Goal: Task Accomplishment & Management: Complete application form

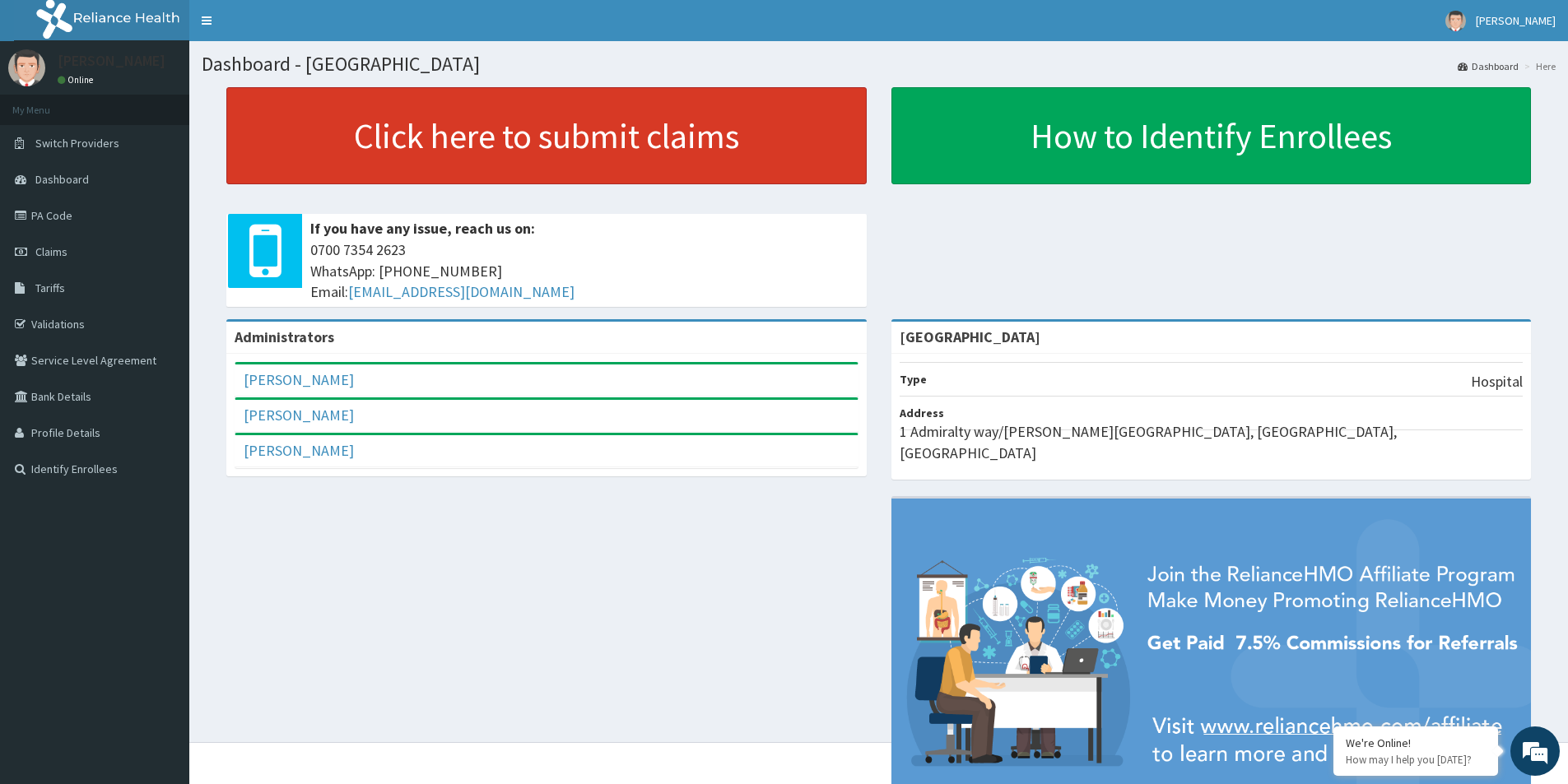
click at [621, 111] on link "Click here to submit claims" at bounding box center [546, 136] width 641 height 97
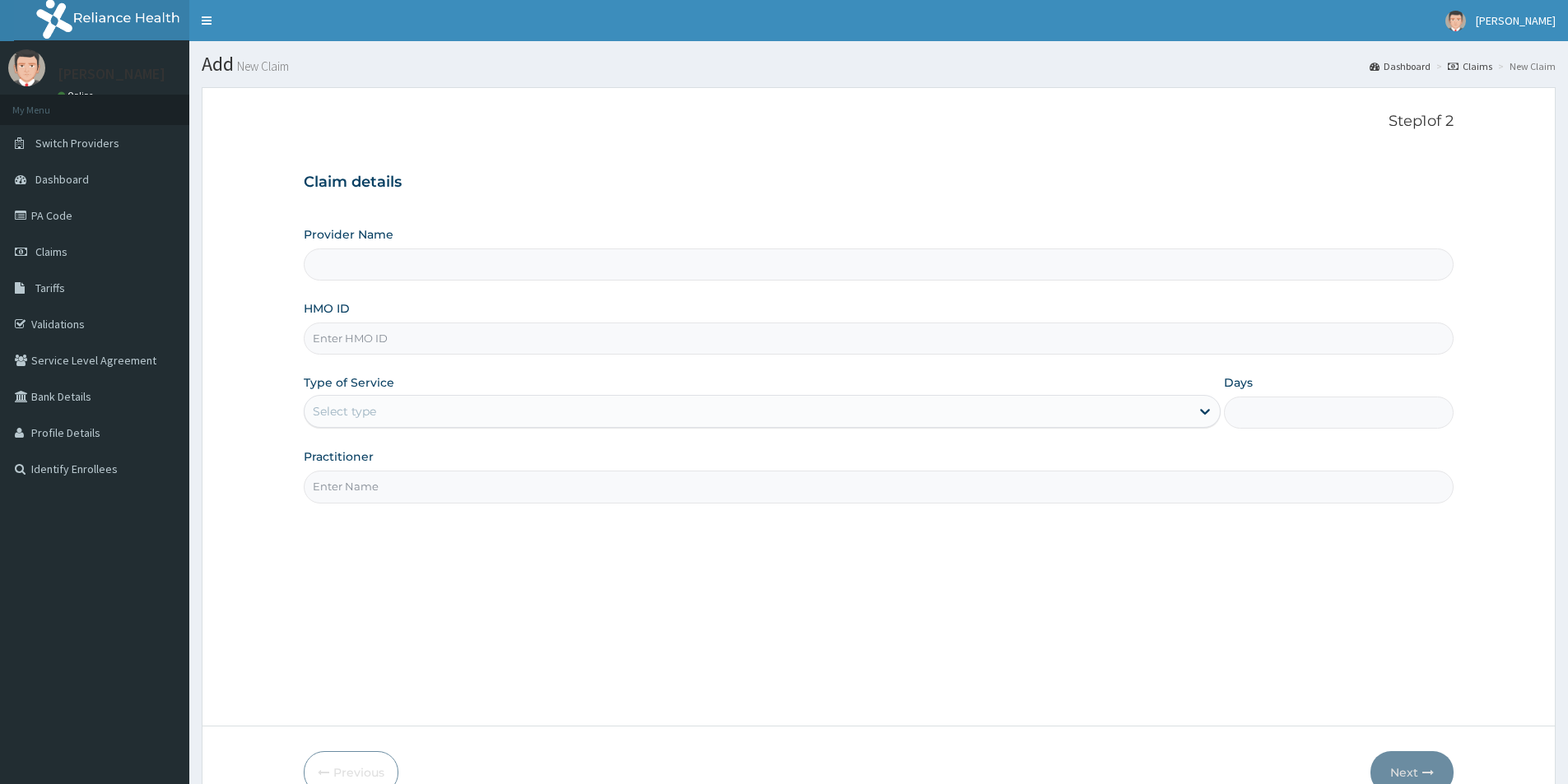
type input "[GEOGRAPHIC_DATA]"
click at [366, 339] on input "HMO ID" at bounding box center [879, 338] width 1150 height 32
paste input "IRR/10009/E"
type input "IRR/10009/E"
click at [368, 399] on div "Select type" at bounding box center [747, 411] width 886 height 26
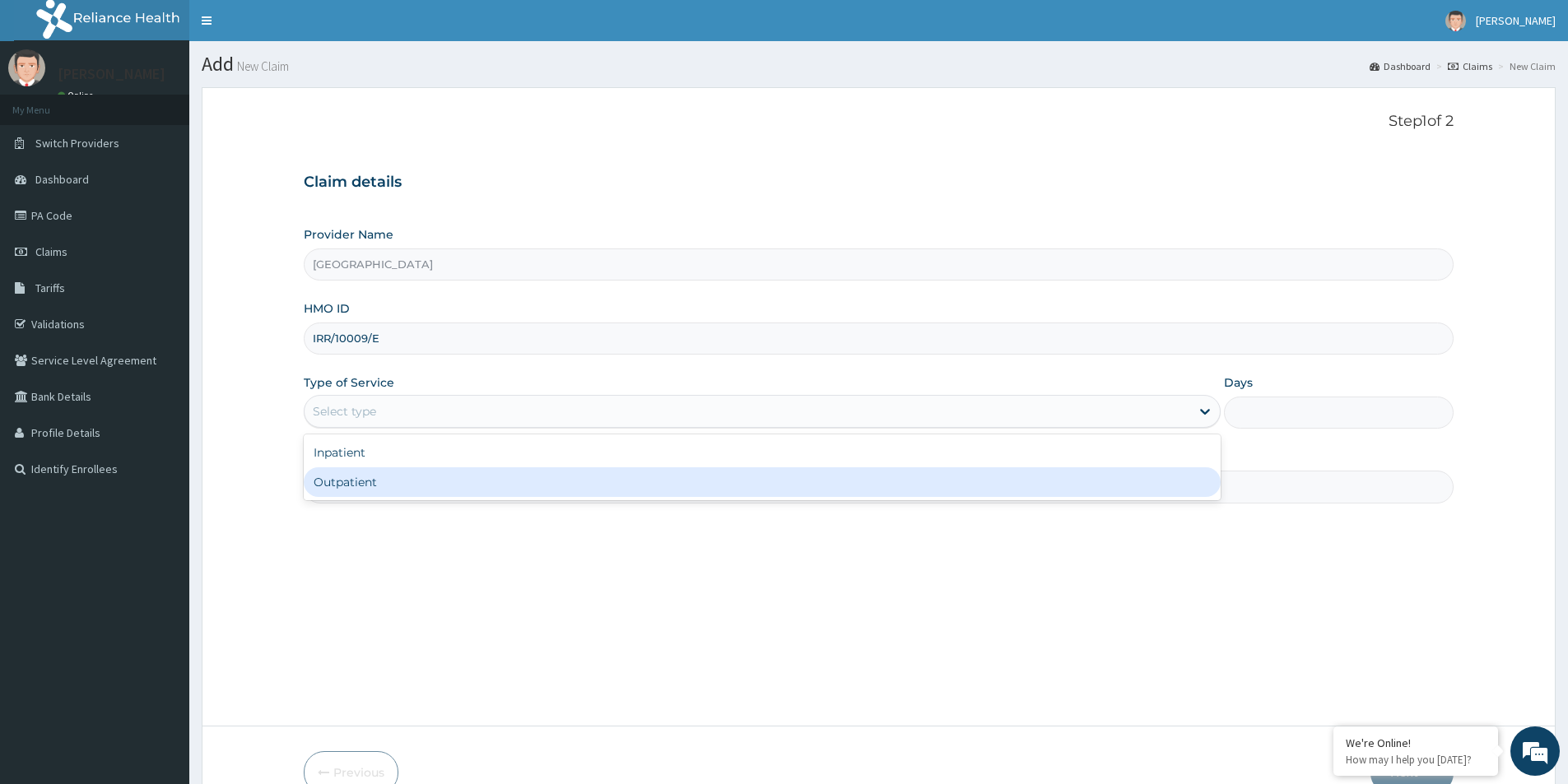
click at [389, 477] on div "Outpatient" at bounding box center [762, 482] width 917 height 29
type input "1"
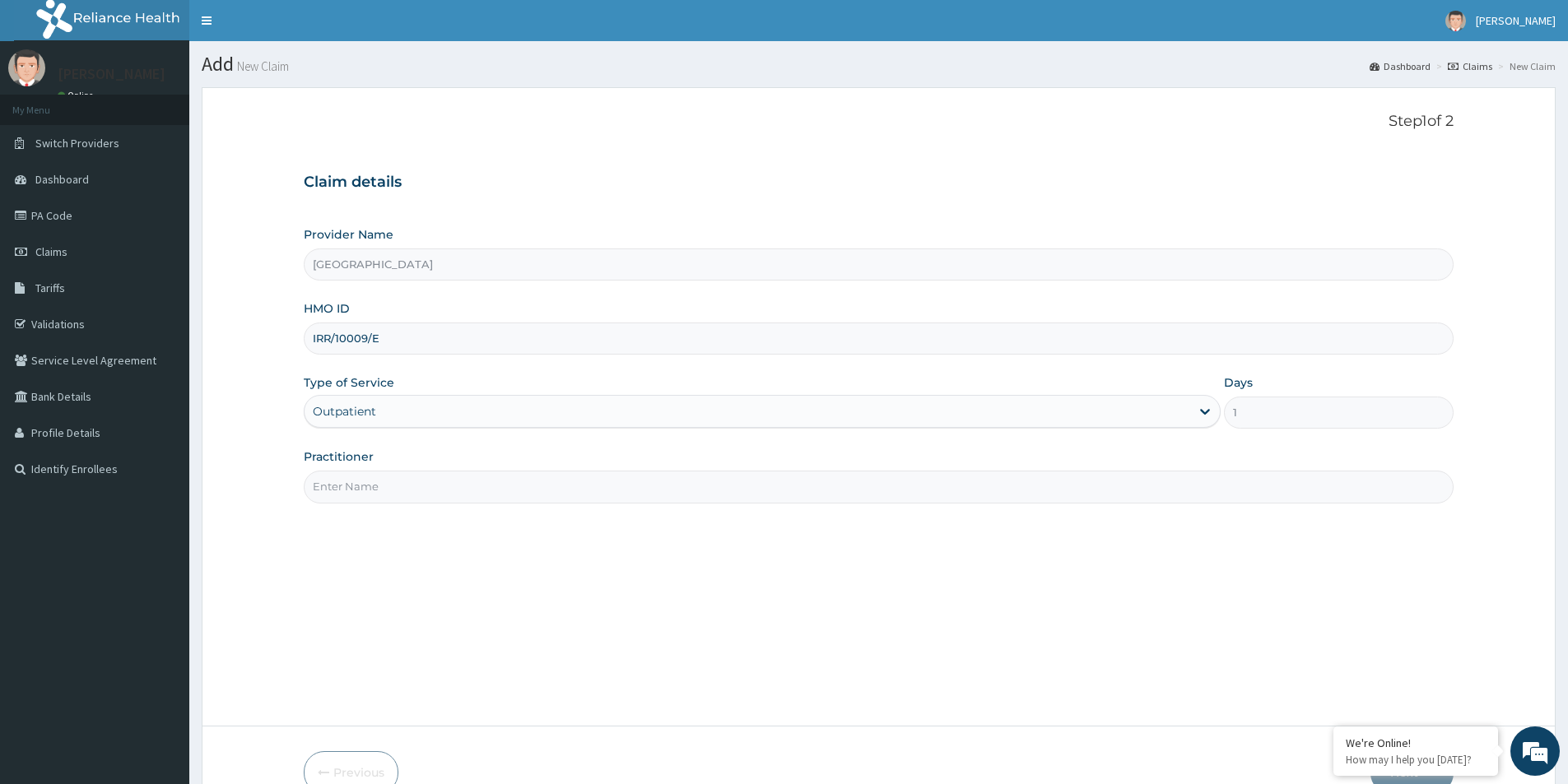
click at [377, 483] on input "Practitioner" at bounding box center [879, 486] width 1150 height 32
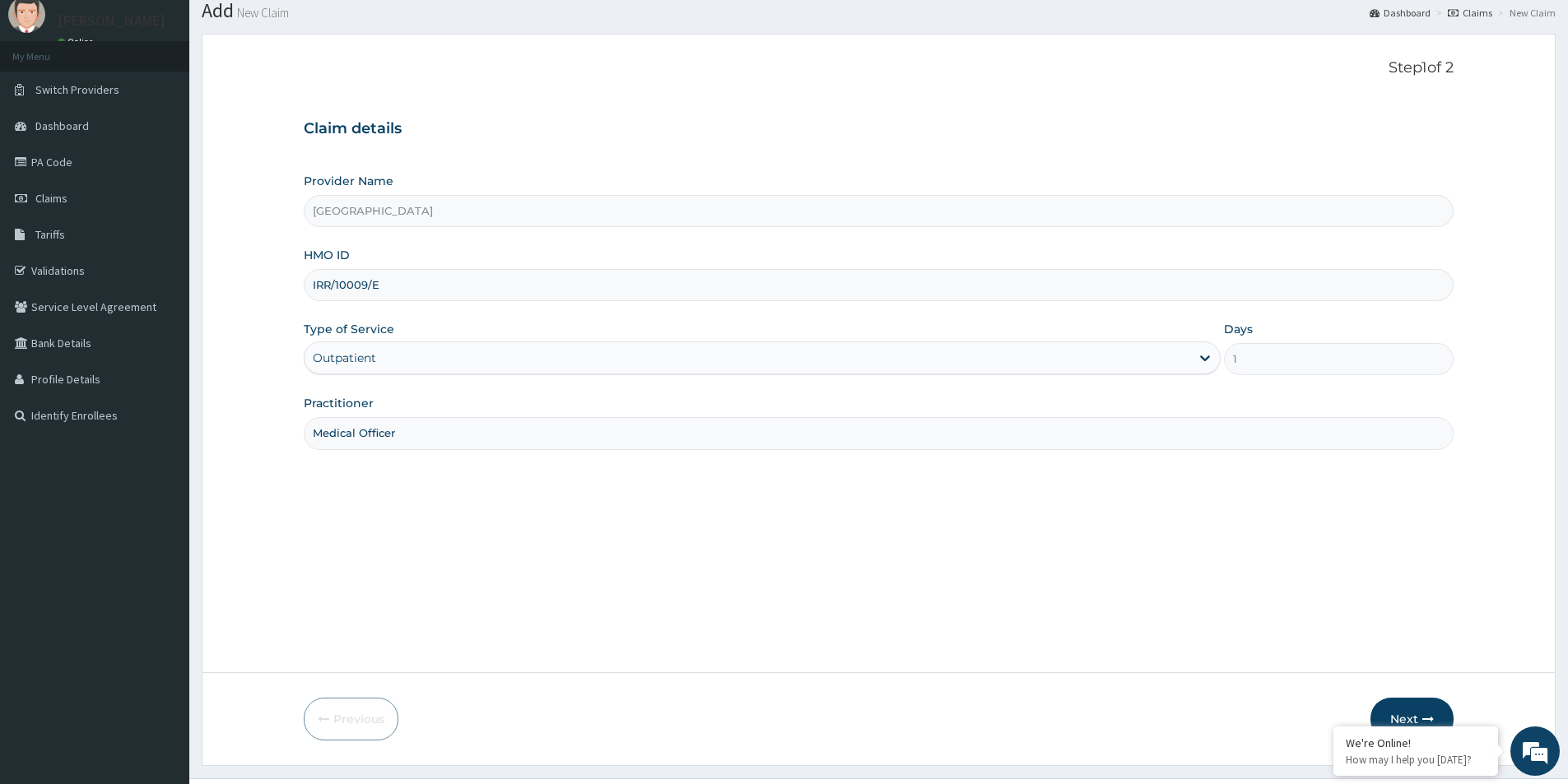
scroll to position [89, 0]
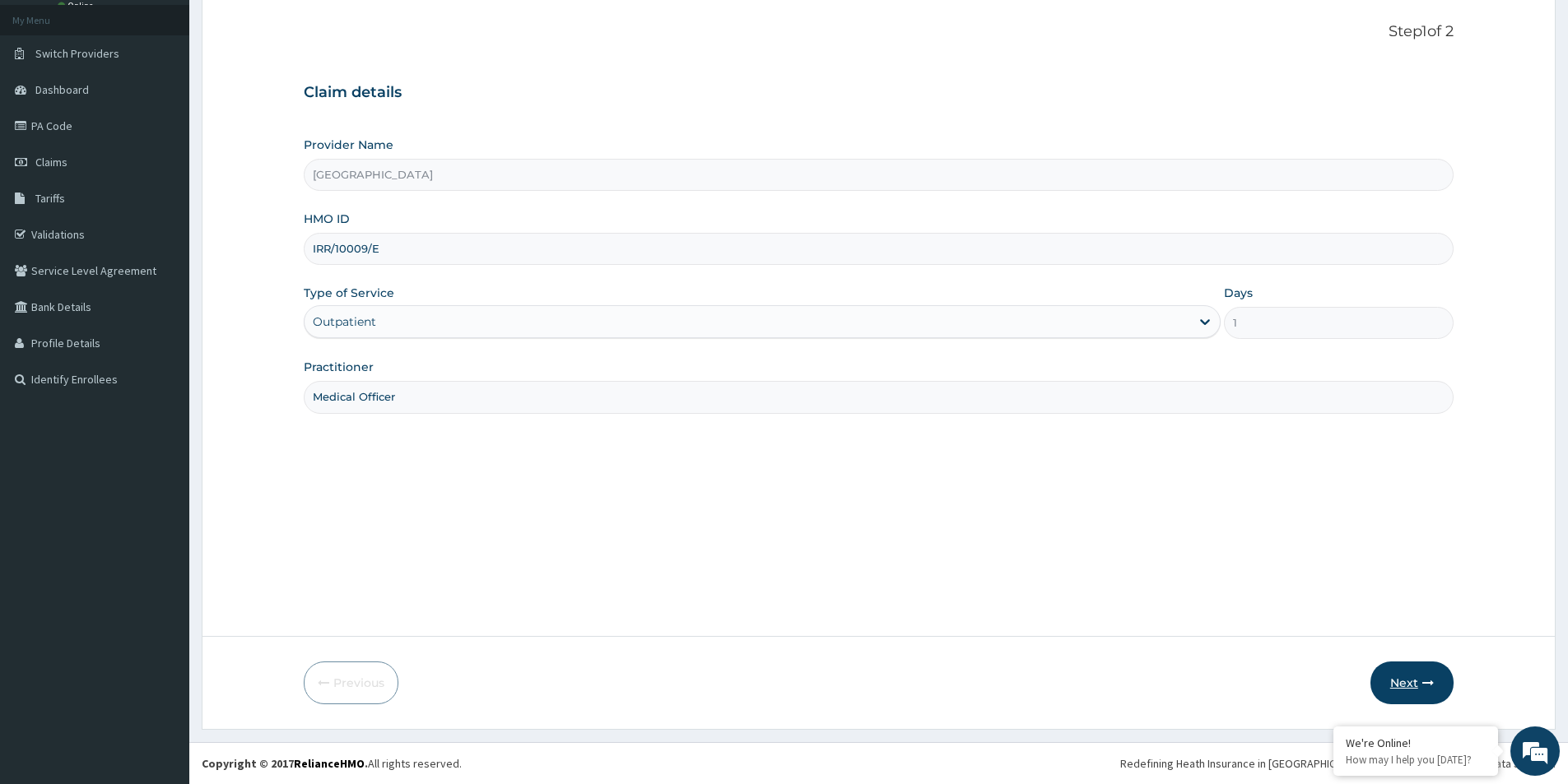
type input "Medical Officer"
click at [1394, 695] on button "Next" at bounding box center [1412, 683] width 84 height 43
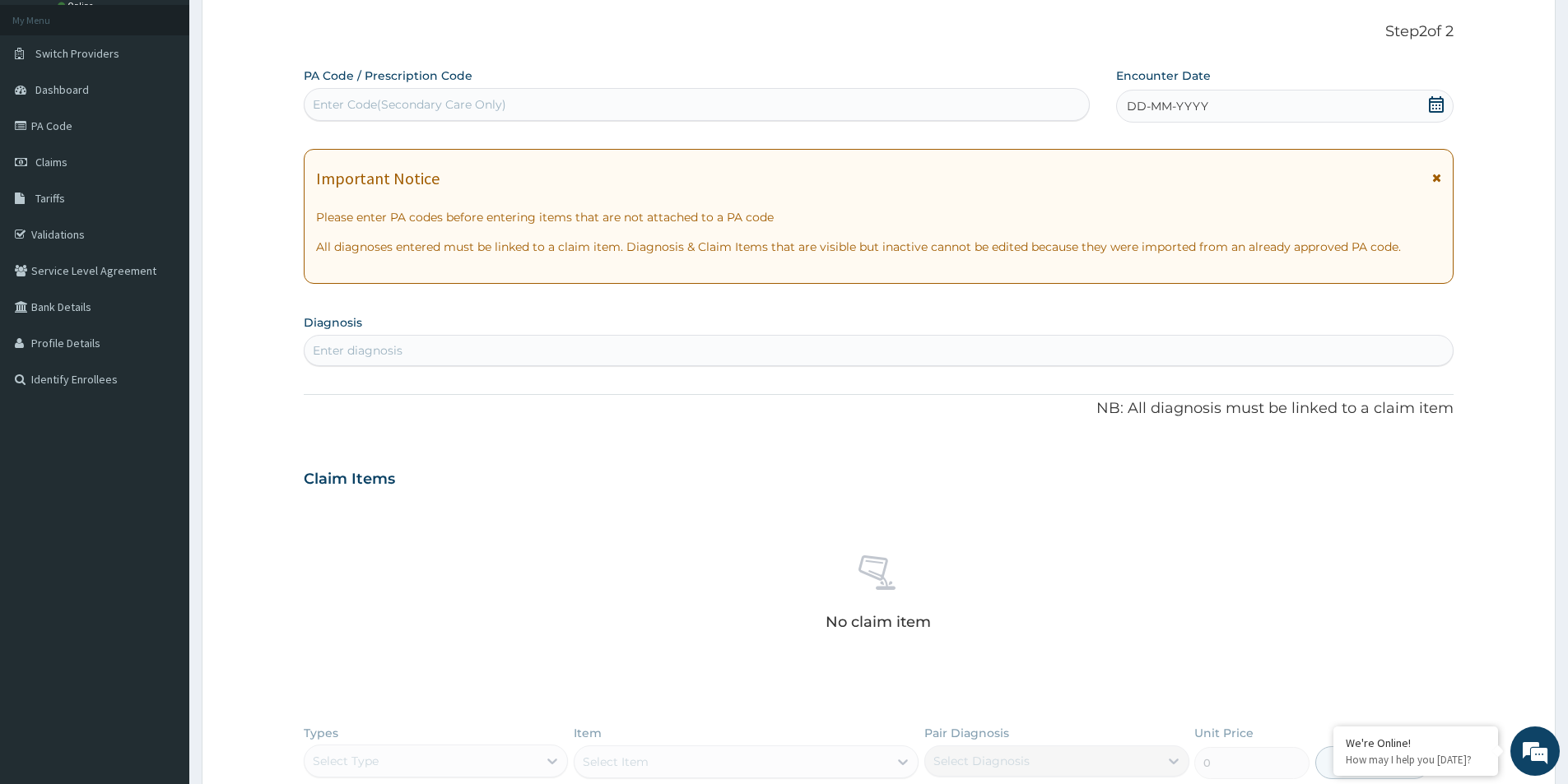
scroll to position [8, 0]
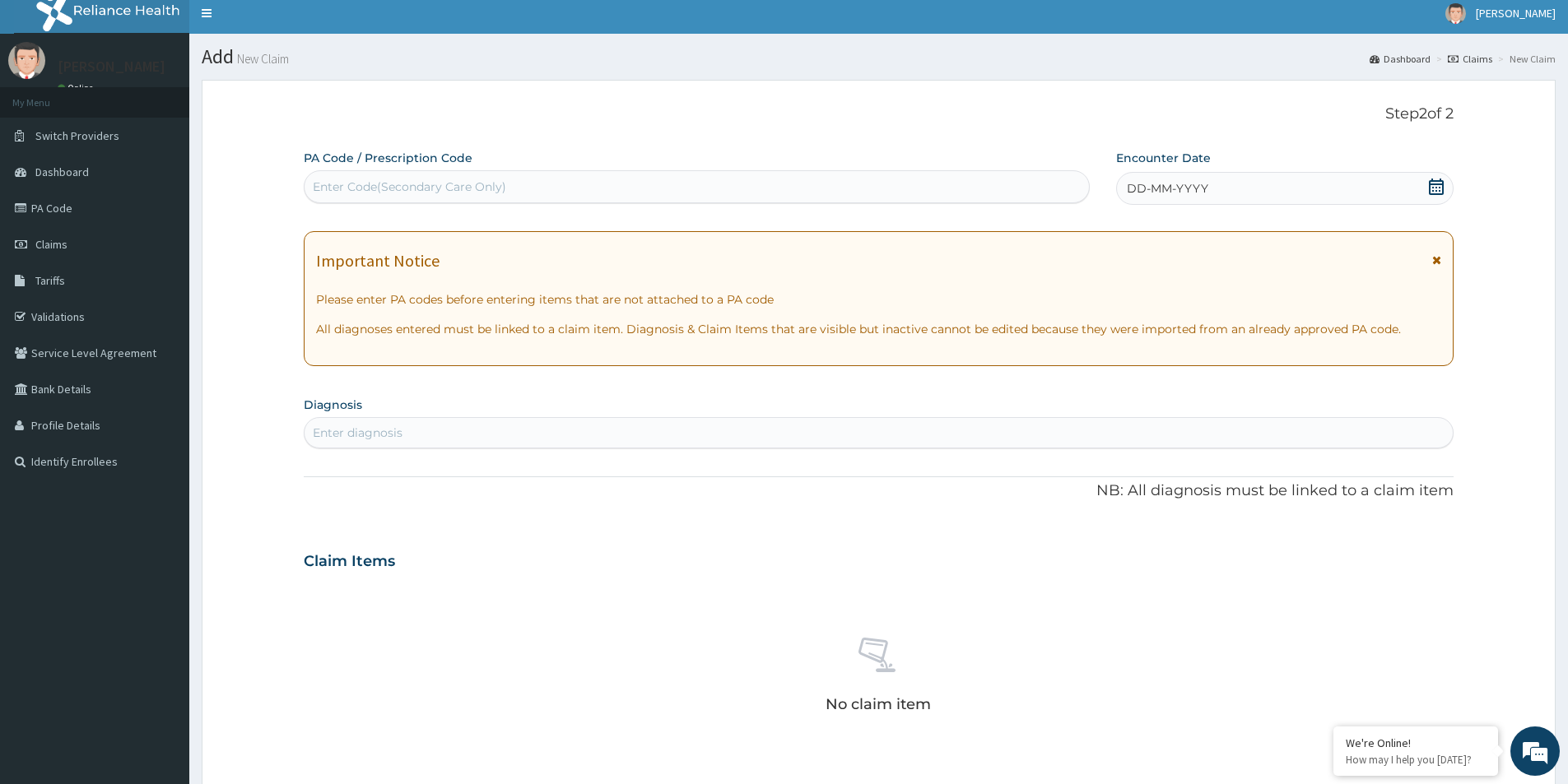
click at [1428, 199] on div "DD-MM-YYYY" at bounding box center [1284, 188] width 336 height 33
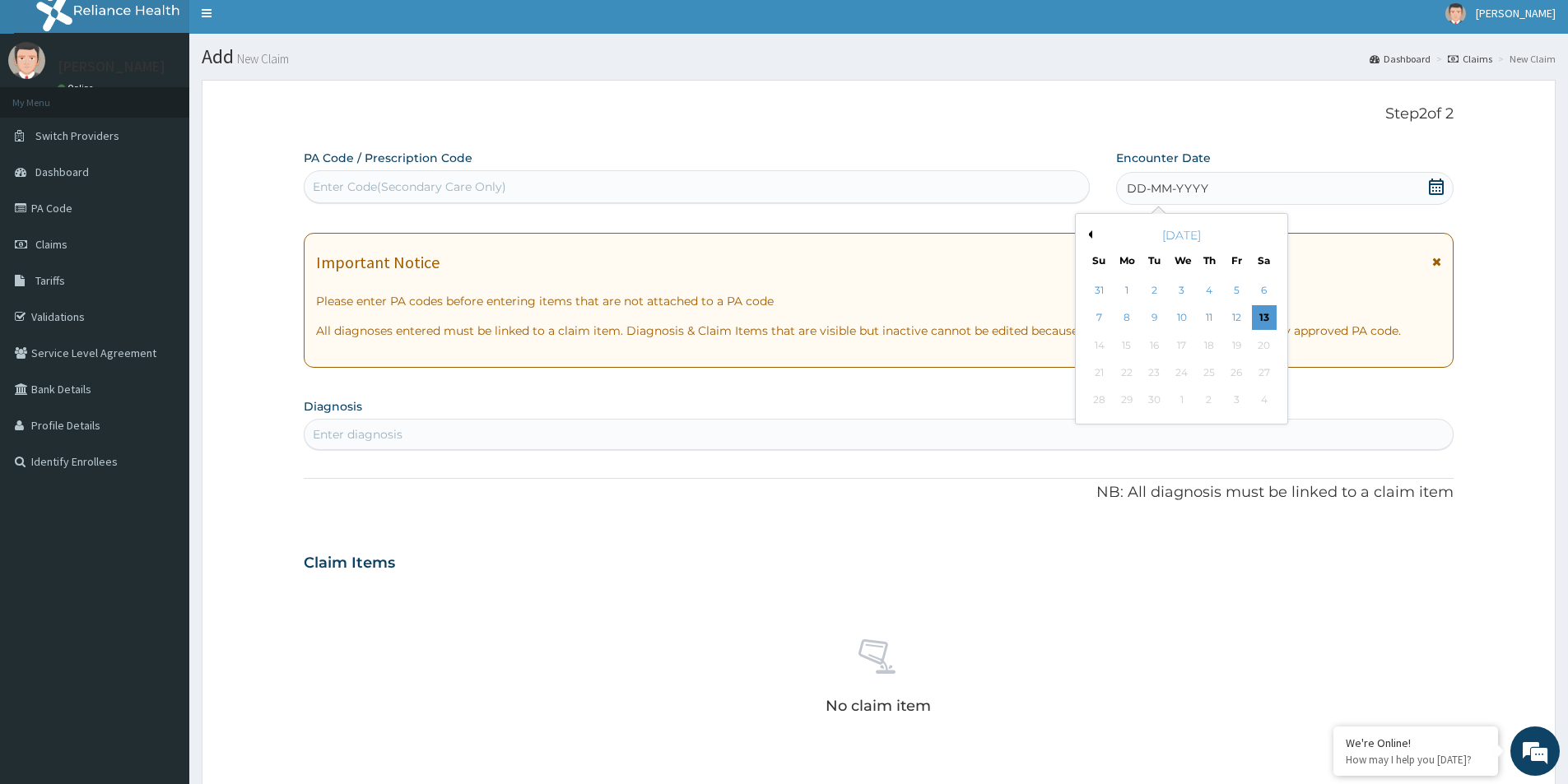
click at [1089, 235] on button "Previous Month" at bounding box center [1088, 234] width 8 height 8
click at [1253, 376] on div "23" at bounding box center [1264, 372] width 24 height 24
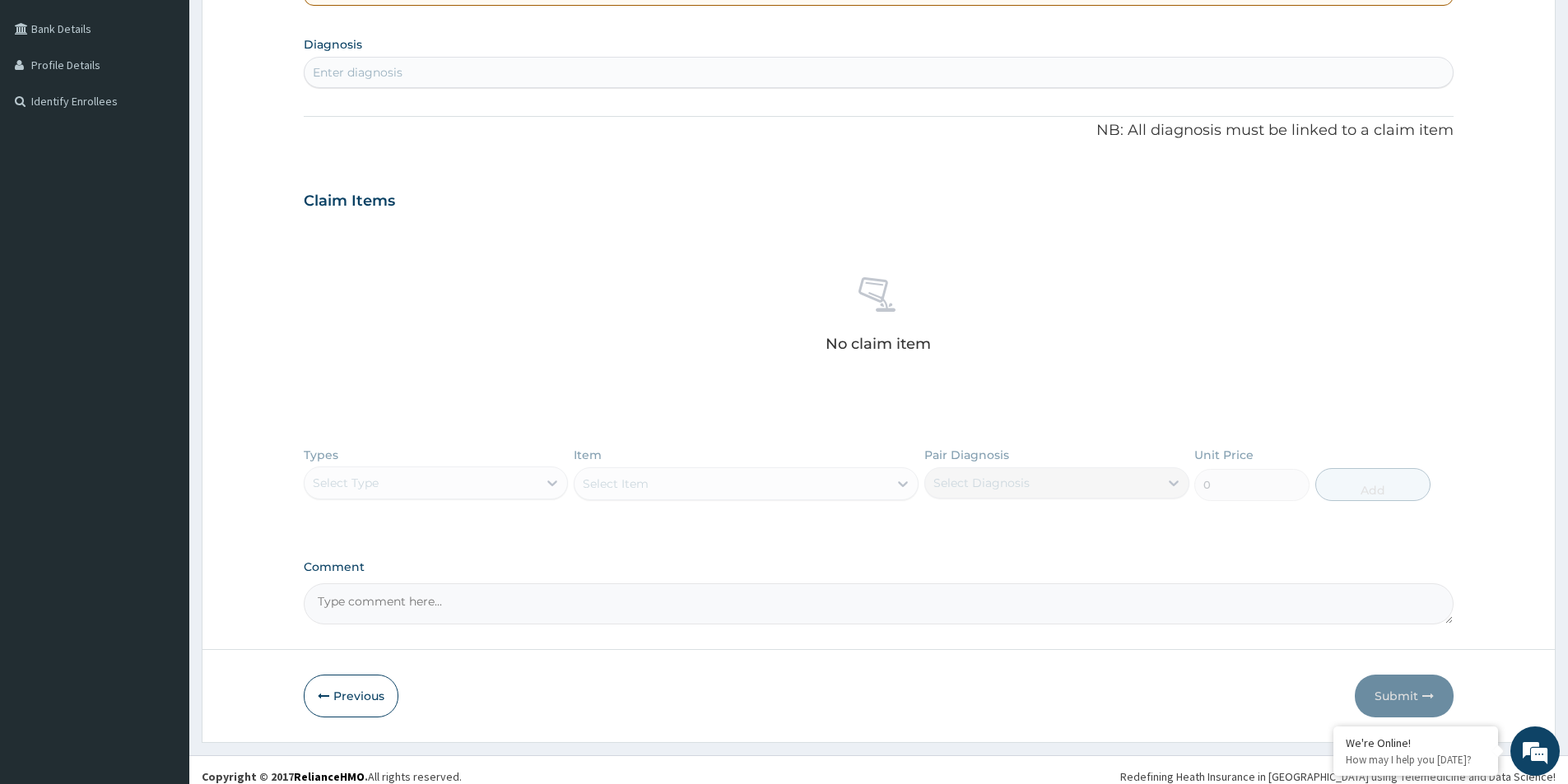
scroll to position [381, 0]
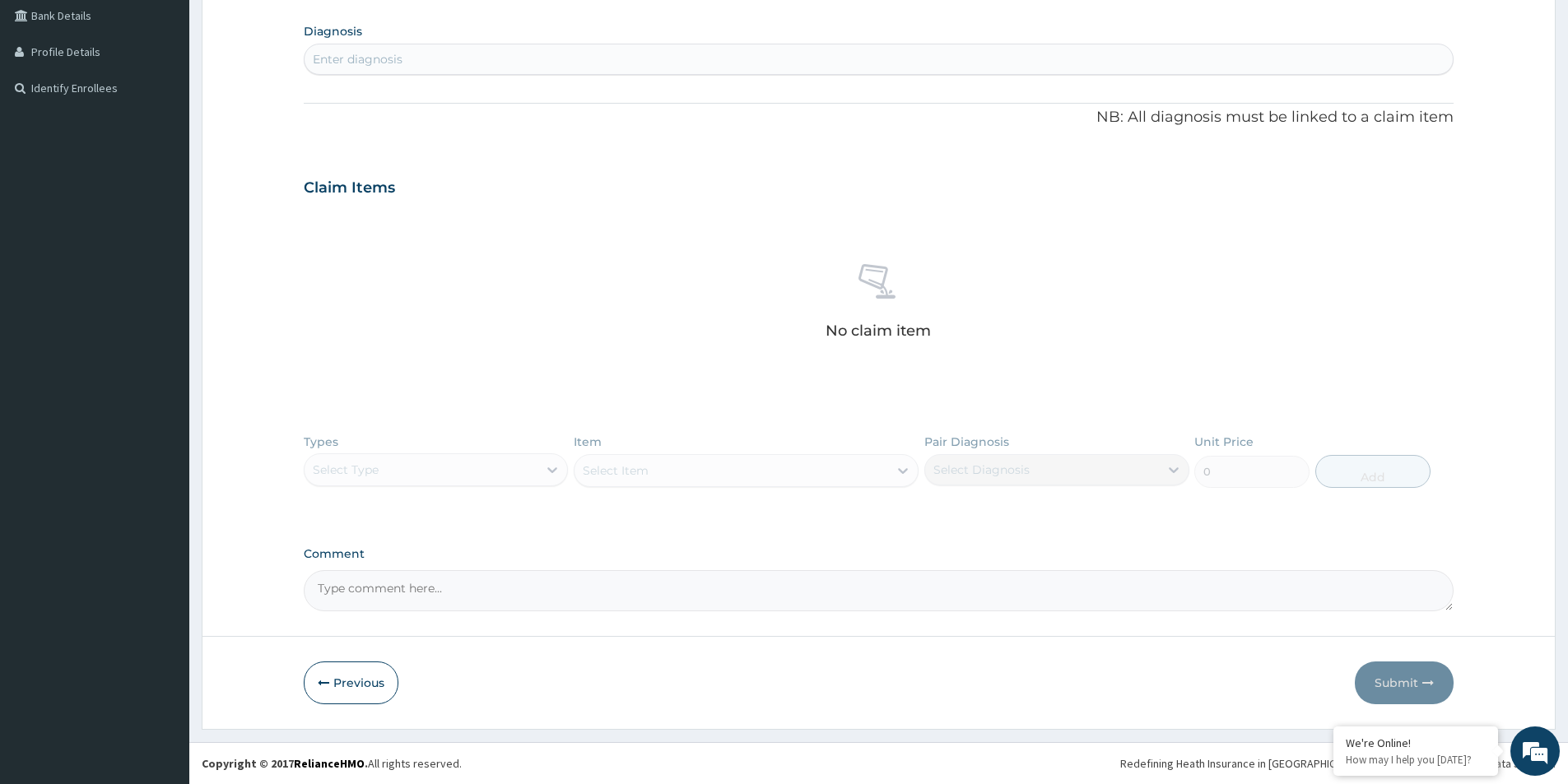
paste textarea "Primary Diagnosis: Open wound of hand (ICD Code:S61.4)"
type textarea "Primary Diagnosis: Open wound of hand (ICD Code:S61.4)"
click at [425, 61] on div "Enter diagnosis" at bounding box center [878, 58] width 1148 height 26
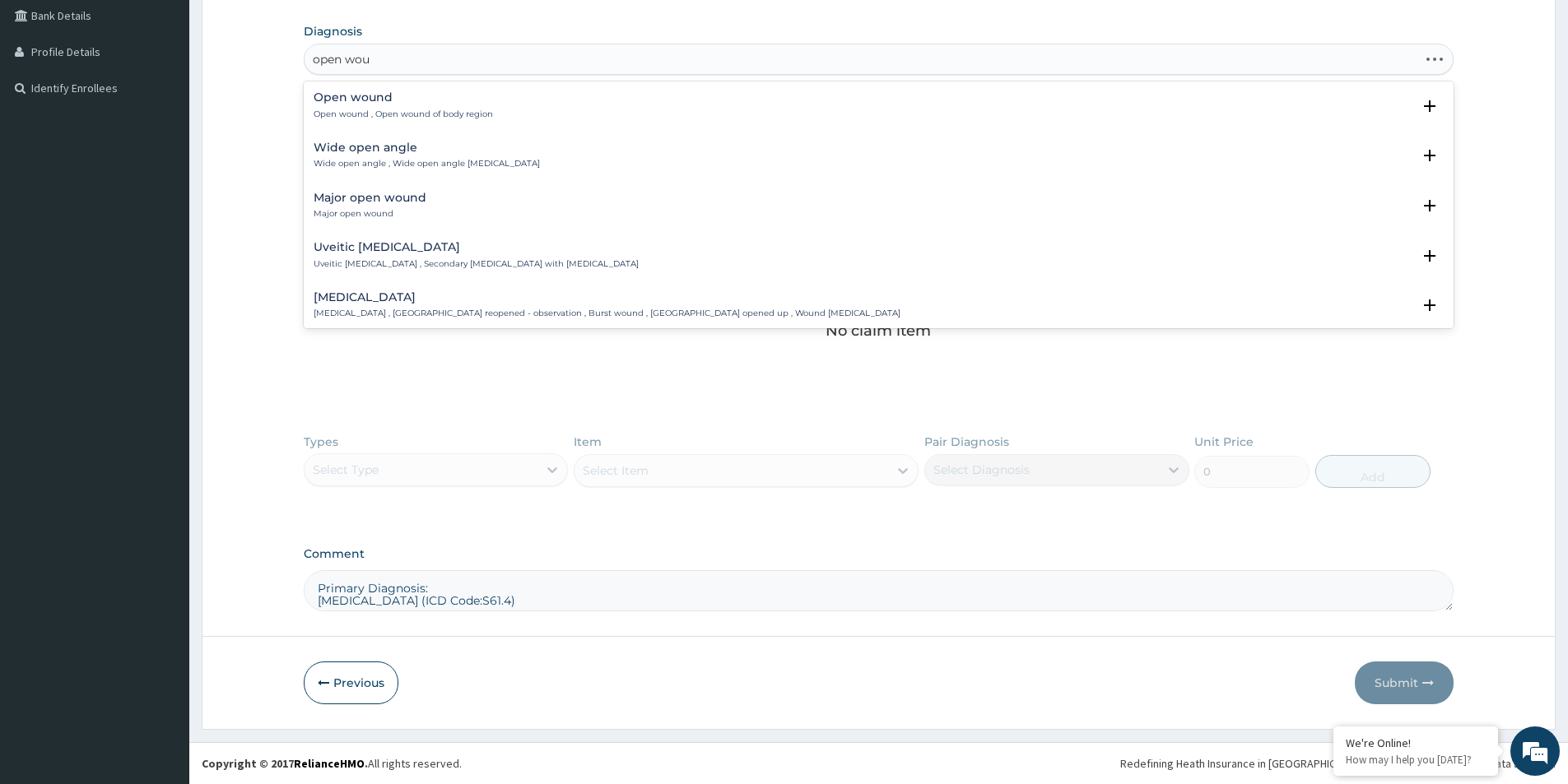
type input "open woun"
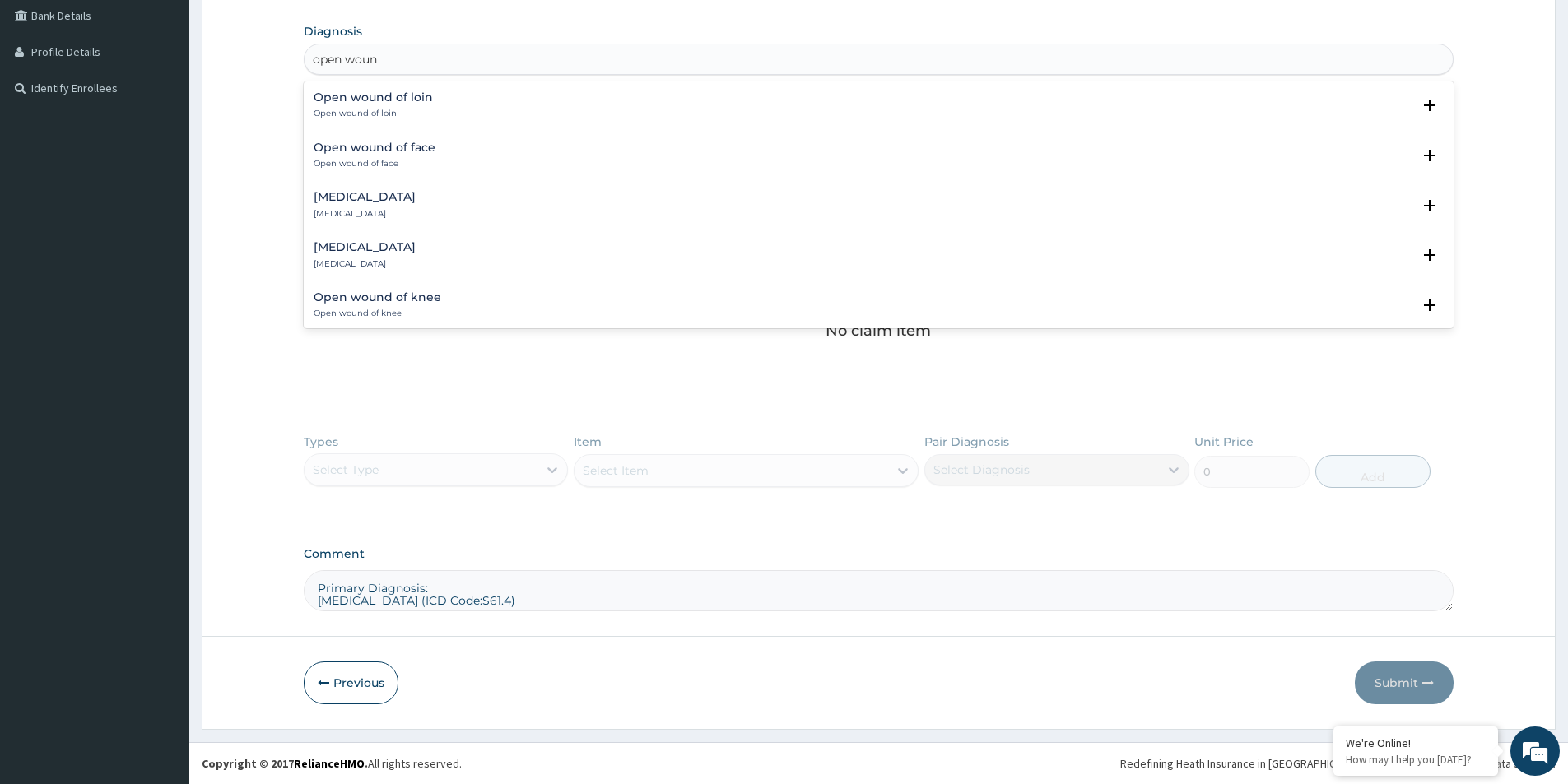
scroll to position [987, 0]
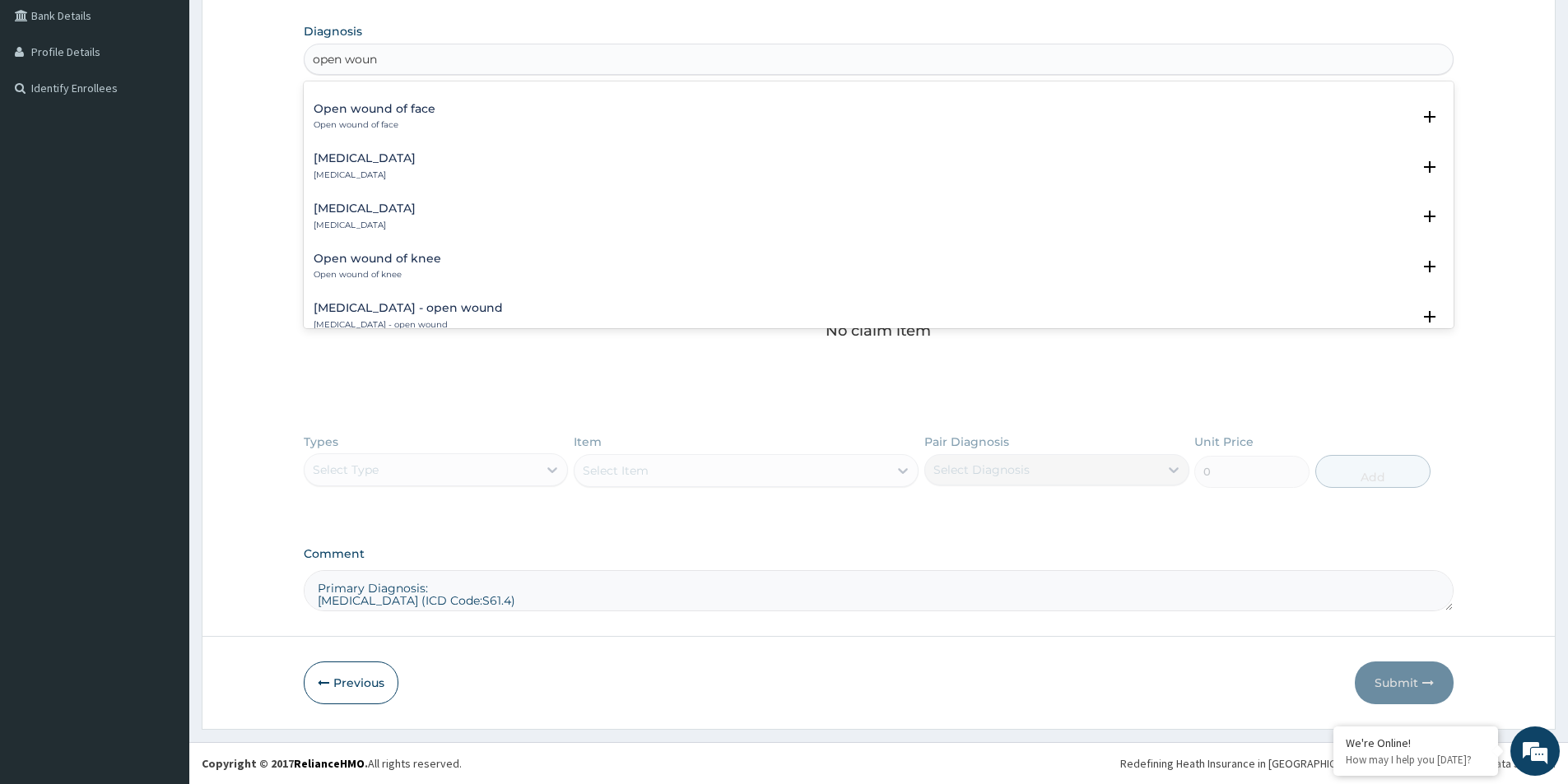
click at [416, 225] on p "Open wound of hand" at bounding box center [365, 225] width 102 height 12
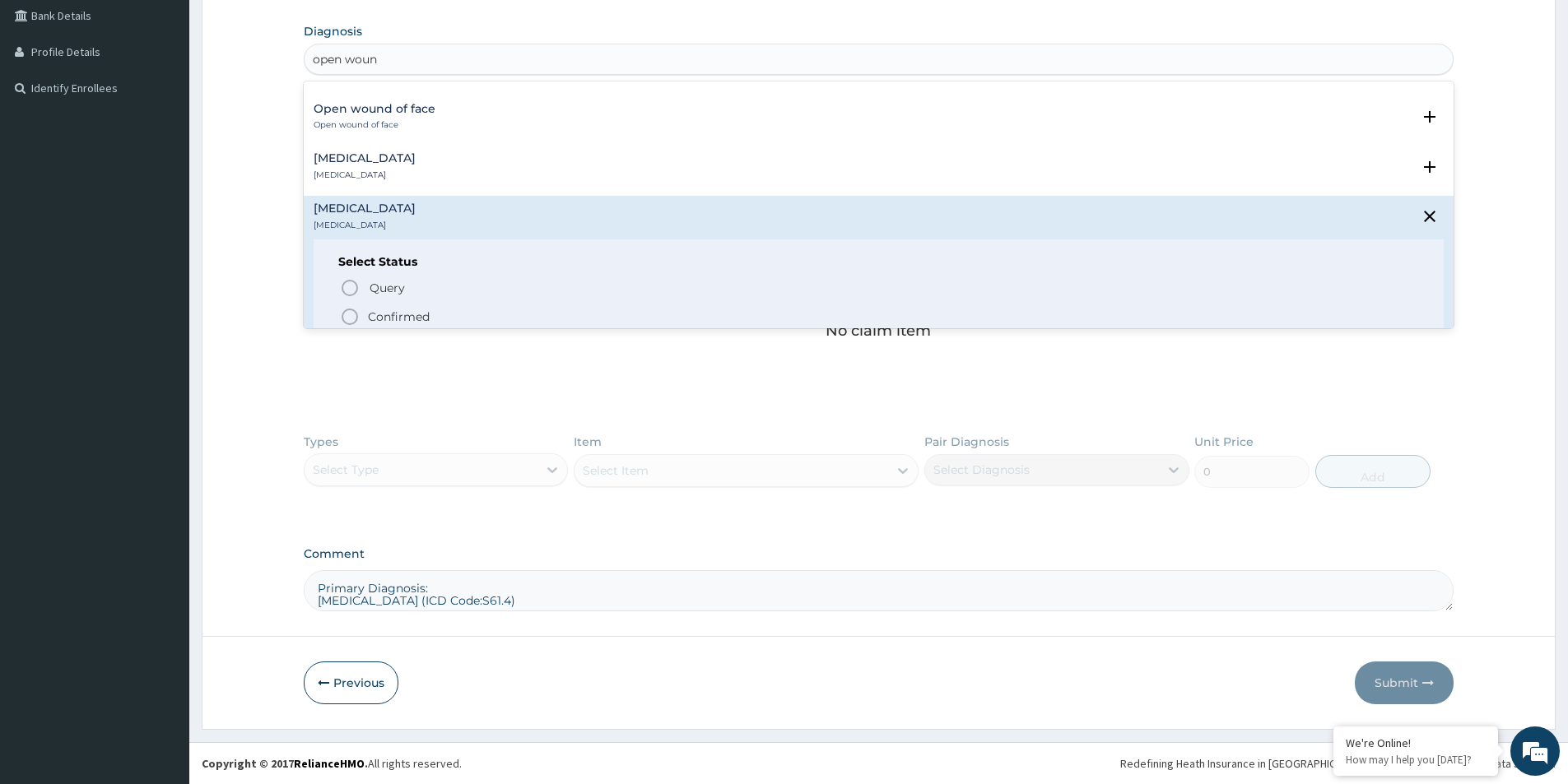
click at [415, 312] on p "Confirmed" at bounding box center [400, 317] width 62 height 17
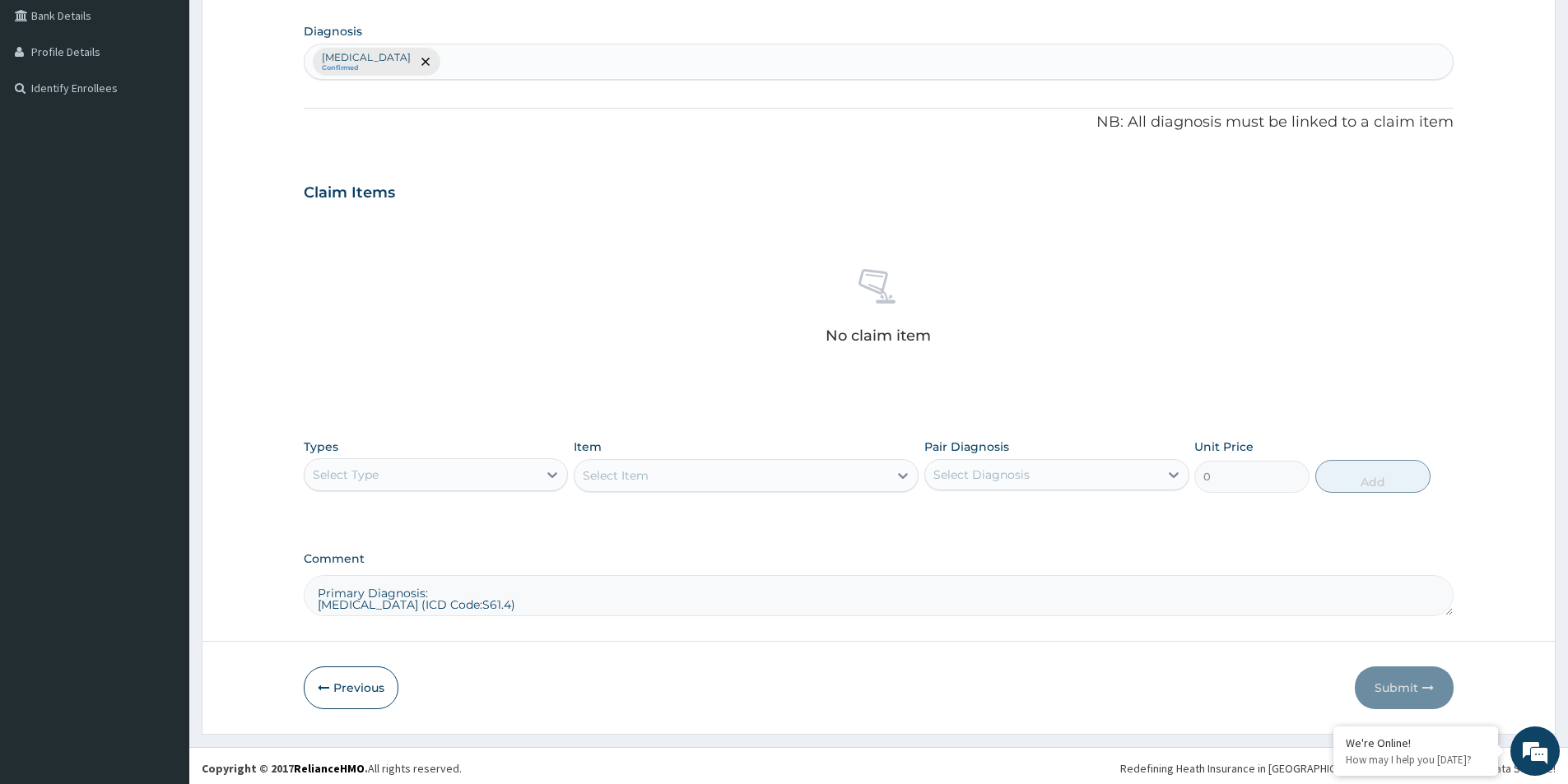
scroll to position [386, 0]
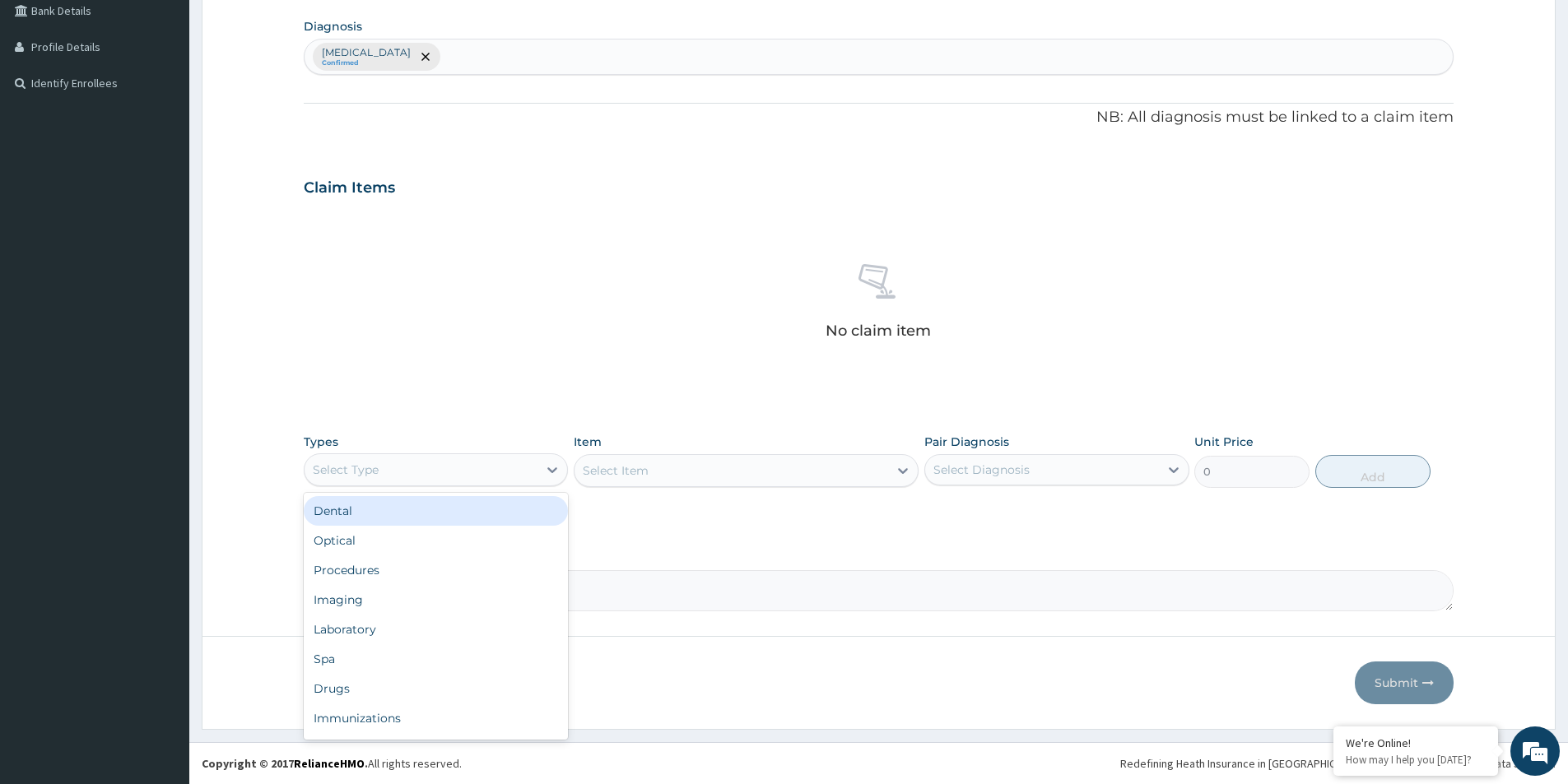
click at [499, 464] on div "Select Type" at bounding box center [421, 469] width 233 height 26
click at [455, 567] on div "Procedures" at bounding box center [436, 570] width 264 height 29
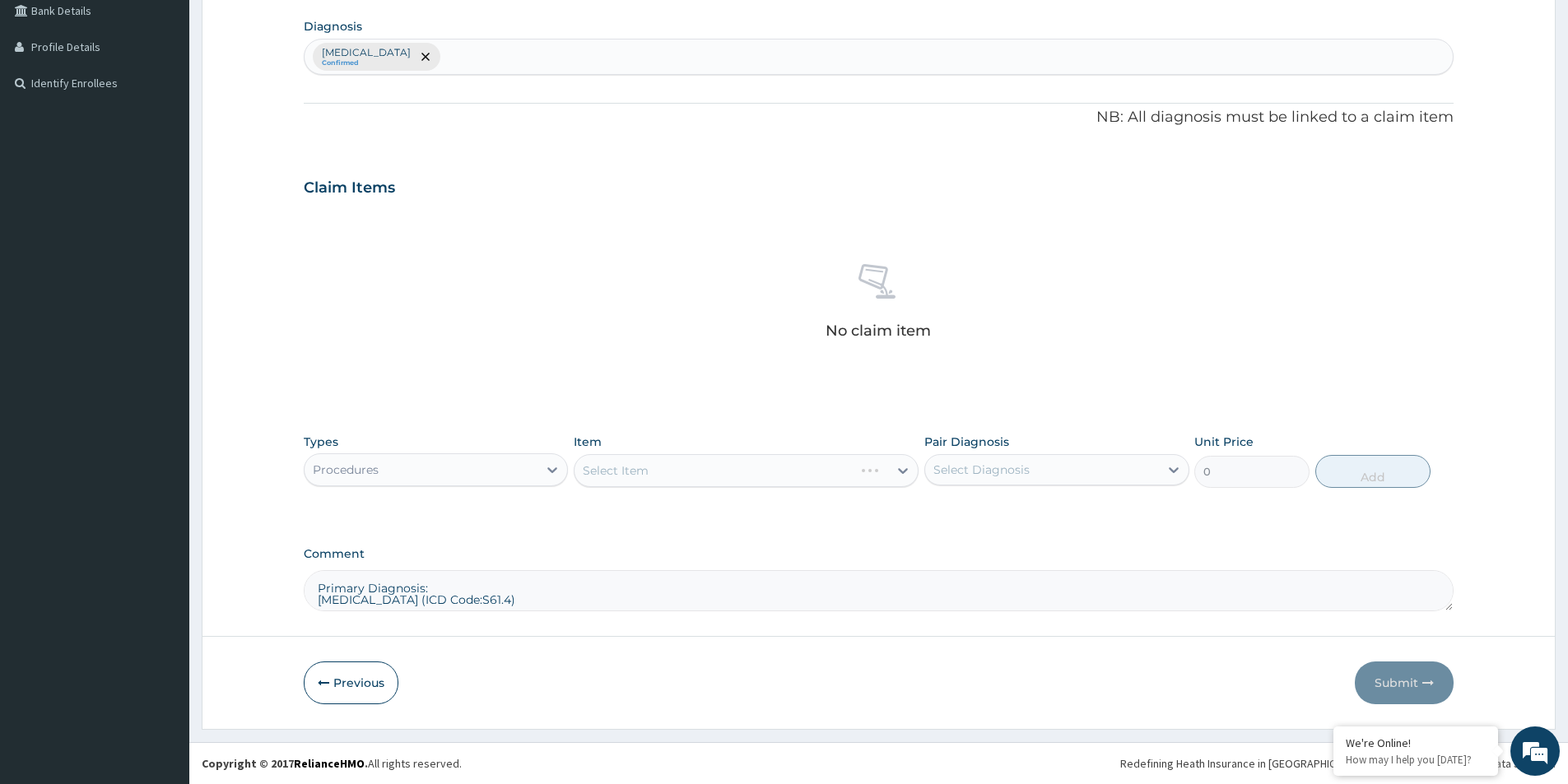
click at [982, 485] on div "Select Diagnosis" at bounding box center [1057, 469] width 264 height 31
click at [943, 509] on input "checkbox" at bounding box center [939, 510] width 11 height 11
checkbox input "true"
click at [815, 475] on div "Select Item" at bounding box center [746, 470] width 345 height 33
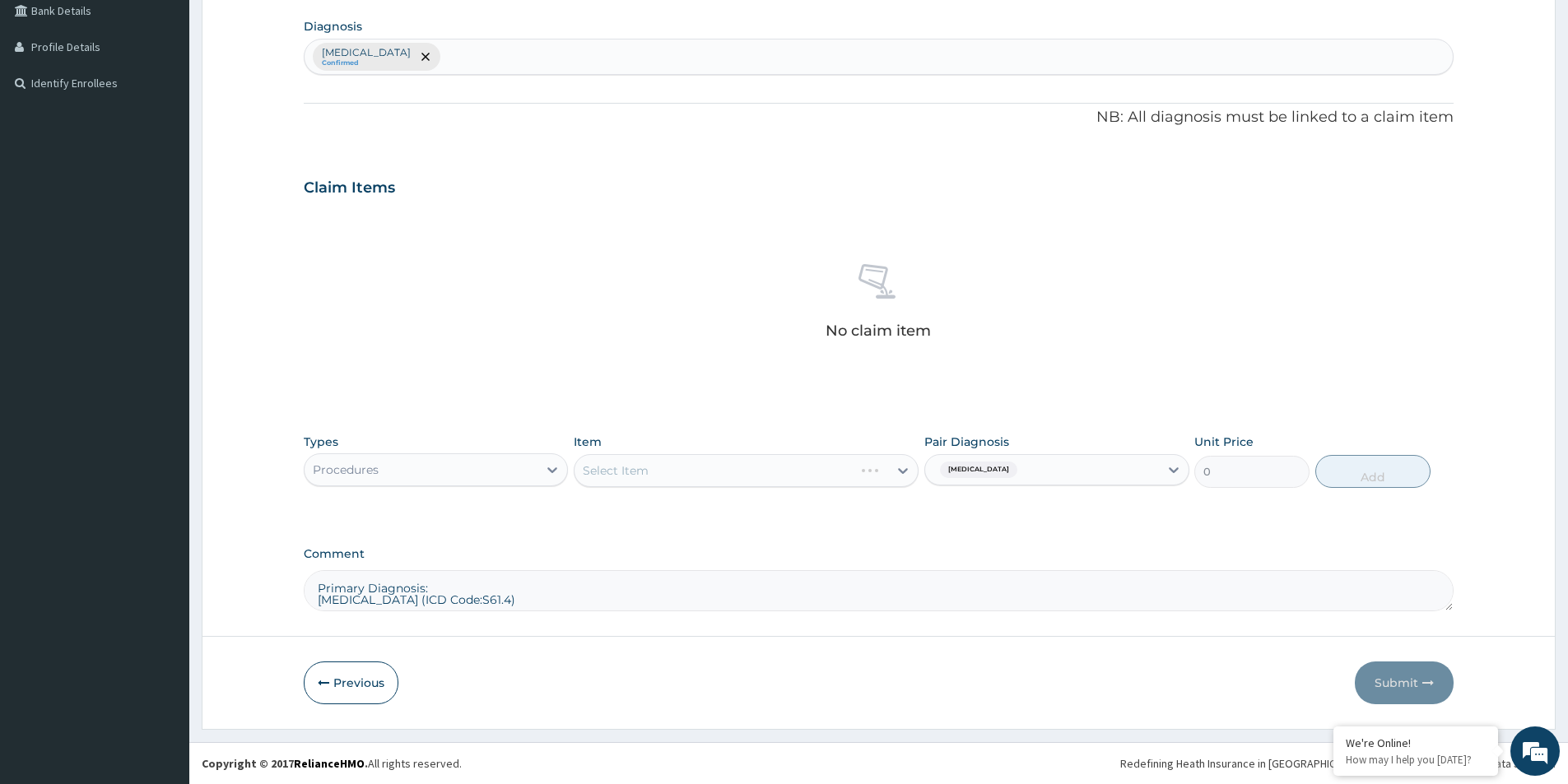
click at [815, 473] on div "Select Item" at bounding box center [746, 470] width 345 height 33
click at [1003, 542] on div "PA Code / Prescription Code Enter Code(Secondary Care Only) Encounter Date 23-0…" at bounding box center [879, 191] width 1150 height 840
click at [738, 477] on div "Select Item" at bounding box center [731, 470] width 314 height 26
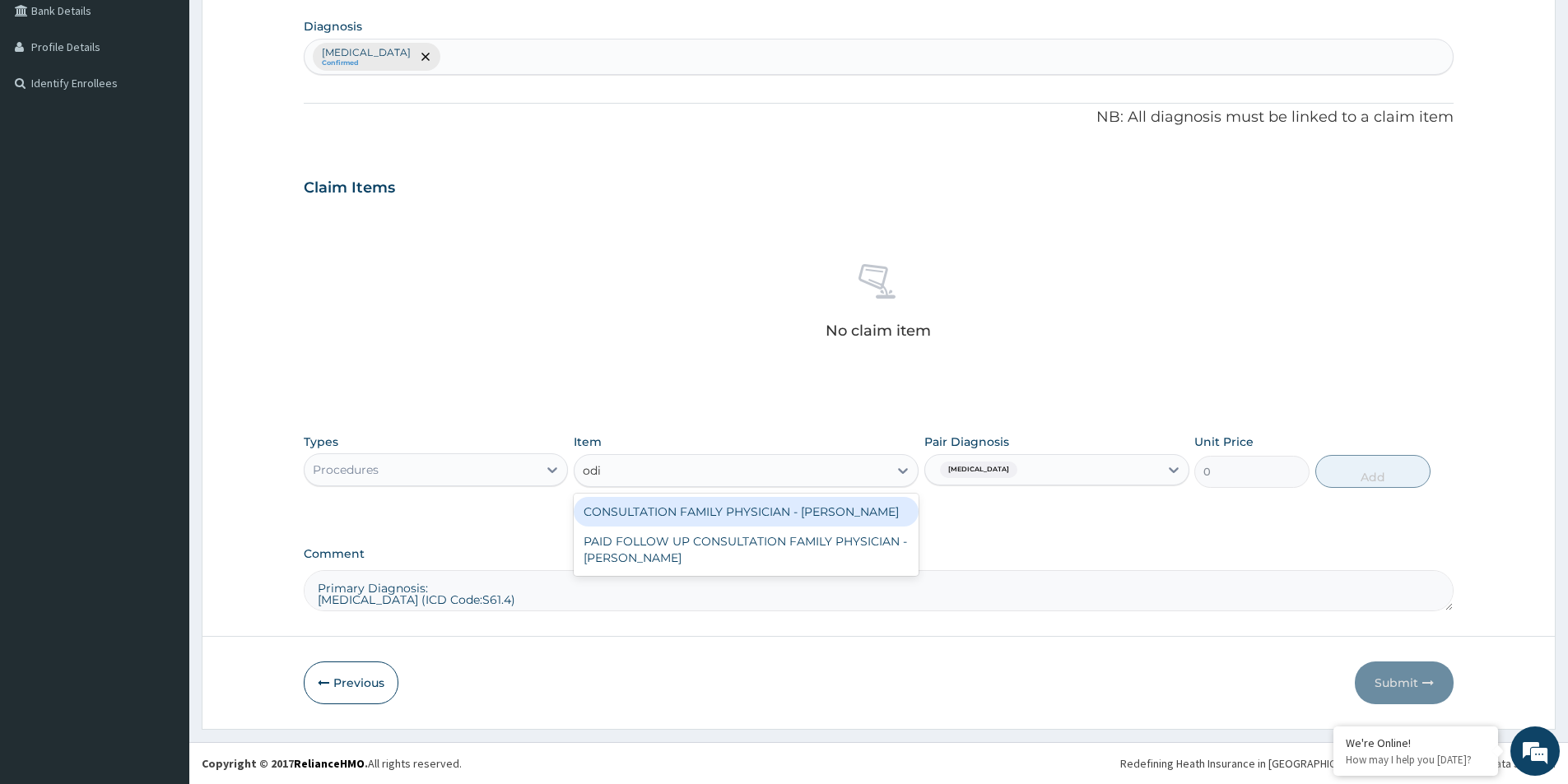
type input "odia"
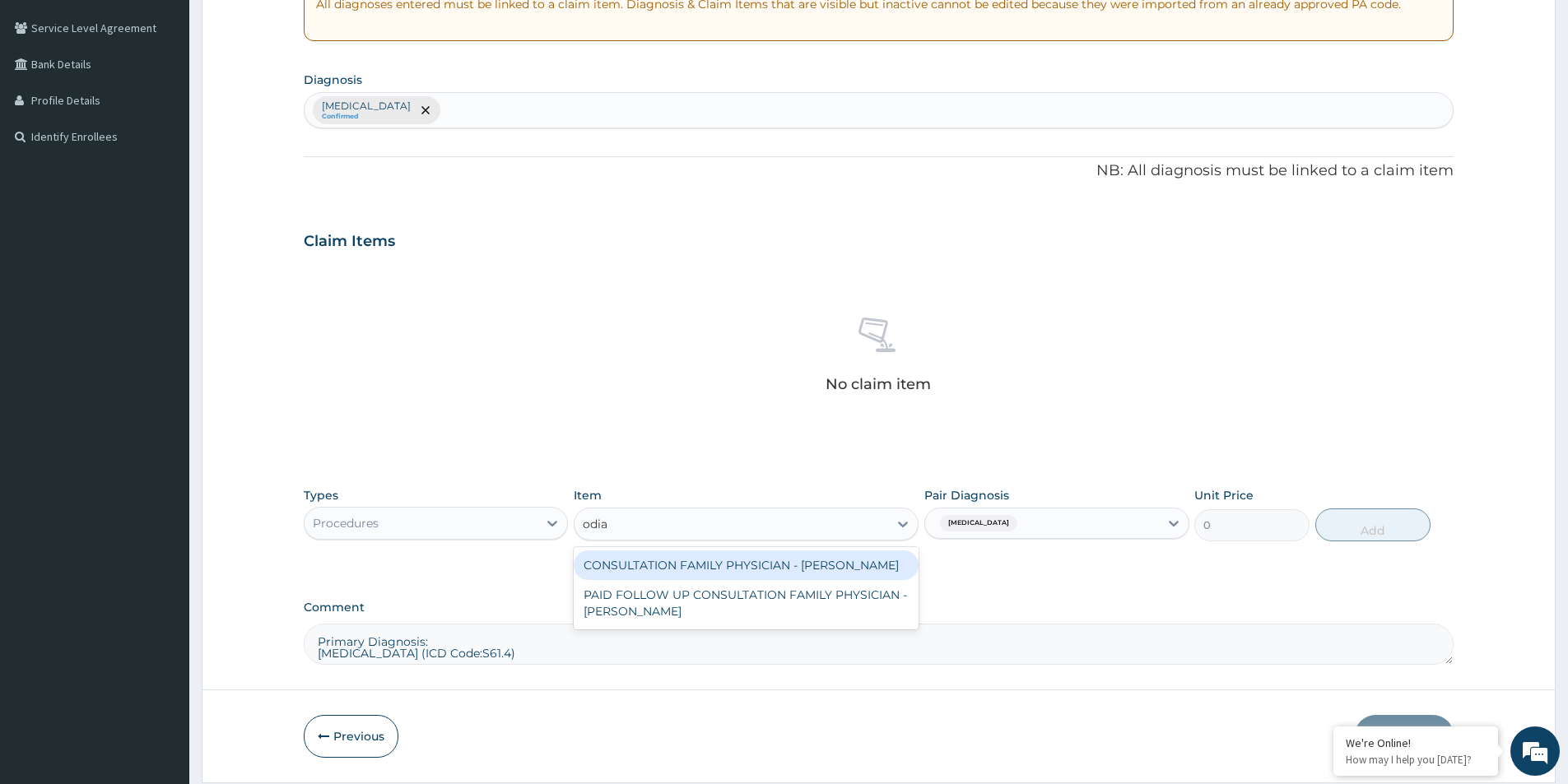
scroll to position [304, 0]
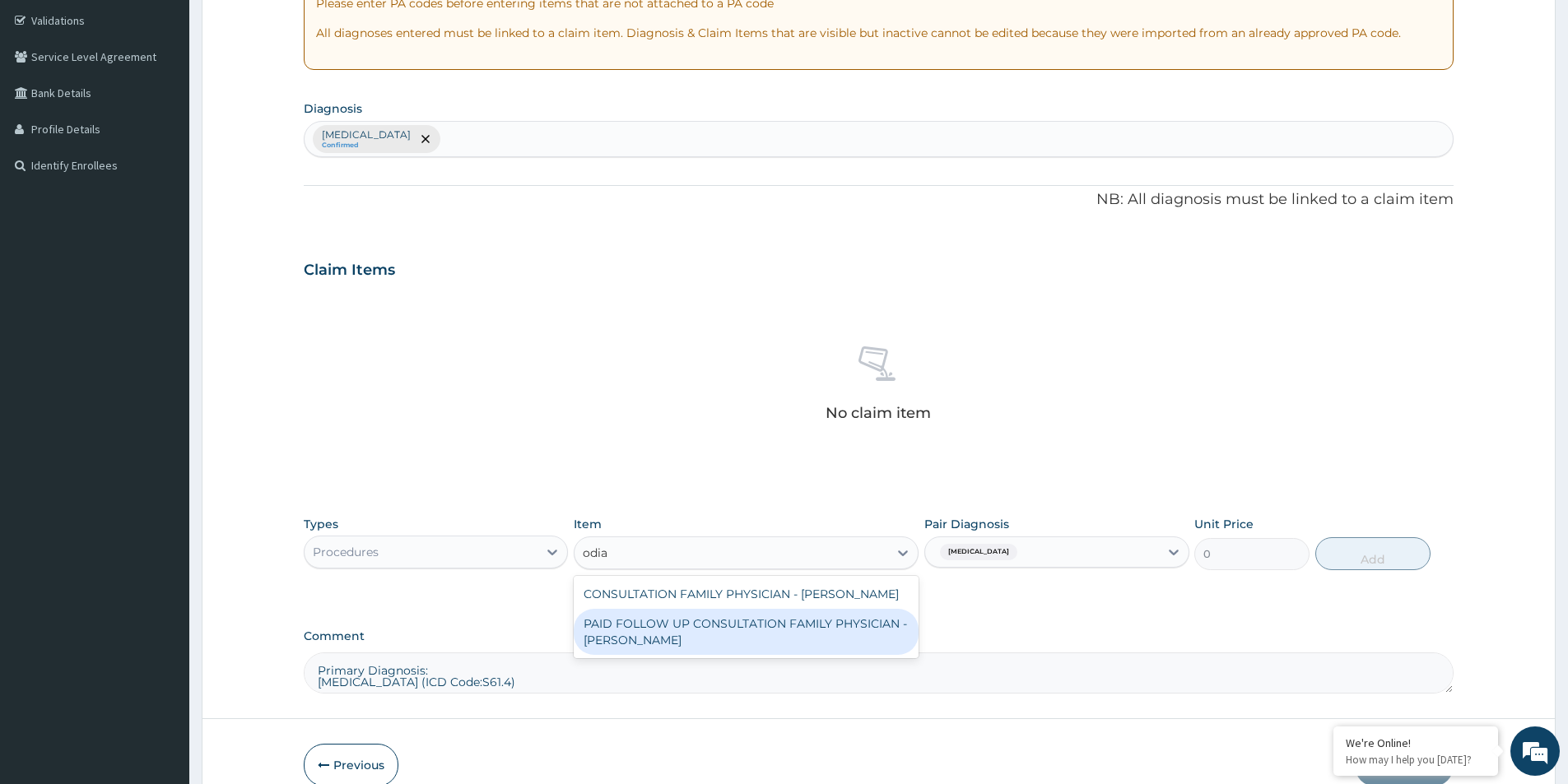
click at [776, 626] on div "PAID FOLLOW UP CONSULTATION FAMILY PHYSICIAN - [PERSON_NAME]" at bounding box center [746, 631] width 345 height 46
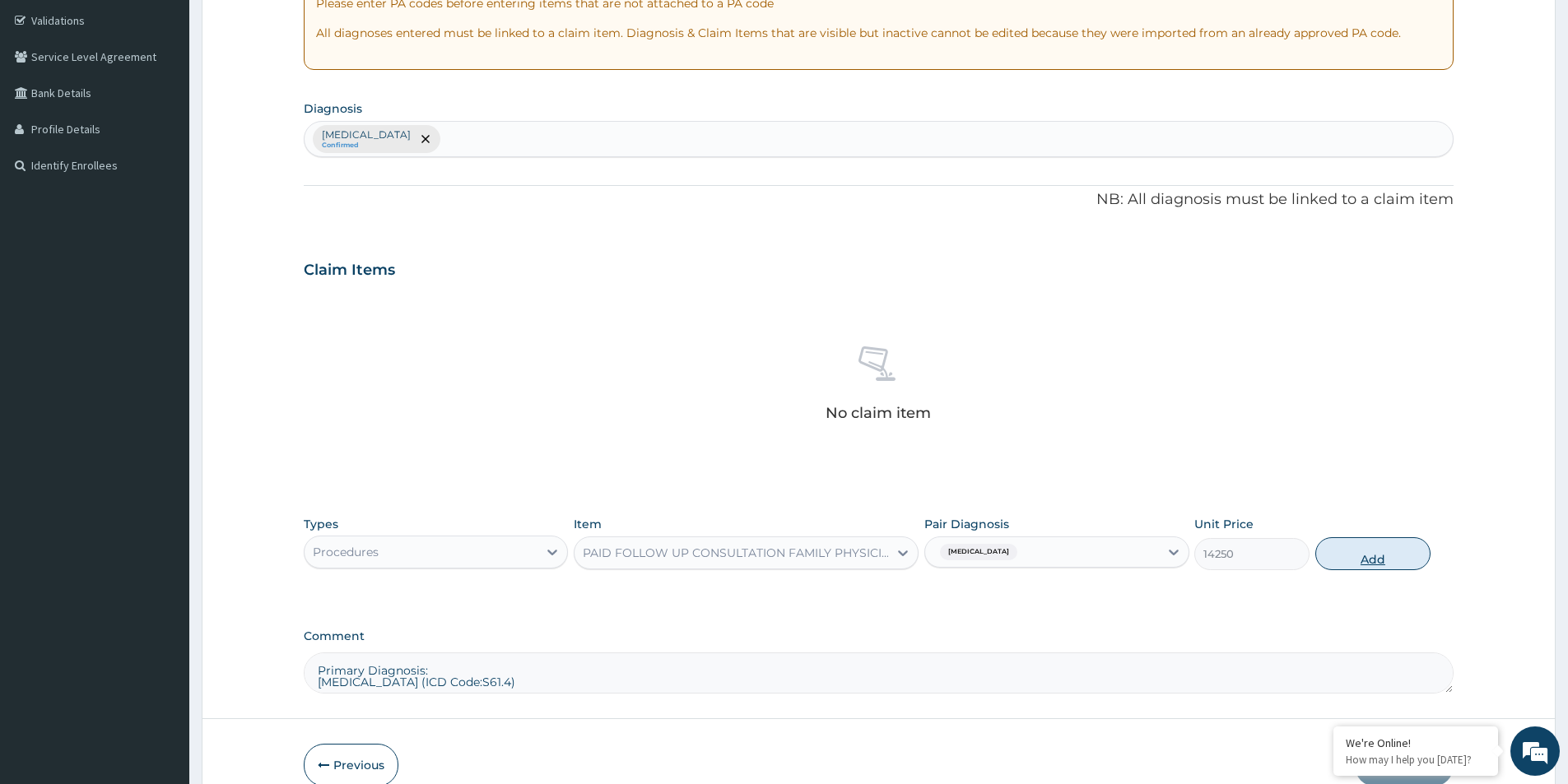
click at [1384, 555] on button "Add" at bounding box center [1373, 554] width 116 height 33
type input "0"
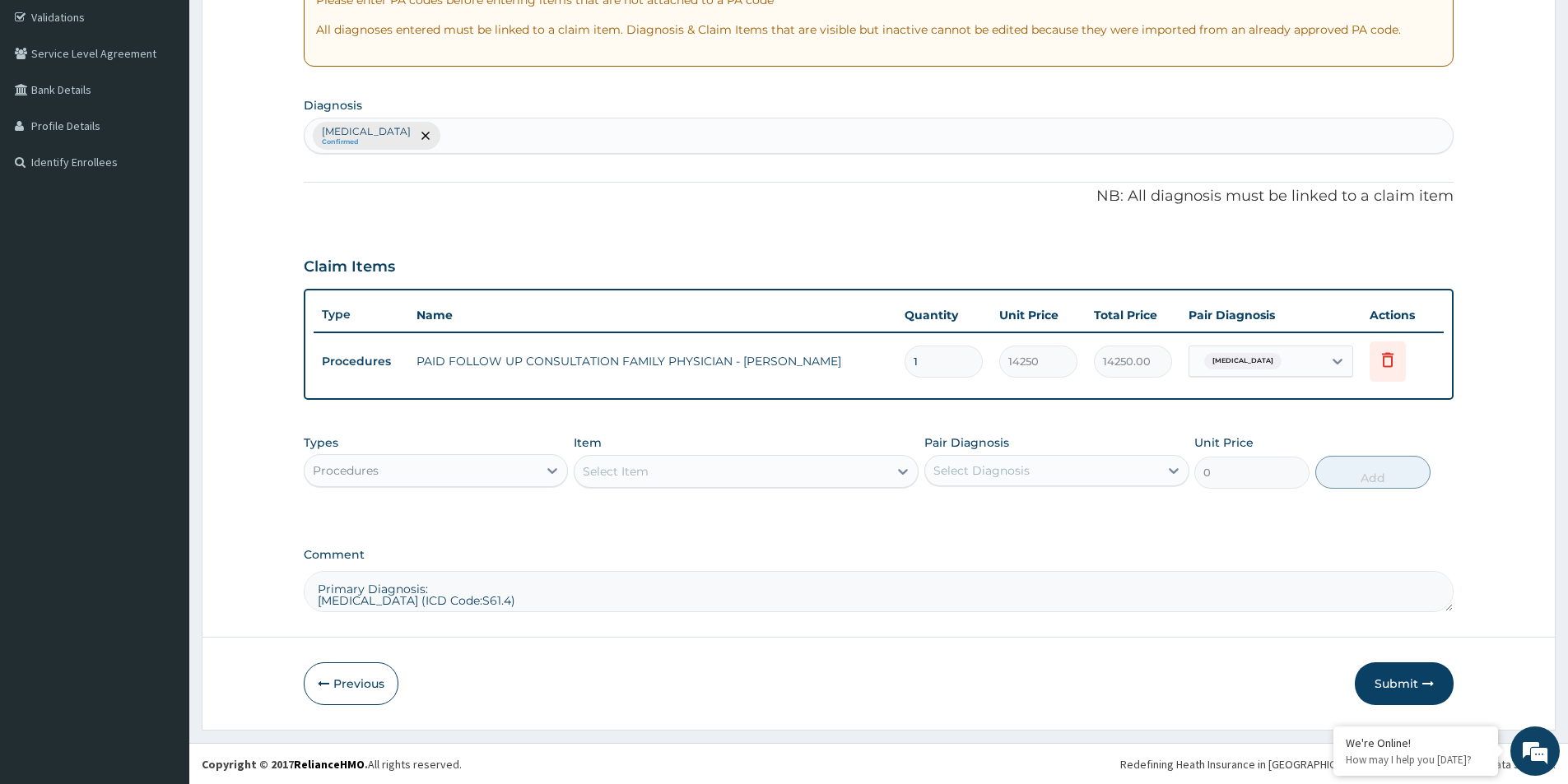
scroll to position [308, 0]
click at [971, 465] on div "Select Diagnosis" at bounding box center [981, 469] width 96 height 17
drag, startPoint x: 941, startPoint y: 512, endPoint x: 856, endPoint y: 513, distance: 85.0
click at [941, 513] on input "checkbox" at bounding box center [939, 510] width 11 height 11
checkbox input "true"
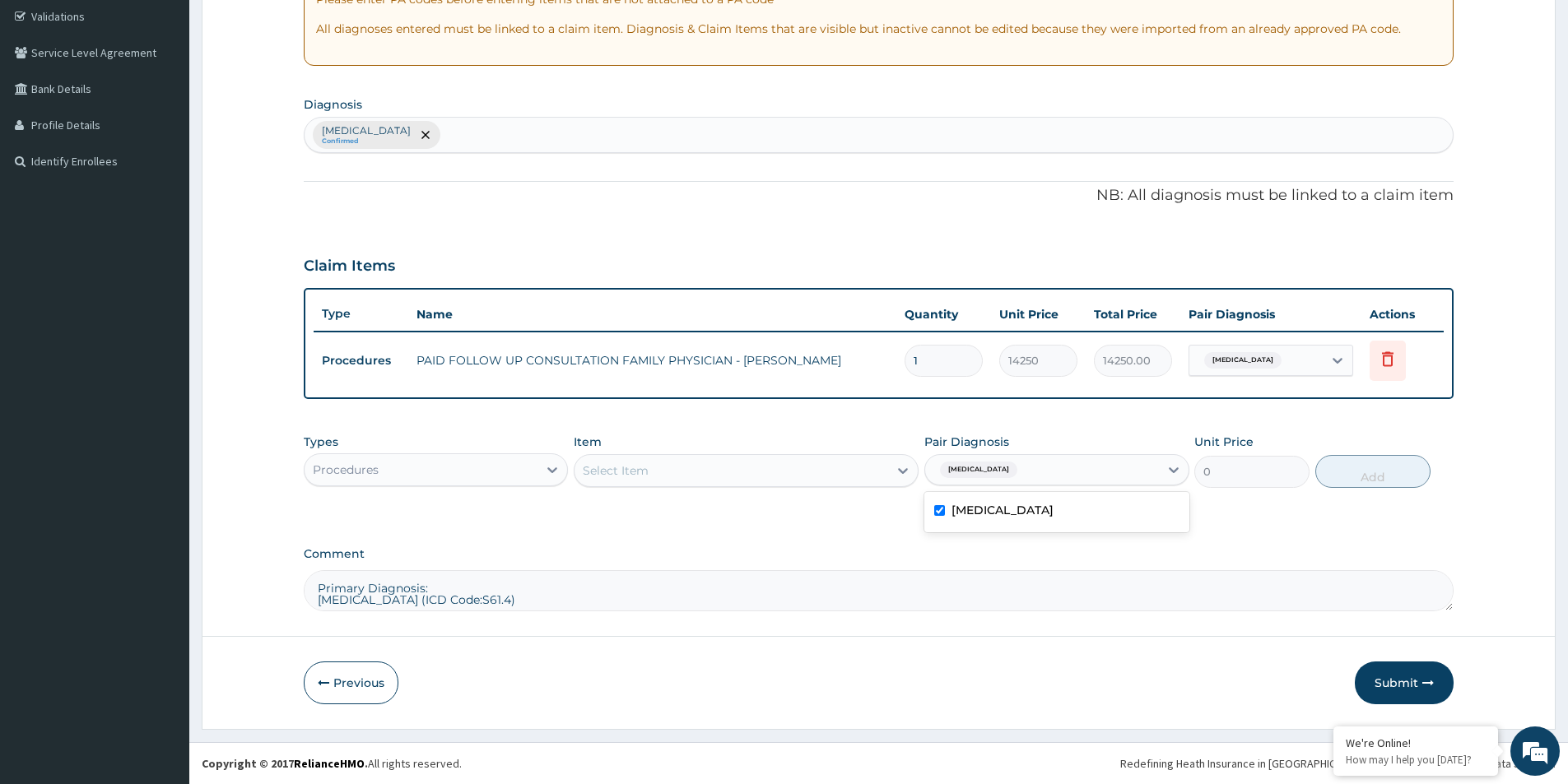
click at [798, 470] on div "Select Item" at bounding box center [731, 470] width 314 height 26
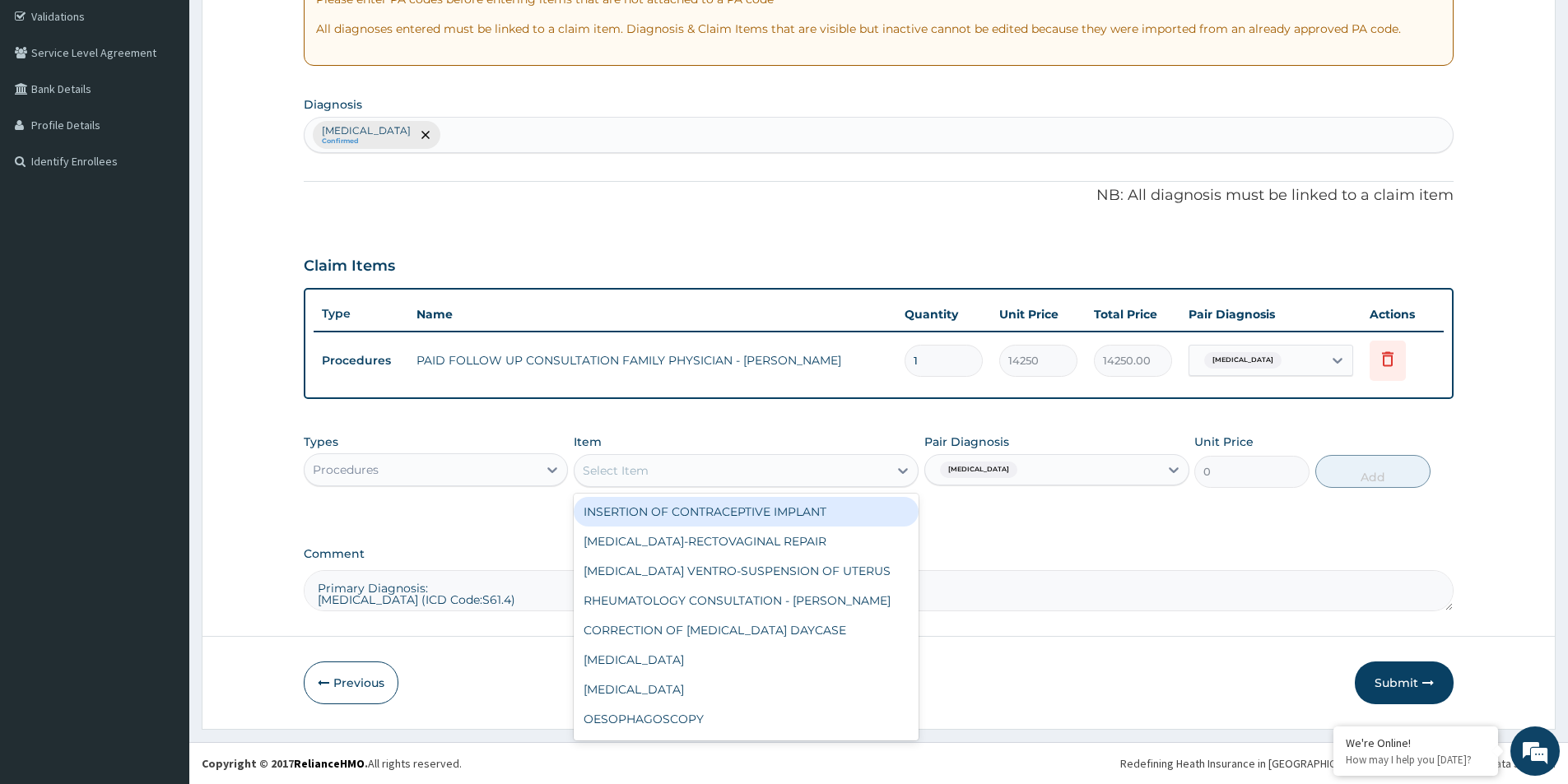
click at [442, 468] on div "Procedures" at bounding box center [421, 469] width 233 height 26
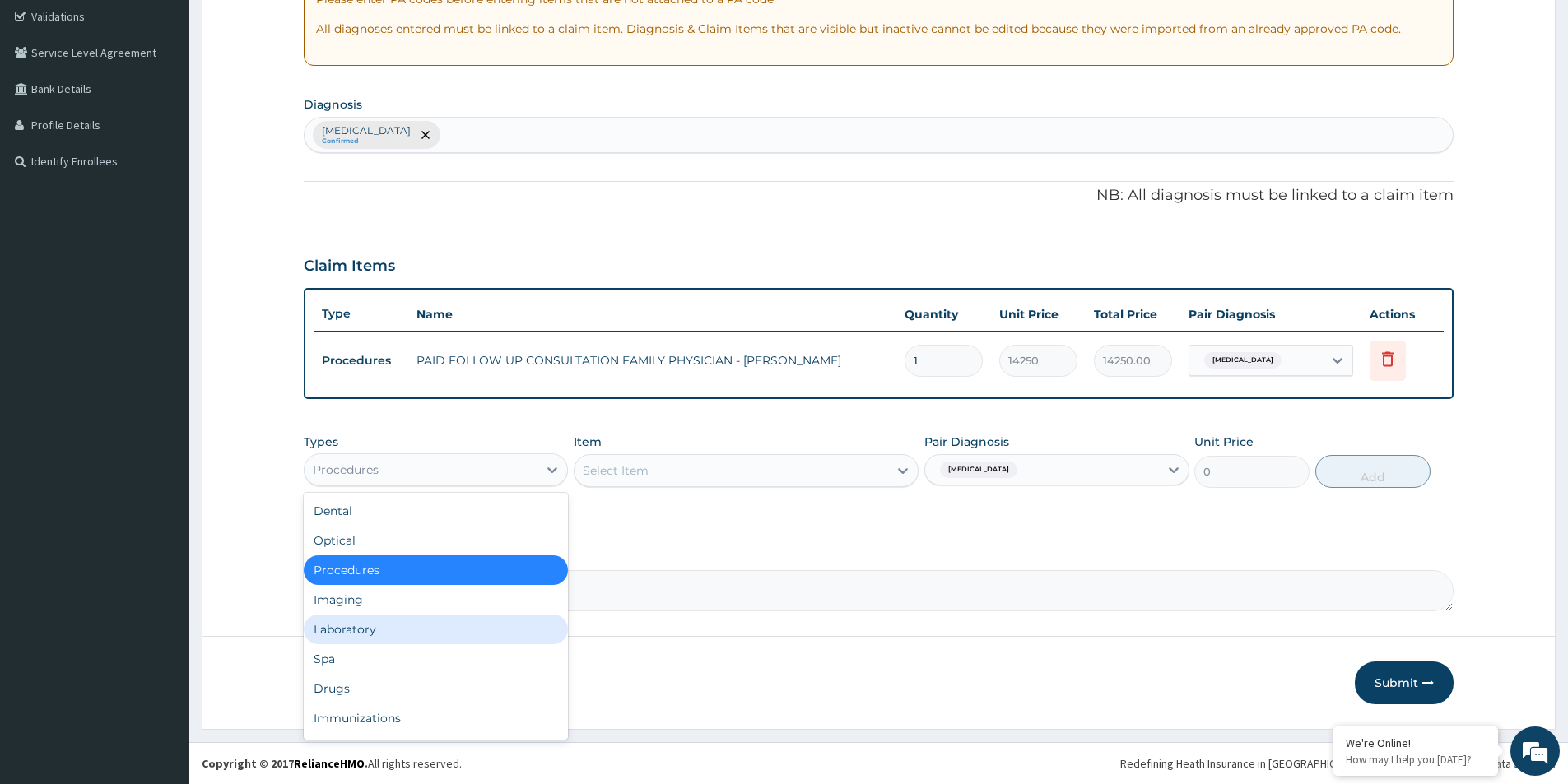
scroll to position [56, 0]
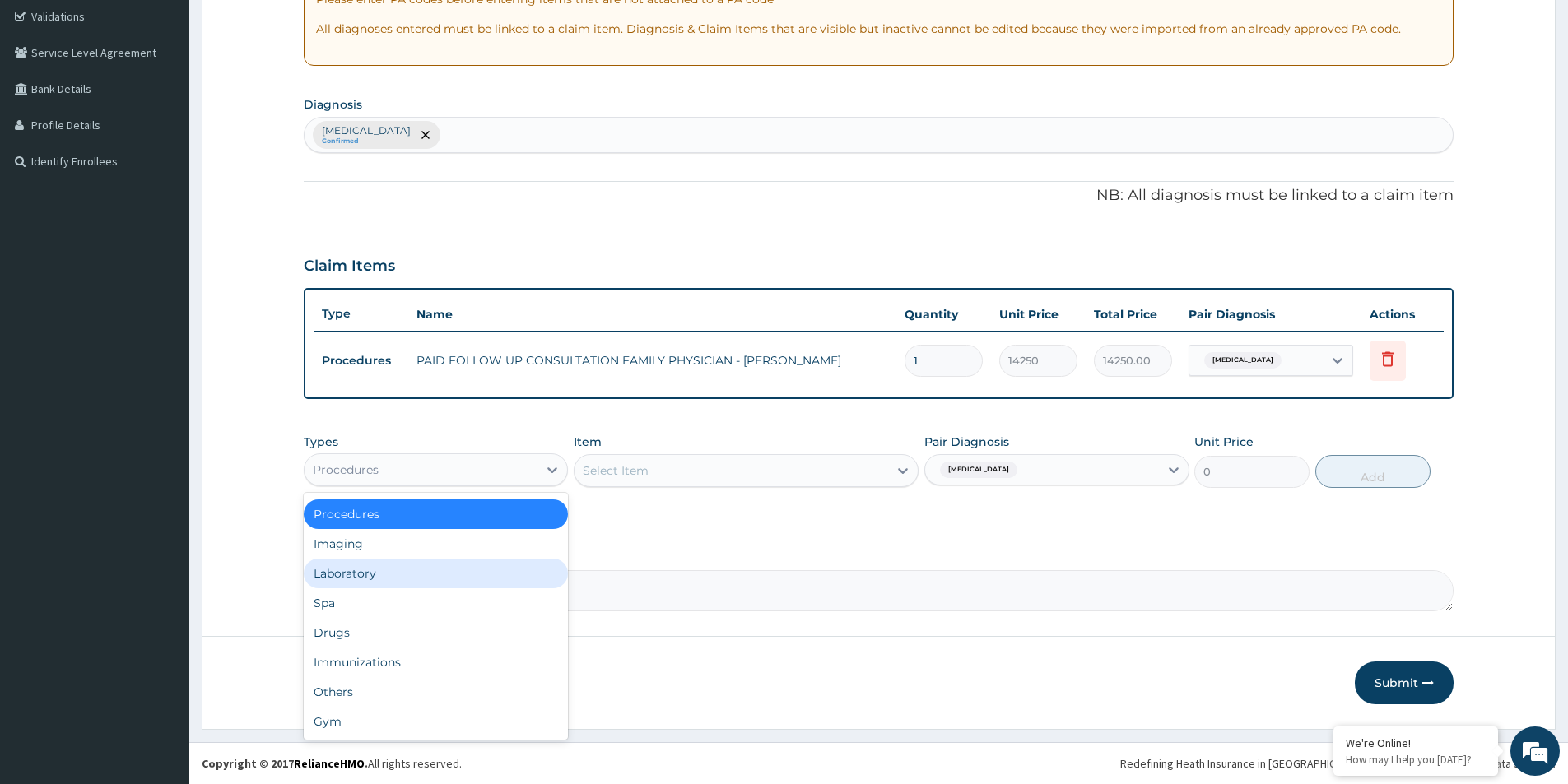
click at [433, 581] on div "Laboratory" at bounding box center [436, 573] width 264 height 29
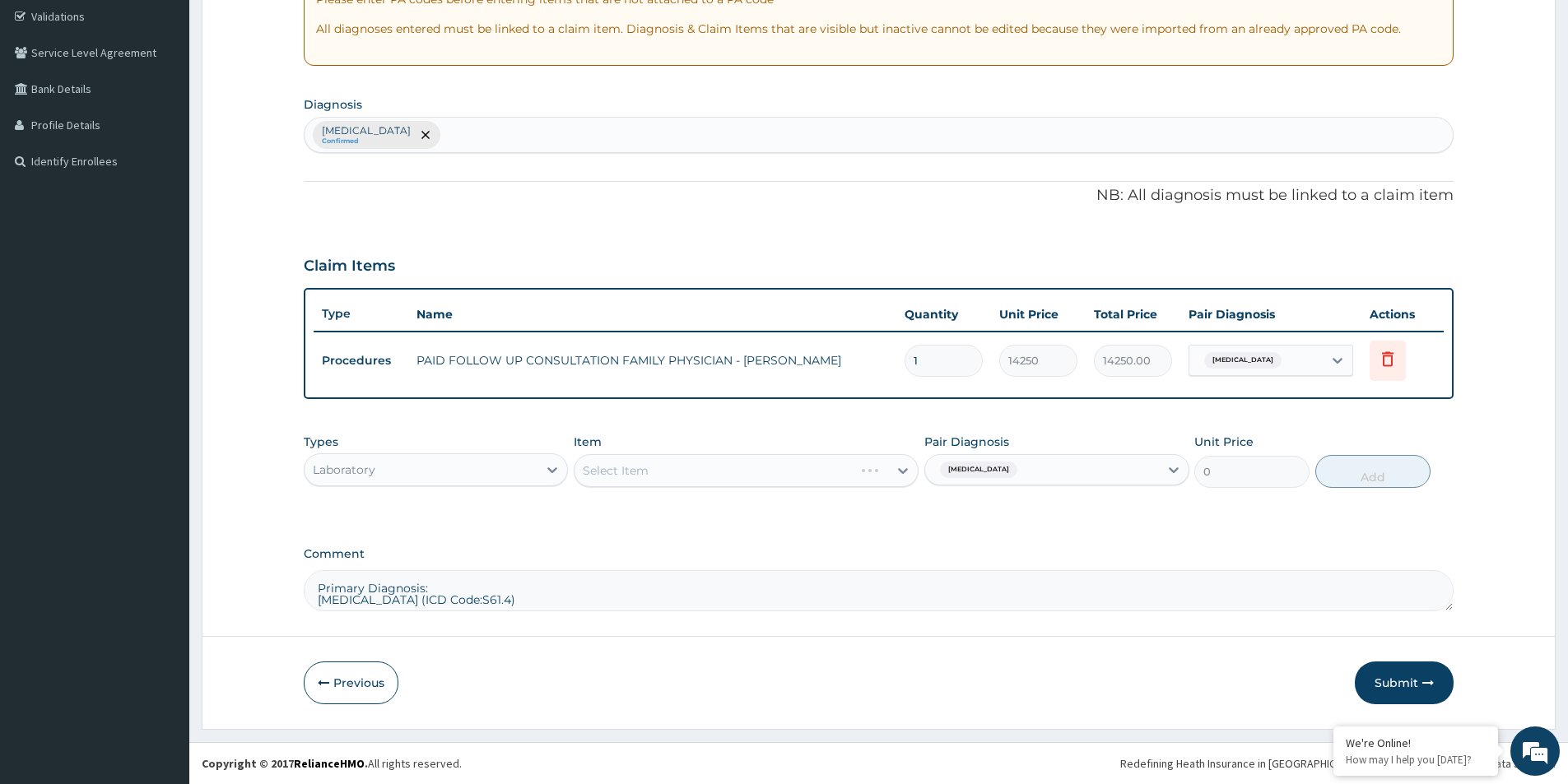
click at [617, 471] on div "Select Item" at bounding box center [746, 470] width 345 height 33
click at [620, 470] on div "Select Item" at bounding box center [746, 470] width 345 height 33
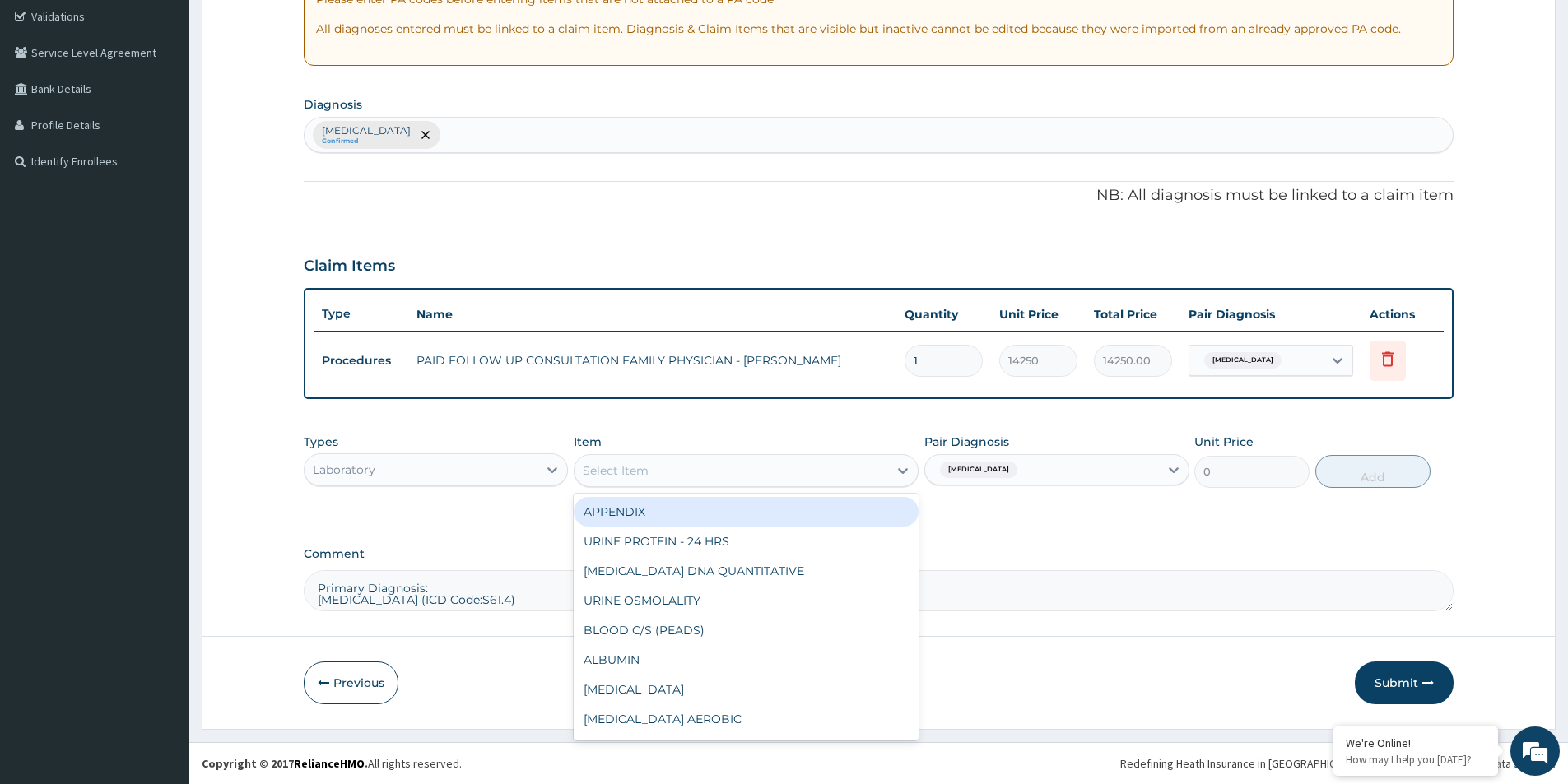
click at [659, 470] on div "Select Item" at bounding box center [731, 470] width 314 height 26
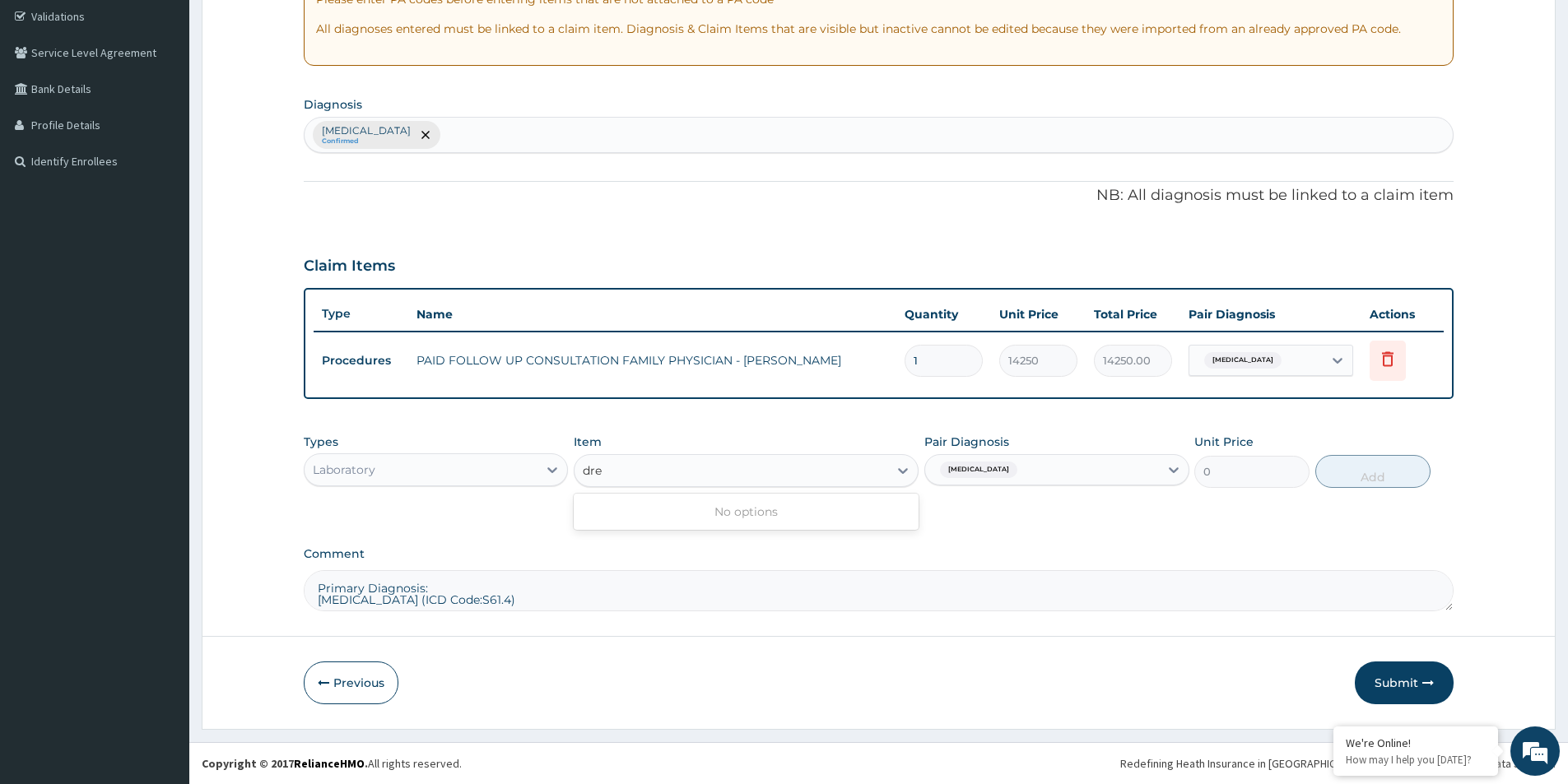
type input "dre"
click at [499, 470] on div "Laboratory" at bounding box center [421, 469] width 233 height 26
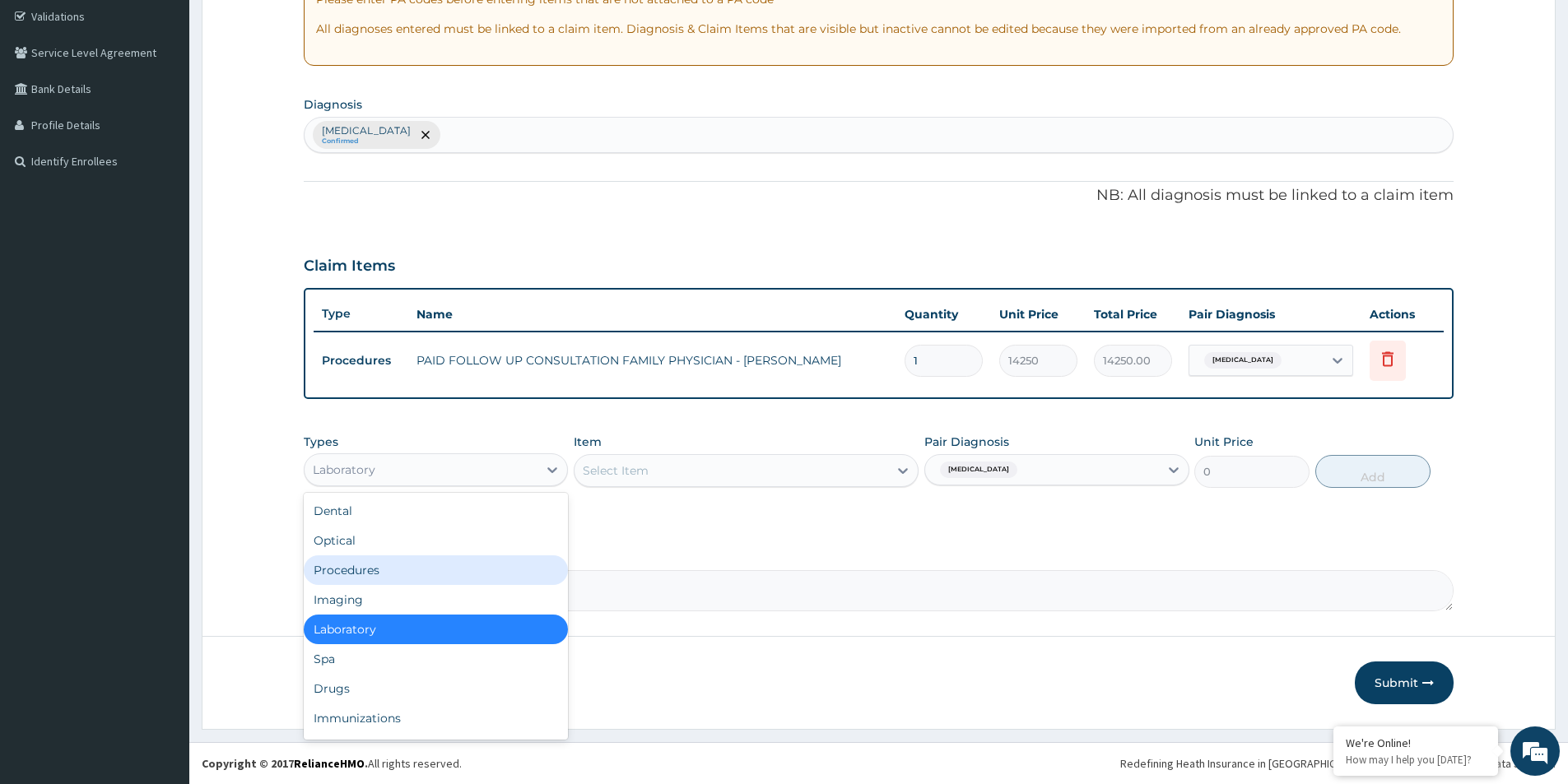
click at [456, 566] on div "Procedures" at bounding box center [436, 570] width 264 height 29
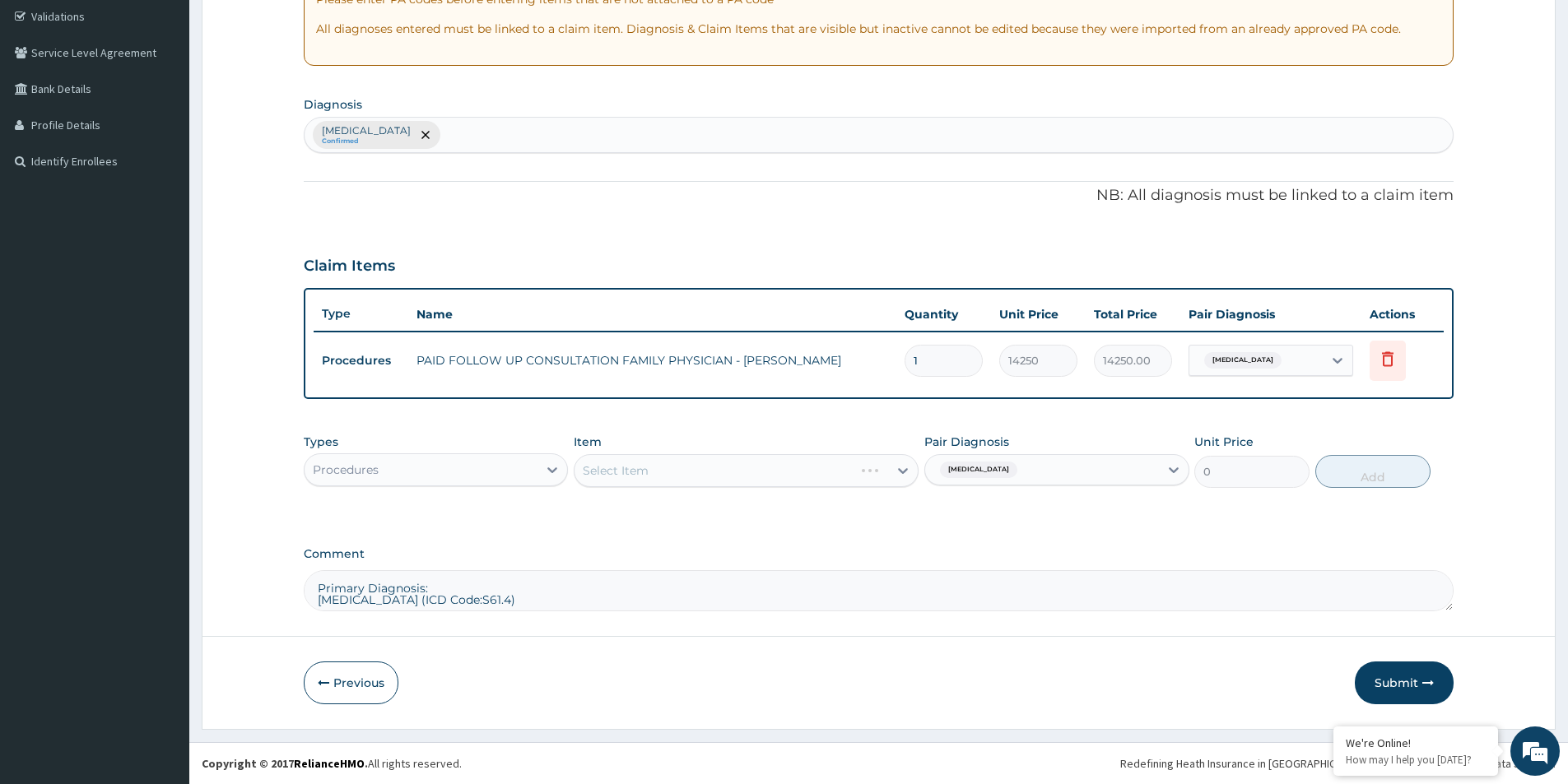
click at [612, 475] on div "Select Item" at bounding box center [746, 470] width 345 height 33
click at [621, 465] on div "Select Item" at bounding box center [746, 470] width 345 height 33
click at [639, 471] on div "Select Item" at bounding box center [746, 470] width 345 height 33
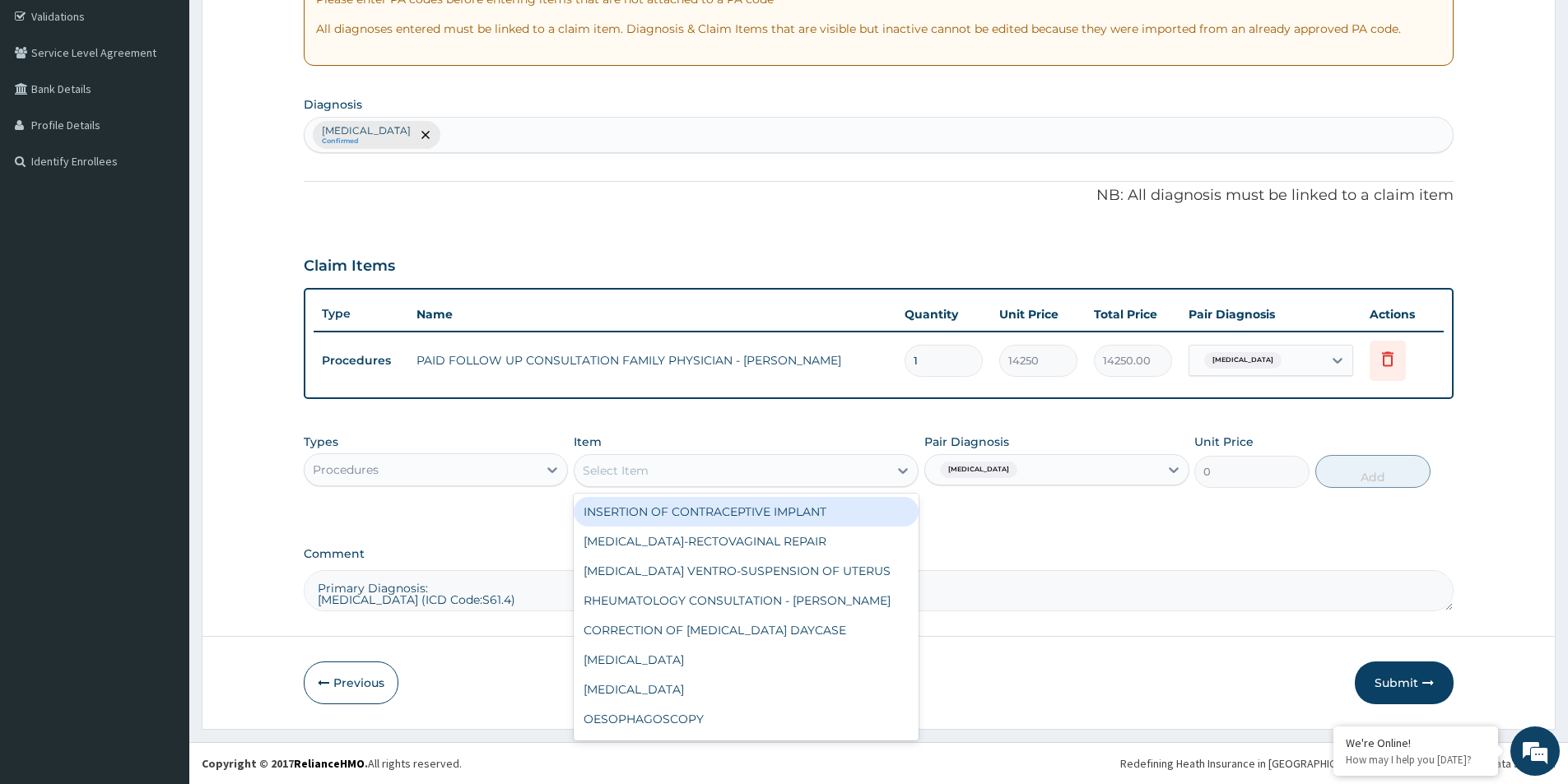
click at [863, 480] on div "Select Item" at bounding box center [731, 470] width 314 height 26
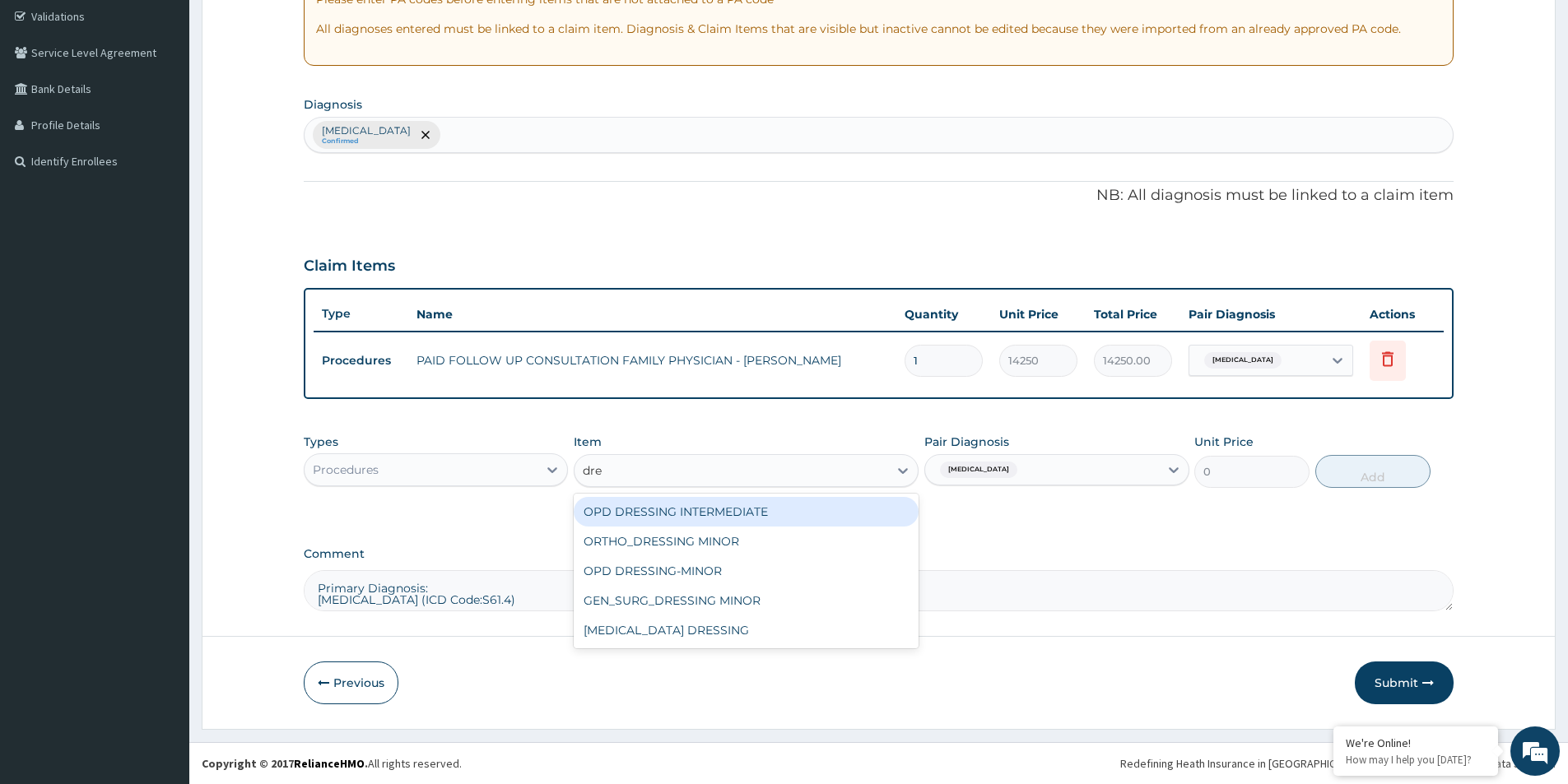
type input "dres"
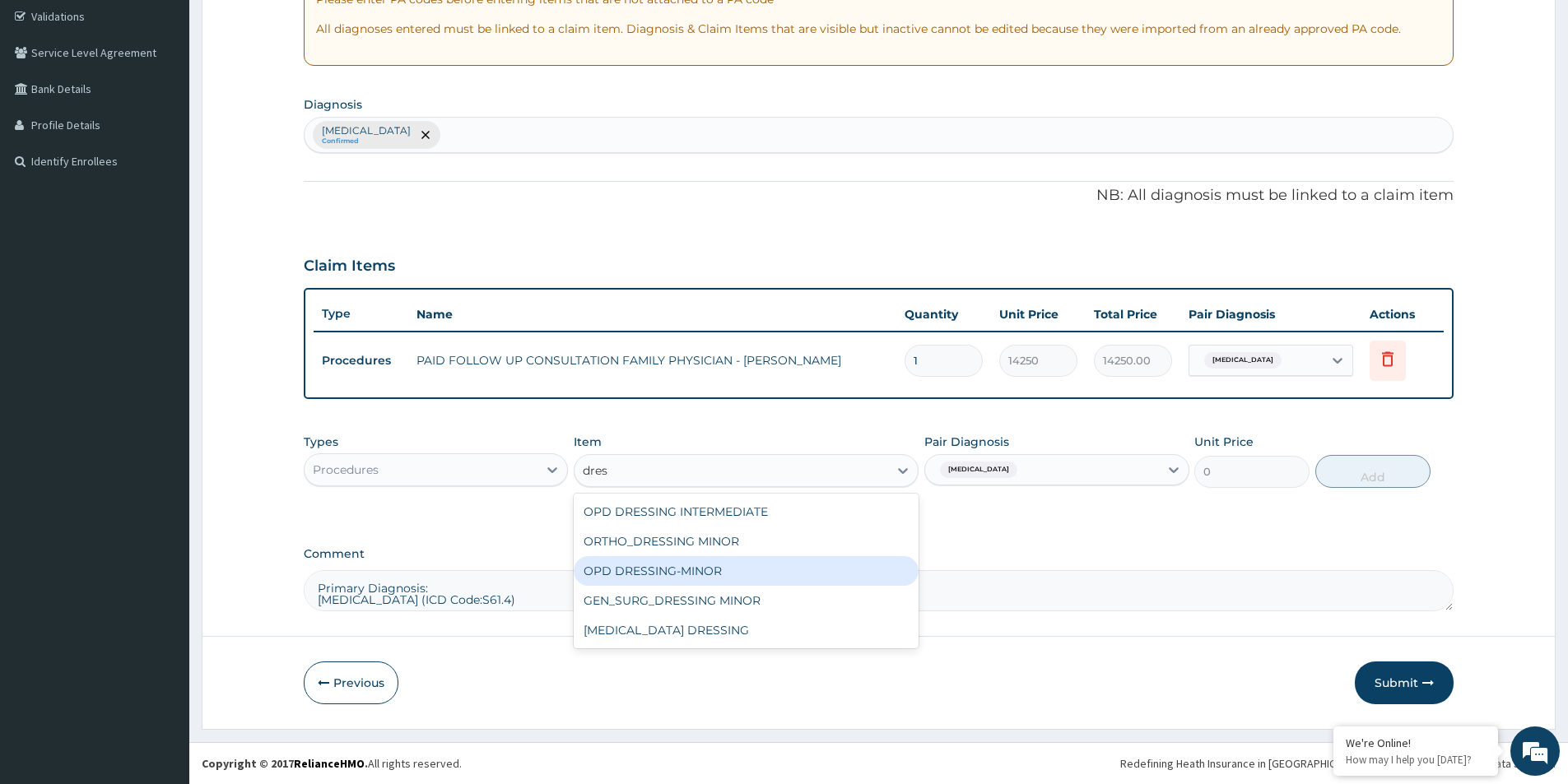
click at [726, 578] on div "OPD DRESSING-MINOR" at bounding box center [746, 571] width 345 height 29
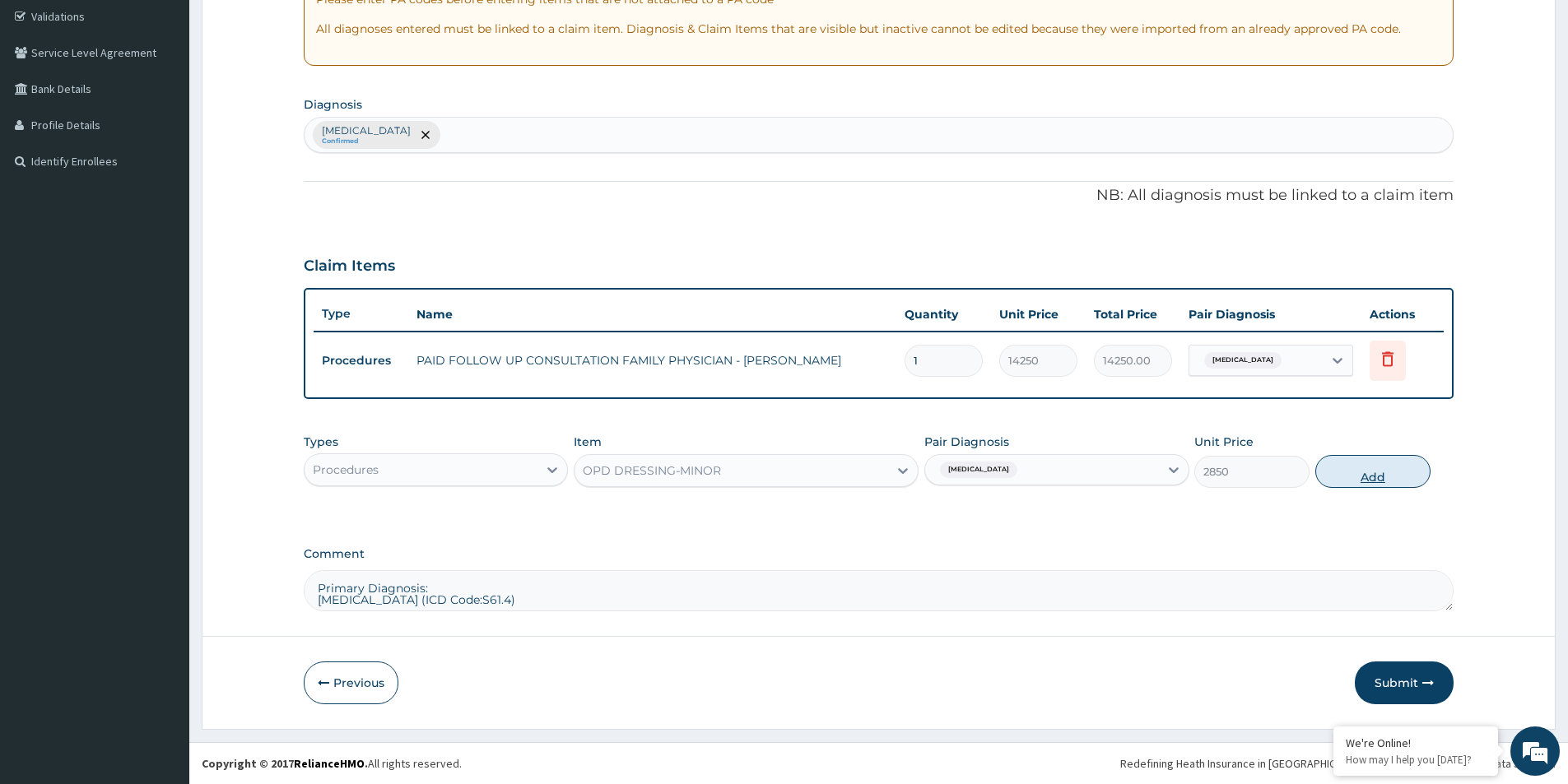
click at [1335, 479] on button "Add" at bounding box center [1373, 471] width 116 height 33
type input "0"
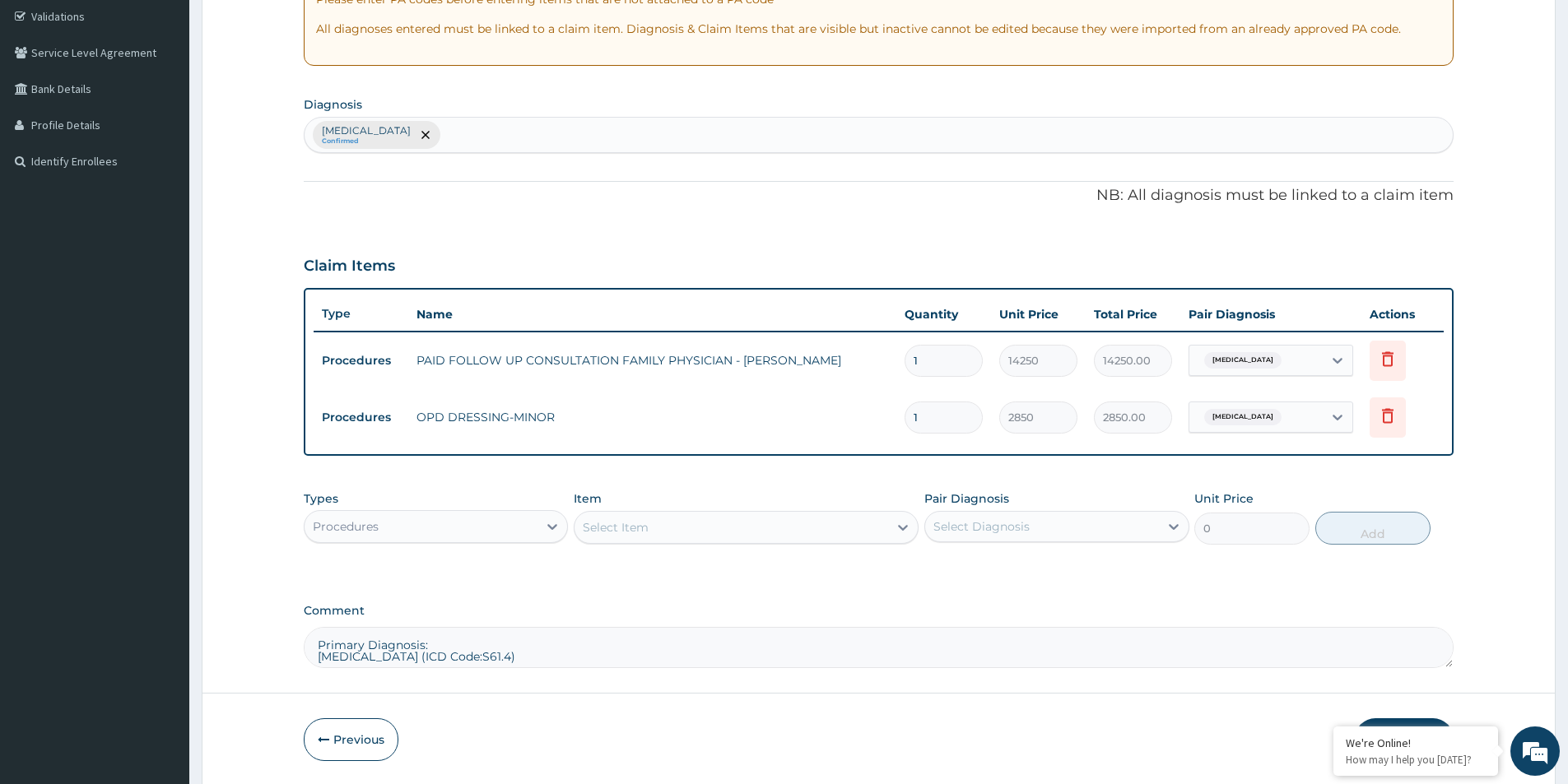
click at [456, 518] on div "Procedures" at bounding box center [421, 526] width 233 height 26
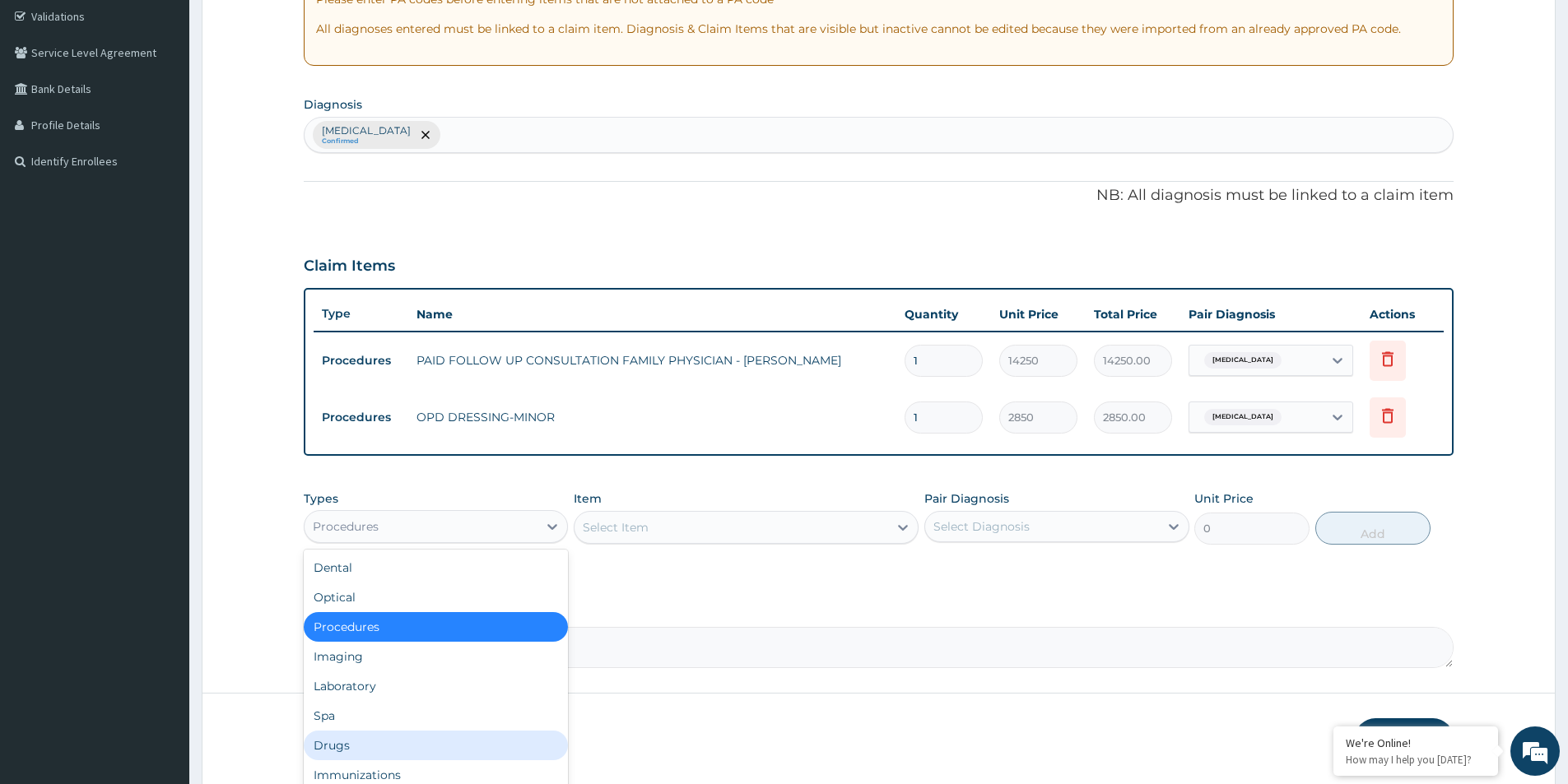
click at [424, 738] on div "Drugs" at bounding box center [436, 745] width 264 height 29
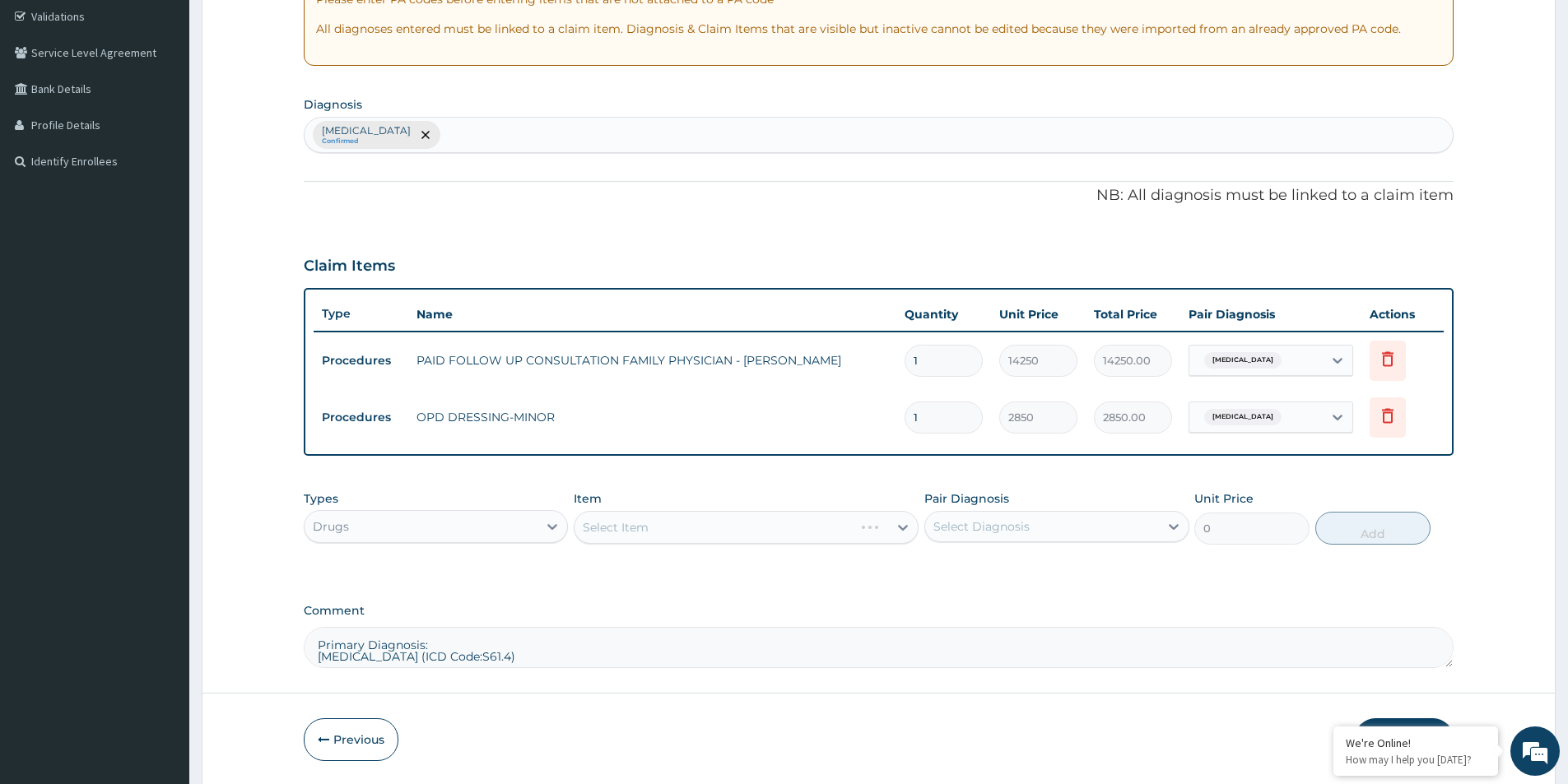
click at [964, 531] on div "Select Diagnosis" at bounding box center [981, 527] width 96 height 17
click at [937, 563] on input "checkbox" at bounding box center [939, 566] width 11 height 11
checkbox input "true"
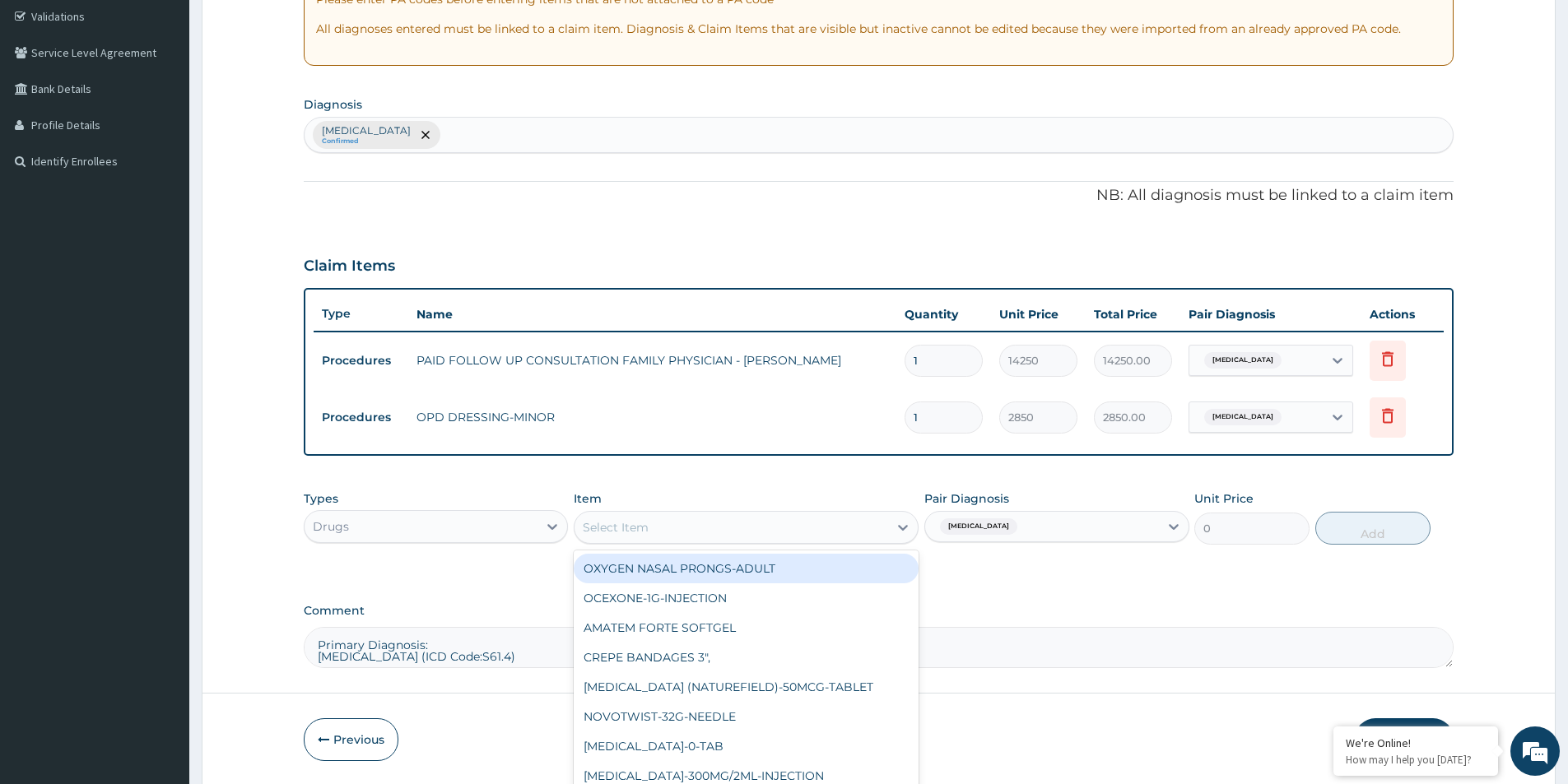
click at [771, 532] on div "Select Item" at bounding box center [731, 527] width 314 height 26
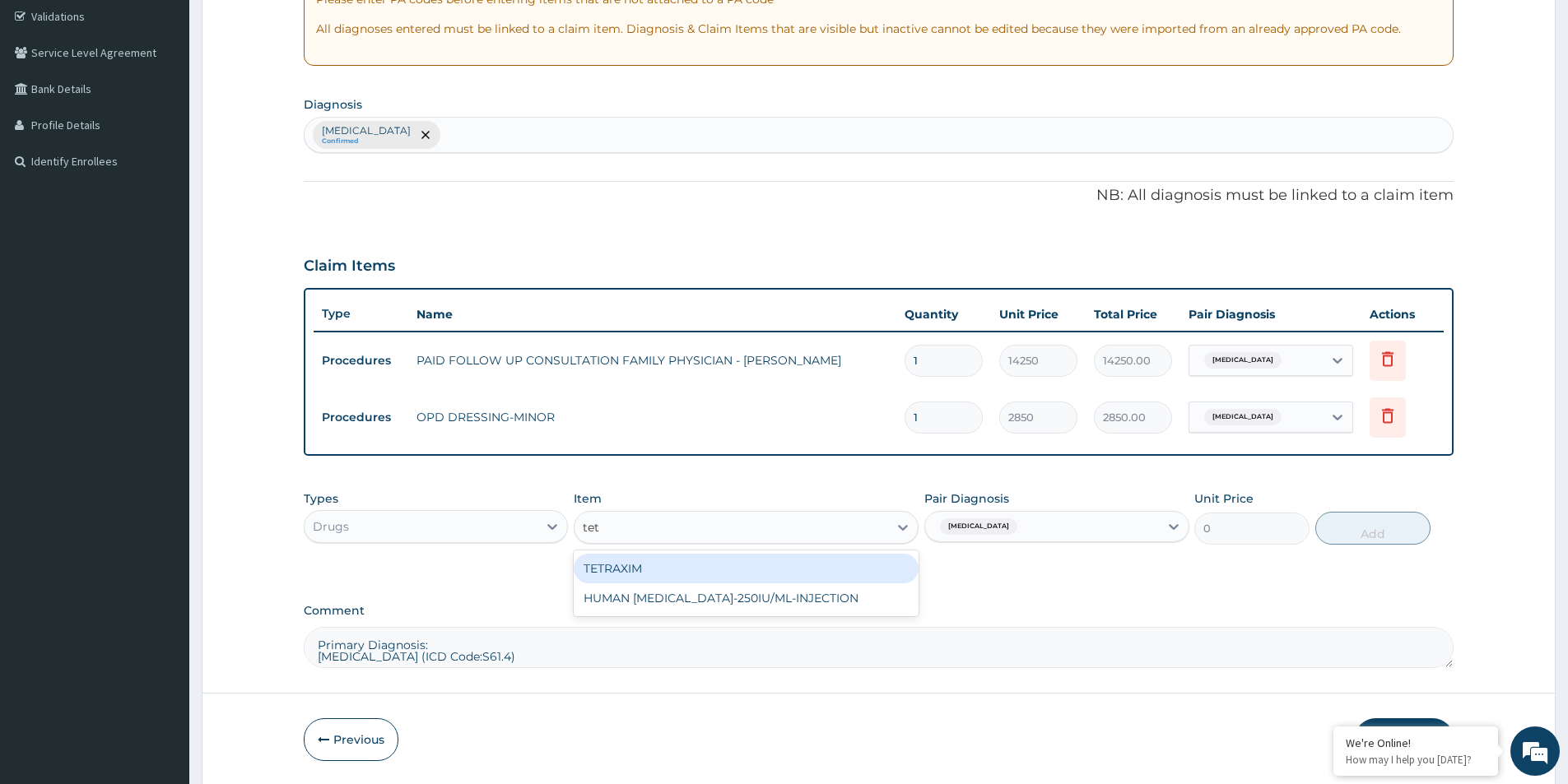
type input "tet"
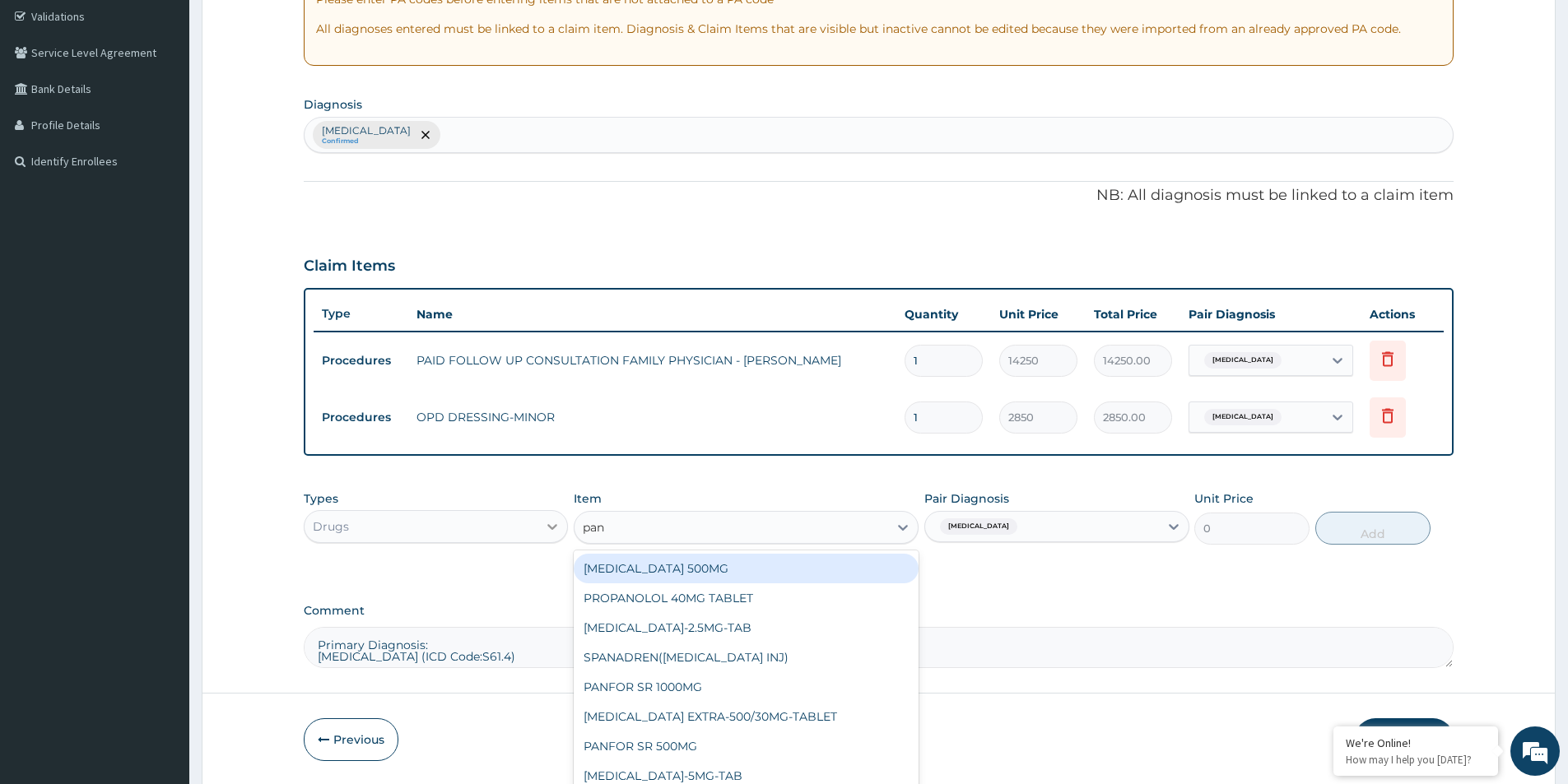
type input "pana"
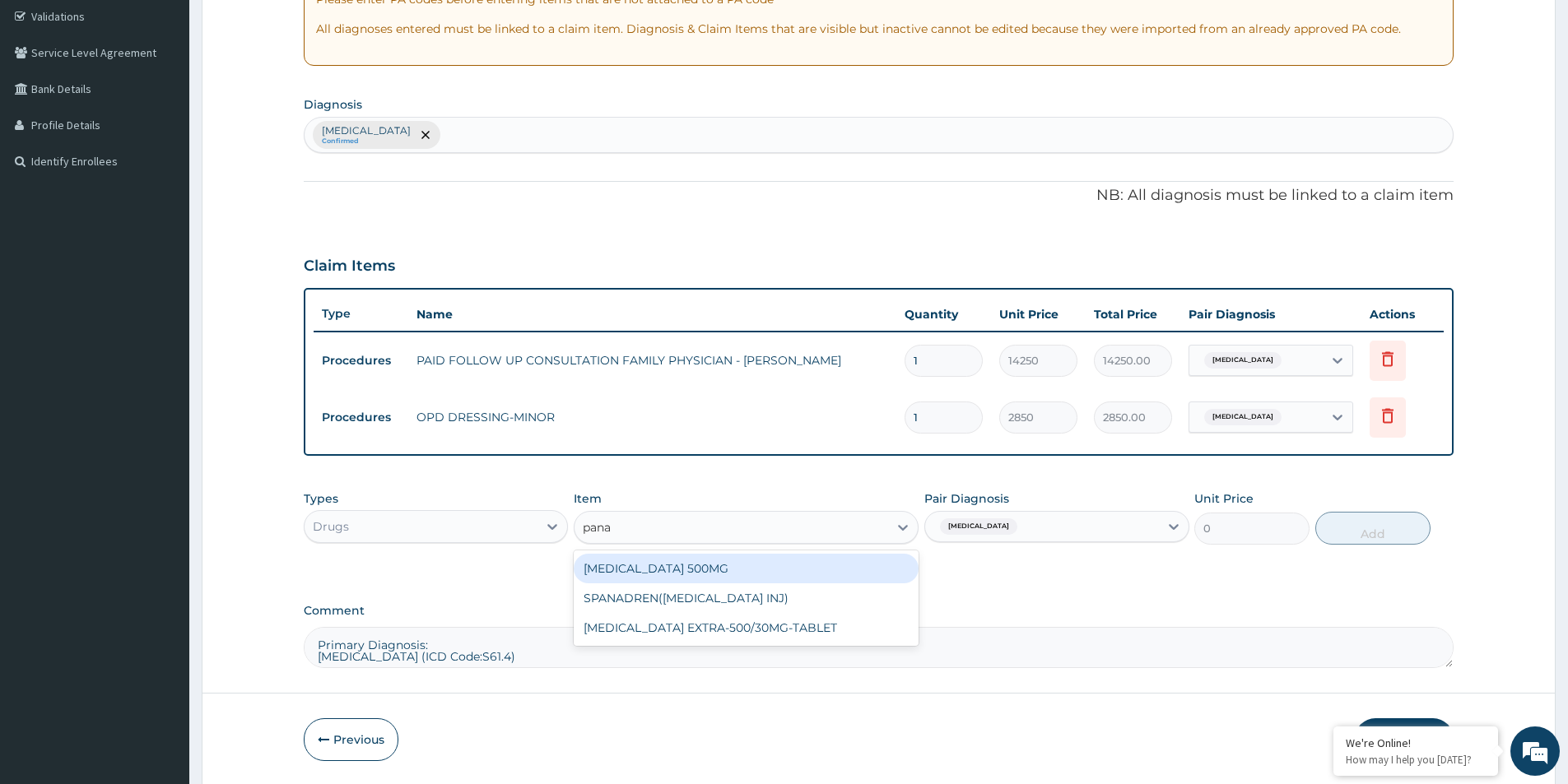
click at [646, 566] on div "PANADOL 500MG" at bounding box center [746, 568] width 345 height 29
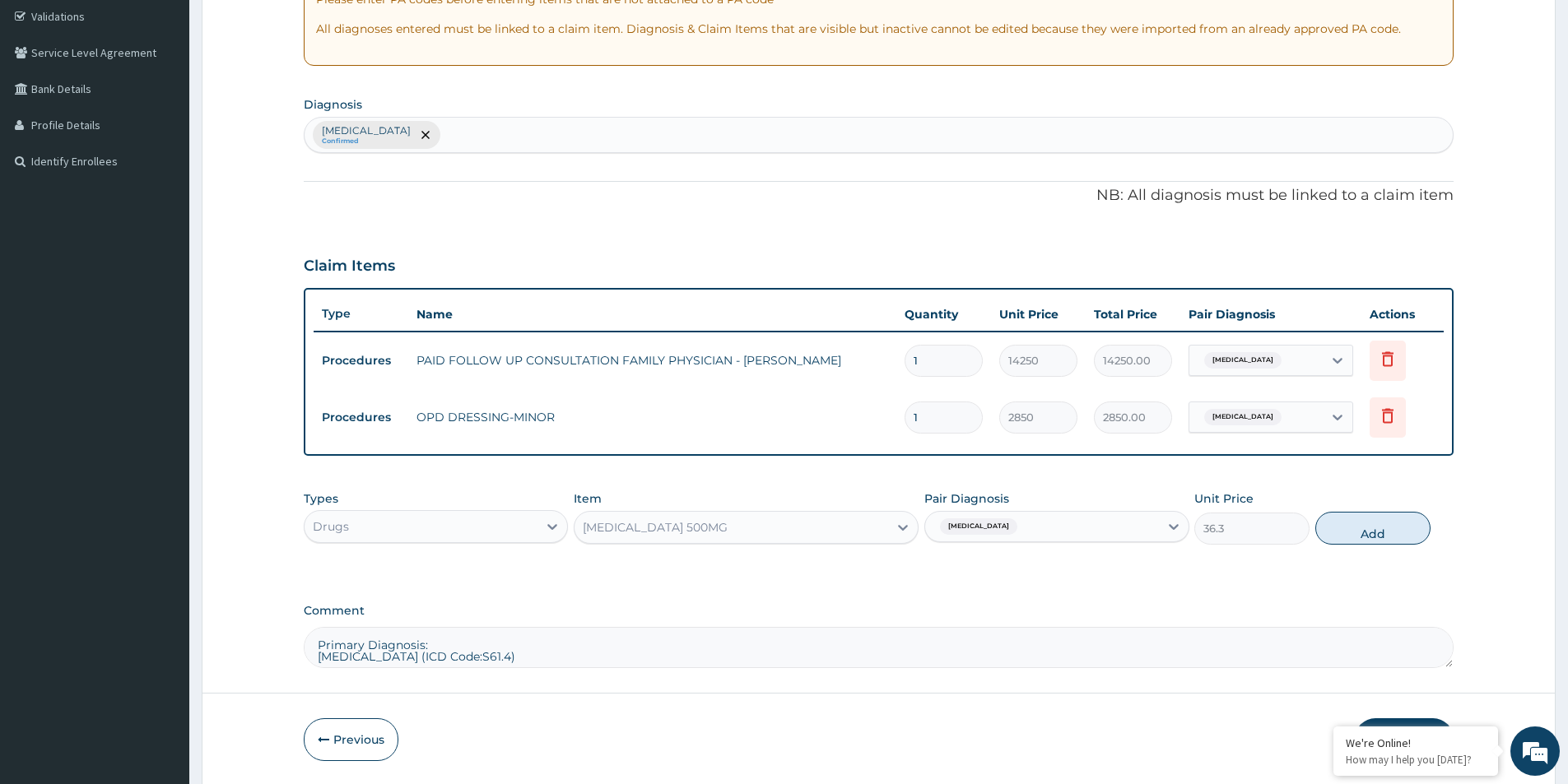
drag, startPoint x: 1397, startPoint y: 522, endPoint x: 1369, endPoint y: 520, distance: 28.1
click at [1396, 522] on button "Add" at bounding box center [1373, 528] width 116 height 33
type input "0"
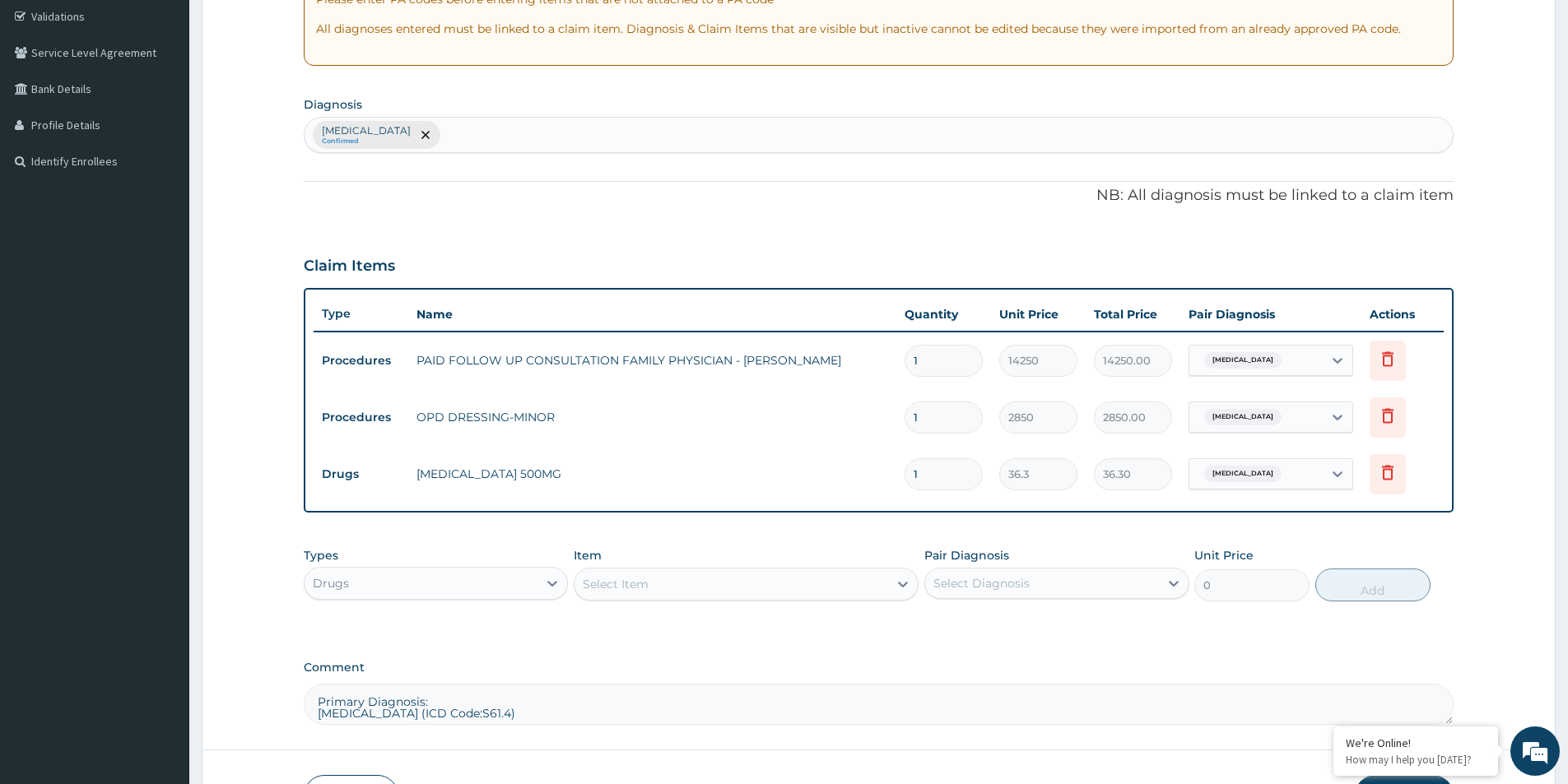
type input "0.00"
type input "9"
type input "326.70"
type input "9"
click at [409, 577] on div "Drugs" at bounding box center [421, 583] width 233 height 26
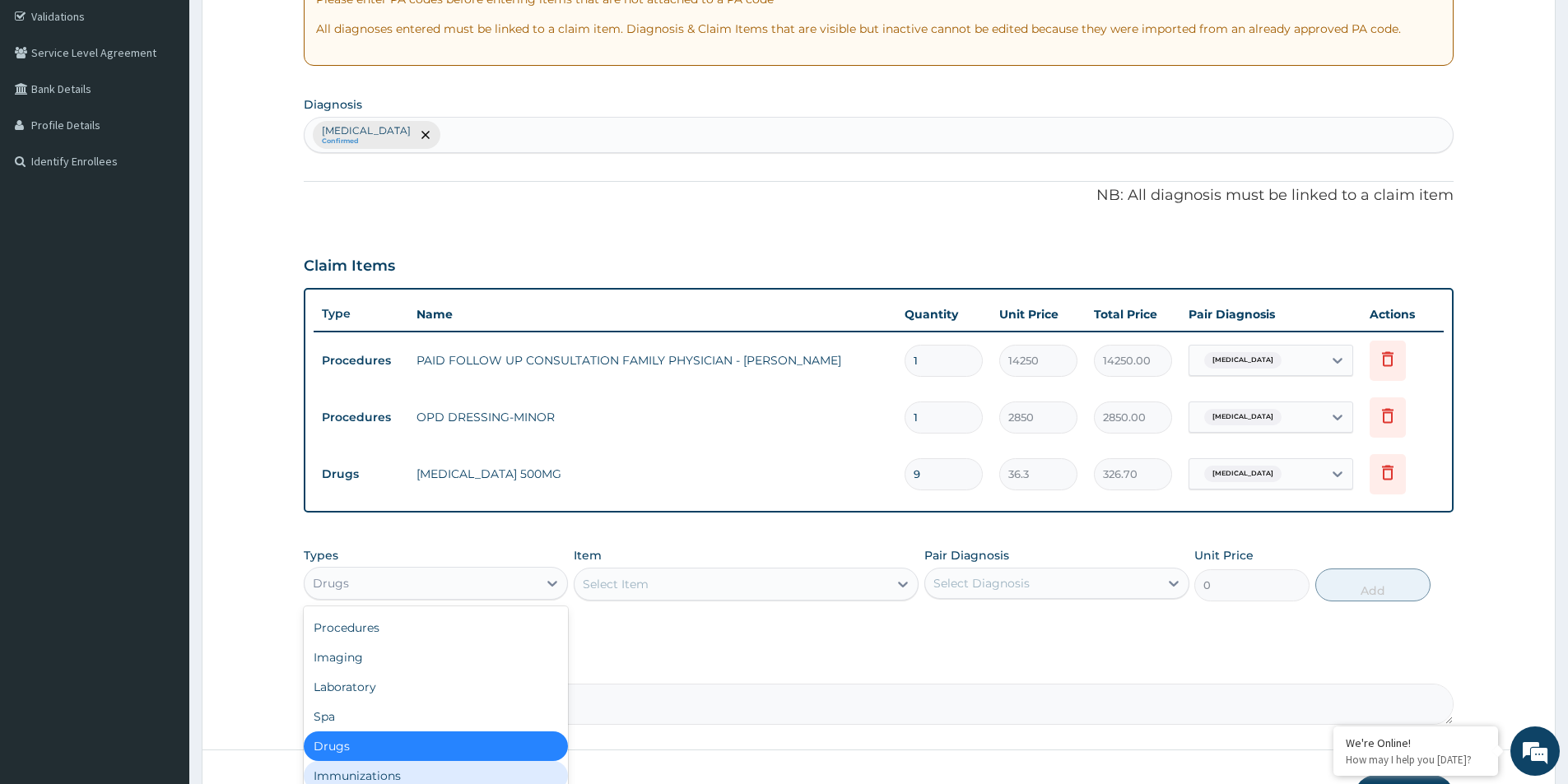
click at [388, 771] on div "Immunizations" at bounding box center [436, 775] width 264 height 29
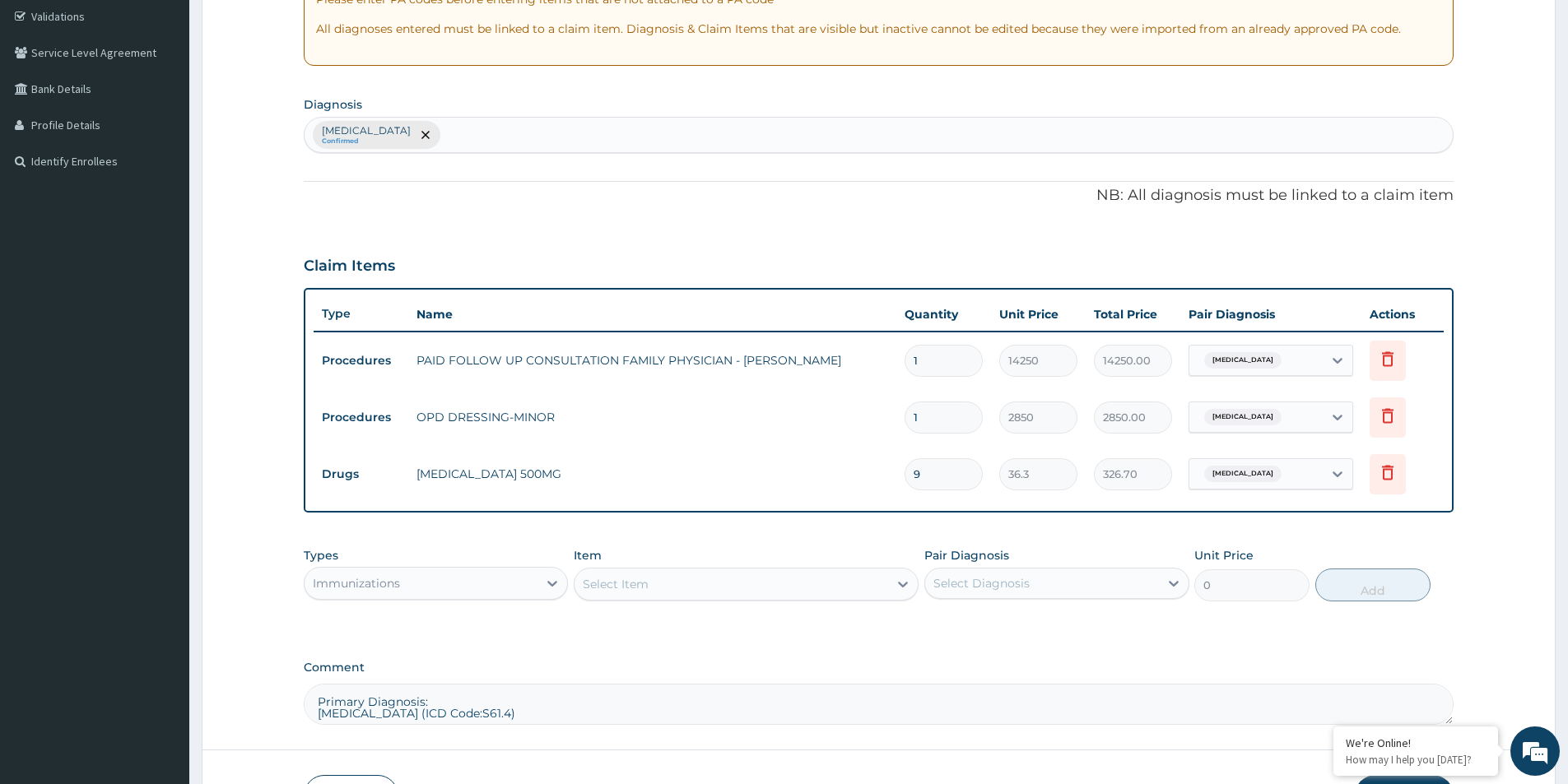
click at [1040, 583] on div "Select Diagnosis" at bounding box center [1042, 583] width 233 height 26
click at [938, 616] on div "Open wound of hand" at bounding box center [1057, 626] width 264 height 34
checkbox input "true"
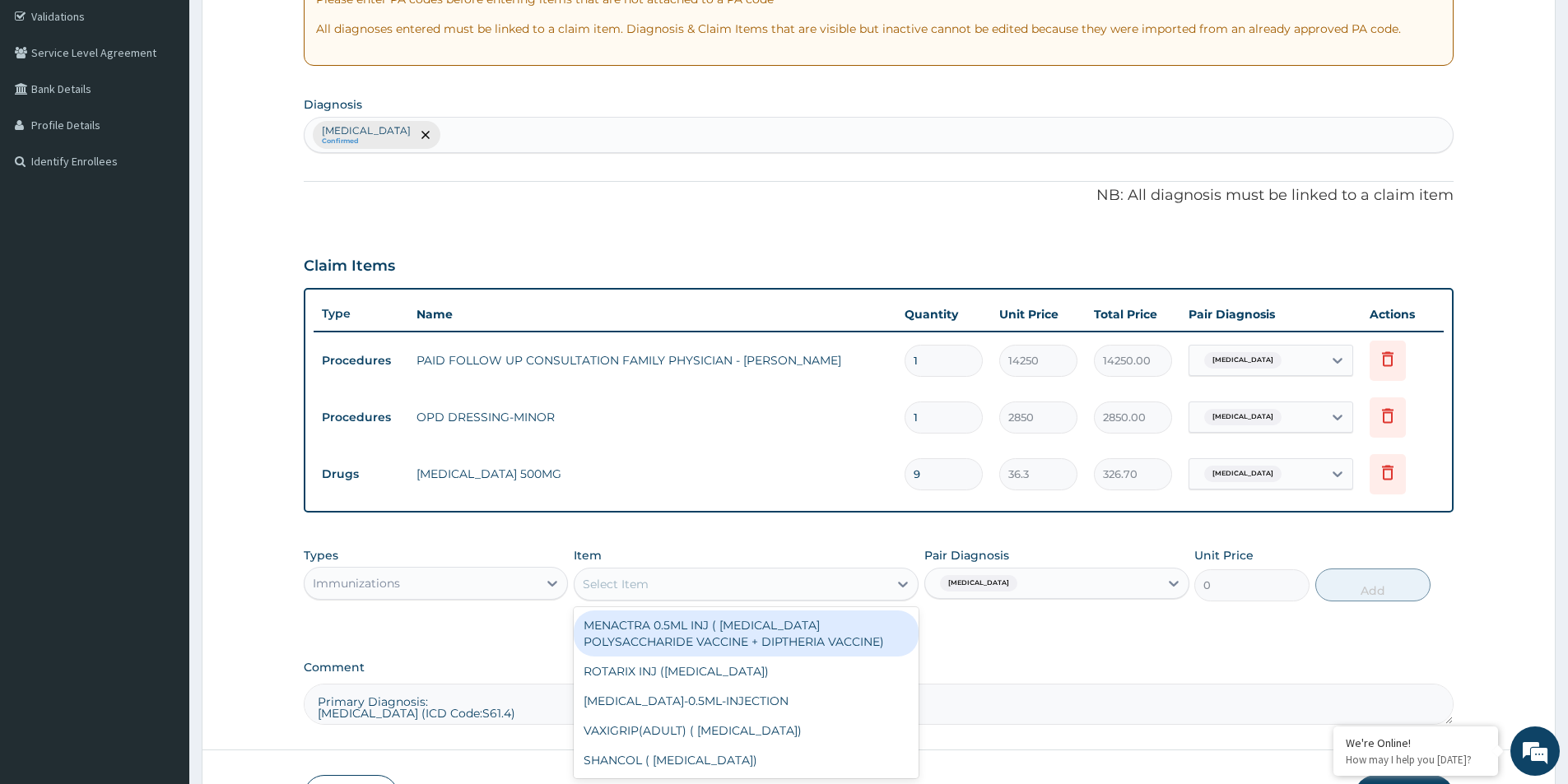
click at [845, 591] on div "Select Item" at bounding box center [731, 584] width 314 height 26
type input "o"
type input "t"
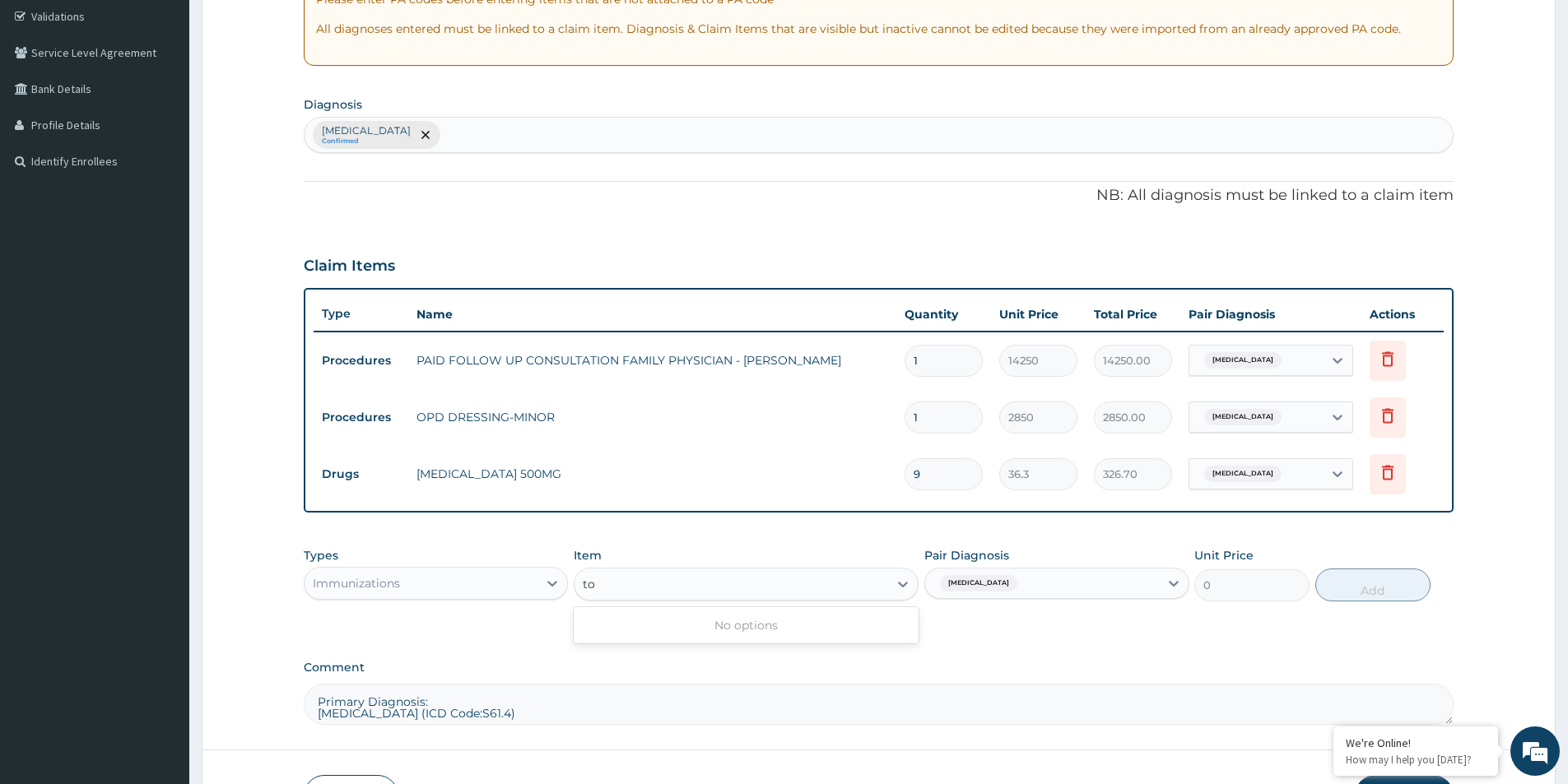
type input "t"
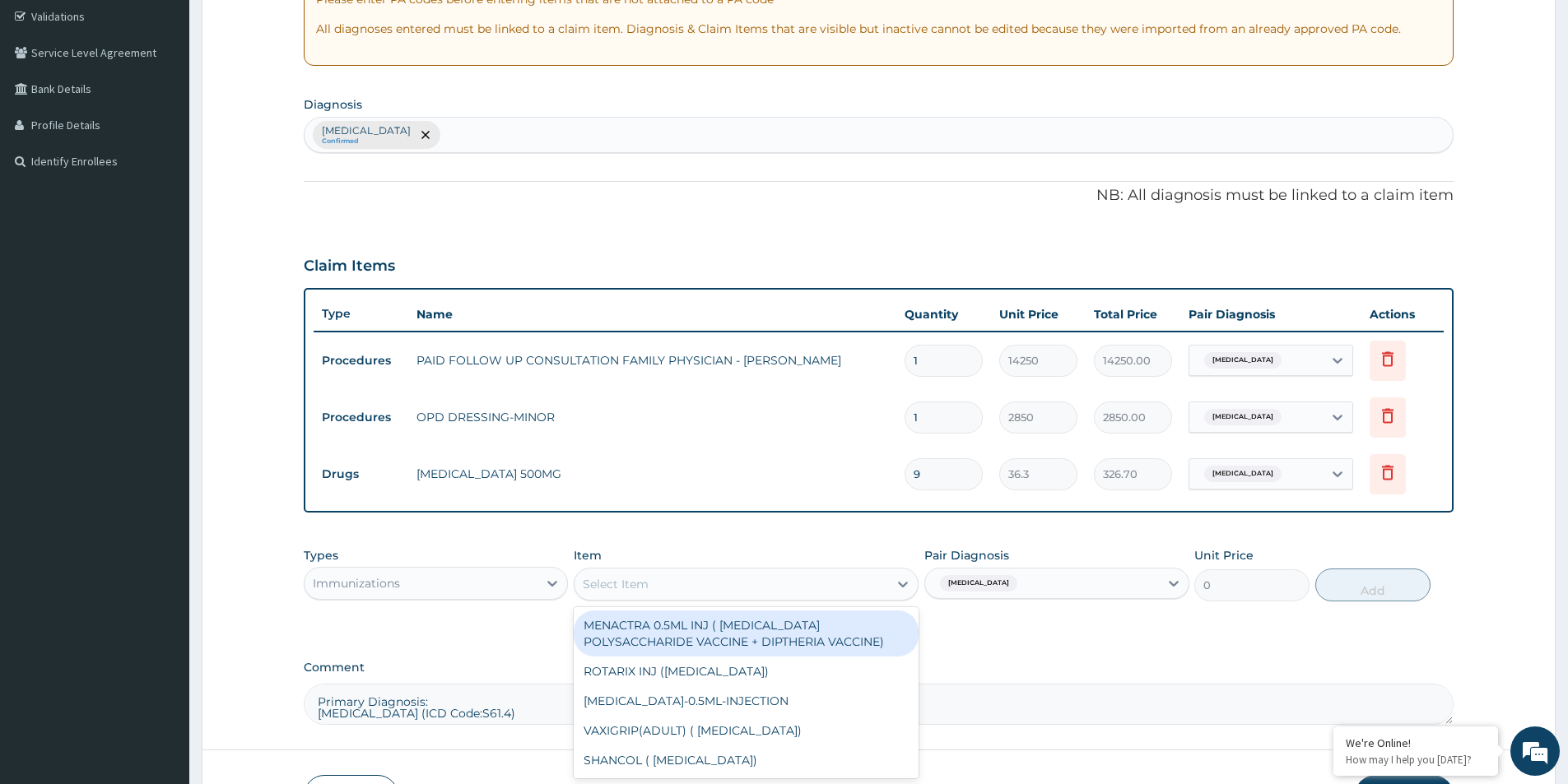
click at [456, 584] on div "Immunizations" at bounding box center [421, 583] width 233 height 26
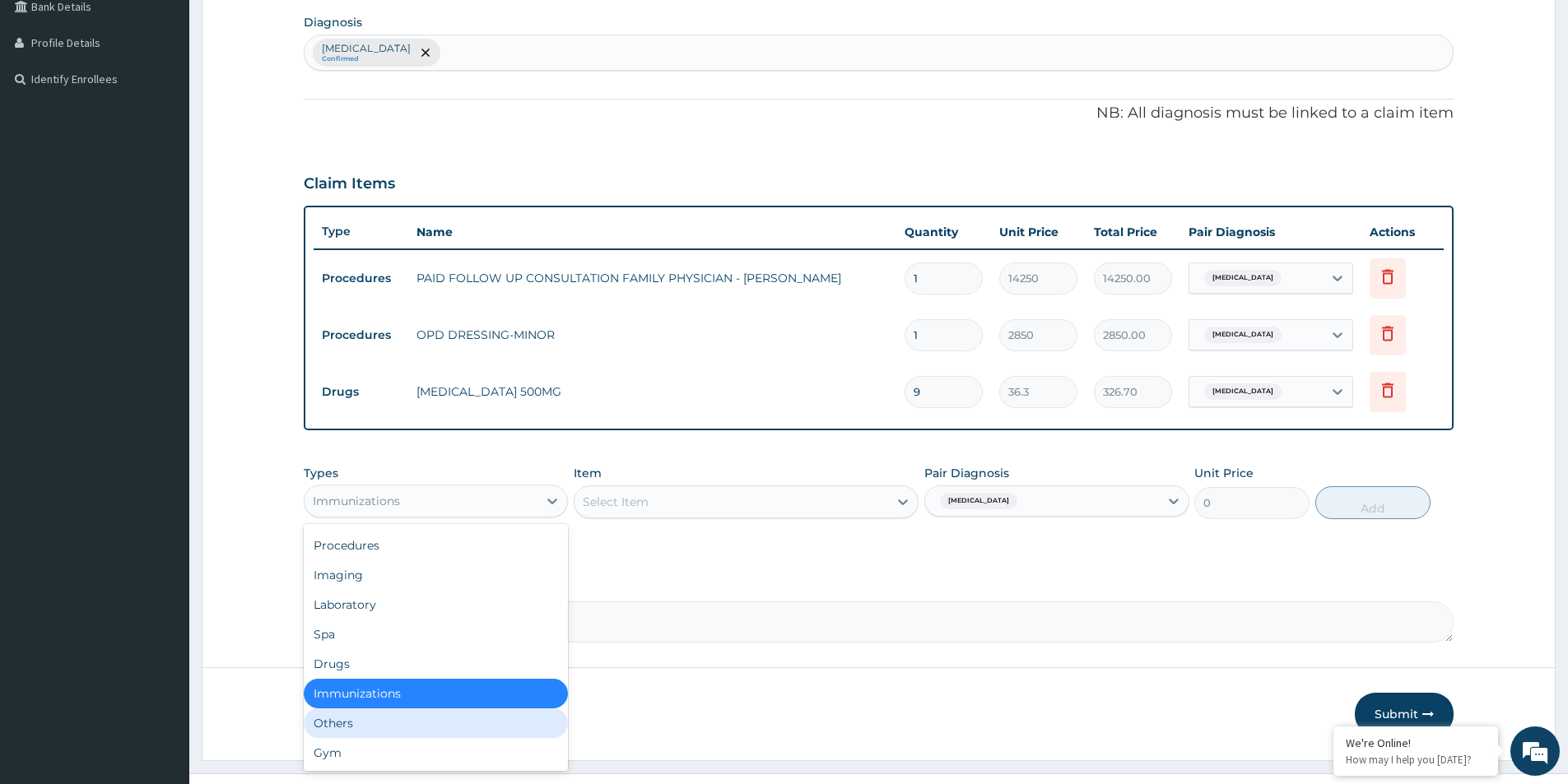
click at [376, 729] on div "Others" at bounding box center [436, 723] width 264 height 29
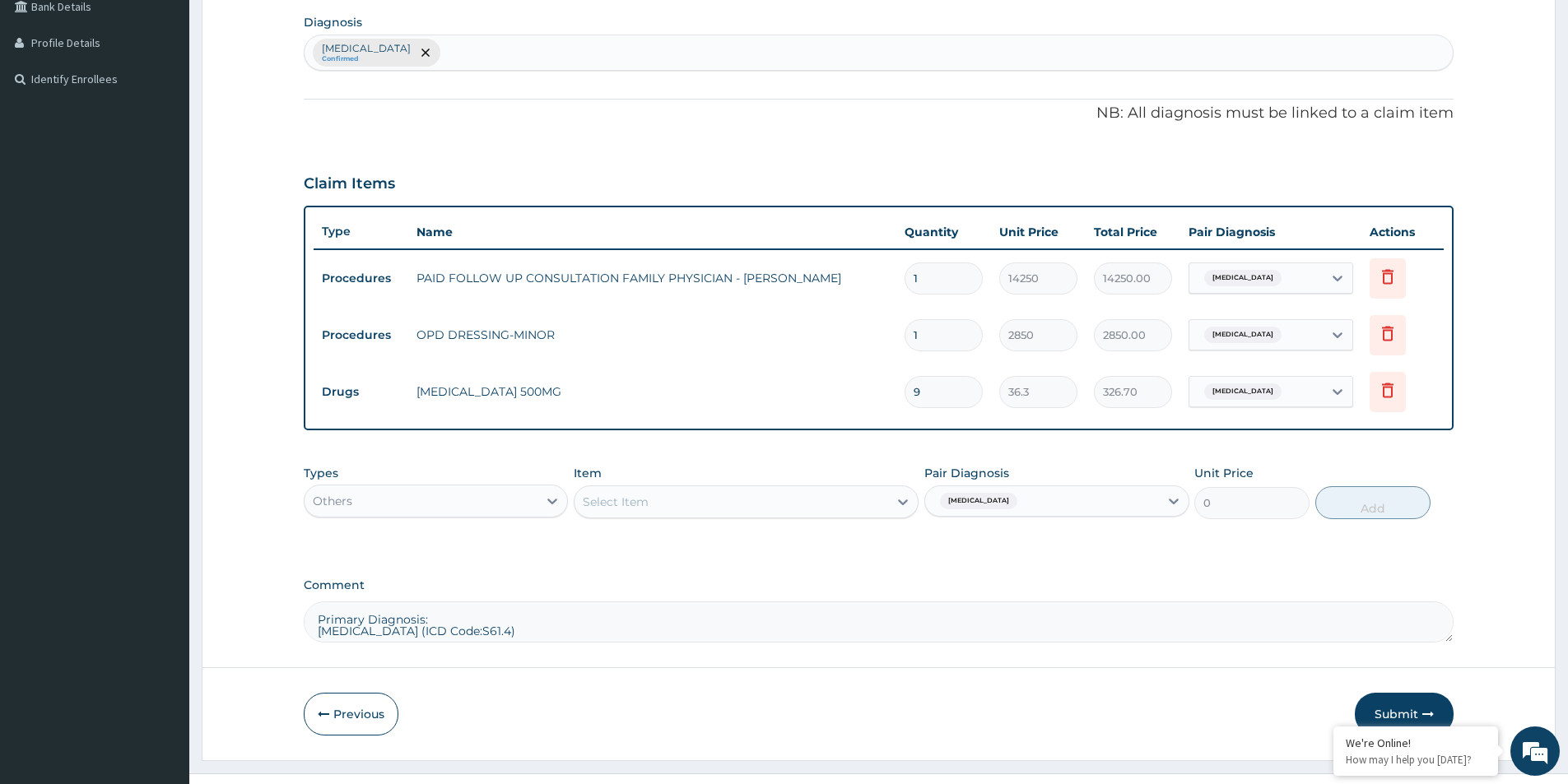
click at [603, 499] on div "Select Item" at bounding box center [616, 501] width 66 height 17
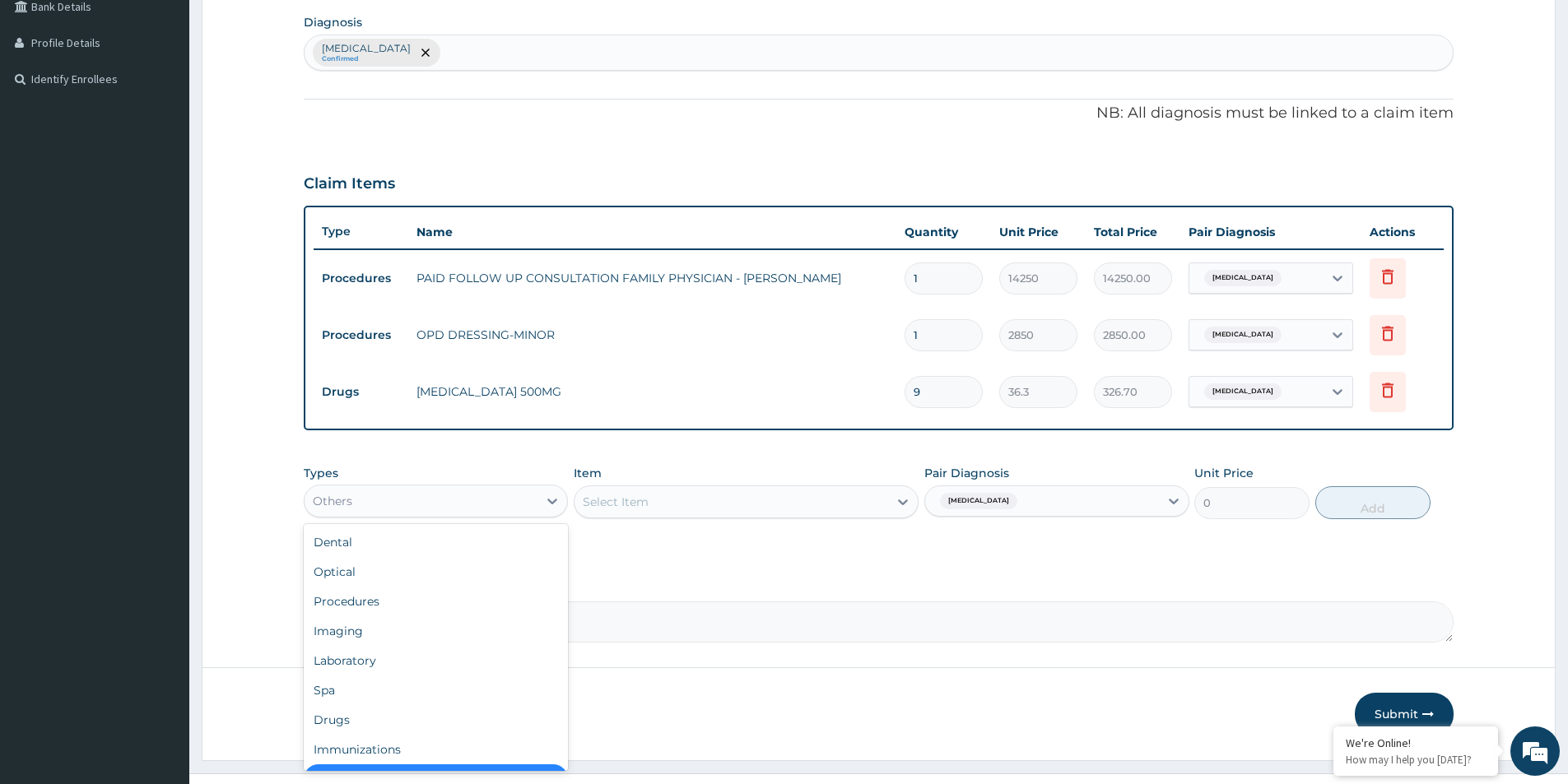
click at [387, 497] on div "Others" at bounding box center [421, 500] width 233 height 26
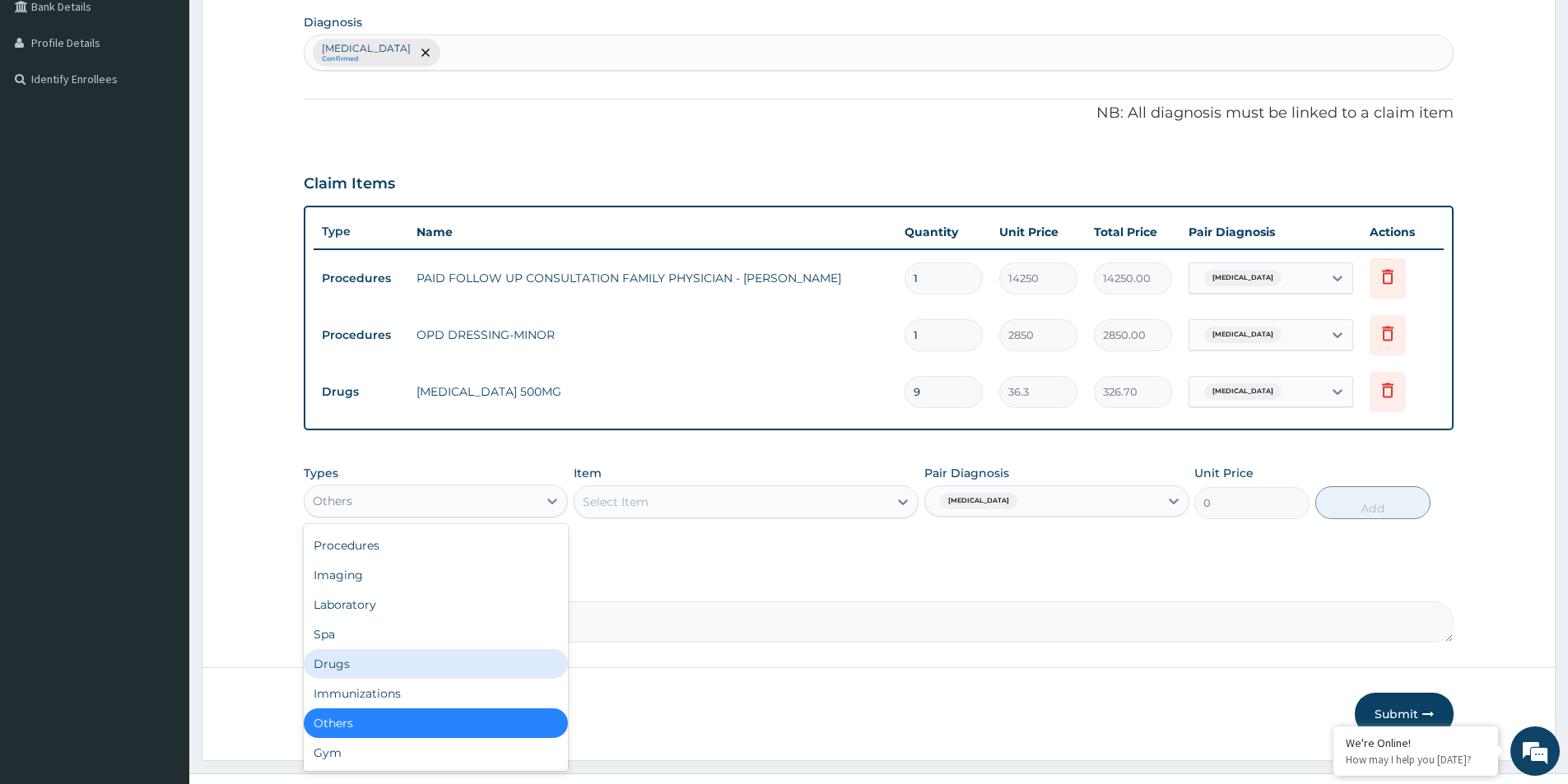
click at [337, 665] on div "Drugs" at bounding box center [436, 664] width 264 height 29
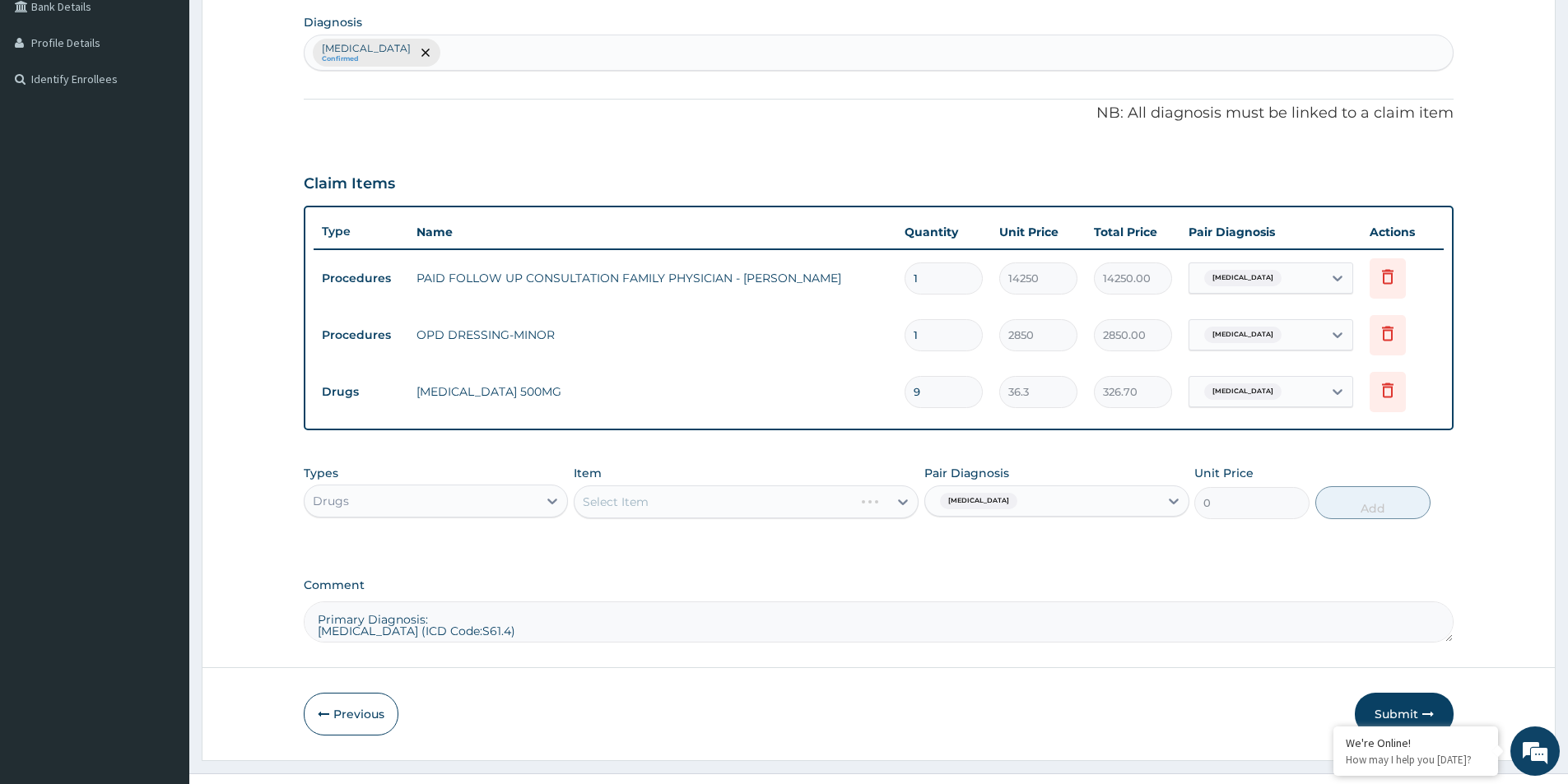
click at [675, 497] on div "Select Item" at bounding box center [746, 502] width 345 height 33
click at [673, 519] on div "Item Select Item" at bounding box center [746, 493] width 345 height 54
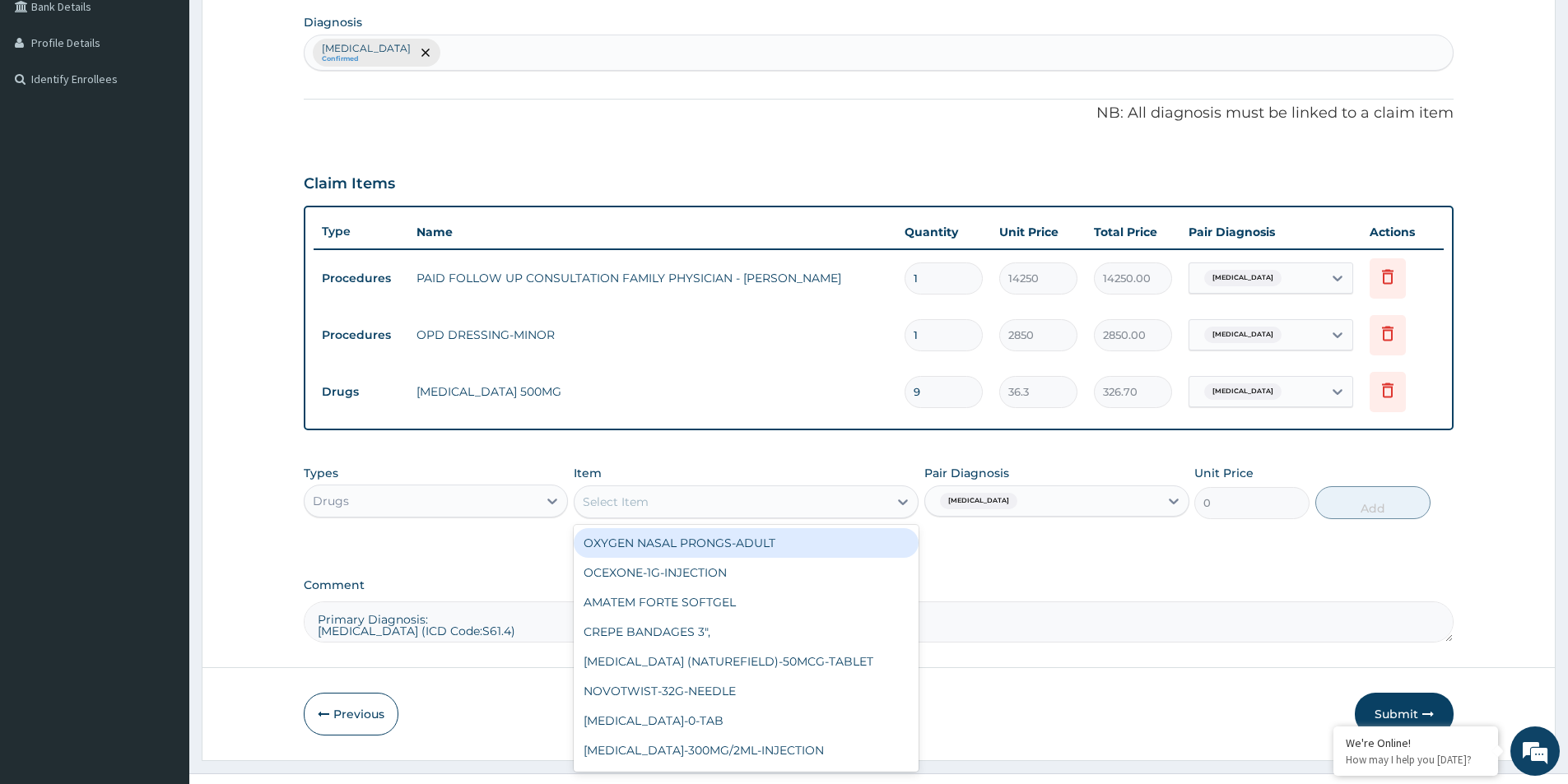
click at [668, 500] on div "Select Item" at bounding box center [731, 501] width 314 height 26
type input "tet"
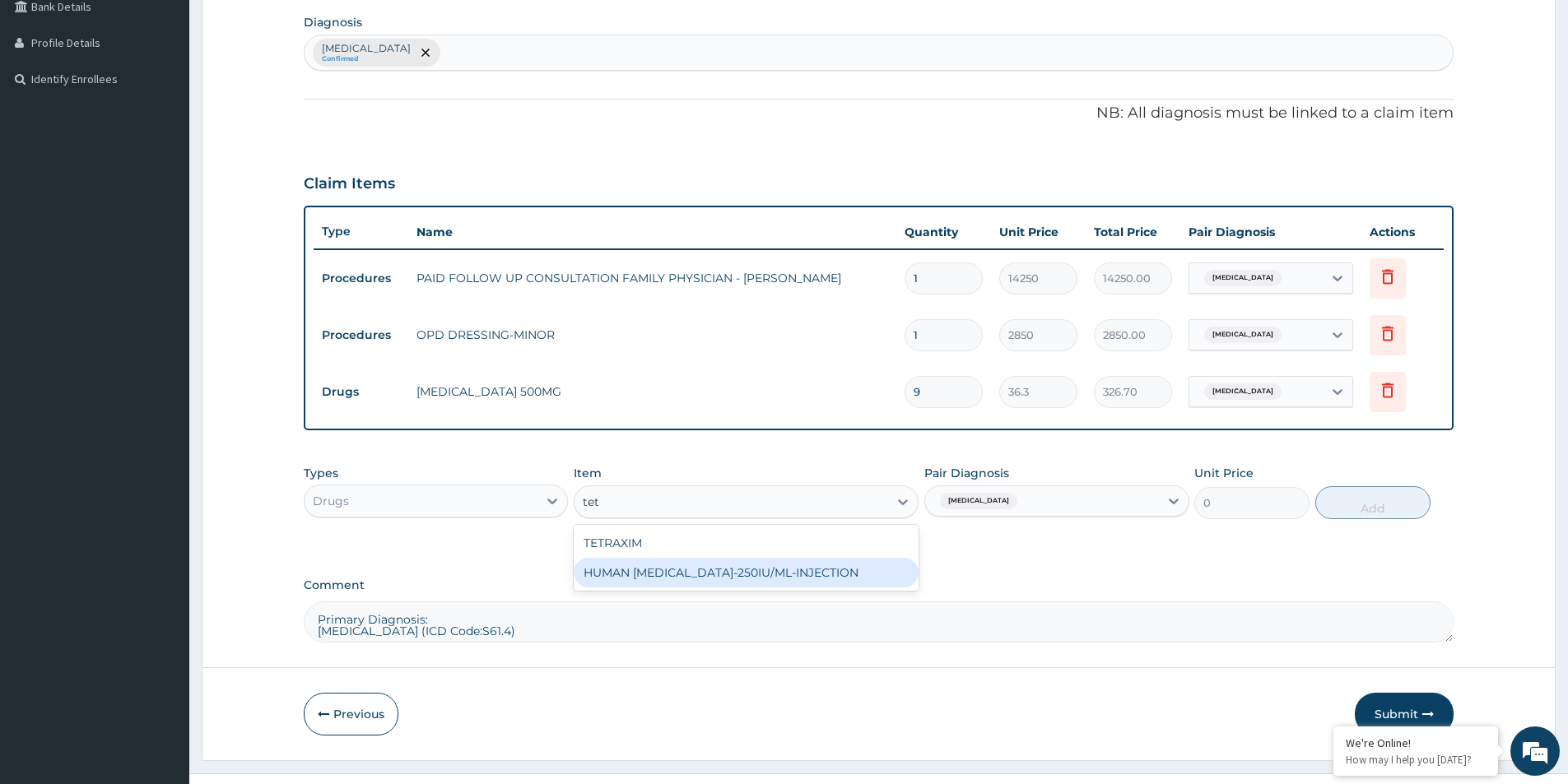
click at [635, 588] on div "HUMAN TETANUS IMMUNOGLOBULIN-250IU/ML-INJECTION" at bounding box center [746, 572] width 345 height 29
type input "23800"
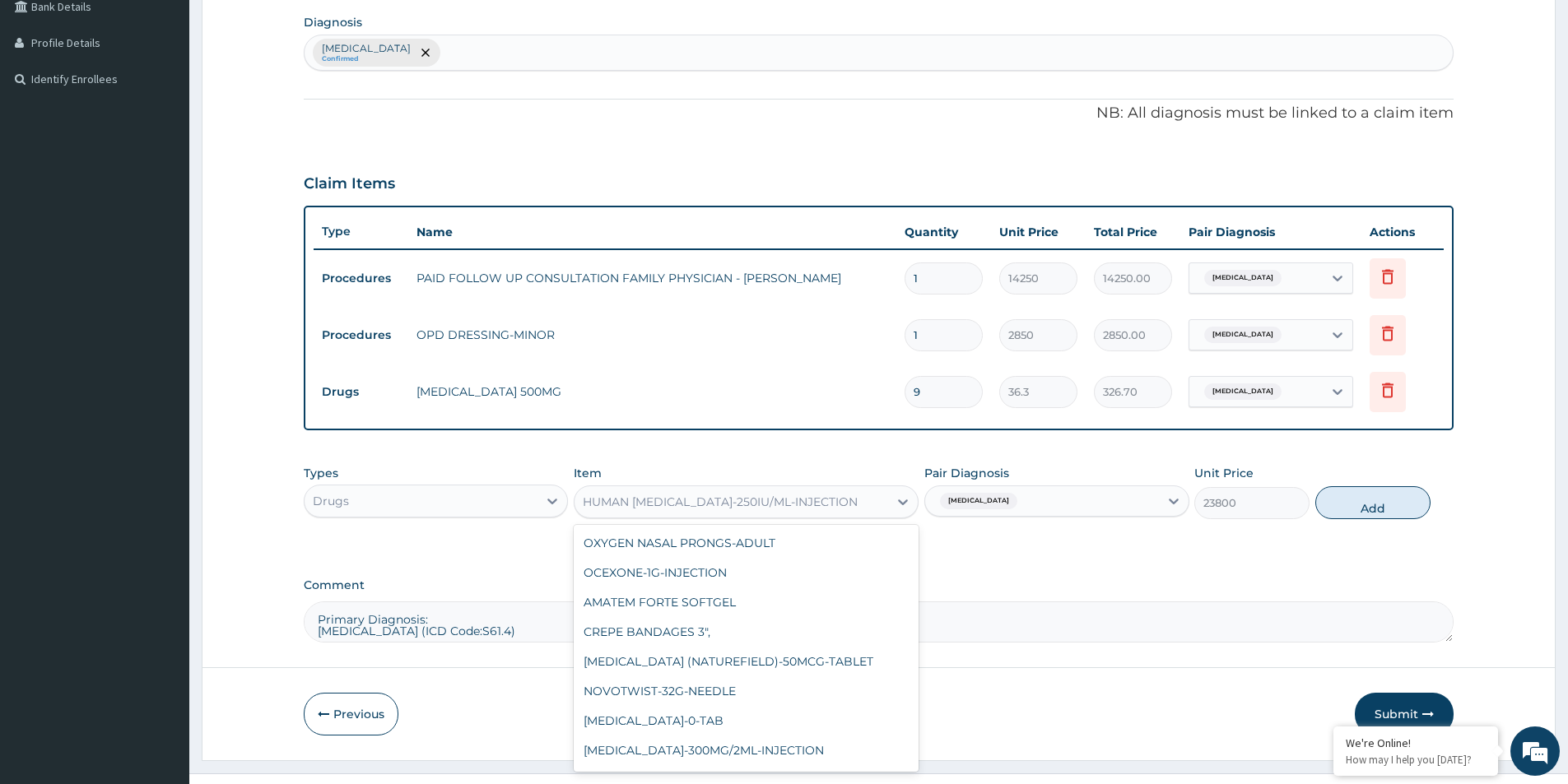
click at [849, 505] on div "HUMAN TETANUS IMMUNOGLOBULIN-250IU/ML-INJECTION" at bounding box center [720, 501] width 275 height 17
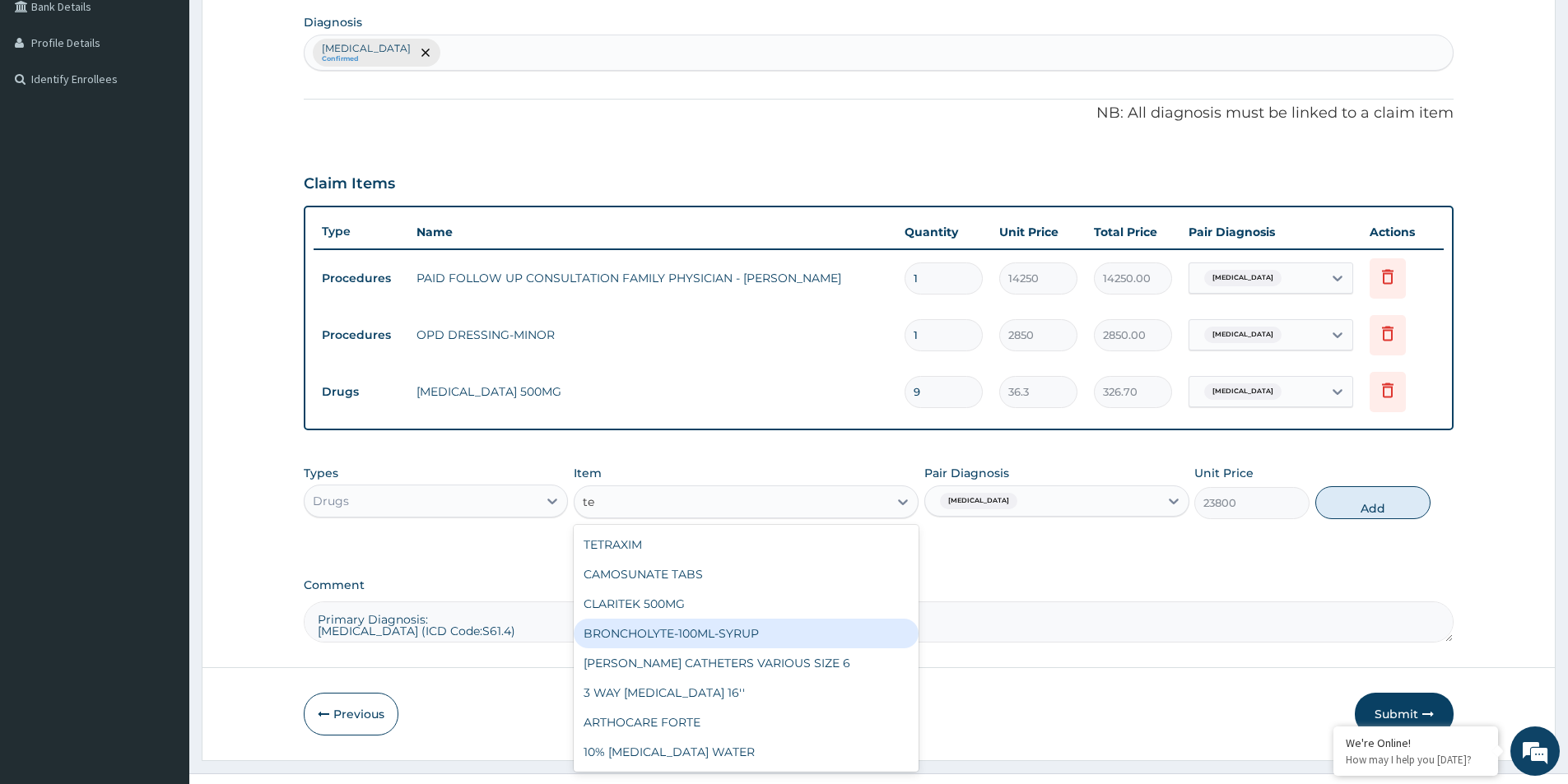
scroll to position [1316, 0]
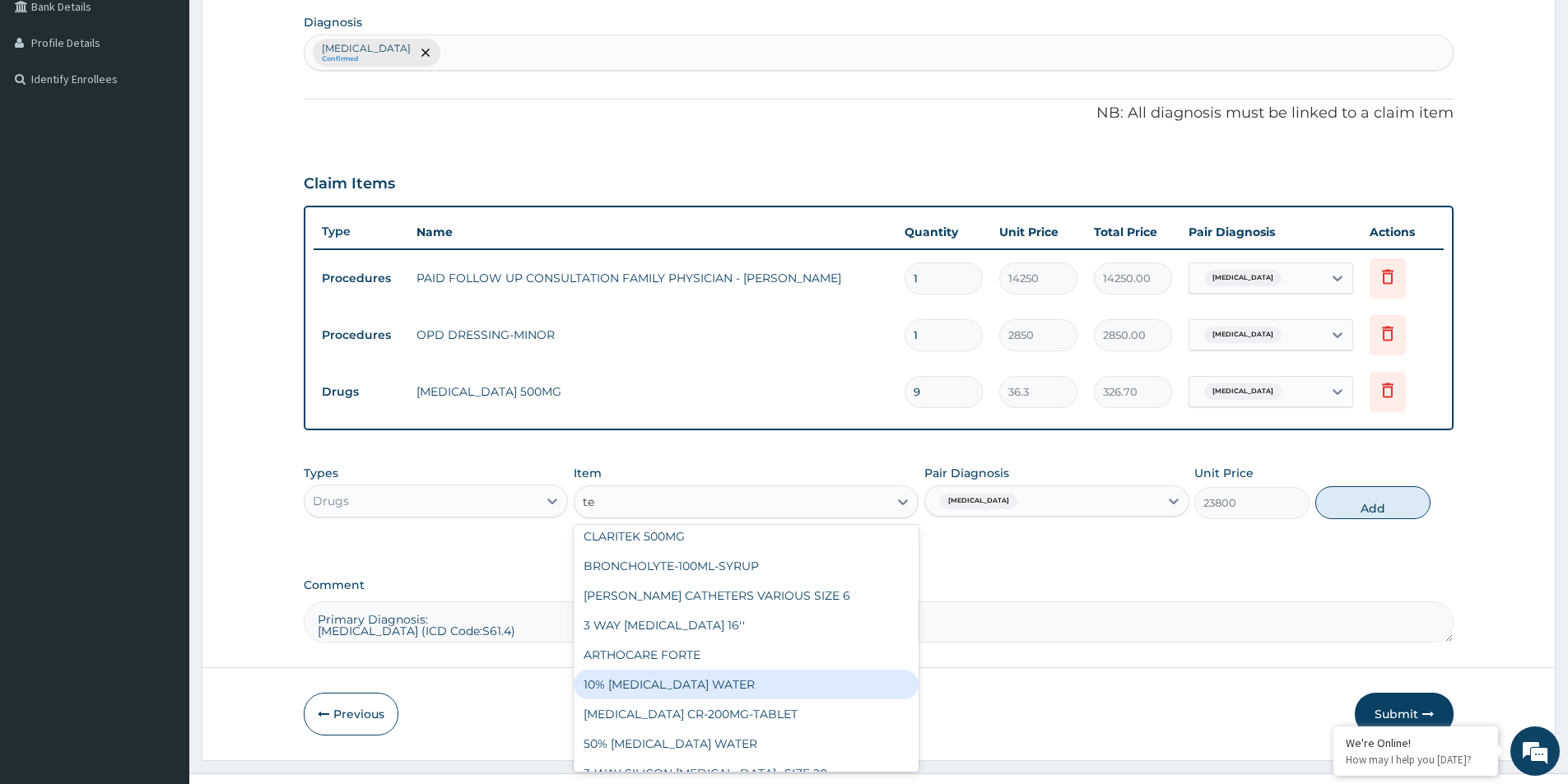
type input "te"
click at [1046, 592] on label "Comment" at bounding box center [879, 585] width 1150 height 14
click at [1046, 601] on textarea "Primary Diagnosis: Open wound of hand (ICD Code:S61.4)" at bounding box center [879, 622] width 1150 height 41
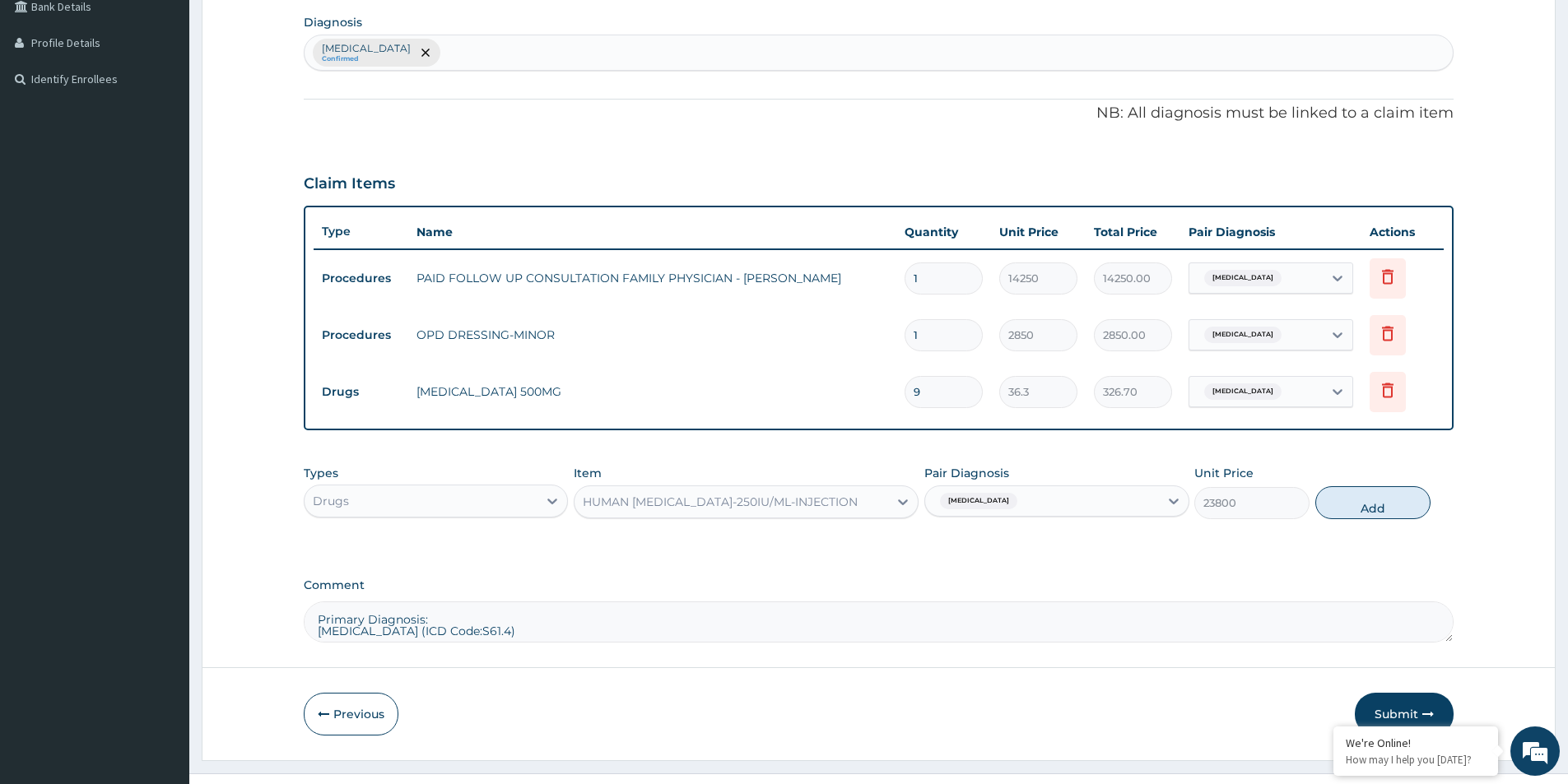
drag, startPoint x: 1346, startPoint y: 493, endPoint x: 1116, endPoint y: 652, distance: 279.6
click at [1116, 652] on form "Step 2 of 2 PA Code / Prescription Code Enter Code(Secondary Care Only) Encount…" at bounding box center [878, 228] width 1354 height 1063
click at [1396, 699] on button "Submit" at bounding box center [1405, 714] width 99 height 43
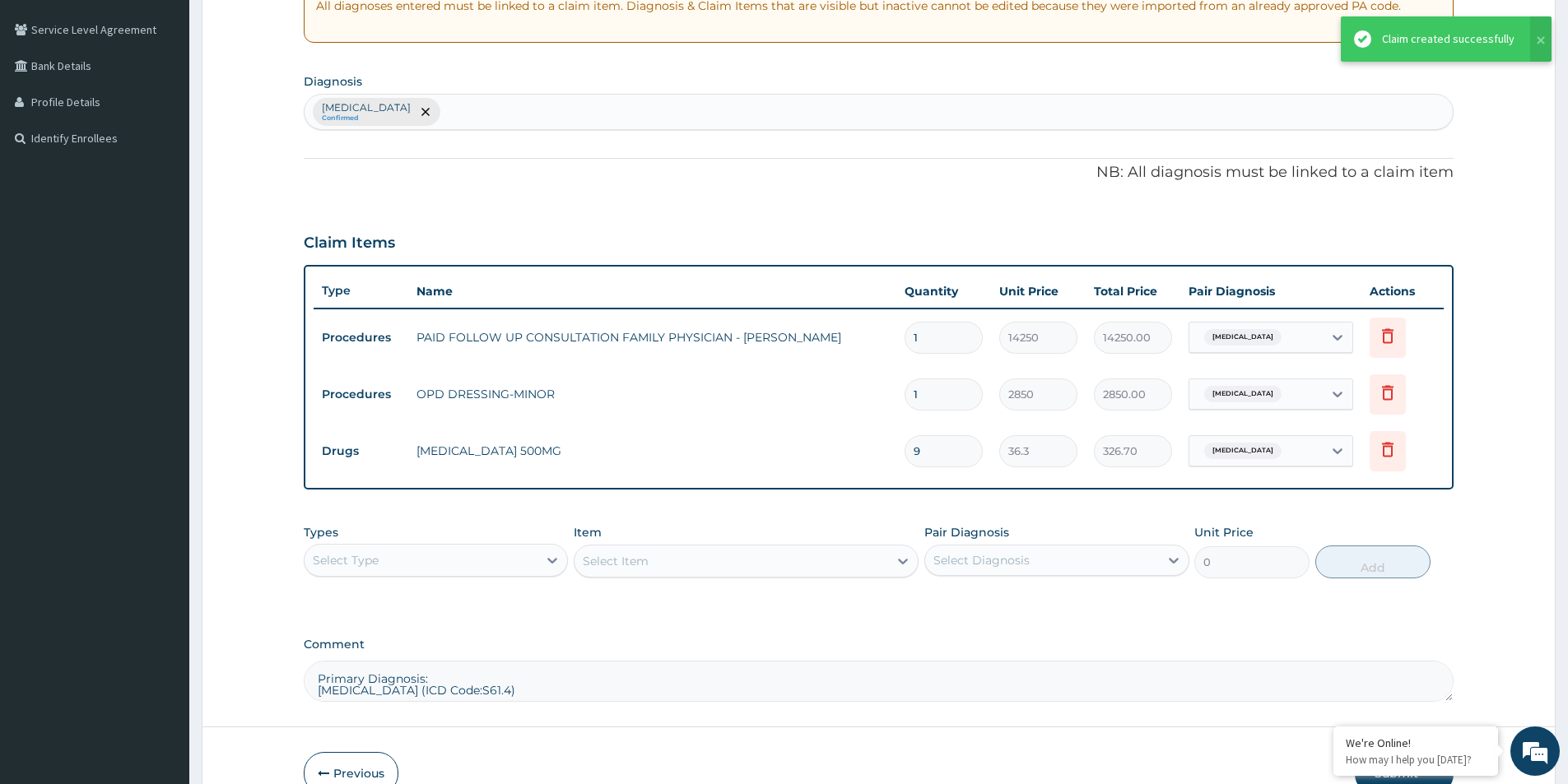
scroll to position [81, 0]
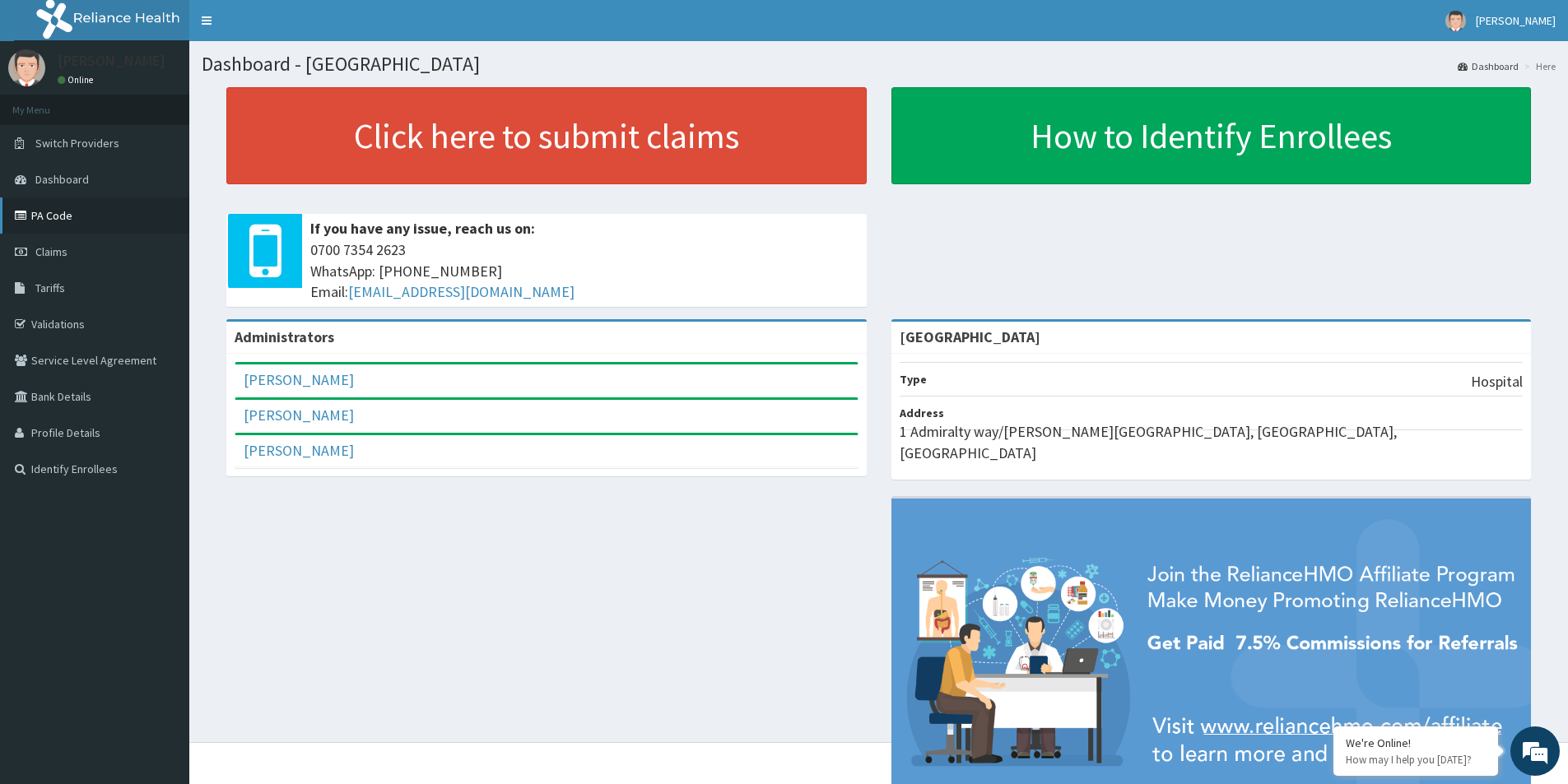
click at [90, 223] on link "PA Code" at bounding box center [94, 215] width 190 height 36
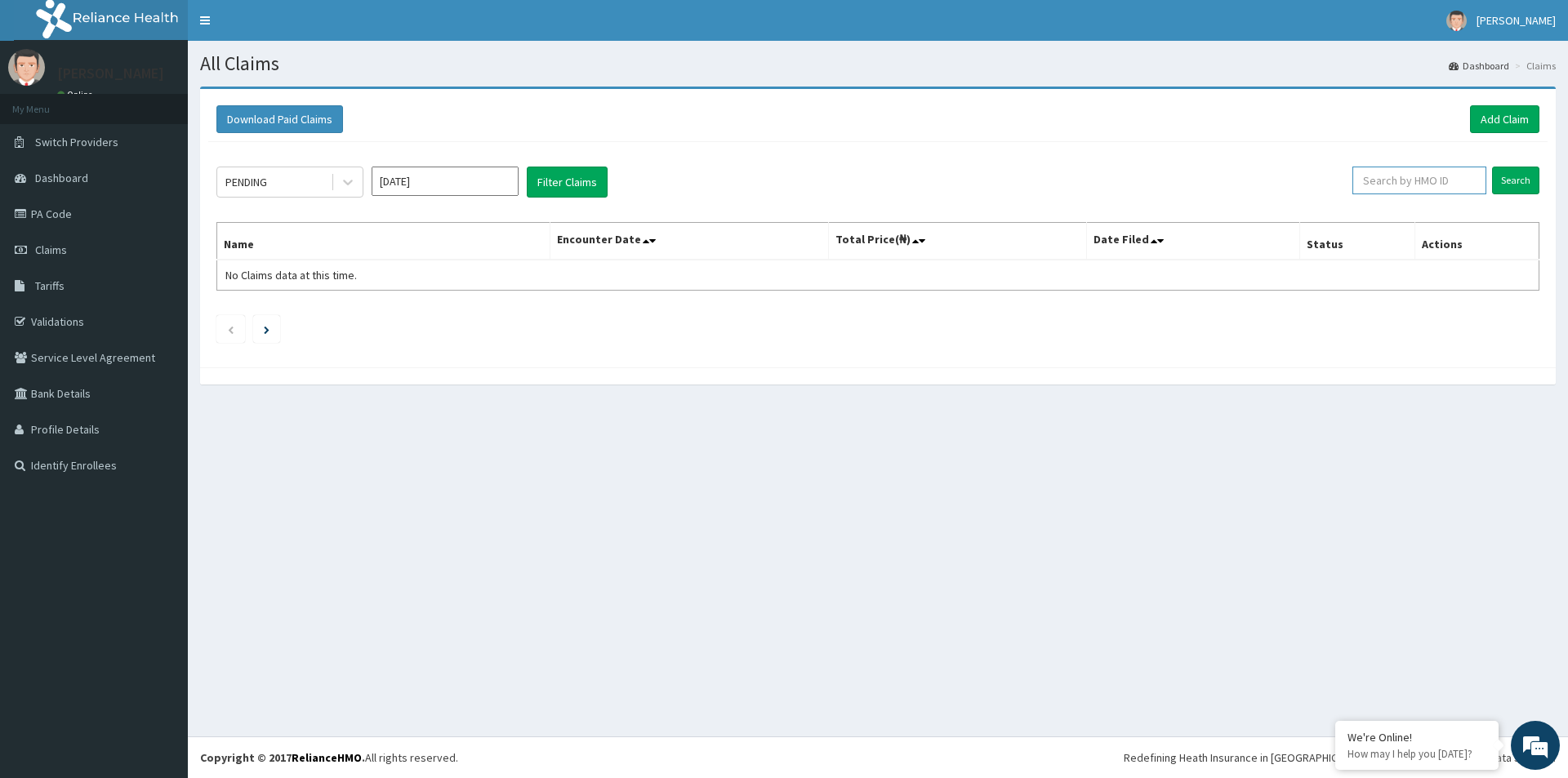
paste input "IRR/10009/E"
type input "IRR/10009/E"
click at [1501, 181] on input "Search" at bounding box center [1515, 180] width 47 height 28
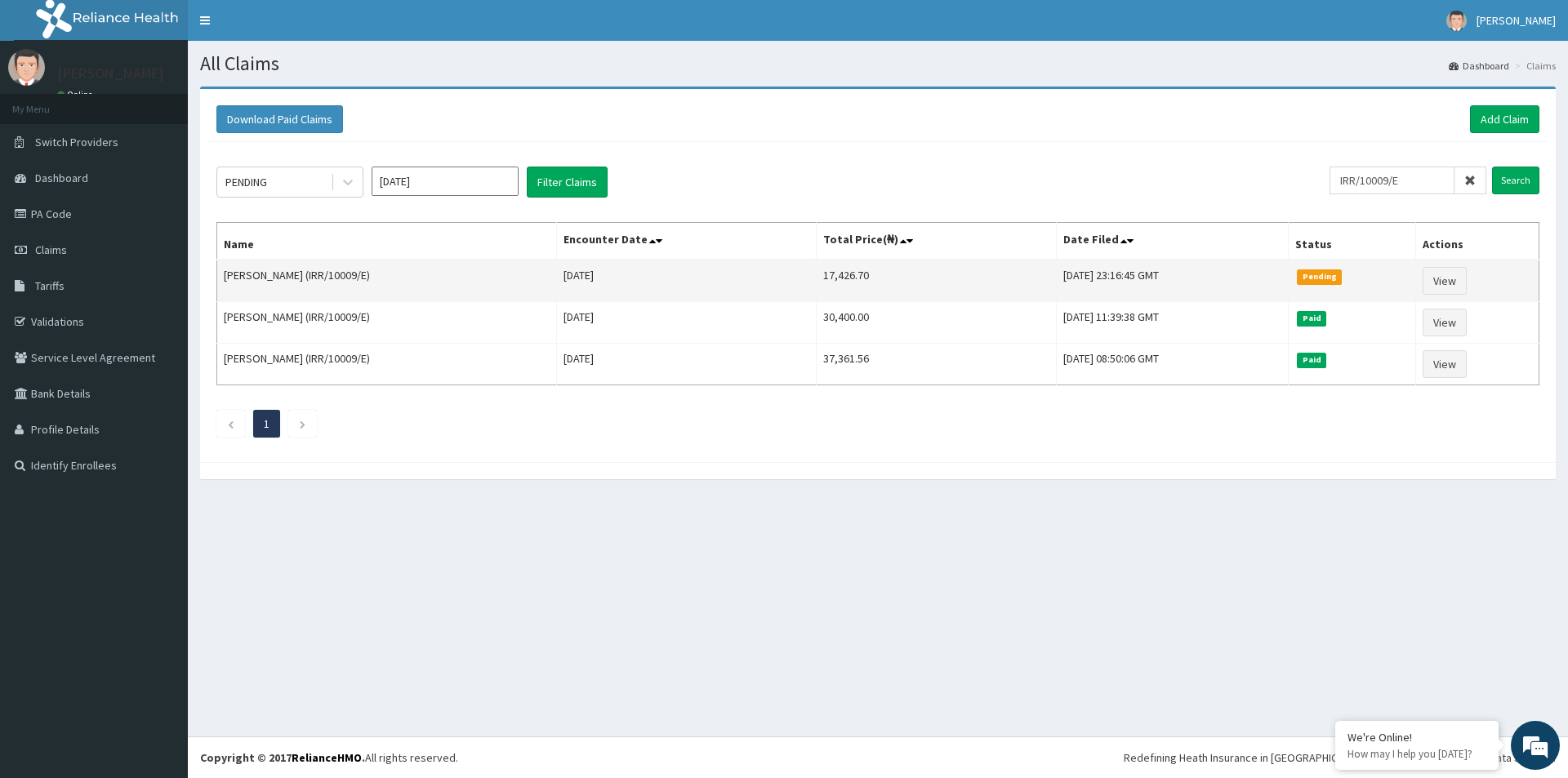
click at [816, 275] on td "17,426.70" at bounding box center [936, 281] width 241 height 42
copy td "17,426.70"
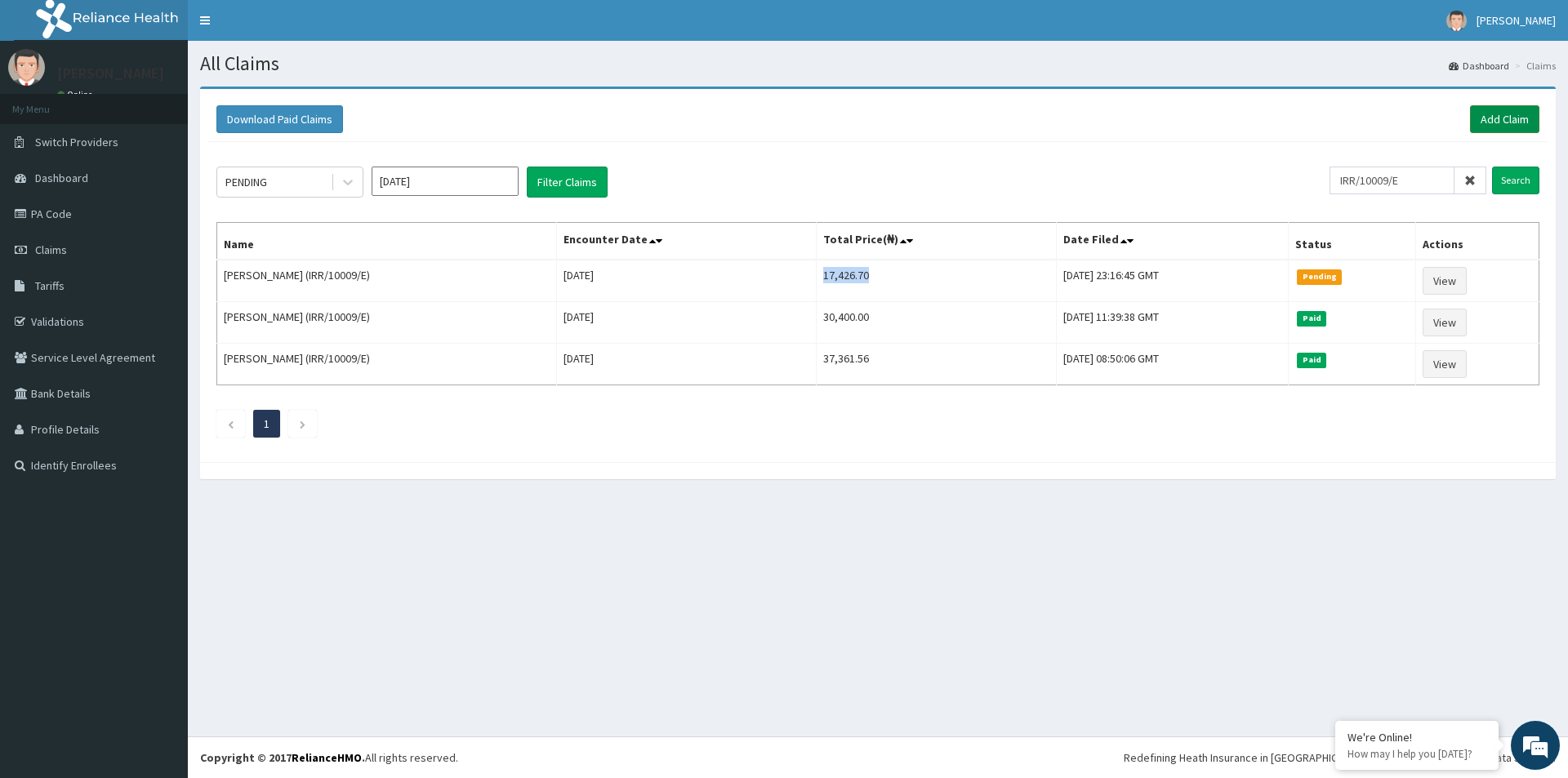
click at [1498, 120] on link "Add Claim" at bounding box center [1504, 119] width 69 height 28
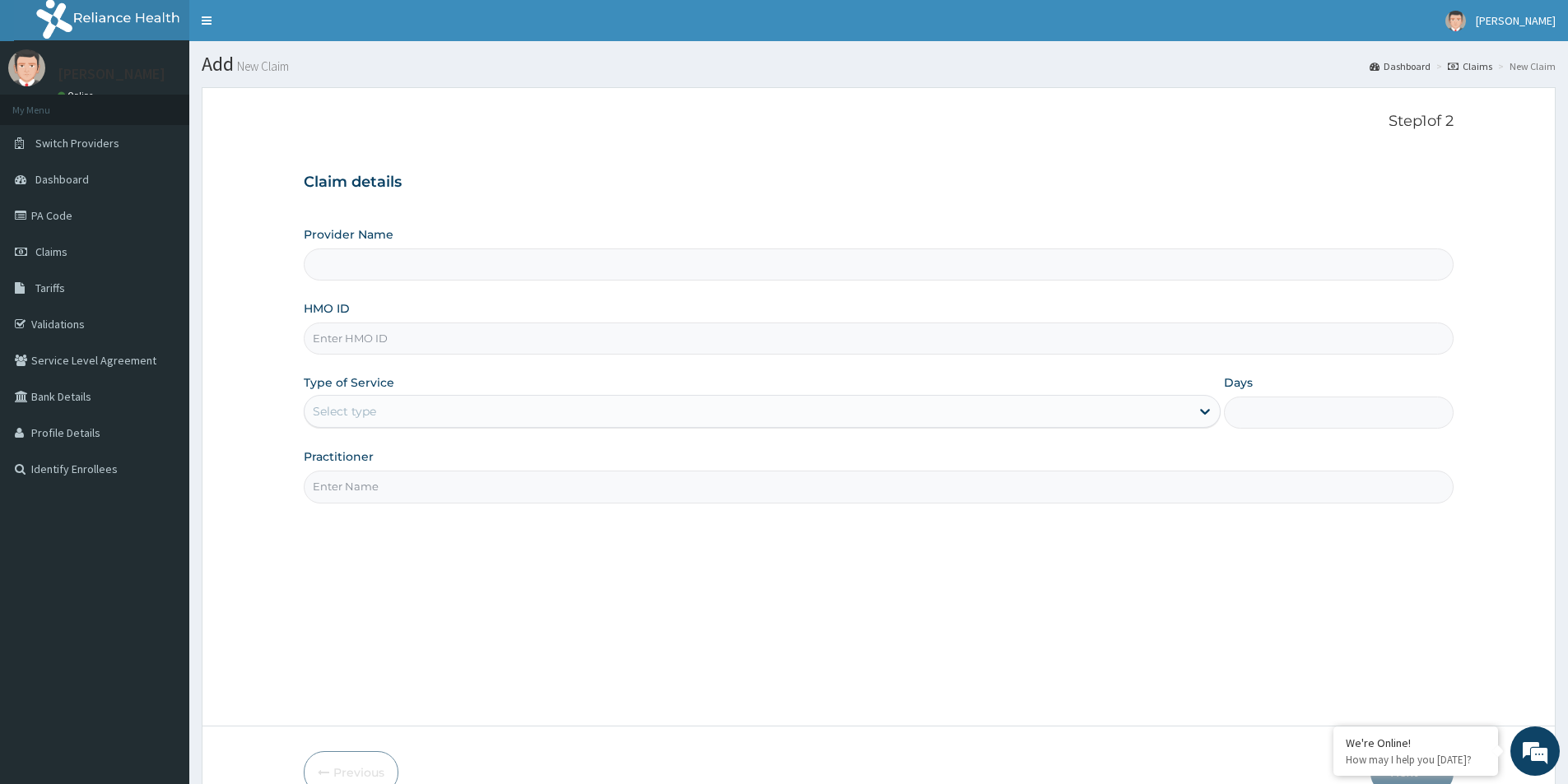
type input "[GEOGRAPHIC_DATA]"
paste input "APN/10009/A"
type input "APN/10009/A"
click at [386, 402] on div "Select type" at bounding box center [747, 411] width 886 height 26
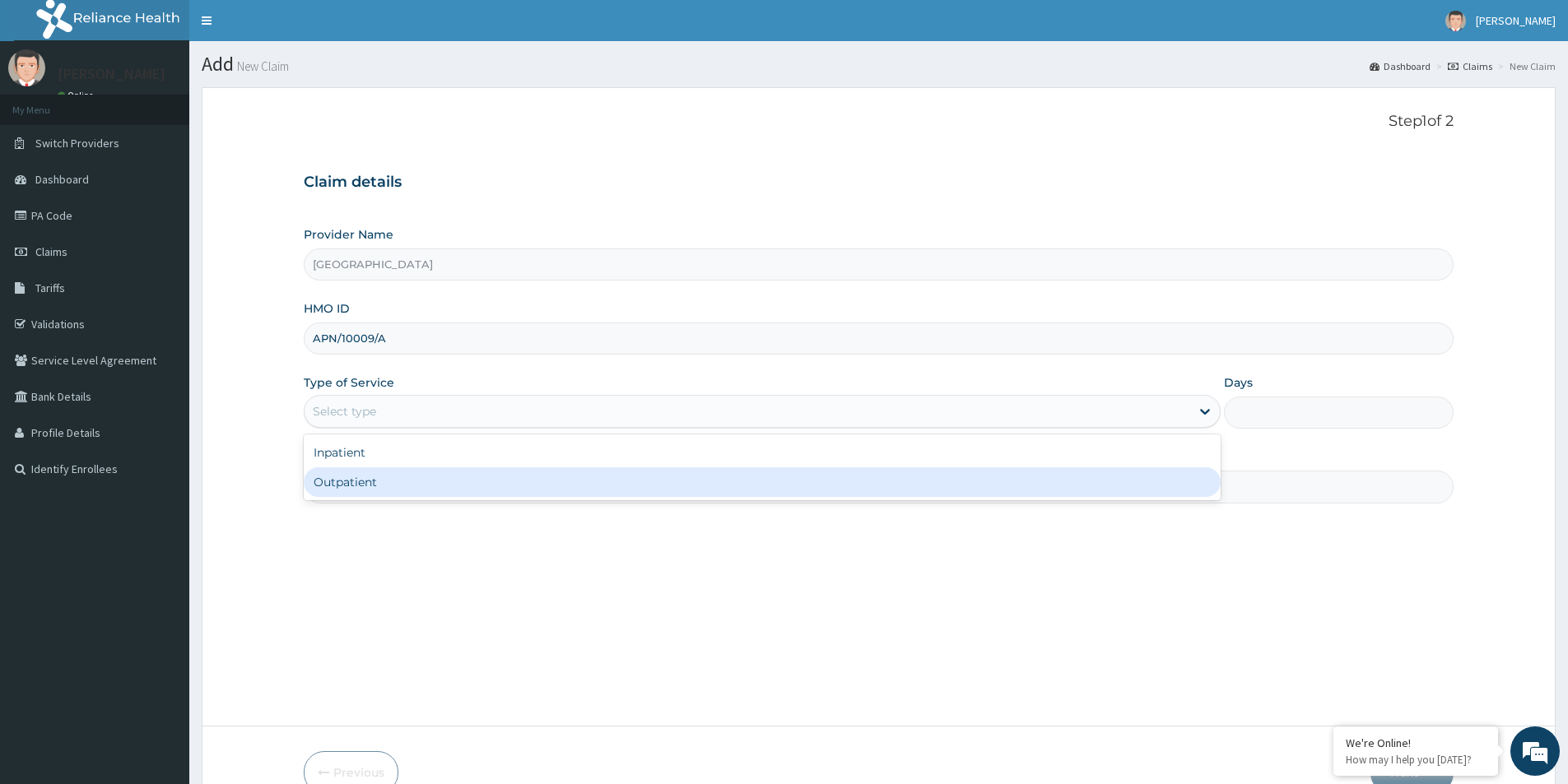
click at [385, 469] on div "Outpatient" at bounding box center [762, 482] width 917 height 29
type input "1"
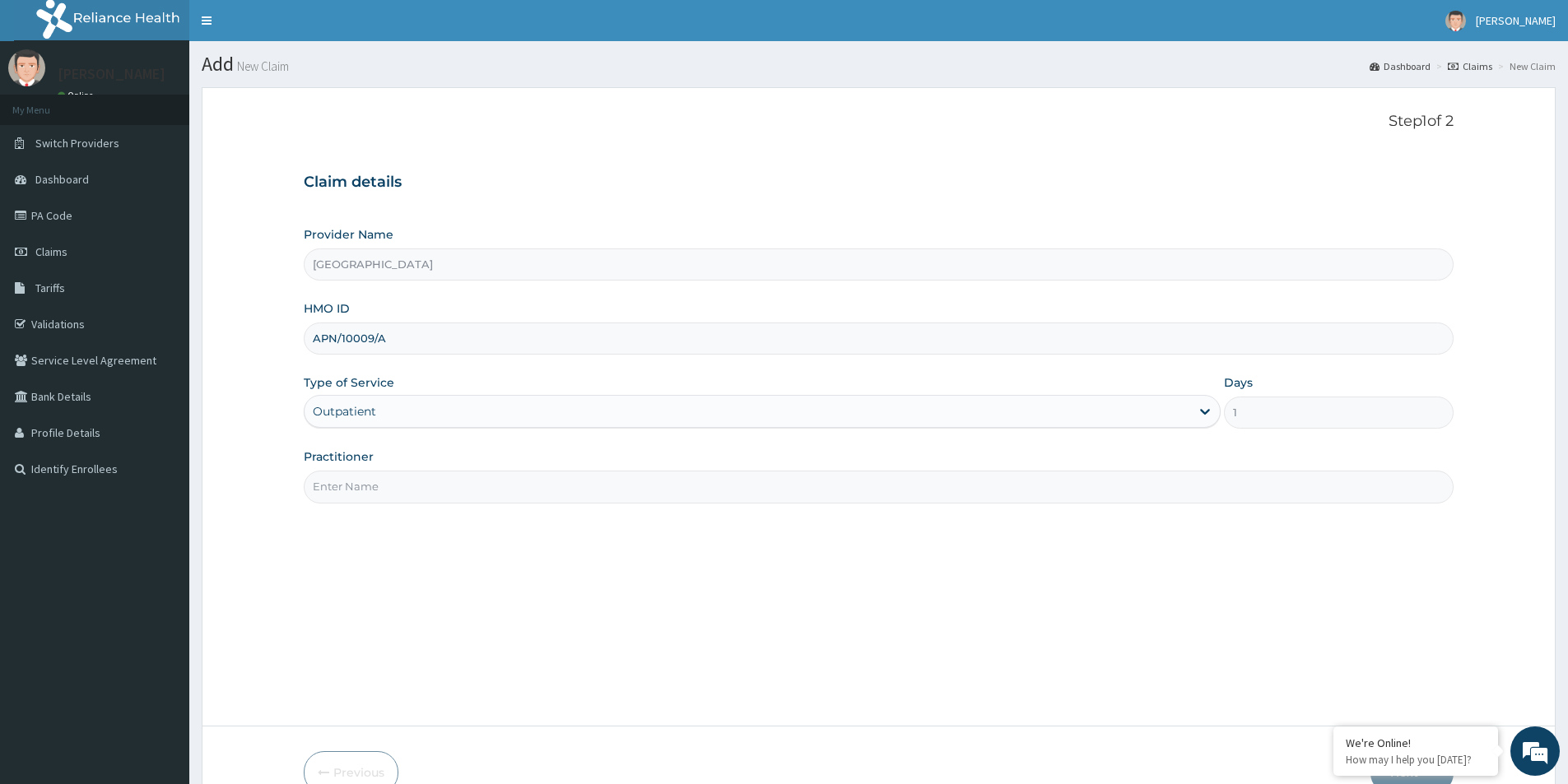
click at [389, 465] on div "Practitioner" at bounding box center [879, 476] width 1150 height 54
click at [385, 476] on input "Practitioner" at bounding box center [879, 486] width 1150 height 32
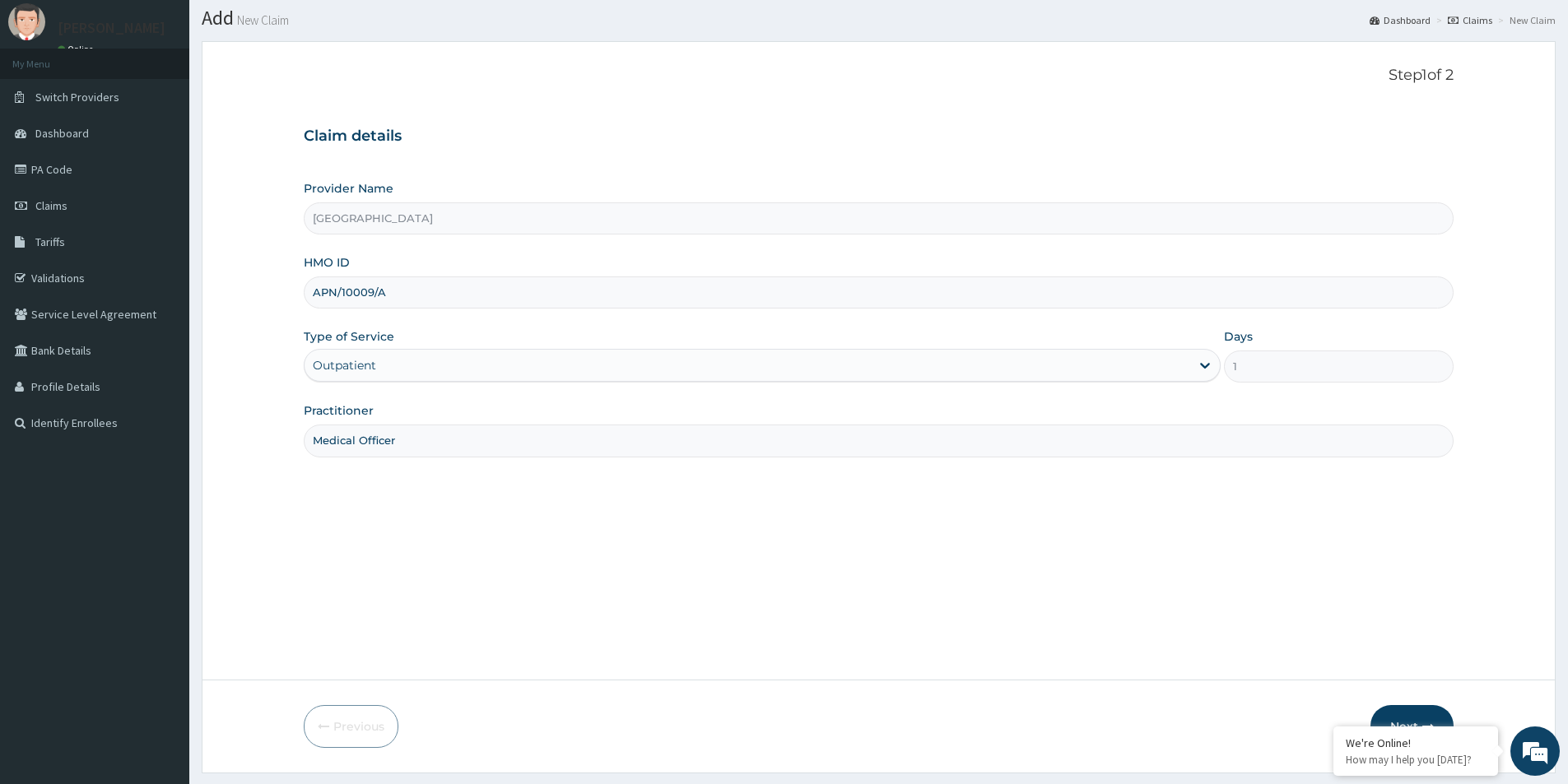
scroll to position [89, 0]
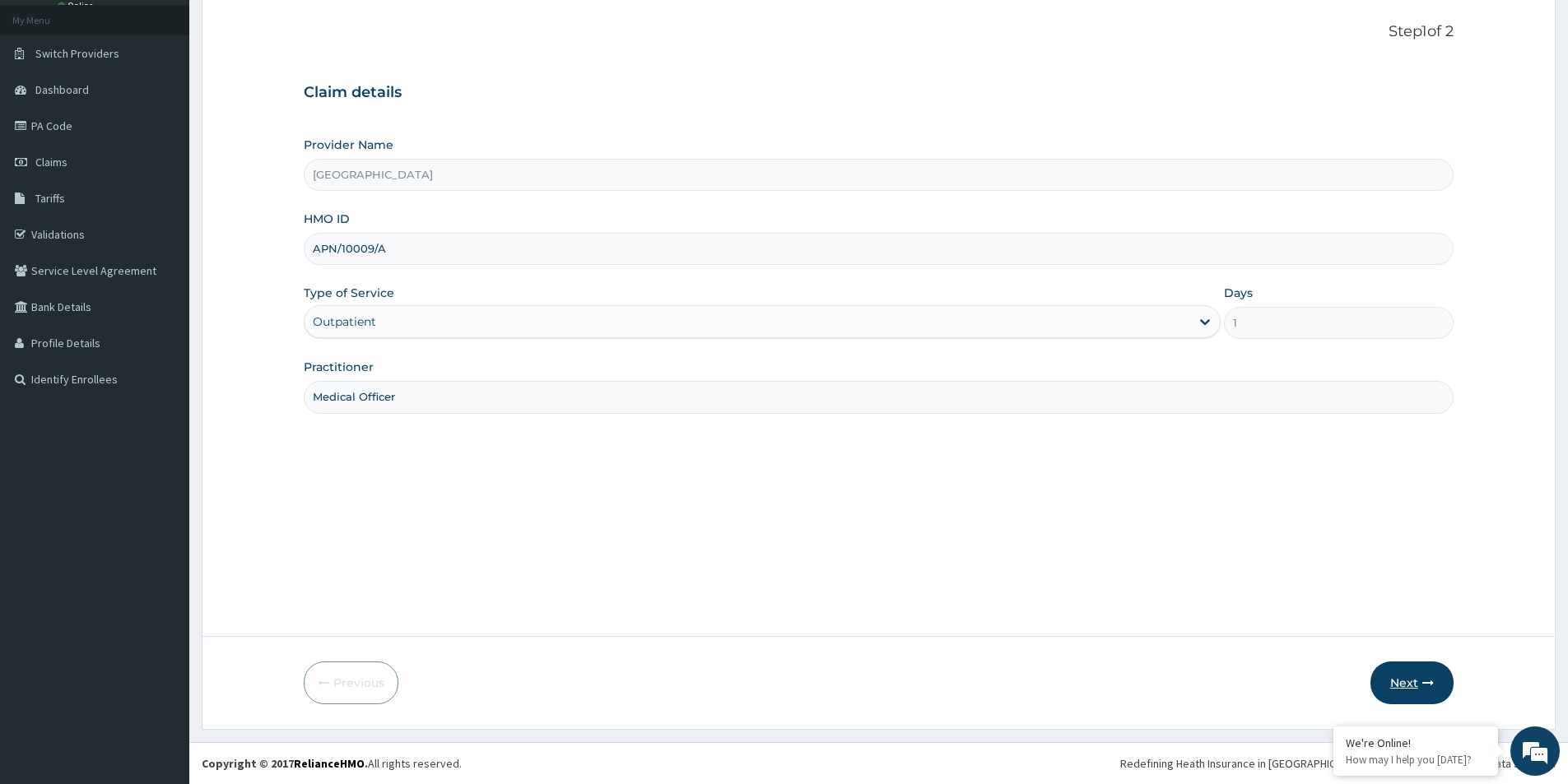
type input "Medical Officer"
click at [1421, 680] on button "Next" at bounding box center [1412, 683] width 84 height 43
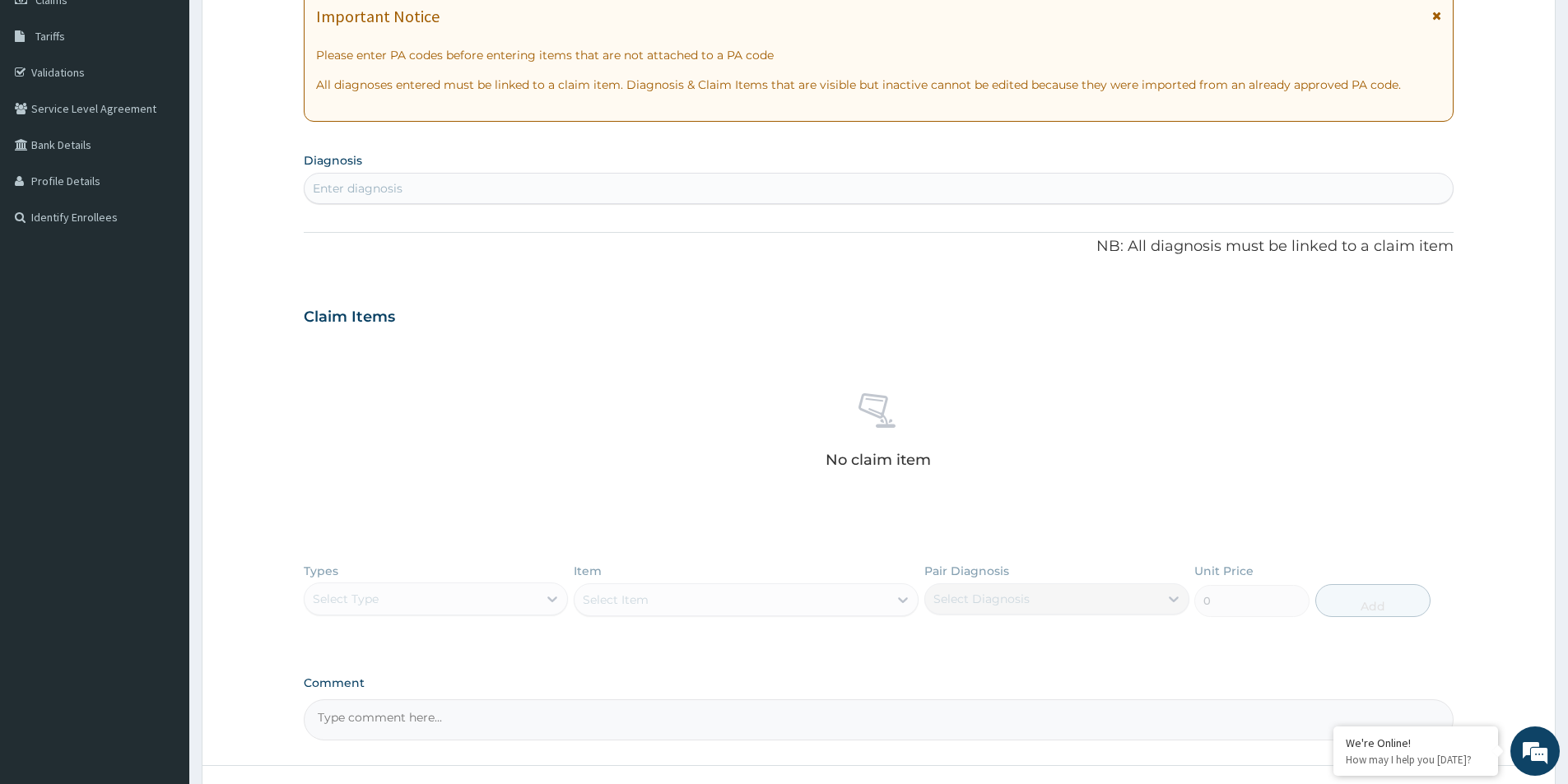
scroll to position [336, 0]
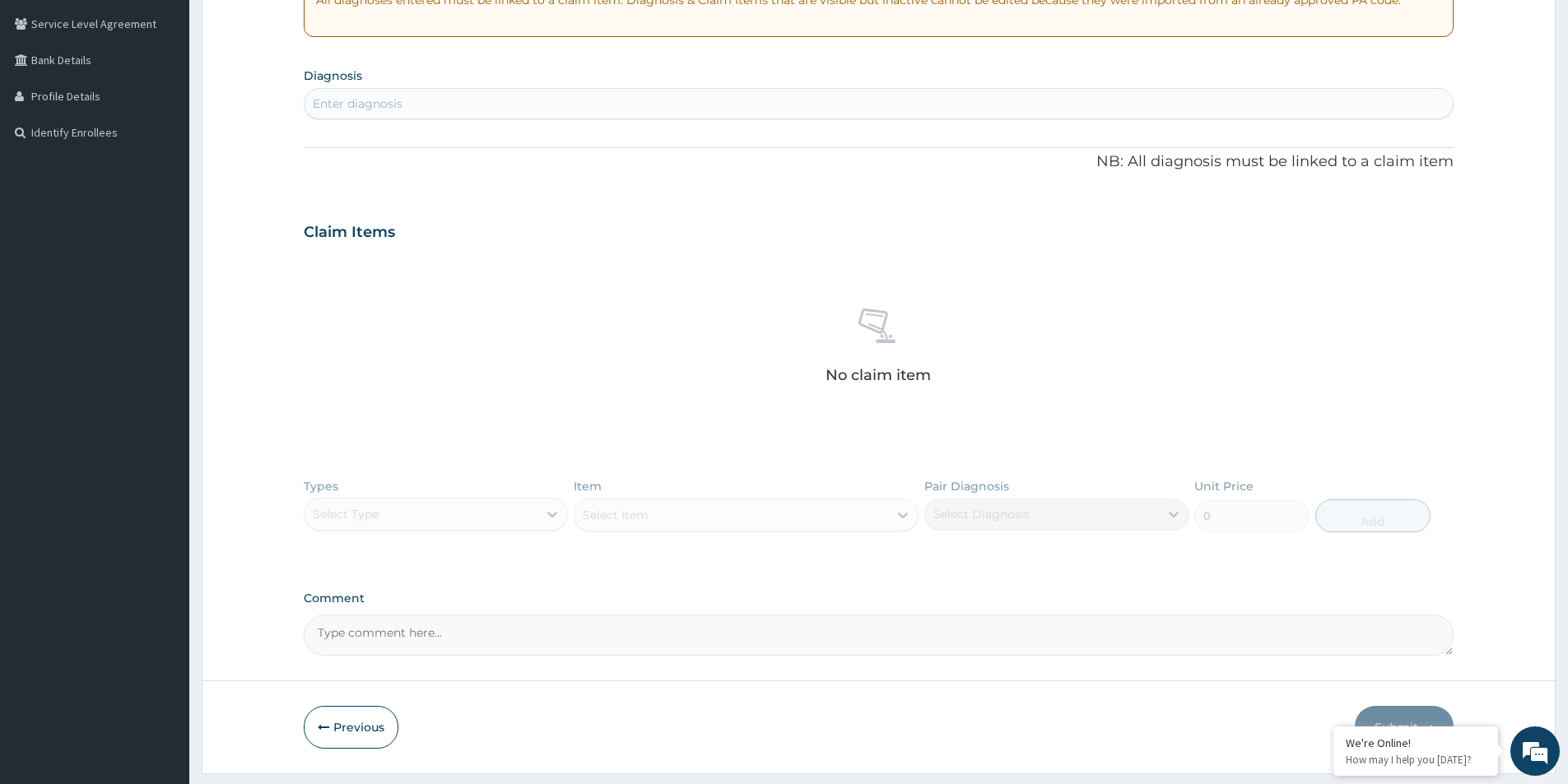
click at [390, 643] on textarea "Comment" at bounding box center [879, 635] width 1150 height 41
paste textarea "Primary Diagnosis: Inflammatory polyps of colon (ICD Code:K51.4). Irritable bow…"
type textarea "Primary Diagnosis: Inflammatory polyps of colon (ICD Code:K51.4). Irritable bow…"
click at [415, 96] on div "Enter diagnosis" at bounding box center [878, 103] width 1148 height 26
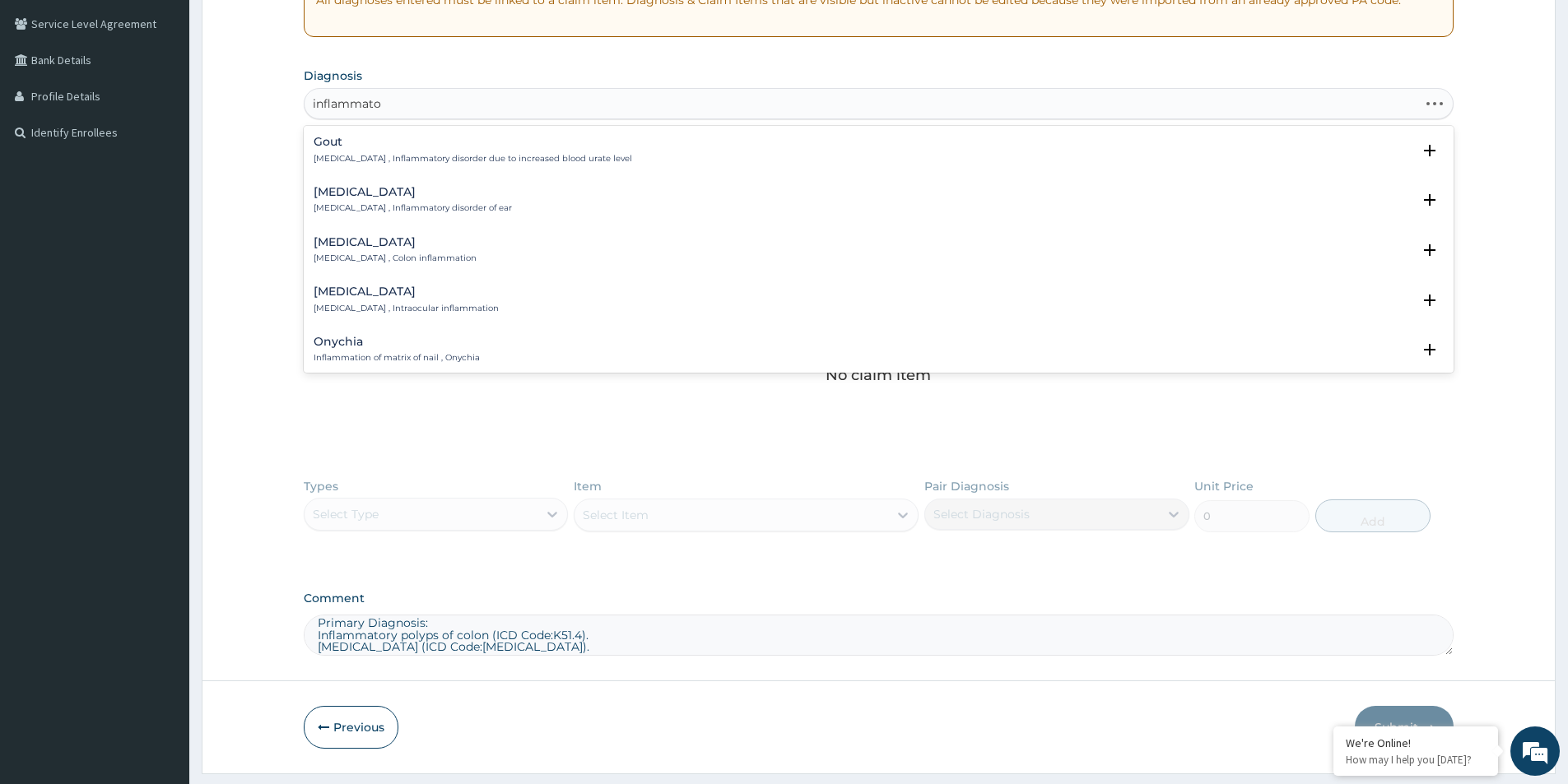
type input "inflammatory"
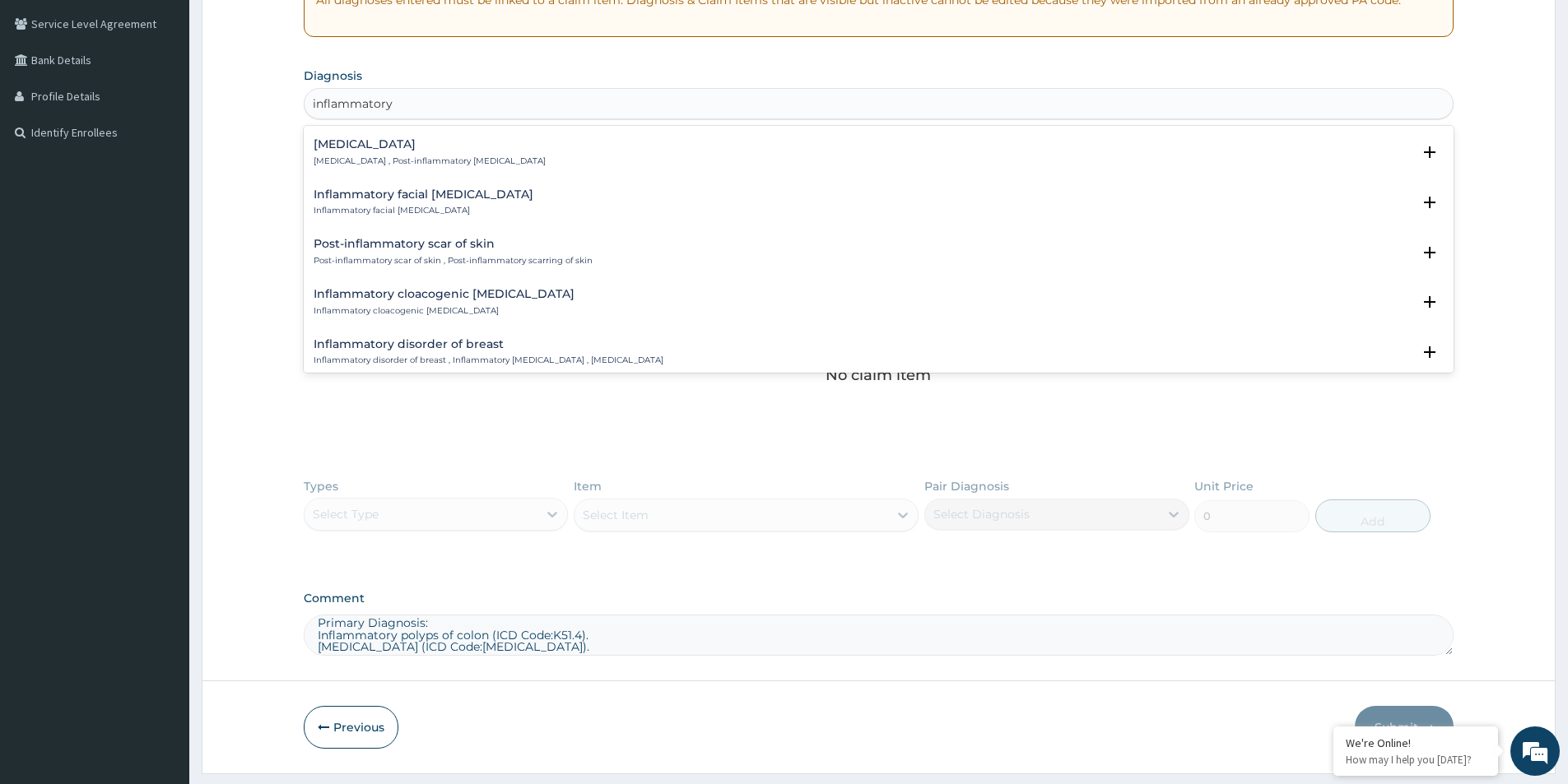
click at [512, 302] on div "Inflammatory cloacogenic polyp Inflammatory cloacogenic polyp" at bounding box center [879, 302] width 1131 height 29
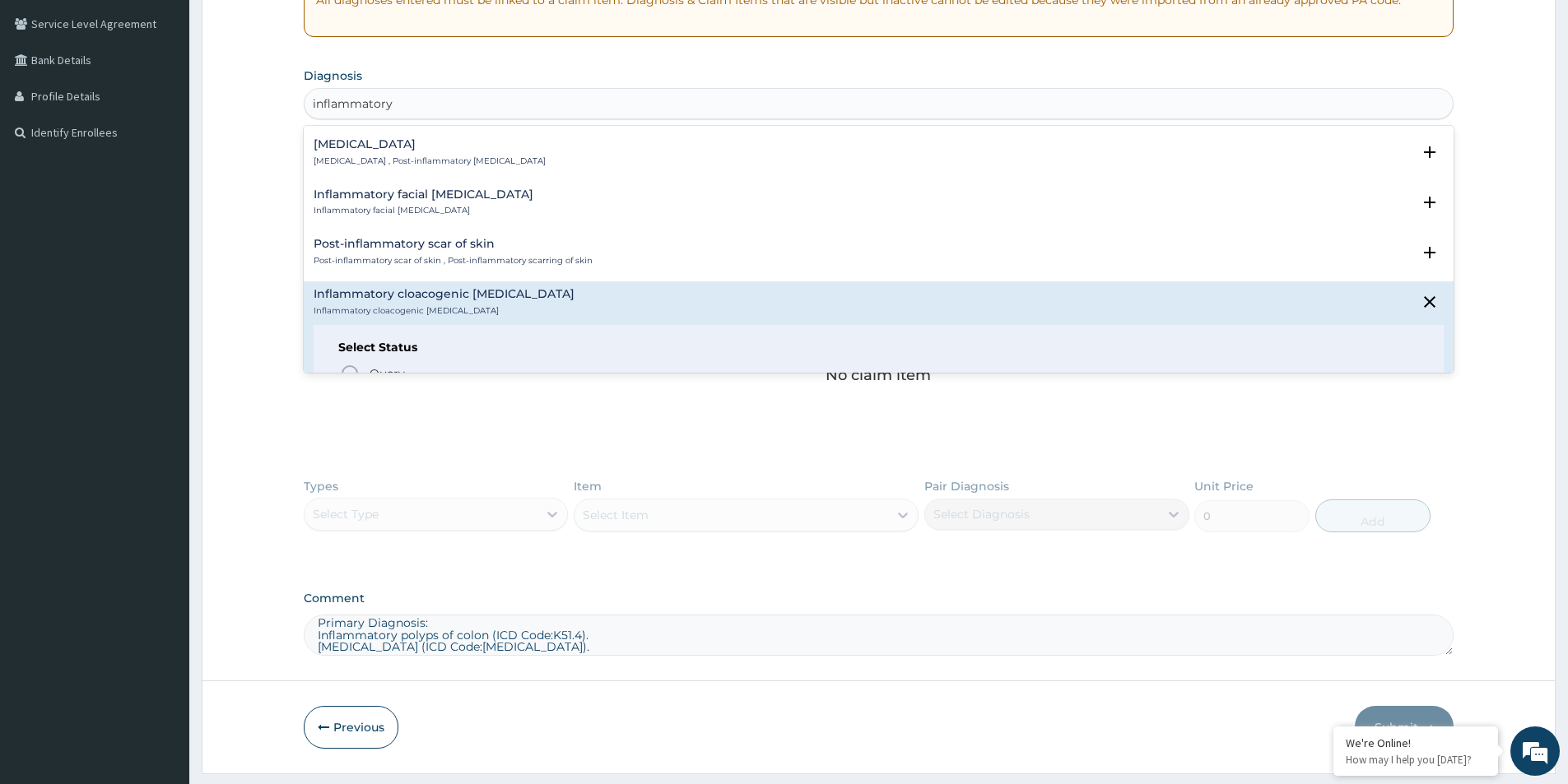
scroll to position [2371, 0]
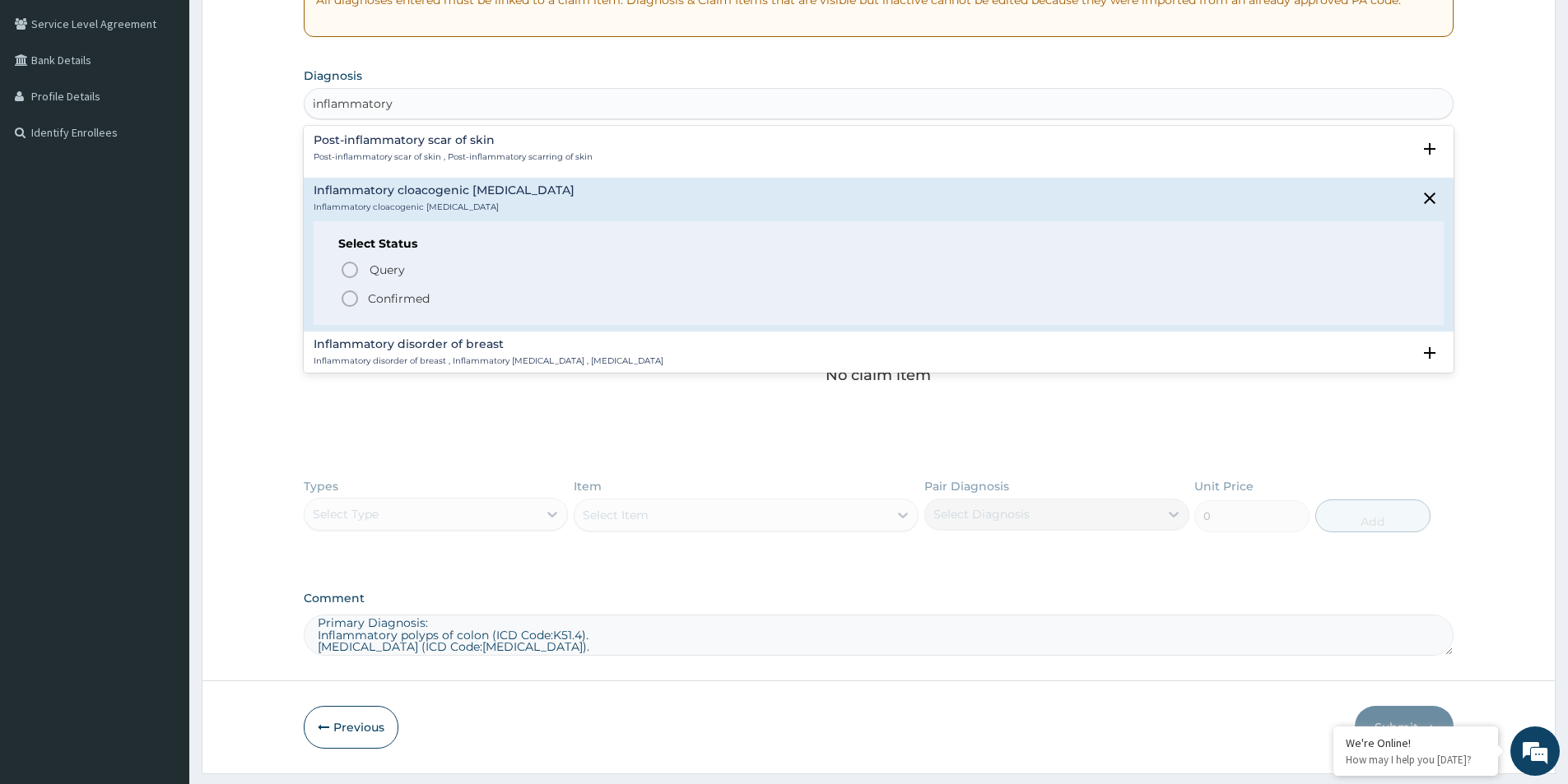
click at [415, 290] on p "Confirmed" at bounding box center [400, 298] width 62 height 17
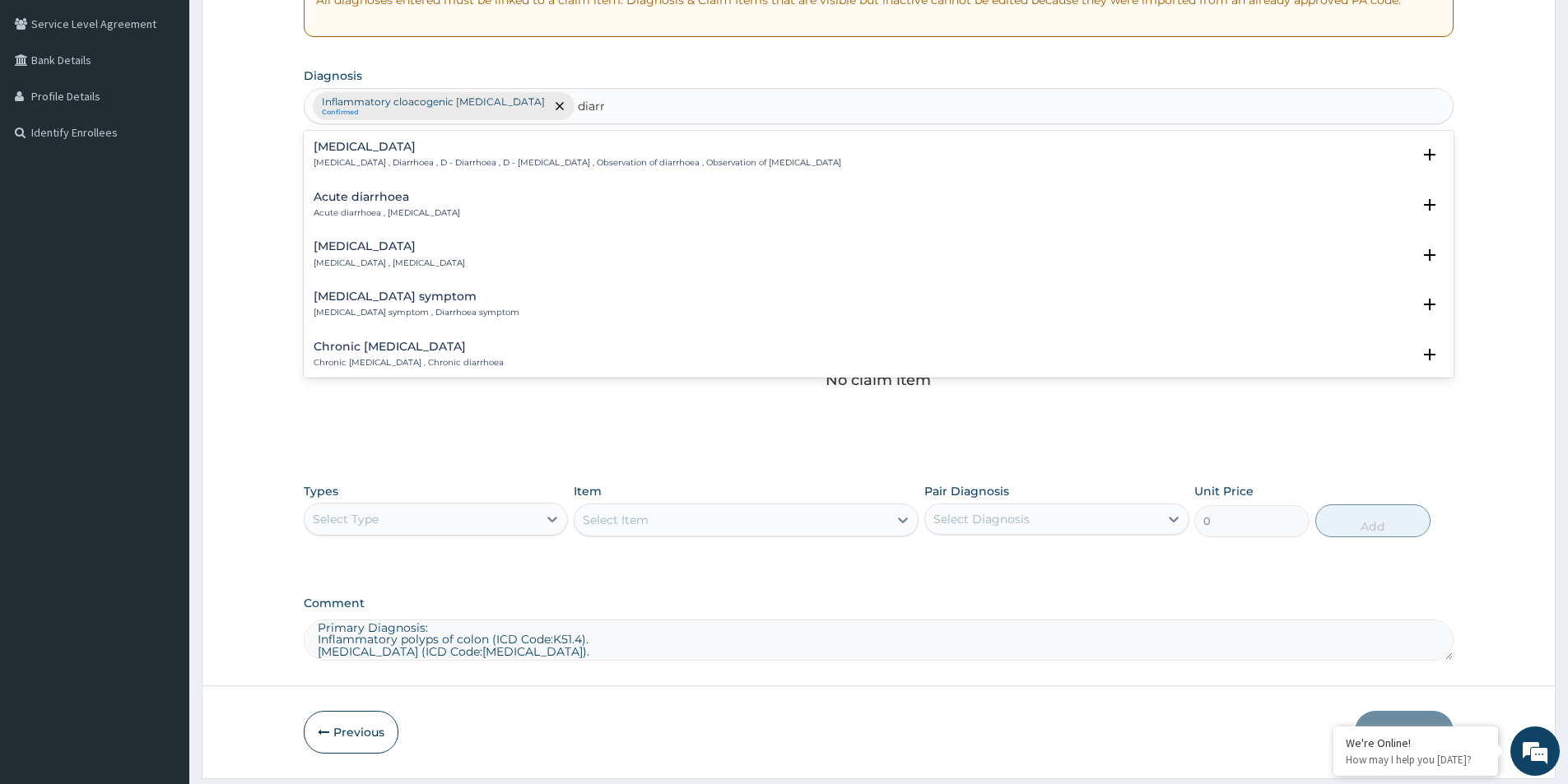
type input "diarrh"
click at [443, 147] on h4 "Diarrhea" at bounding box center [577, 147] width 528 height 13
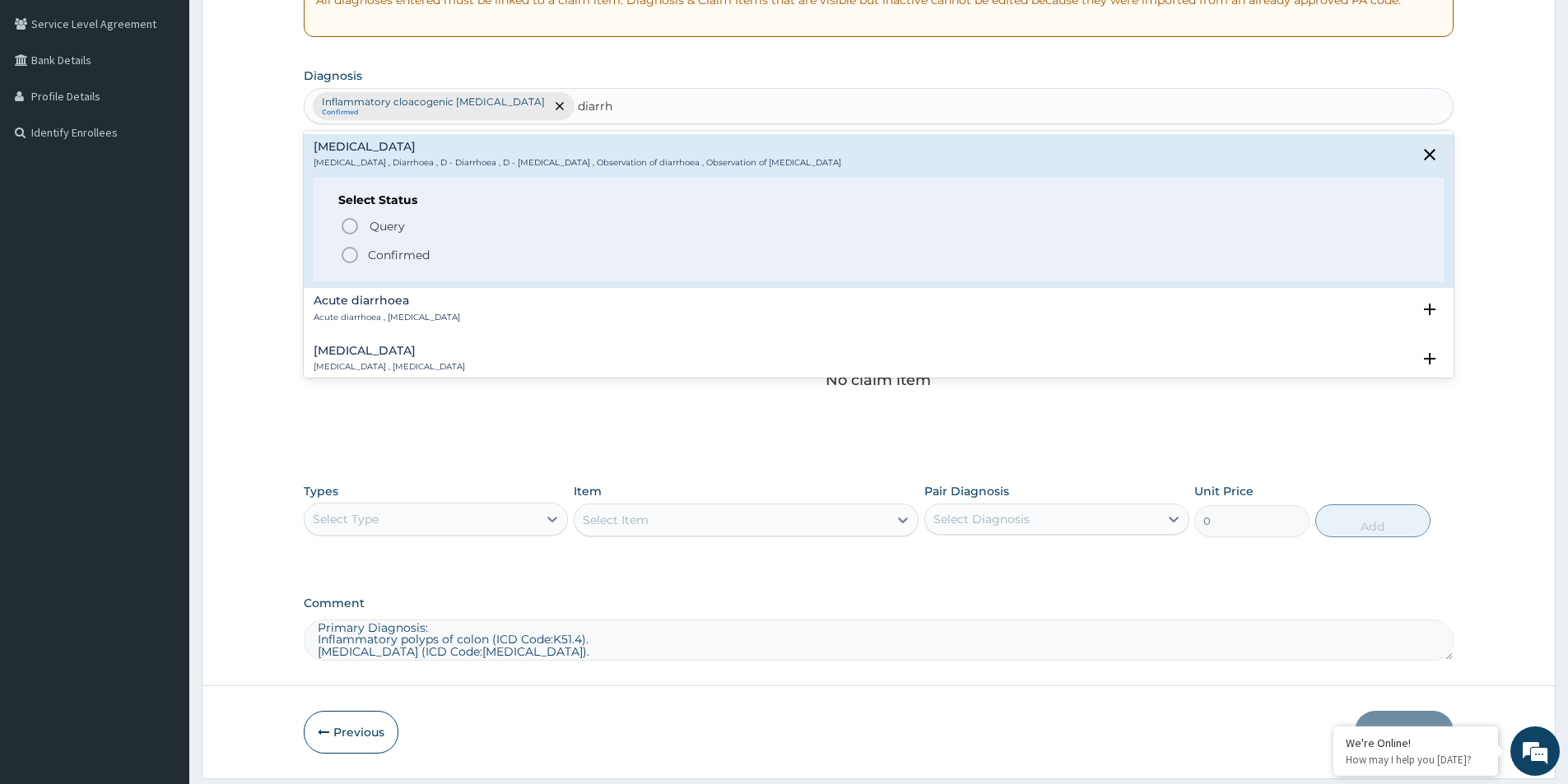
click at [351, 257] on icon "status option filled" at bounding box center [350, 255] width 19 height 19
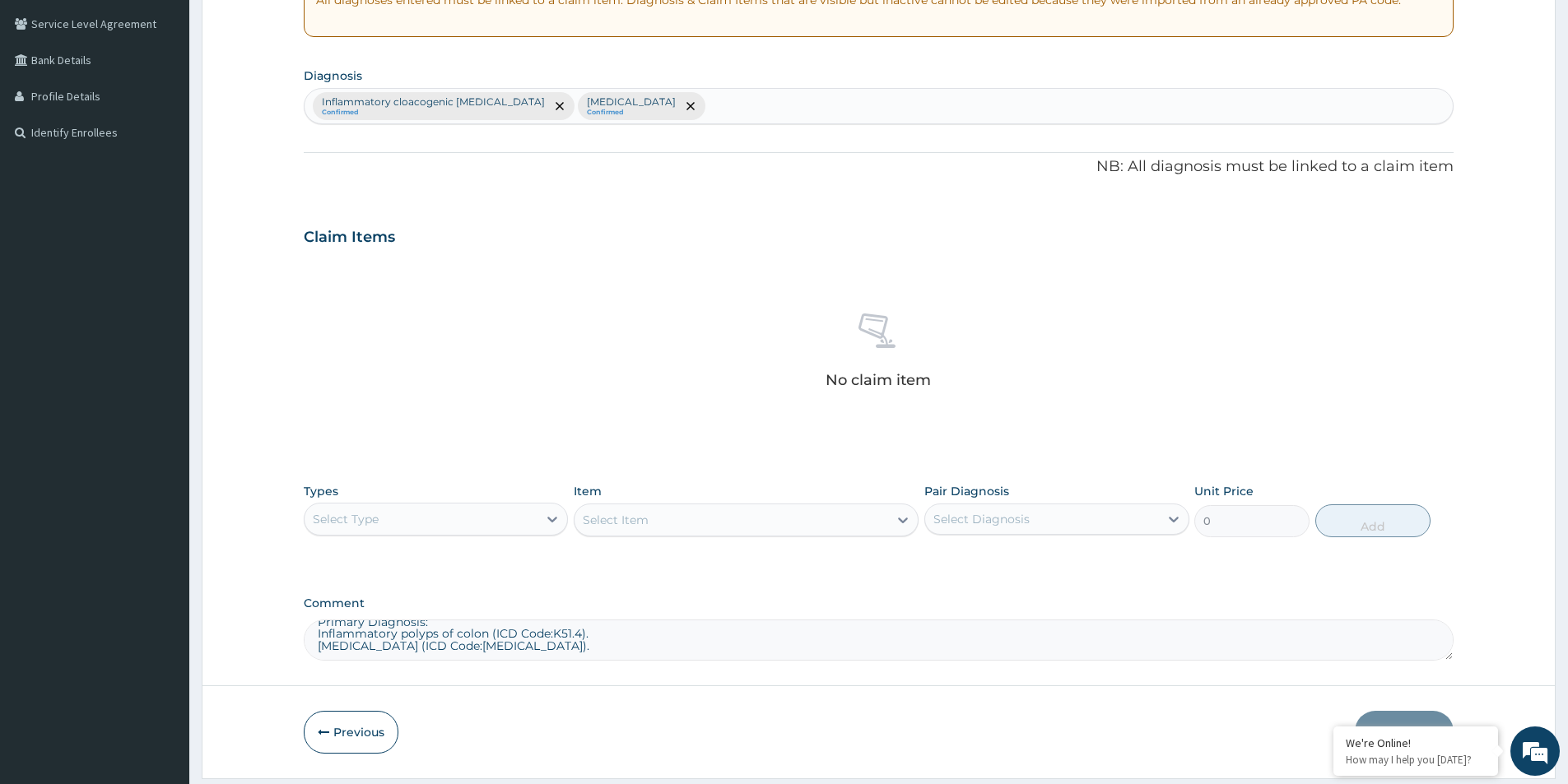
scroll to position [19, 0]
click at [492, 508] on div "Select Type" at bounding box center [421, 519] width 233 height 26
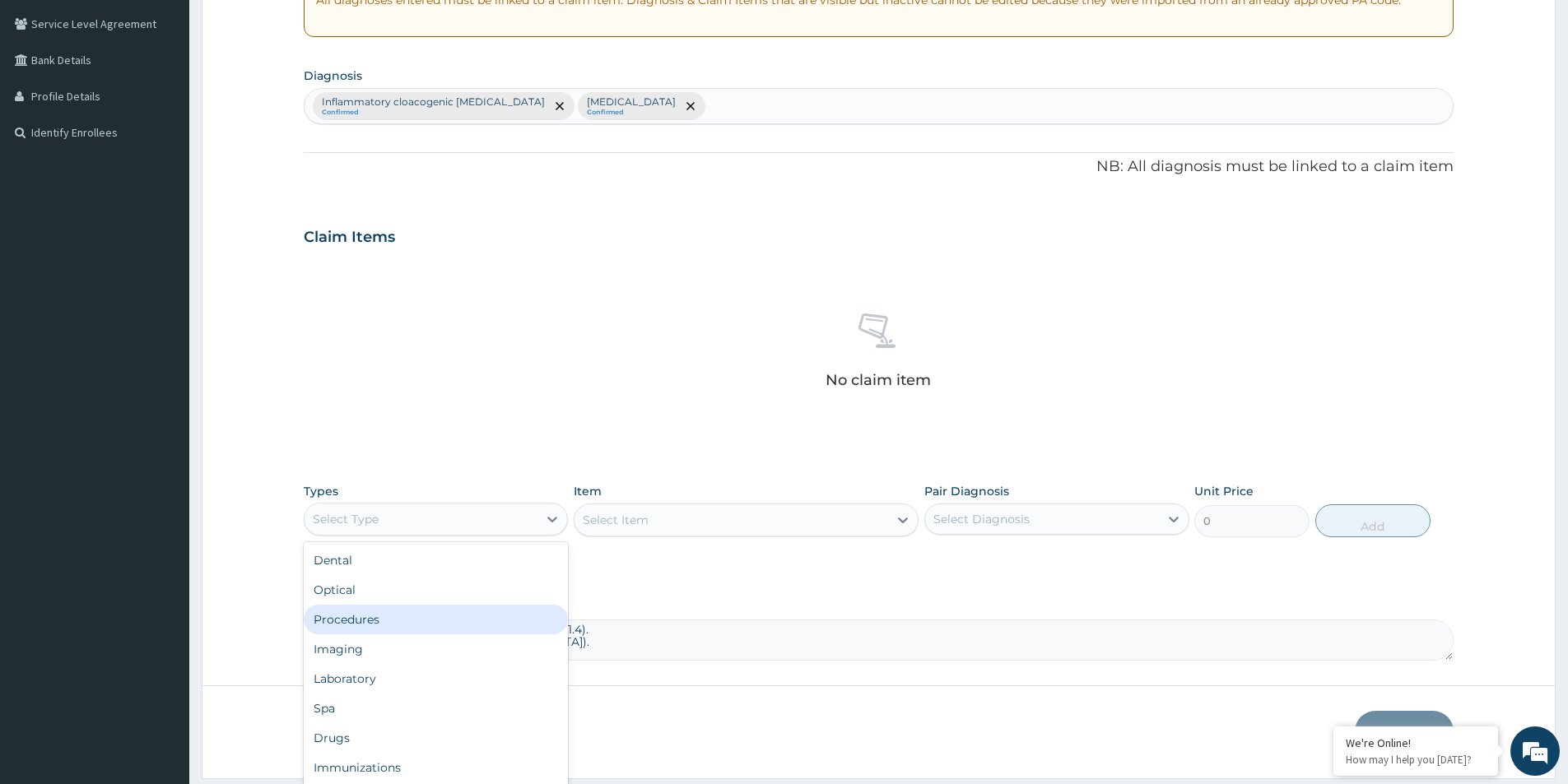
click at [406, 617] on div "Procedures" at bounding box center [436, 619] width 264 height 29
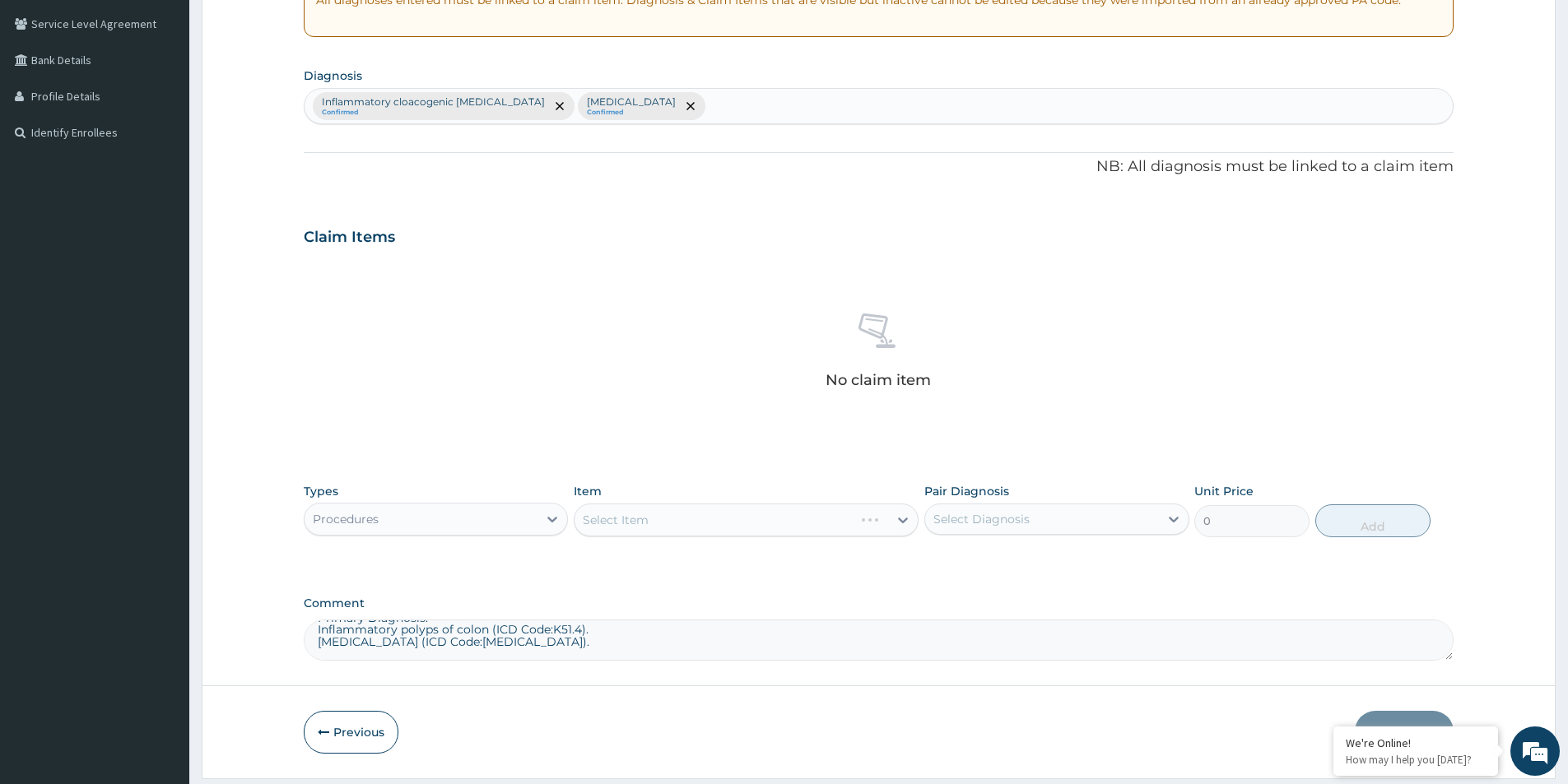
click at [1082, 524] on div "Select Diagnosis" at bounding box center [1042, 519] width 233 height 26
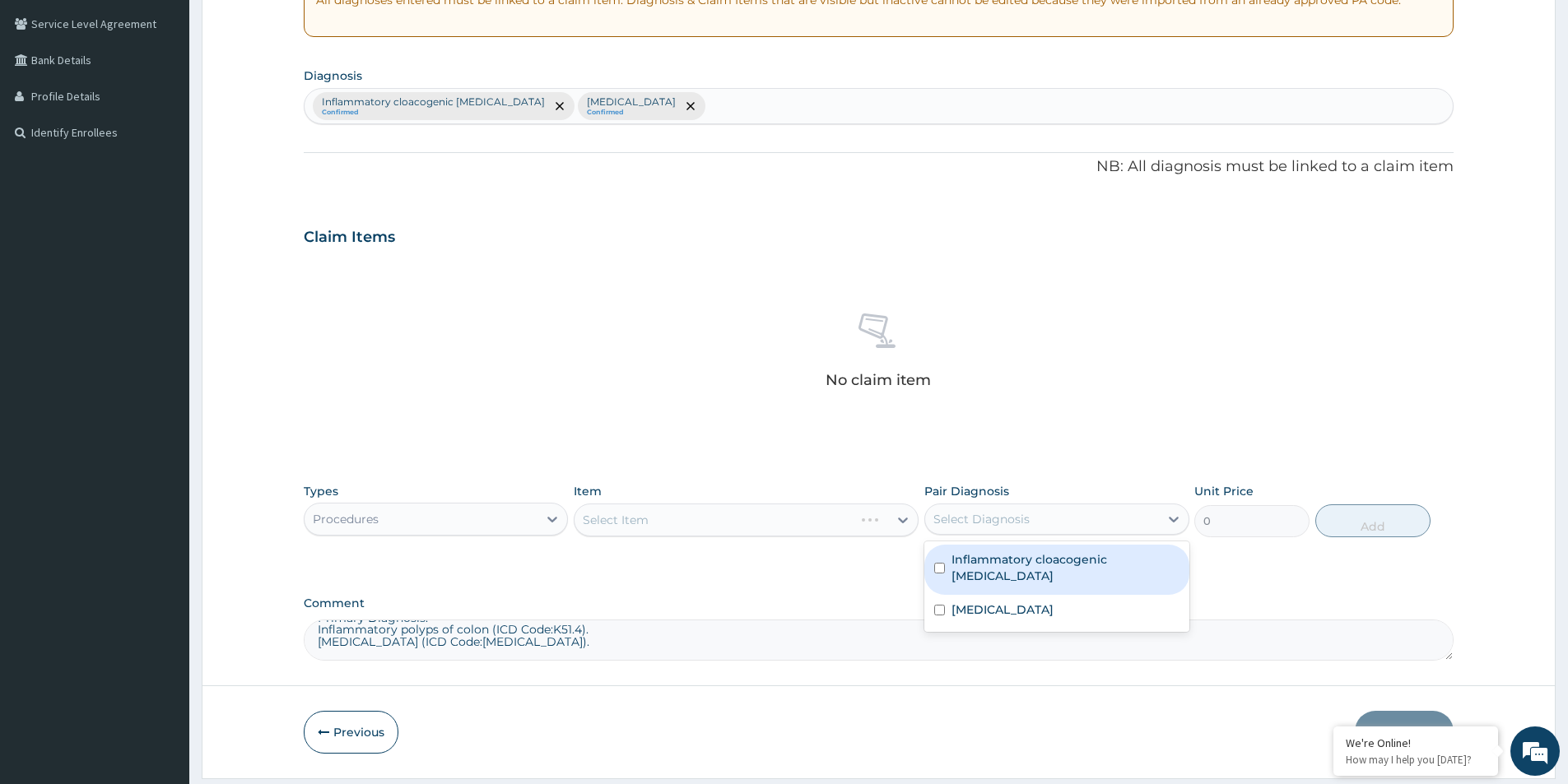
click at [949, 557] on div "Inflammatory cloacogenic polyp" at bounding box center [1057, 570] width 264 height 51
checkbox input "true"
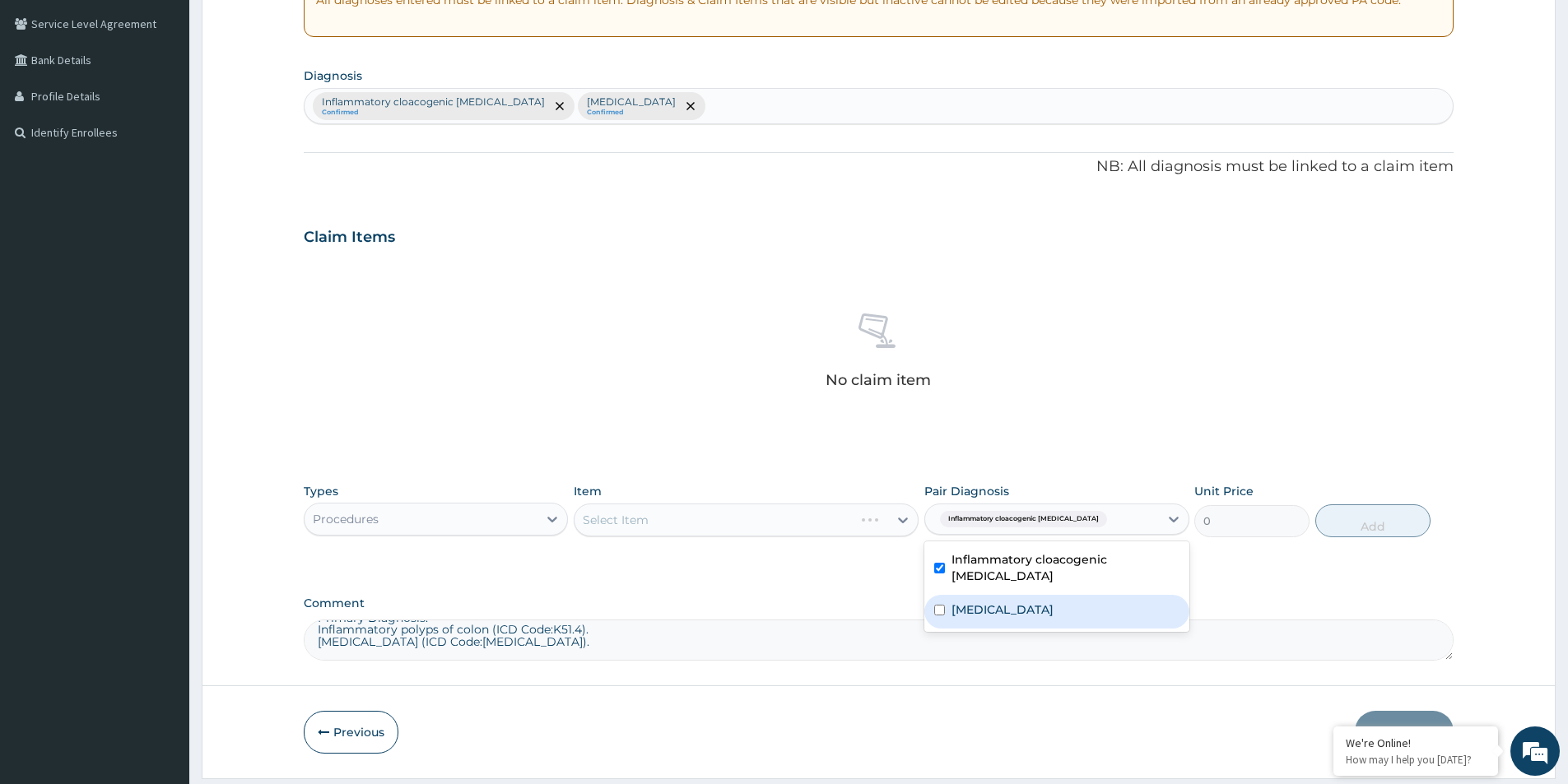
click at [963, 601] on label "Diarrhea" at bounding box center [1002, 609] width 102 height 17
checkbox input "true"
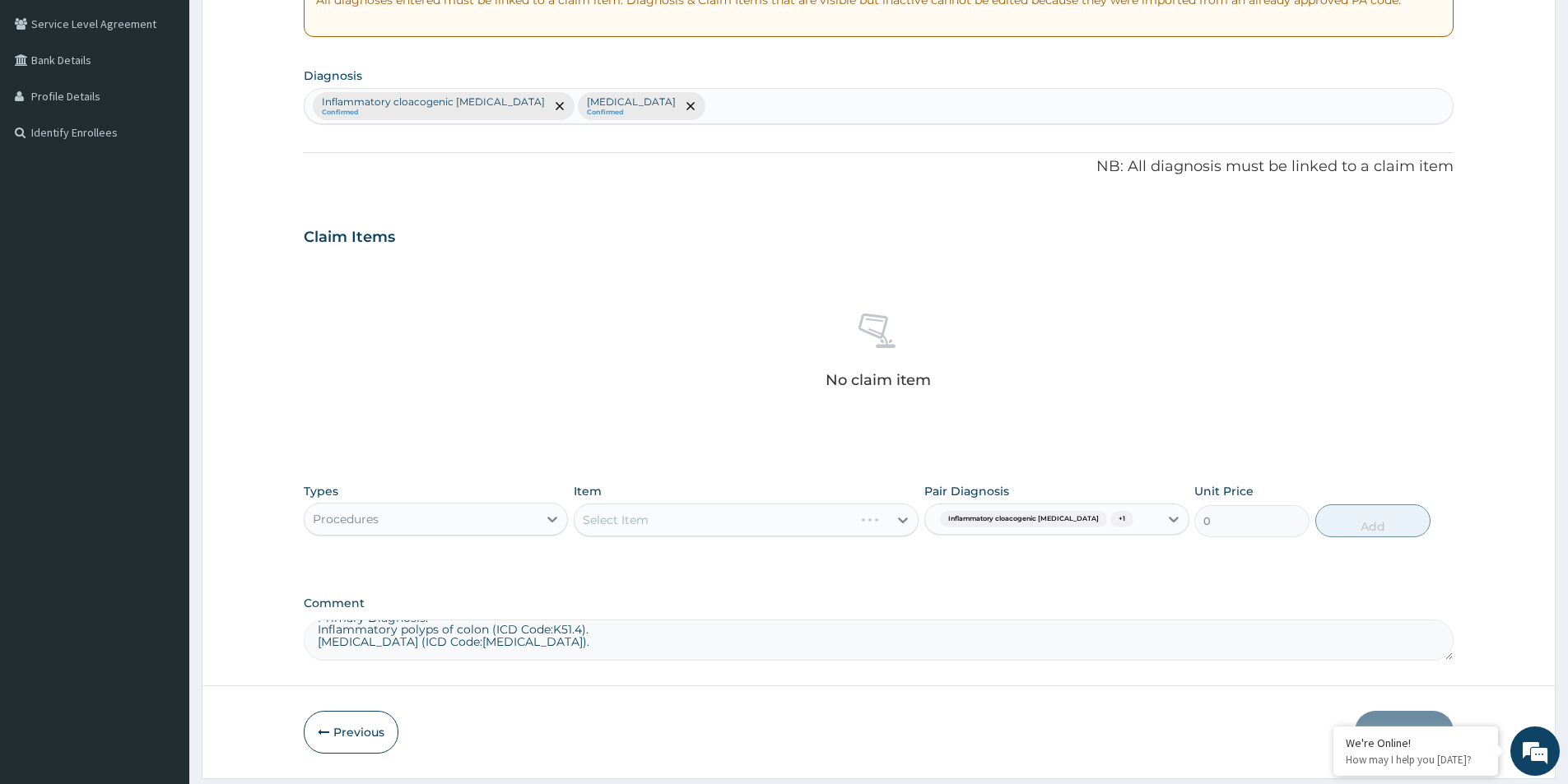
click at [715, 513] on div "Select Item" at bounding box center [746, 520] width 345 height 33
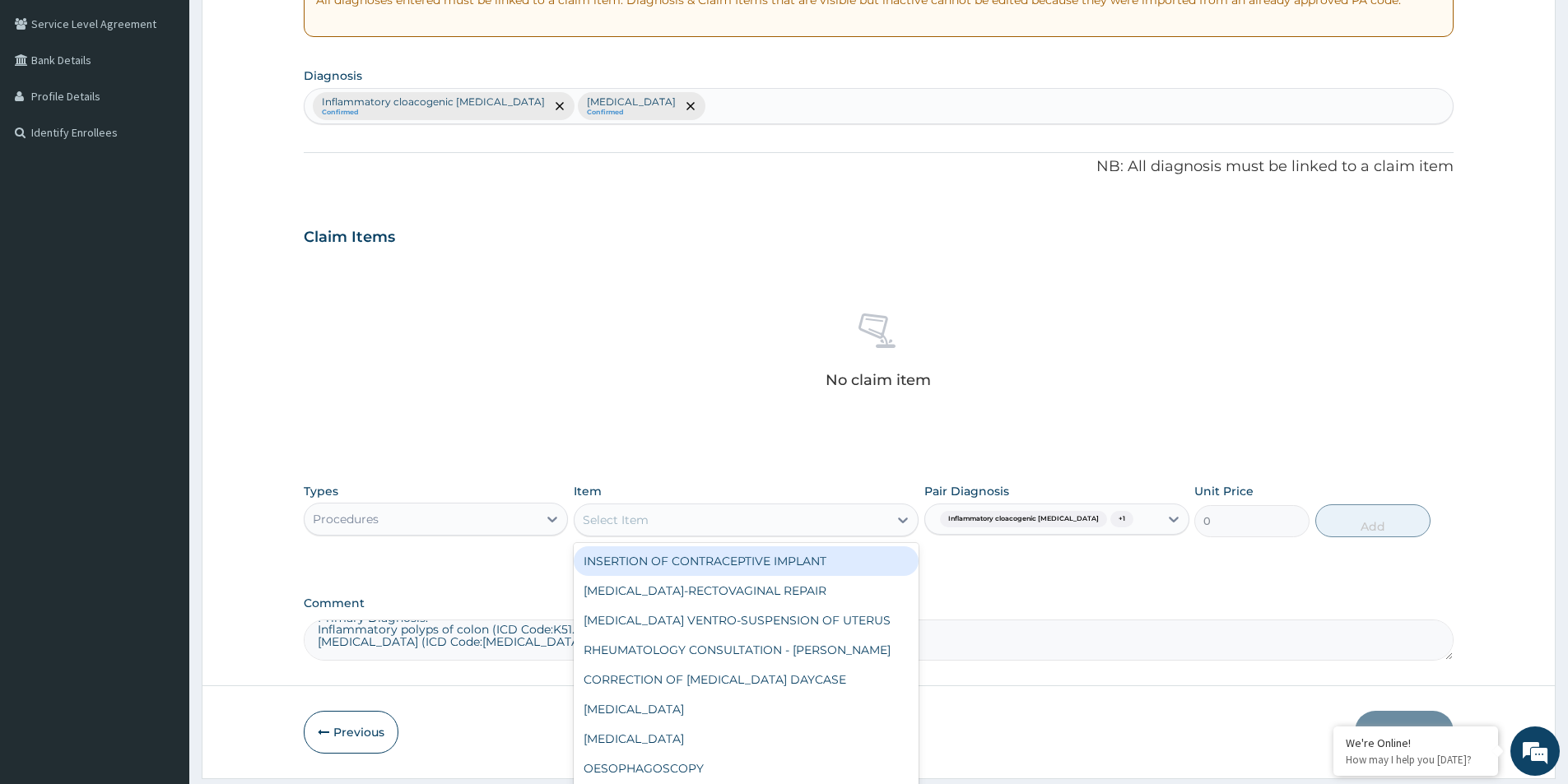
click at [715, 513] on div "Select Item" at bounding box center [731, 520] width 314 height 26
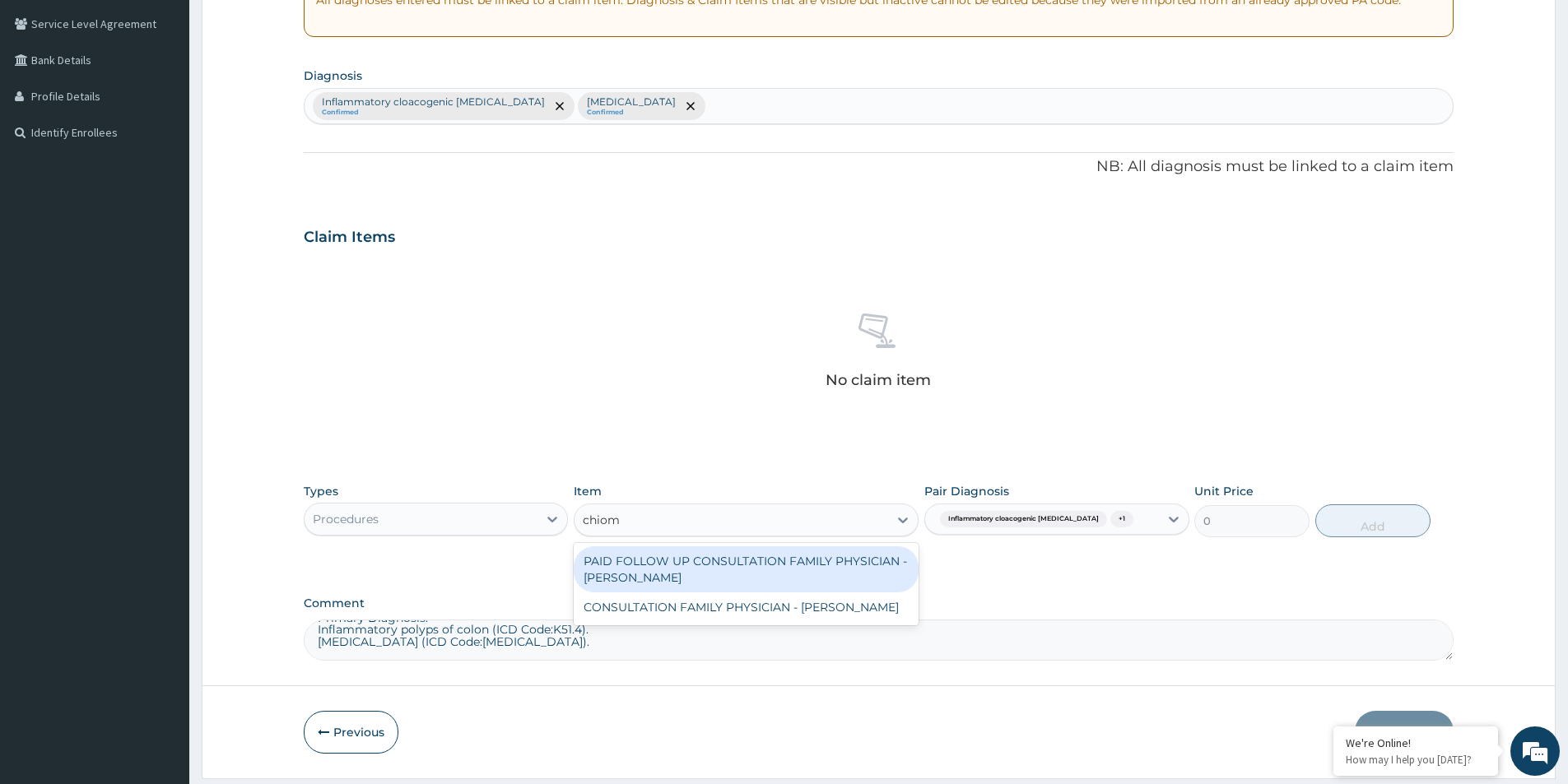
type input "chioma"
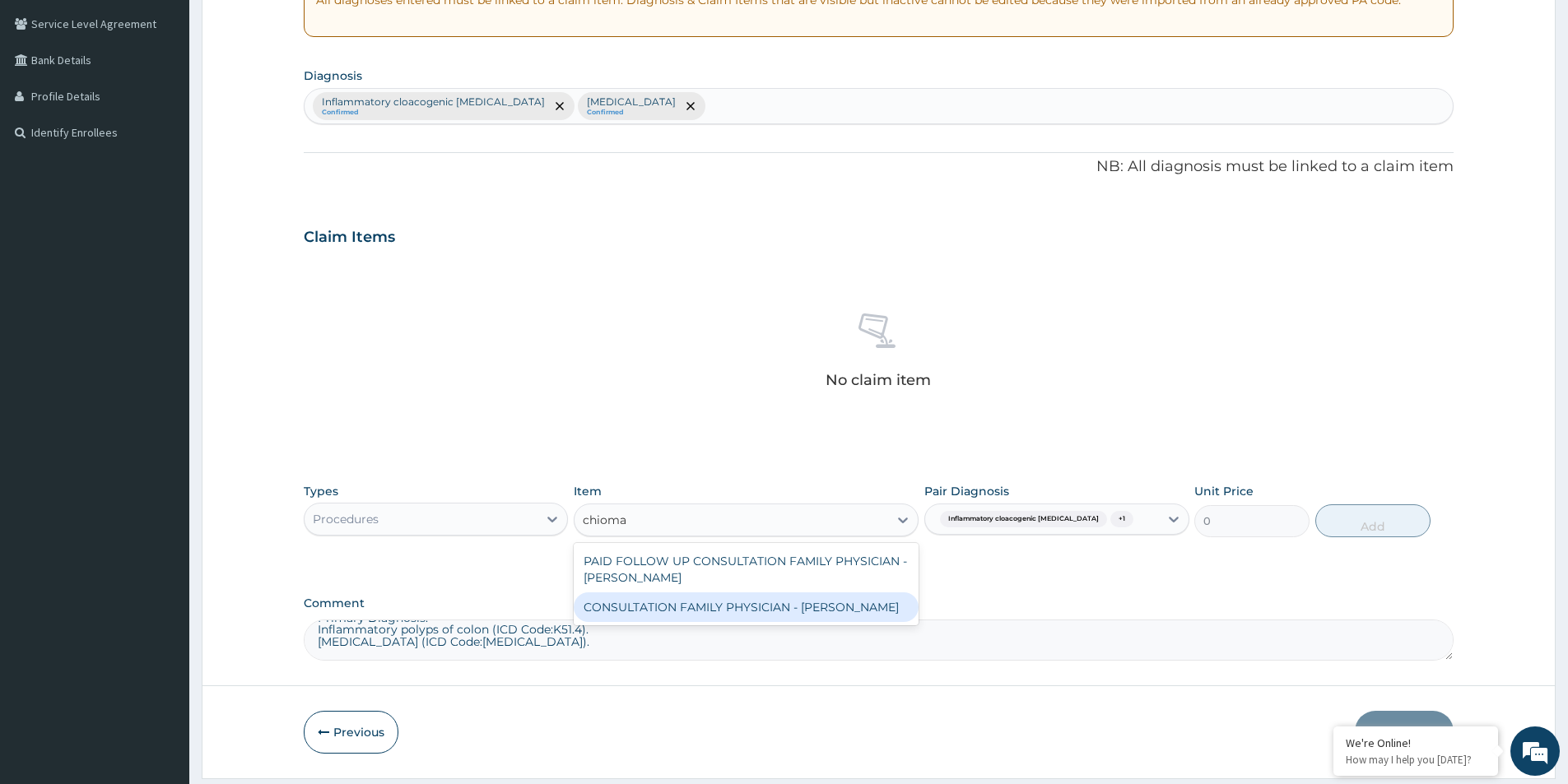
click at [824, 597] on div "CONSULTATION FAMILY PHYSICIAN - DR CHIOMA" at bounding box center [746, 607] width 345 height 29
type input "16100"
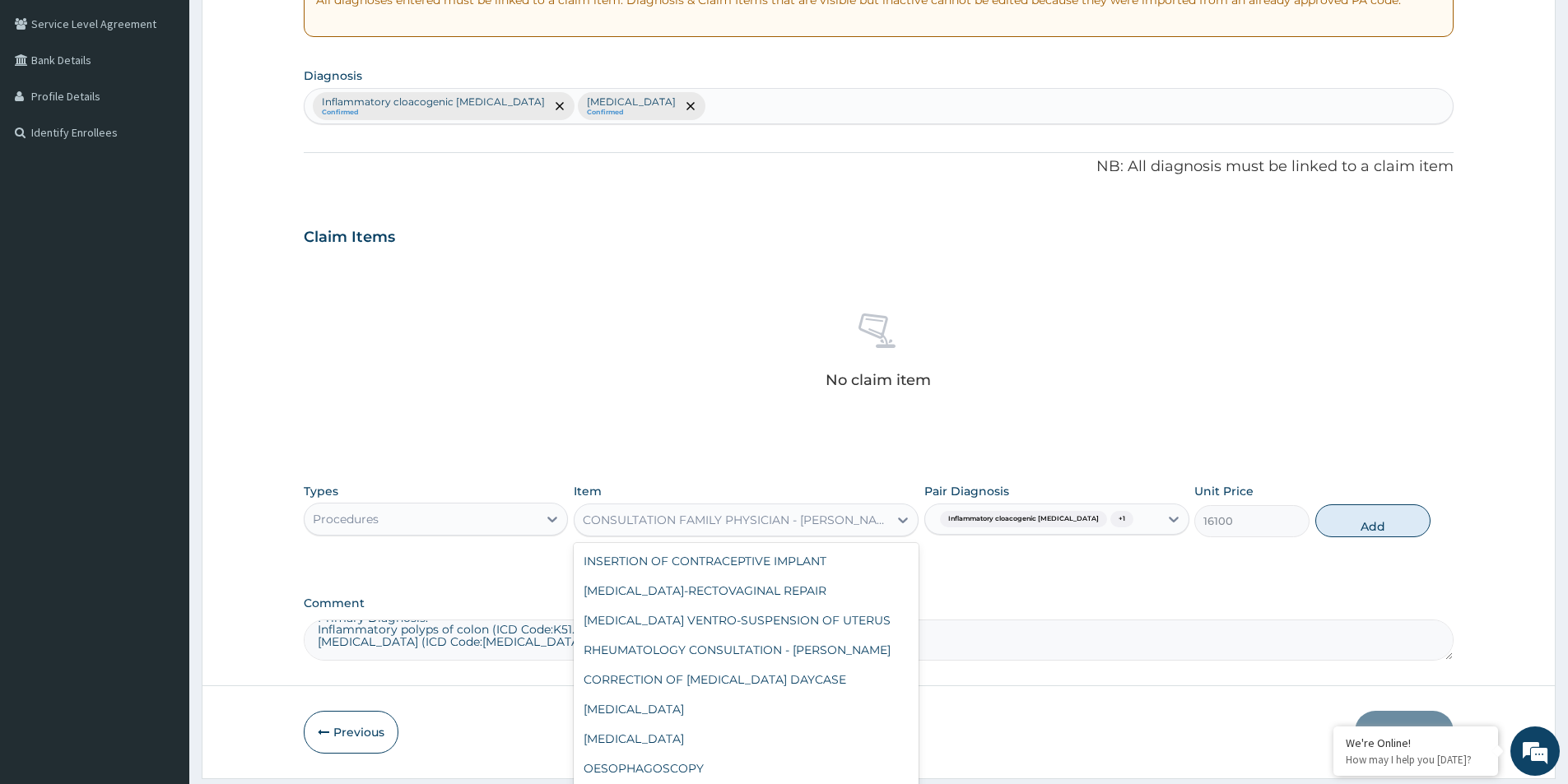
click at [810, 527] on div "CONSULTATION FAMILY PHYSICIAN - [PERSON_NAME]" at bounding box center [737, 520] width 307 height 17
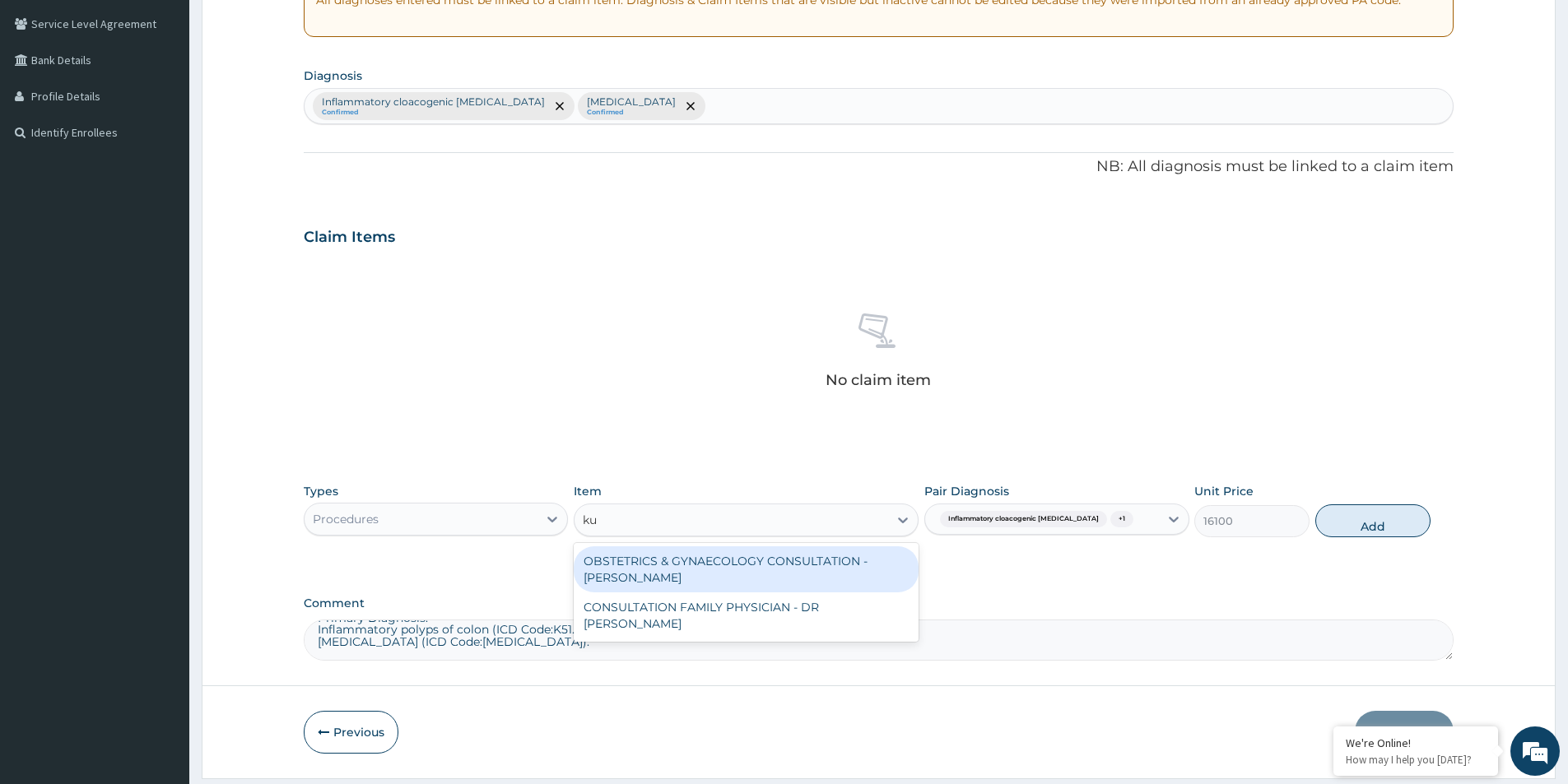
scroll to position [0, 0]
type input "kufre"
click at [825, 554] on div "CONSULTATION FAMILY PHYSICIAN - DR [PERSON_NAME]" at bounding box center [746, 568] width 345 height 46
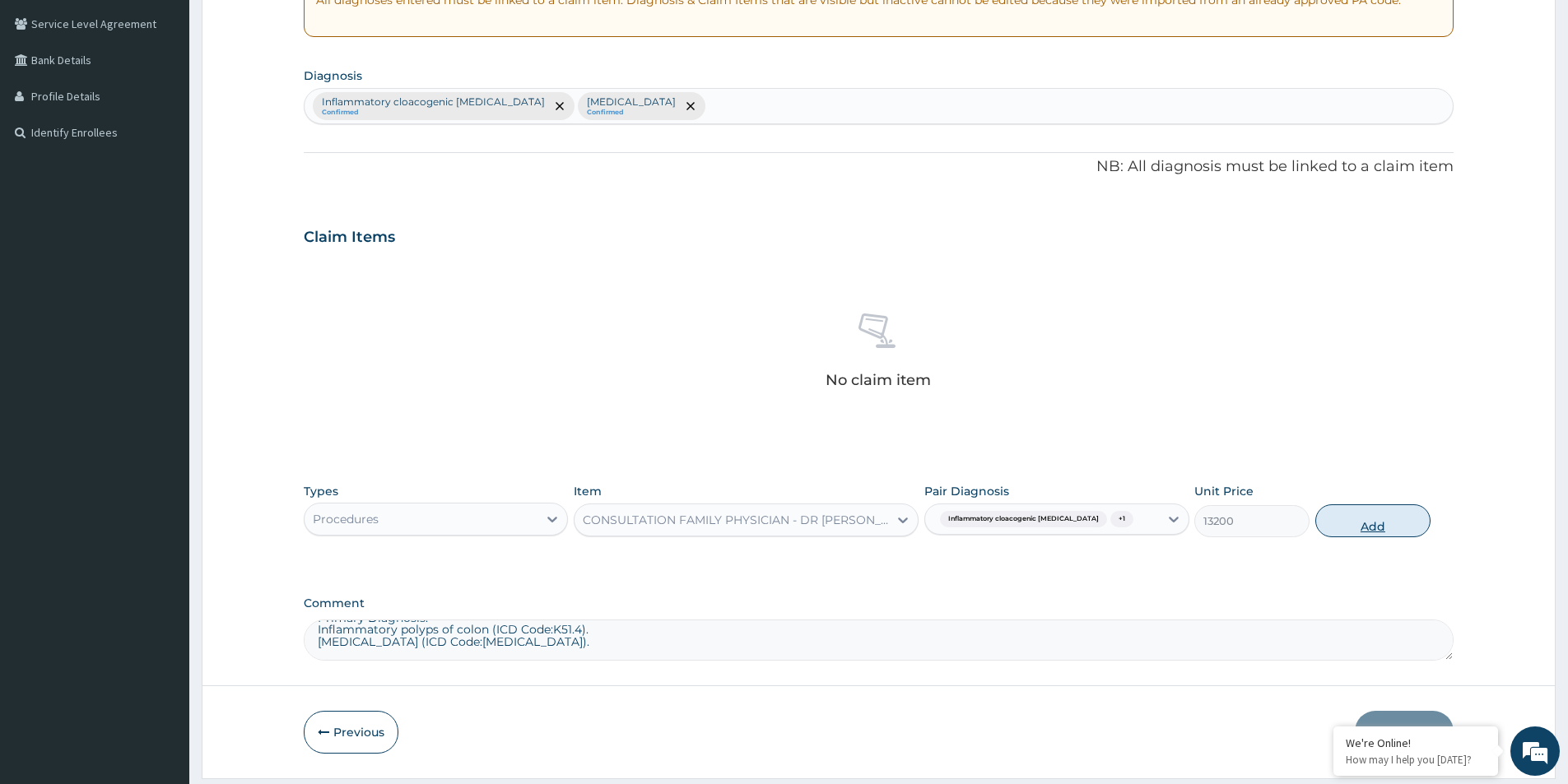
click at [1390, 527] on button "Add" at bounding box center [1373, 521] width 116 height 33
type input "0"
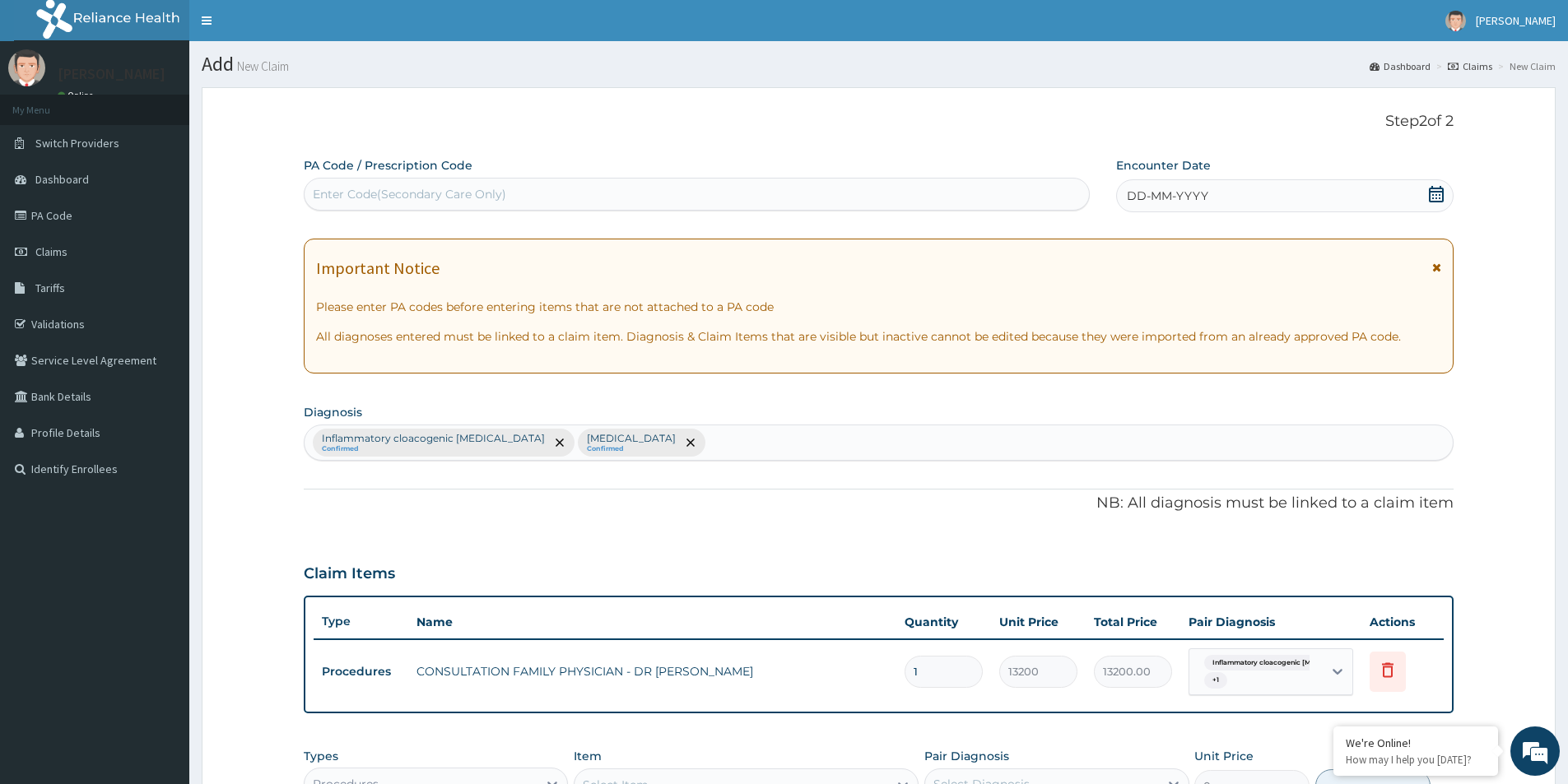
click at [1446, 193] on div "DD-MM-YYYY" at bounding box center [1284, 196] width 336 height 33
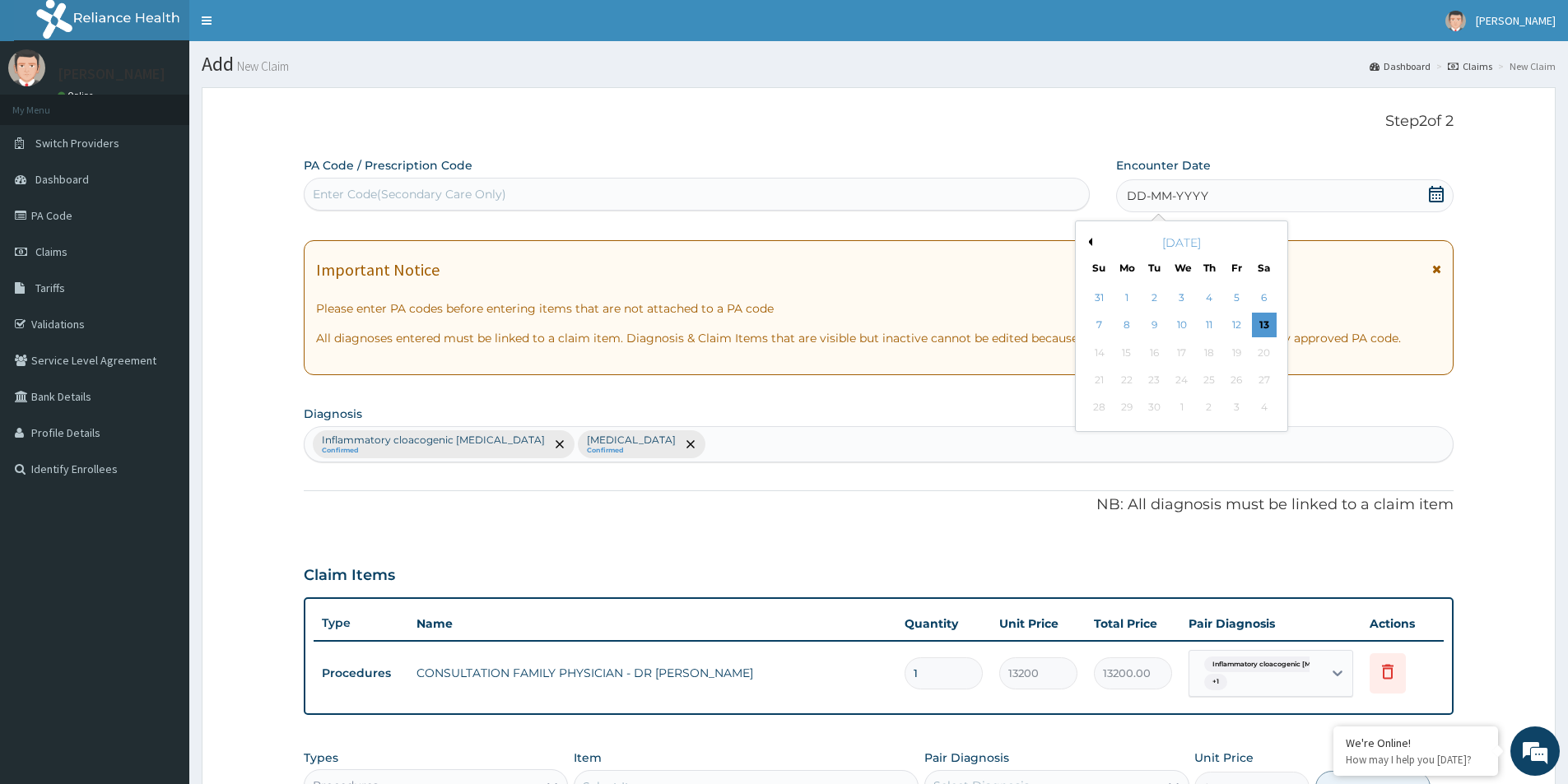
click at [1095, 244] on div "September 2025" at bounding box center [1182, 242] width 198 height 17
click at [1088, 237] on div "September 2025" at bounding box center [1182, 242] width 198 height 17
click at [1090, 242] on button "Previous Month" at bounding box center [1088, 242] width 8 height 8
click at [1206, 381] on div "21" at bounding box center [1208, 380] width 24 height 24
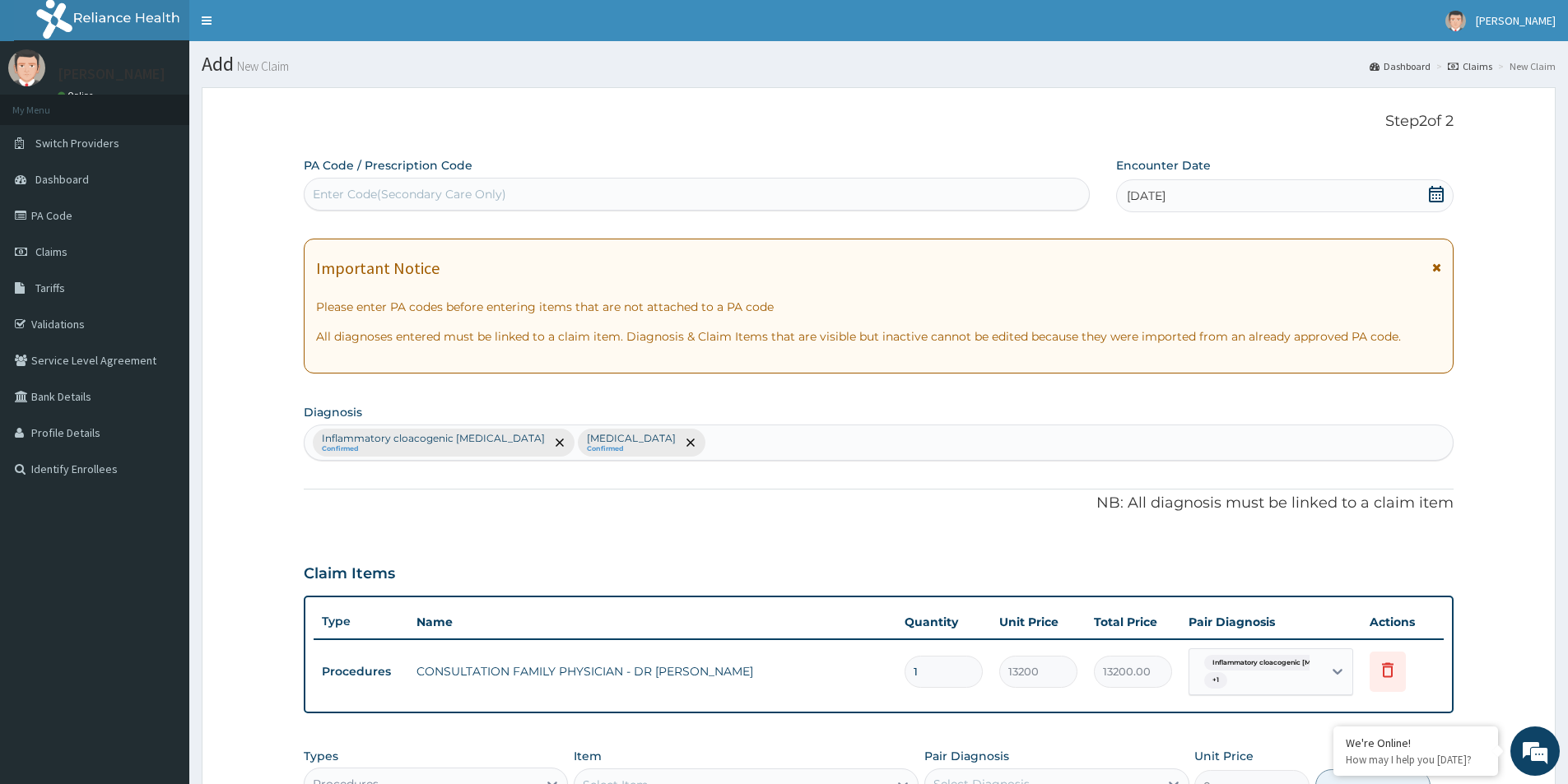
scroll to position [315, 0]
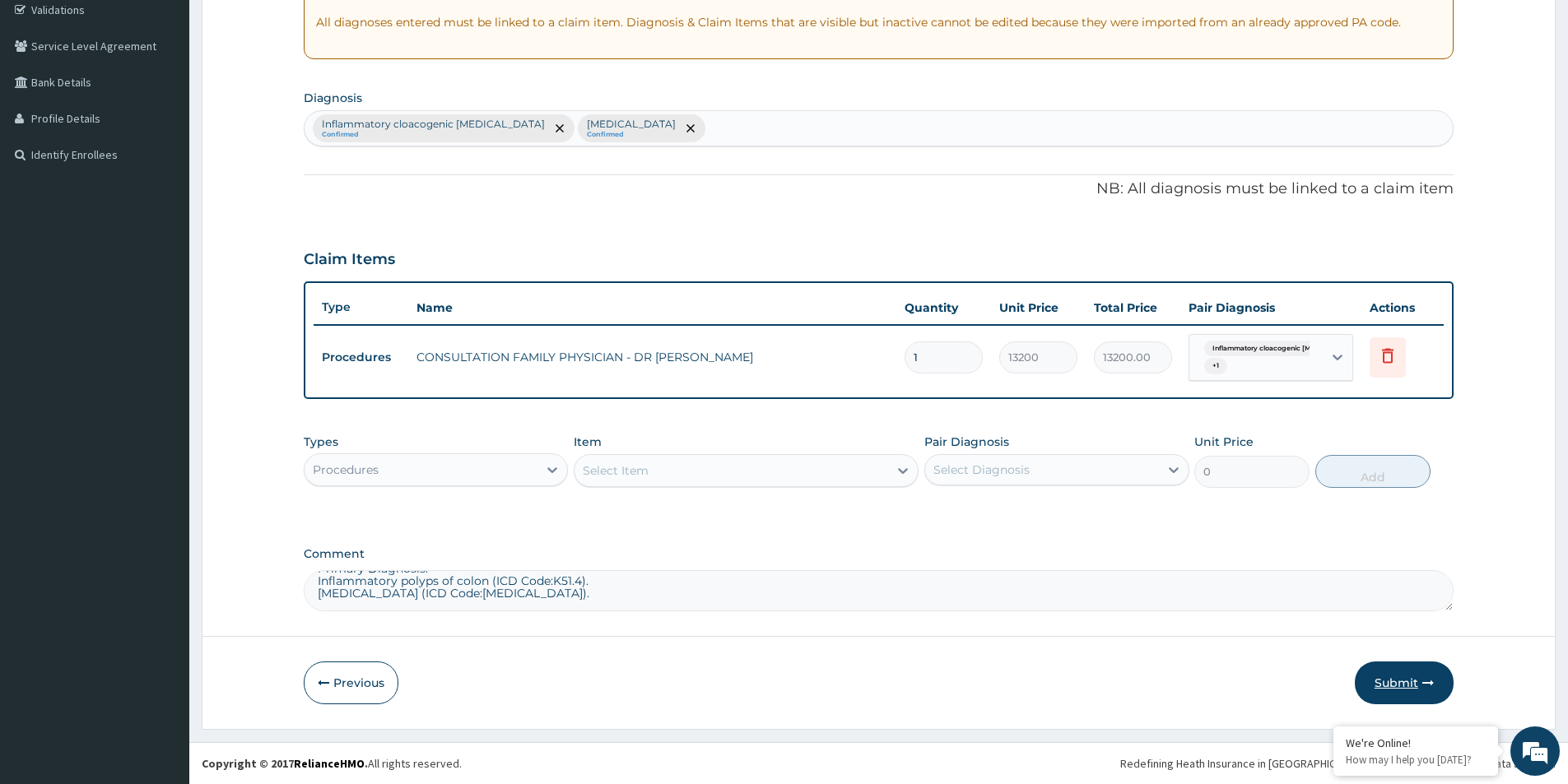
click at [1406, 671] on button "Submit" at bounding box center [1405, 683] width 99 height 43
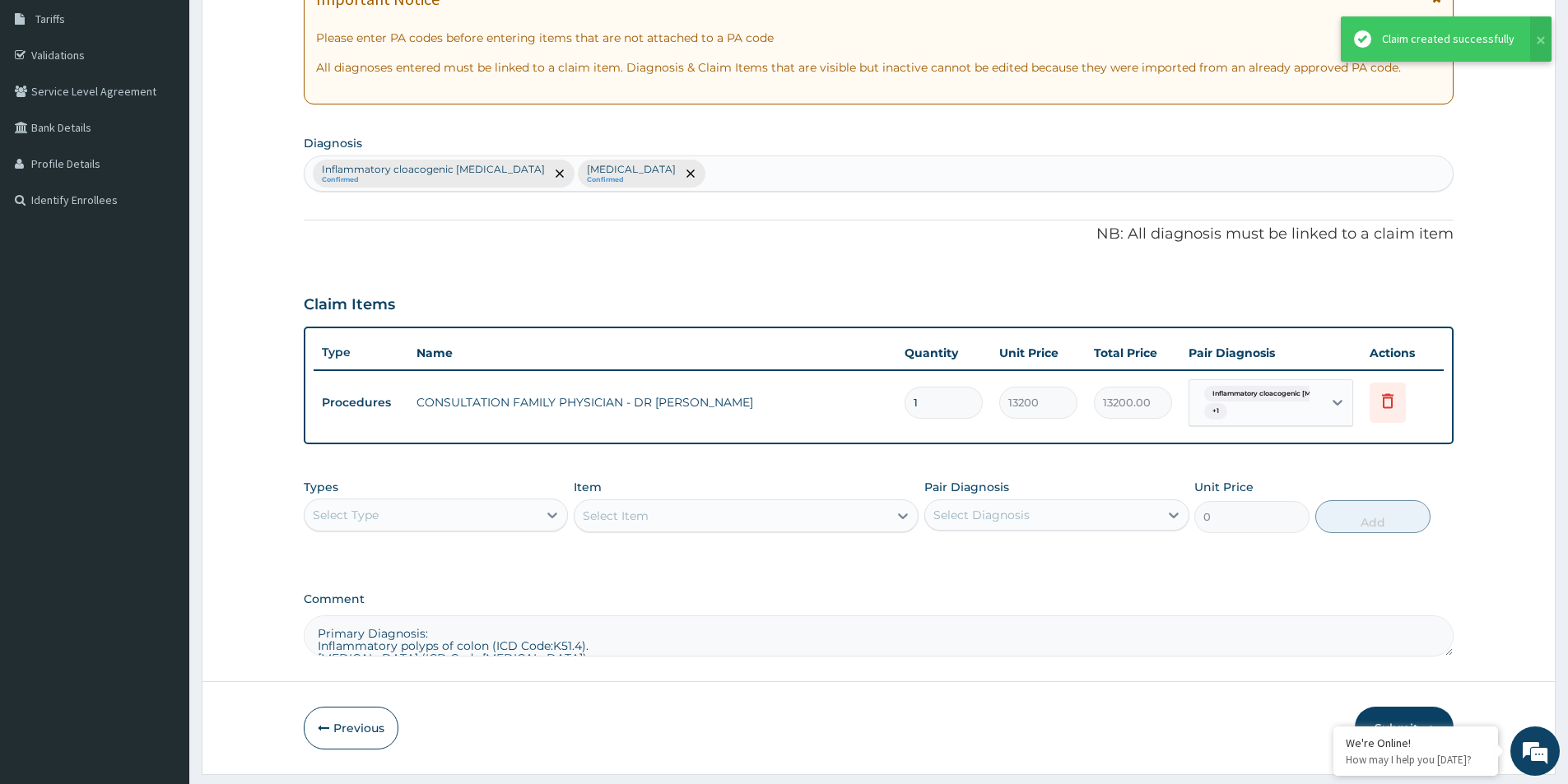
scroll to position [232, 0]
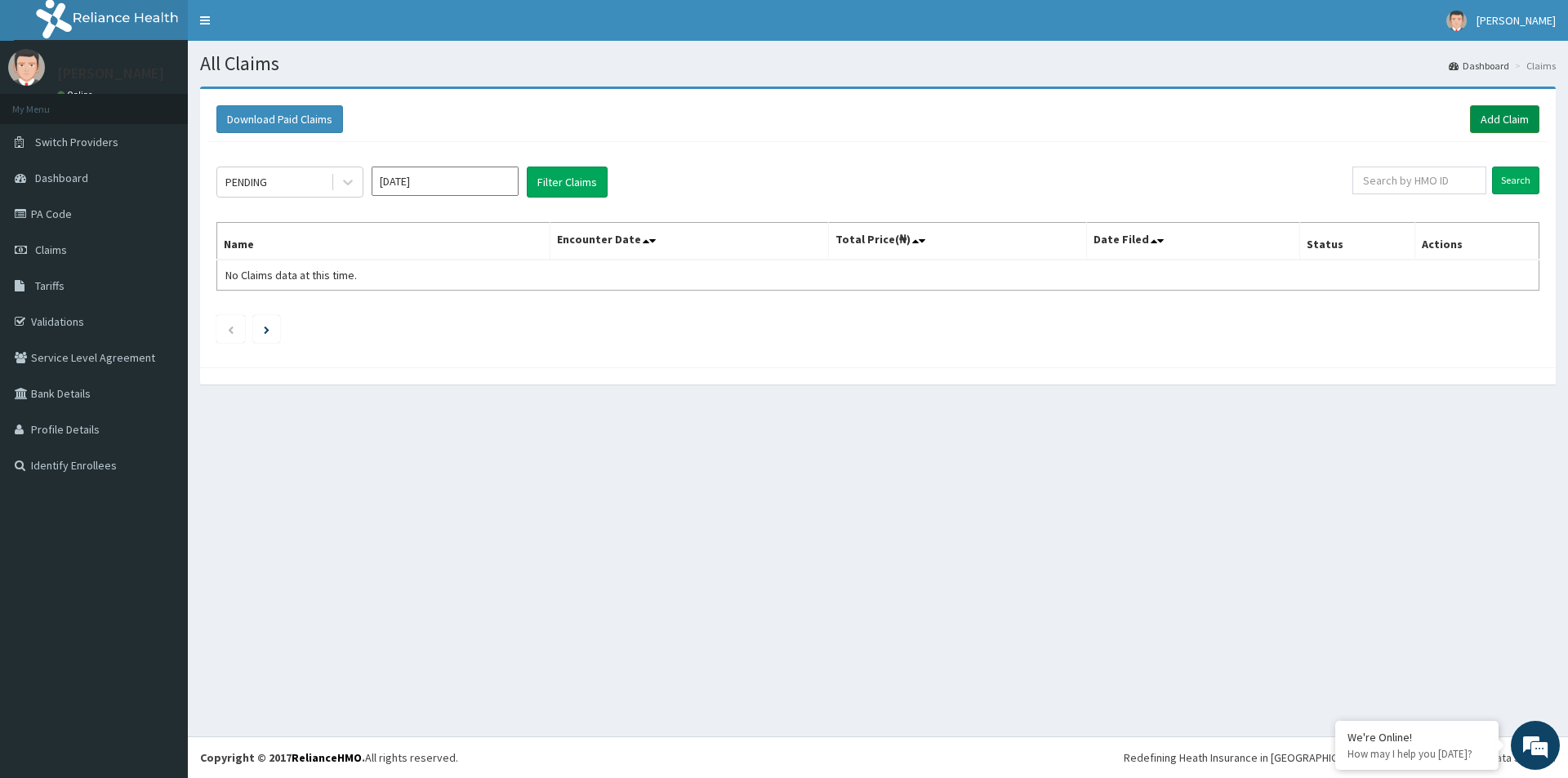
click at [1481, 115] on link "Add Claim" at bounding box center [1504, 119] width 69 height 28
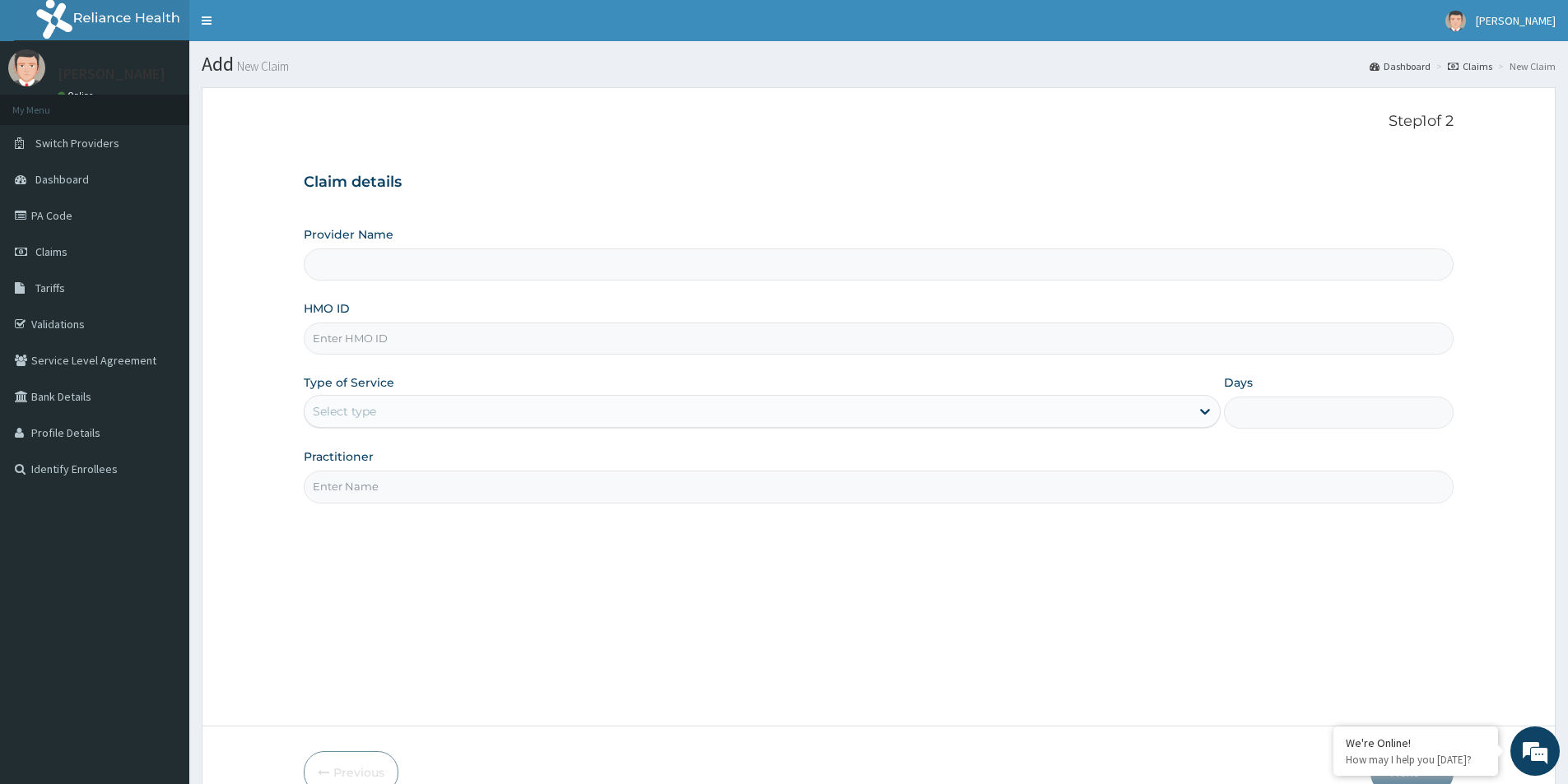
type input "[GEOGRAPHIC_DATA]"
drag, startPoint x: 390, startPoint y: 260, endPoint x: 345, endPoint y: 336, distance: 88.3
paste input "GOM/10069/A"
type input "GOM/10069/A"
click at [358, 407] on div "Select type" at bounding box center [344, 411] width 63 height 17
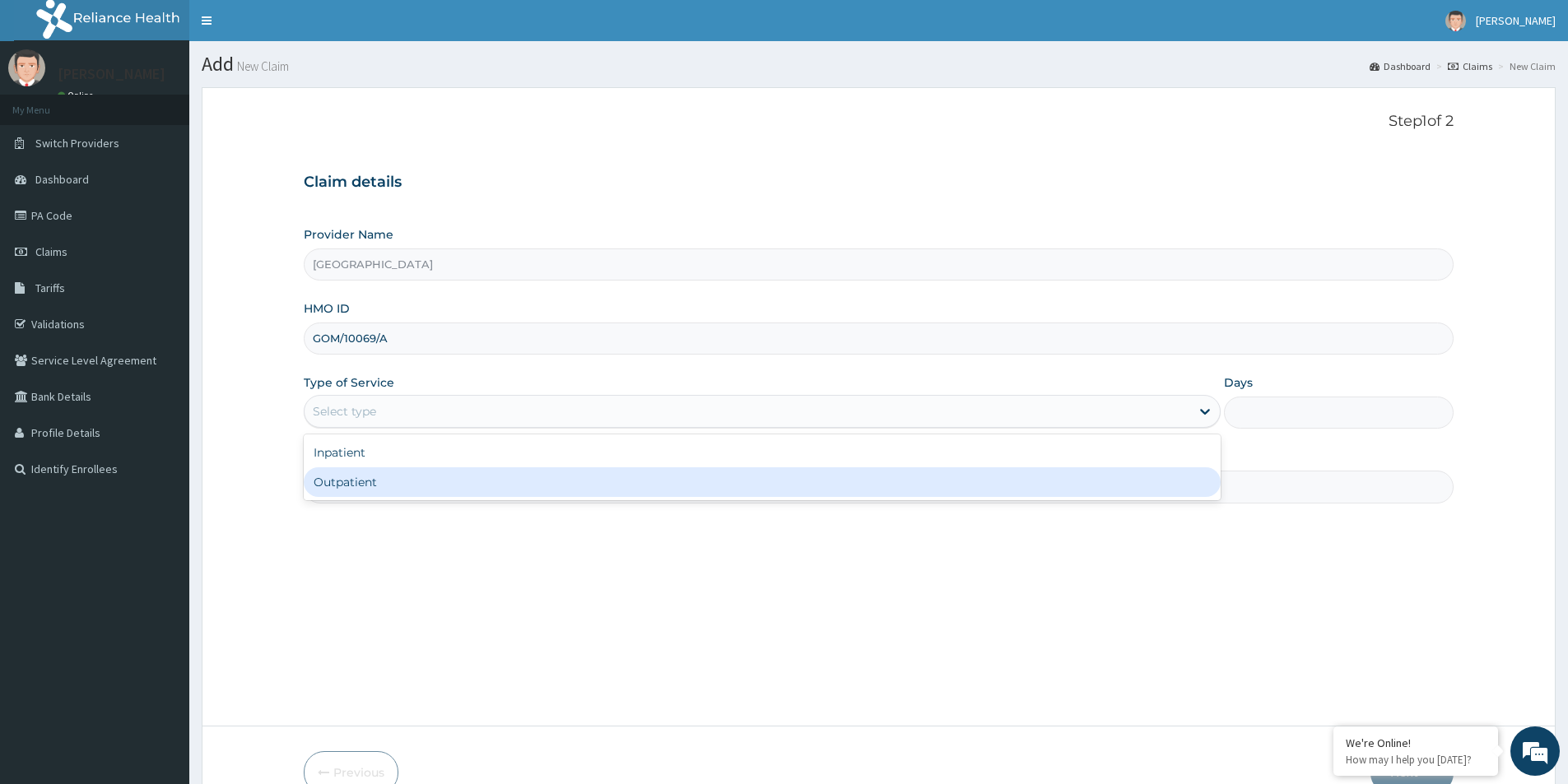
click at [376, 476] on div "Outpatient" at bounding box center [762, 482] width 917 height 29
type input "1"
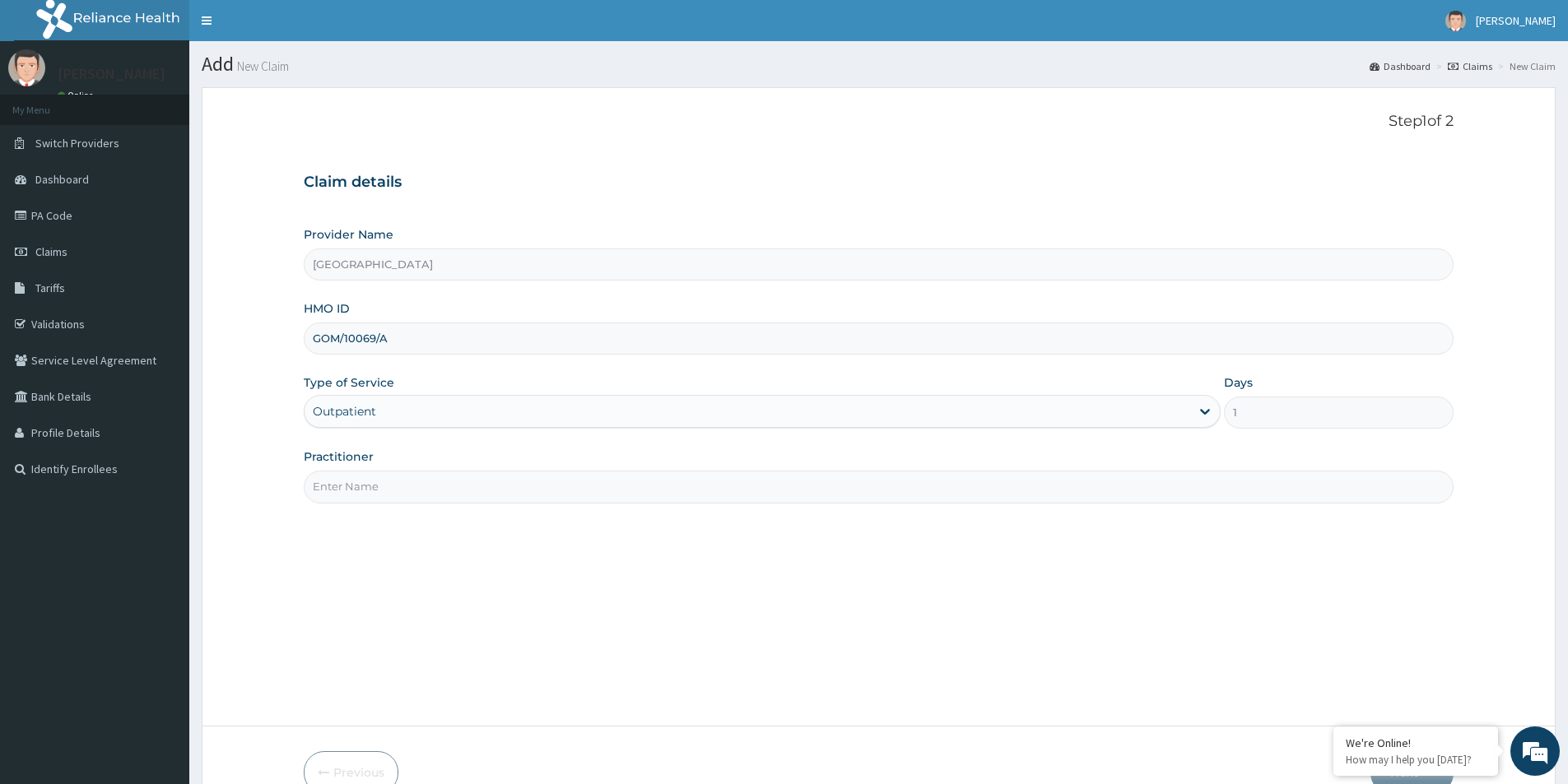
click at [379, 492] on input "Practitioner" at bounding box center [879, 486] width 1150 height 32
type input "Medical Officer"
click at [1165, 122] on p "Step 1 of 2" at bounding box center [879, 121] width 1150 height 18
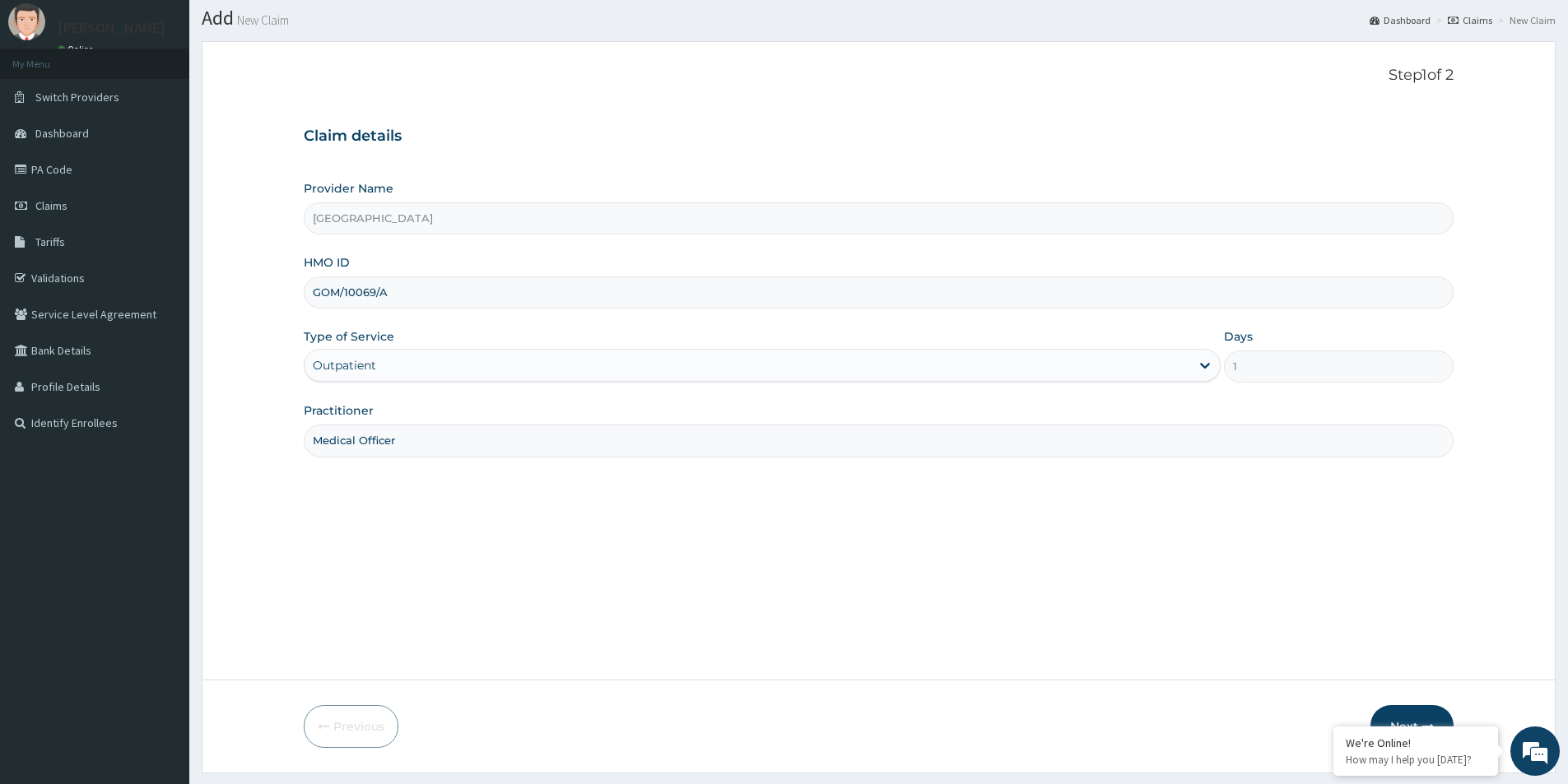
scroll to position [89, 0]
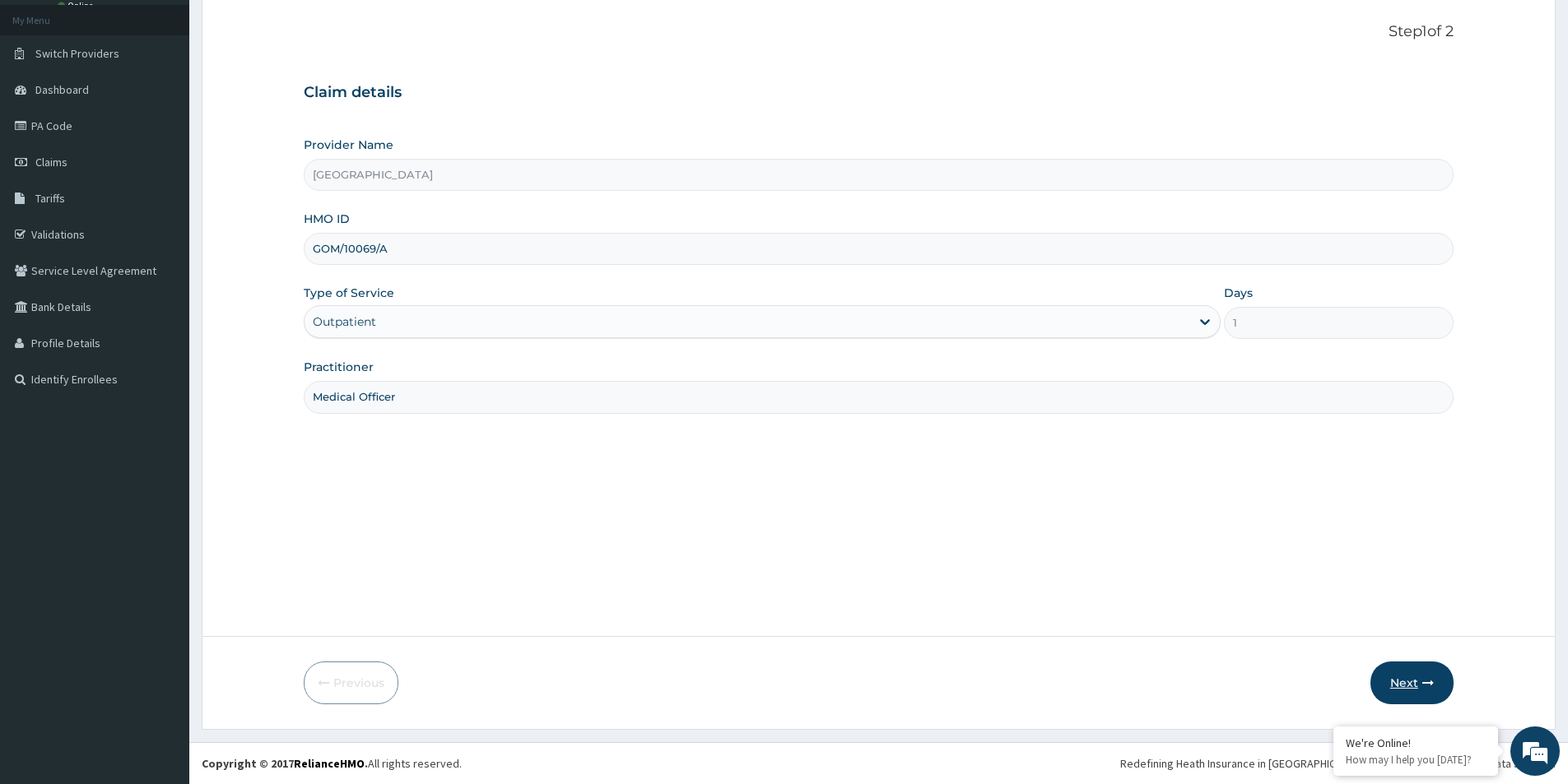
click at [1401, 674] on button "Next" at bounding box center [1412, 683] width 84 height 43
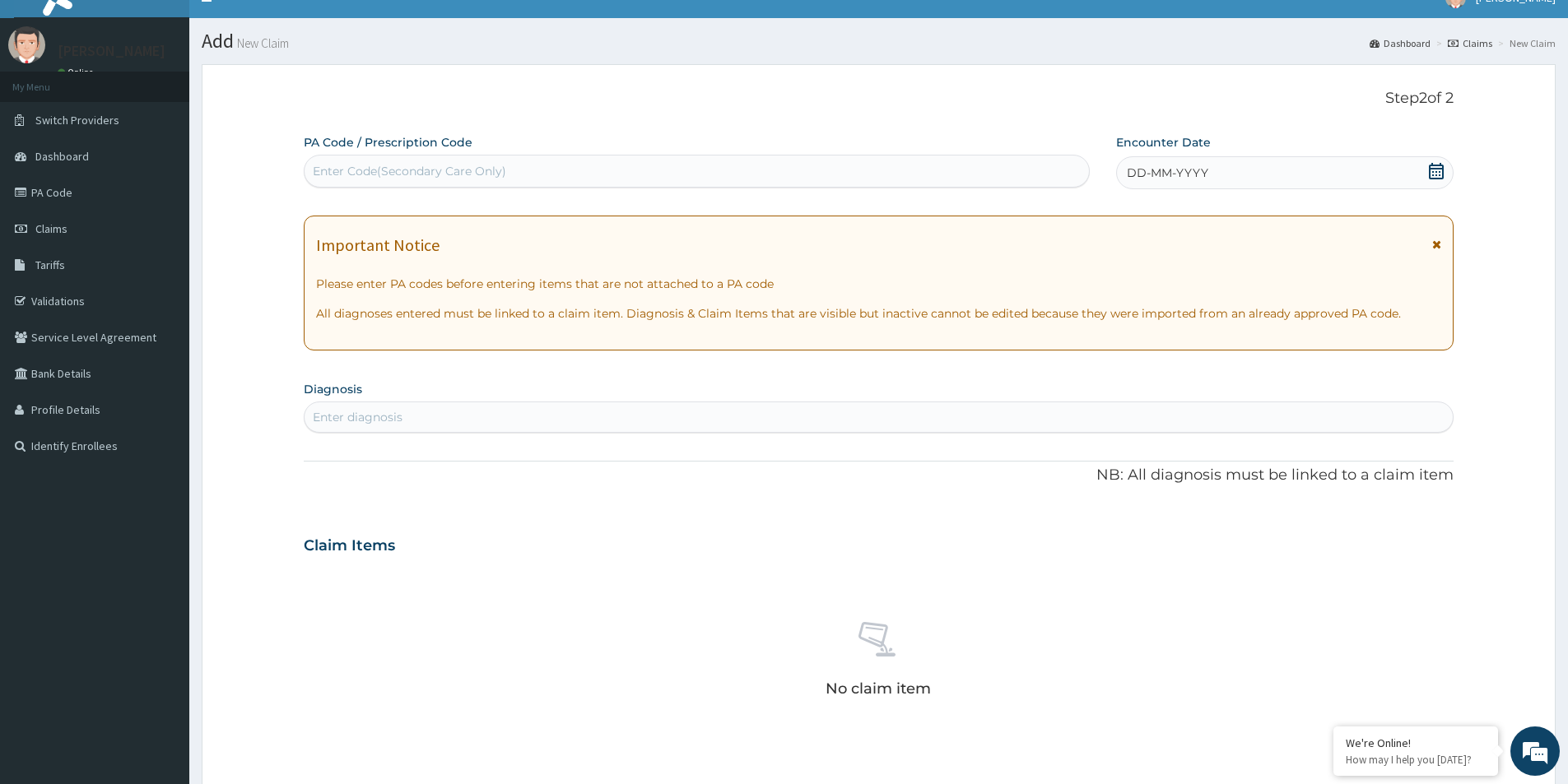
scroll to position [8, 0]
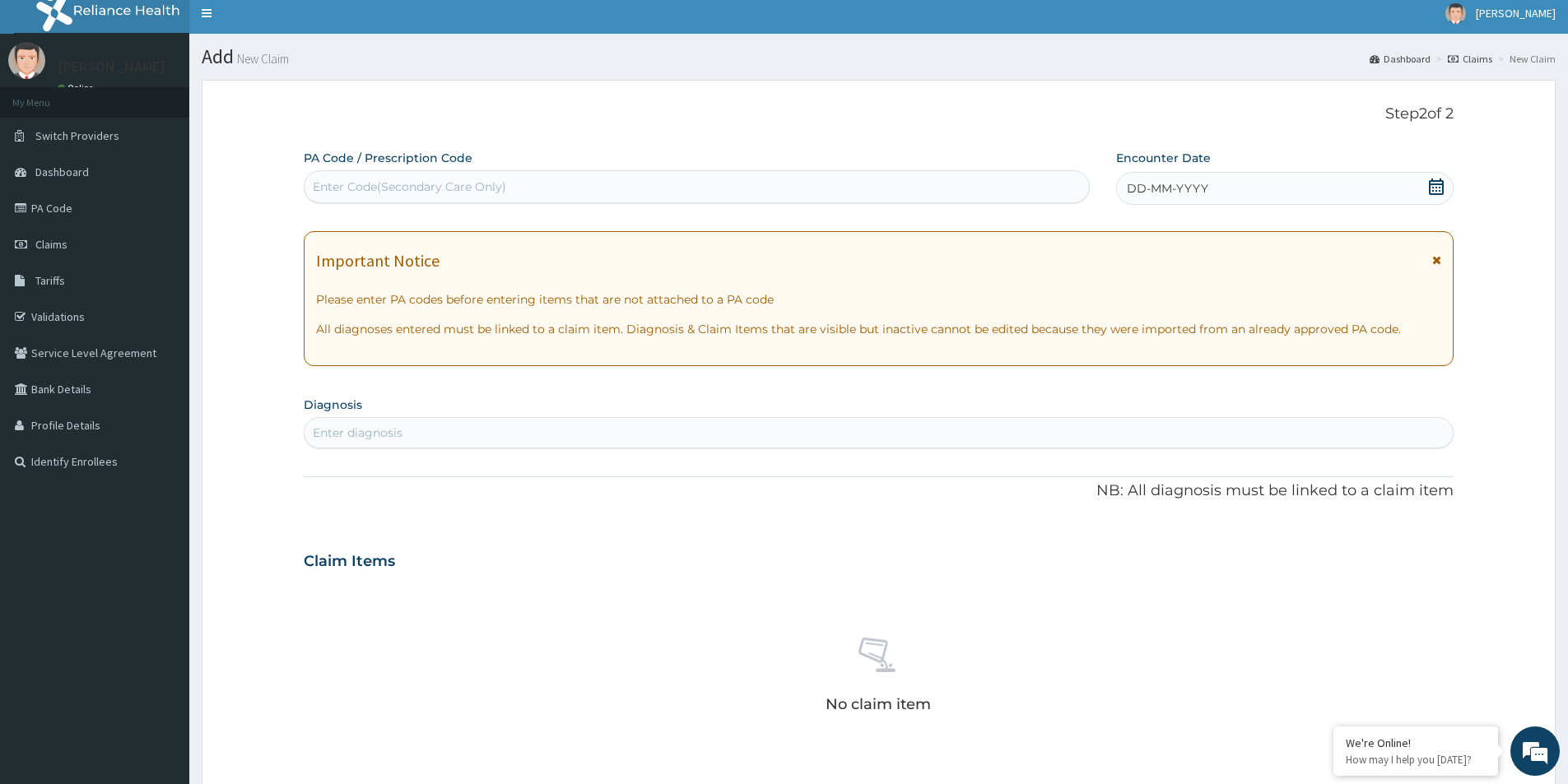
click at [500, 189] on div "Enter Code(Secondary Care Only)" at bounding box center [409, 187] width 193 height 17
paste input "PA/94A42E"
type input "PA/94A42E"
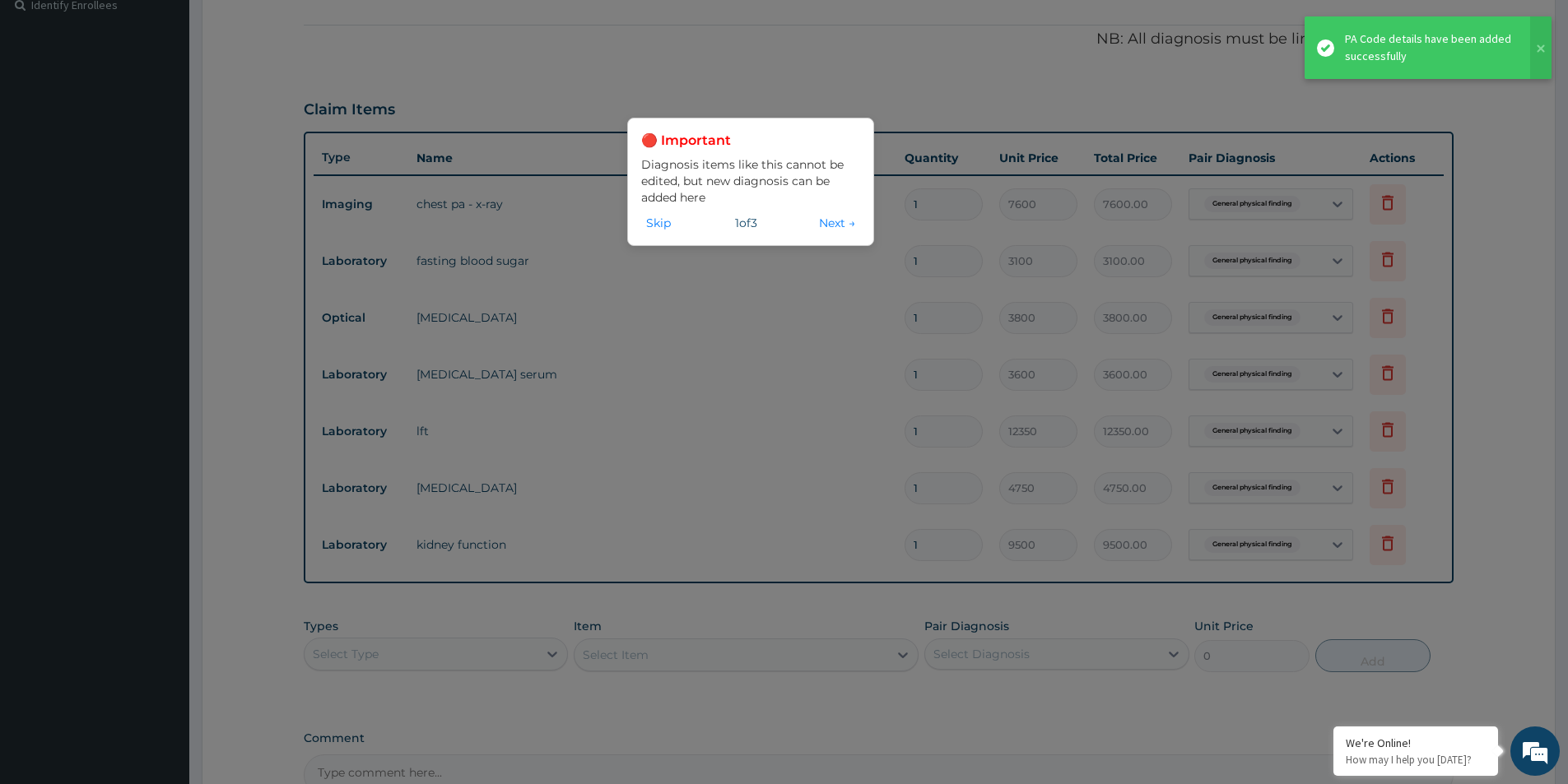
scroll to position [401, 0]
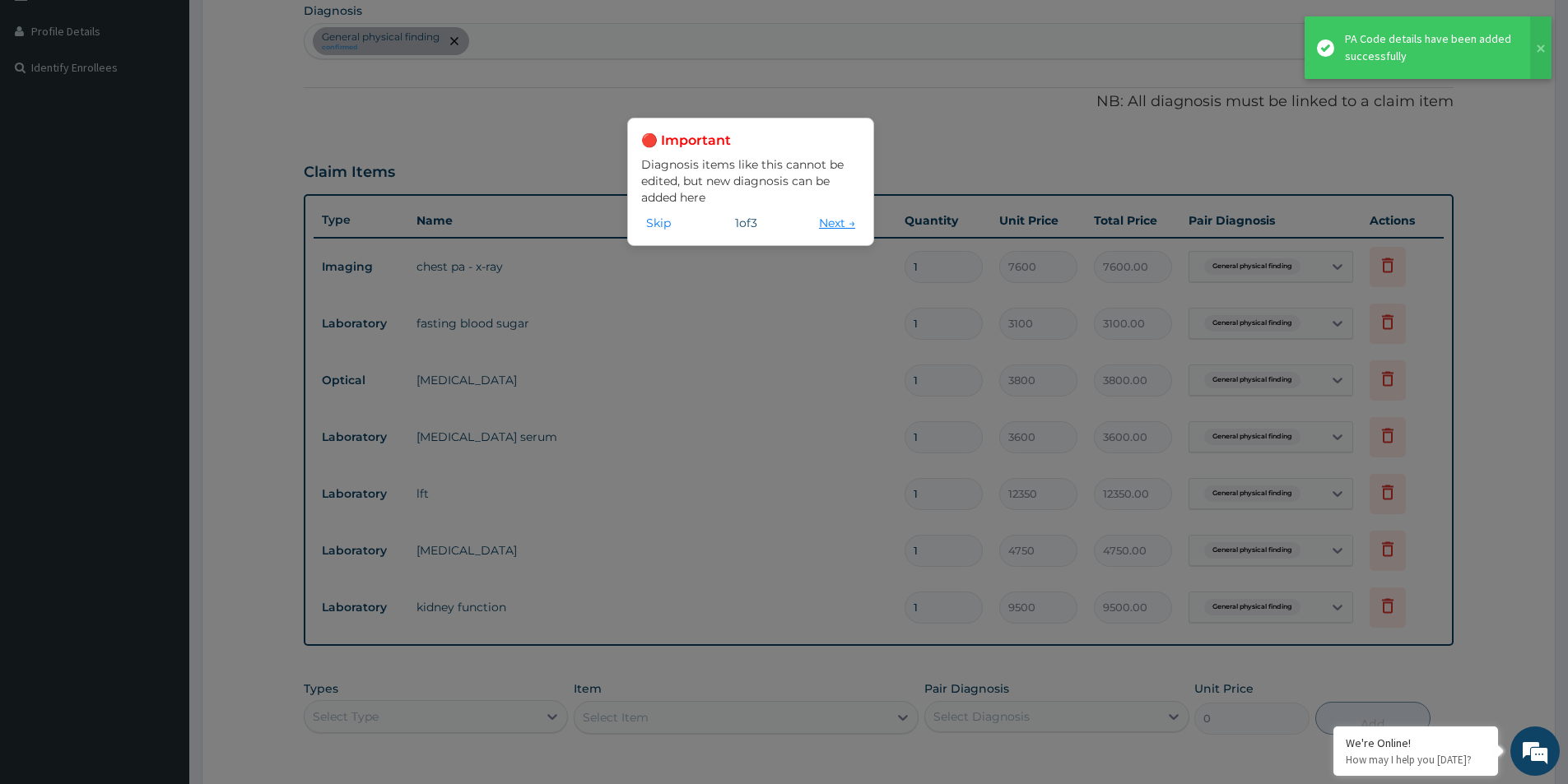
click at [820, 226] on button "Next →" at bounding box center [837, 222] width 46 height 18
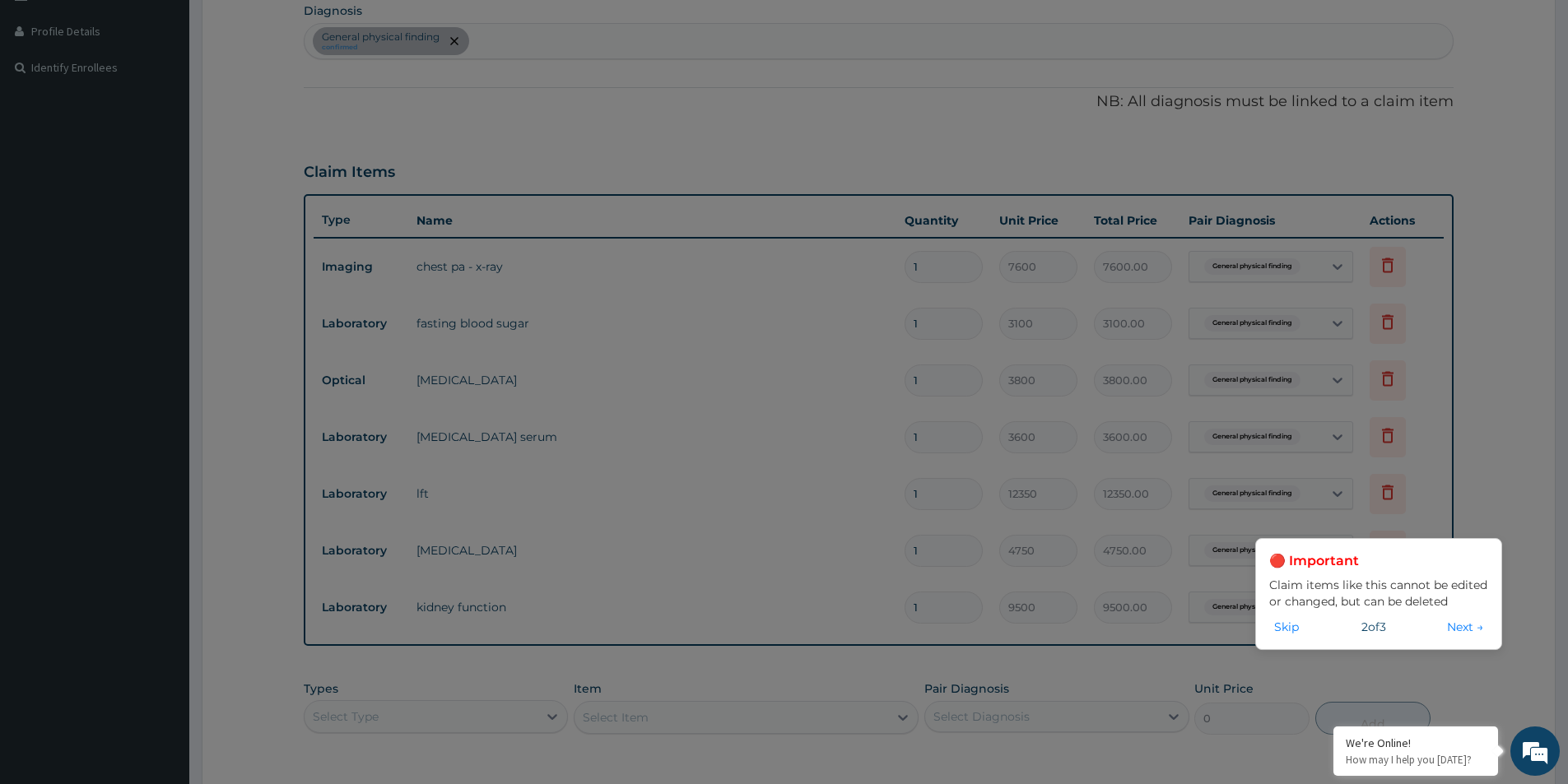
drag, startPoint x: 1462, startPoint y: 626, endPoint x: 1447, endPoint y: 626, distance: 15.0
click at [1460, 626] on button "Next →" at bounding box center [1465, 627] width 46 height 18
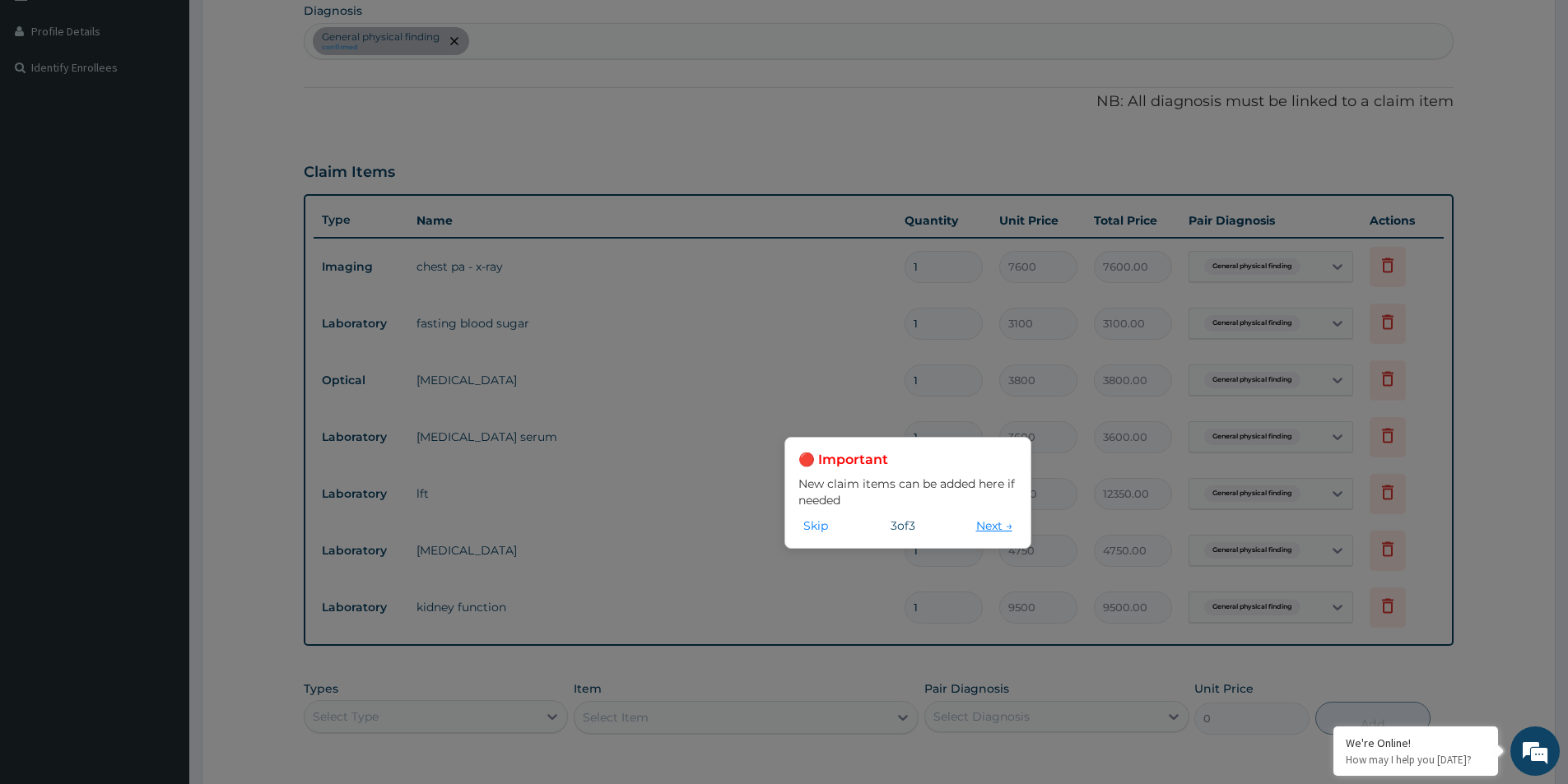
click at [985, 529] on button "Next →" at bounding box center [993, 526] width 46 height 18
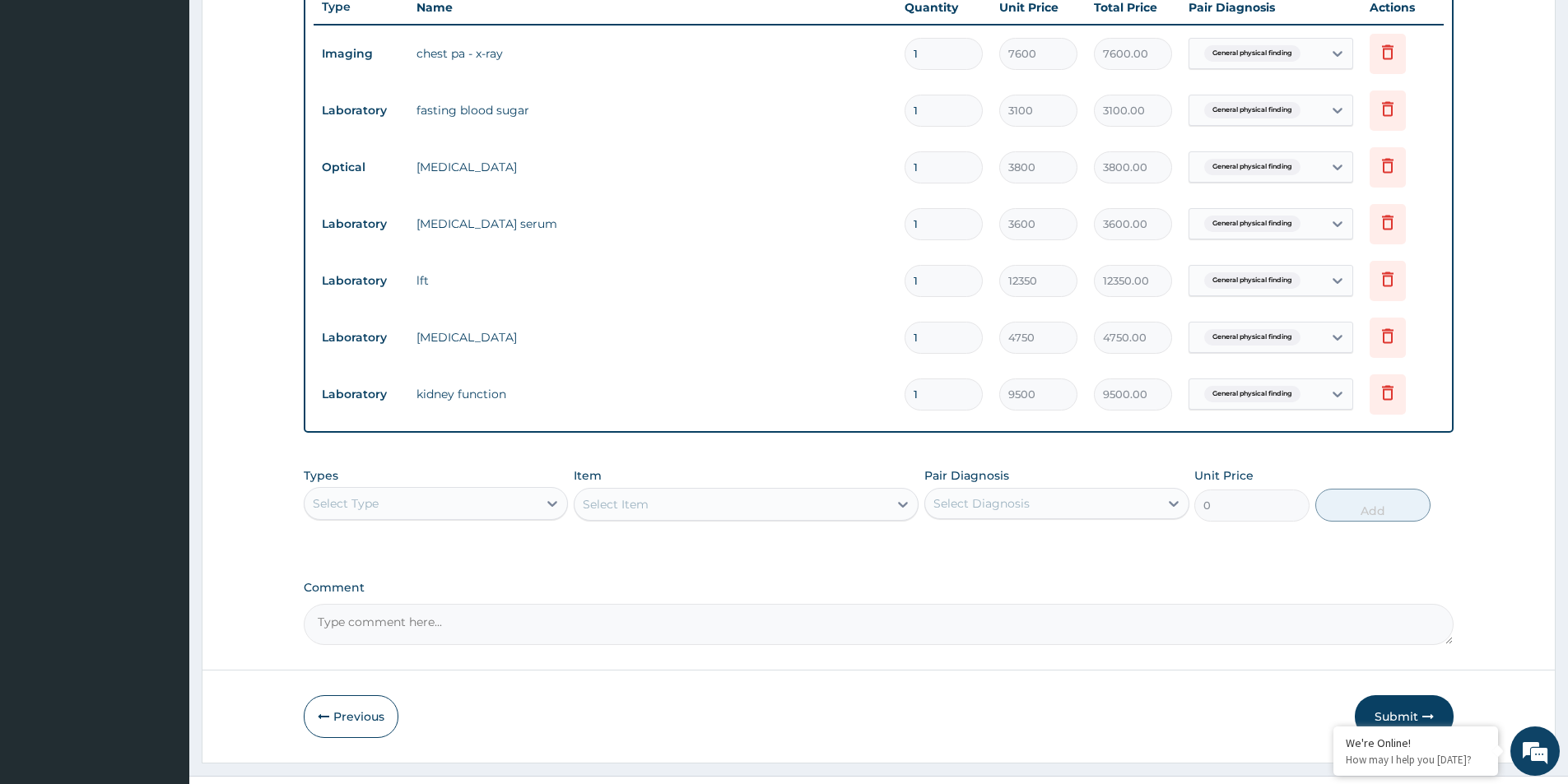
scroll to position [648, 0]
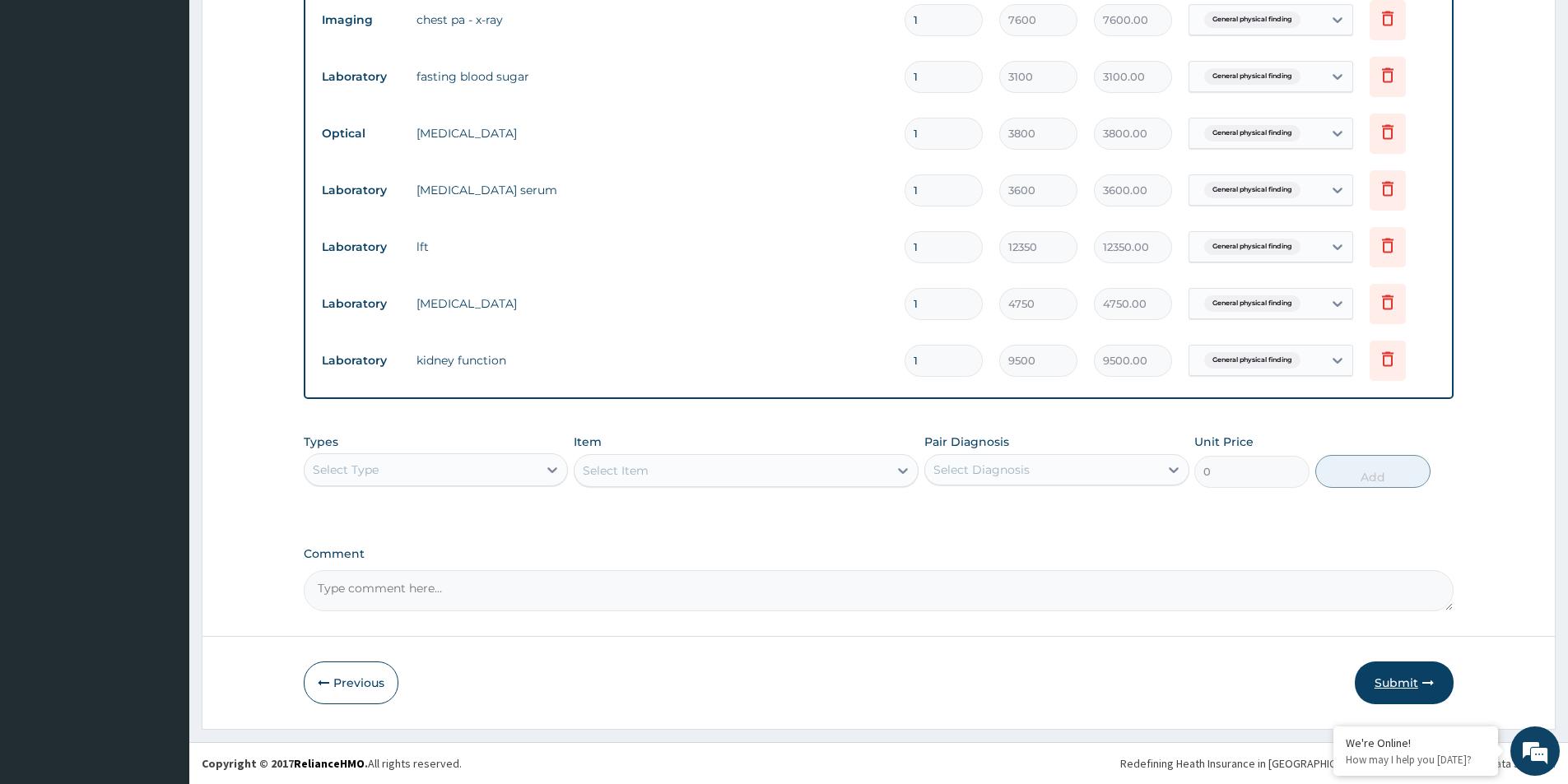
click at [1399, 673] on button "Submit" at bounding box center [1405, 683] width 99 height 43
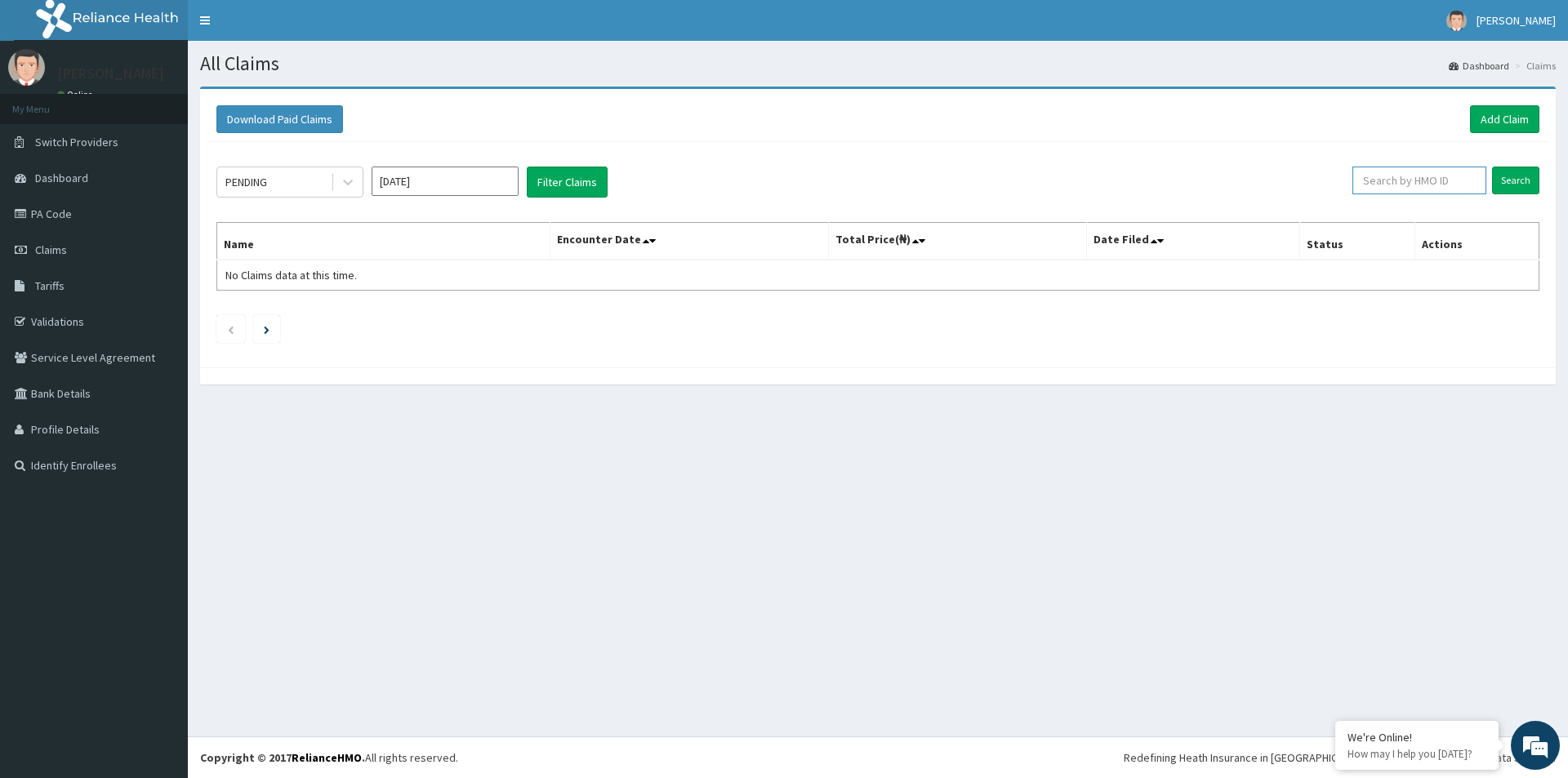
paste input "PA/94A42E"
click at [1398, 178] on input "PA/94A42E" at bounding box center [1392, 180] width 125 height 28
drag, startPoint x: 1398, startPoint y: 178, endPoint x: 1410, endPoint y: 183, distance: 13.0
click at [1410, 183] on input "PA/94A42E" at bounding box center [1392, 180] width 125 height 28
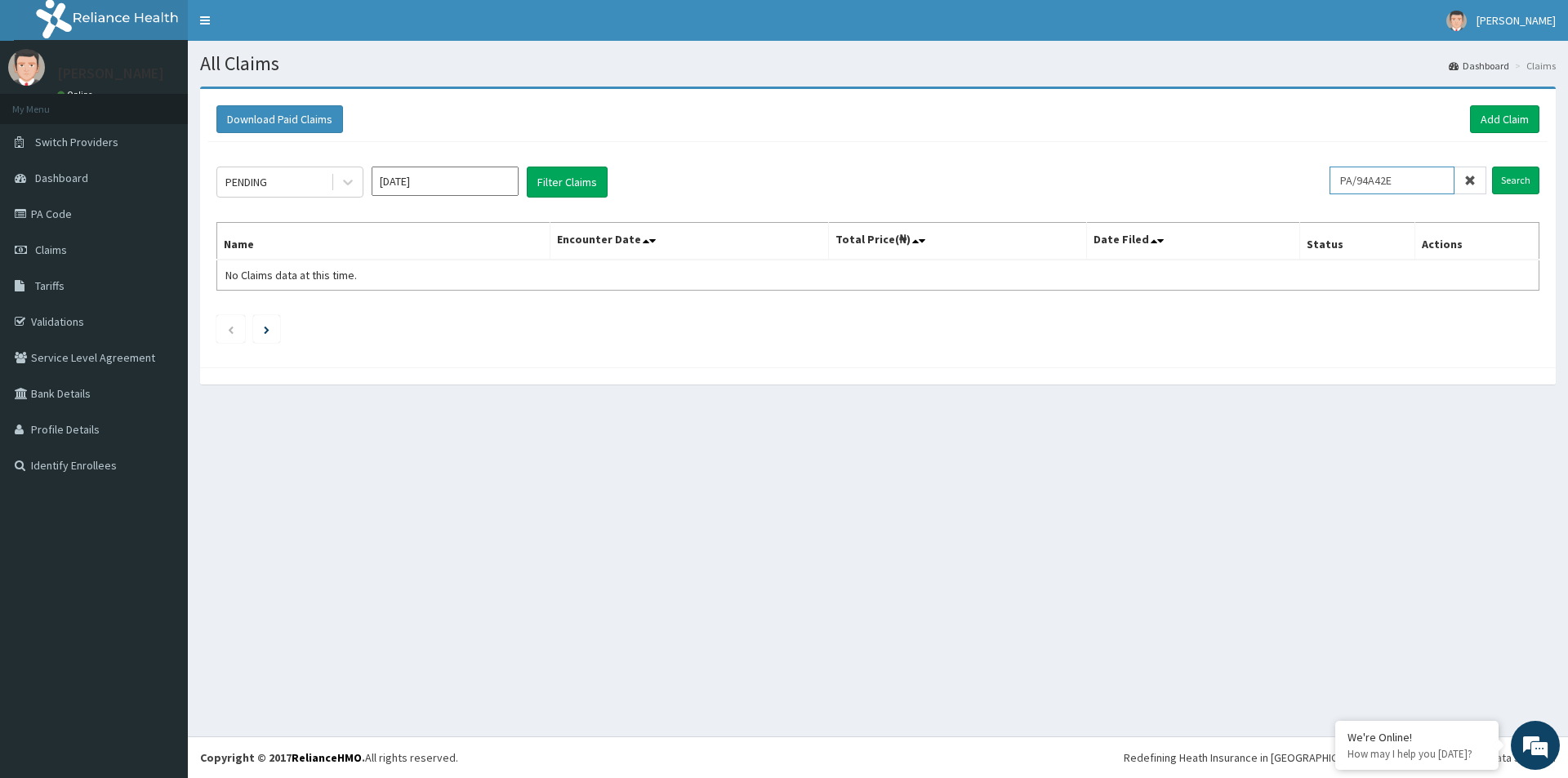
click at [1409, 183] on input "PA/94A42E" at bounding box center [1392, 180] width 125 height 28
click at [1372, 178] on input "PA/94A42E" at bounding box center [1392, 180] width 125 height 28
paste input "GOM/10069/A"
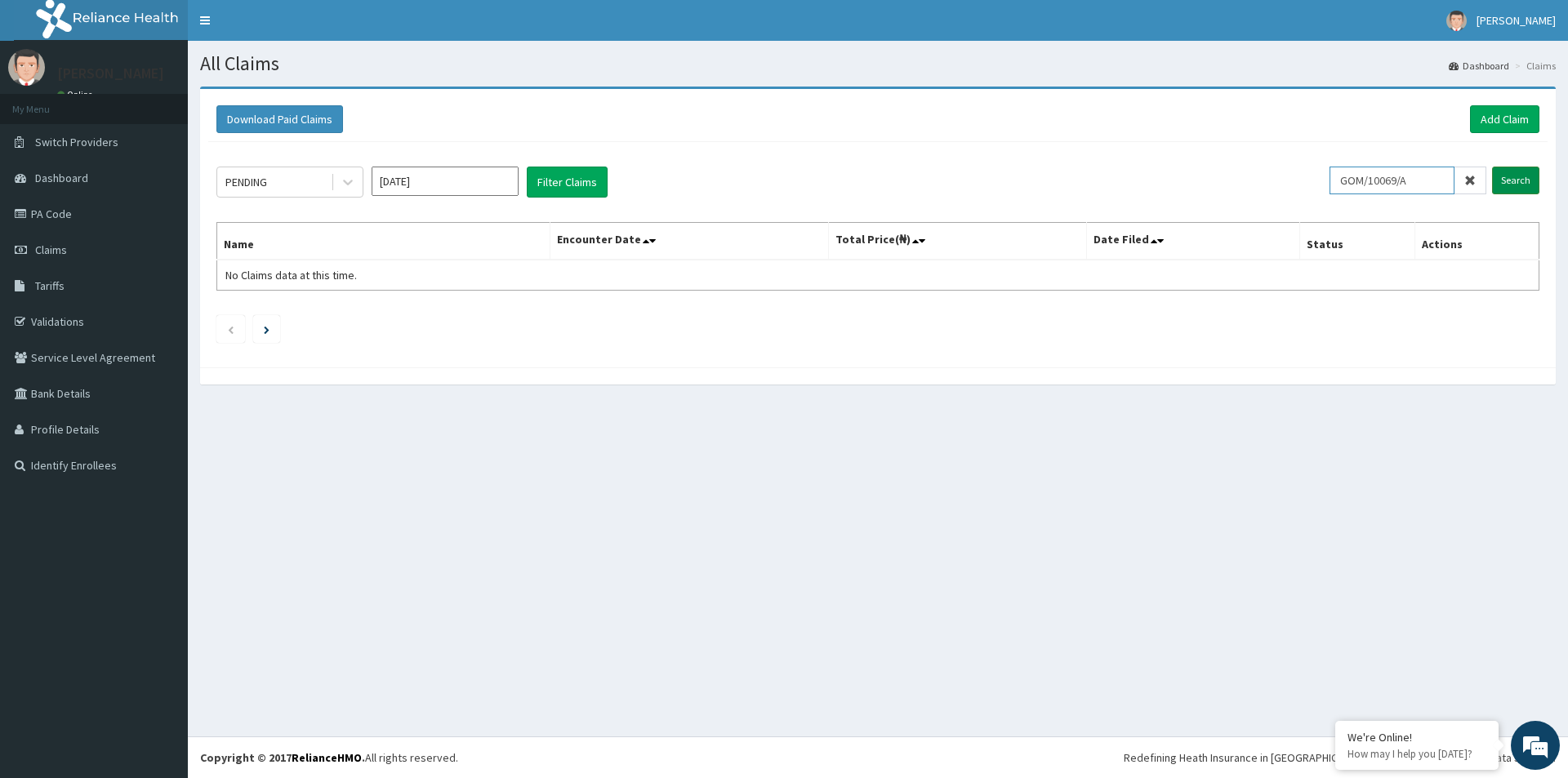
type input "GOM/10069/A"
click at [1508, 176] on input "Search" at bounding box center [1515, 180] width 47 height 28
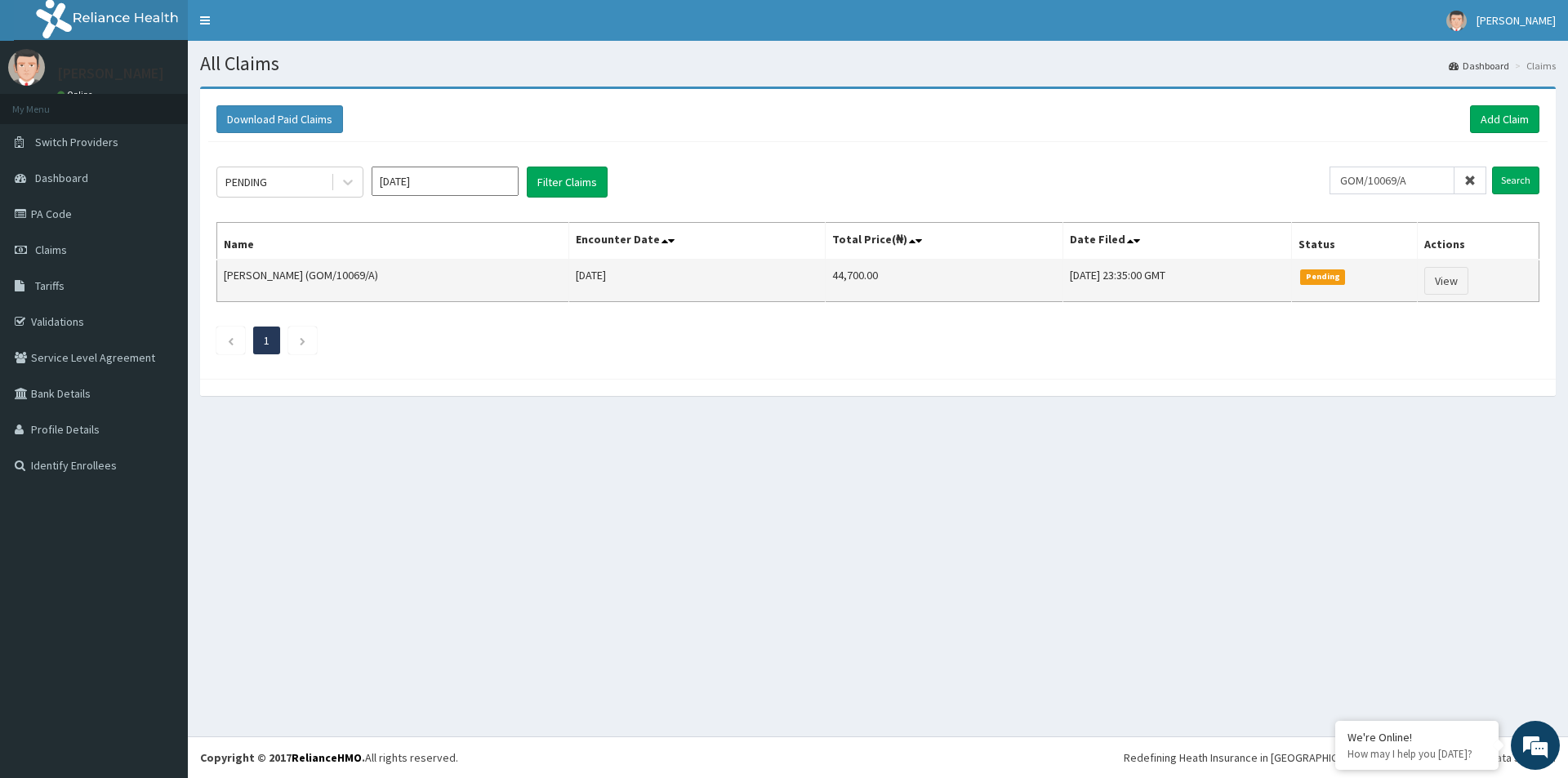
click at [857, 274] on td "44,700.00" at bounding box center [944, 281] width 237 height 42
copy td "44,700.00"
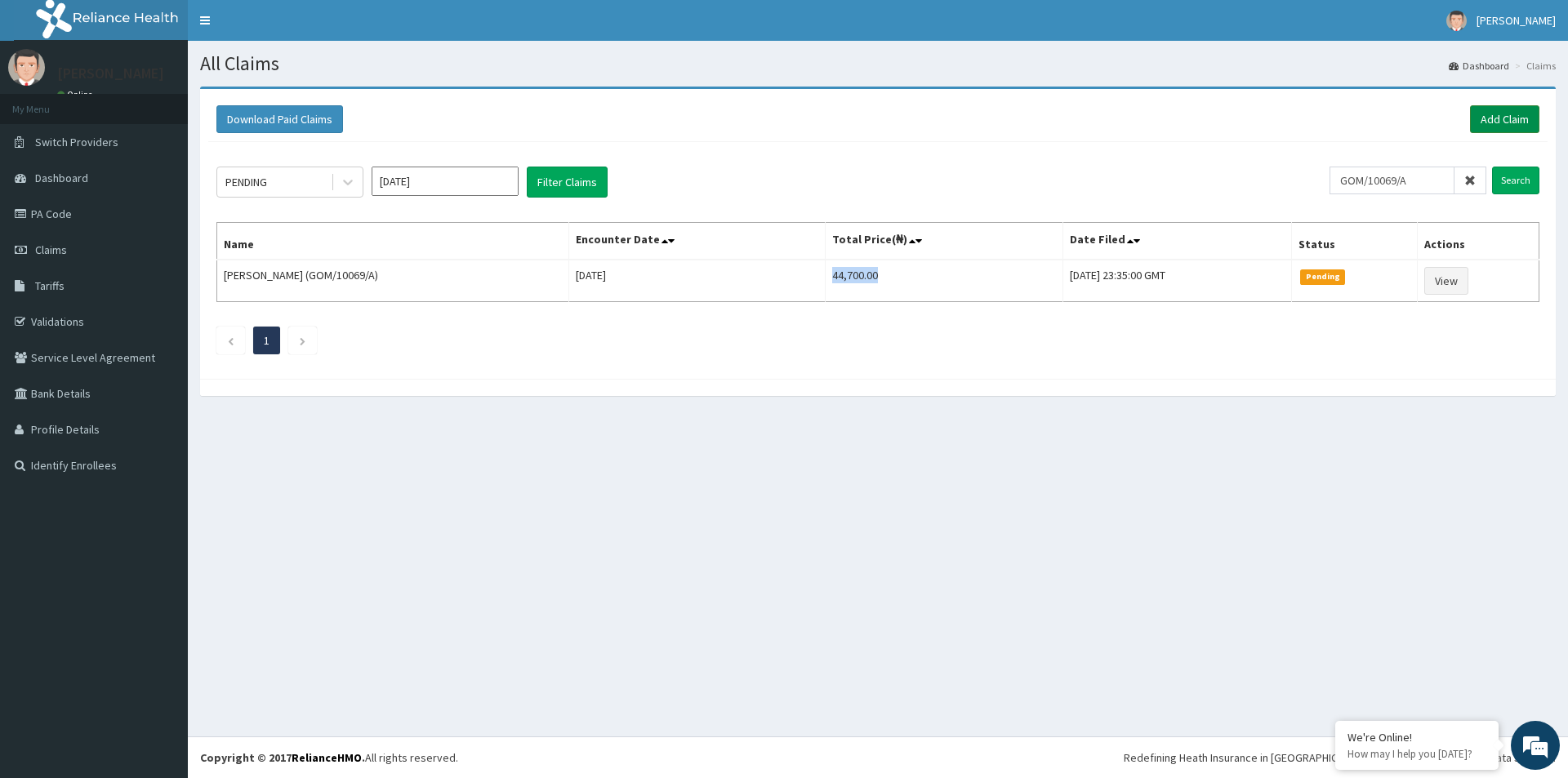
click at [1514, 114] on link "Add Claim" at bounding box center [1504, 119] width 69 height 28
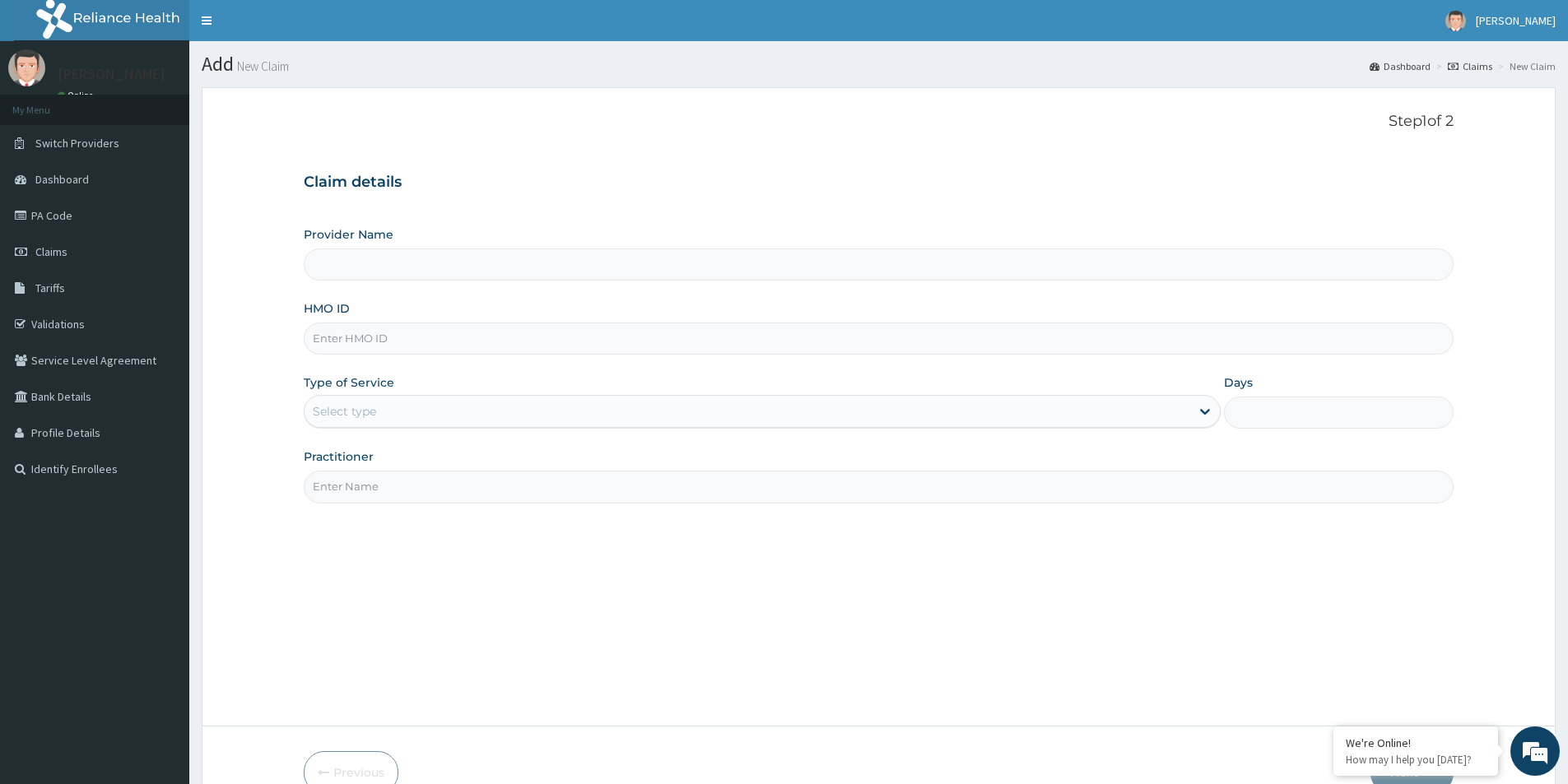
paste input "GOM/10069/A"
type input "GOM/10069/A"
type input "[GEOGRAPHIC_DATA]"
type input "GOM/10069/A"
drag, startPoint x: 407, startPoint y: 413, endPoint x: 411, endPoint y: 432, distance: 19.4
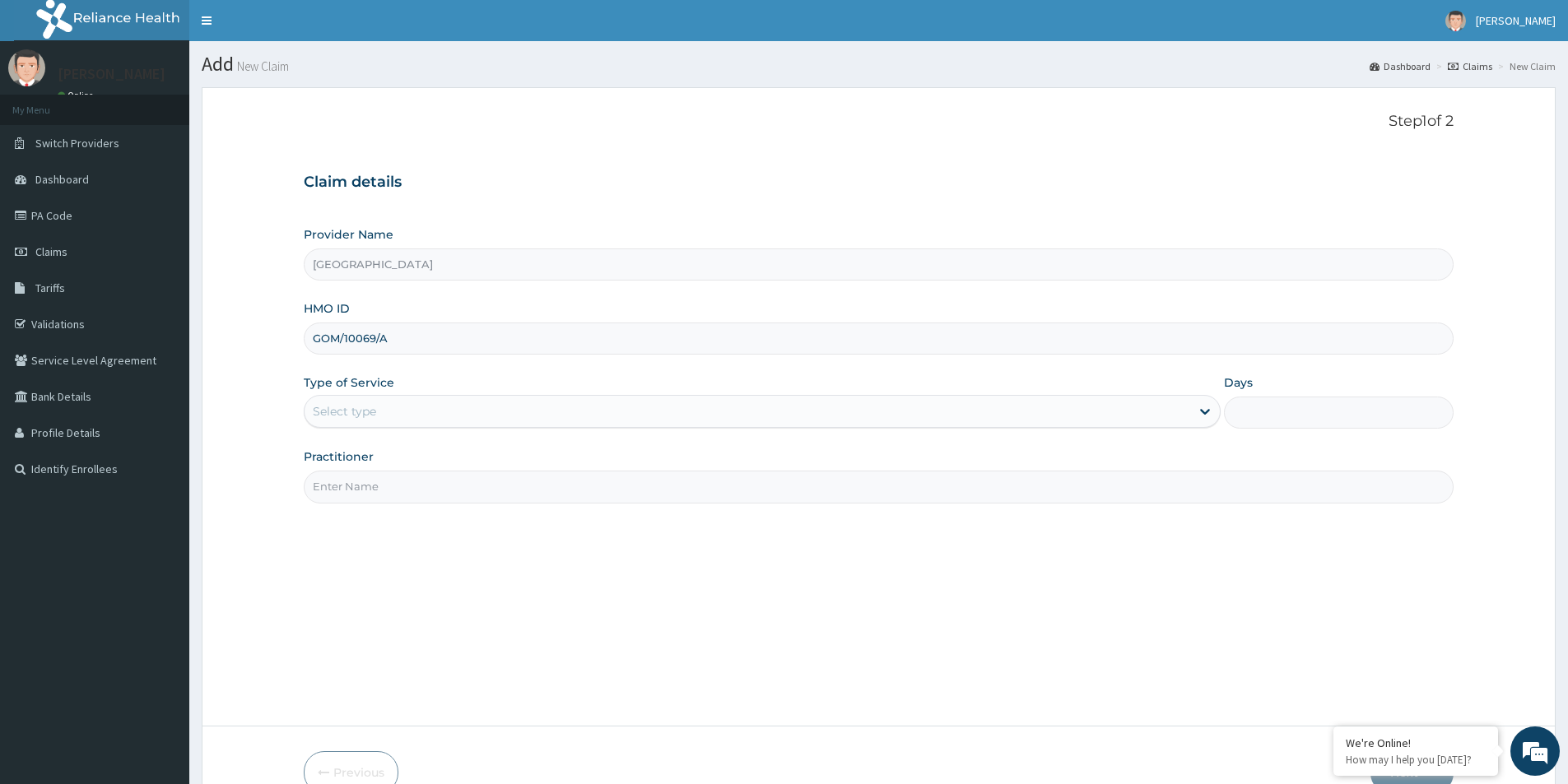
click at [407, 412] on div "Select type" at bounding box center [747, 411] width 886 height 26
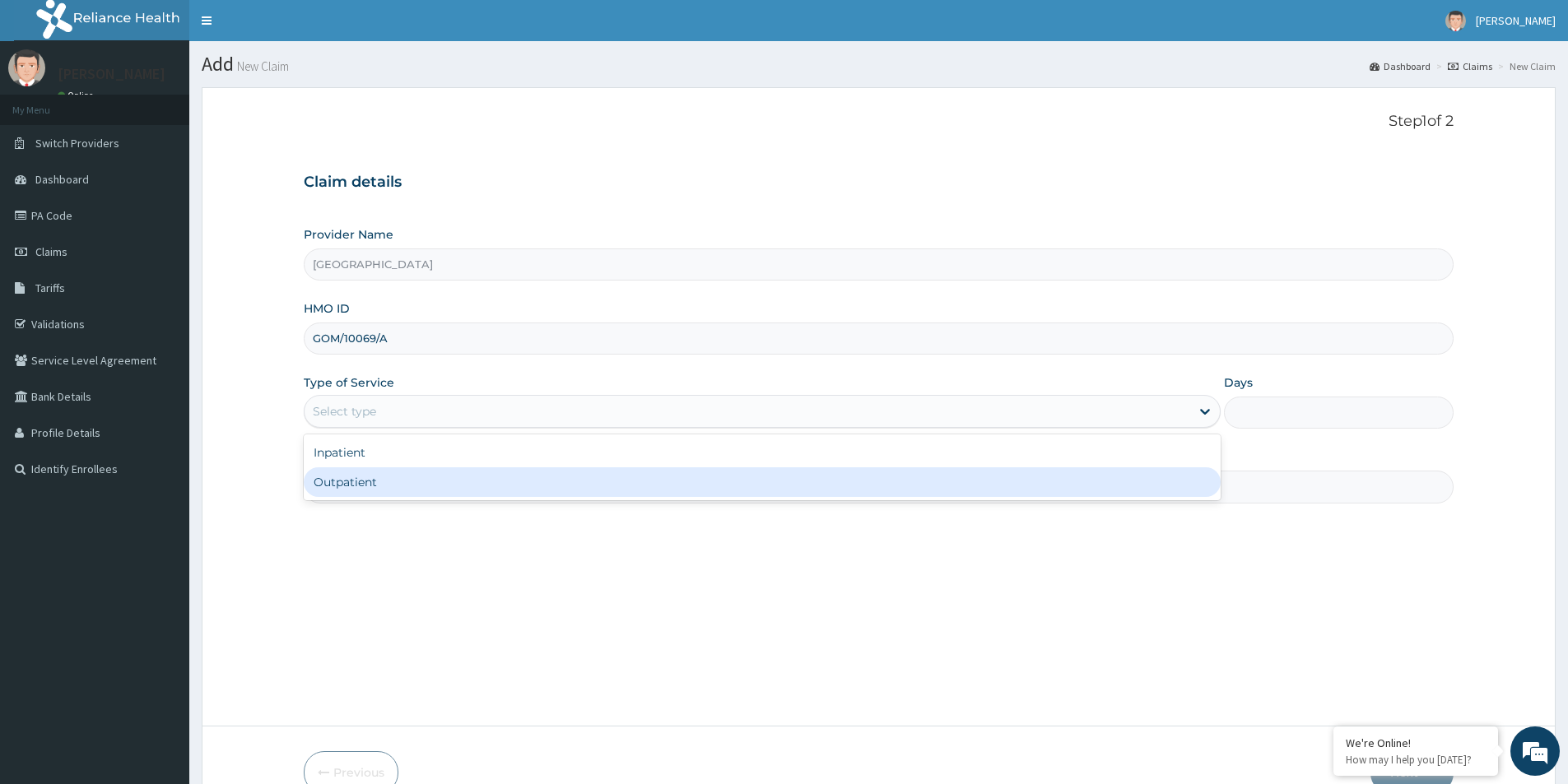
click at [418, 484] on div "Outpatient" at bounding box center [762, 482] width 917 height 29
type input "1"
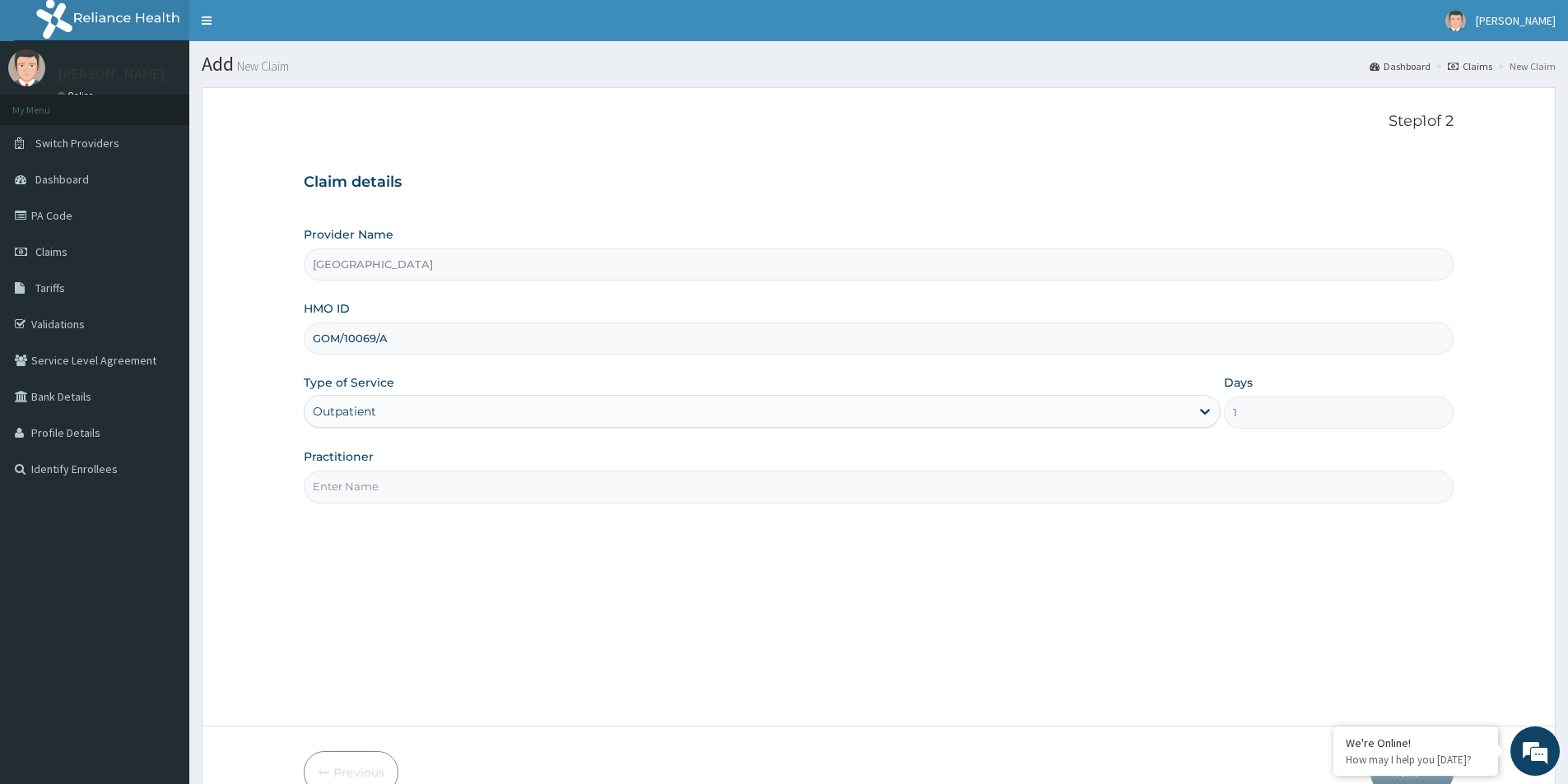
click at [417, 485] on input "Practitioner" at bounding box center [879, 486] width 1150 height 32
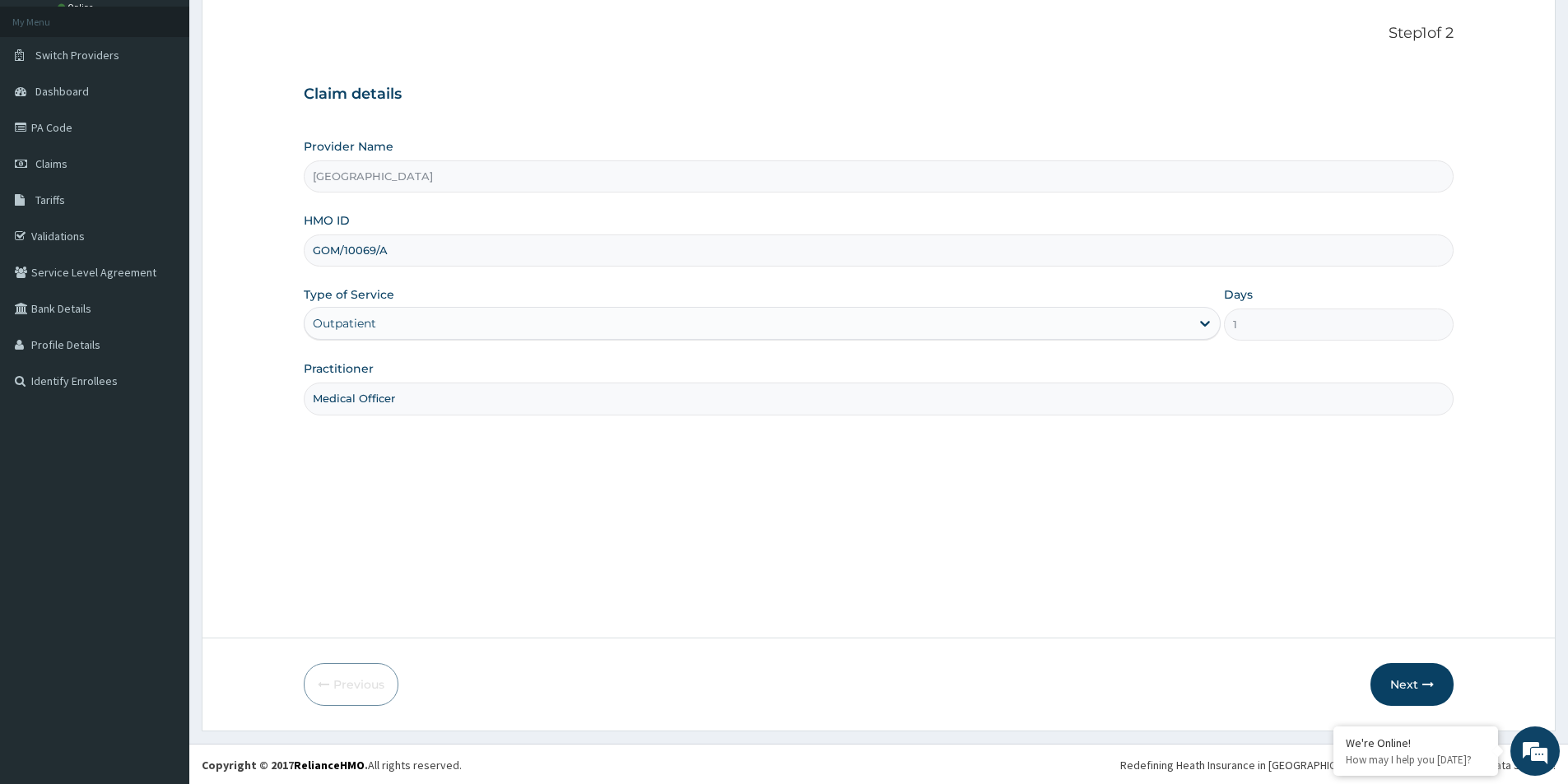
scroll to position [89, 0]
type input "Medical Officer"
click at [1426, 685] on icon "button" at bounding box center [1428, 683] width 12 height 12
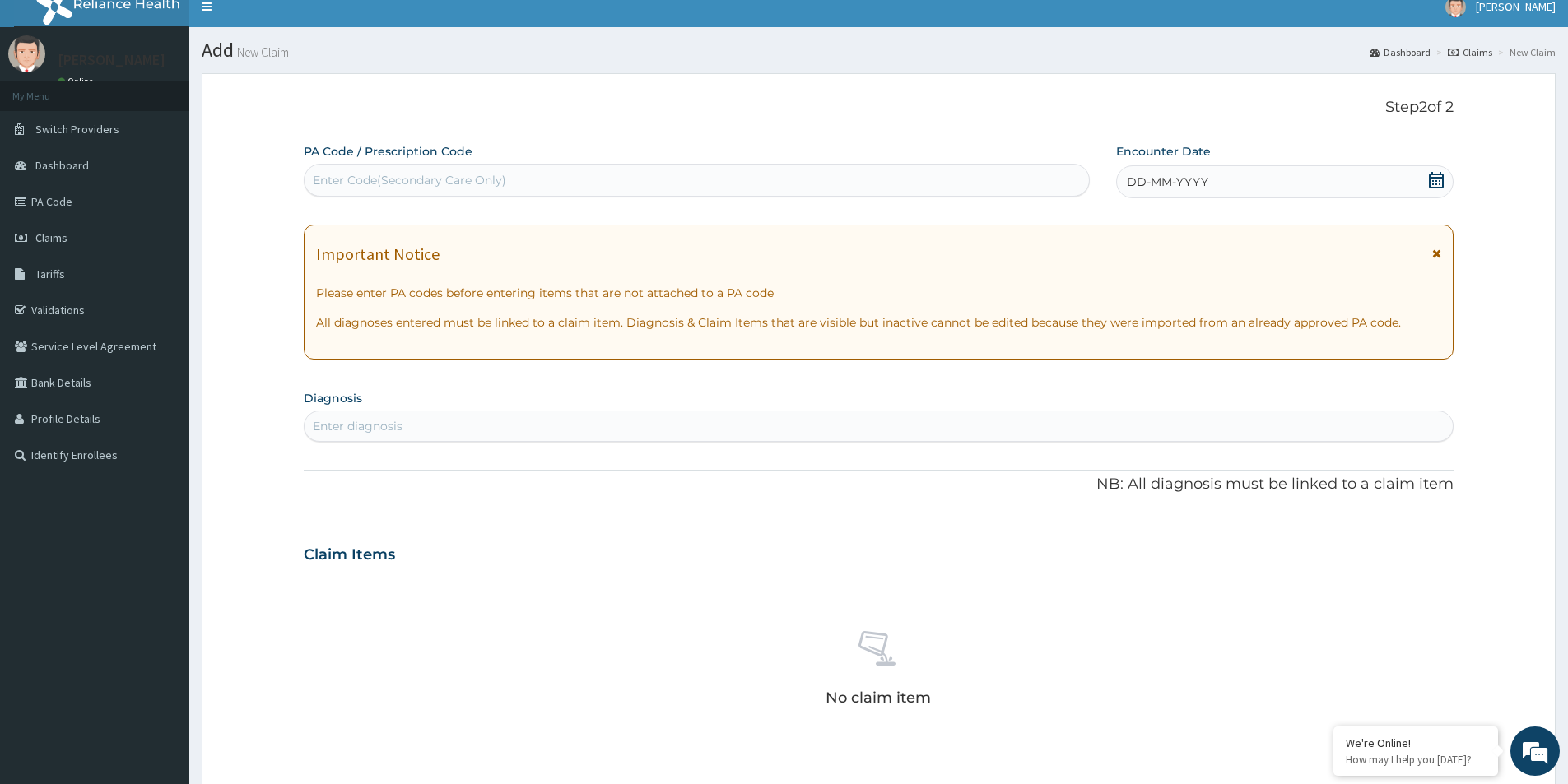
scroll to position [0, 0]
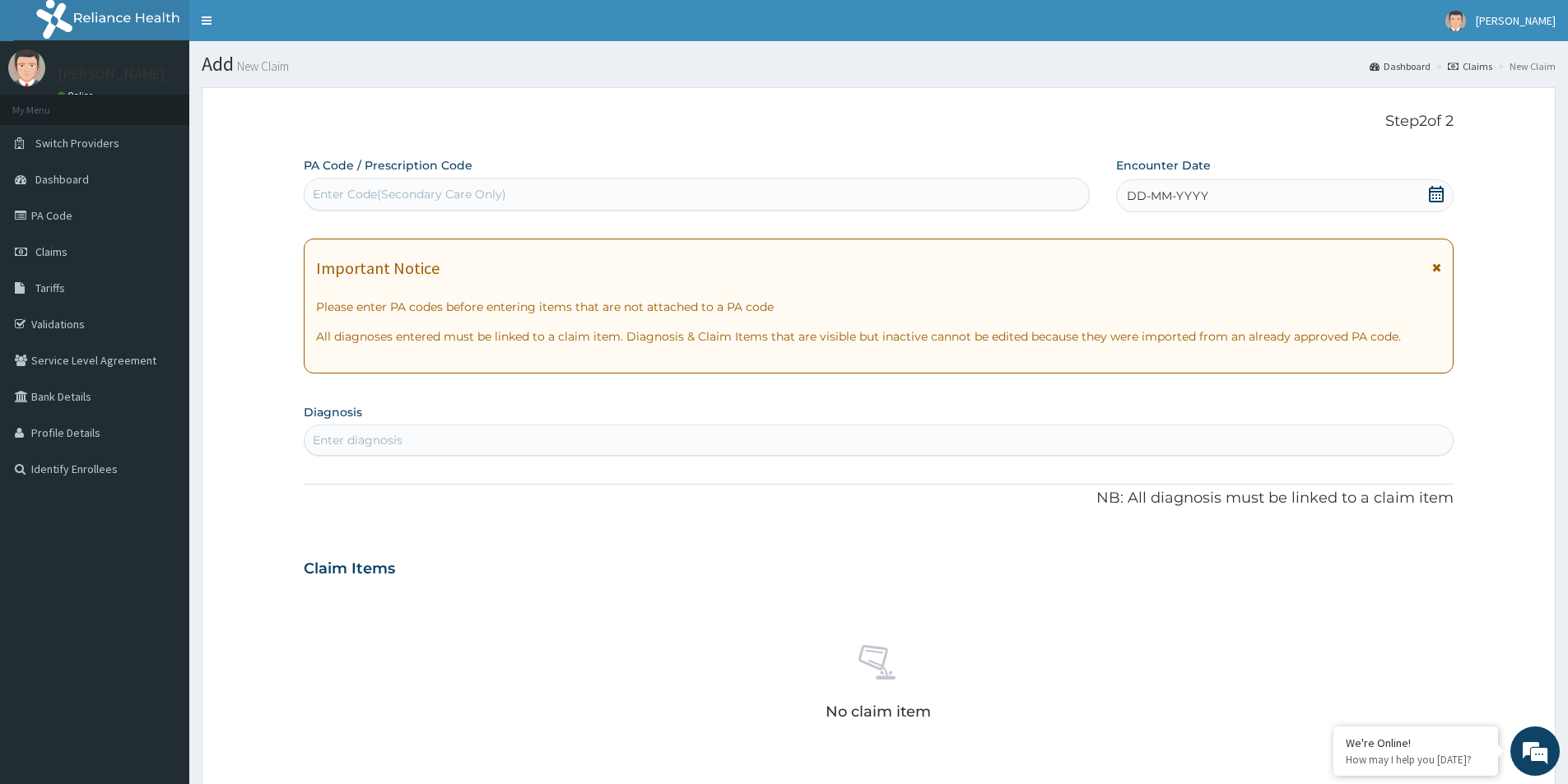
click at [385, 187] on div "Enter Code(Secondary Care Only)" at bounding box center [409, 193] width 193 height 17
paste input "PA/5854BC"
type input "PA/5854BC"
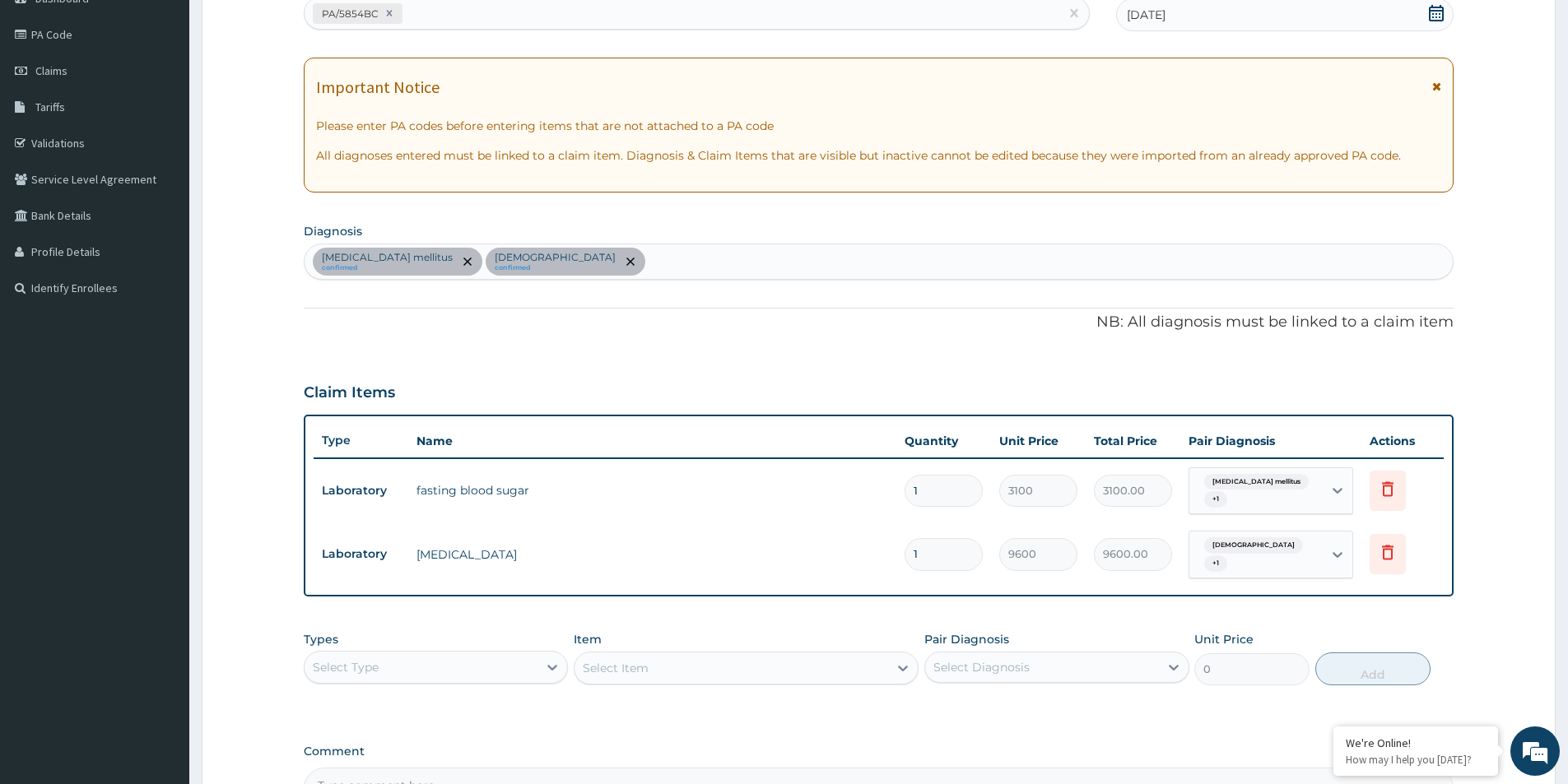
scroll to position [371, 0]
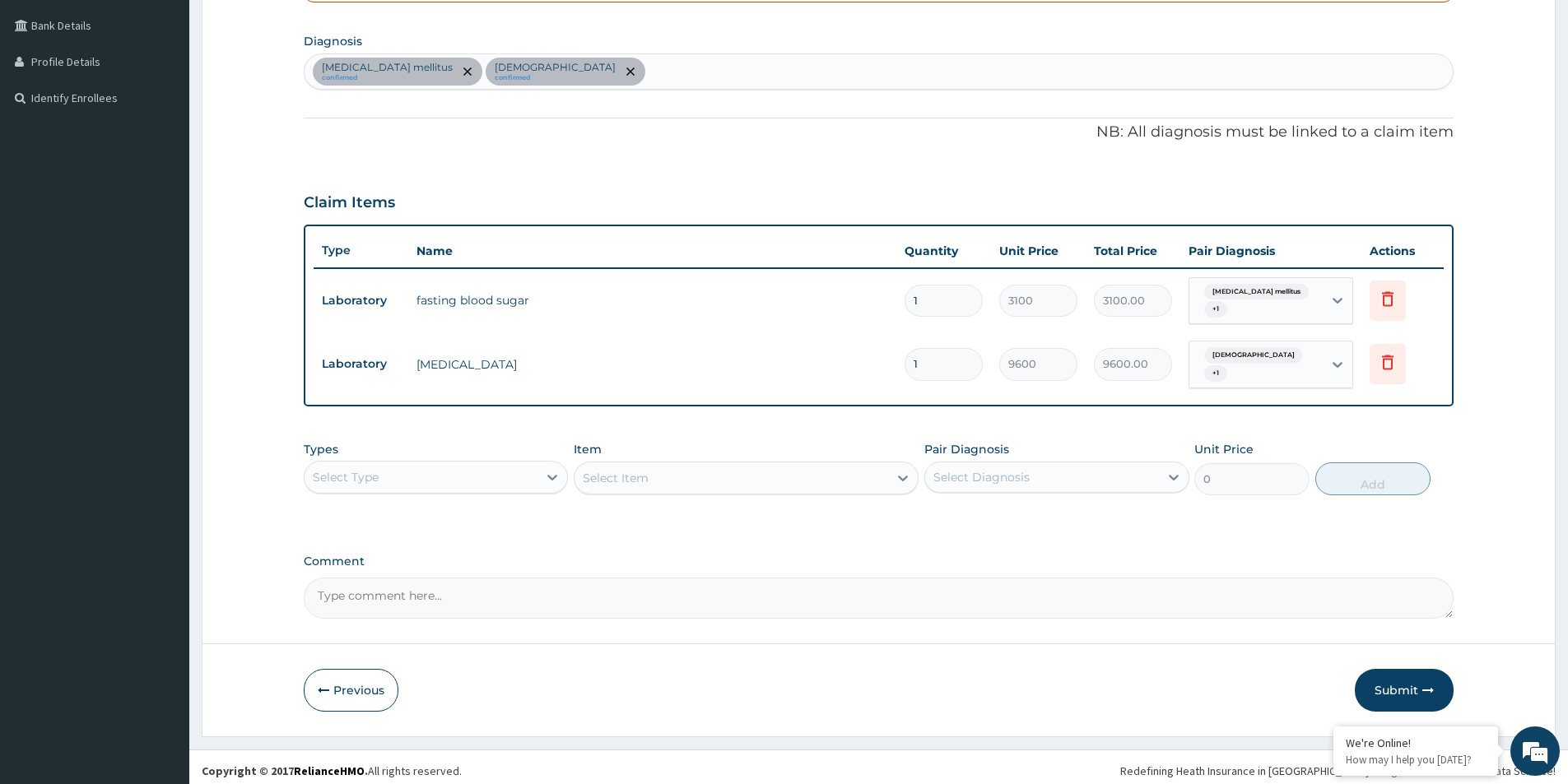
click at [463, 464] on div "Select Type" at bounding box center [421, 477] width 233 height 26
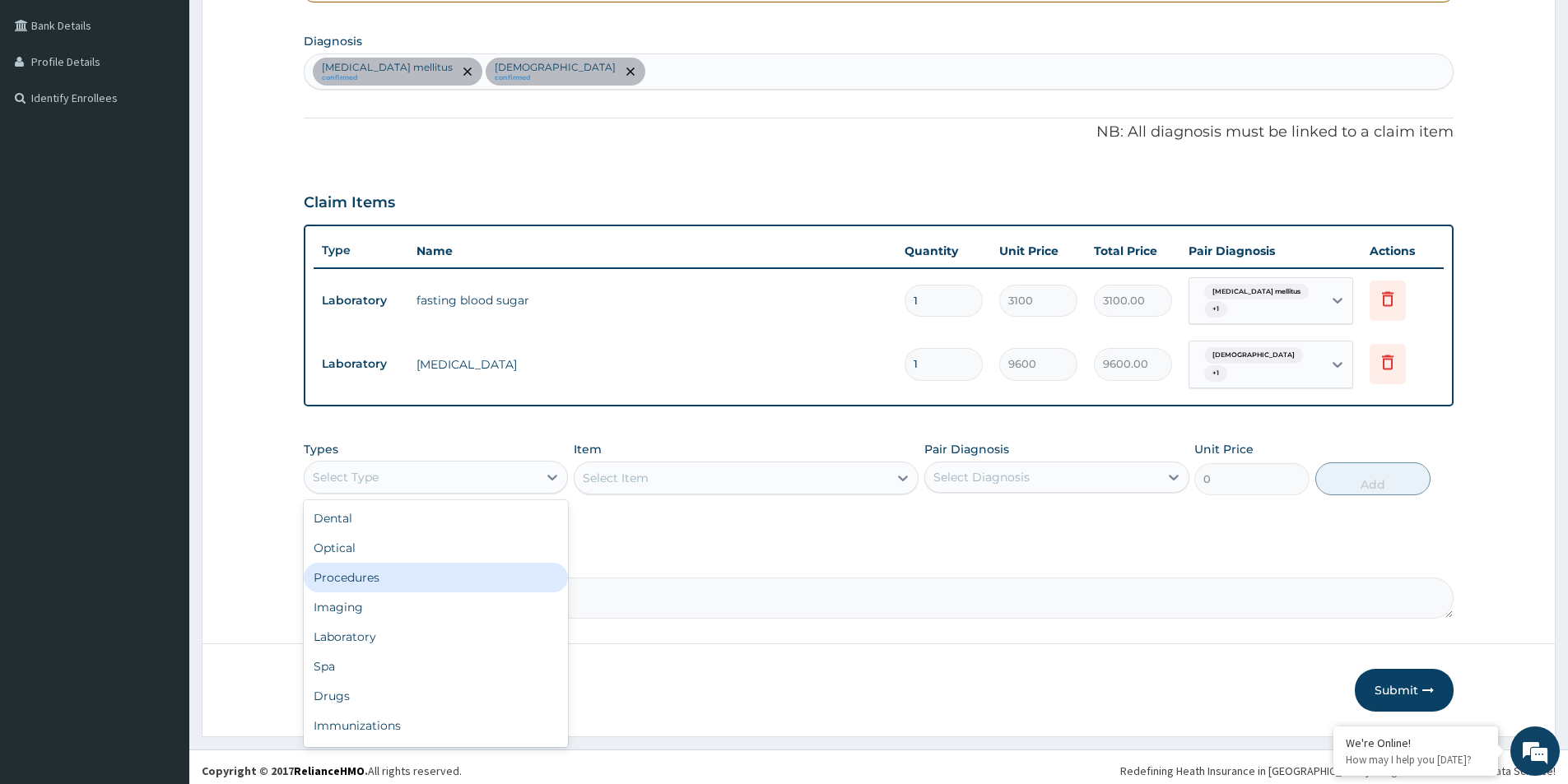
click at [433, 575] on div "Procedures" at bounding box center [436, 577] width 264 height 29
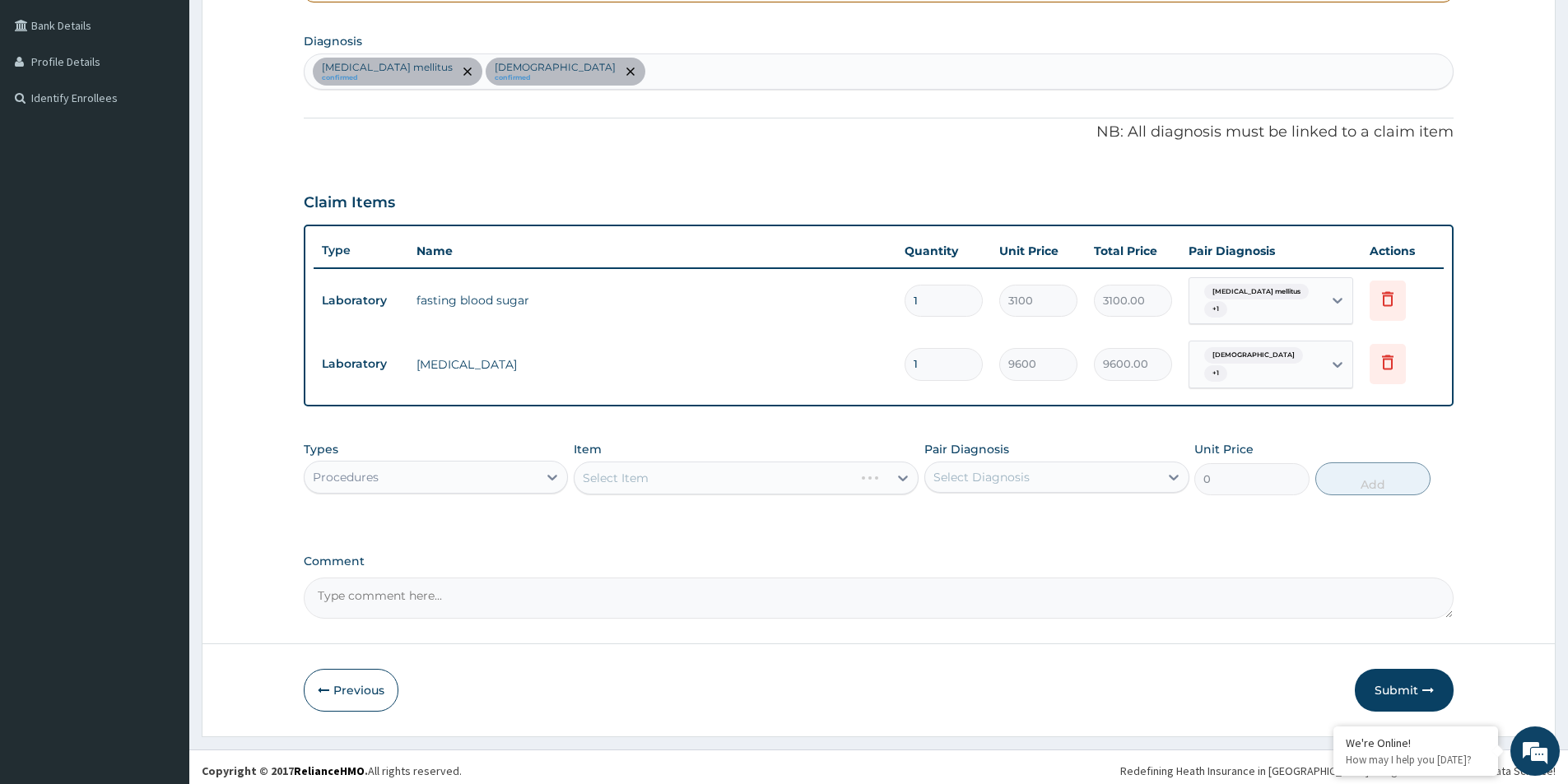
click at [955, 472] on div "Select Diagnosis" at bounding box center [981, 477] width 96 height 17
click at [940, 513] on input "checkbox" at bounding box center [939, 518] width 11 height 11
checkbox input "true"
click at [938, 546] on input "checkbox" at bounding box center [939, 551] width 11 height 11
checkbox input "true"
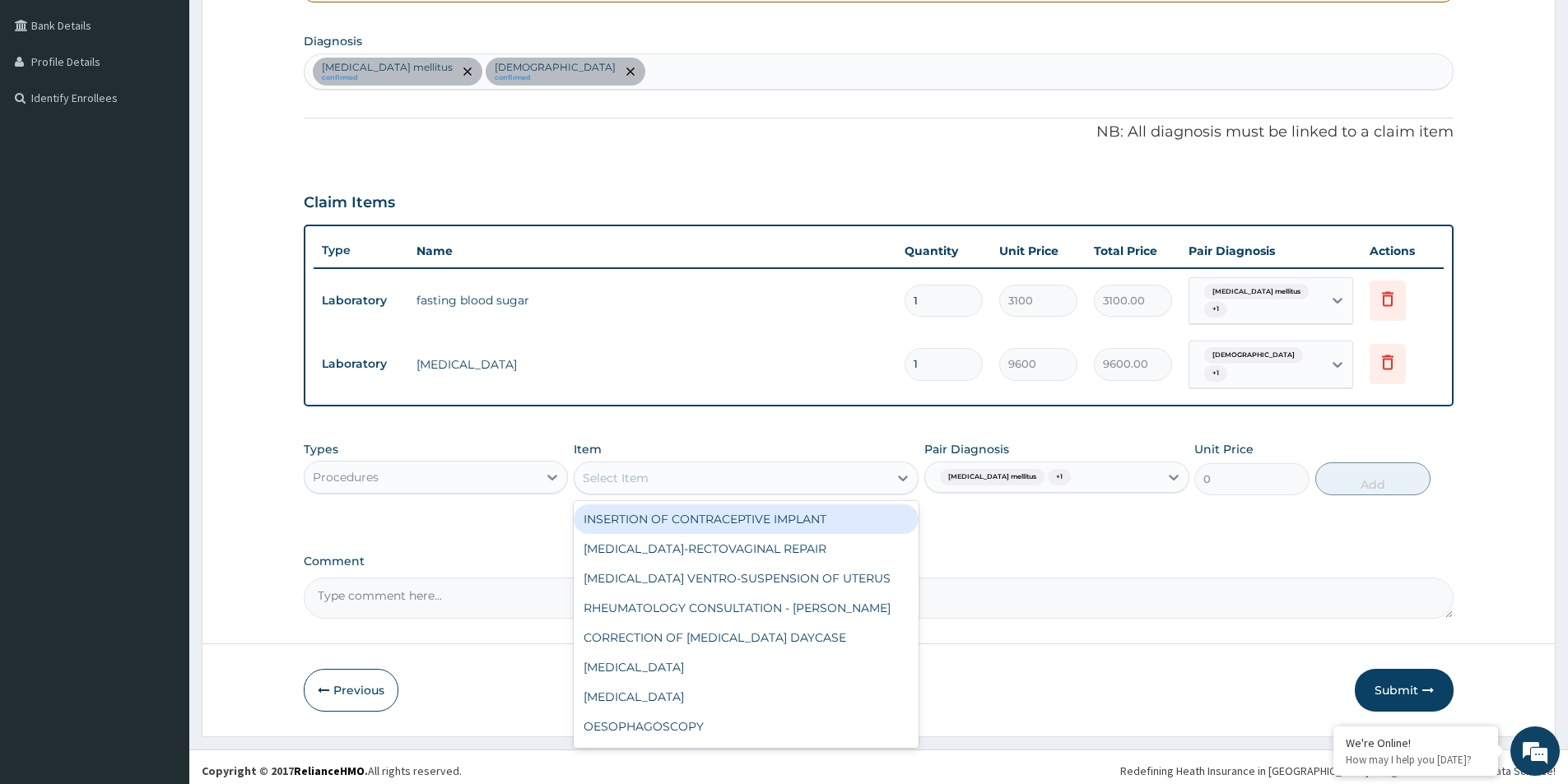
click at [679, 467] on div "Select Item" at bounding box center [731, 478] width 314 height 26
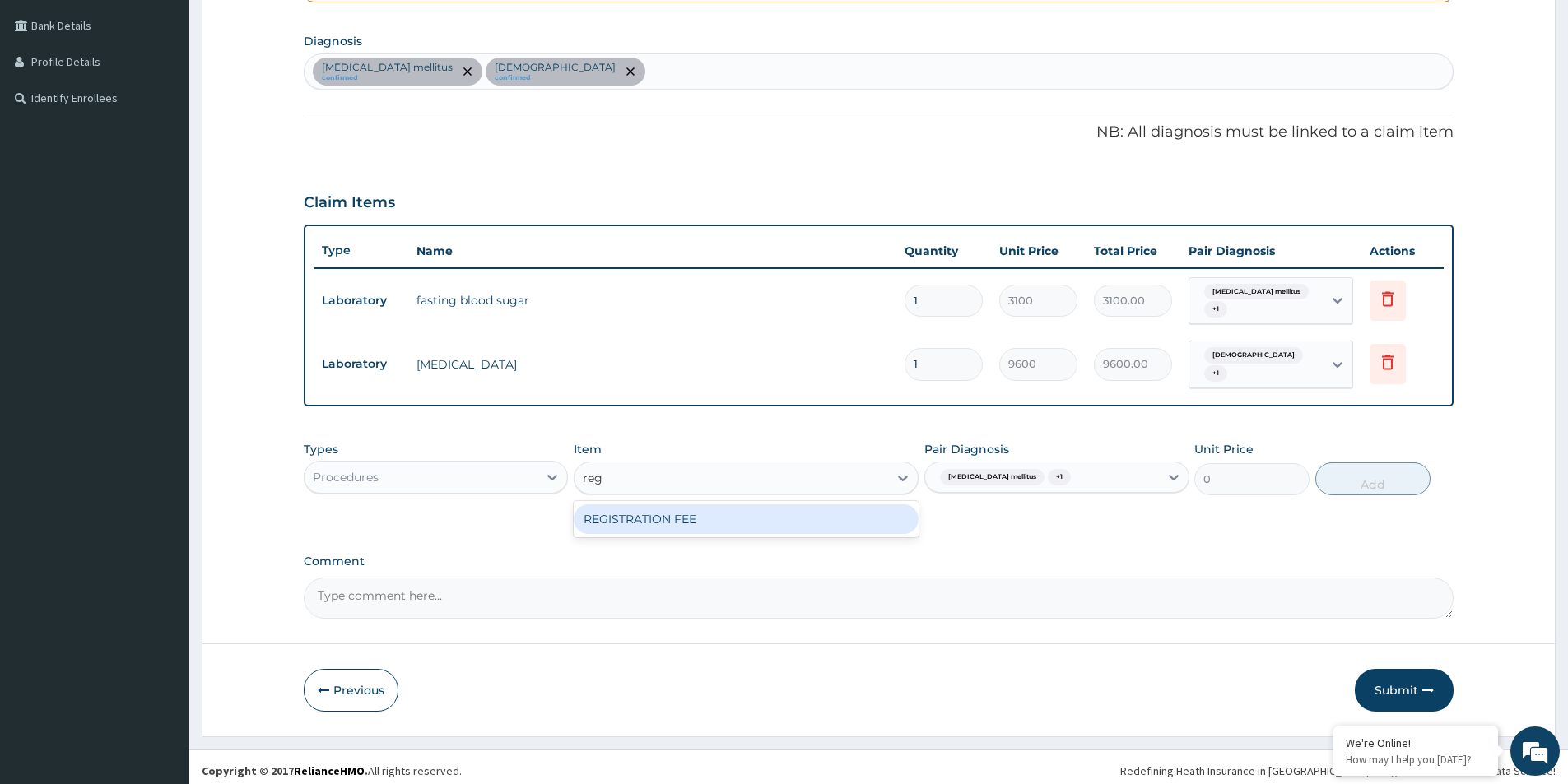
type input "regi"
click at [857, 515] on div "REGISTRATION FEE" at bounding box center [746, 519] width 345 height 29
click at [1388, 474] on button "Add" at bounding box center [1373, 479] width 116 height 33
type input "0"
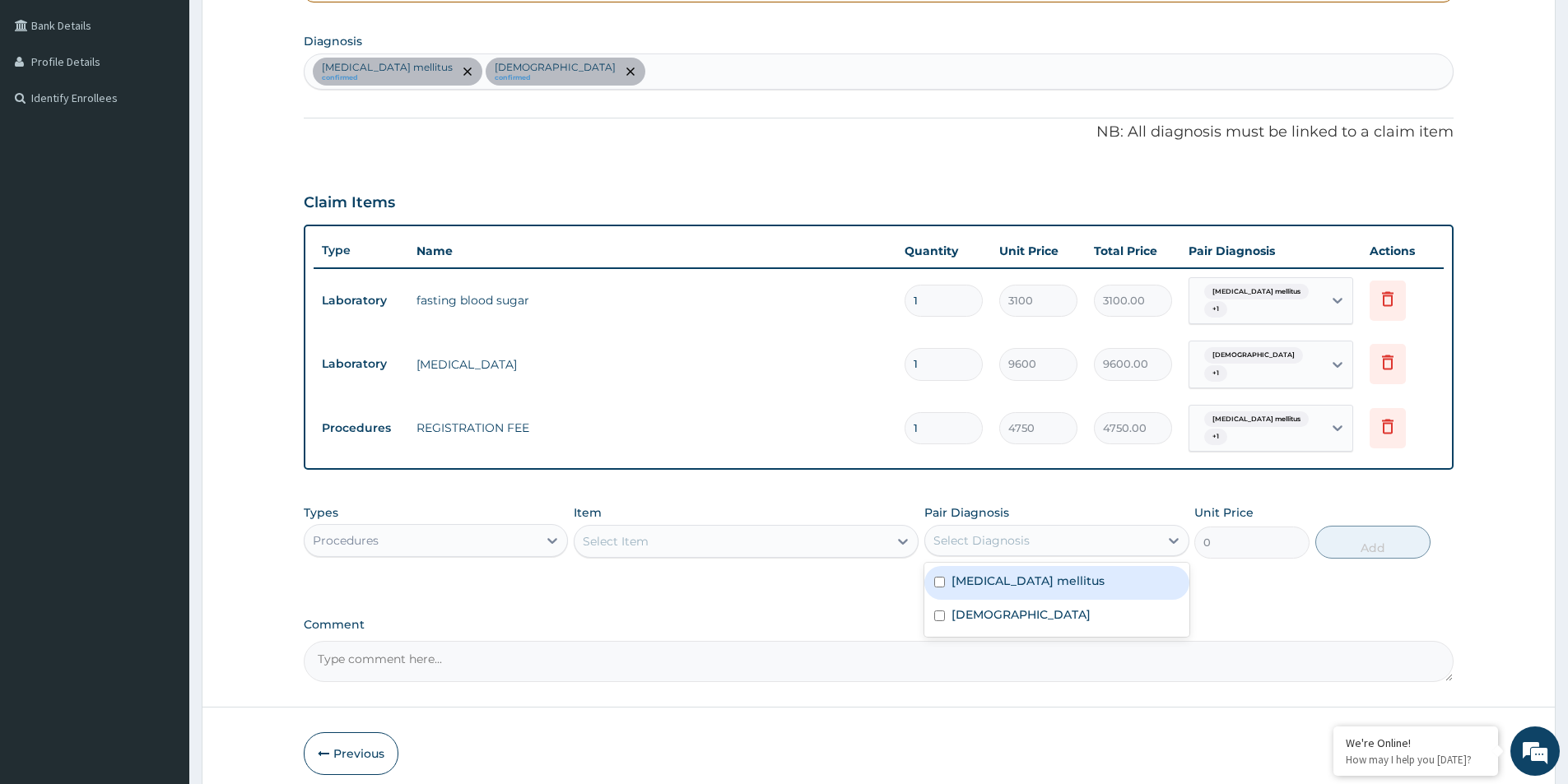
click at [1003, 535] on div "Select Diagnosis" at bounding box center [981, 540] width 96 height 17
click at [941, 577] on input "checkbox" at bounding box center [939, 582] width 11 height 11
checkbox input "true"
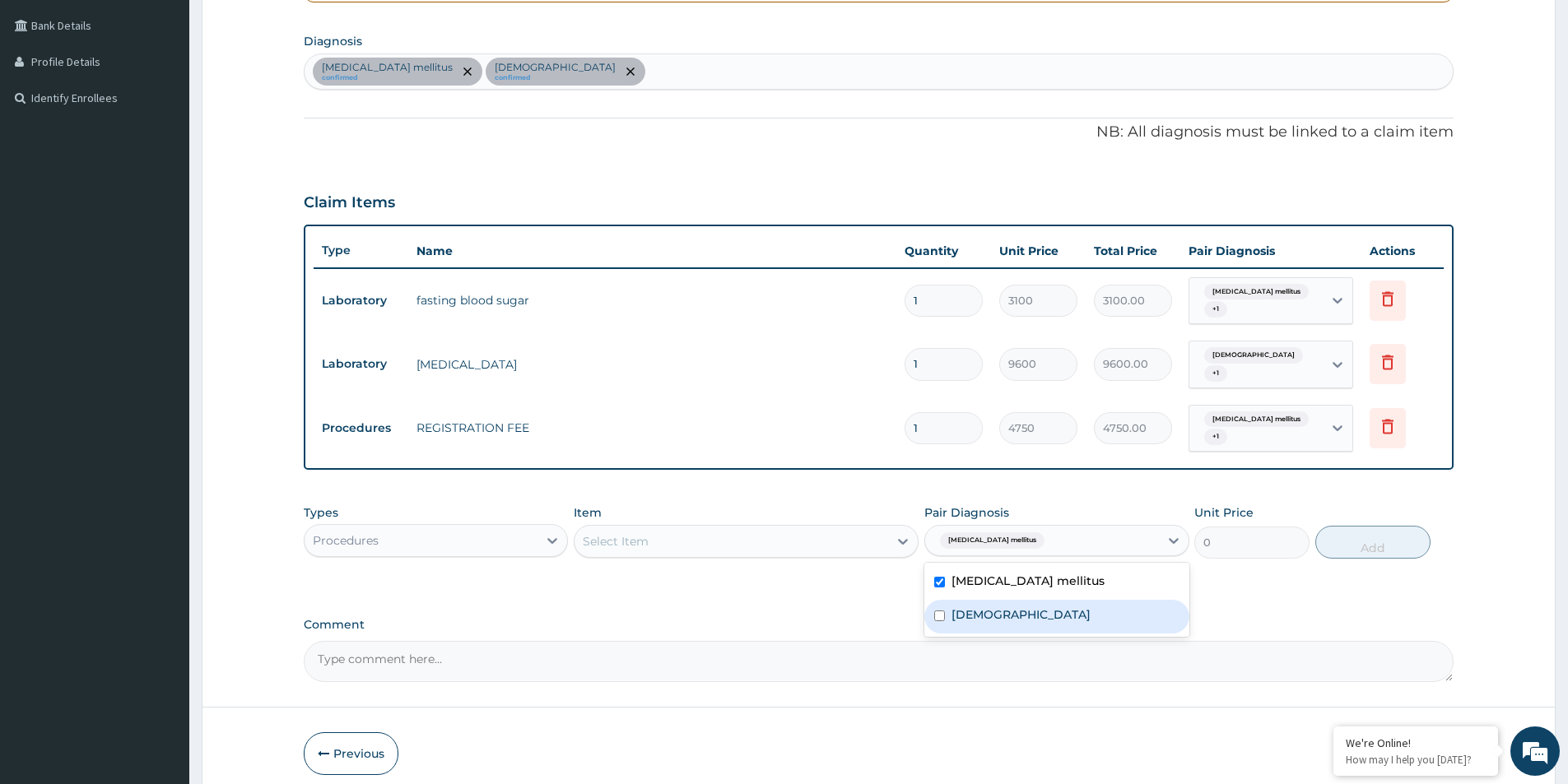
click at [941, 610] on input "checkbox" at bounding box center [939, 615] width 11 height 11
checkbox input "true"
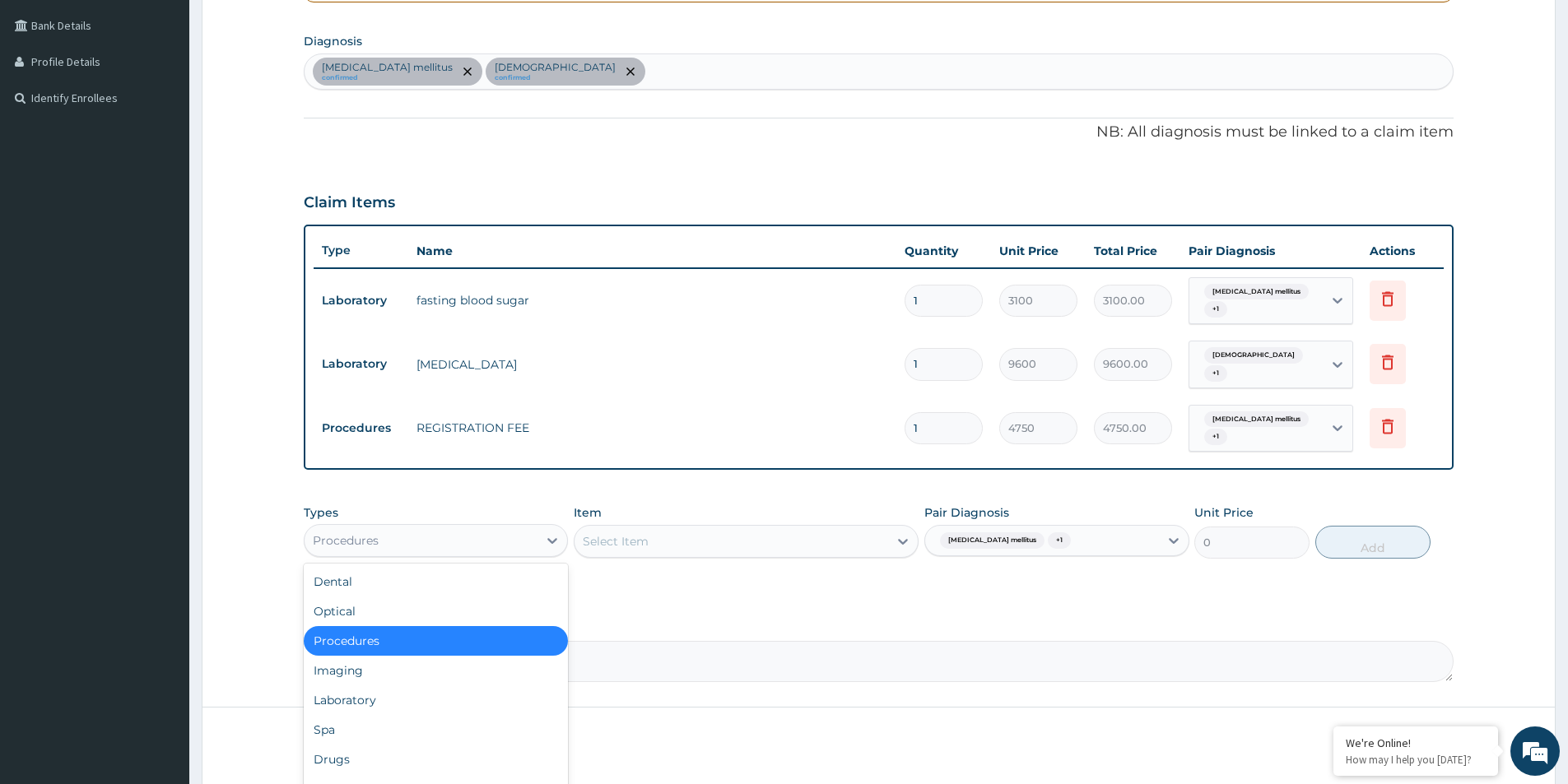
click at [493, 528] on div "Procedures" at bounding box center [421, 540] width 233 height 26
click at [692, 544] on div "Select Item" at bounding box center [731, 541] width 314 height 26
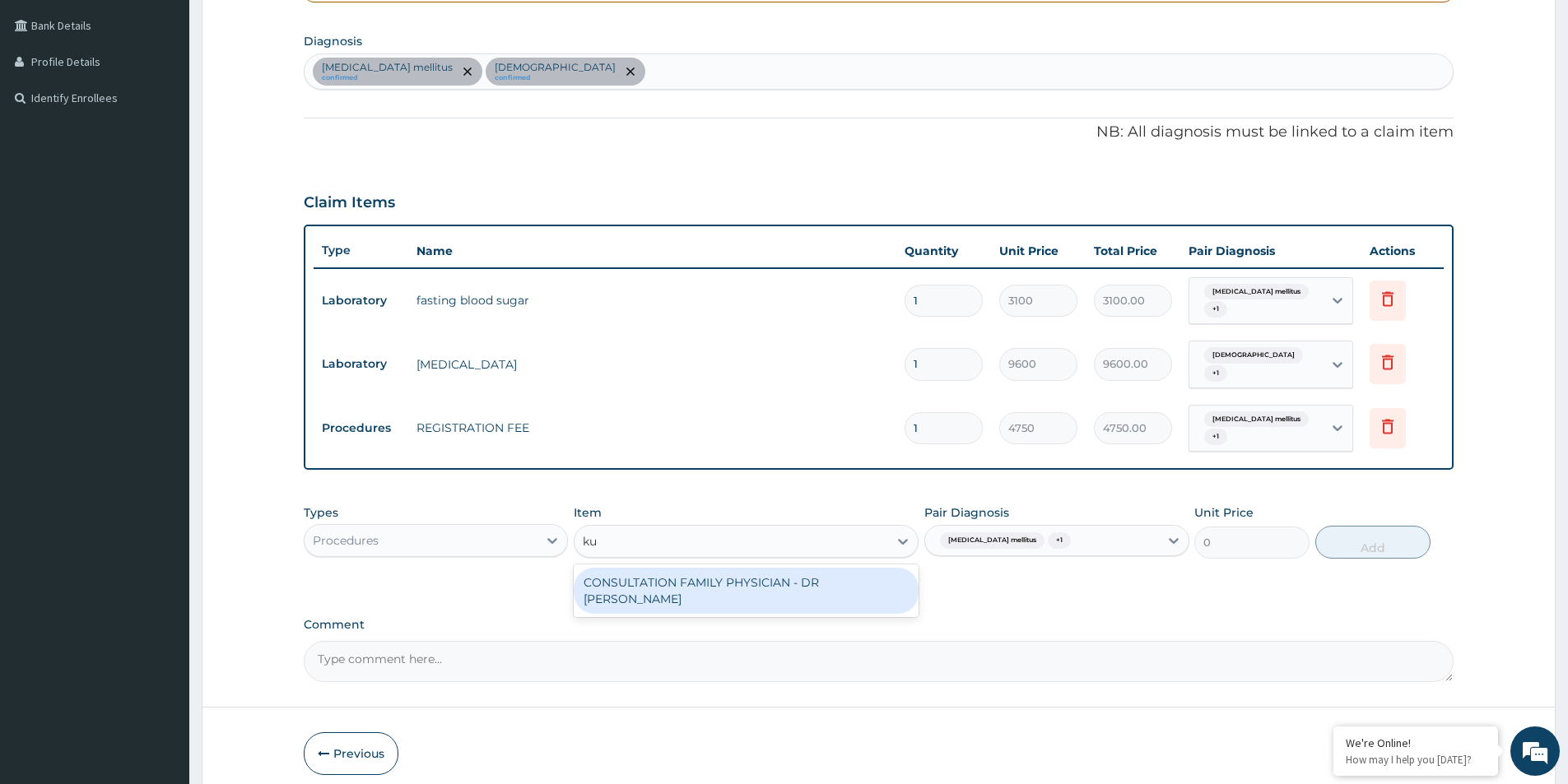
type input "k"
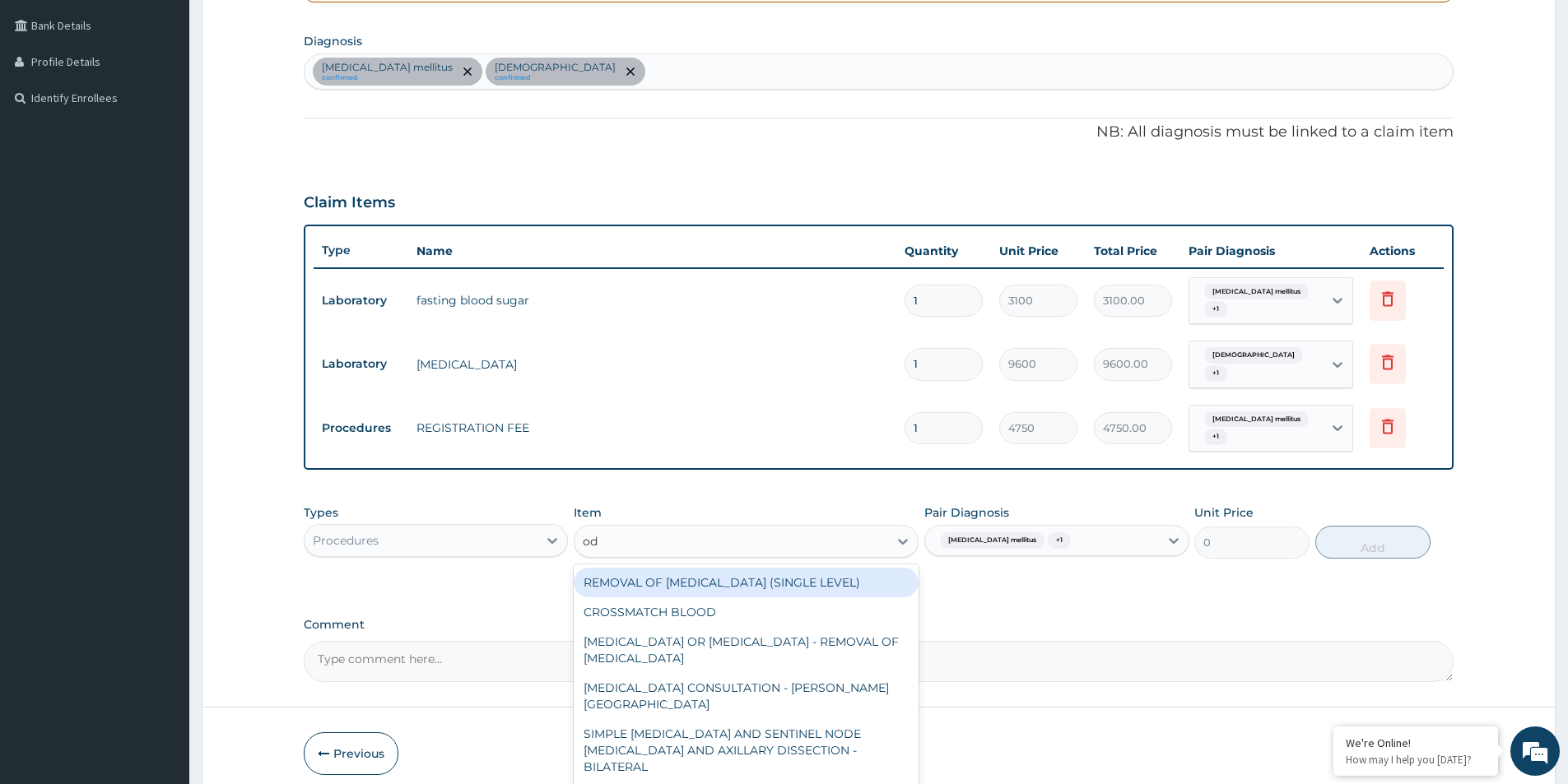
type input "odi"
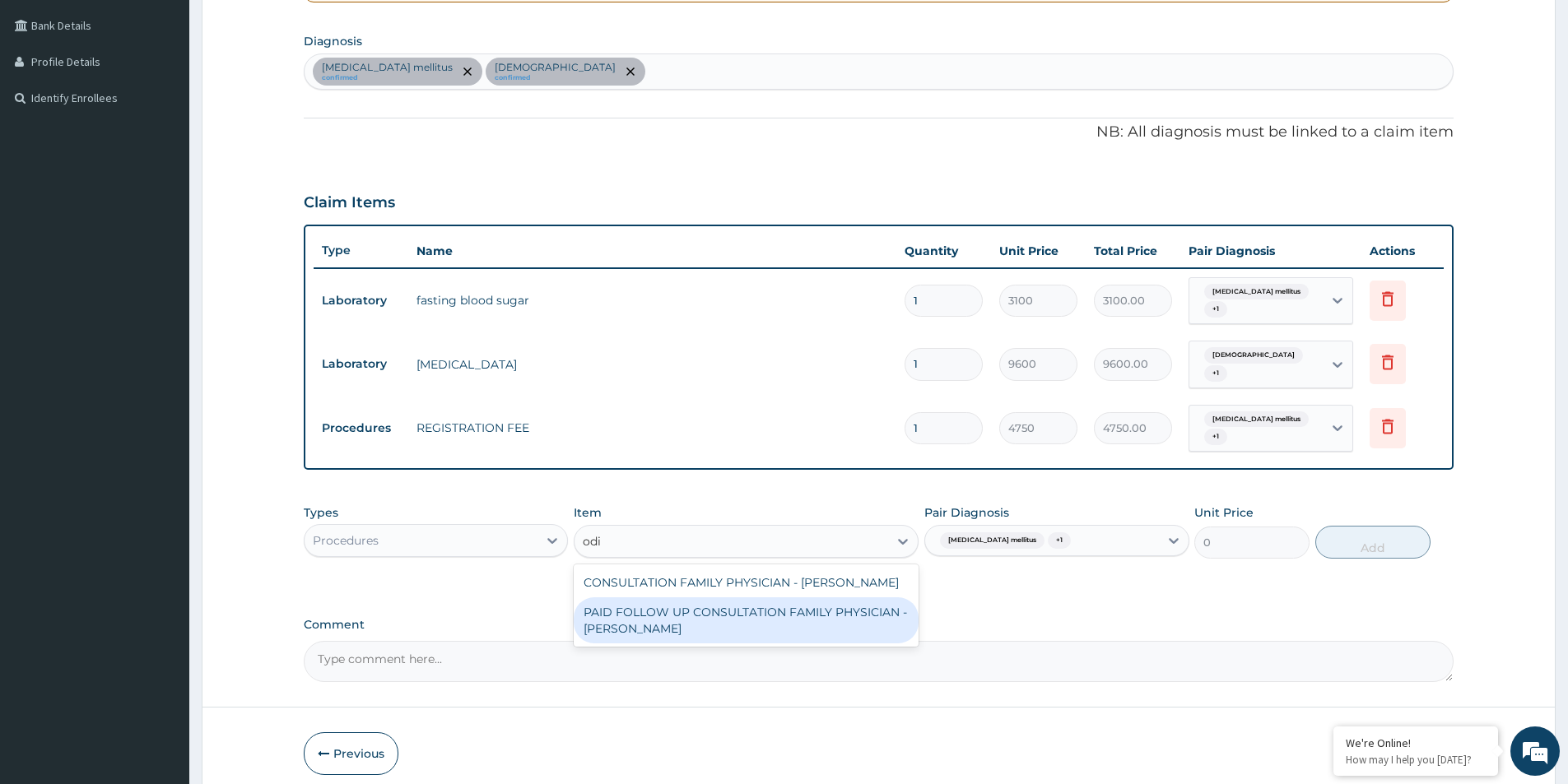
click at [685, 597] on div "PAID FOLLOW UP CONSULTATION FAMILY PHYSICIAN - DR ODIA" at bounding box center [746, 620] width 345 height 46
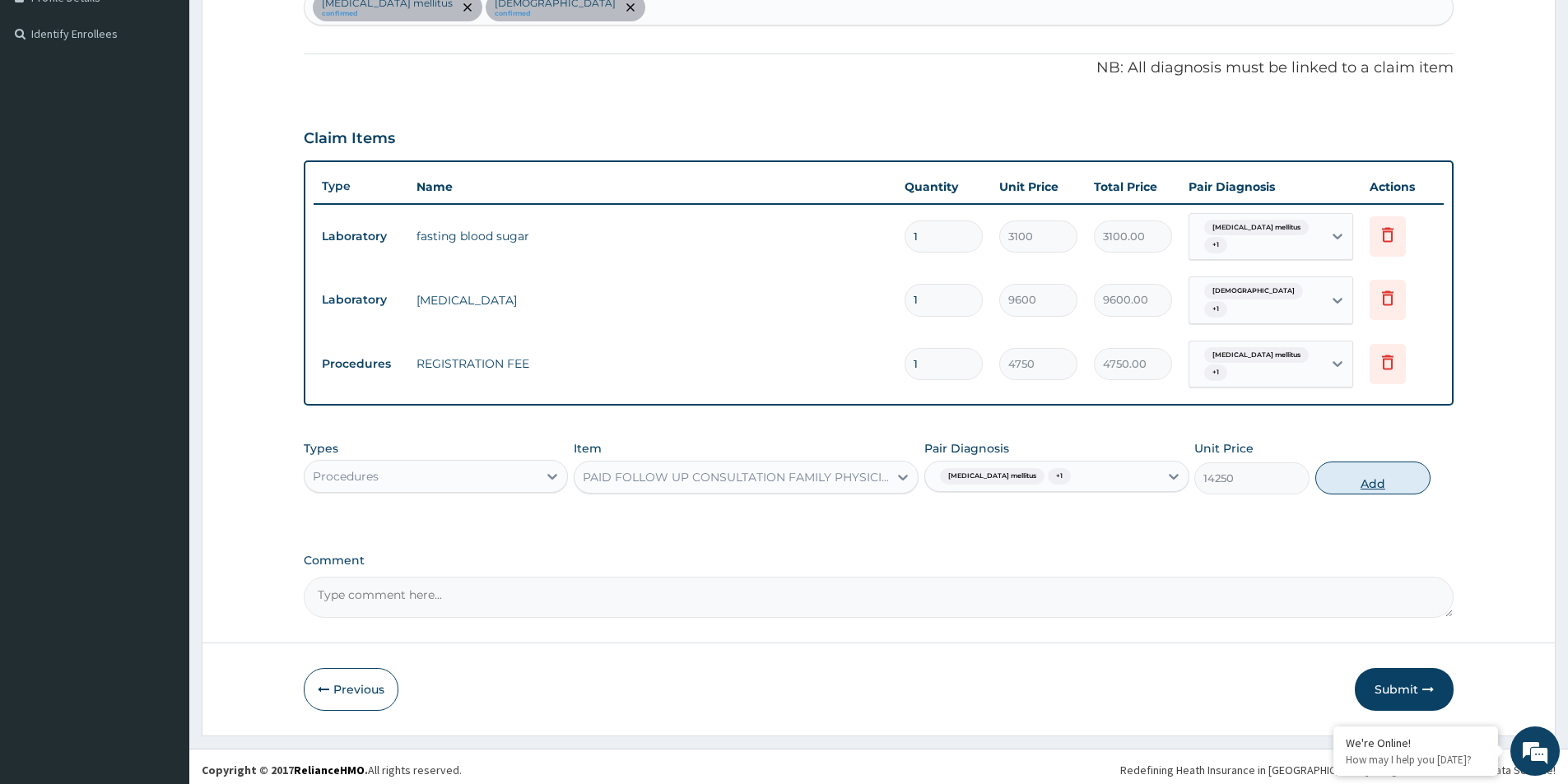
click at [1356, 471] on button "Add" at bounding box center [1373, 478] width 116 height 33
type input "0"
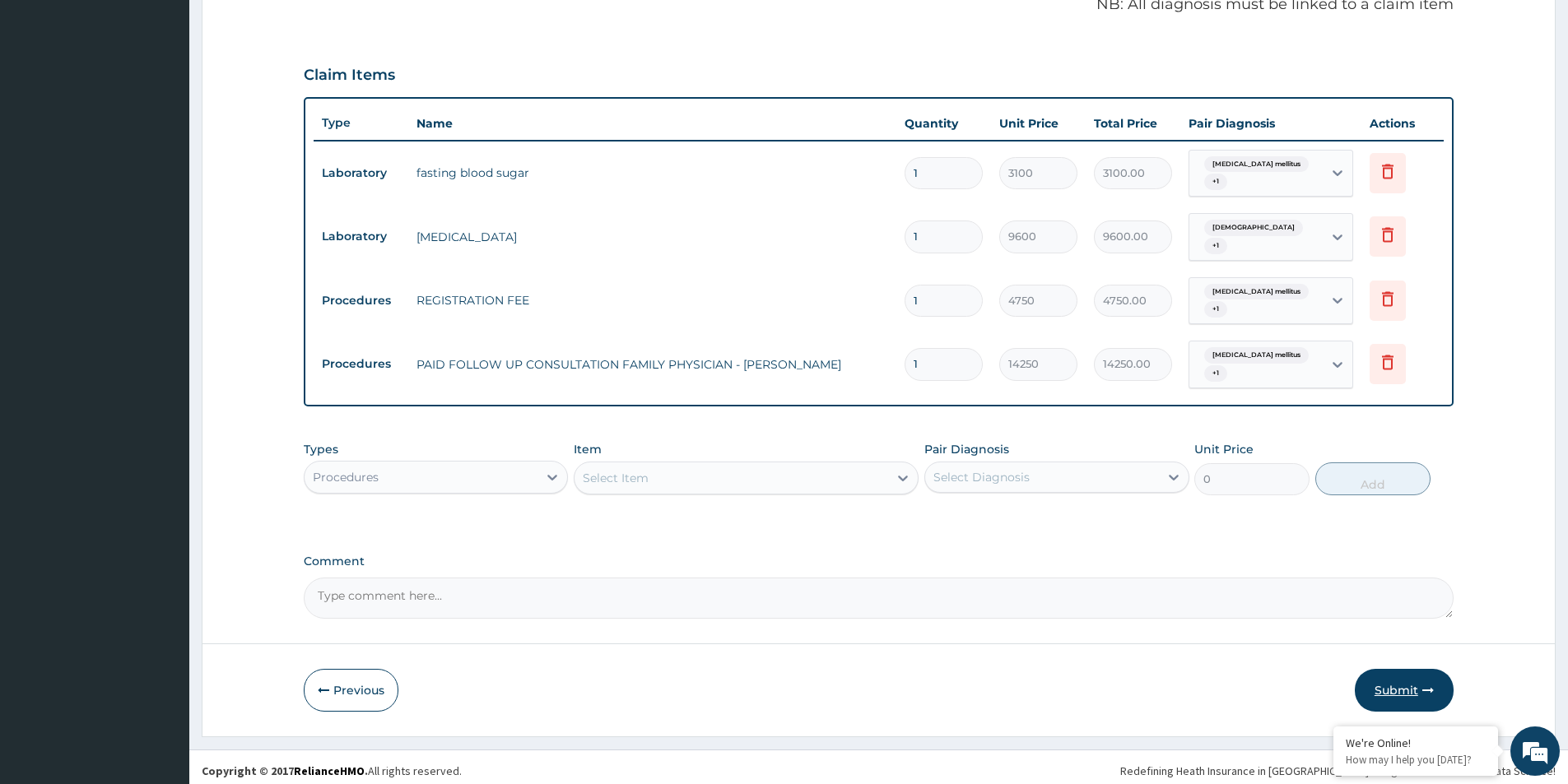
click at [1390, 675] on button "Submit" at bounding box center [1405, 691] width 99 height 43
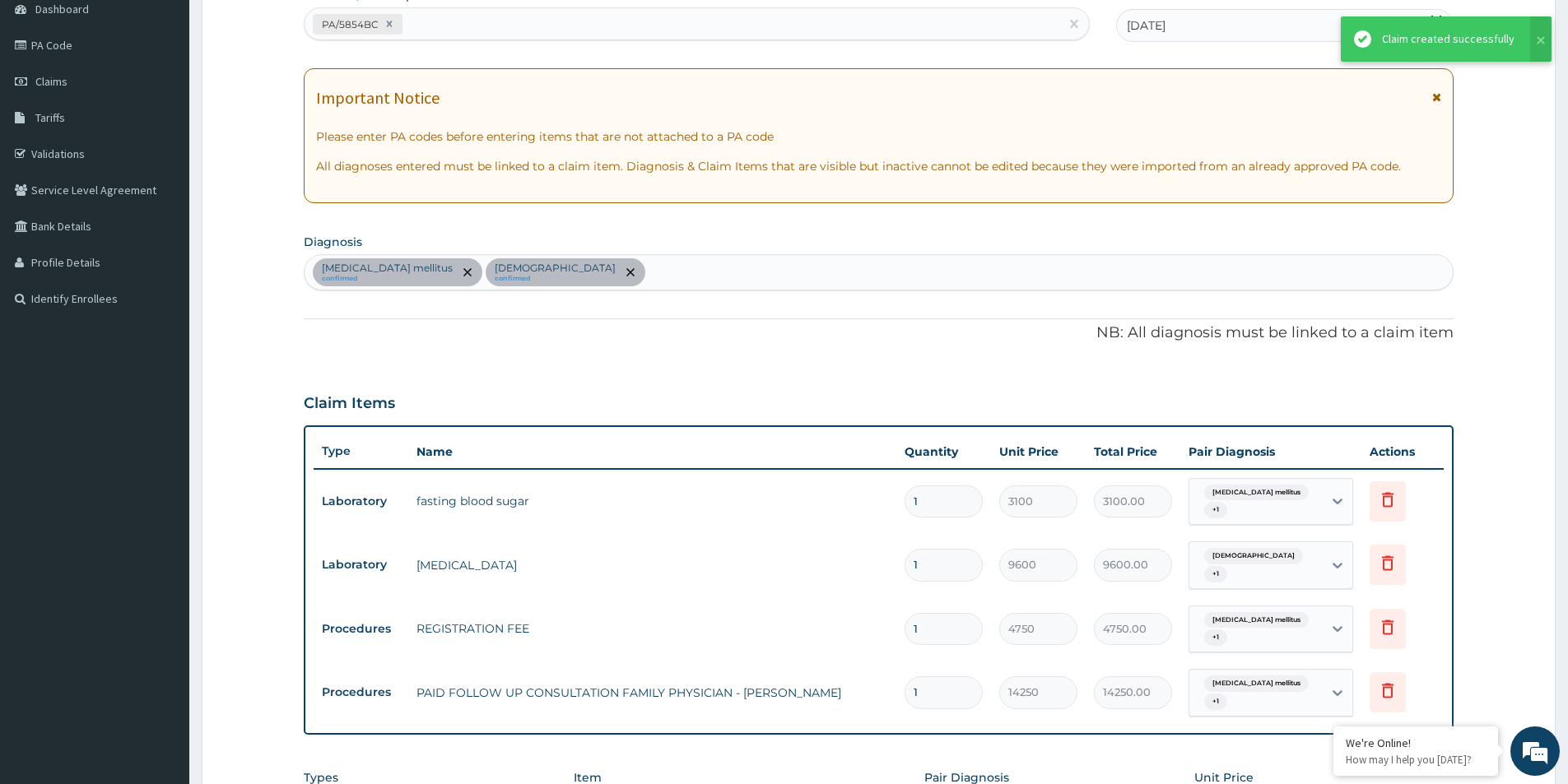
scroll to position [169, 0]
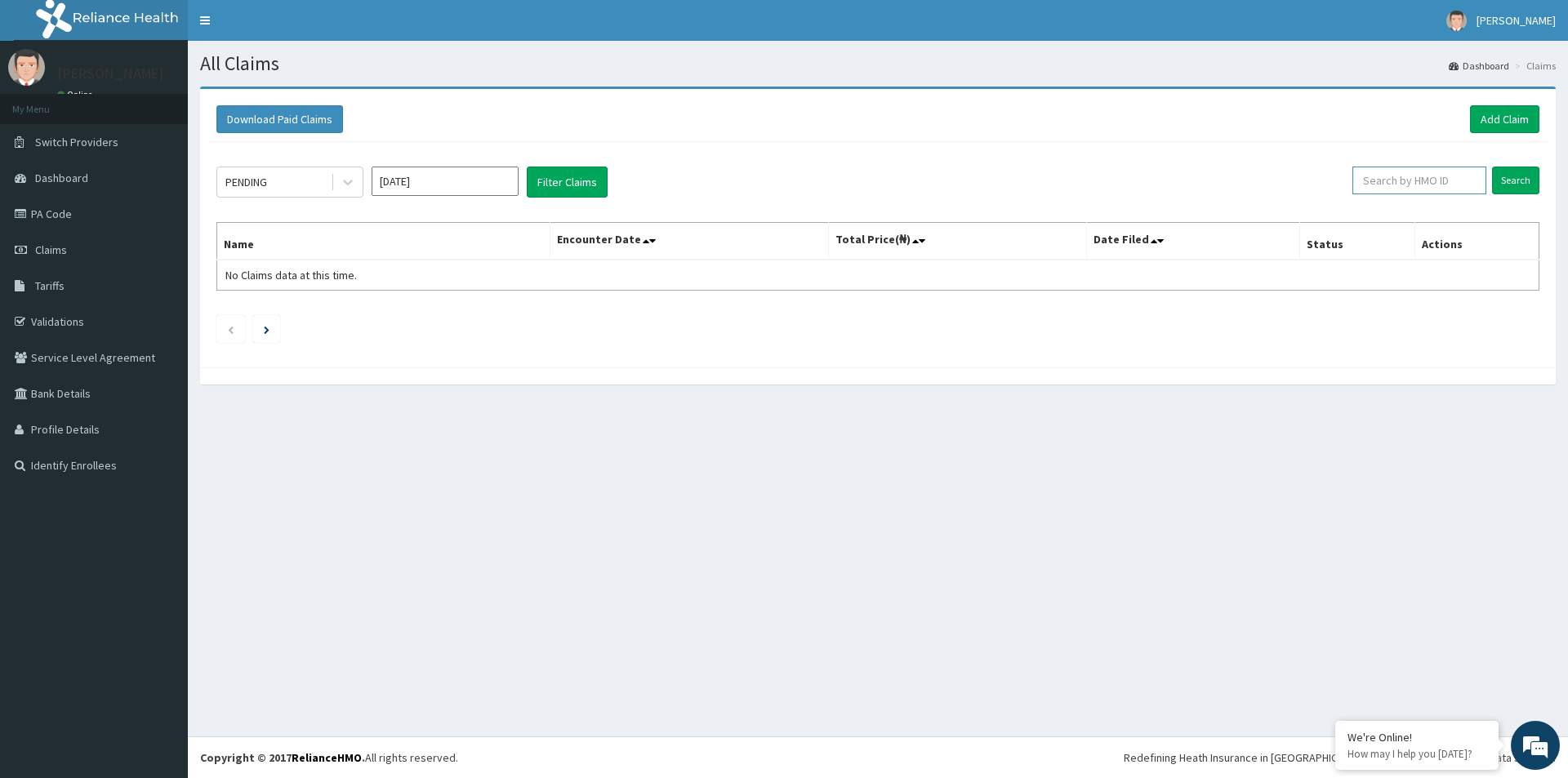
paste input "GOM/10069/A"
type input "GOM/10069/A"
click at [1527, 189] on input "Search" at bounding box center [1515, 180] width 47 height 28
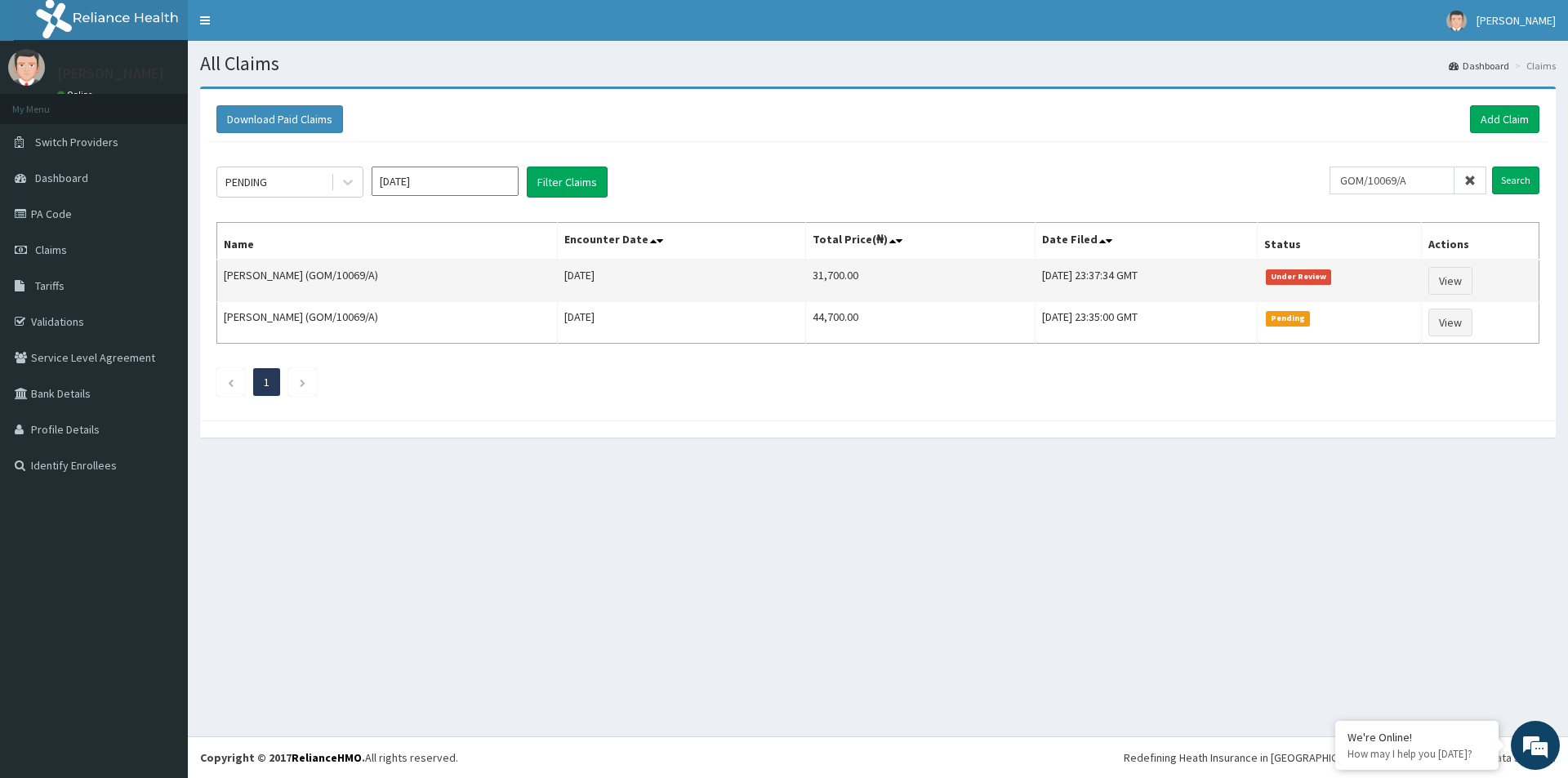
click at [842, 279] on td "31,700.00" at bounding box center [920, 281] width 230 height 42
copy td "31,700.00"
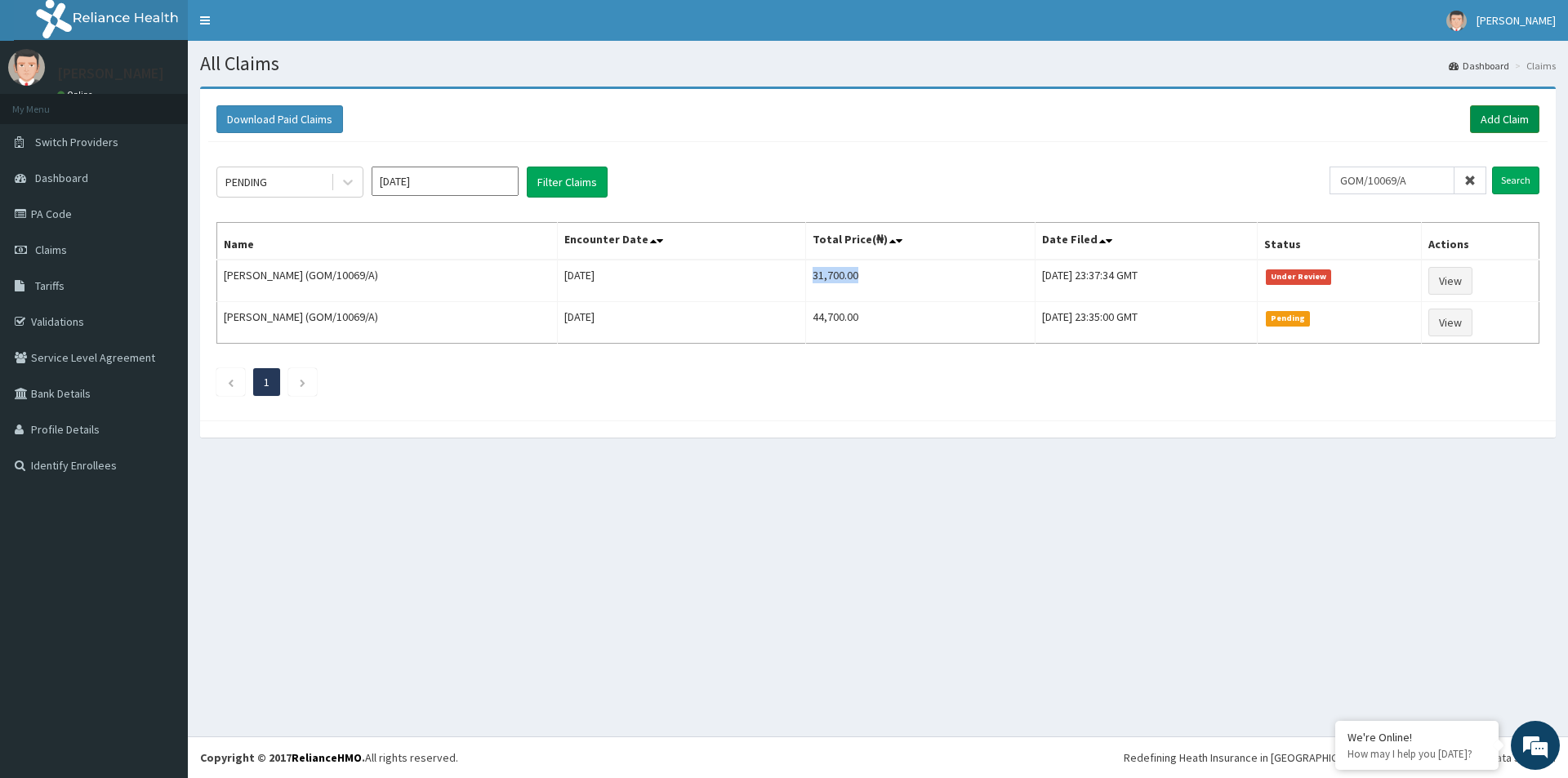
click at [1516, 125] on link "Add Claim" at bounding box center [1504, 119] width 69 height 28
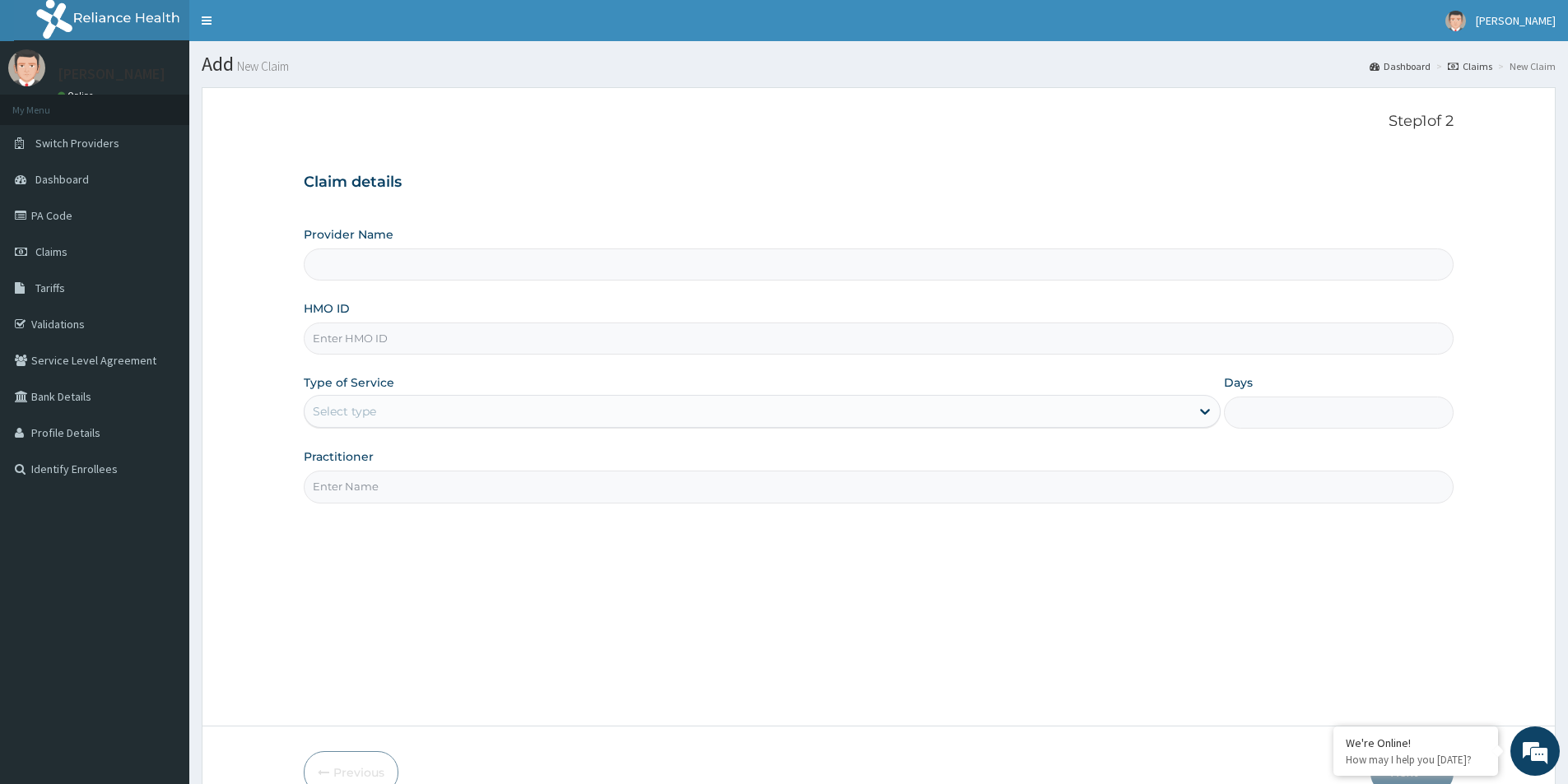
type input "[GEOGRAPHIC_DATA]"
paste input "DER/10071/C"
type input "DER/10071/C"
click at [411, 400] on div "Select type" at bounding box center [747, 411] width 886 height 26
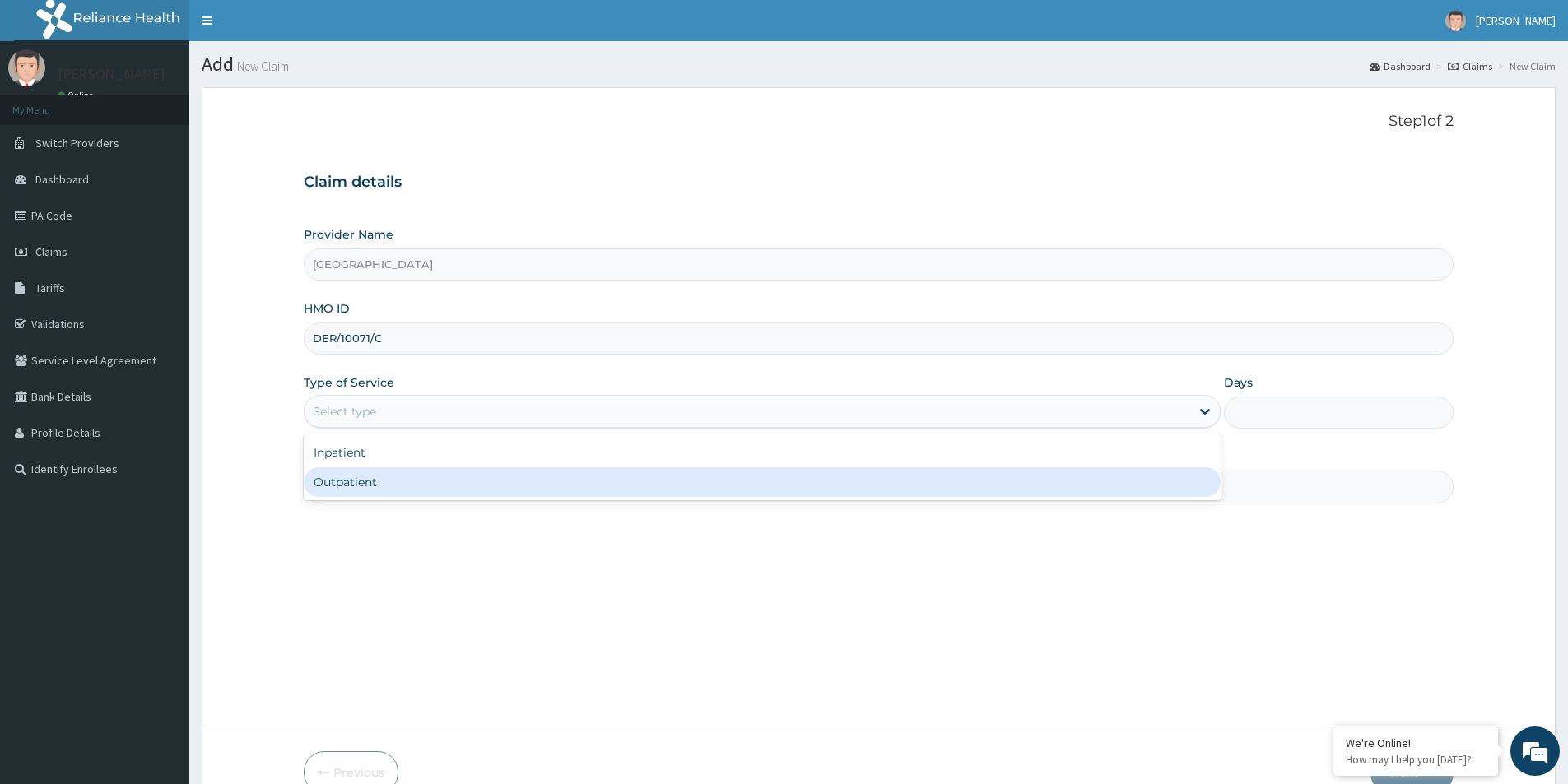
click at [409, 475] on div "Outpatient" at bounding box center [762, 482] width 917 height 29
type input "1"
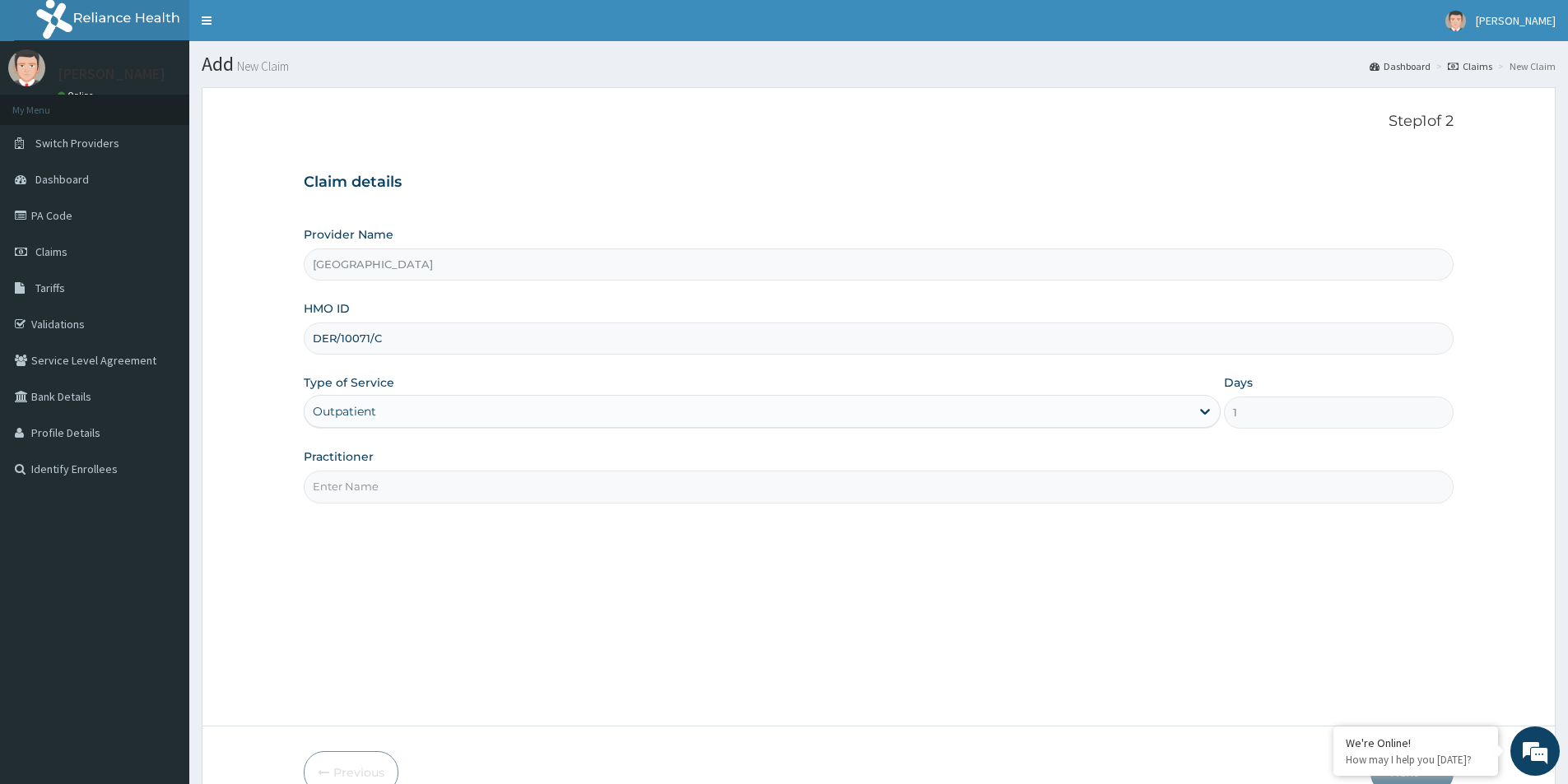
click at [404, 490] on input "Practitioner" at bounding box center [879, 486] width 1150 height 32
type input "Medical Officer"
click at [650, 691] on div "Step 1 of 2 Claim details Provider Name Evercare Hospital HMO ID DER/10071/C Ty…" at bounding box center [879, 407] width 1150 height 589
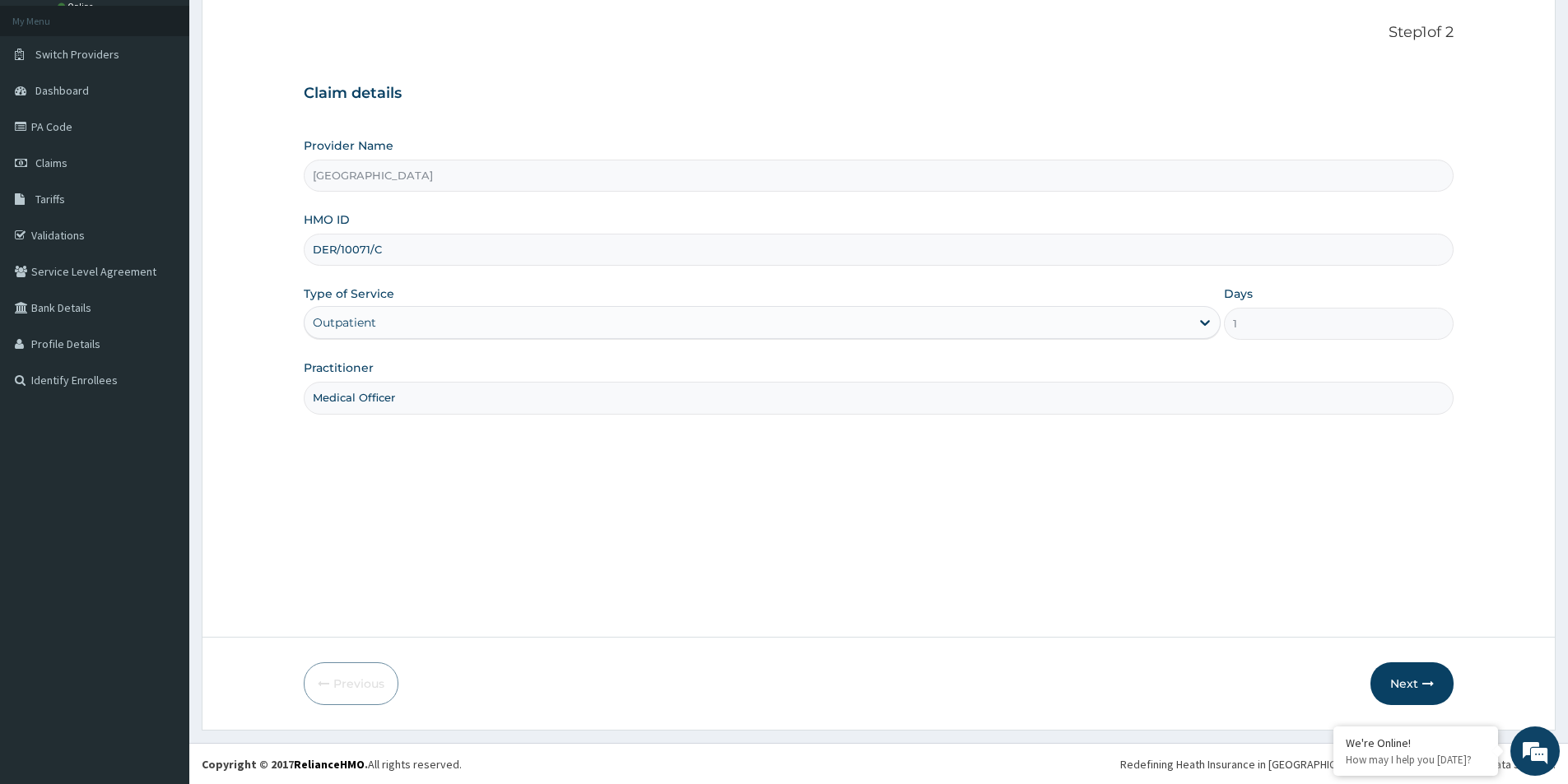
scroll to position [89, 0]
click at [1418, 674] on button "Next" at bounding box center [1412, 683] width 84 height 43
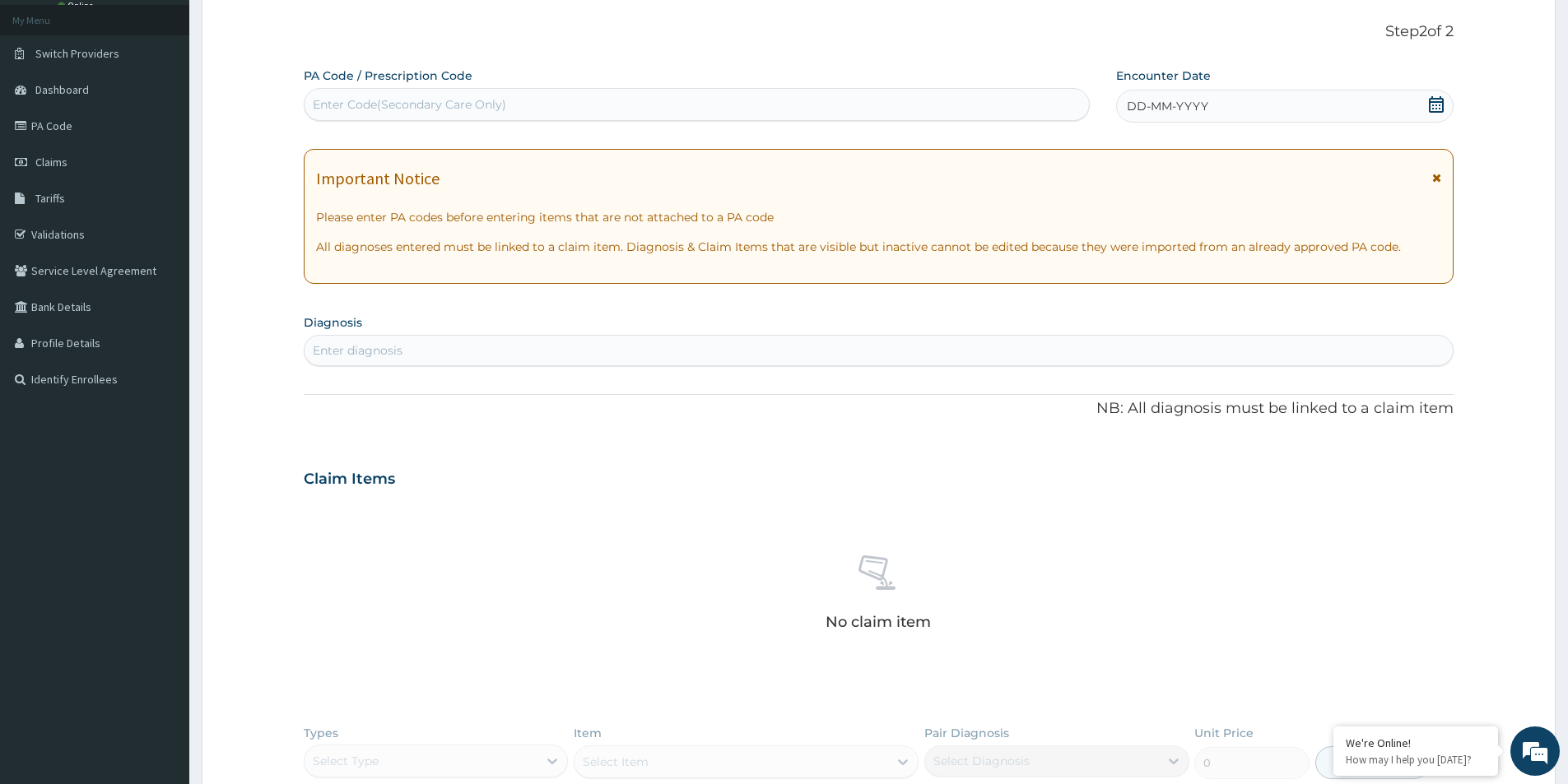
drag, startPoint x: 348, startPoint y: 87, endPoint x: 348, endPoint y: 97, distance: 10.0
click at [348, 88] on div "PA Code / Prescription Code Enter Code(Secondary Care Only)" at bounding box center [697, 93] width 786 height 53
click at [343, 110] on div "Enter Code(Secondary Care Only)" at bounding box center [409, 104] width 193 height 17
paste input "PA/DD1EBB"
type input "PA/DD1EBB"
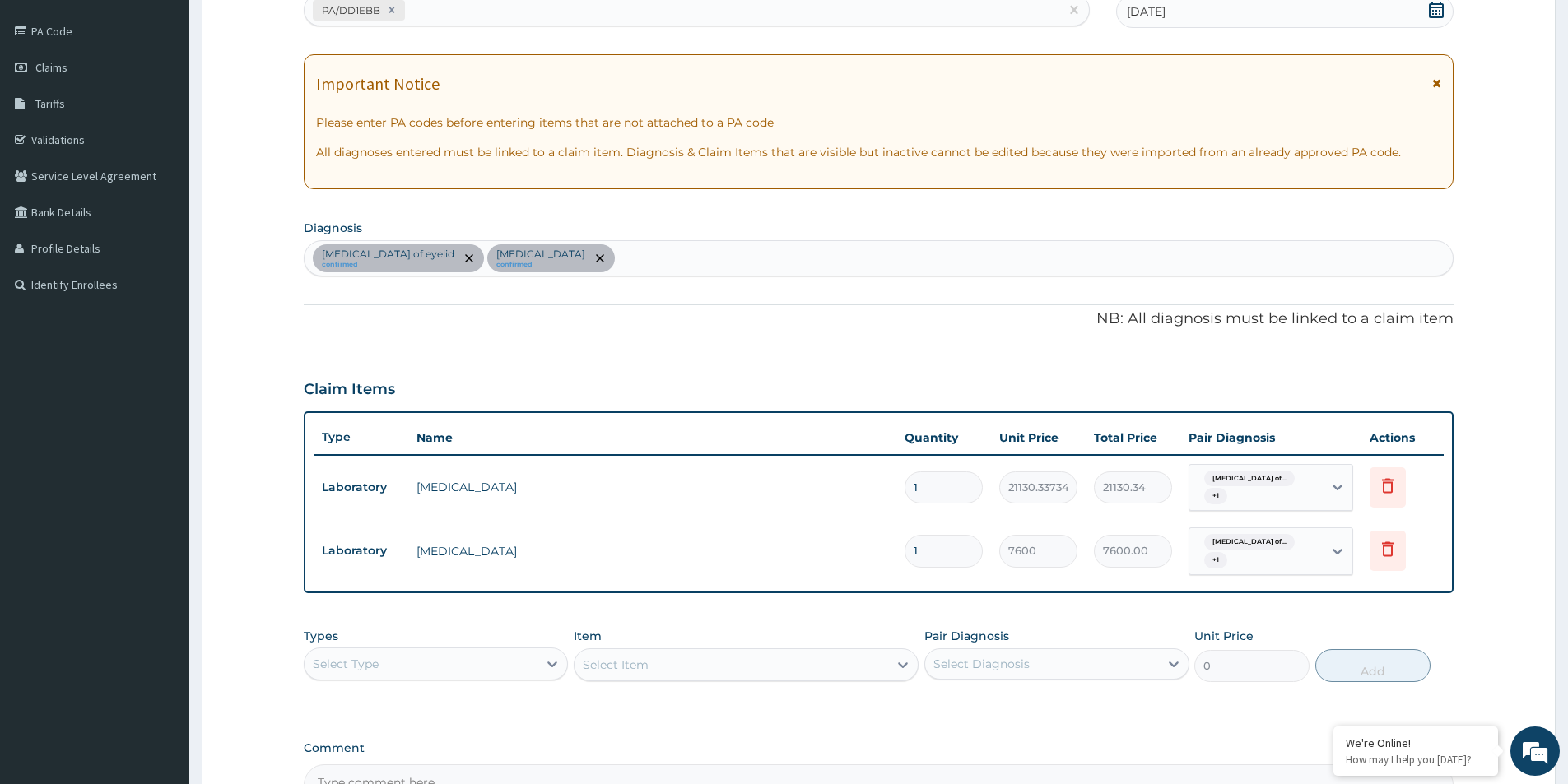
scroll to position [379, 0]
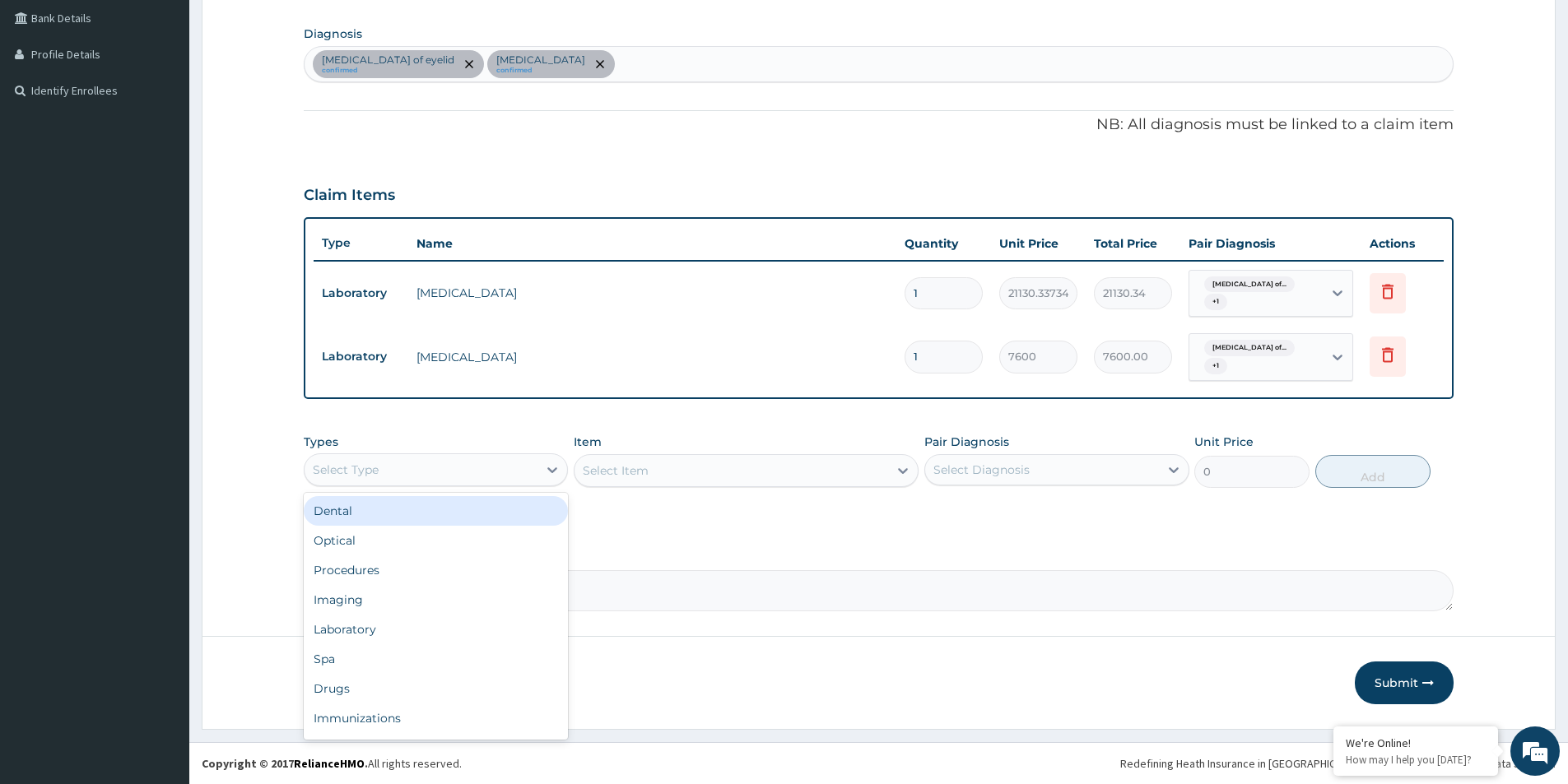
click at [465, 471] on div "Select Type" at bounding box center [421, 469] width 233 height 26
drag, startPoint x: 429, startPoint y: 567, endPoint x: 993, endPoint y: 477, distance: 571.1
click at [430, 565] on div "Procedures" at bounding box center [436, 570] width 264 height 29
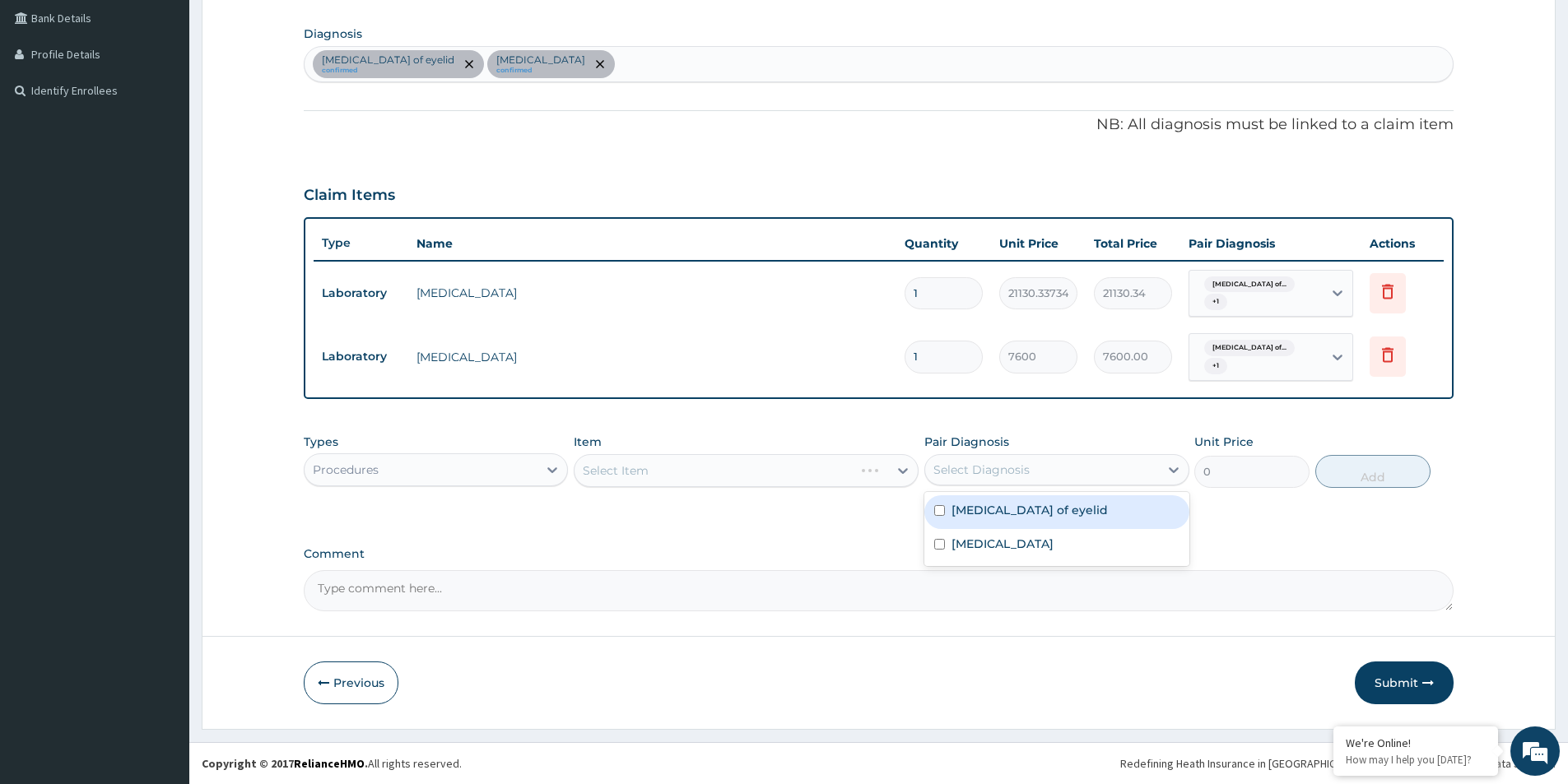
click at [994, 476] on div "Select Diagnosis" at bounding box center [981, 469] width 96 height 17
click at [944, 512] on input "checkbox" at bounding box center [939, 510] width 11 height 11
checkbox input "true"
click at [938, 551] on div "Conjunctivitis" at bounding box center [1057, 546] width 264 height 34
checkbox input "true"
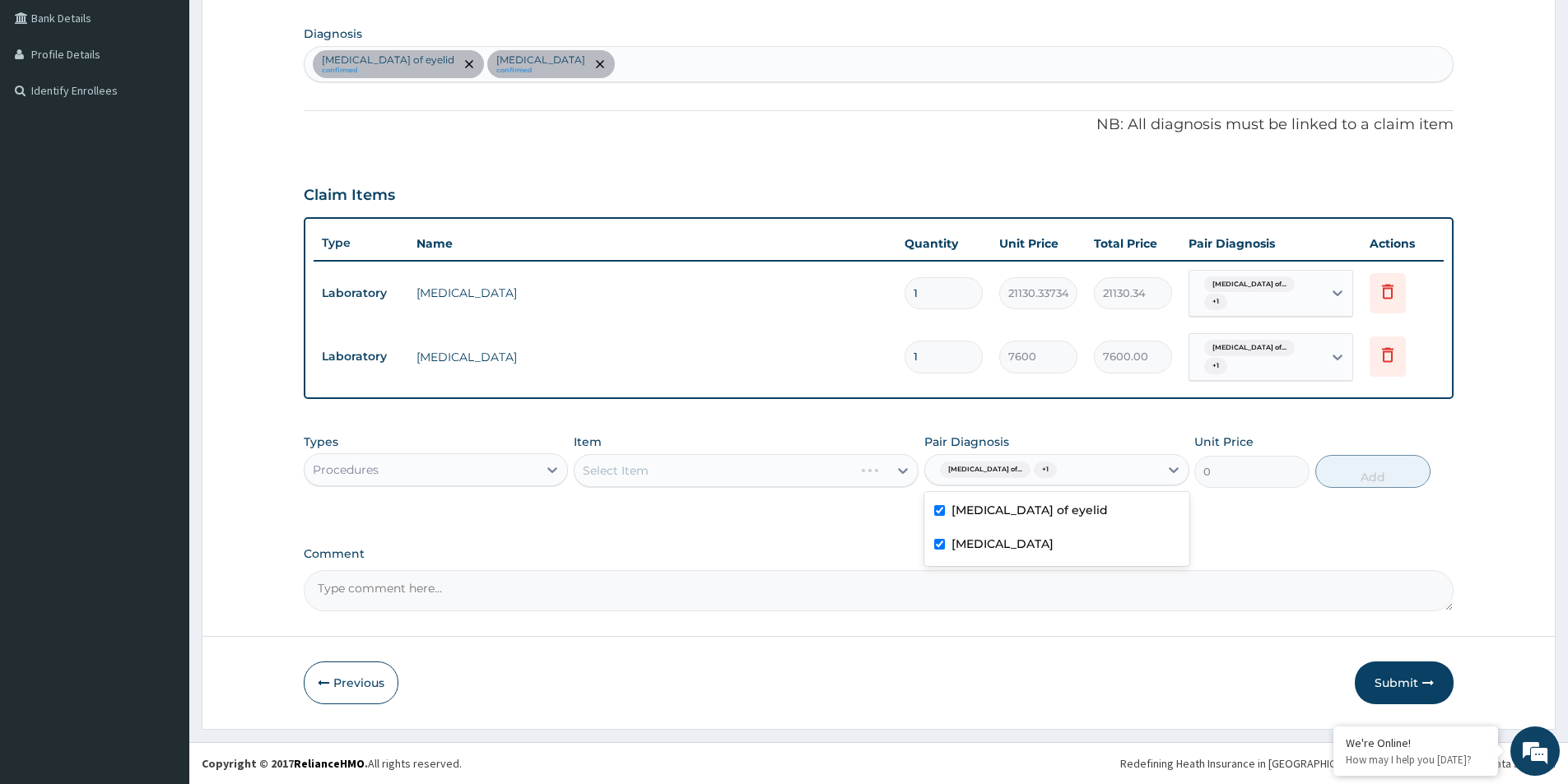
click at [749, 475] on div "Select Item" at bounding box center [746, 470] width 345 height 33
click at [749, 475] on div "Select Item" at bounding box center [731, 470] width 314 height 26
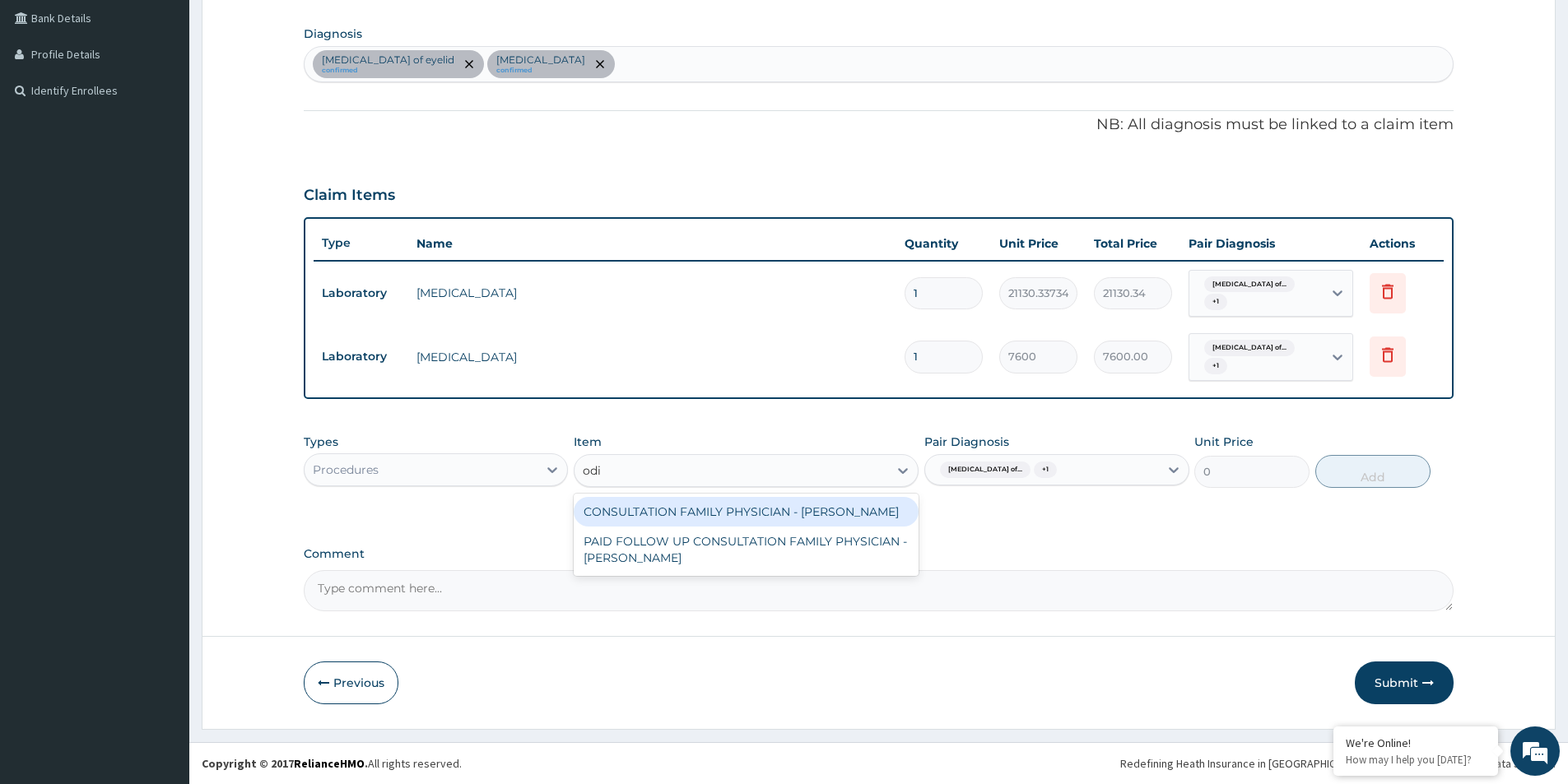
type input "odia"
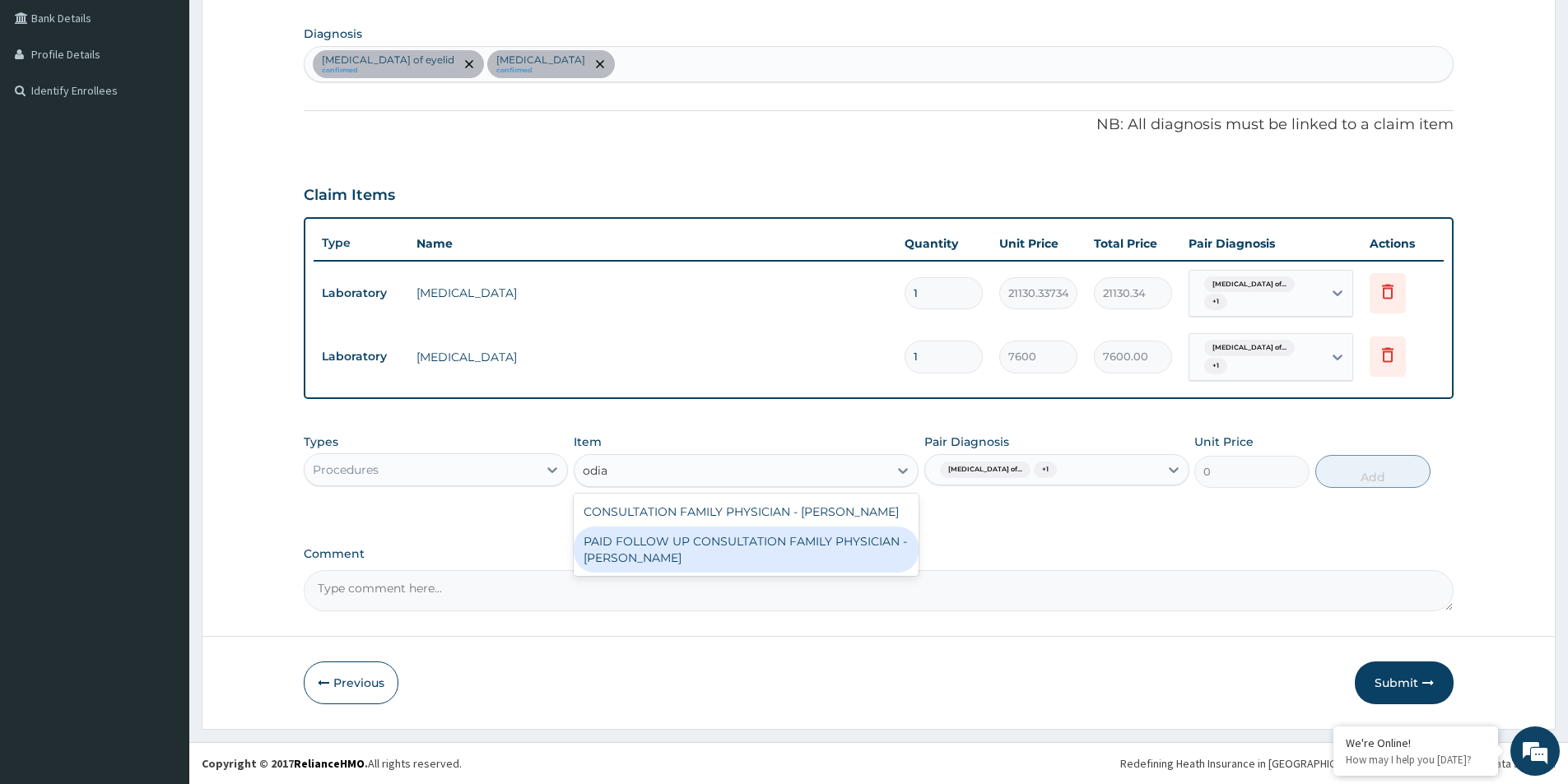
click at [758, 551] on div "PAID FOLLOW UP CONSULTATION FAMILY PHYSICIAN - DR ODIA" at bounding box center [746, 549] width 345 height 46
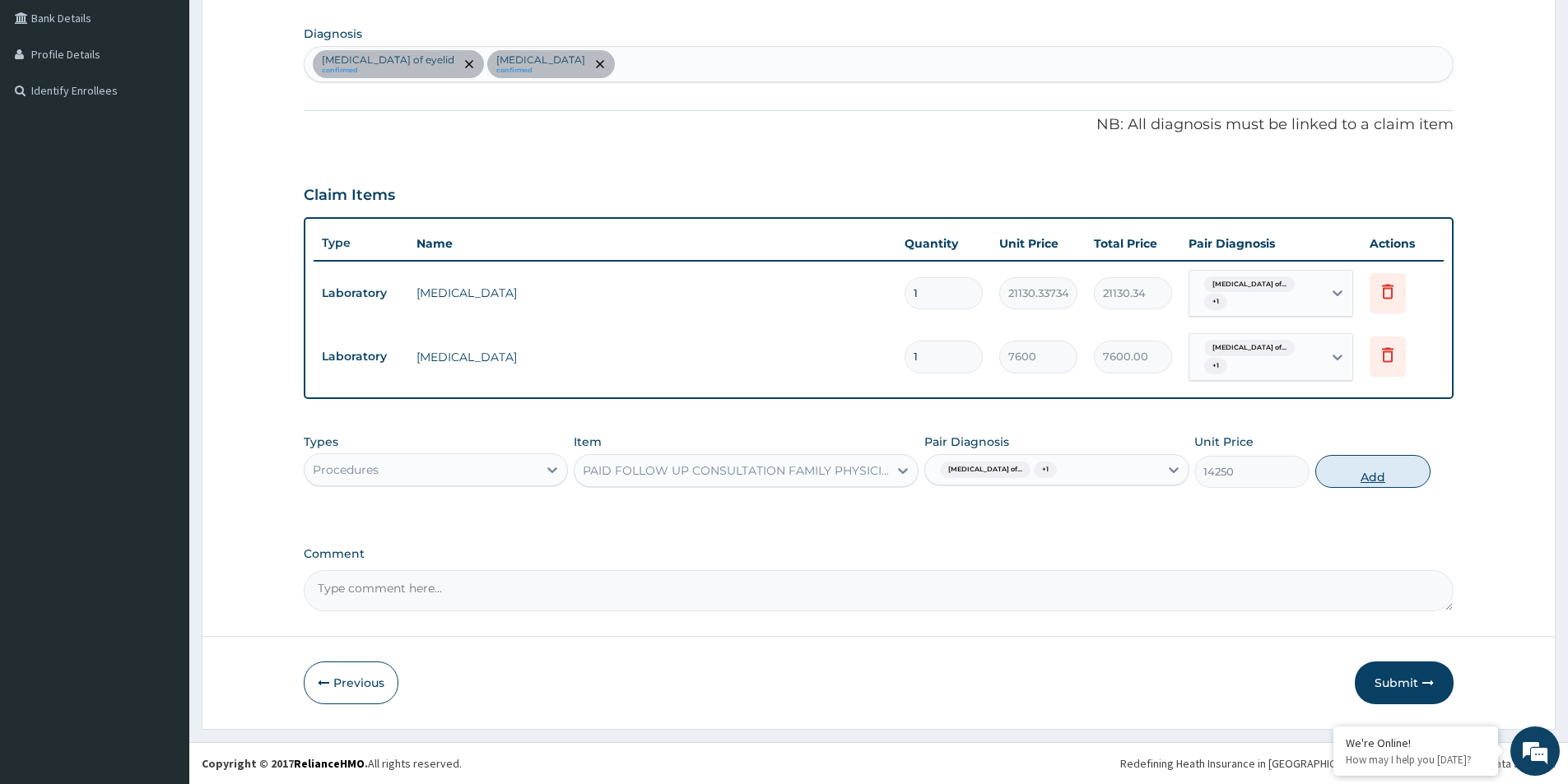
click at [1373, 466] on button "Add" at bounding box center [1373, 471] width 116 height 33
type input "0"
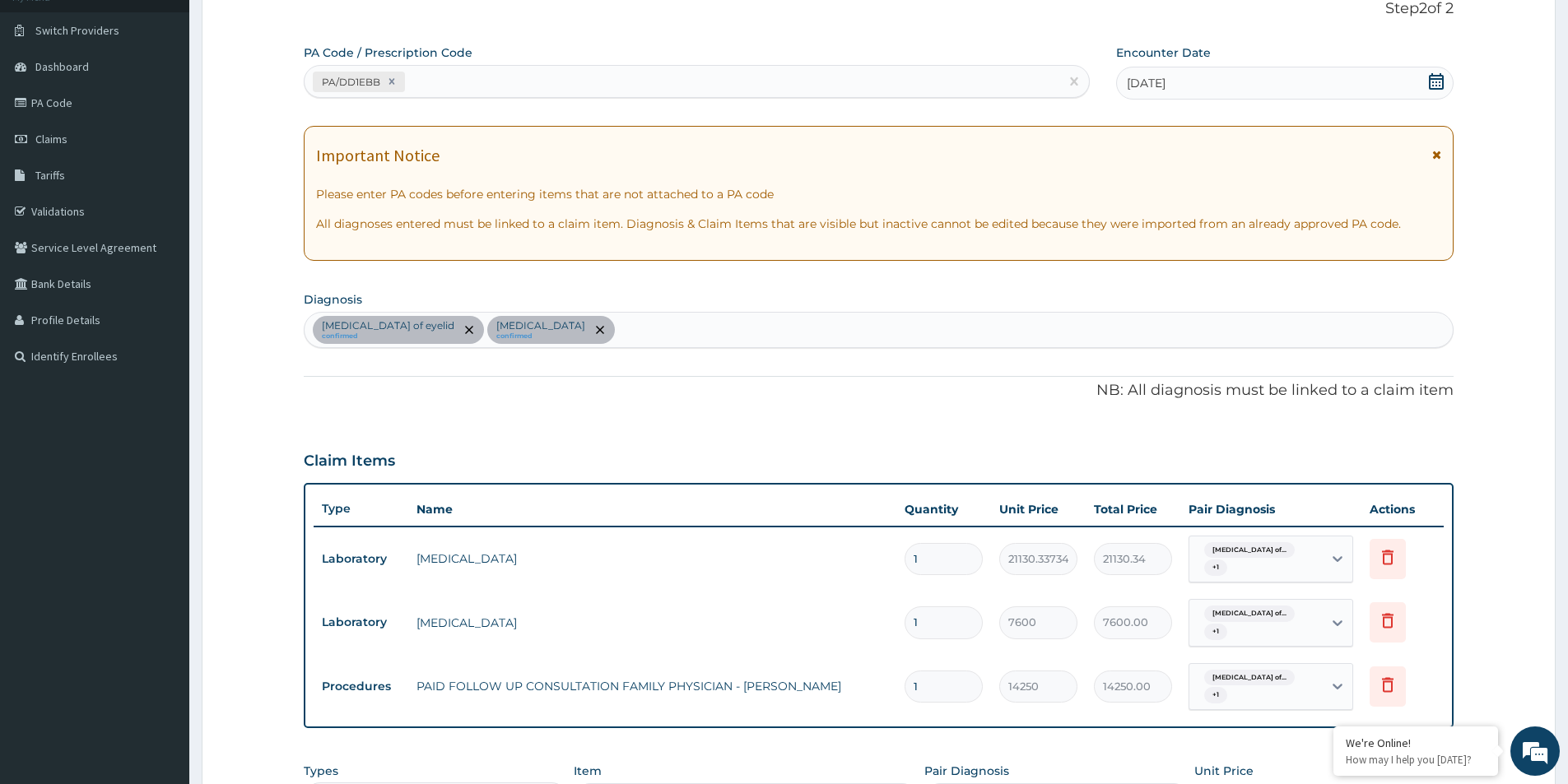
scroll to position [442, 0]
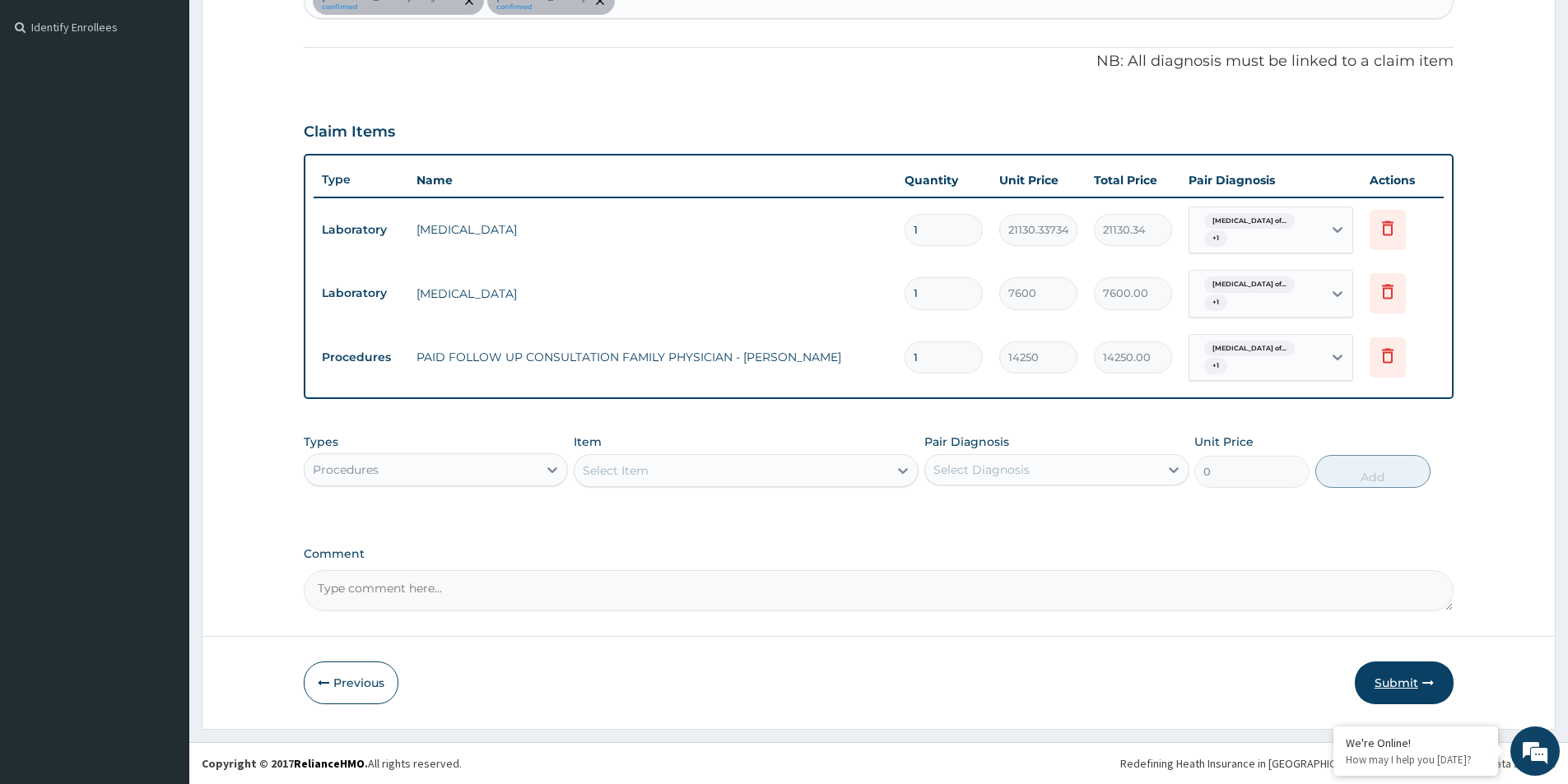
click at [1403, 680] on button "Submit" at bounding box center [1405, 683] width 99 height 43
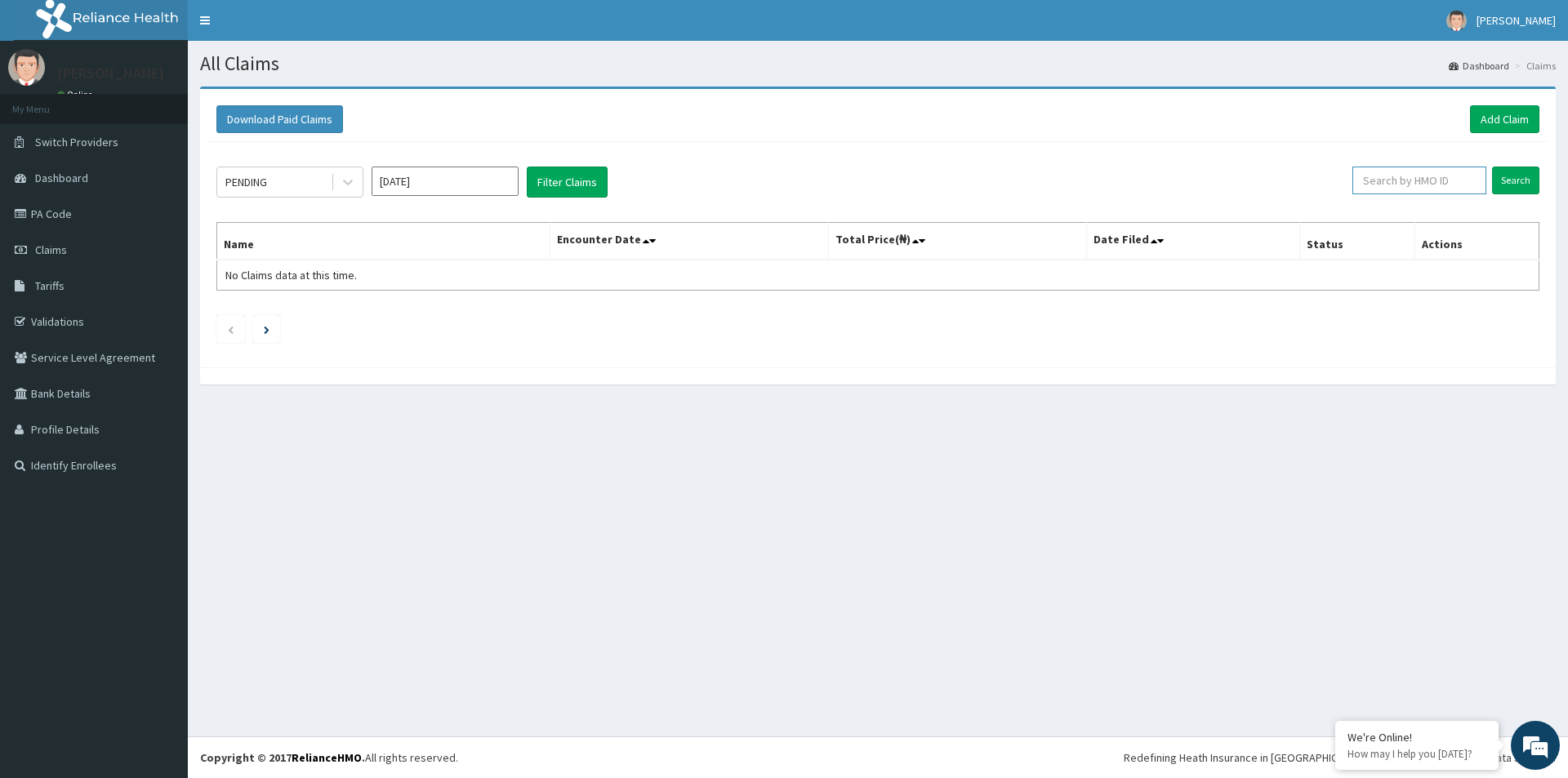
paste input "DER/10071/C"
type input "DER/10071/C"
click at [1522, 178] on input "Search" at bounding box center [1515, 180] width 47 height 28
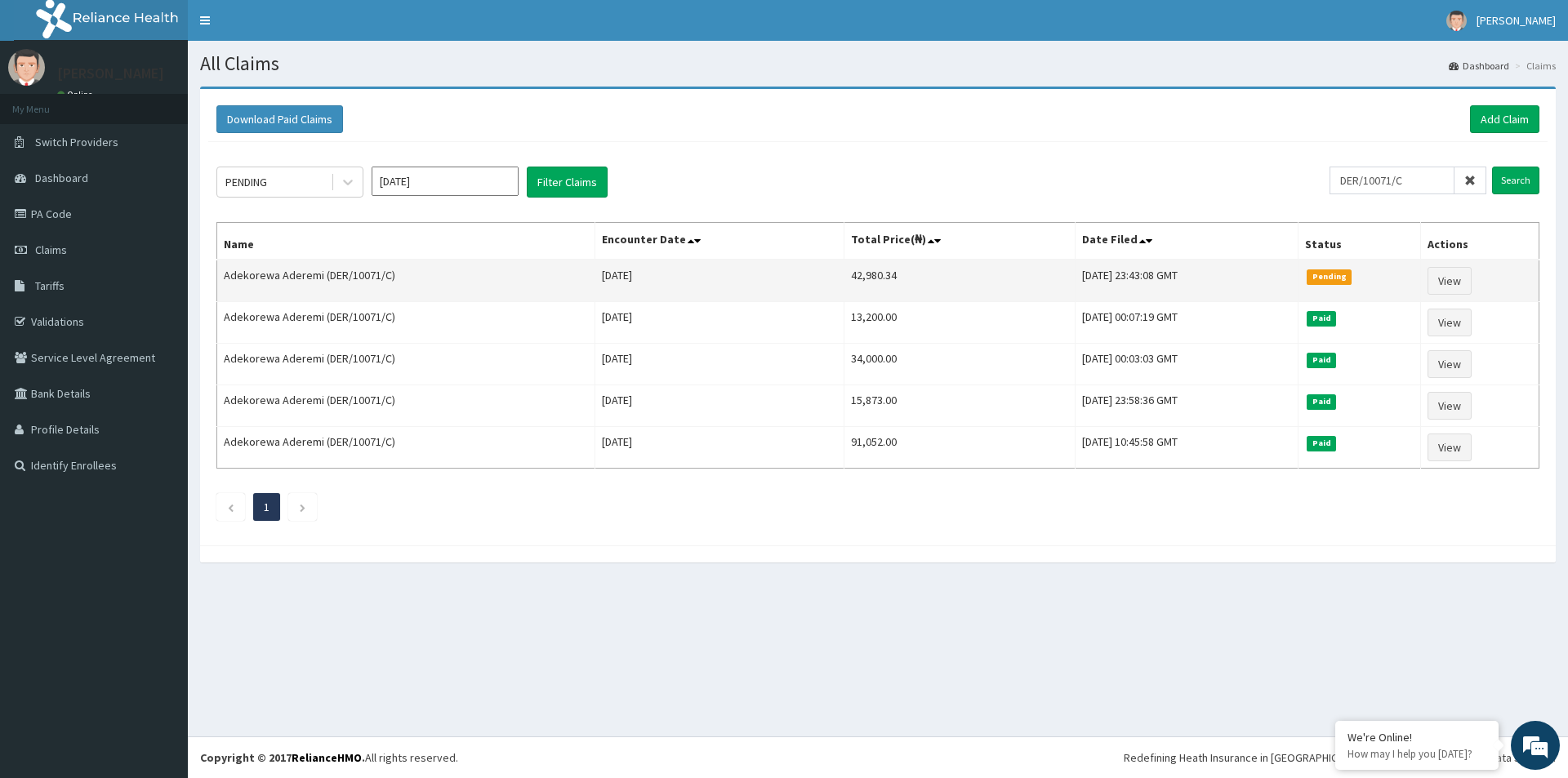
click at [845, 277] on td "42,980.34" at bounding box center [960, 281] width 231 height 42
click at [845, 275] on td "42,980.34" at bounding box center [960, 281] width 231 height 42
click at [845, 270] on td "42,980.34" at bounding box center [960, 281] width 231 height 42
click at [845, 275] on td "42,980.34" at bounding box center [960, 281] width 231 height 42
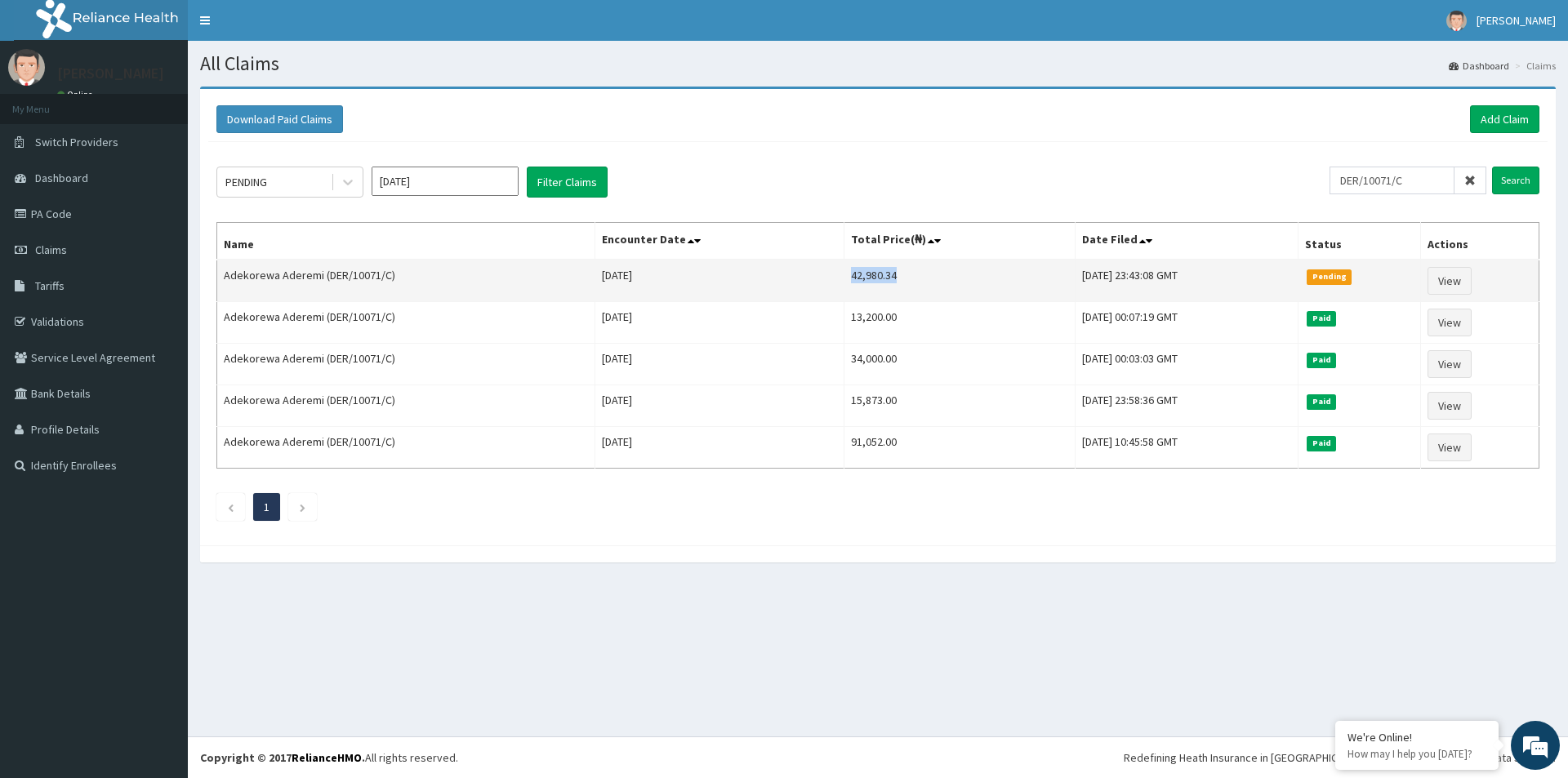
copy td "42,980.34"
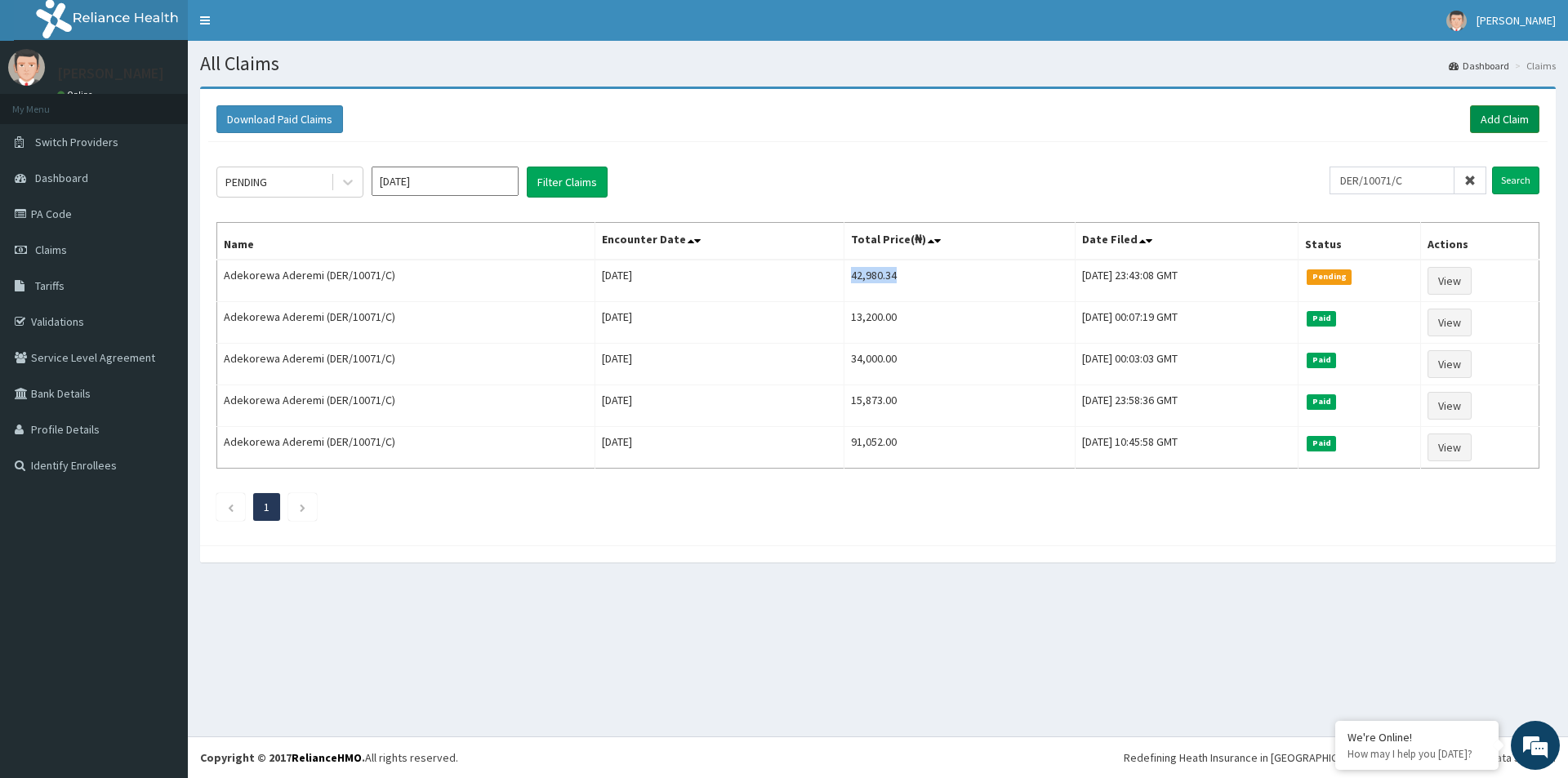
click at [1514, 122] on link "Add Claim" at bounding box center [1504, 119] width 69 height 28
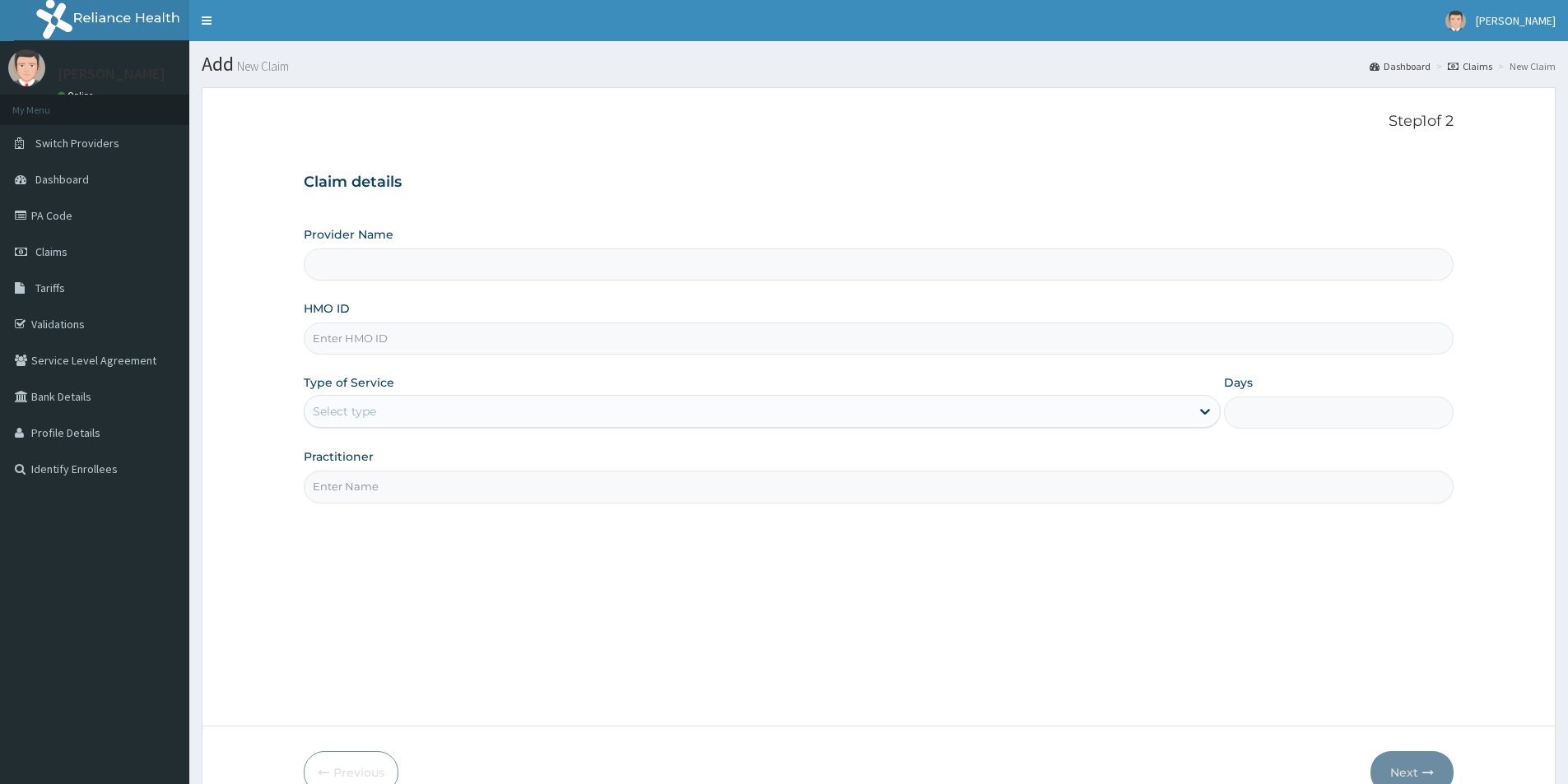
click at [358, 330] on input "HMO ID" at bounding box center [879, 338] width 1150 height 32
type input "[GEOGRAPHIC_DATA]"
paste input "BIG/10008/A"
type input "BIG/10008/A"
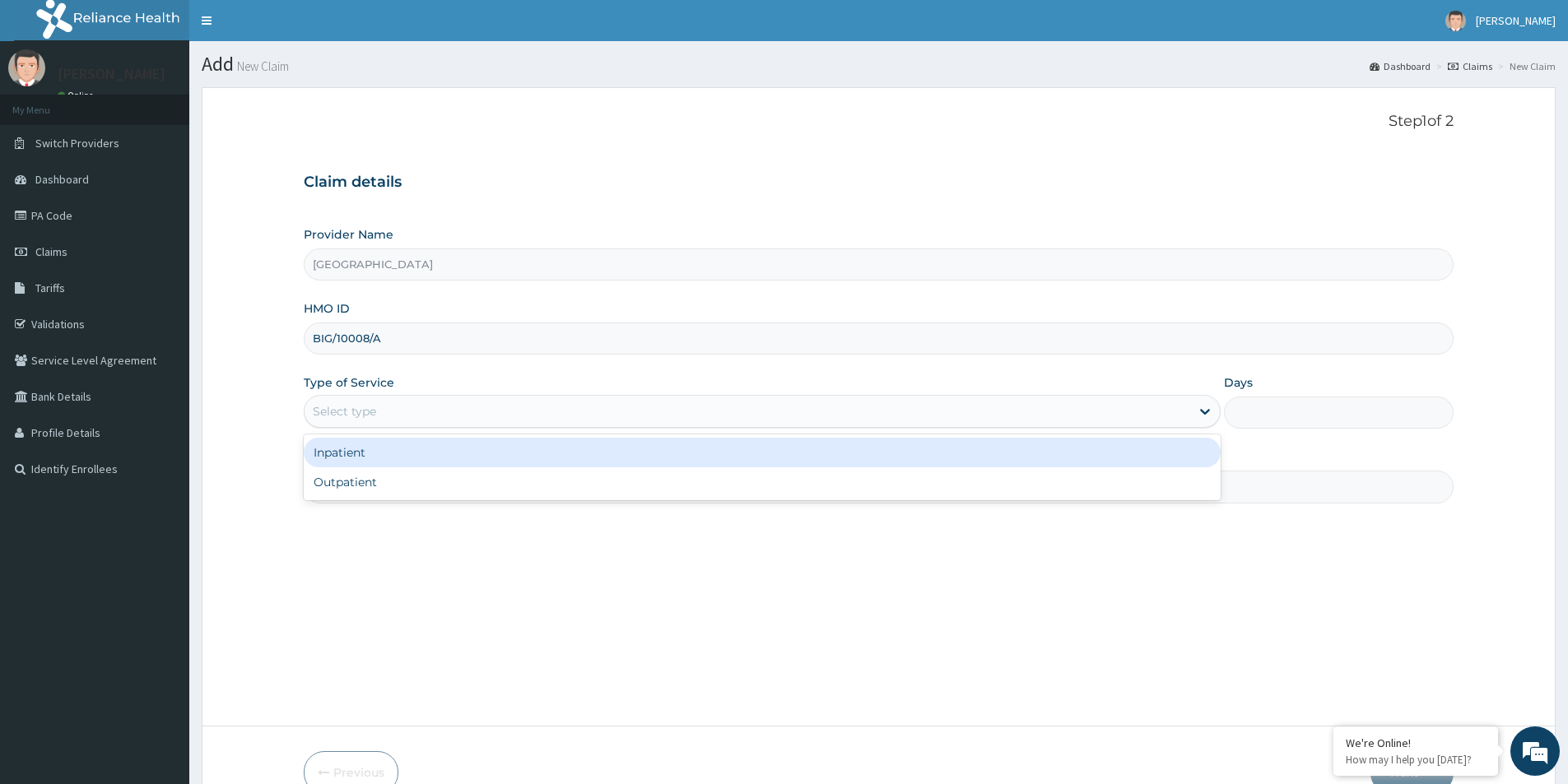
drag, startPoint x: 367, startPoint y: 411, endPoint x: 378, endPoint y: 452, distance: 42.4
click at [367, 412] on div "Select type" at bounding box center [344, 411] width 63 height 17
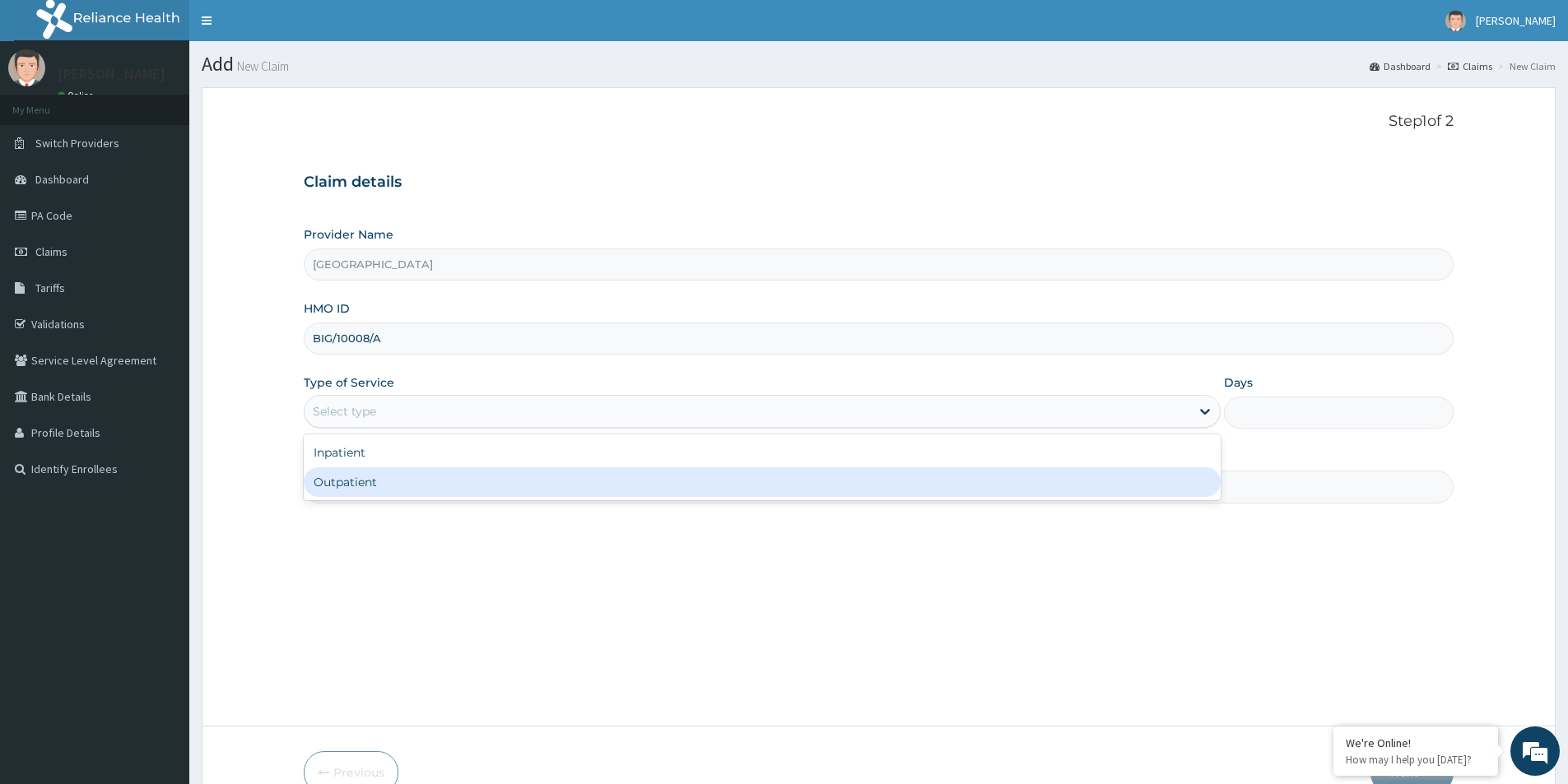
click at [383, 471] on div "Outpatient" at bounding box center [762, 482] width 917 height 29
type input "1"
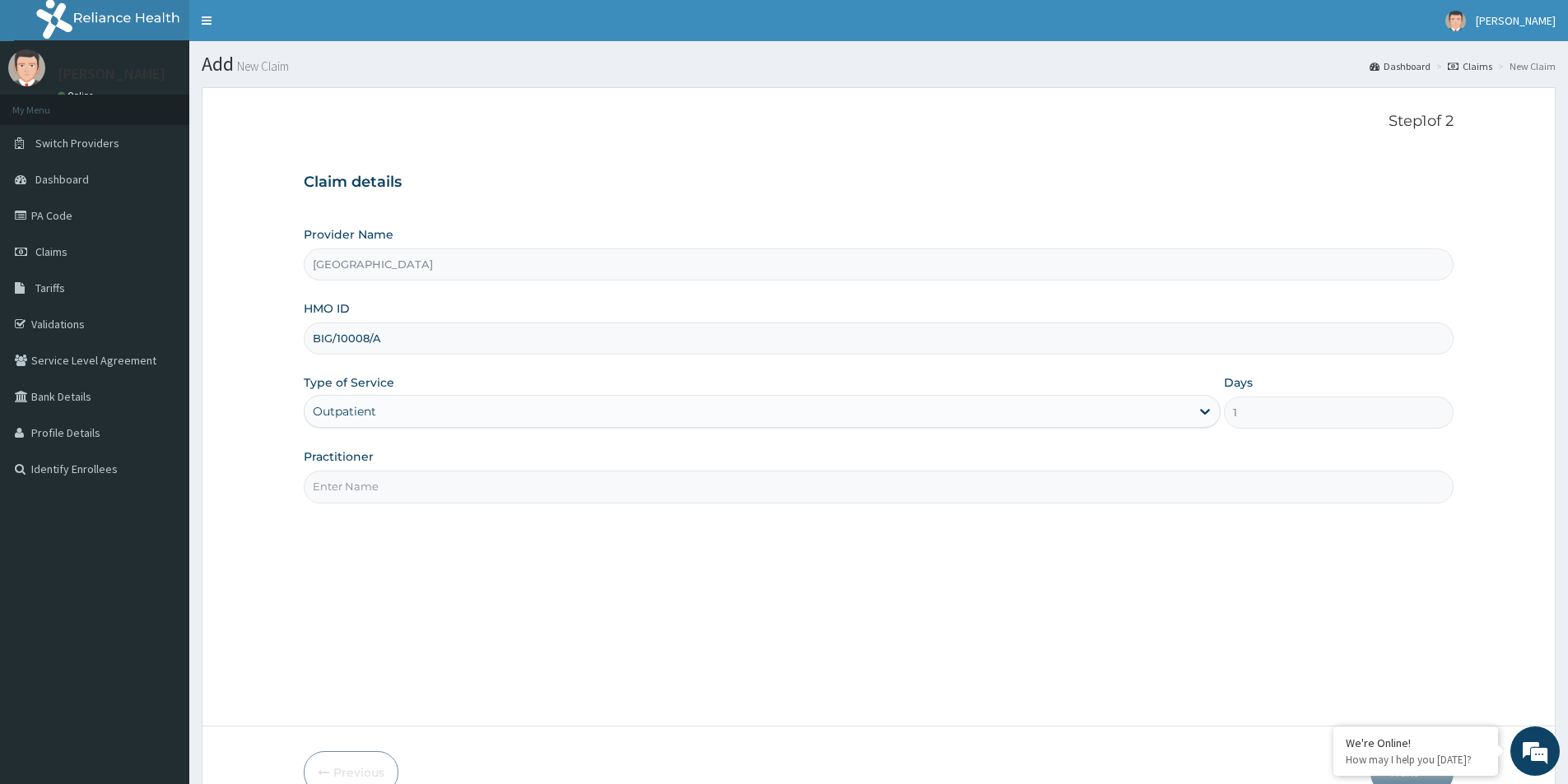
click at [385, 481] on input "Practitioner" at bounding box center [879, 486] width 1150 height 32
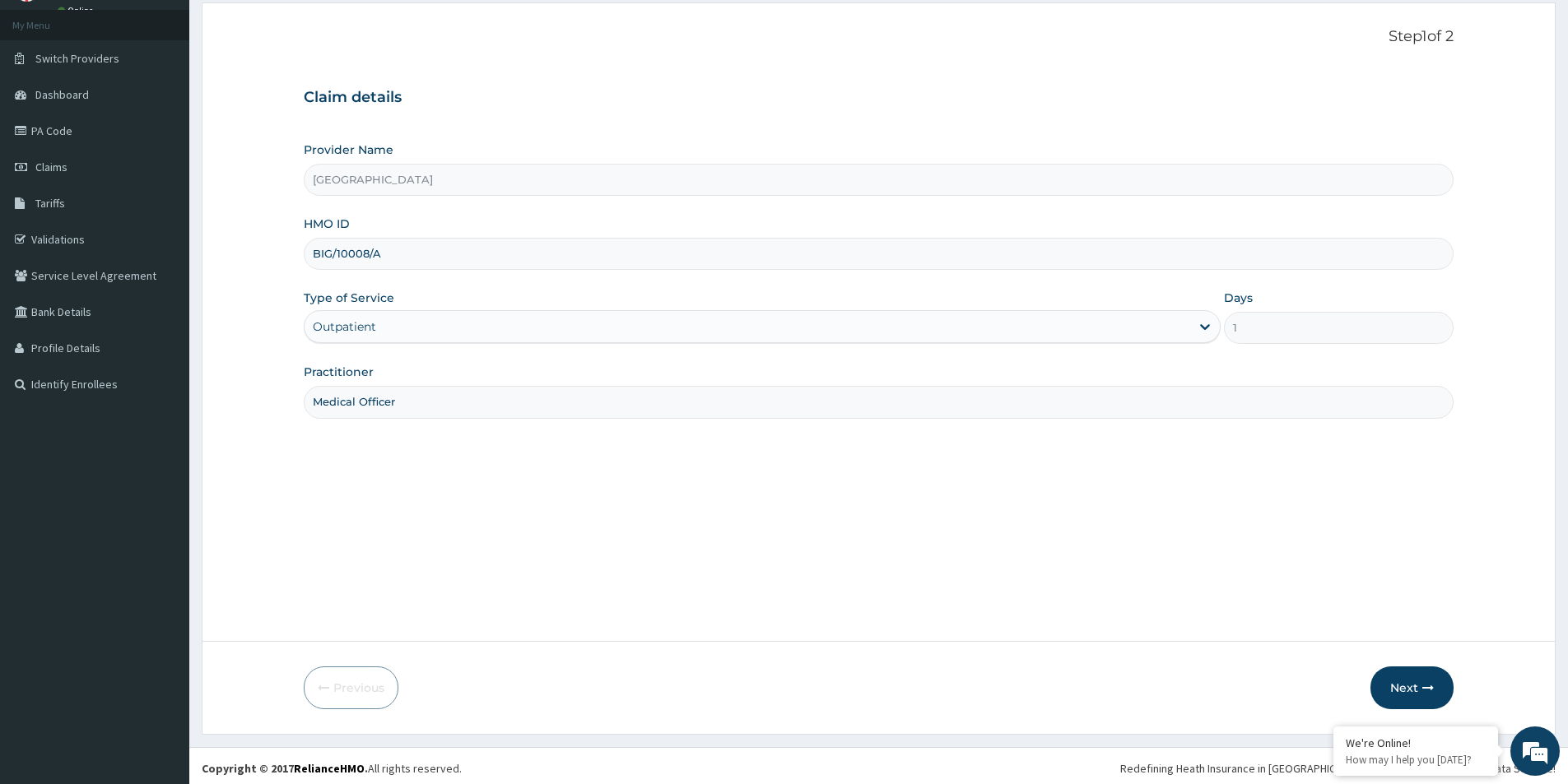
scroll to position [89, 0]
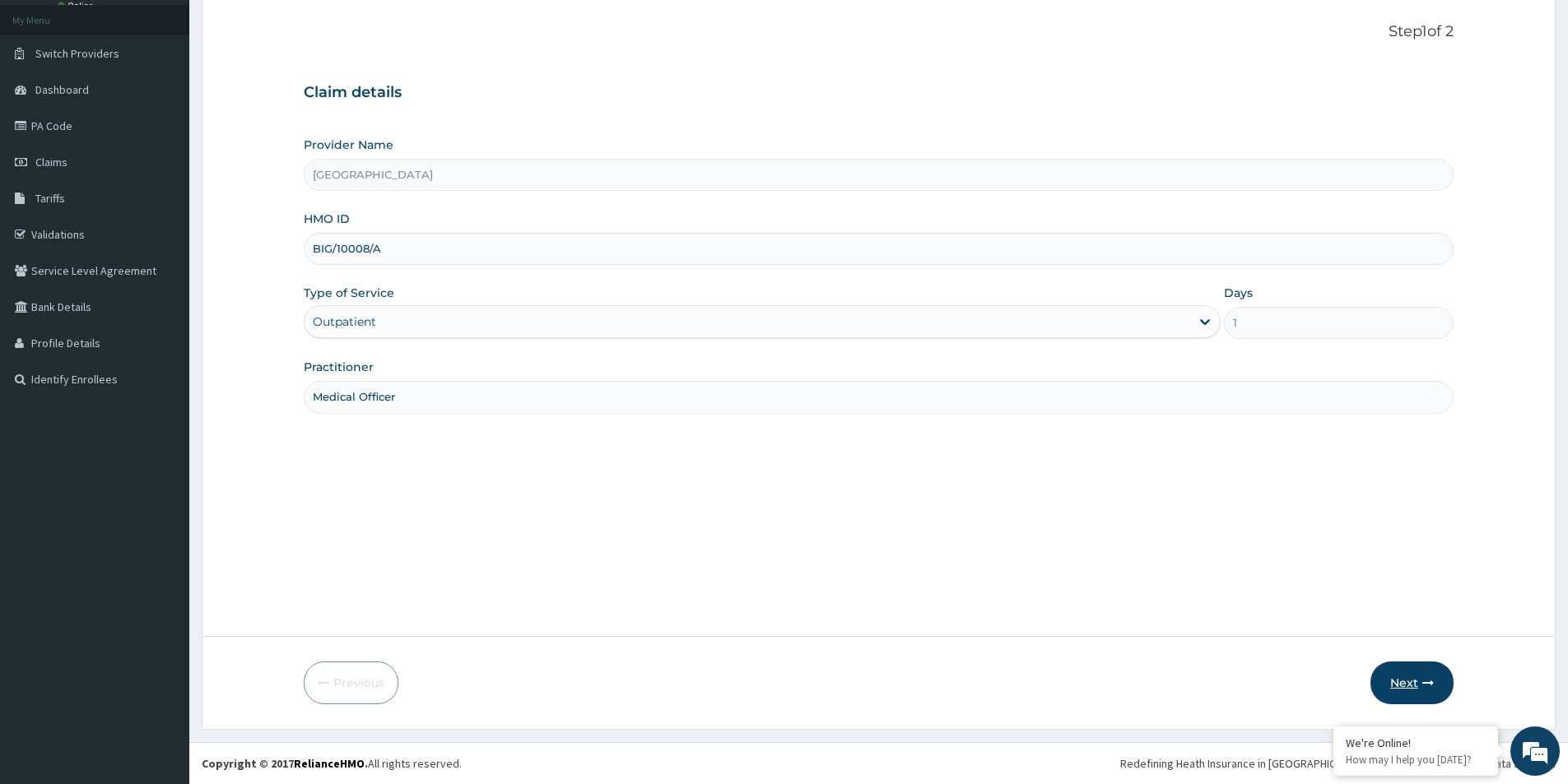
type input "Medical Officer"
click at [1411, 677] on button "Next" at bounding box center [1412, 683] width 84 height 43
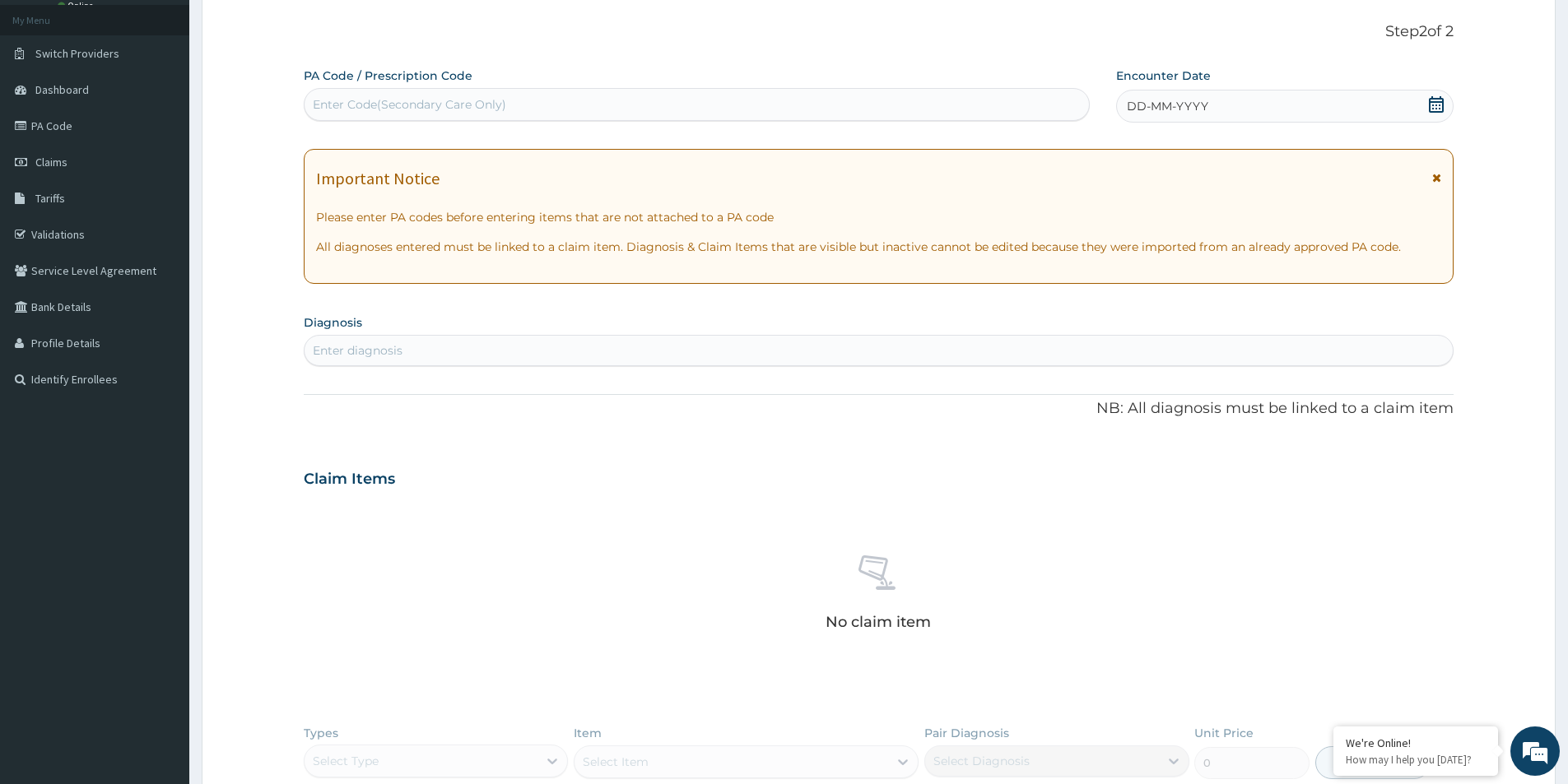
click at [718, 107] on div "Enter Code(Secondary Care Only)" at bounding box center [696, 104] width 784 height 26
paste input "PA/E4AAAE"
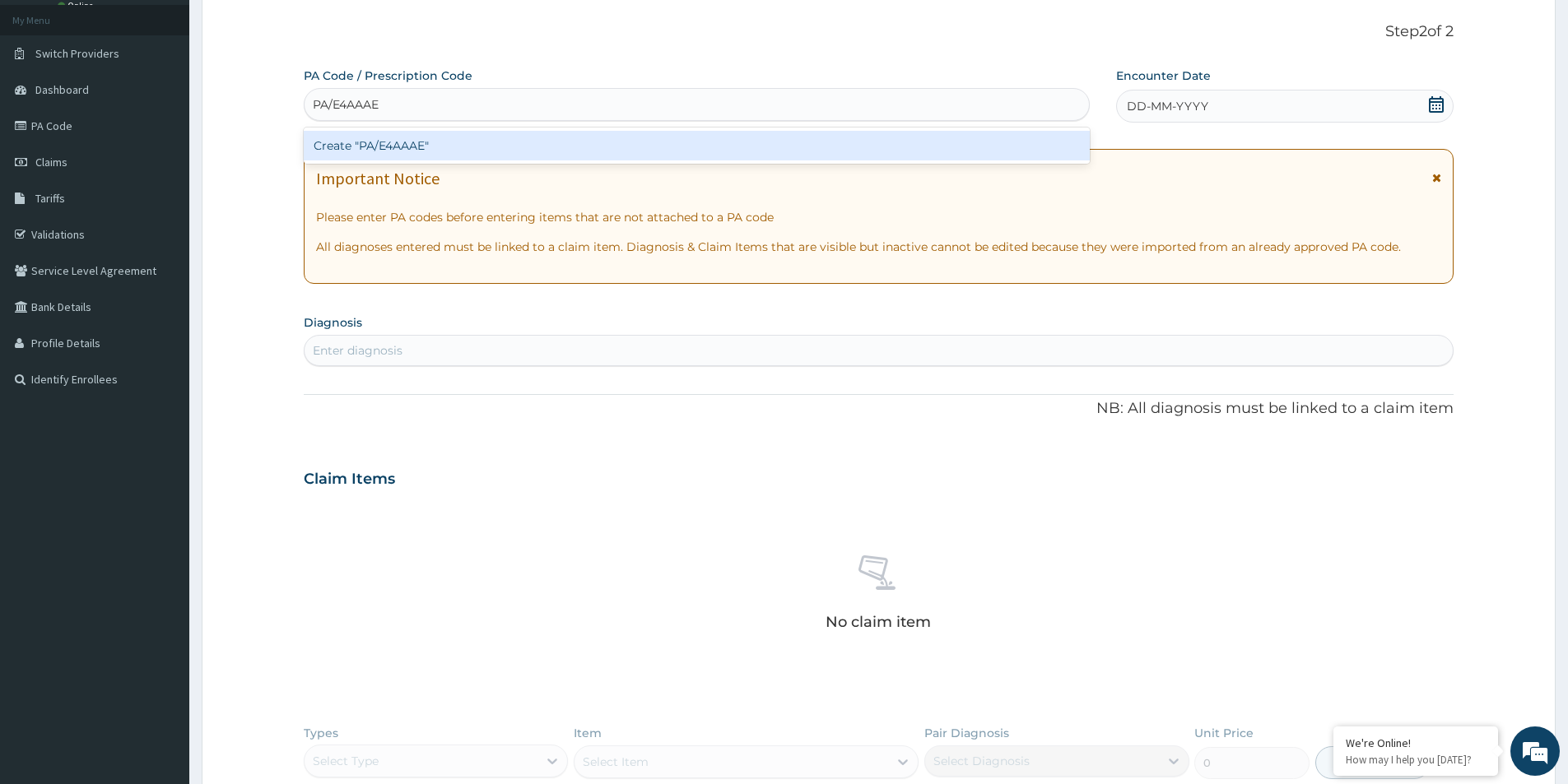
type input "PA/E4AAAE"
click at [964, 410] on div "PA Code / Prescription Code option Create "PA/E4AAAE" focused, 1 of 1. 1 result…" at bounding box center [879, 485] width 1150 height 835
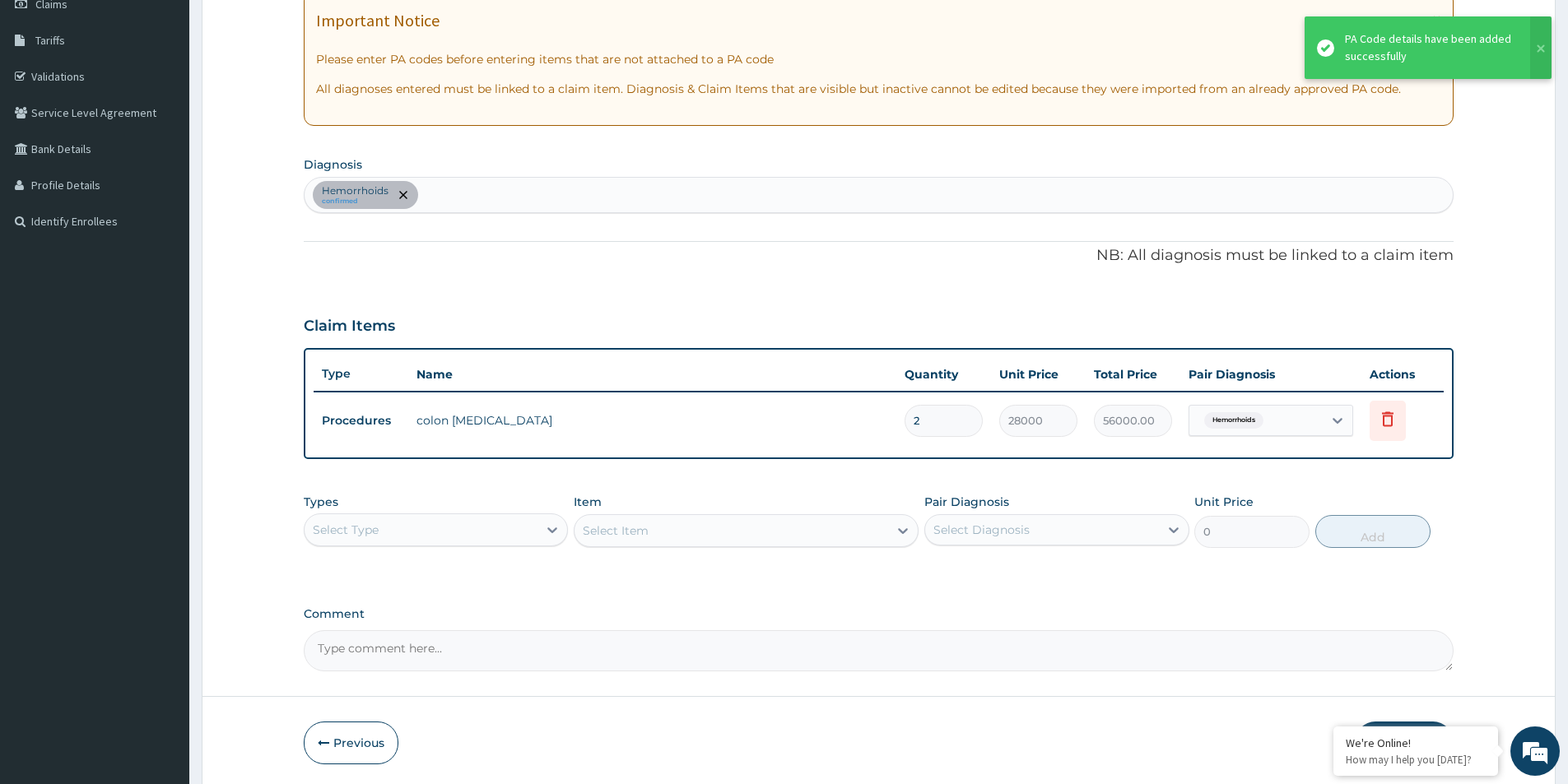
scroll to position [308, 0]
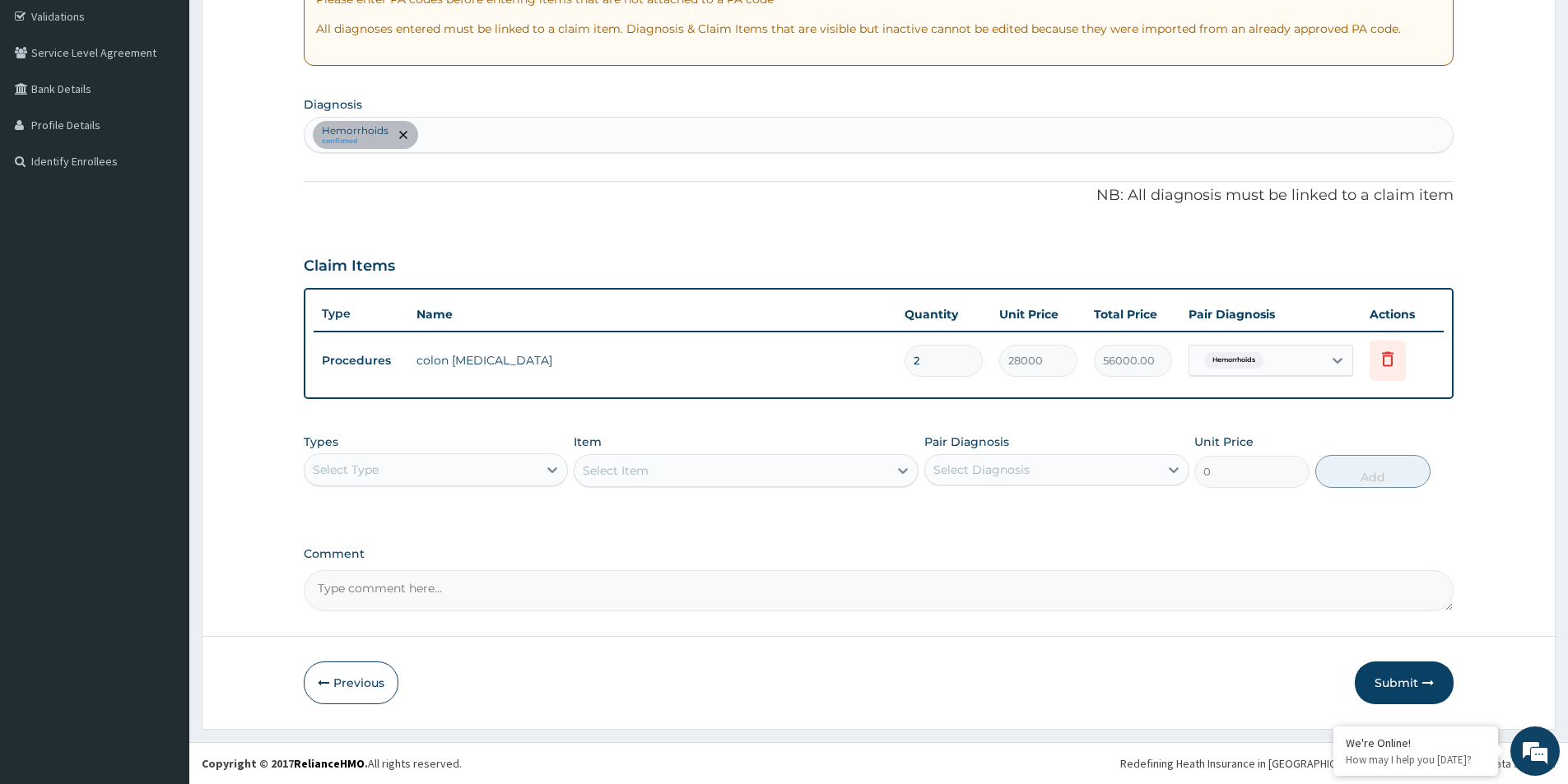
click at [481, 472] on div "Select Type" at bounding box center [421, 469] width 233 height 26
click at [389, 580] on div "Procedures" at bounding box center [436, 570] width 264 height 29
click at [978, 472] on div "Select Diagnosis" at bounding box center [981, 469] width 96 height 17
click at [959, 517] on label "Hemorrhoids" at bounding box center [991, 510] width 79 height 17
checkbox input "true"
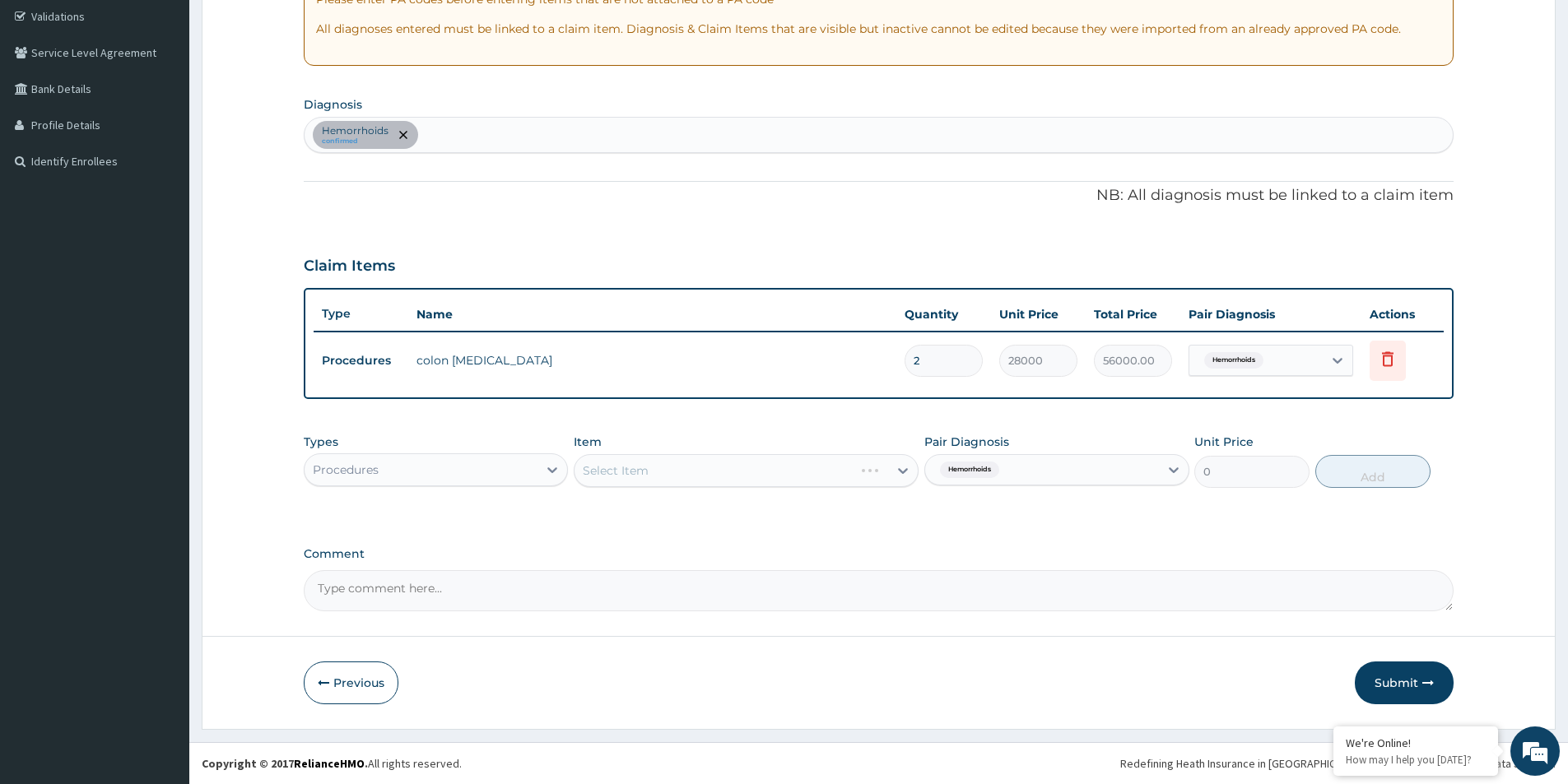
click at [804, 473] on div "Select Item" at bounding box center [746, 470] width 345 height 33
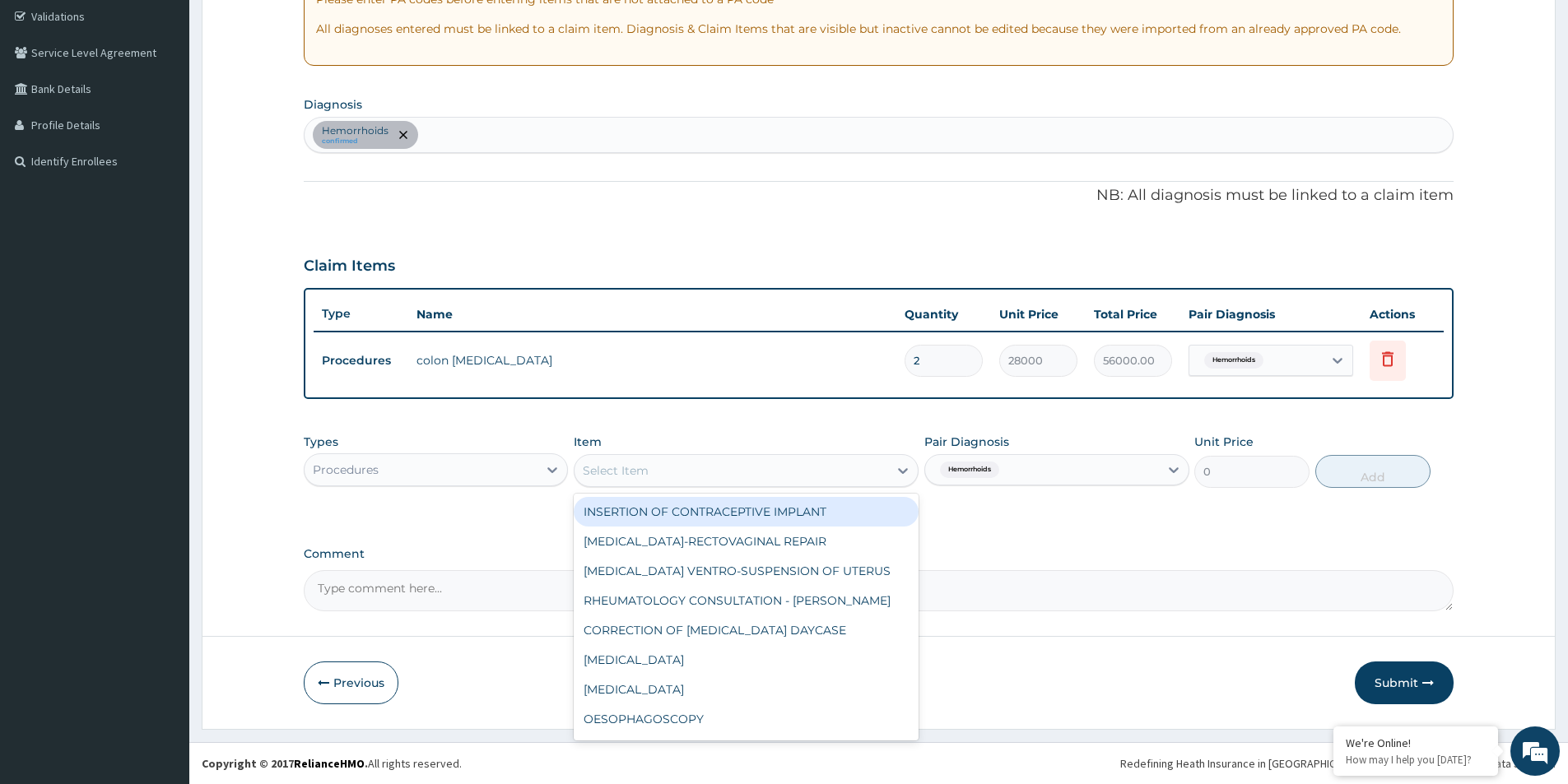
click at [804, 473] on div "Select Item" at bounding box center [731, 470] width 314 height 26
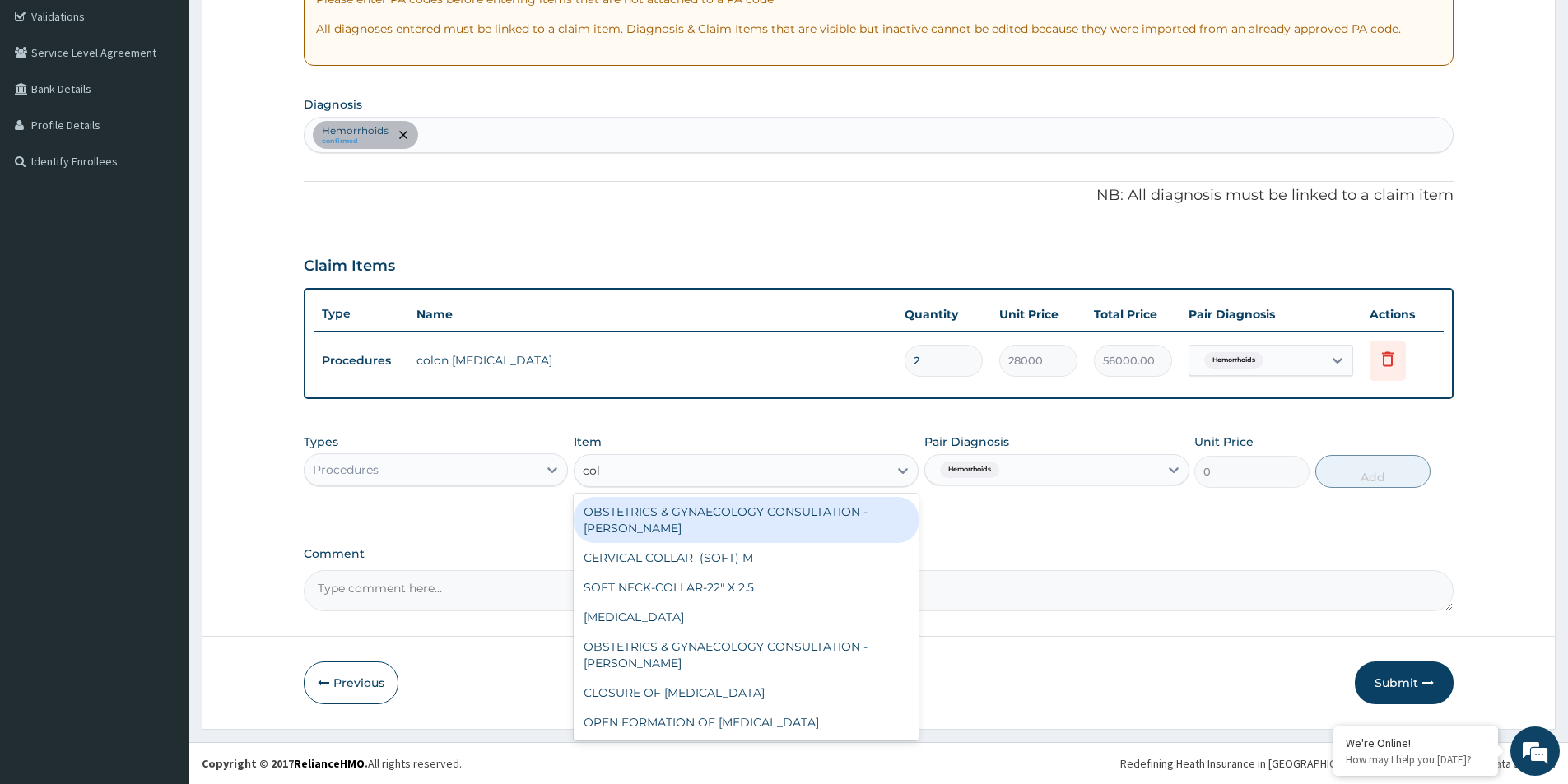
type input "colo"
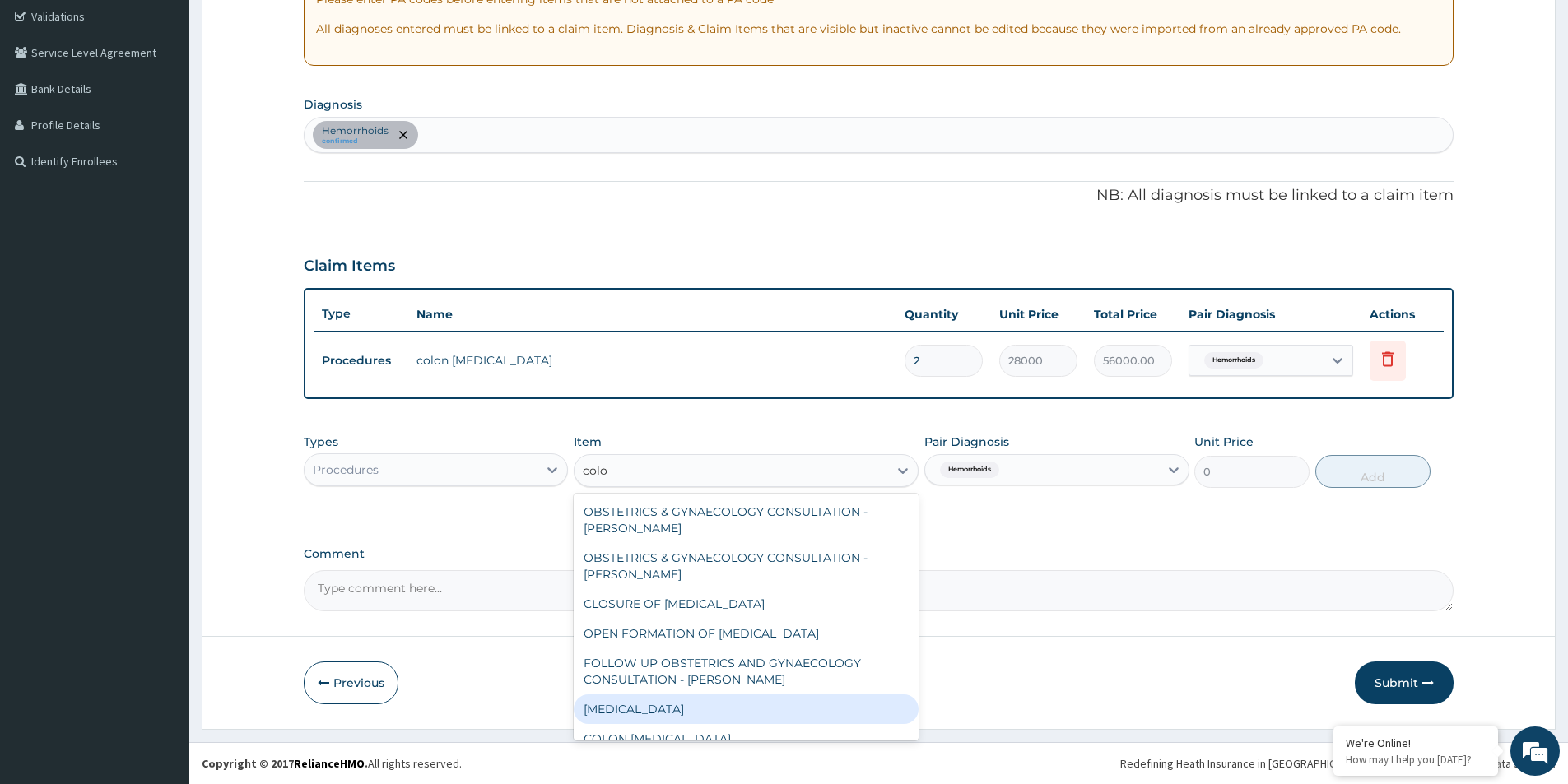
click at [642, 716] on div "[MEDICAL_DATA]" at bounding box center [746, 709] width 345 height 29
type input "162000"
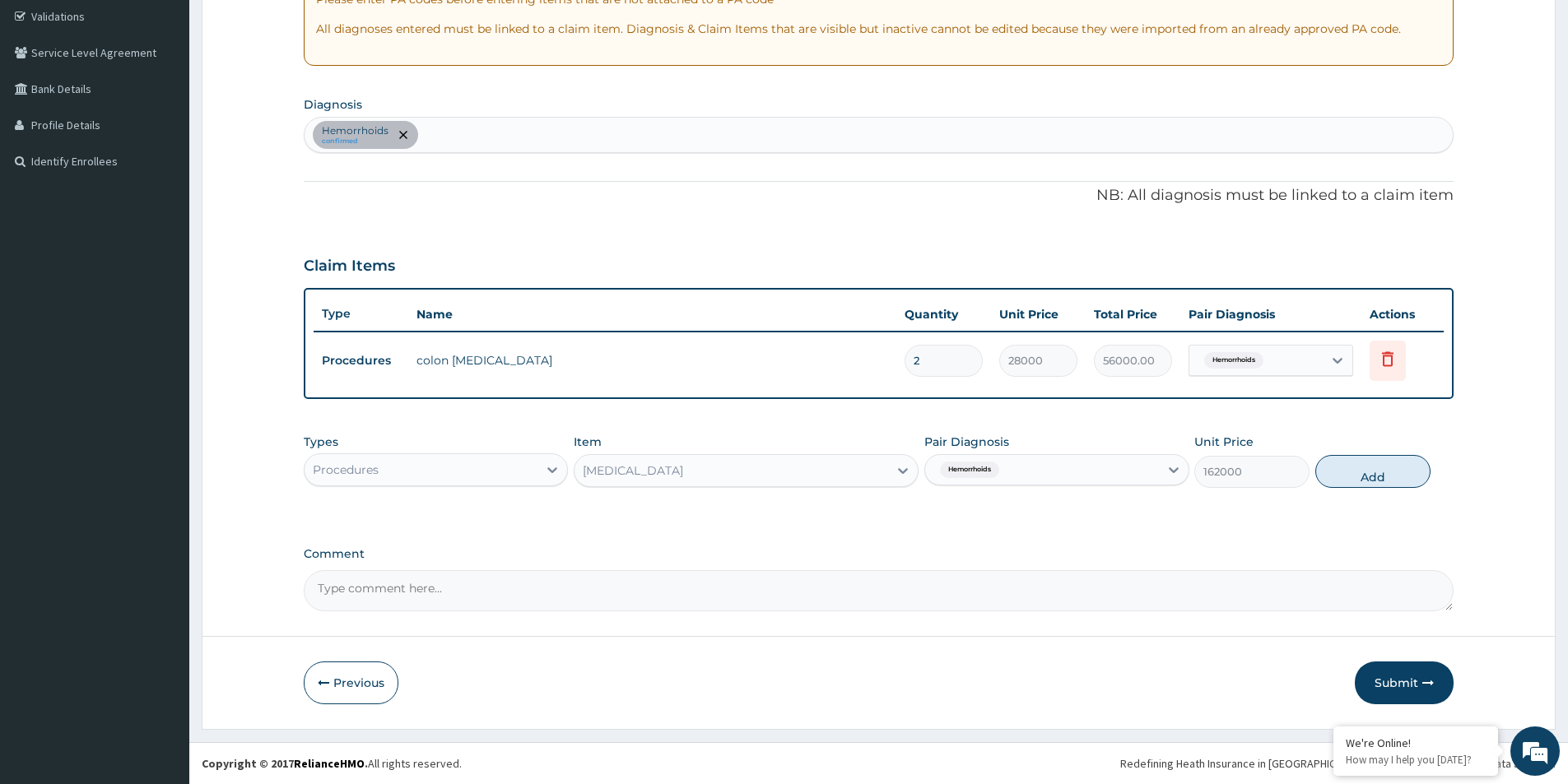
click at [713, 460] on div "[MEDICAL_DATA]" at bounding box center [731, 470] width 314 height 26
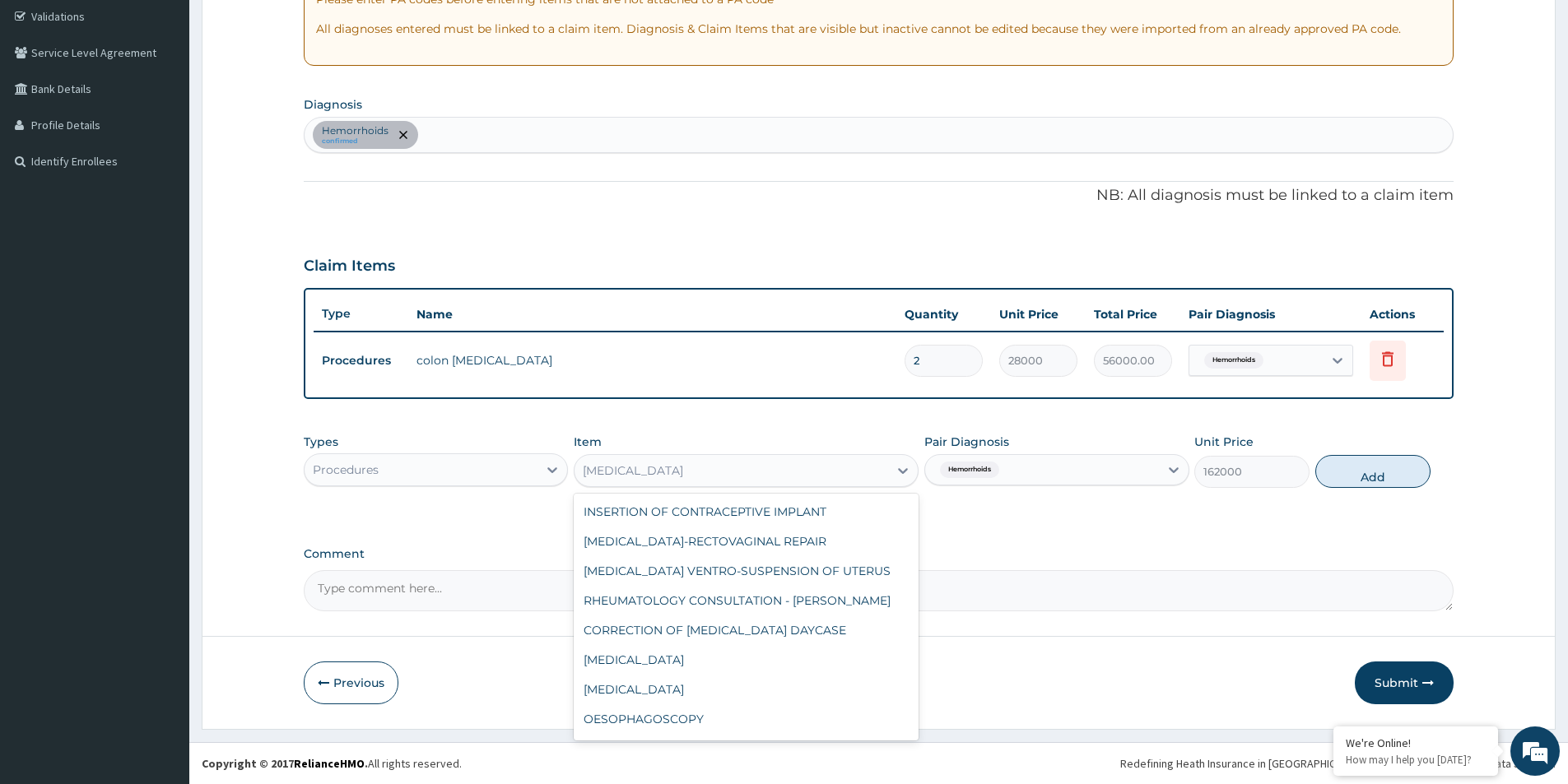
scroll to position [8096, 0]
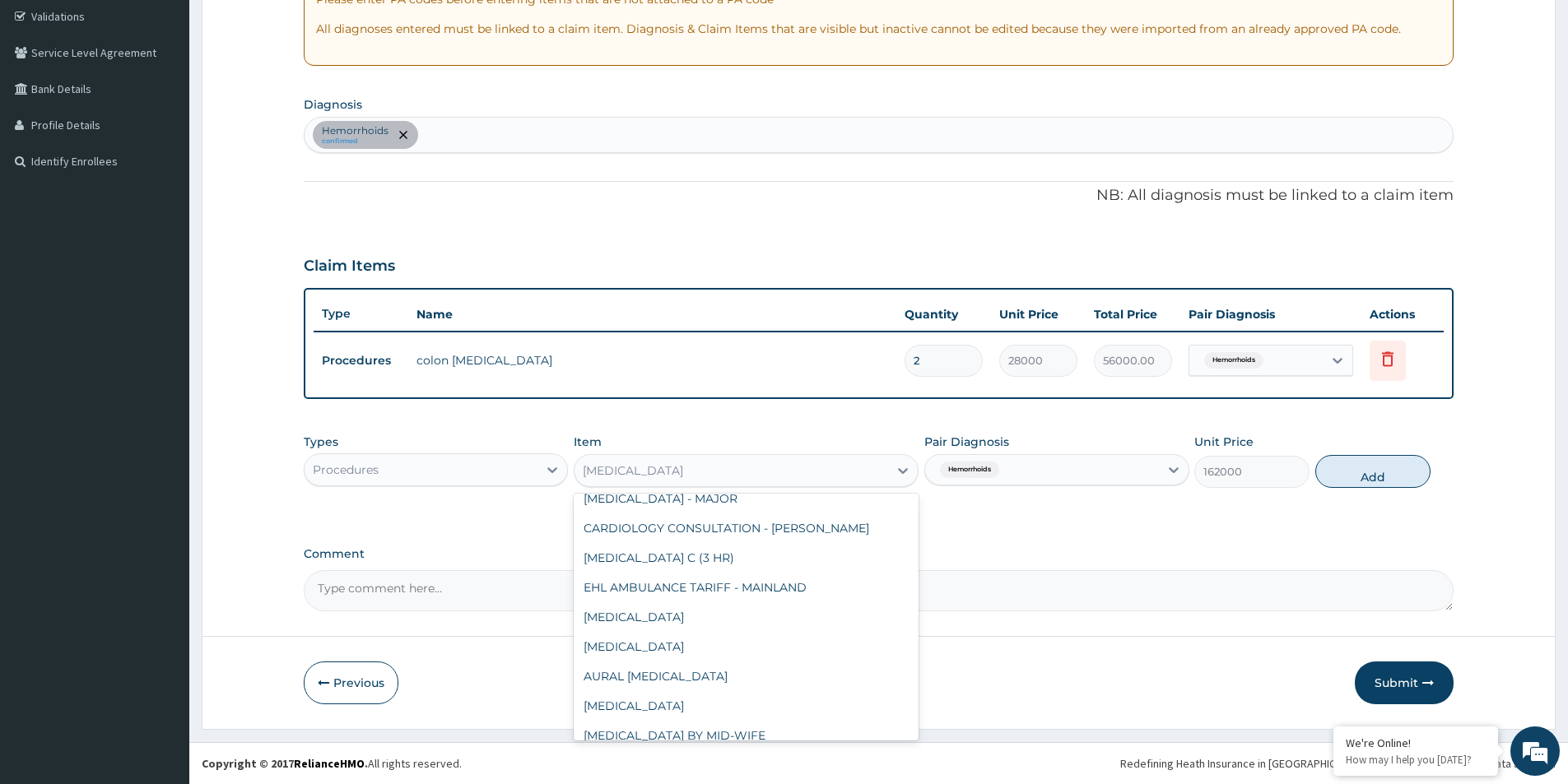
type input "v"
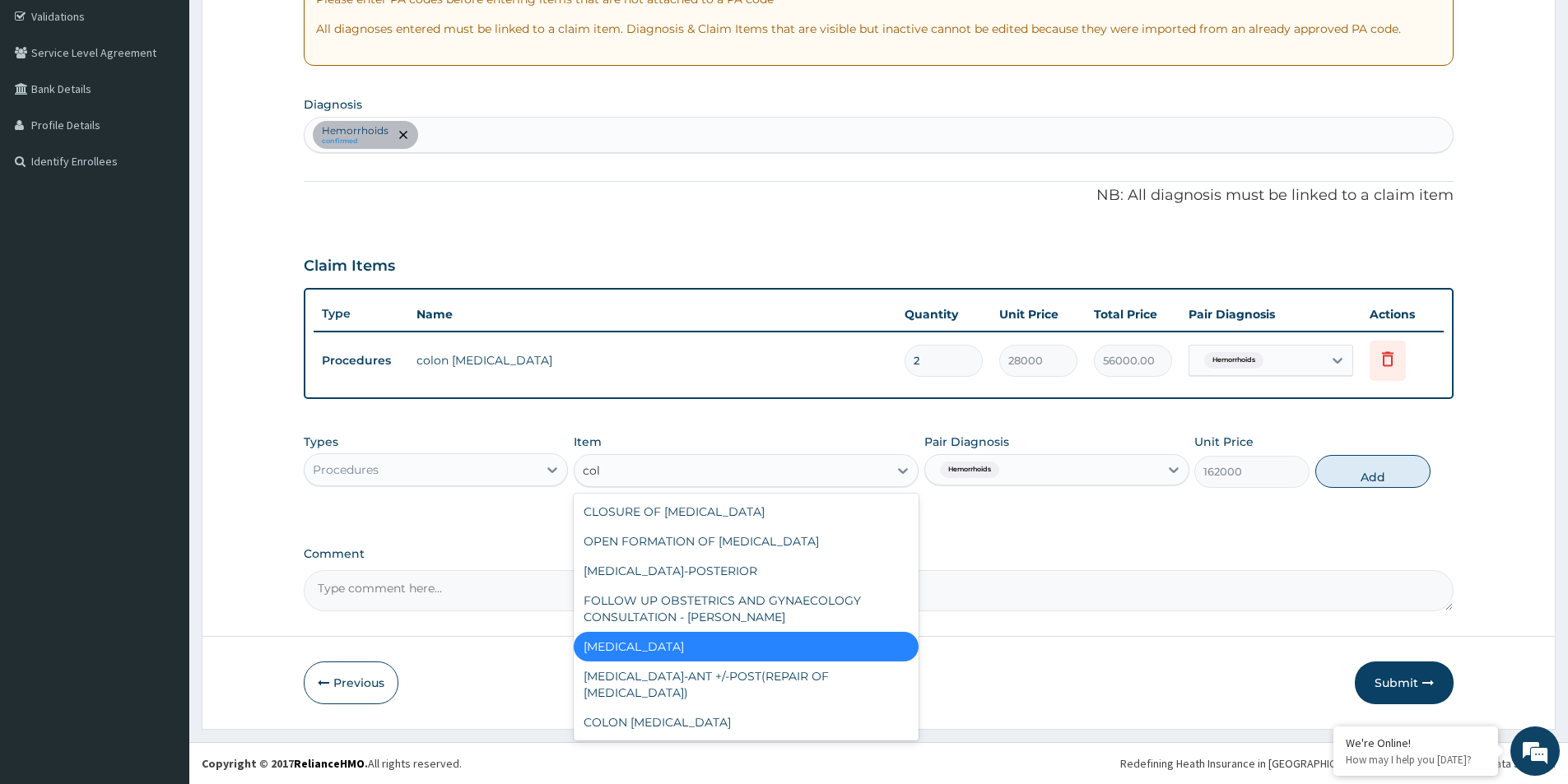
type input "colo"
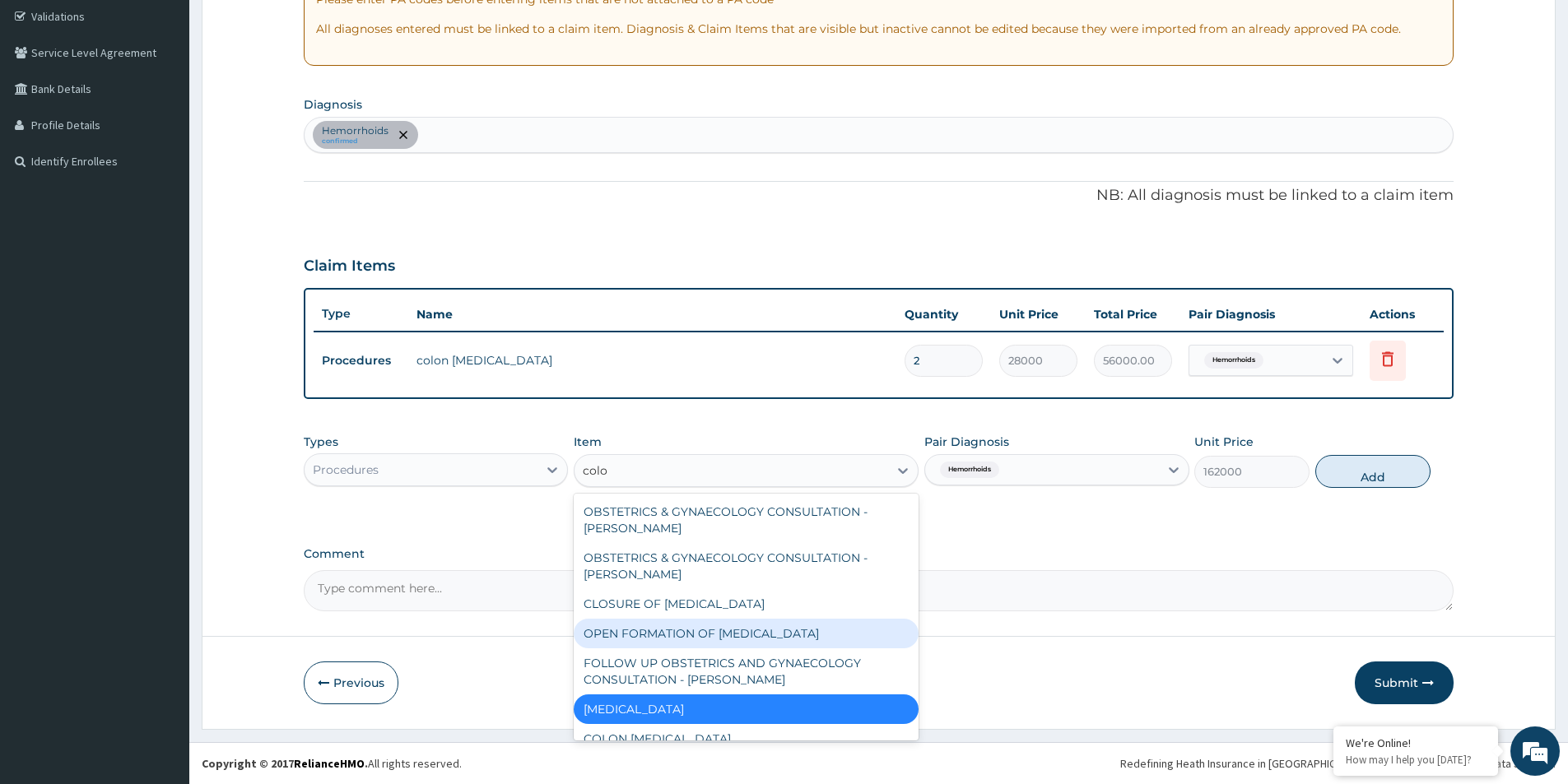
scroll to position [17, 0]
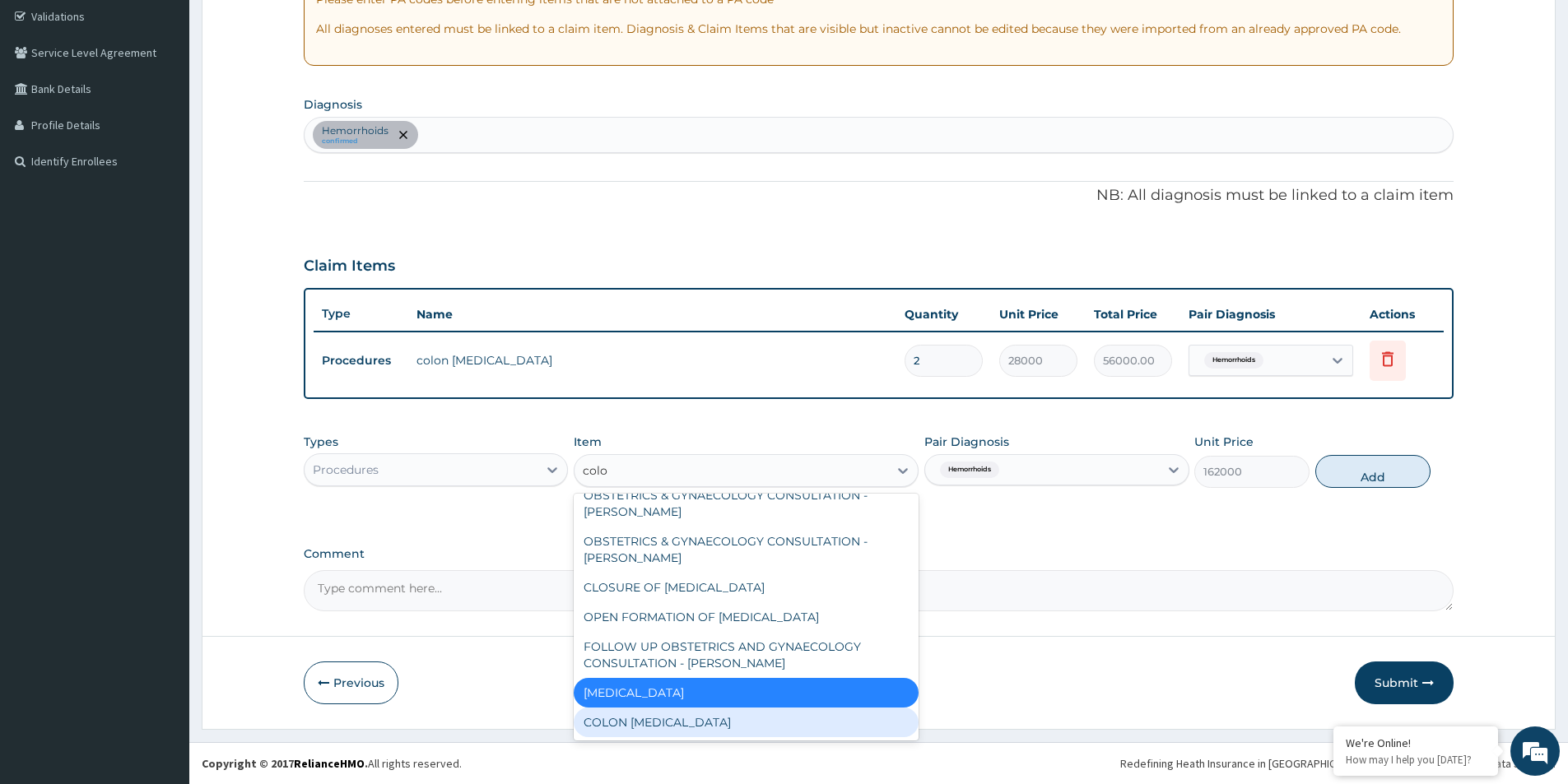
click at [768, 732] on div "COLON [MEDICAL_DATA]" at bounding box center [746, 722] width 345 height 29
type input "0"
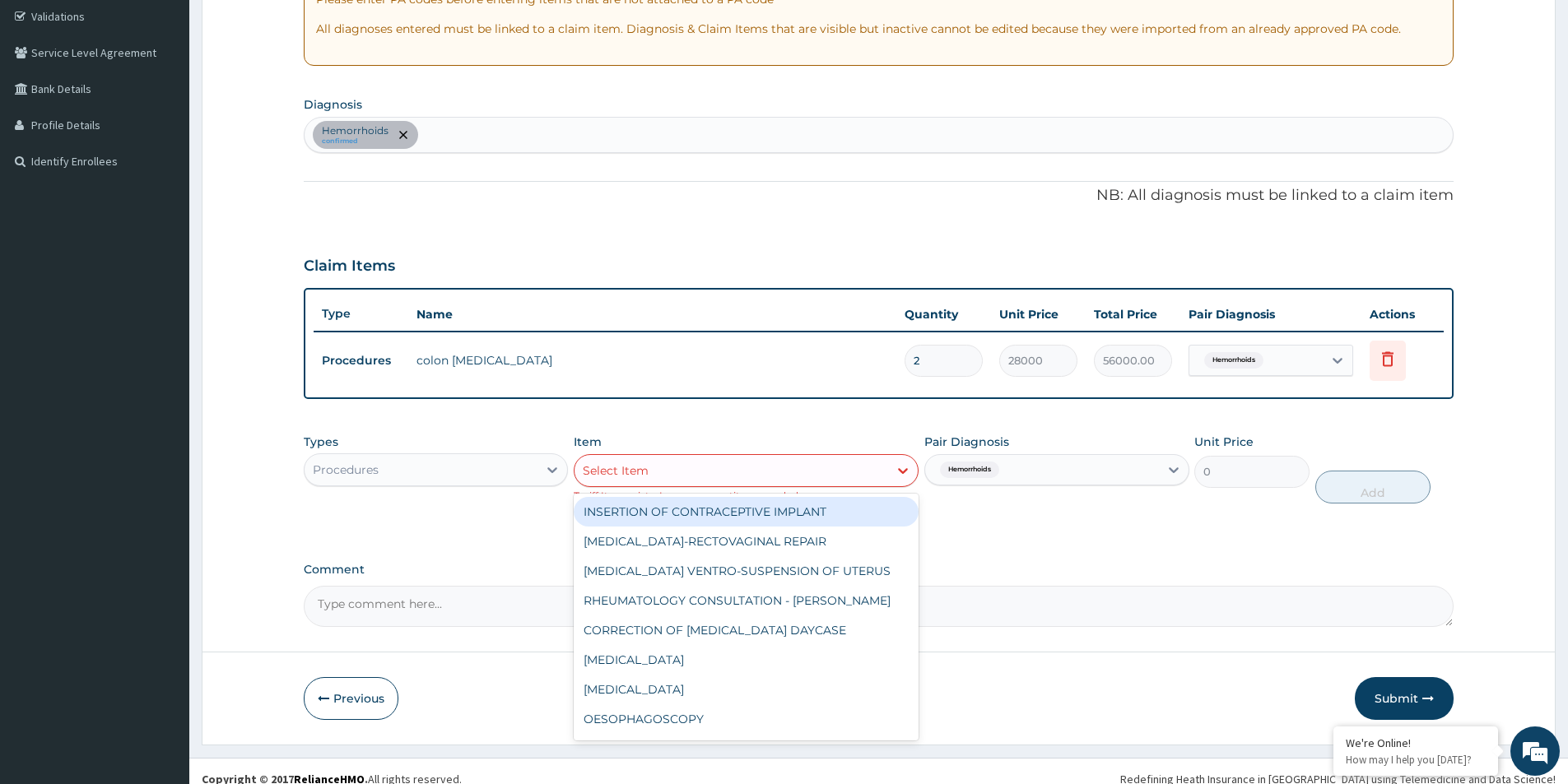
click at [837, 465] on div "Select Item" at bounding box center [731, 470] width 314 height 26
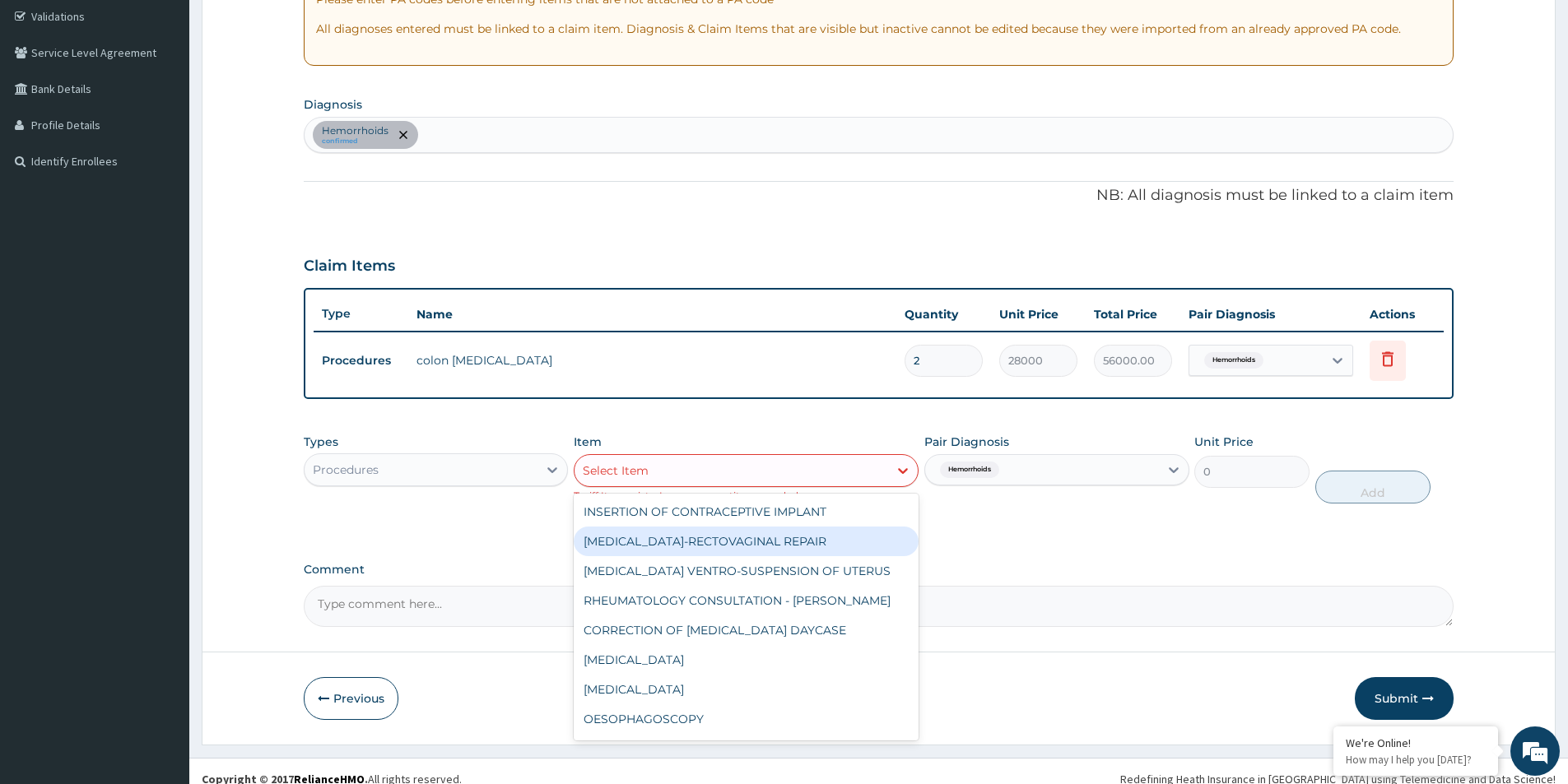
type input "v"
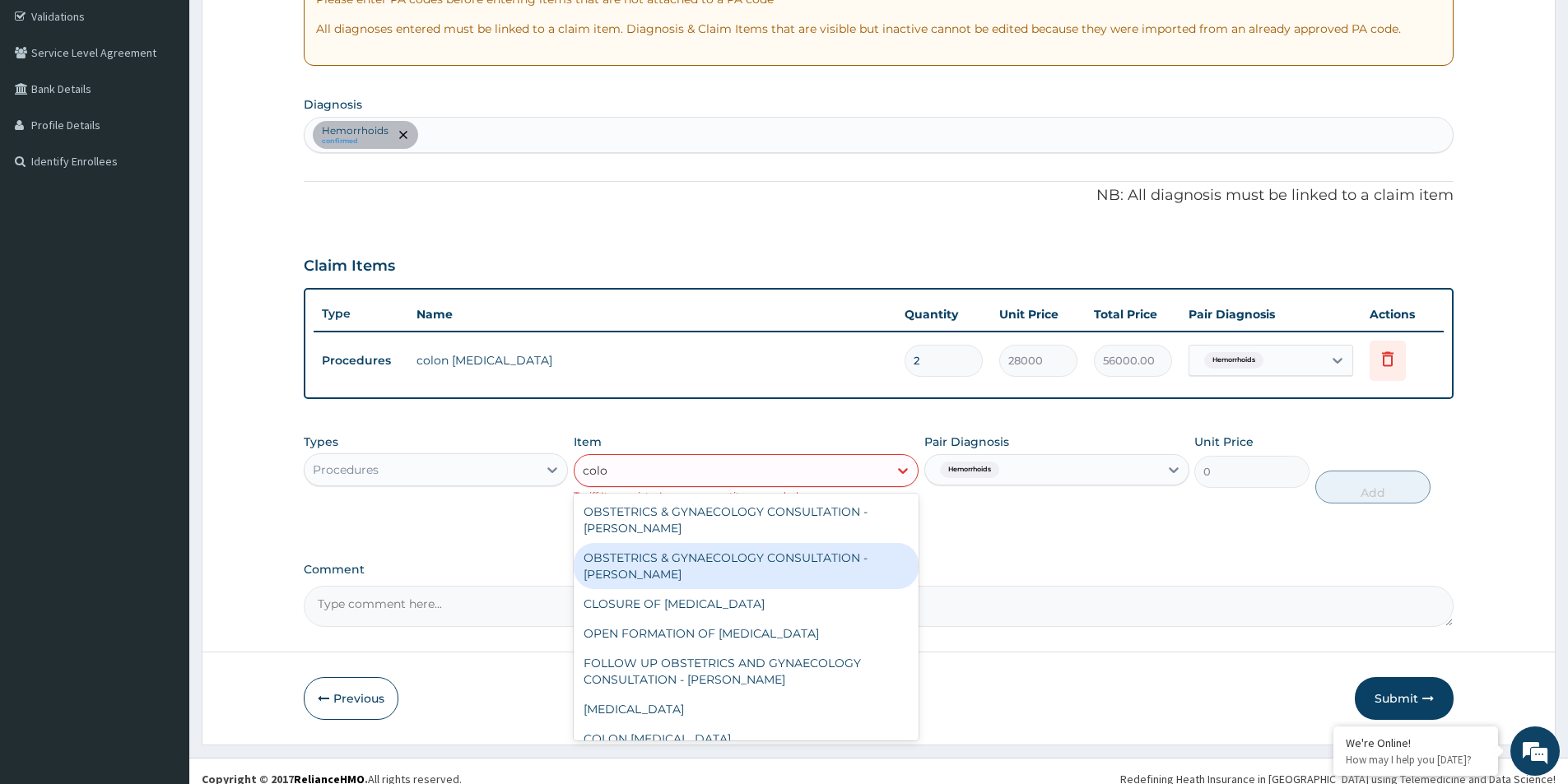
type input "colon"
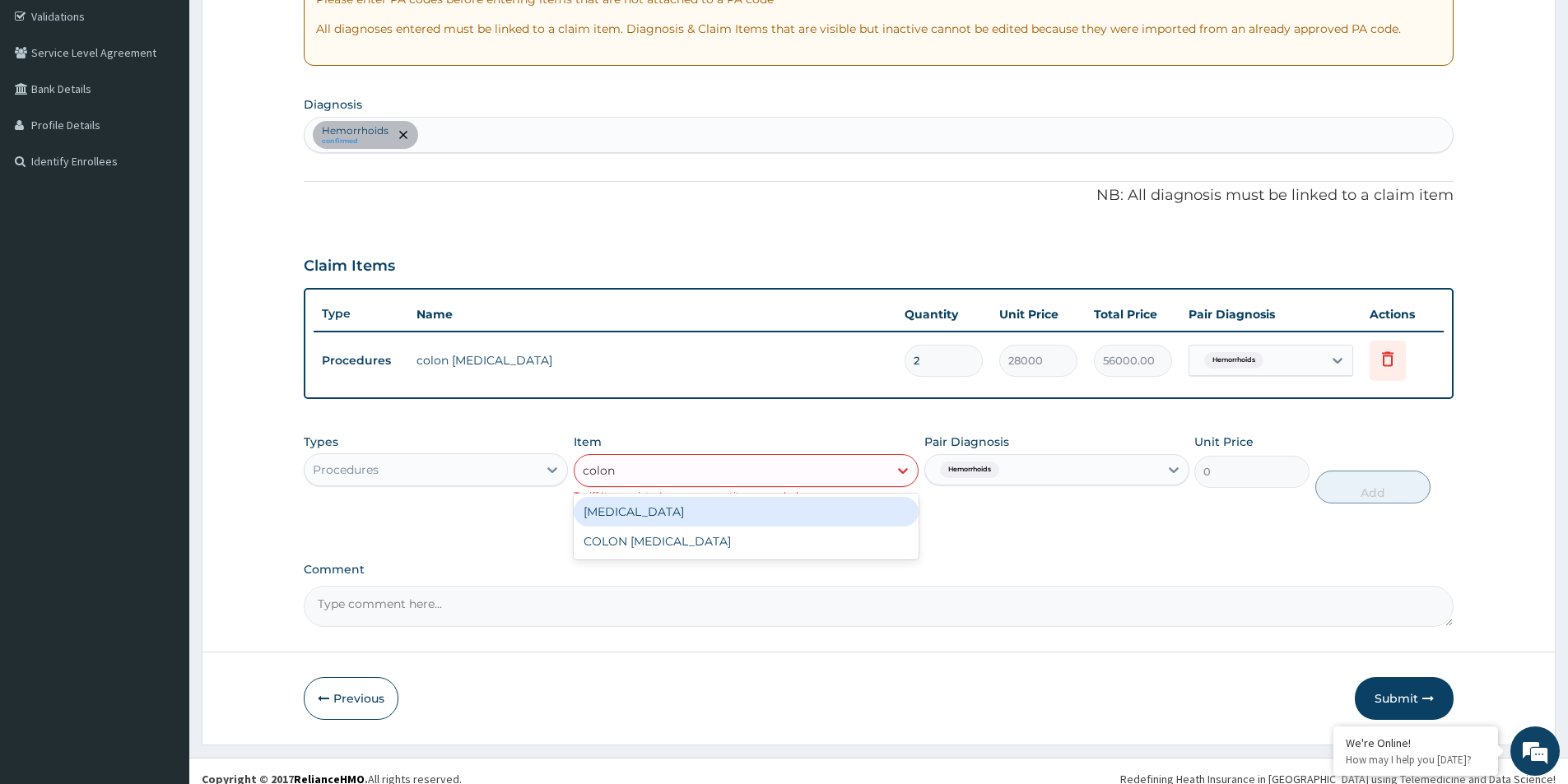
click at [753, 516] on div "[MEDICAL_DATA]" at bounding box center [746, 512] width 345 height 29
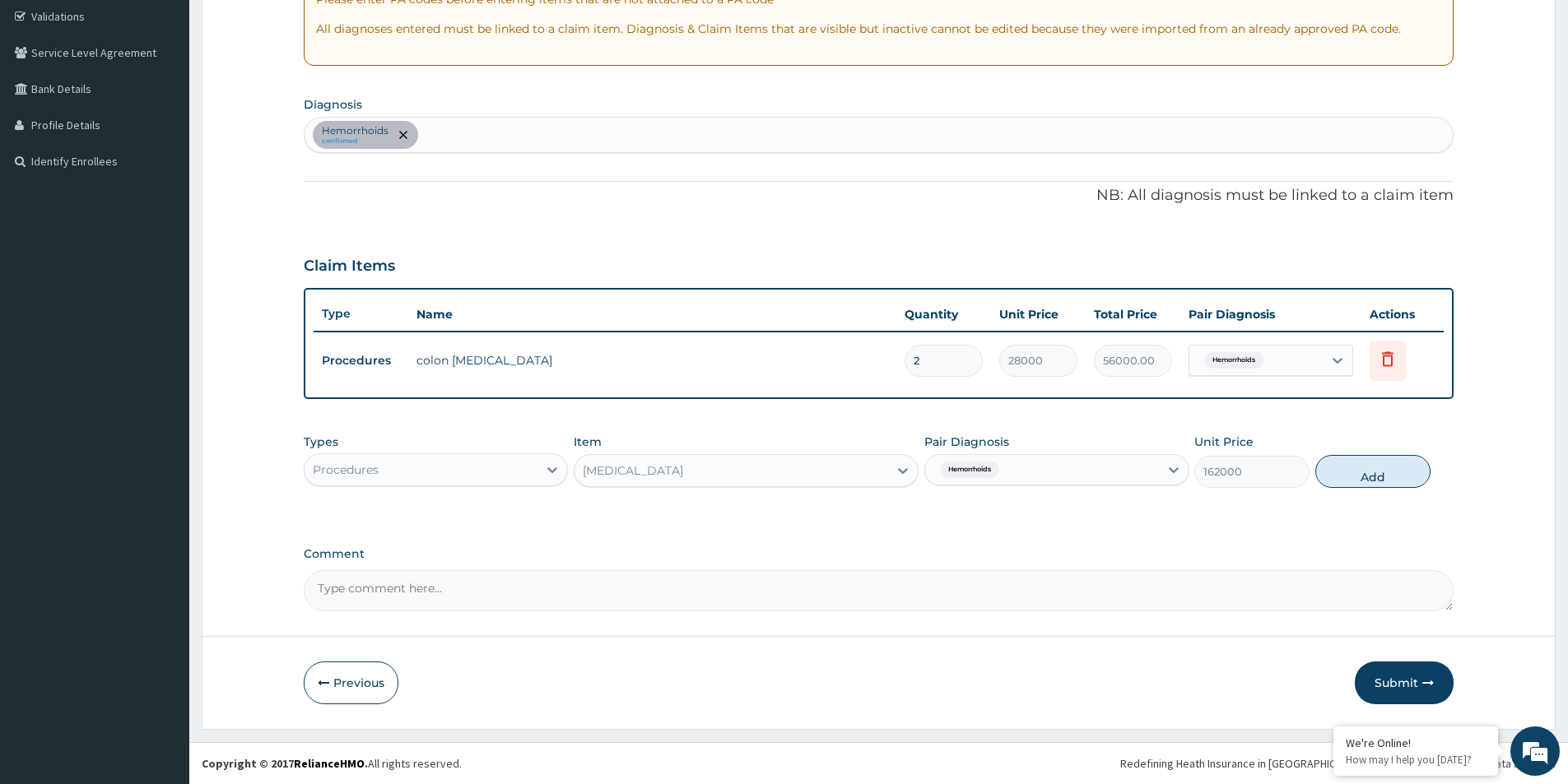
click at [1358, 465] on button "Add" at bounding box center [1373, 471] width 116 height 33
type input "0"
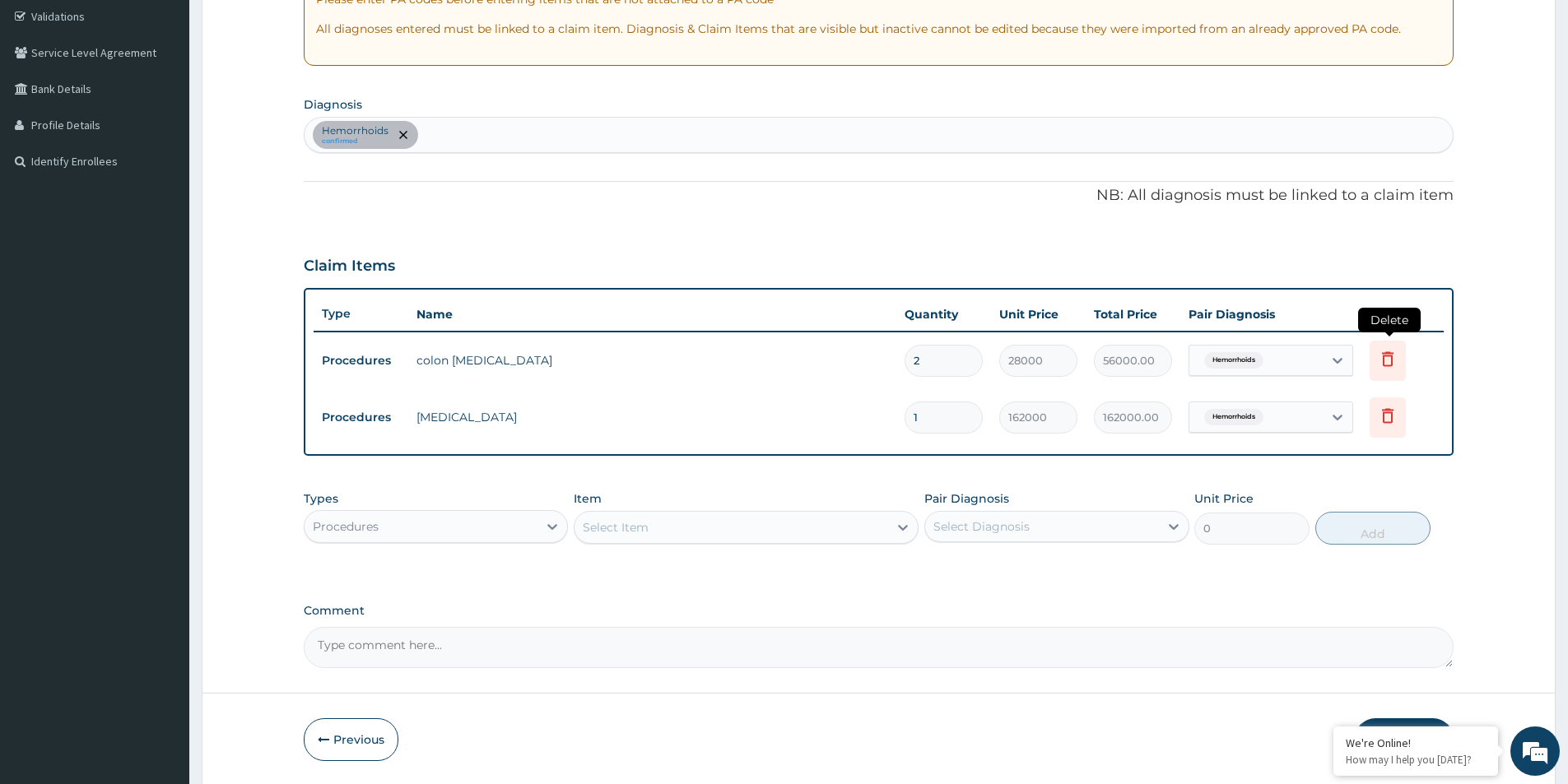
click at [1379, 364] on icon at bounding box center [1388, 358] width 19 height 19
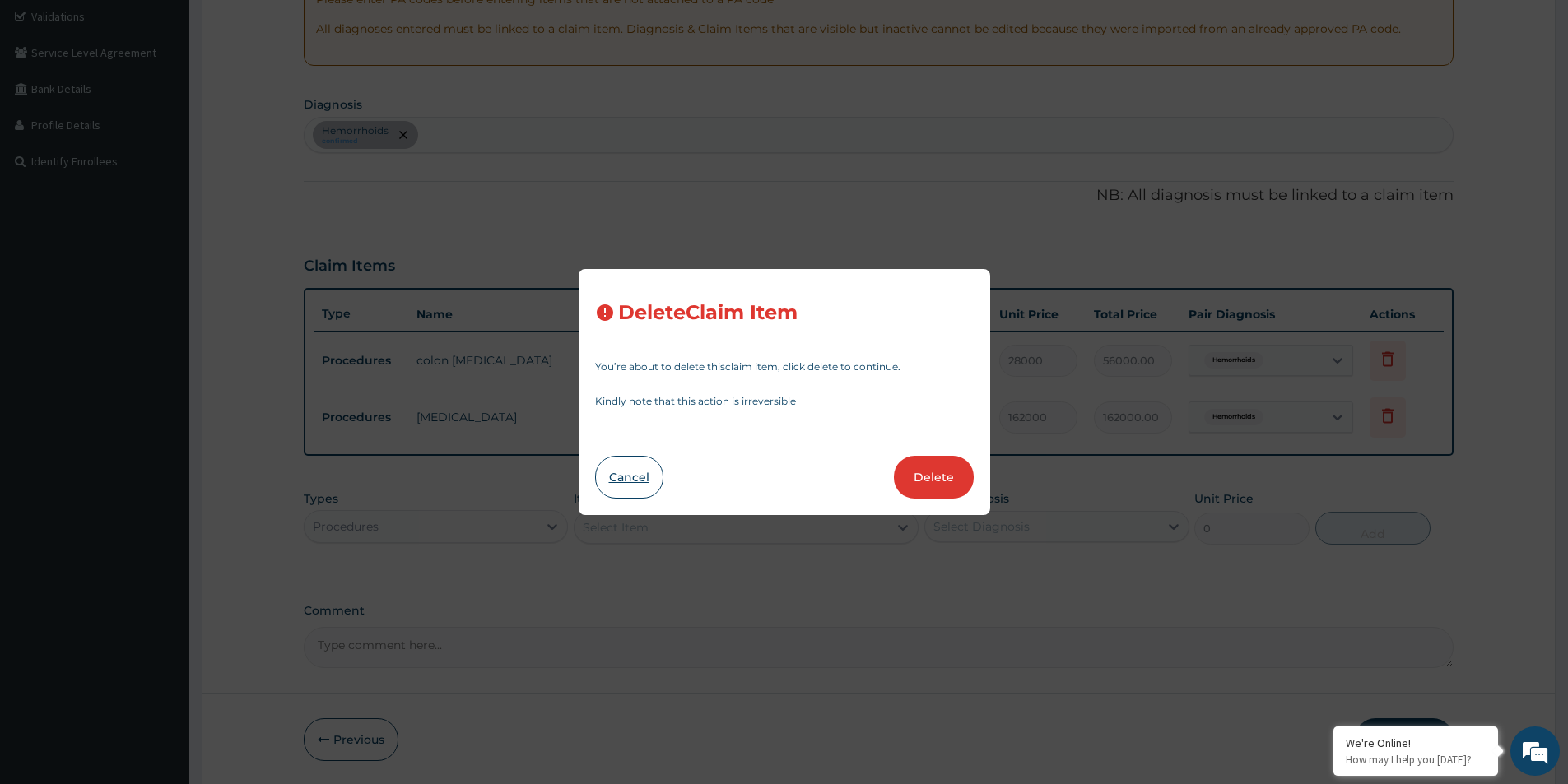
click at [618, 464] on button "Cancel" at bounding box center [629, 477] width 68 height 43
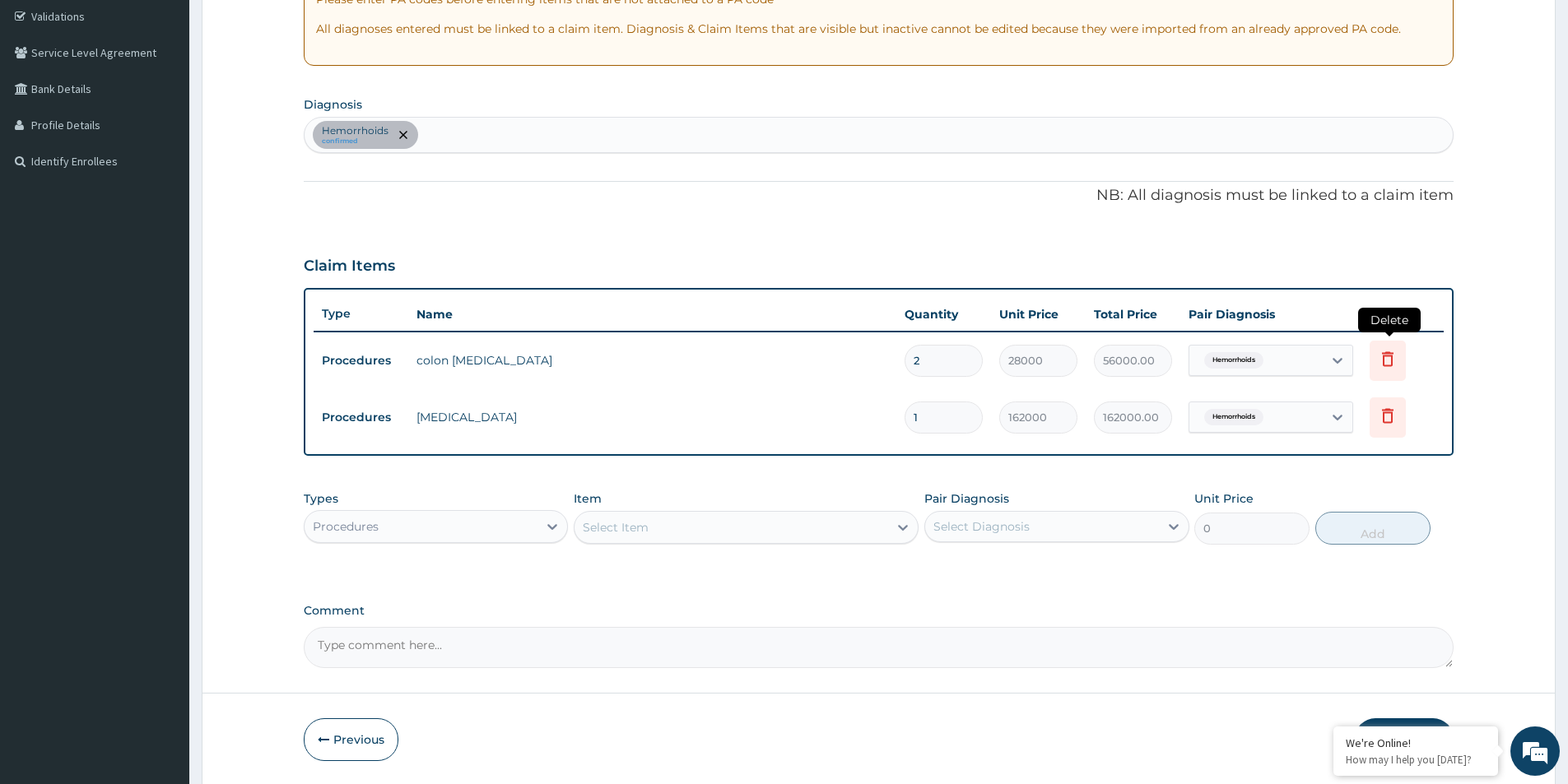
click at [1376, 362] on icon at bounding box center [1387, 360] width 36 height 40
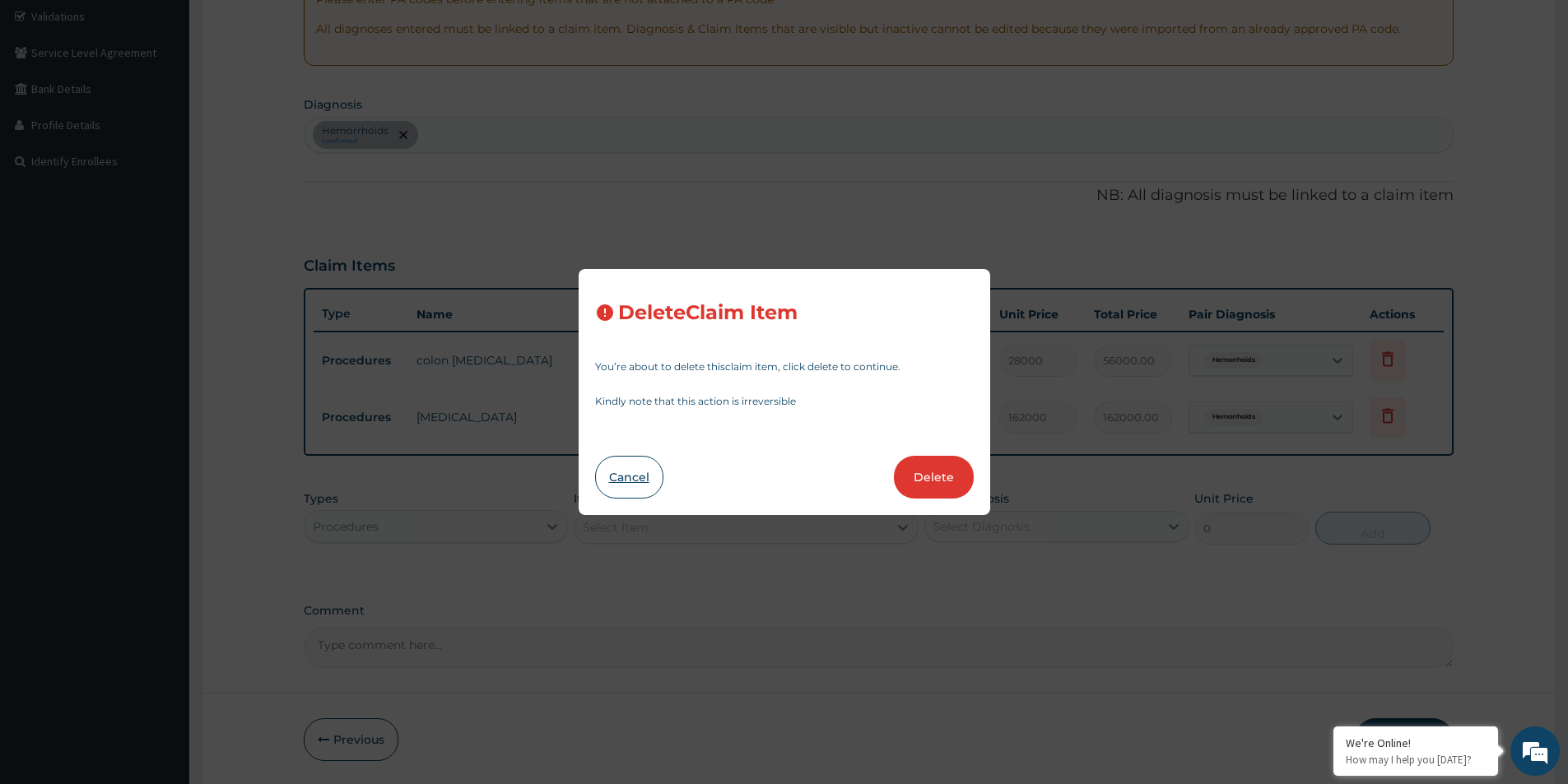
click at [617, 470] on button "Cancel" at bounding box center [629, 477] width 68 height 43
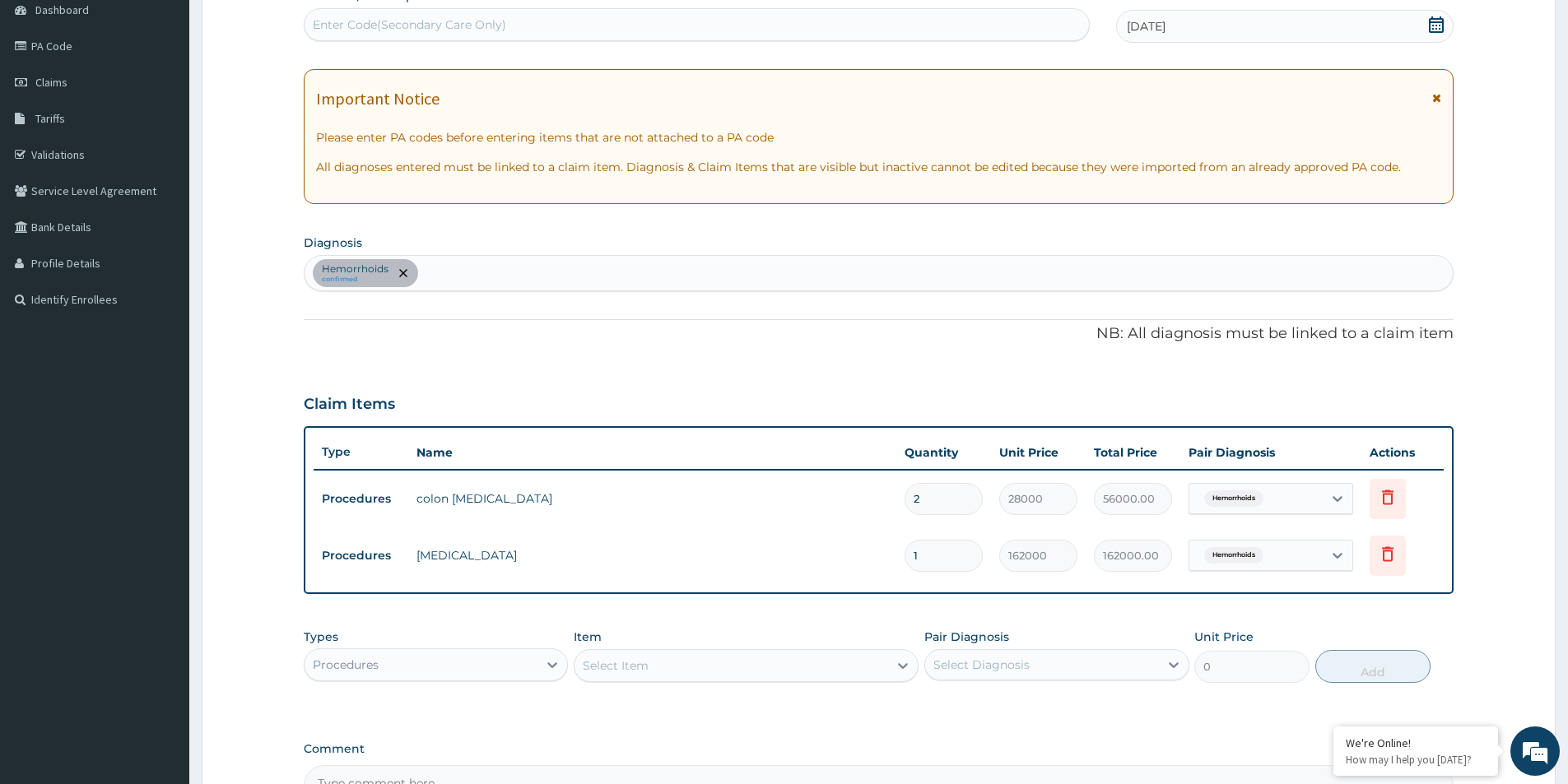
scroll to position [143, 0]
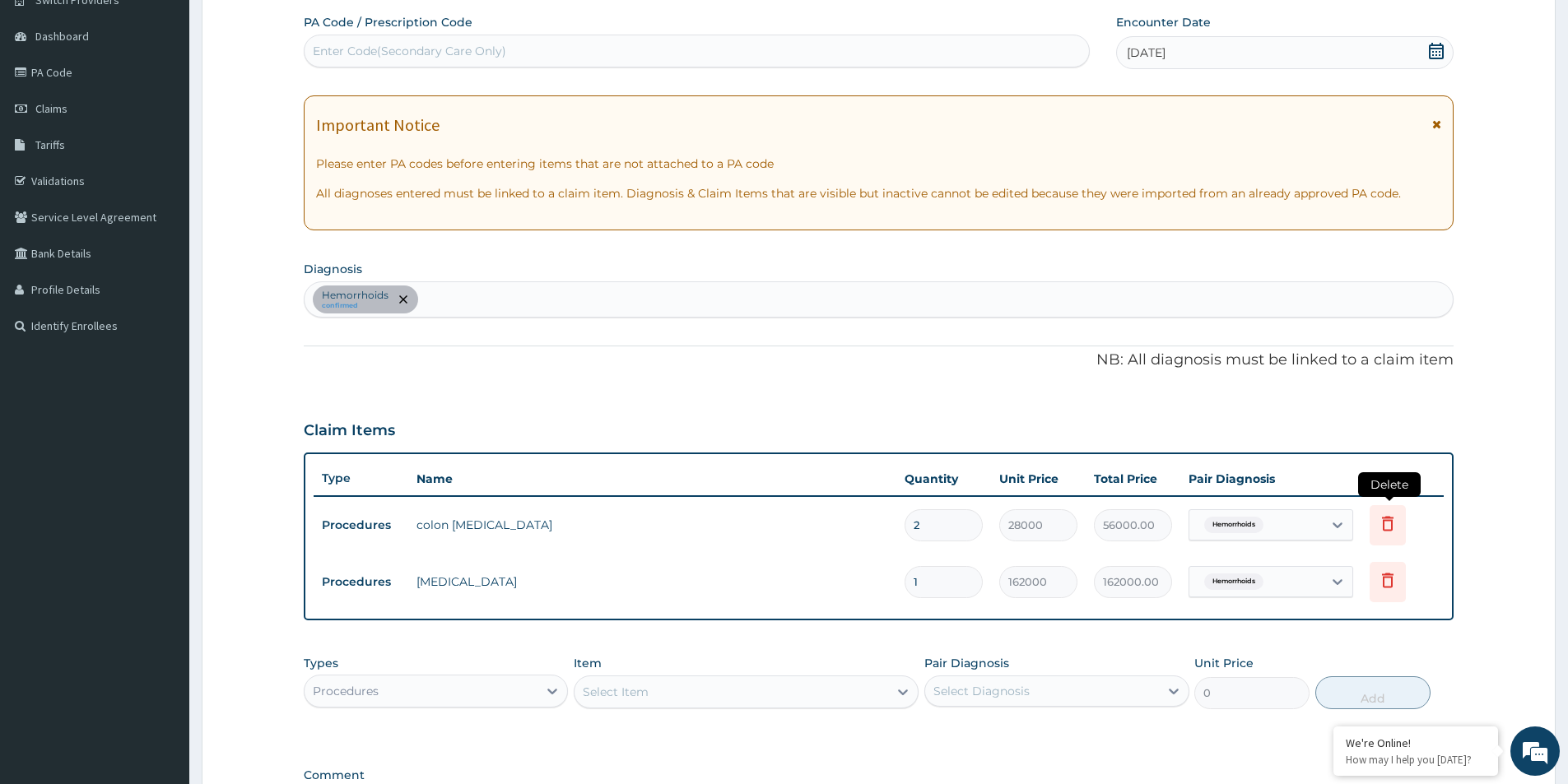
click at [1388, 524] on icon at bounding box center [1388, 523] width 19 height 19
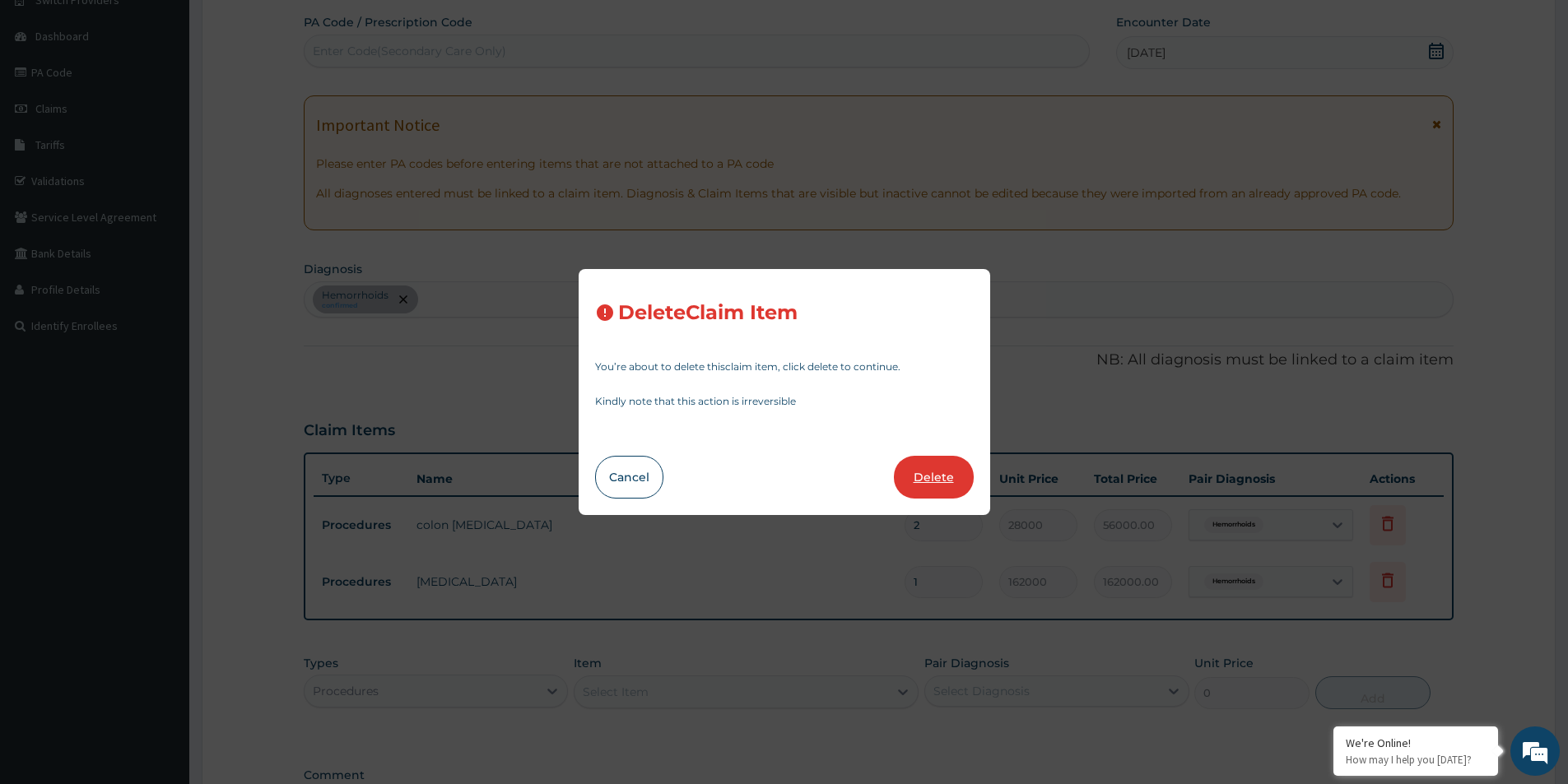
click at [946, 468] on button "Delete" at bounding box center [934, 477] width 80 height 43
type input "1"
type input "162000"
type input "162000.00"
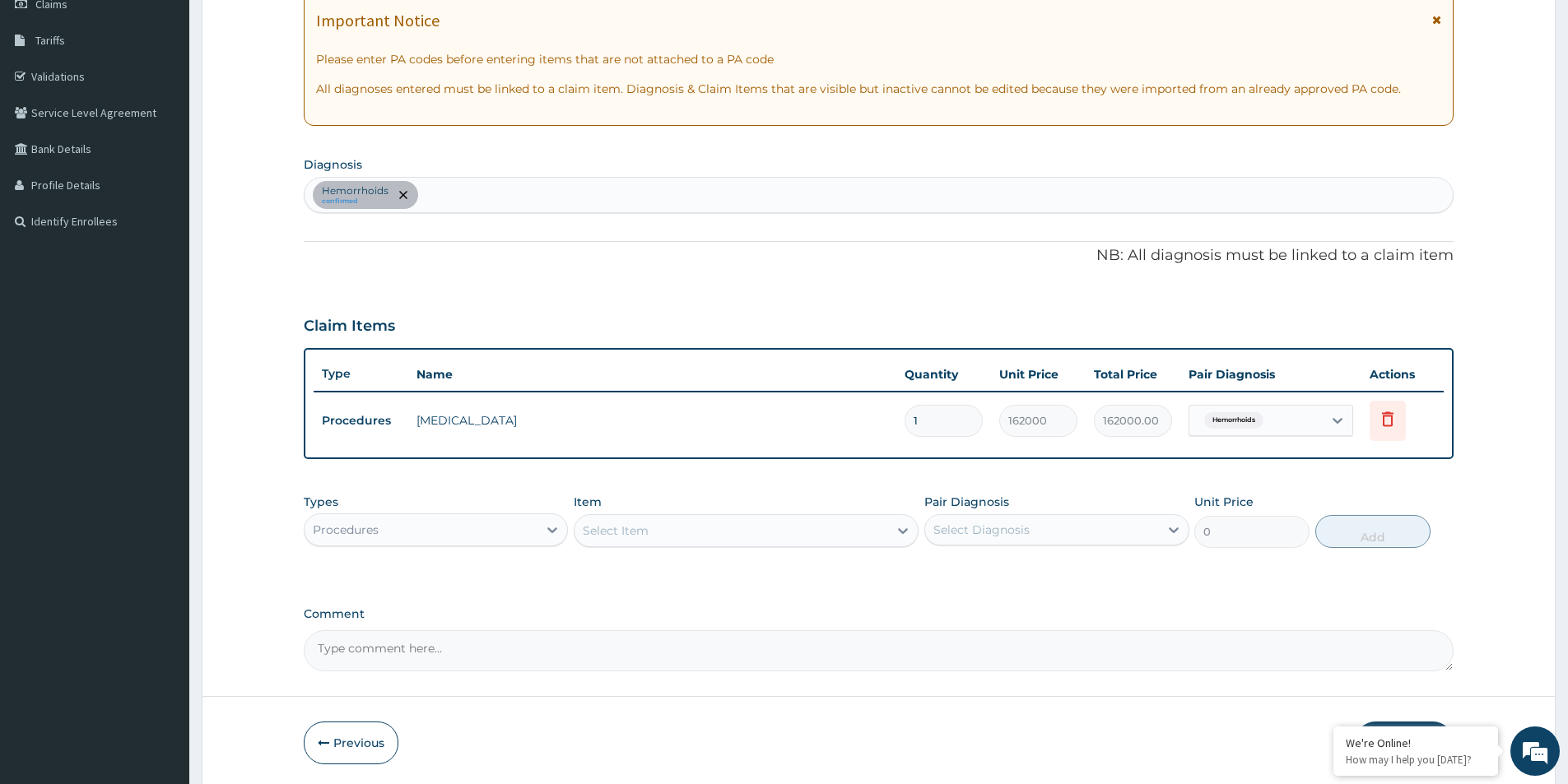
scroll to position [308, 0]
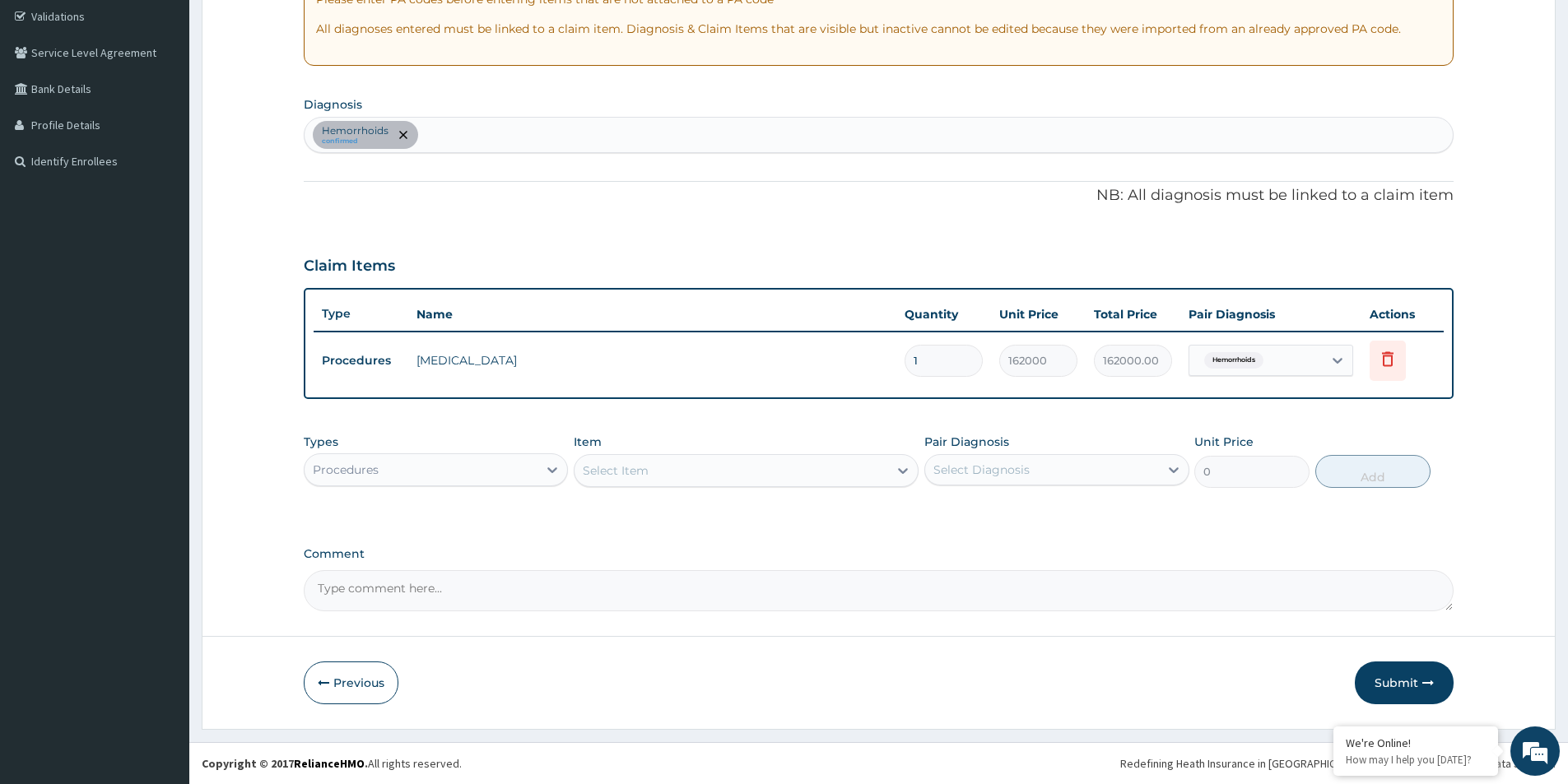
drag, startPoint x: 1417, startPoint y: 670, endPoint x: 1088, endPoint y: 177, distance: 592.7
click at [1089, 158] on form "Step 2 of 2 PA Code / Prescription Code Enter Code(Secondary Care Only) Encount…" at bounding box center [878, 254] width 1354 height 949
click at [1412, 674] on button "Submit" at bounding box center [1405, 683] width 99 height 43
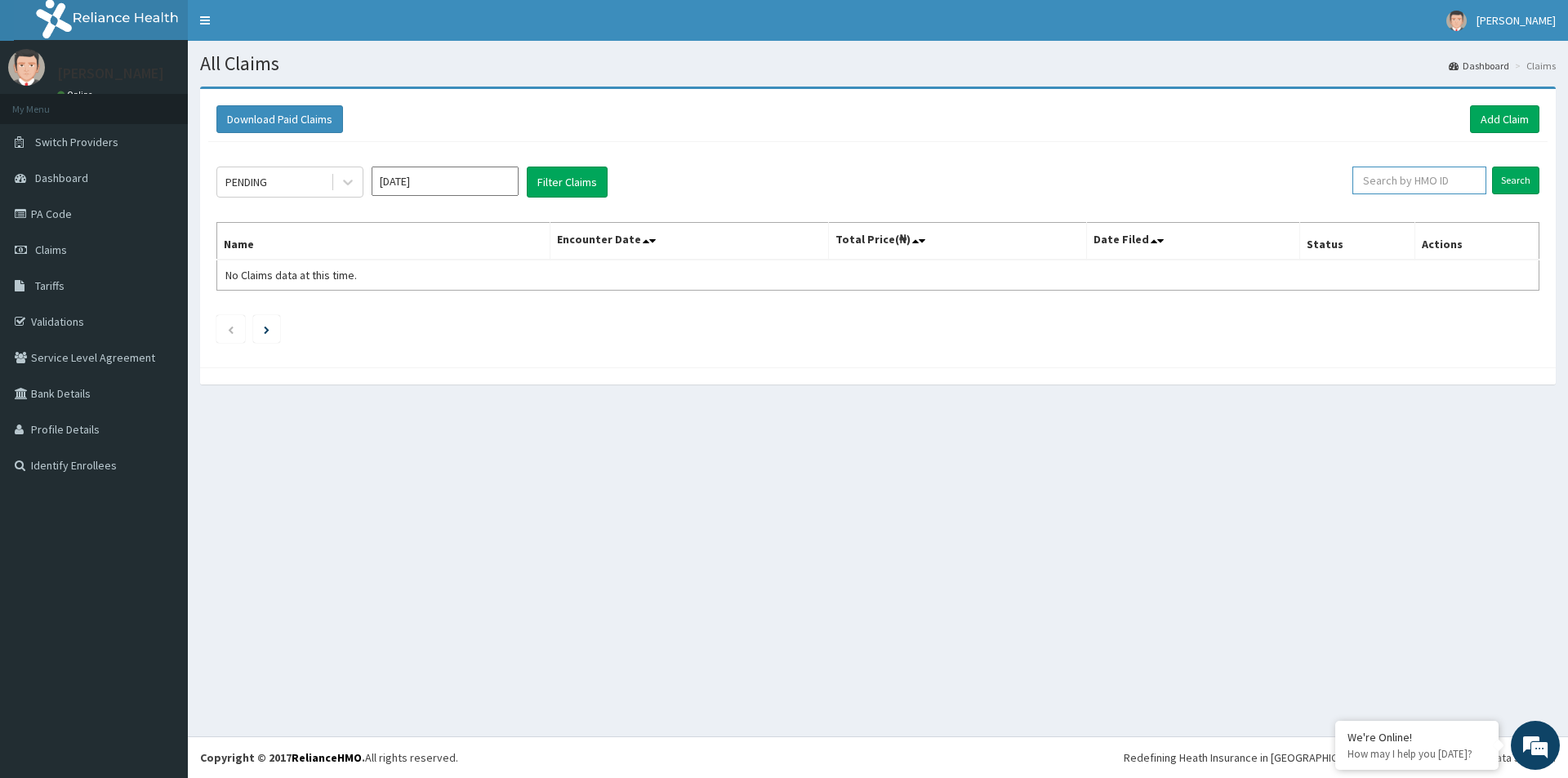
click at [1417, 190] on input "text" at bounding box center [1419, 180] width 134 height 28
click at [1489, 126] on link "Add Claim" at bounding box center [1504, 119] width 69 height 28
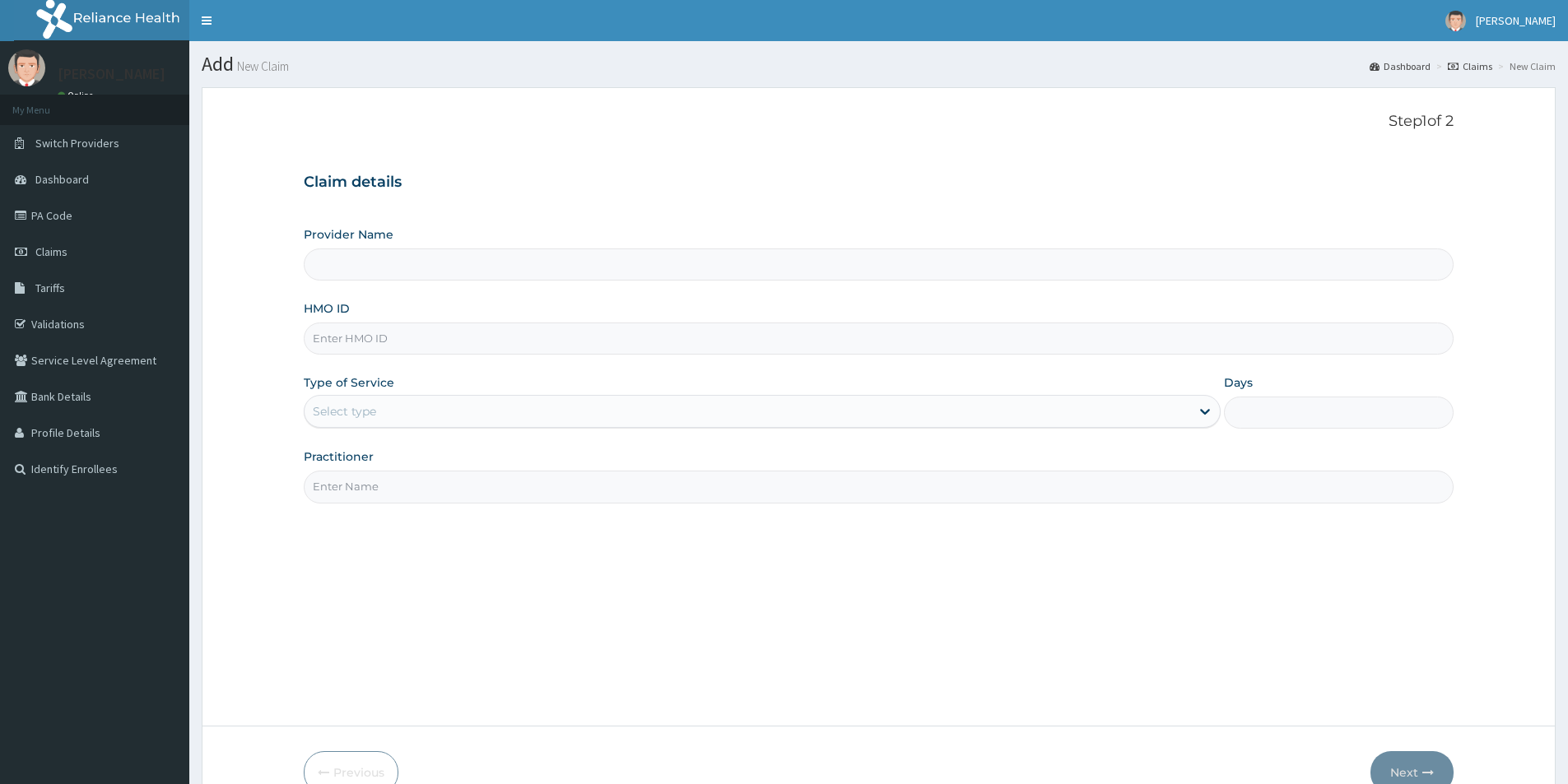
click at [617, 254] on input "Provider Name" at bounding box center [879, 264] width 1150 height 32
click at [500, 331] on input "HMO ID" at bounding box center [879, 338] width 1150 height 32
paste input "PA/9C2C78"
type input "PA/9C2C78"
type input "Evercare Hospital"
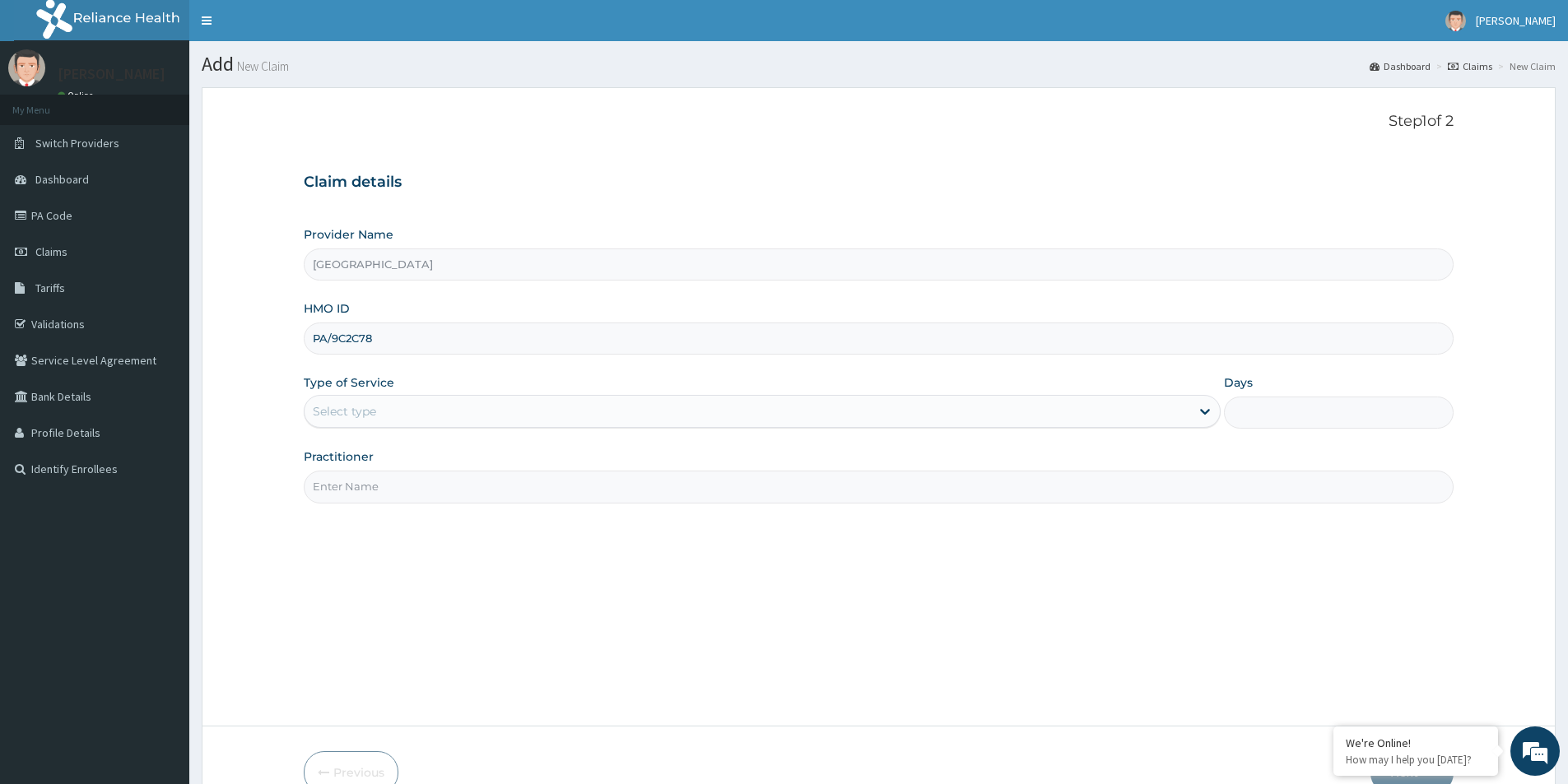
type input "PA/9C2C78"
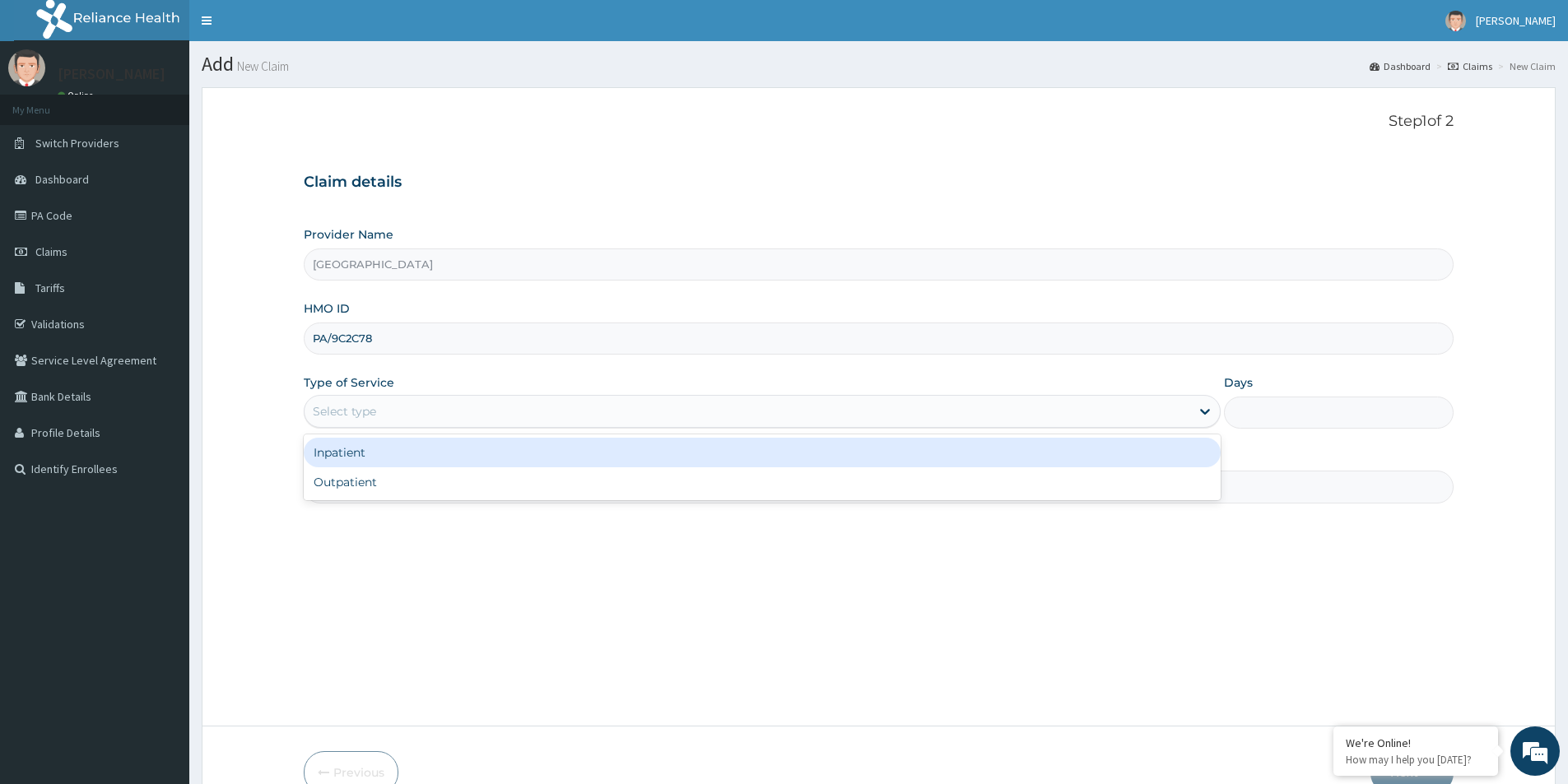
click at [461, 408] on div "Select type" at bounding box center [747, 411] width 886 height 26
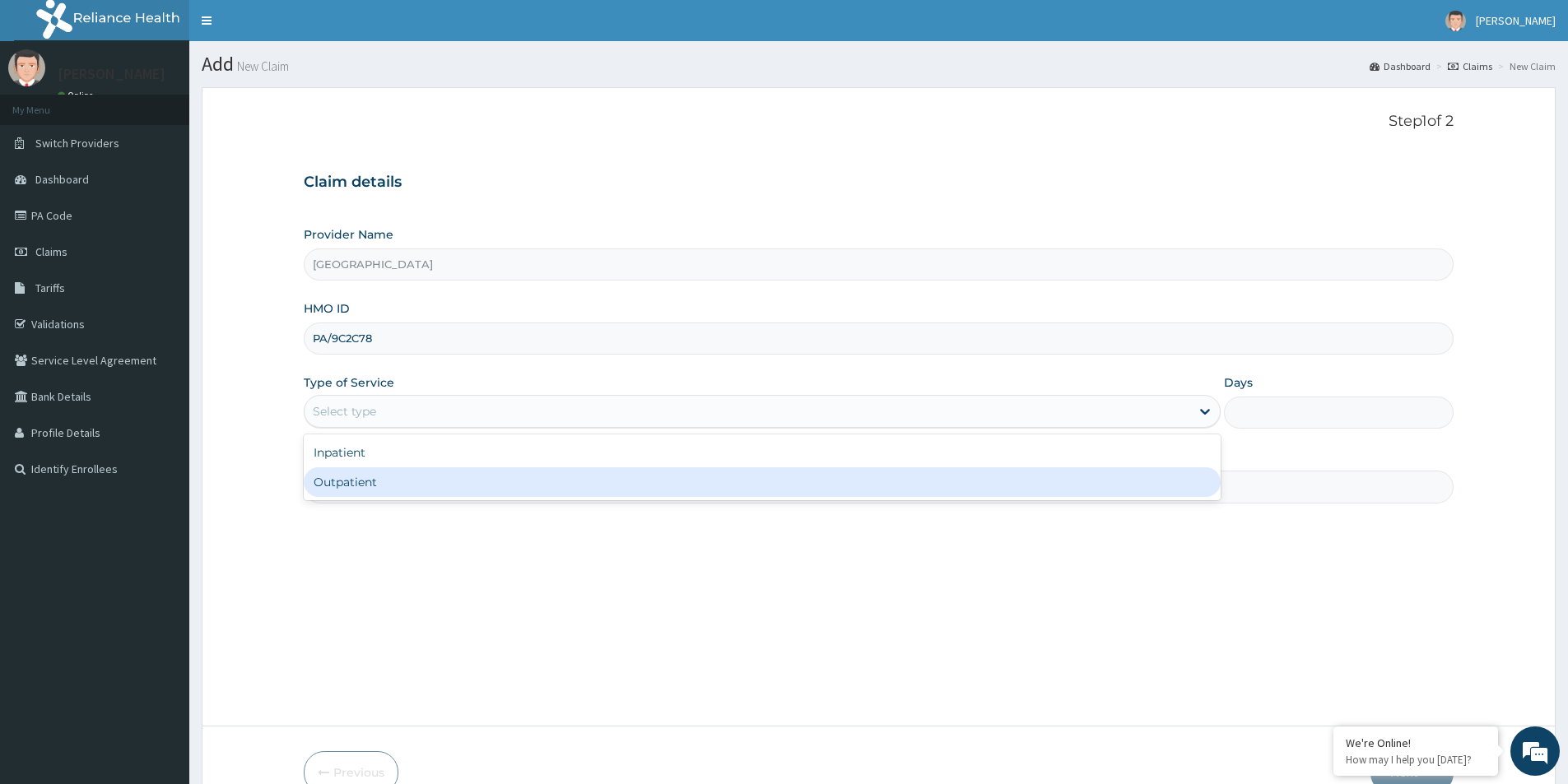
click at [438, 470] on div "Outpatient" at bounding box center [762, 482] width 917 height 29
type input "1"
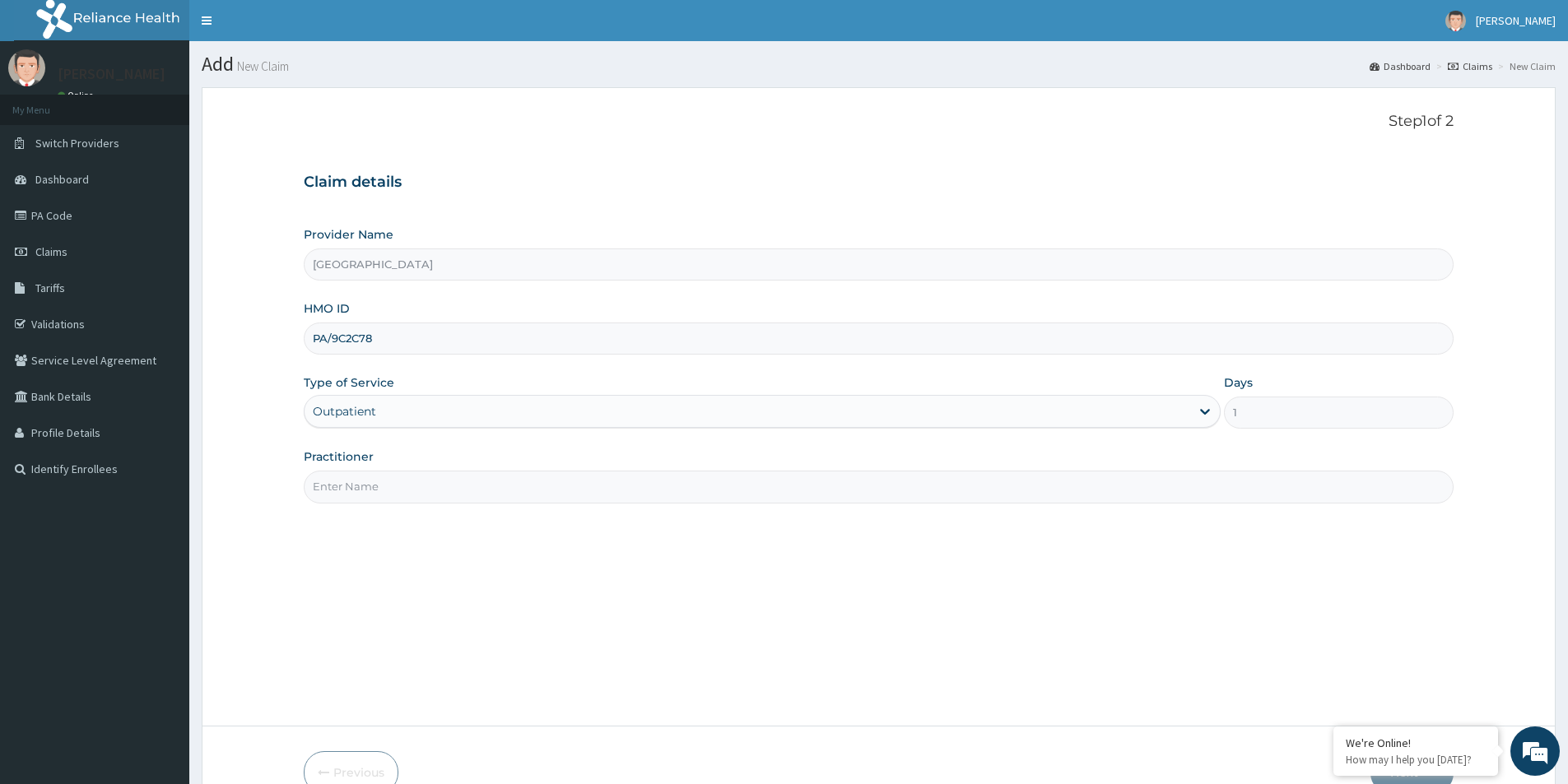
click at [393, 338] on input "PA/9C2C78" at bounding box center [879, 338] width 1150 height 32
paste input "BIG/10008/A"
type input "BIG/10008/A"
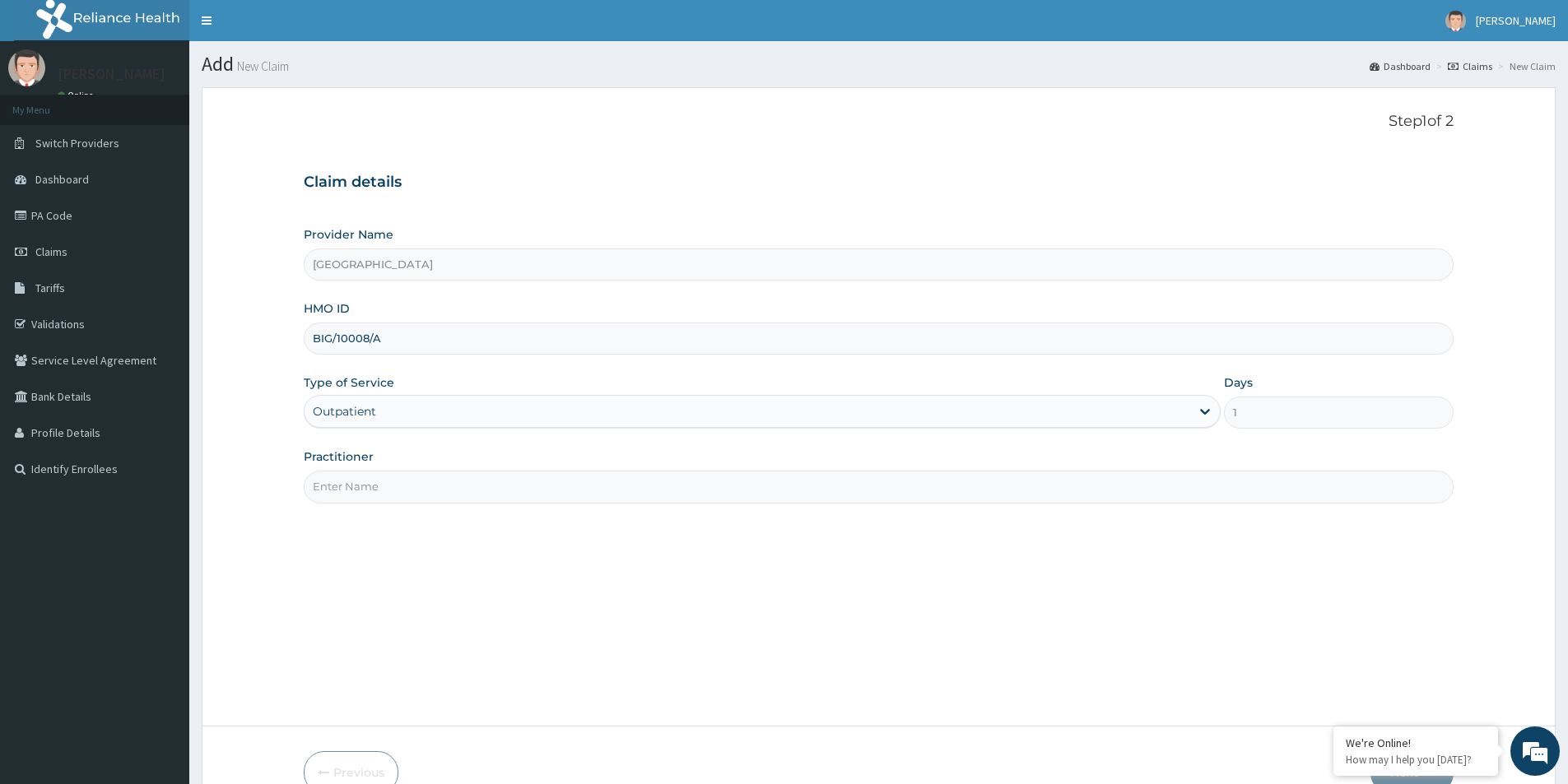
click at [419, 494] on input "Practitioner" at bounding box center [879, 486] width 1150 height 32
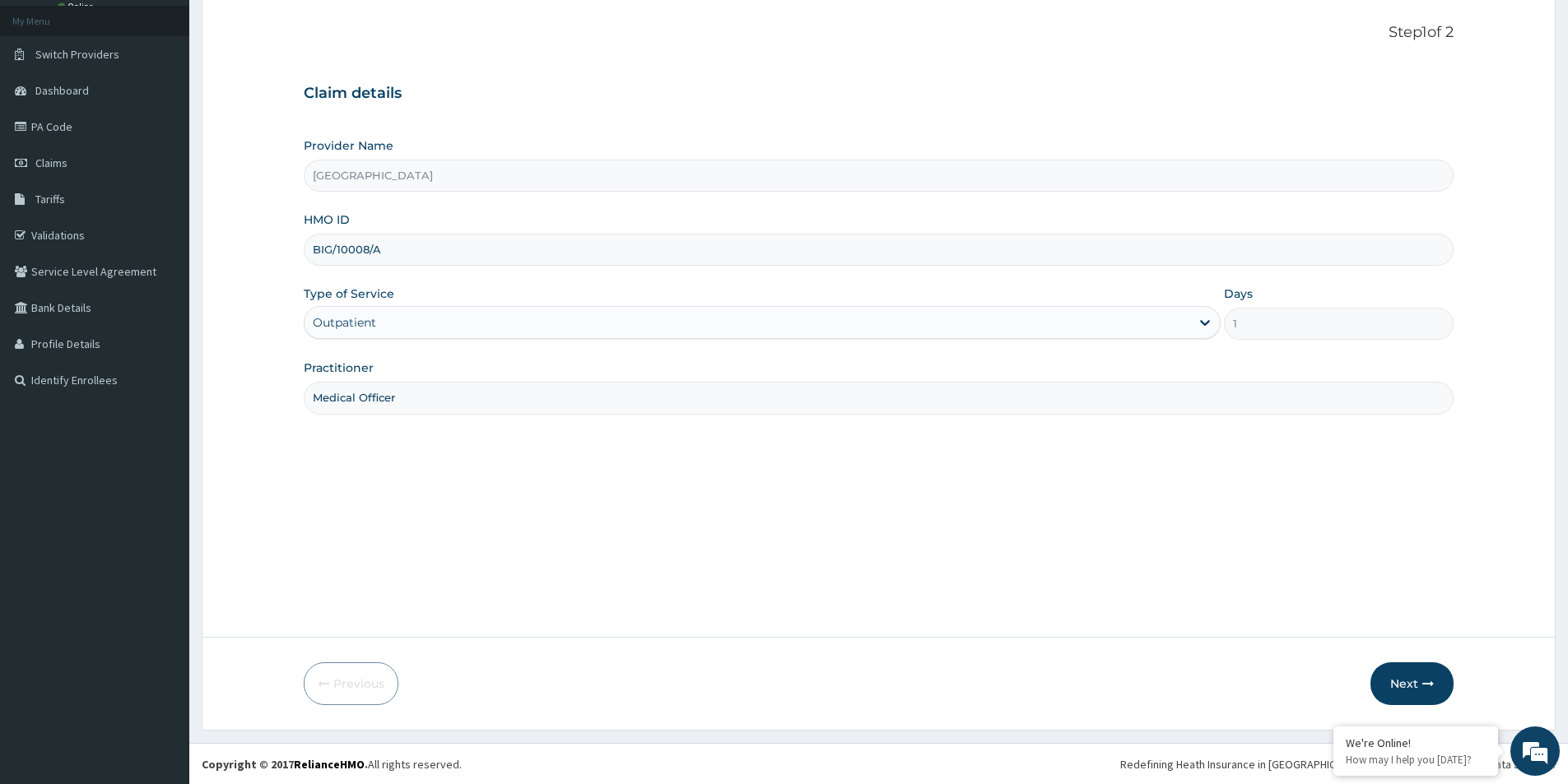
scroll to position [89, 0]
type input "Medical Officer"
click at [1385, 681] on button "Next" at bounding box center [1412, 683] width 84 height 43
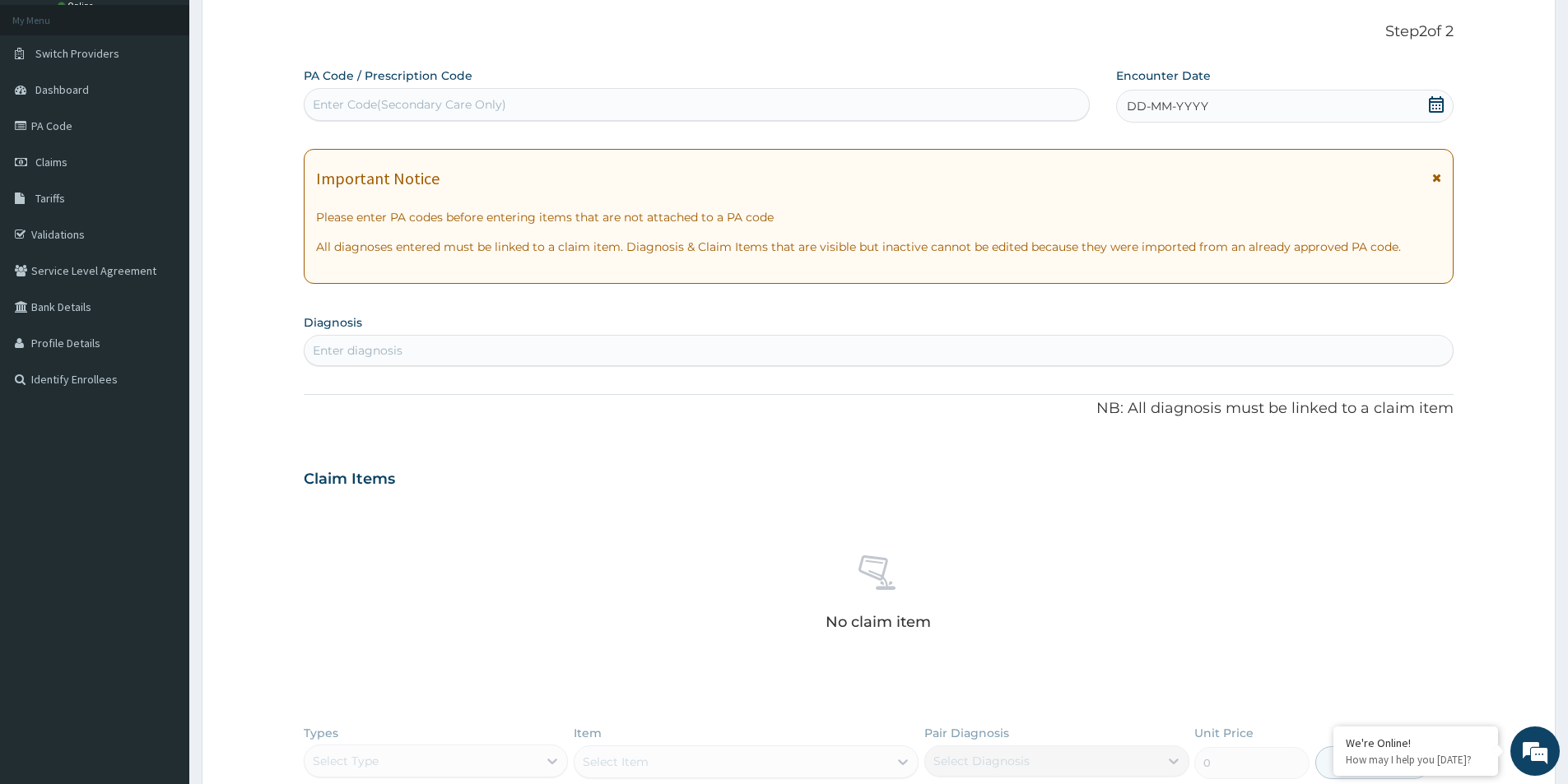
click at [365, 103] on div "Enter Code(Secondary Care Only)" at bounding box center [409, 104] width 193 height 17
paste input "PA/9C2C78"
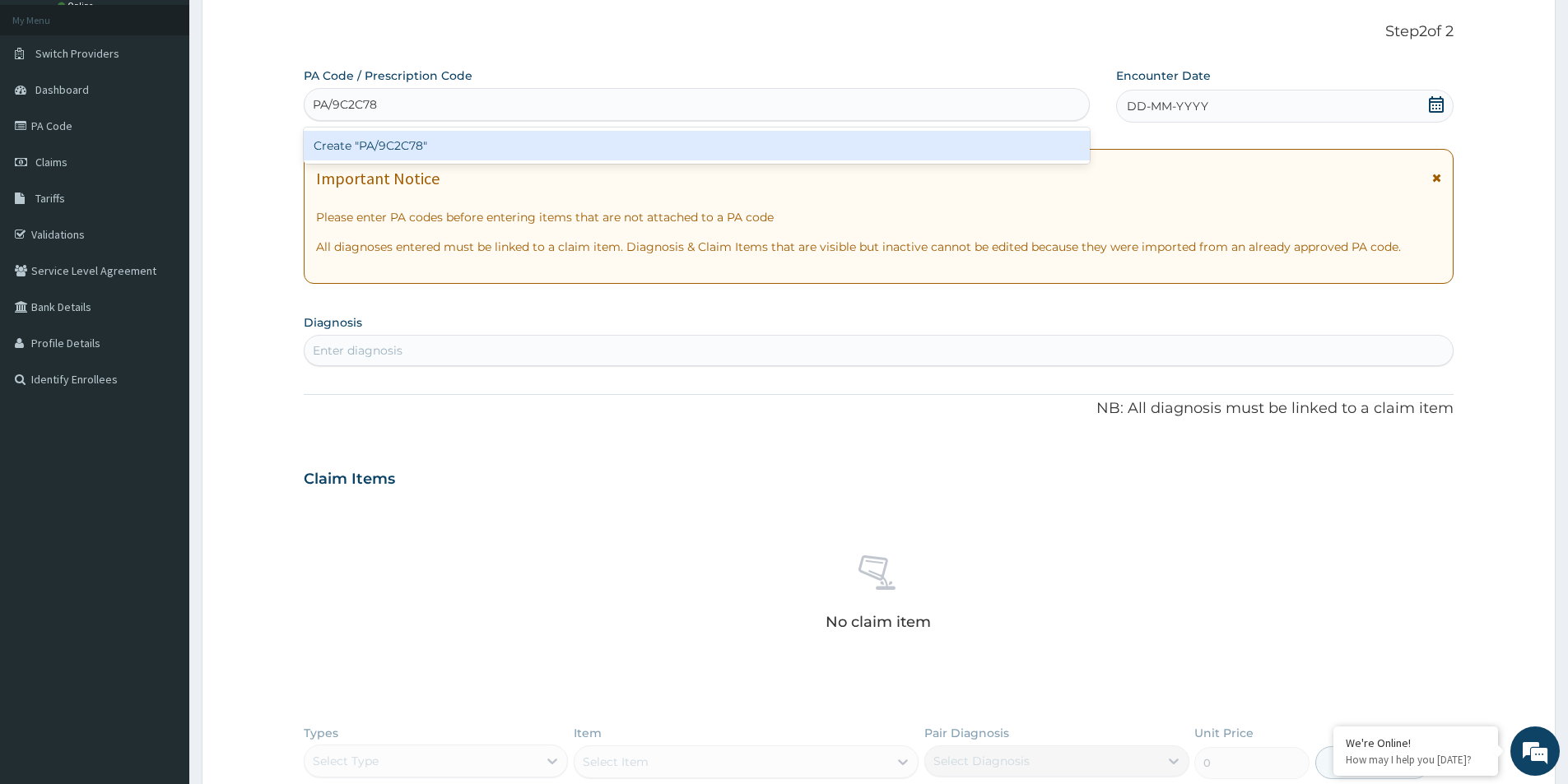
type input "PA/9C2C78"
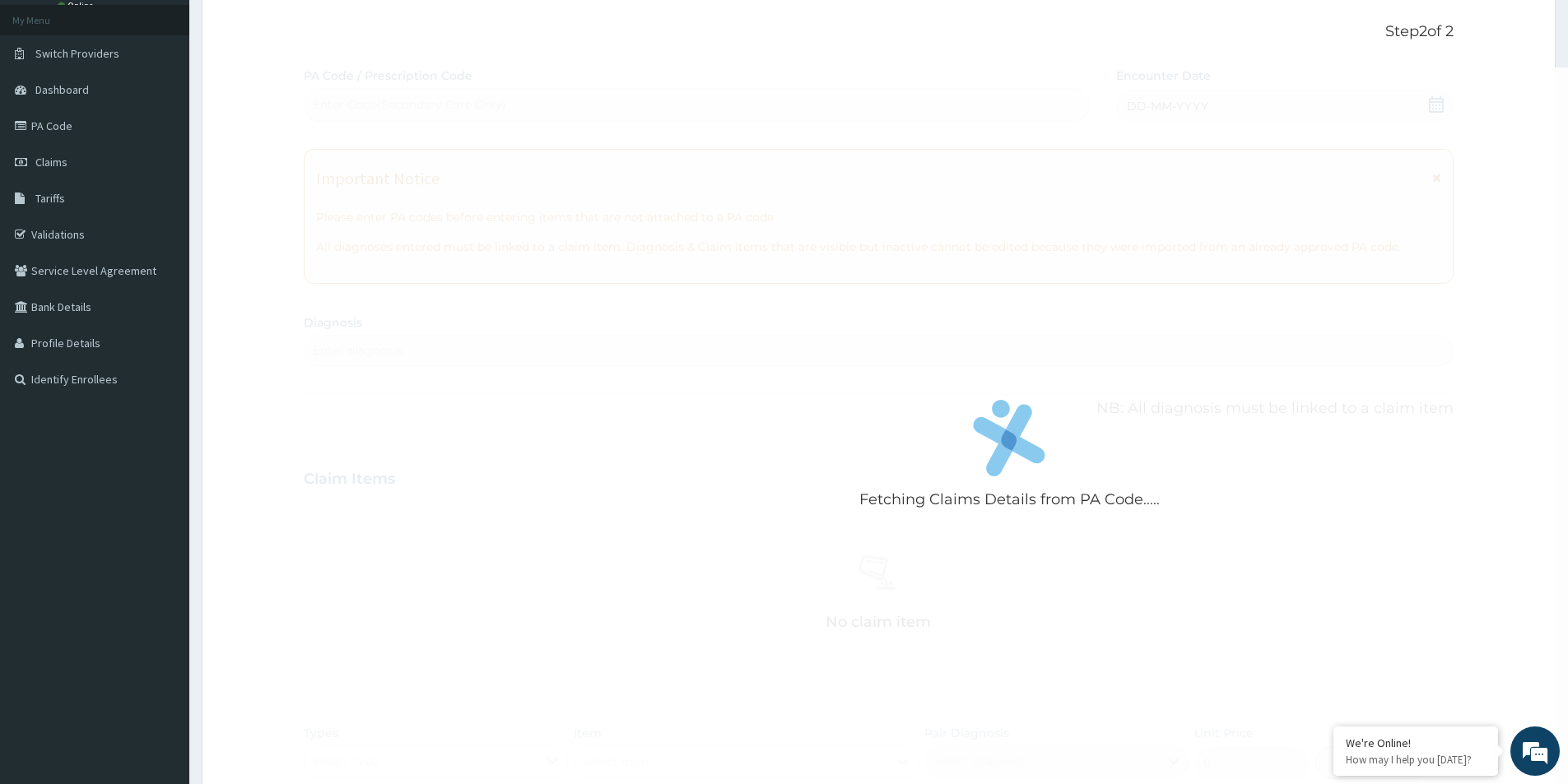
click at [431, 426] on div "Fetching Claims Details from PA Code..... PA Code / Prescription Code Enter Cod…" at bounding box center [879, 485] width 1150 height 835
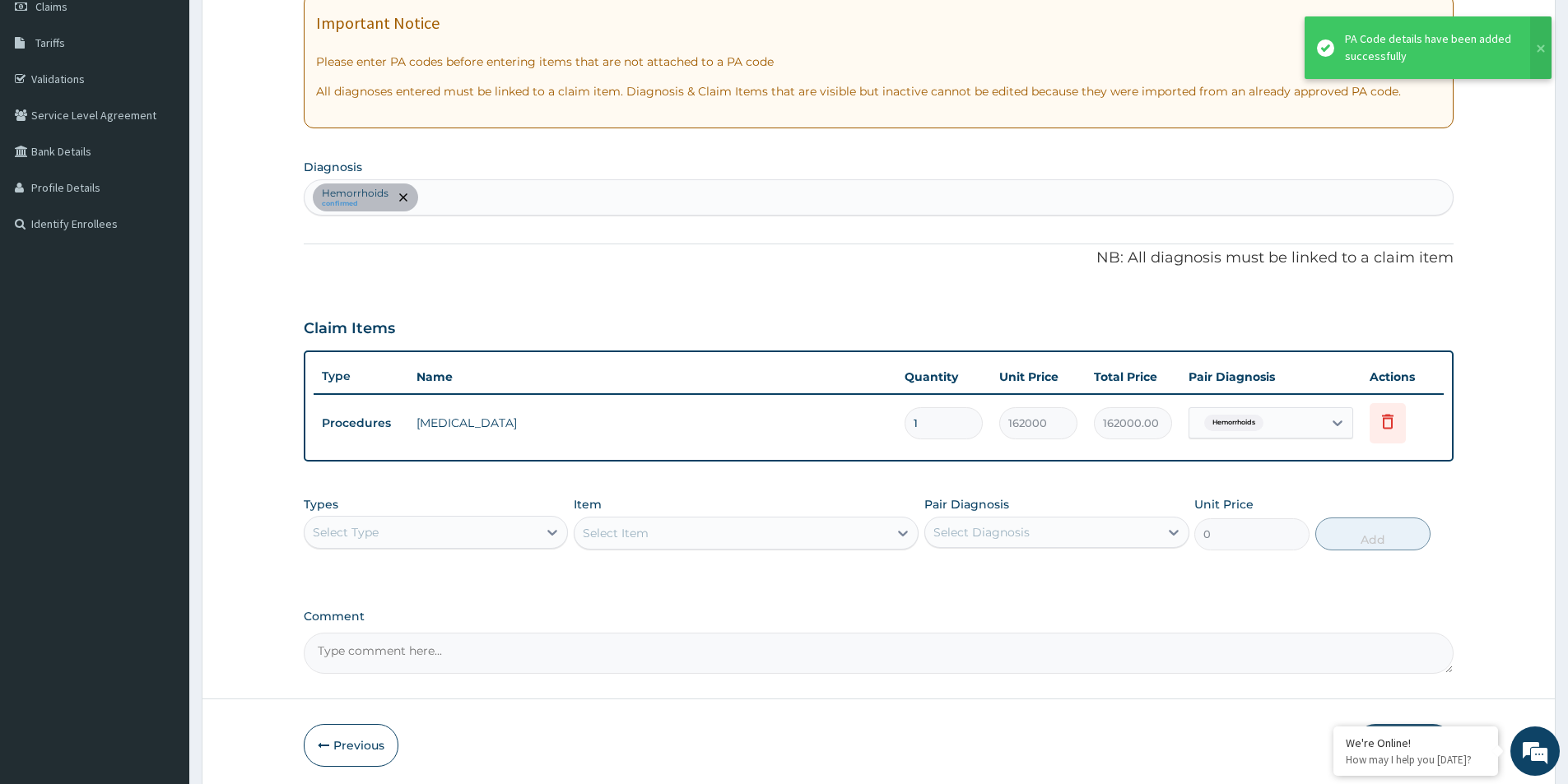
scroll to position [308, 0]
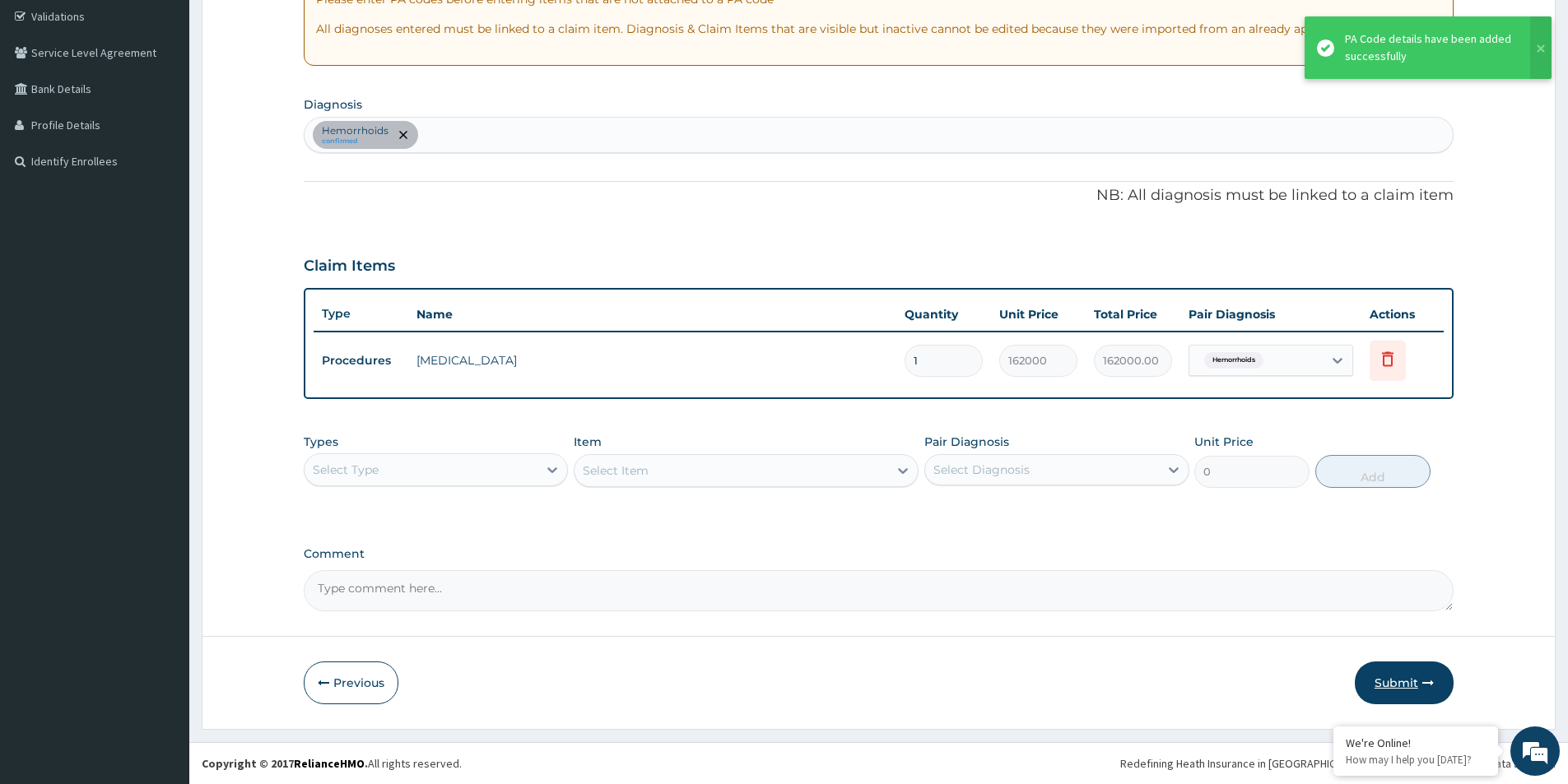
click at [1411, 675] on button "Submit" at bounding box center [1405, 683] width 99 height 43
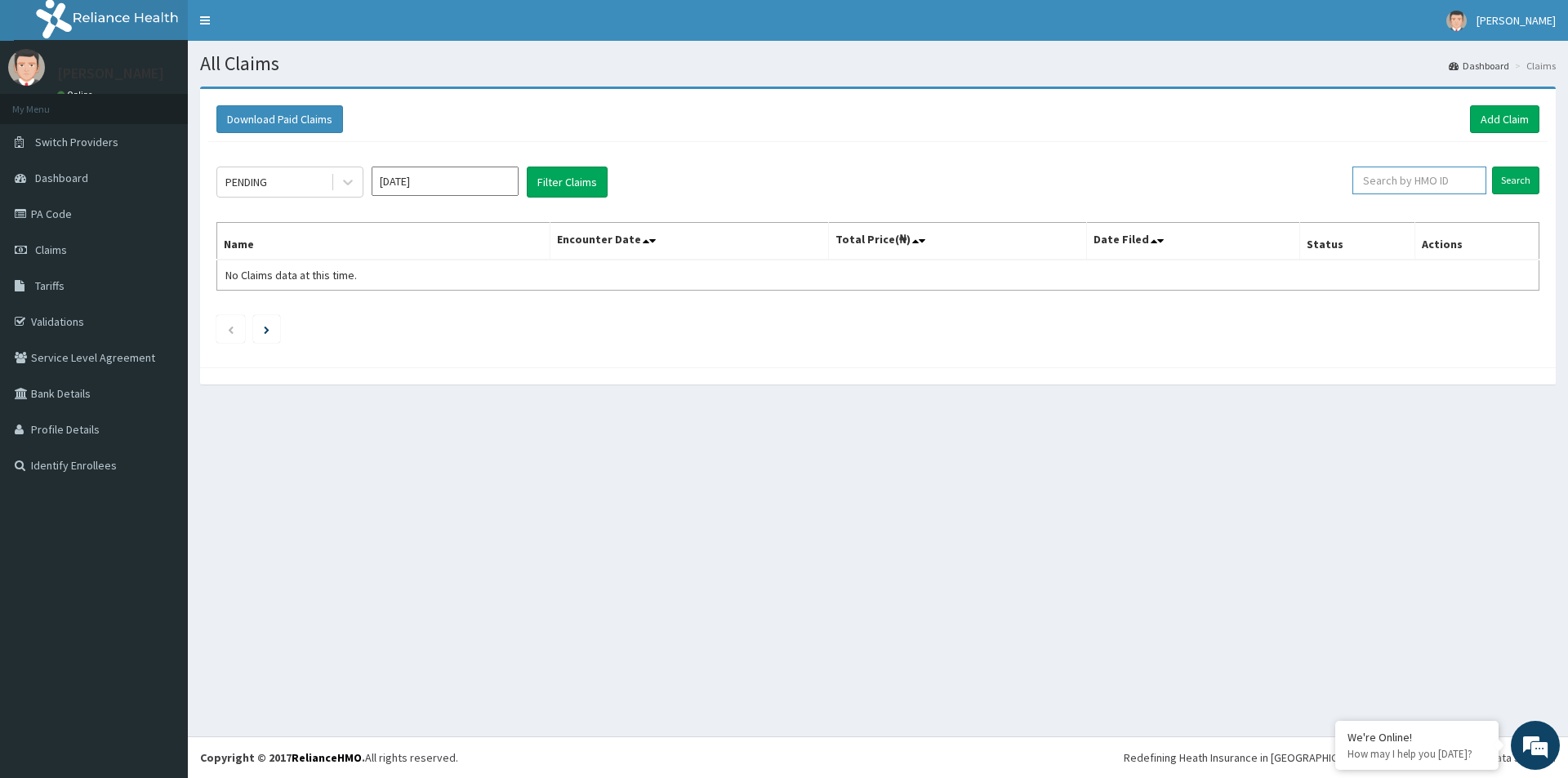
click at [1410, 189] on input "text" at bounding box center [1419, 180] width 134 height 28
paste input "BIG/10008/A"
type input "BIG/10008/A"
click at [1511, 178] on input "Search" at bounding box center [1515, 180] width 47 height 28
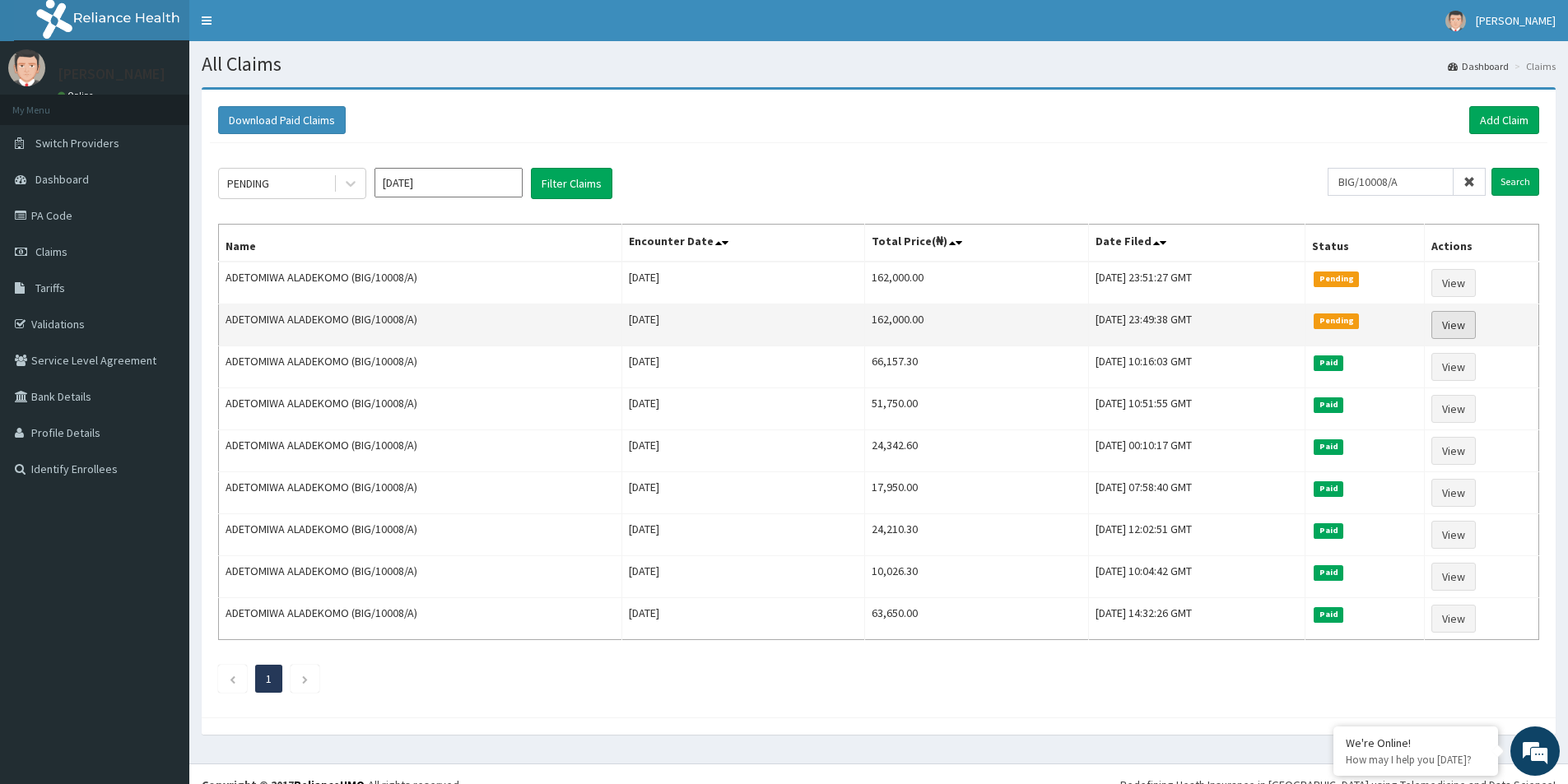
click at [1463, 322] on link "View" at bounding box center [1454, 324] width 45 height 28
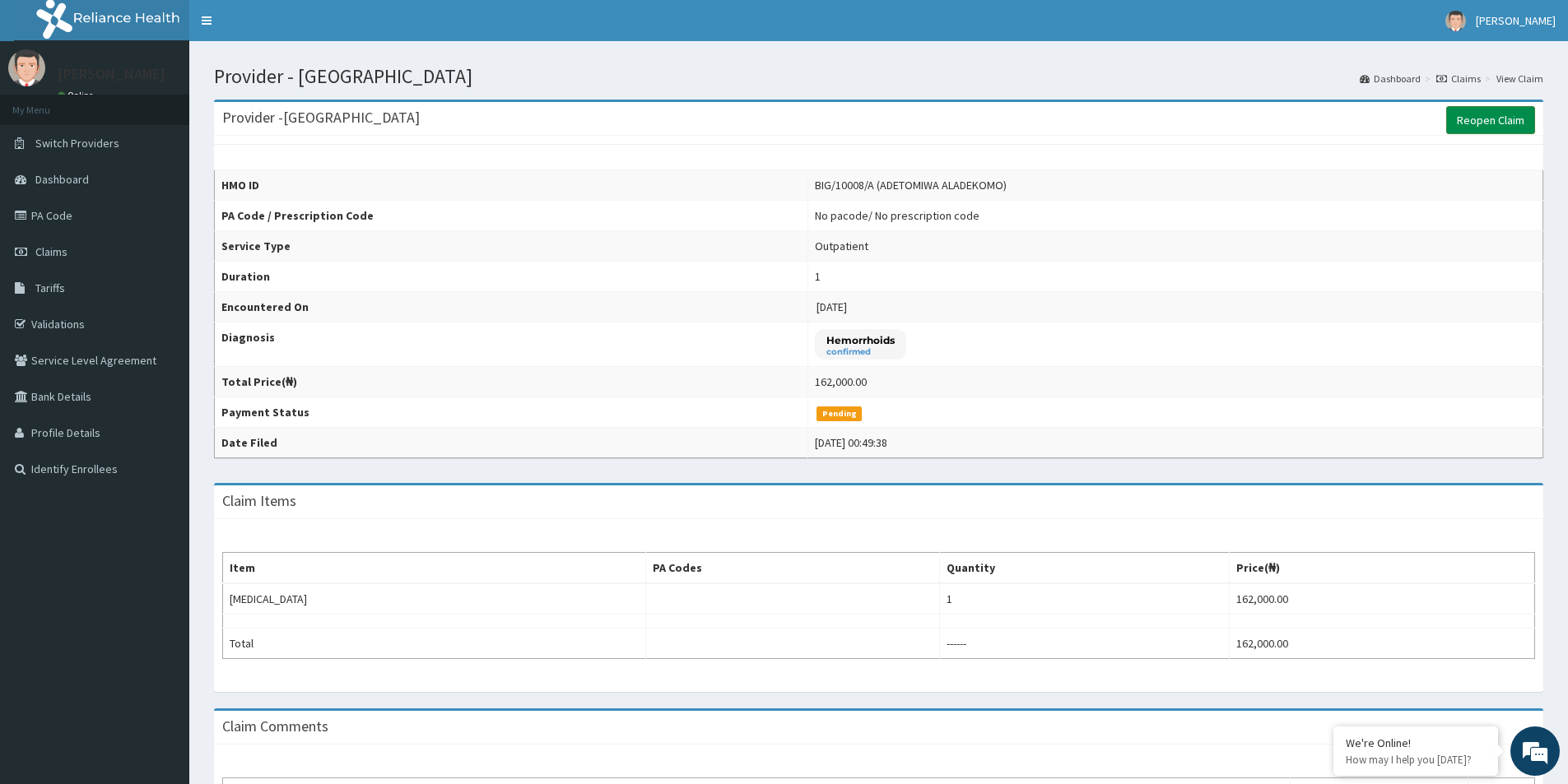
click at [1471, 117] on link "Reopen Claim" at bounding box center [1490, 119] width 88 height 28
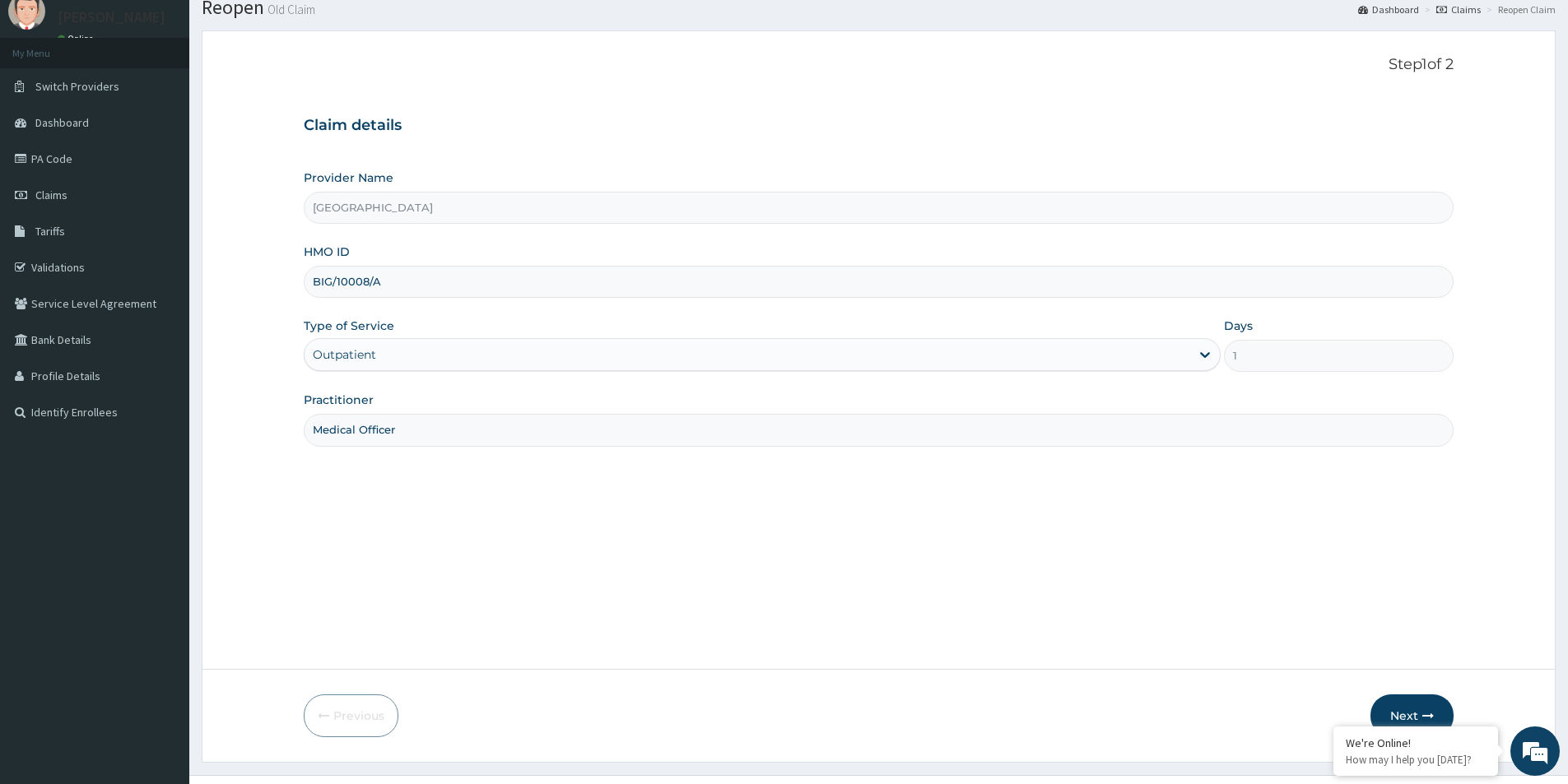
scroll to position [89, 0]
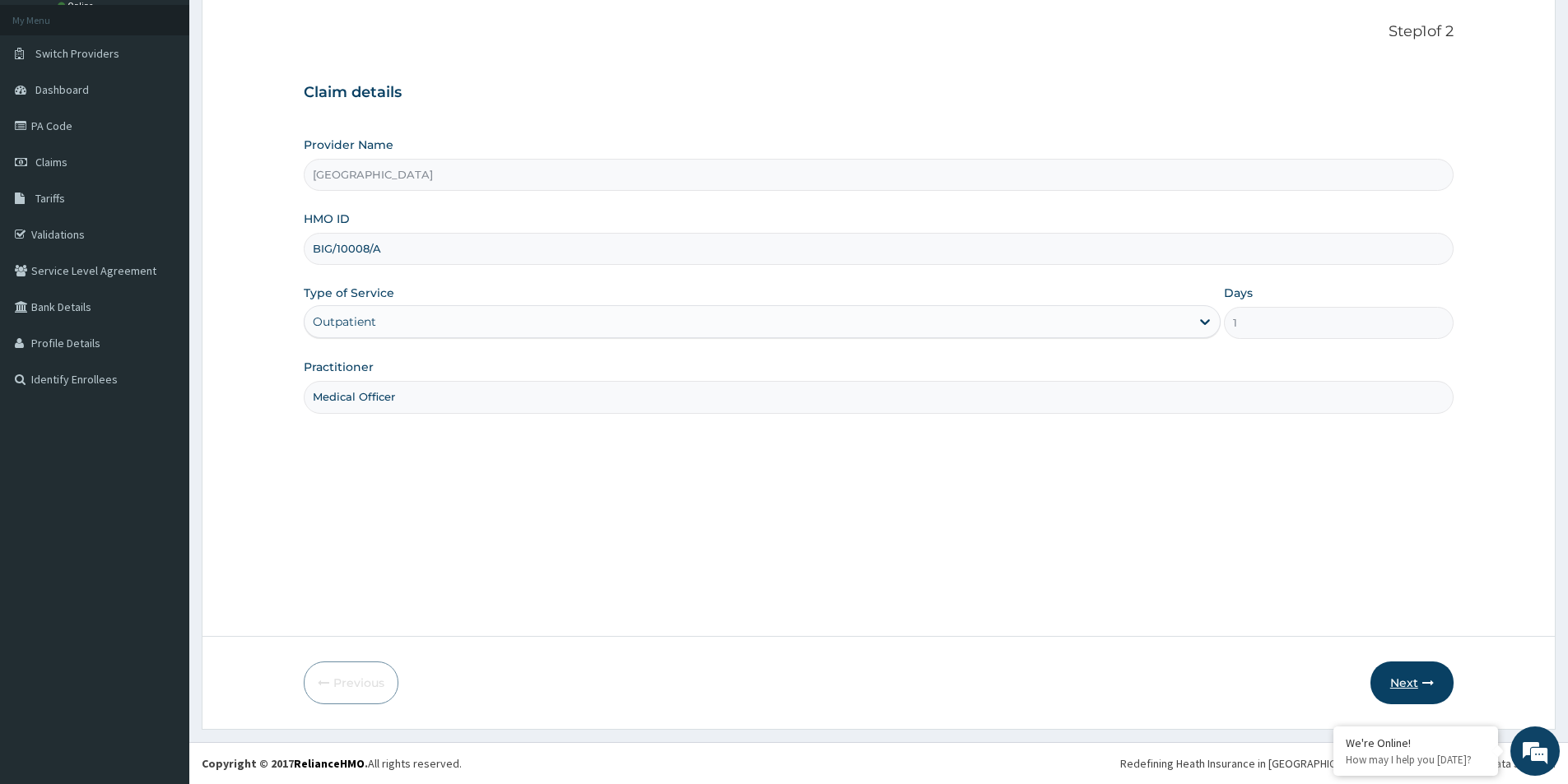
click at [1399, 665] on button "Next" at bounding box center [1412, 683] width 84 height 43
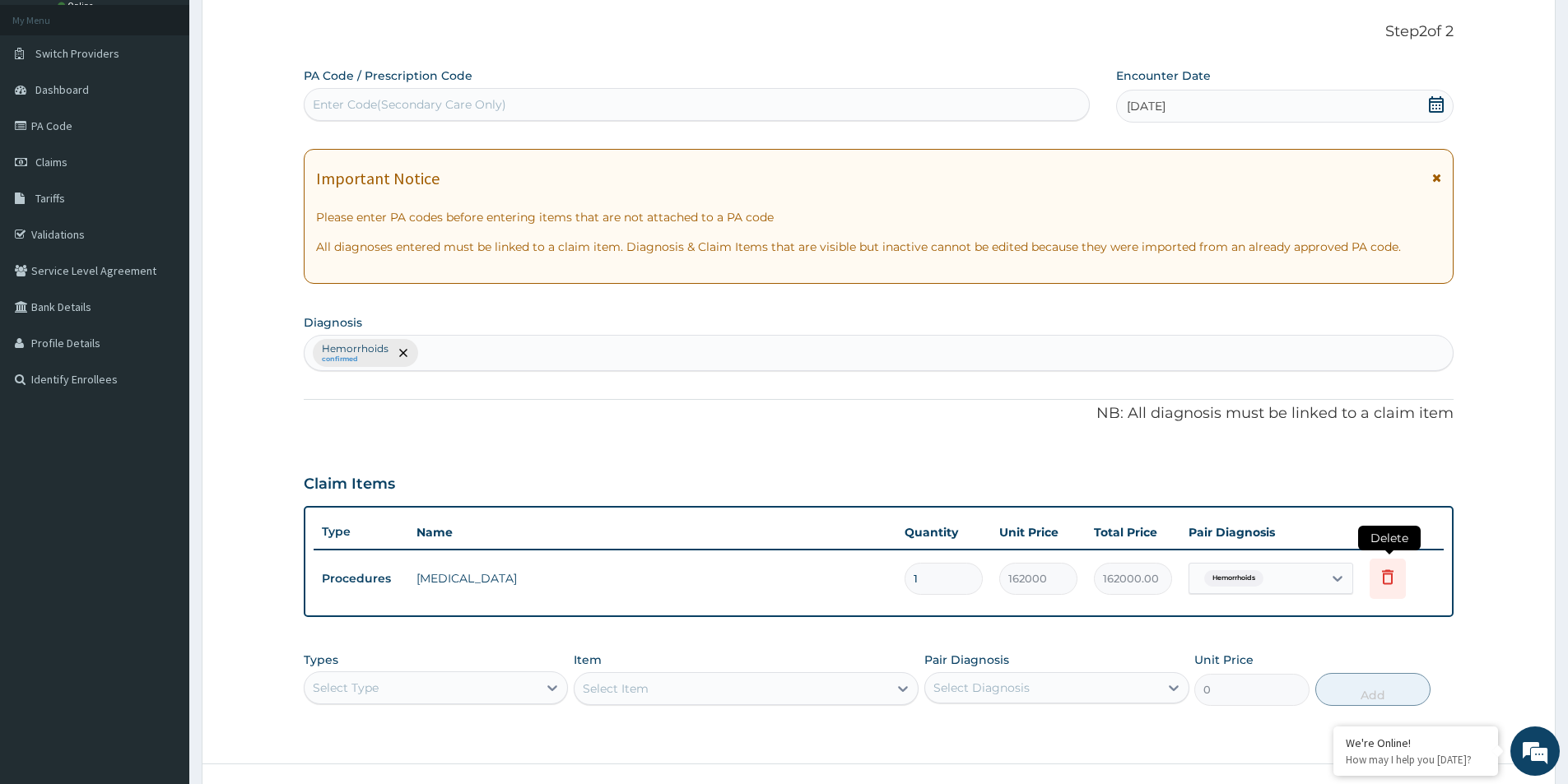
click at [1386, 573] on icon at bounding box center [1388, 576] width 12 height 15
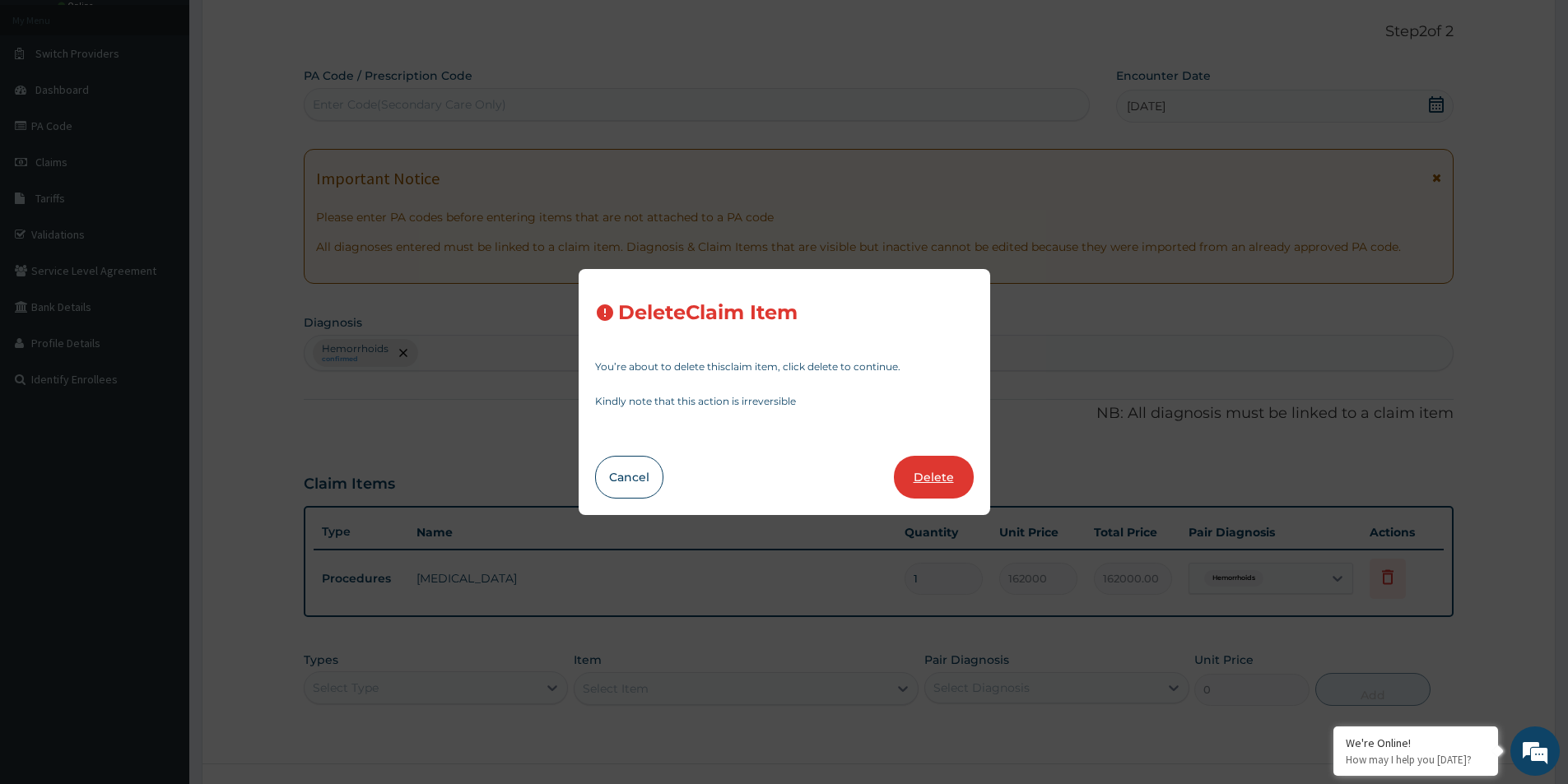
click at [909, 479] on button "Delete" at bounding box center [934, 477] width 80 height 43
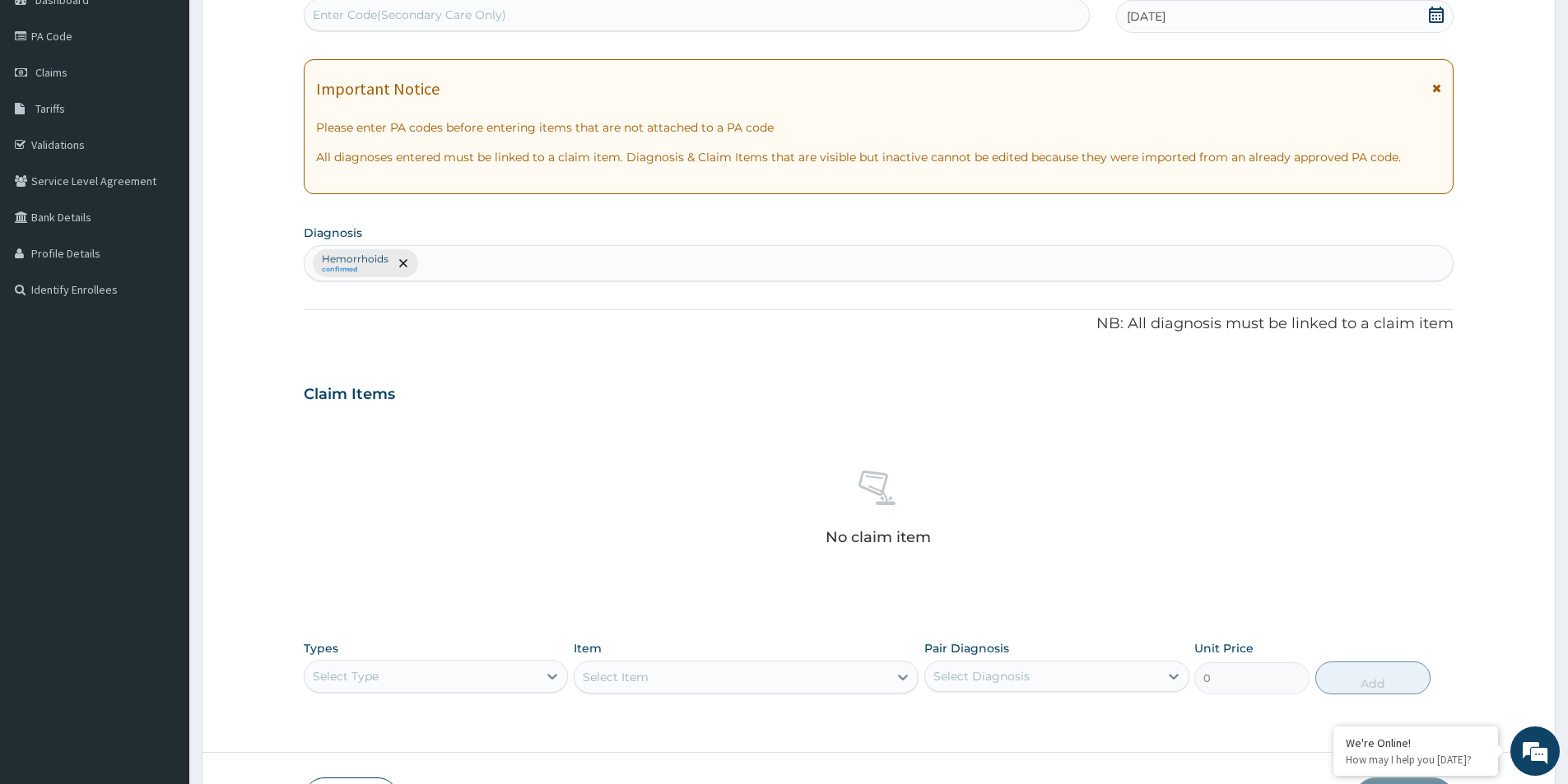
scroll to position [295, 0]
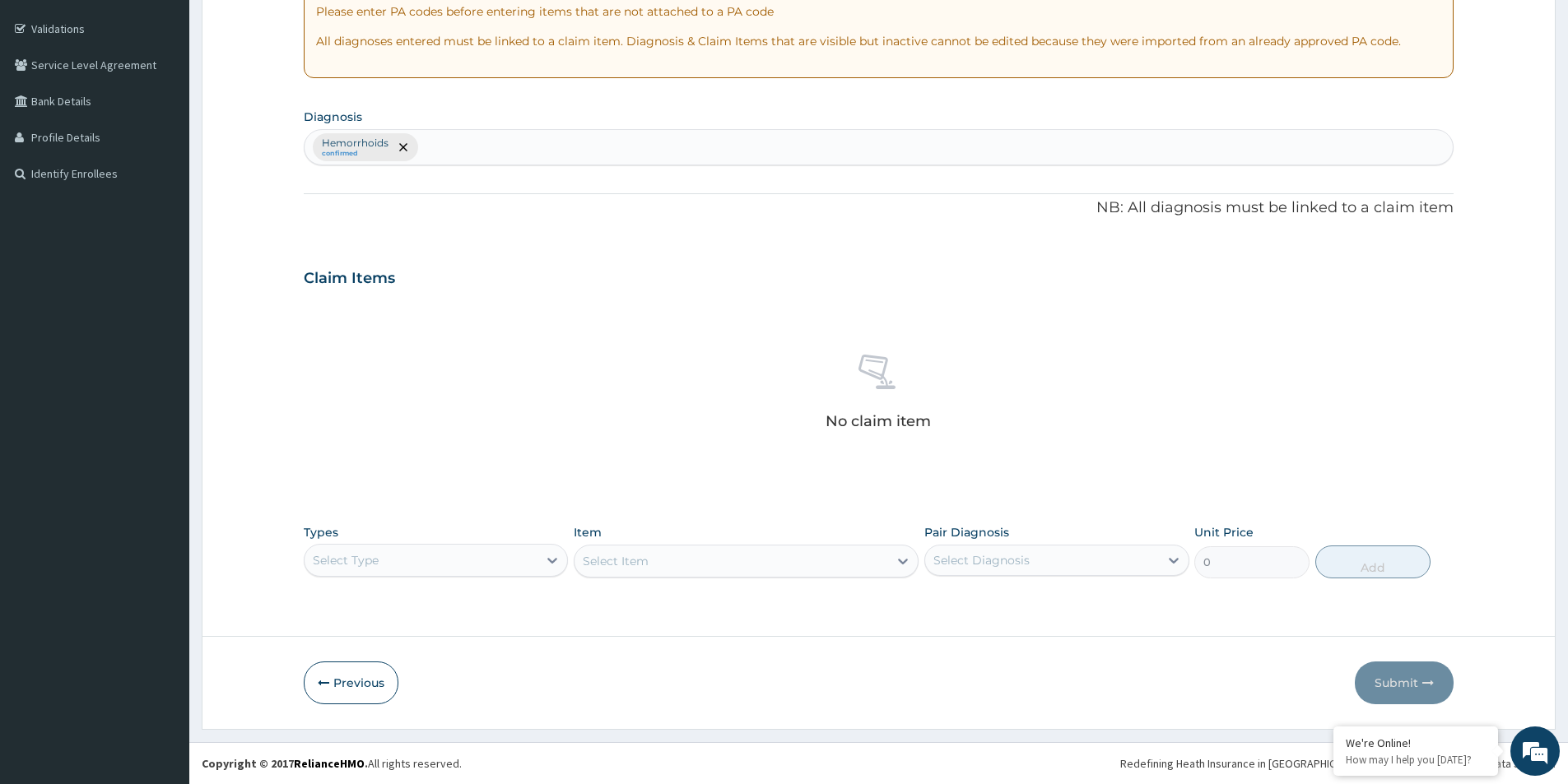
click at [438, 562] on div "Select Type" at bounding box center [436, 561] width 264 height 33
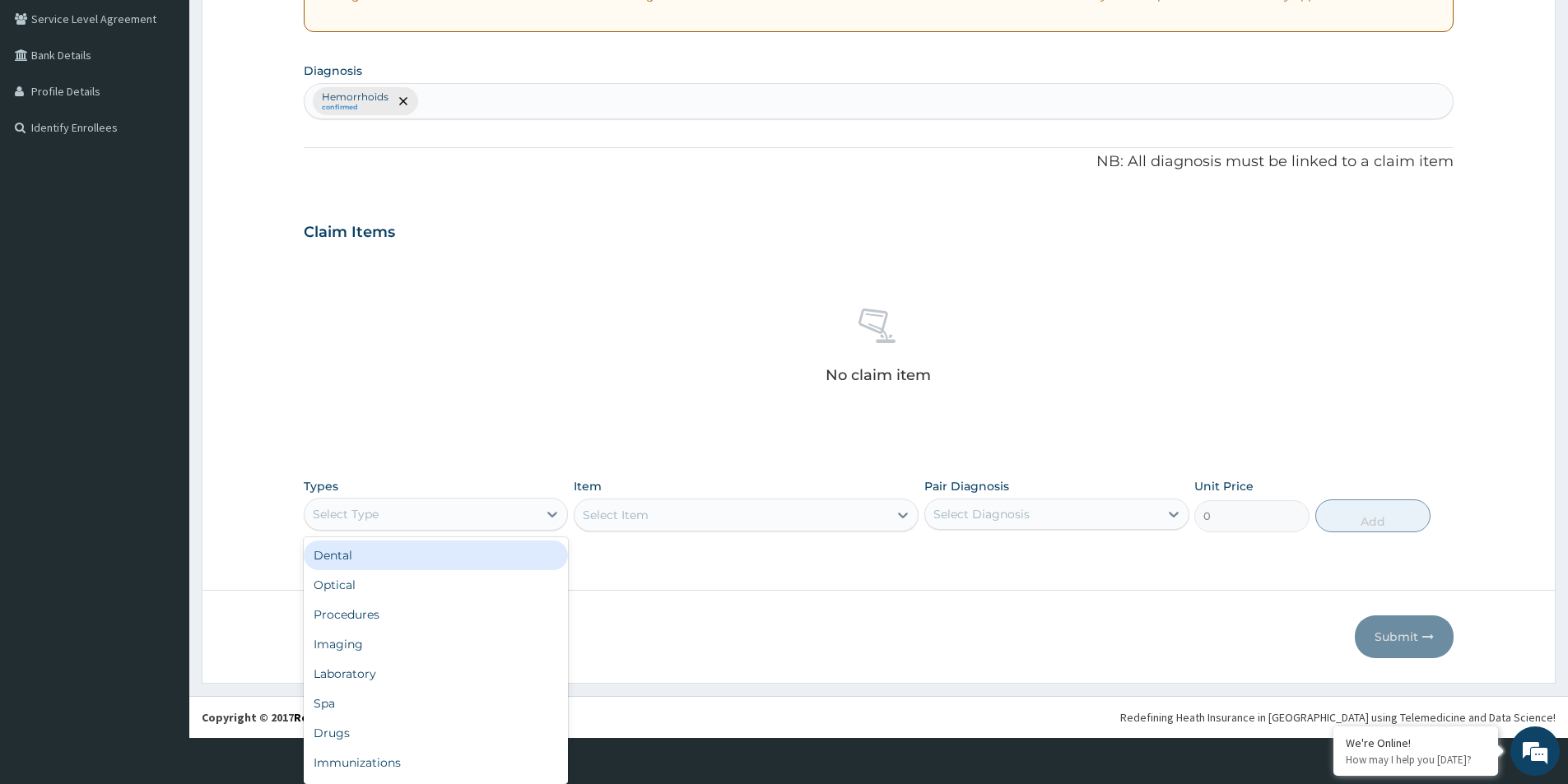
scroll to position [46, 0]
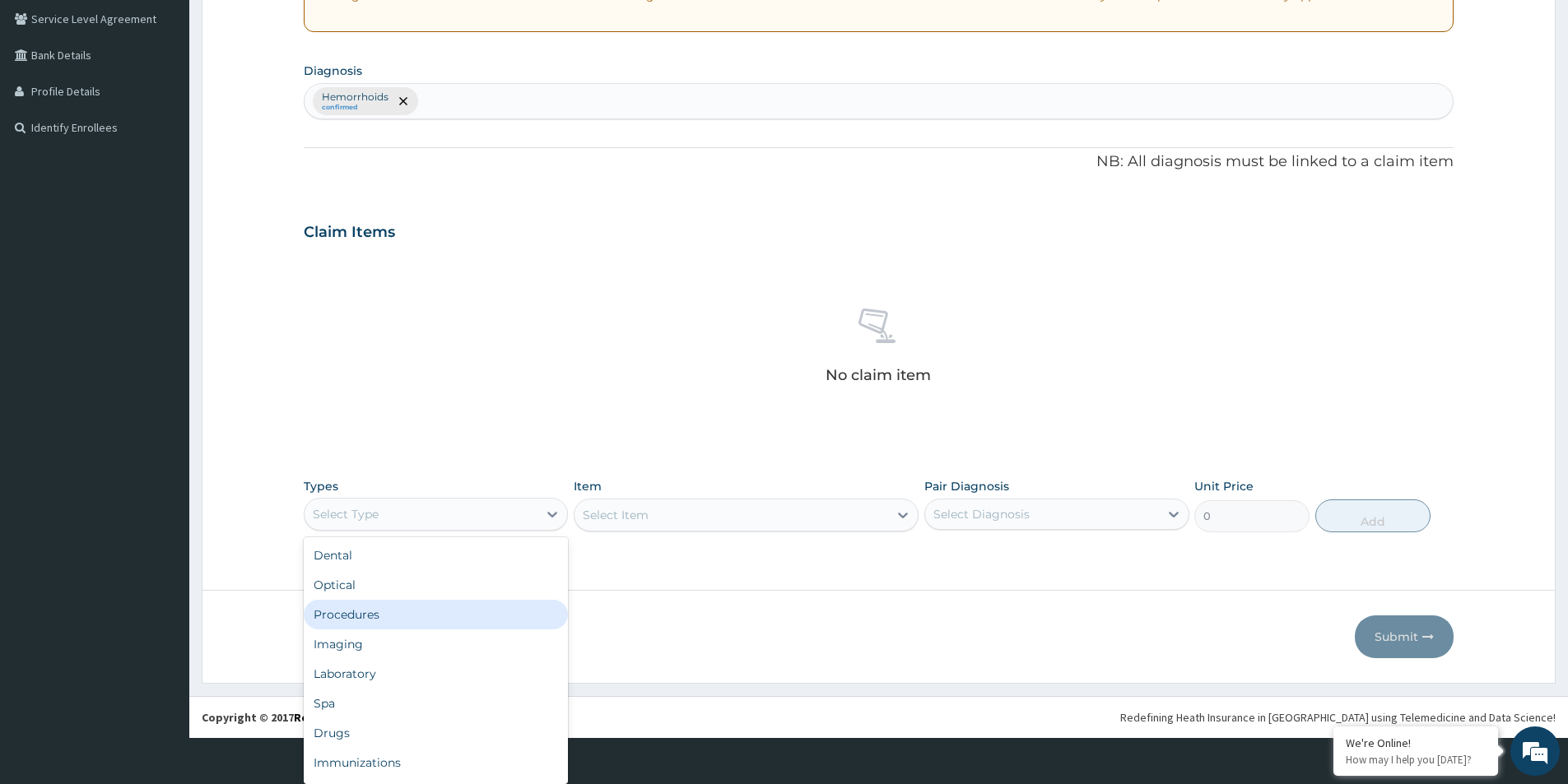
click at [429, 606] on div "Procedures" at bounding box center [436, 614] width 264 height 29
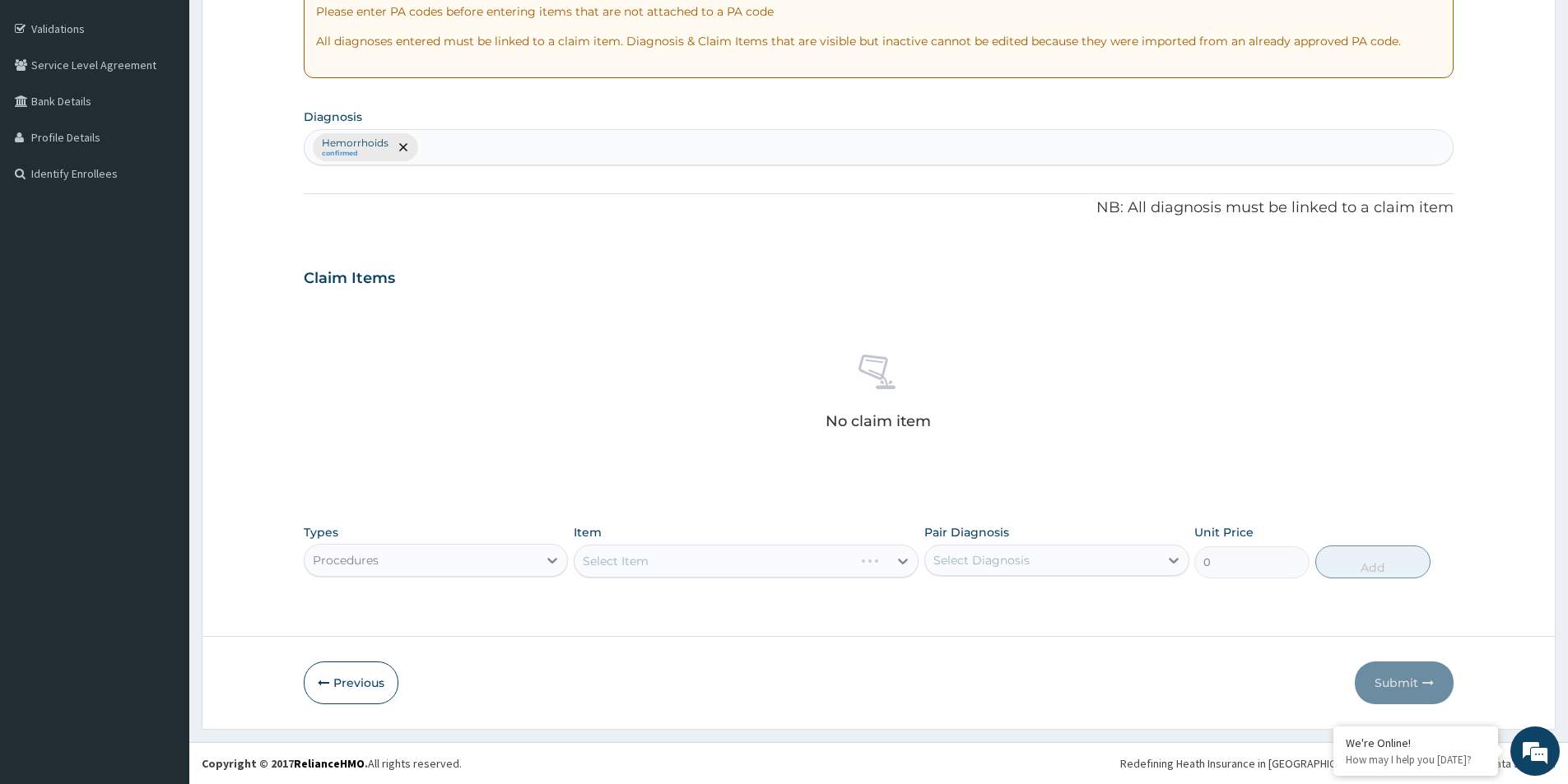
scroll to position [0, 0]
click at [938, 560] on div "Select Diagnosis" at bounding box center [981, 560] width 96 height 17
click at [932, 601] on div "Hemorrhoids" at bounding box center [1057, 602] width 264 height 34
checkbox input "true"
click at [655, 555] on div "Select Item" at bounding box center [746, 562] width 345 height 33
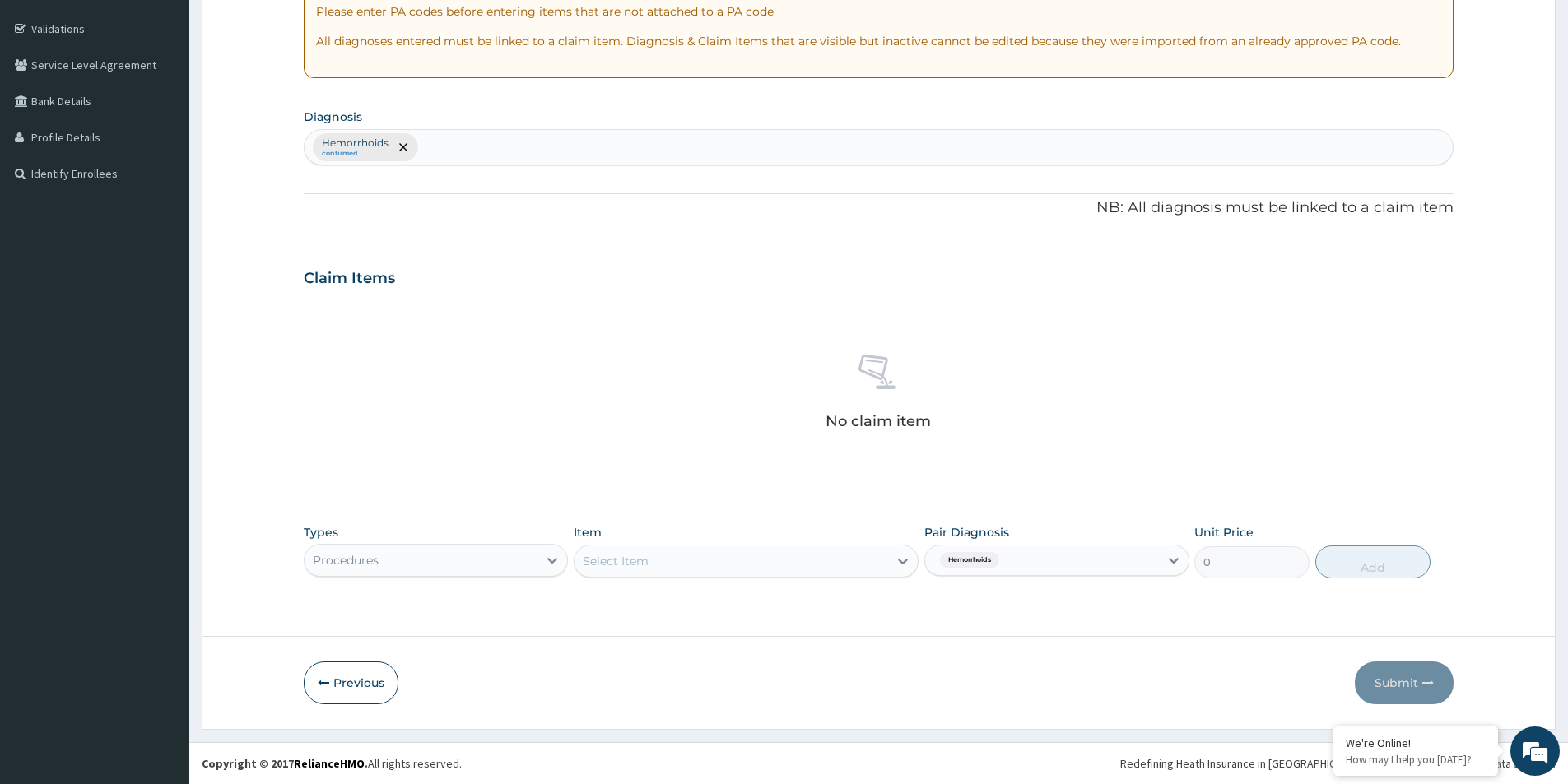
scroll to position [47, 0]
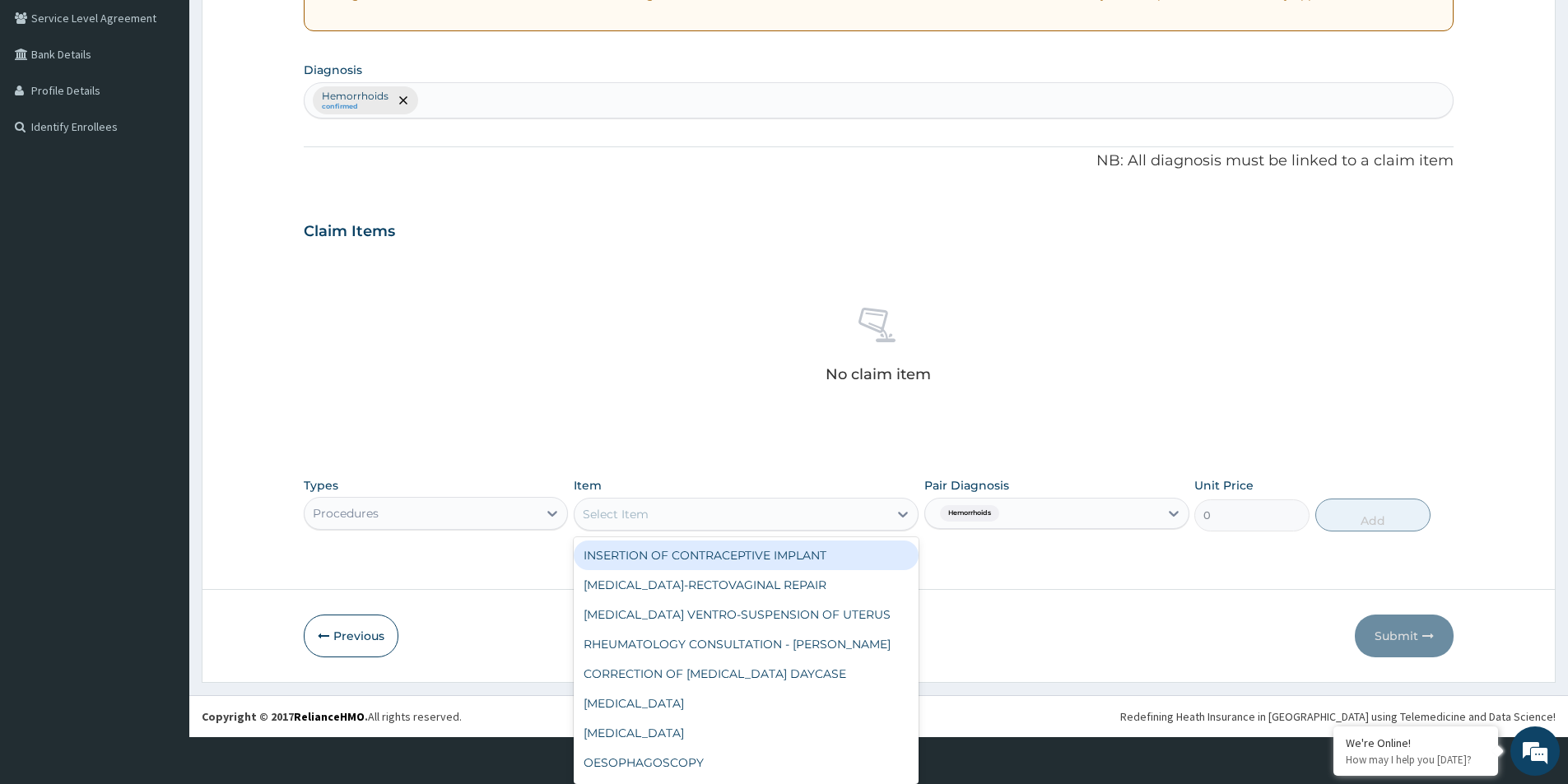
click at [655, 530] on div "option INSERTION OF CONTRACEPTIVE IMPLANT focused, 1 of 354. 354 results availa…" at bounding box center [746, 514] width 345 height 33
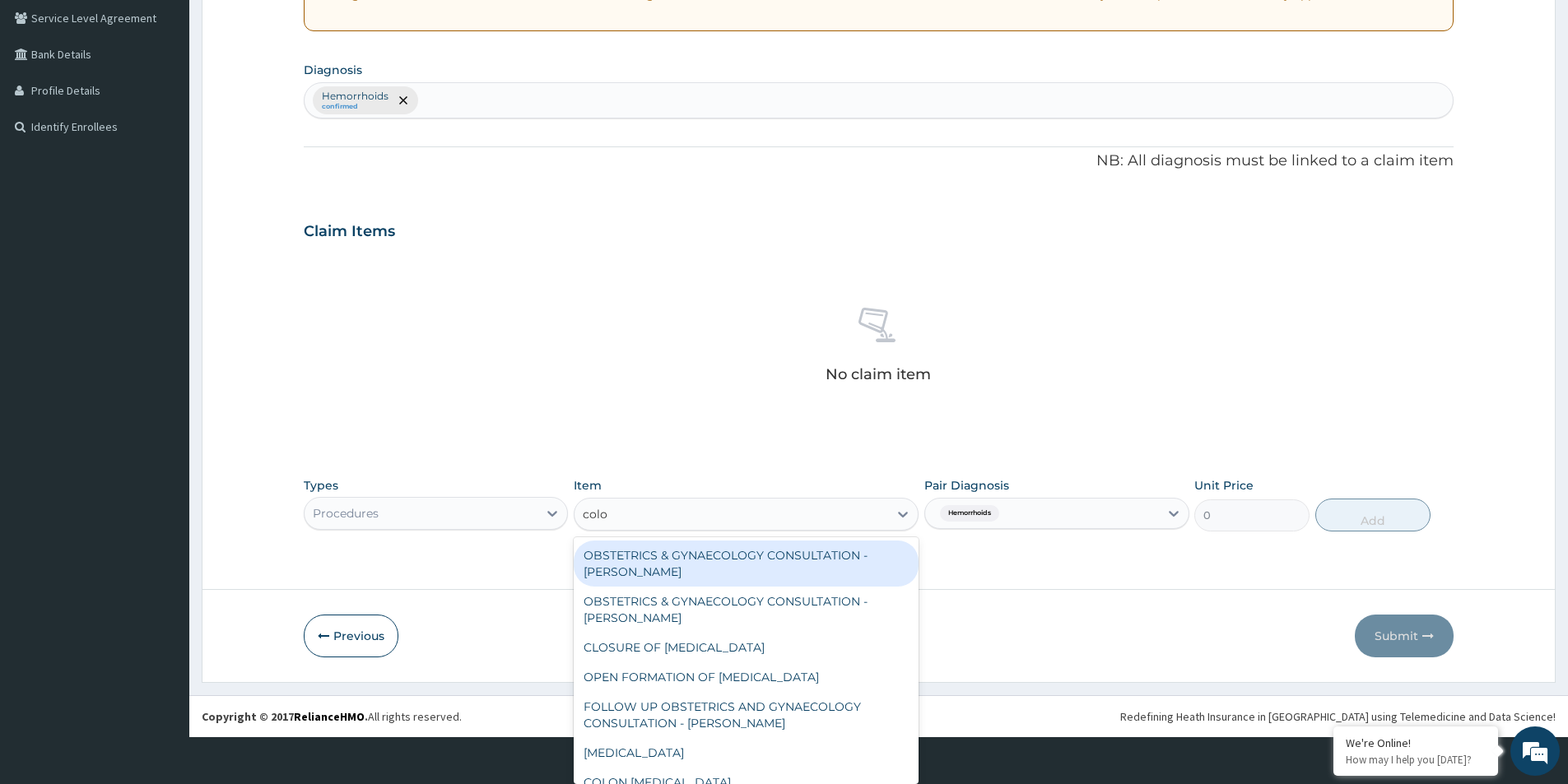
type input "colon"
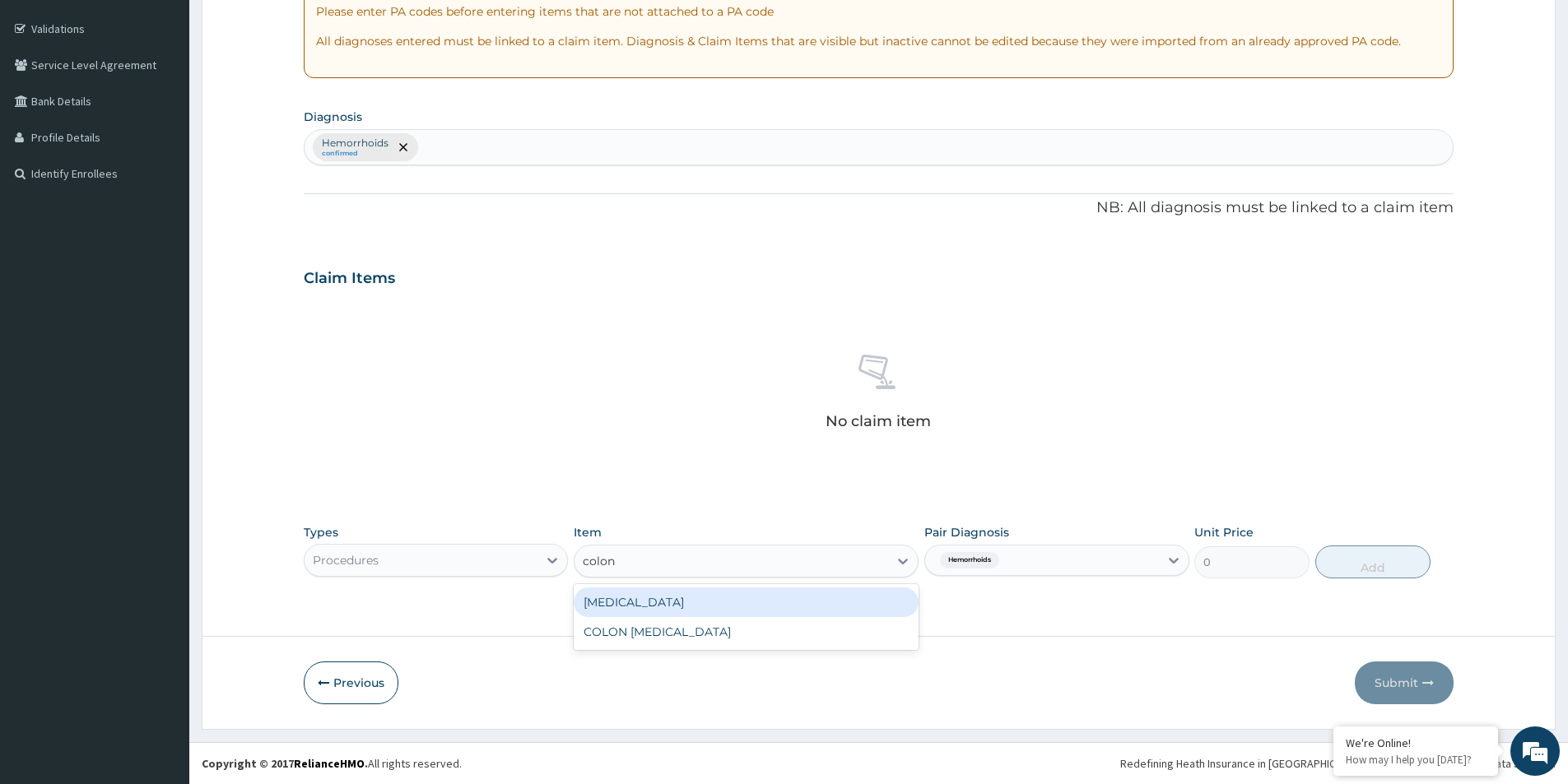
scroll to position [0, 0]
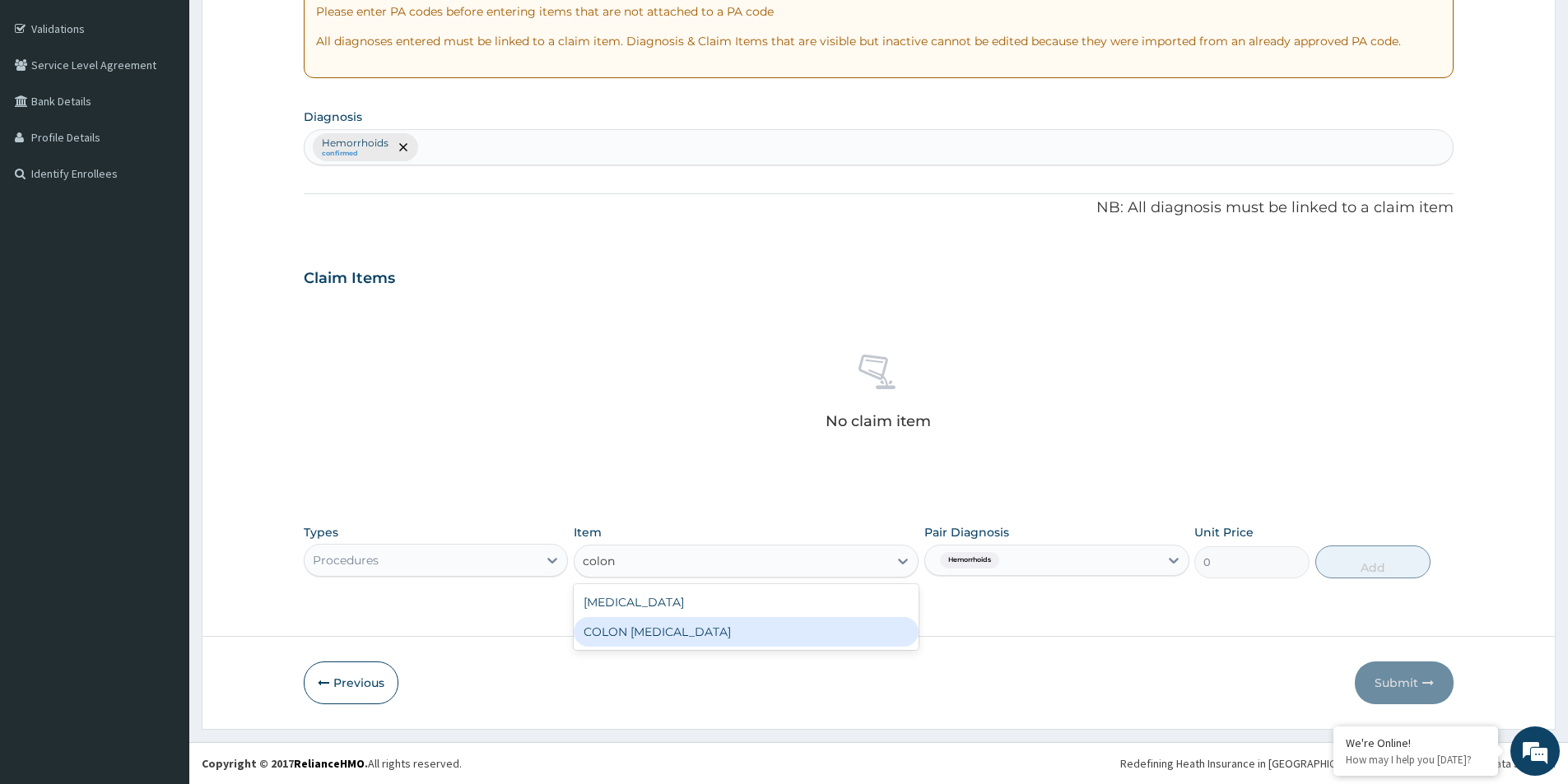
click at [675, 628] on div "COLON [MEDICAL_DATA]" at bounding box center [746, 631] width 345 height 29
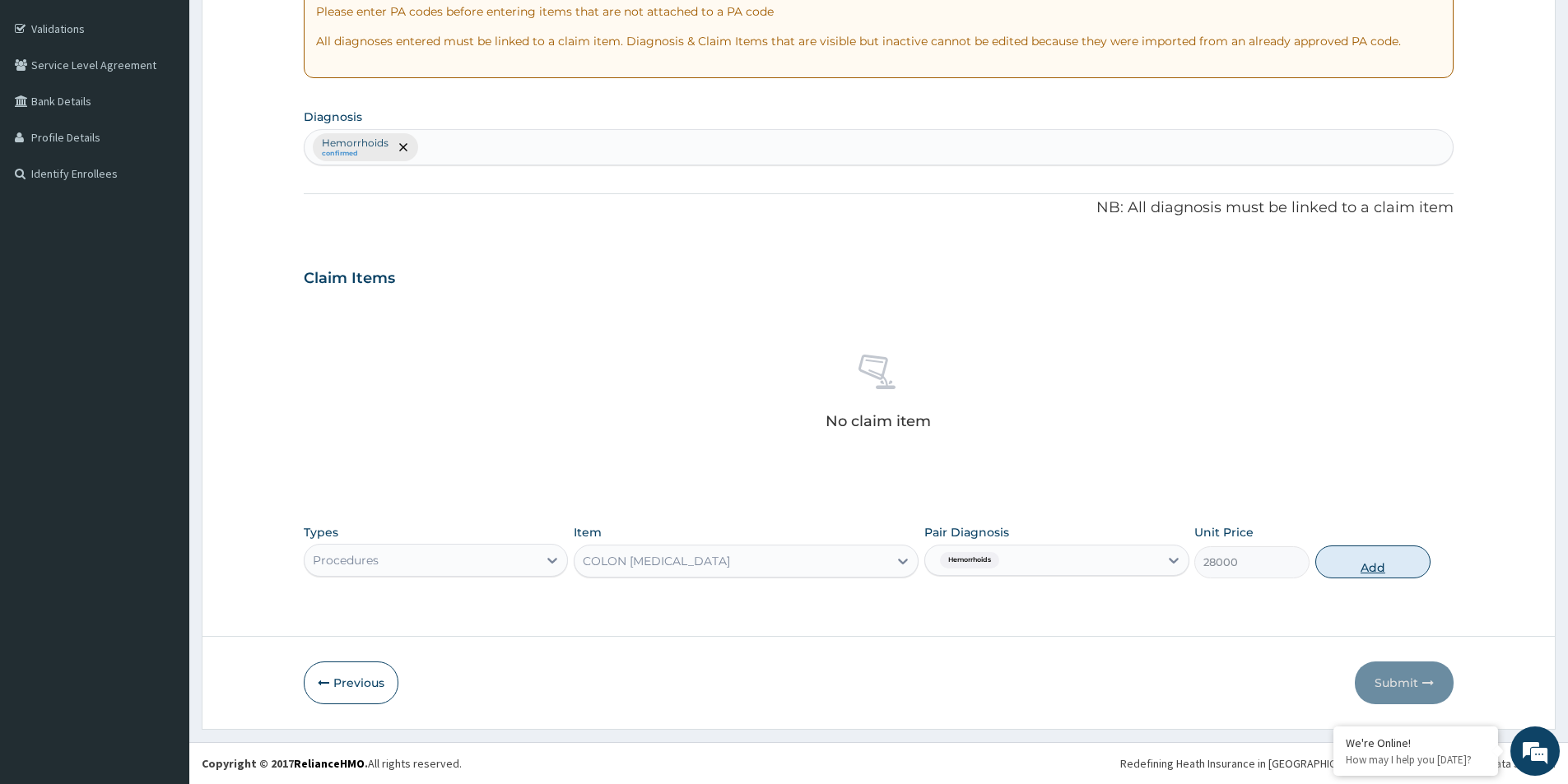
click at [1386, 562] on form "Step 2 of 2 PA Code / Prescription Code Enter Code(Secondary Care Only) Encount…" at bounding box center [878, 260] width 1354 height 937
click at [1386, 562] on button "Add" at bounding box center [1373, 562] width 116 height 33
type input "0"
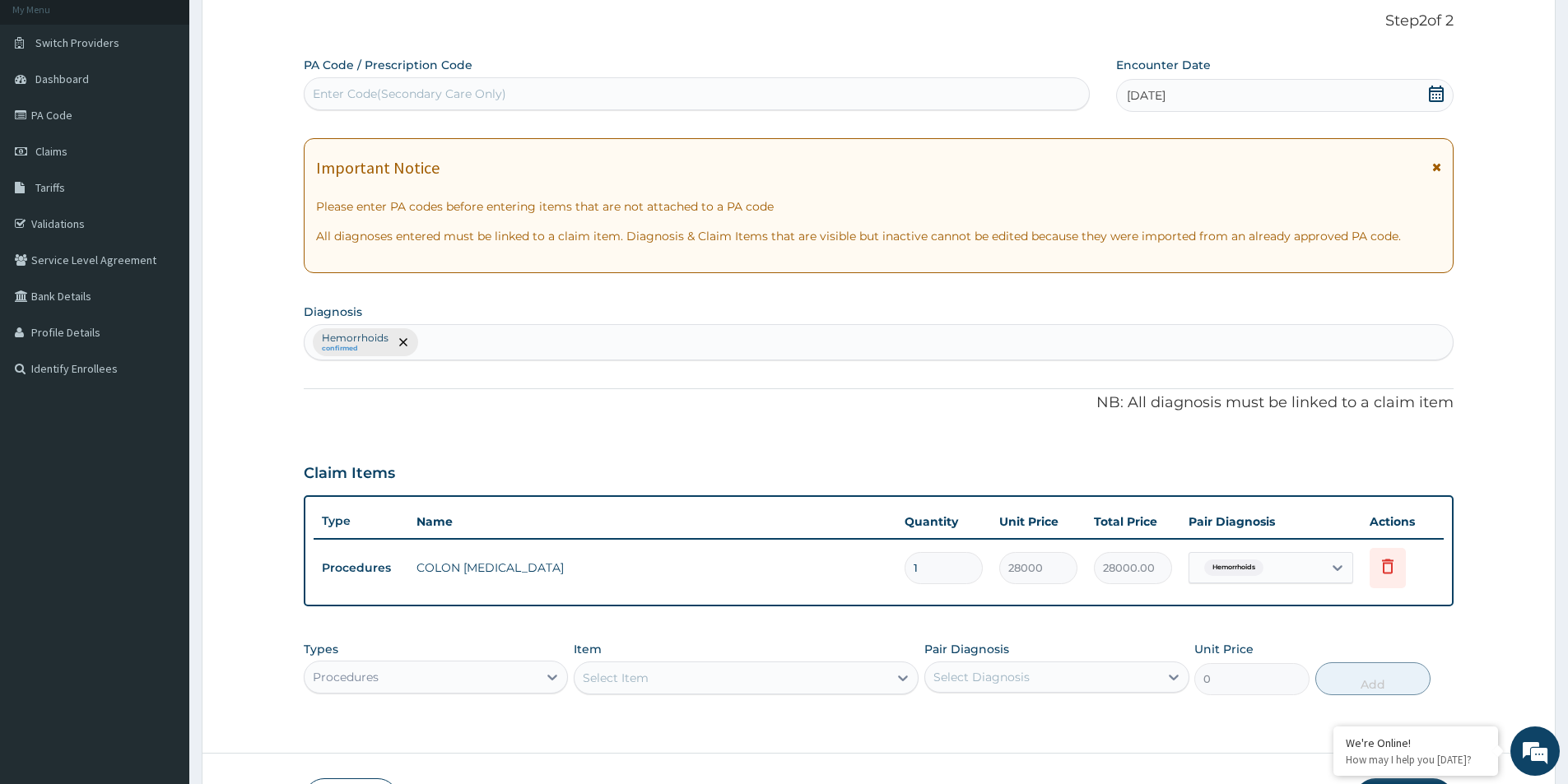
scroll to position [218, 0]
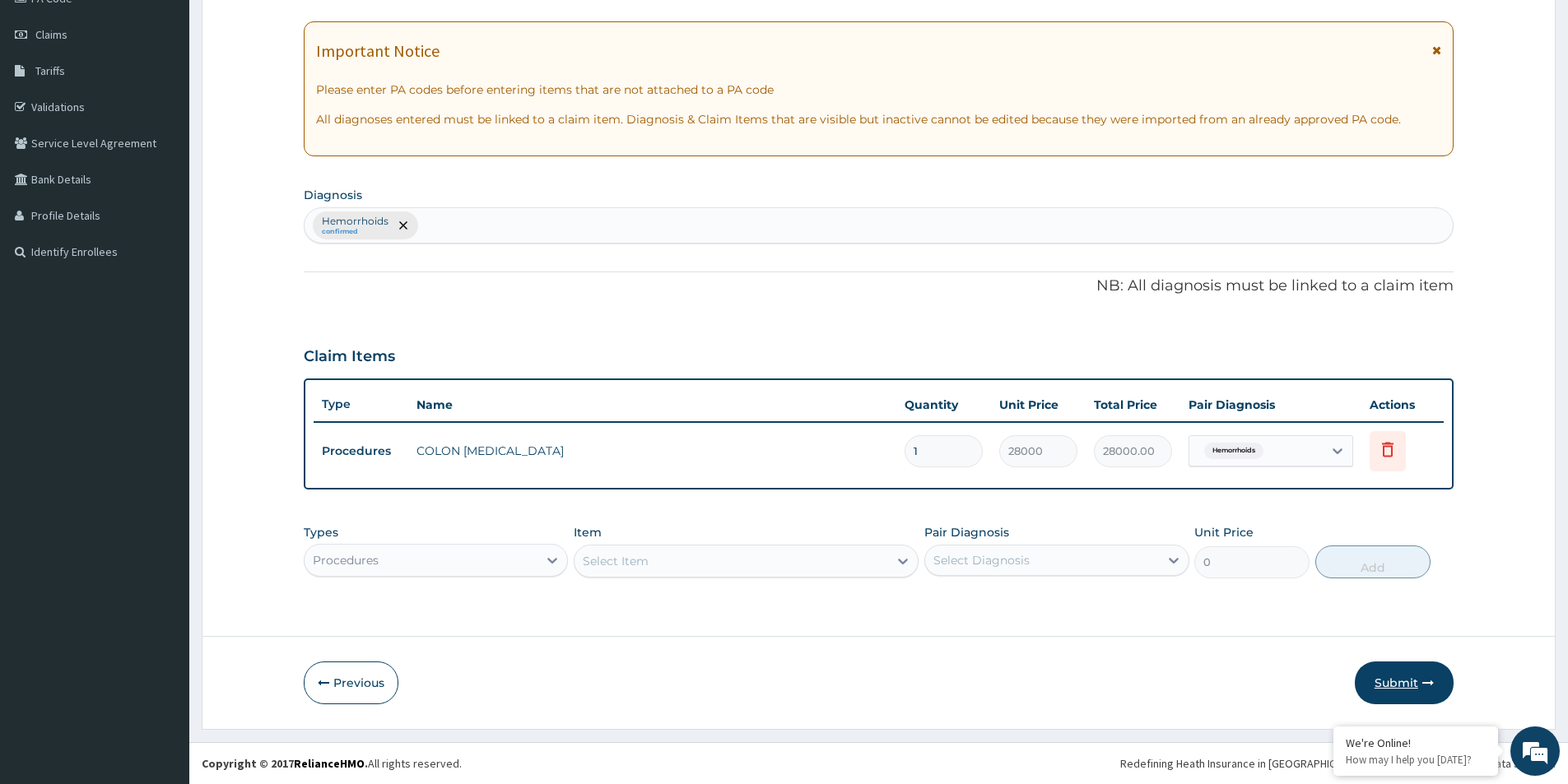
click at [1409, 668] on button "Submit" at bounding box center [1405, 683] width 99 height 43
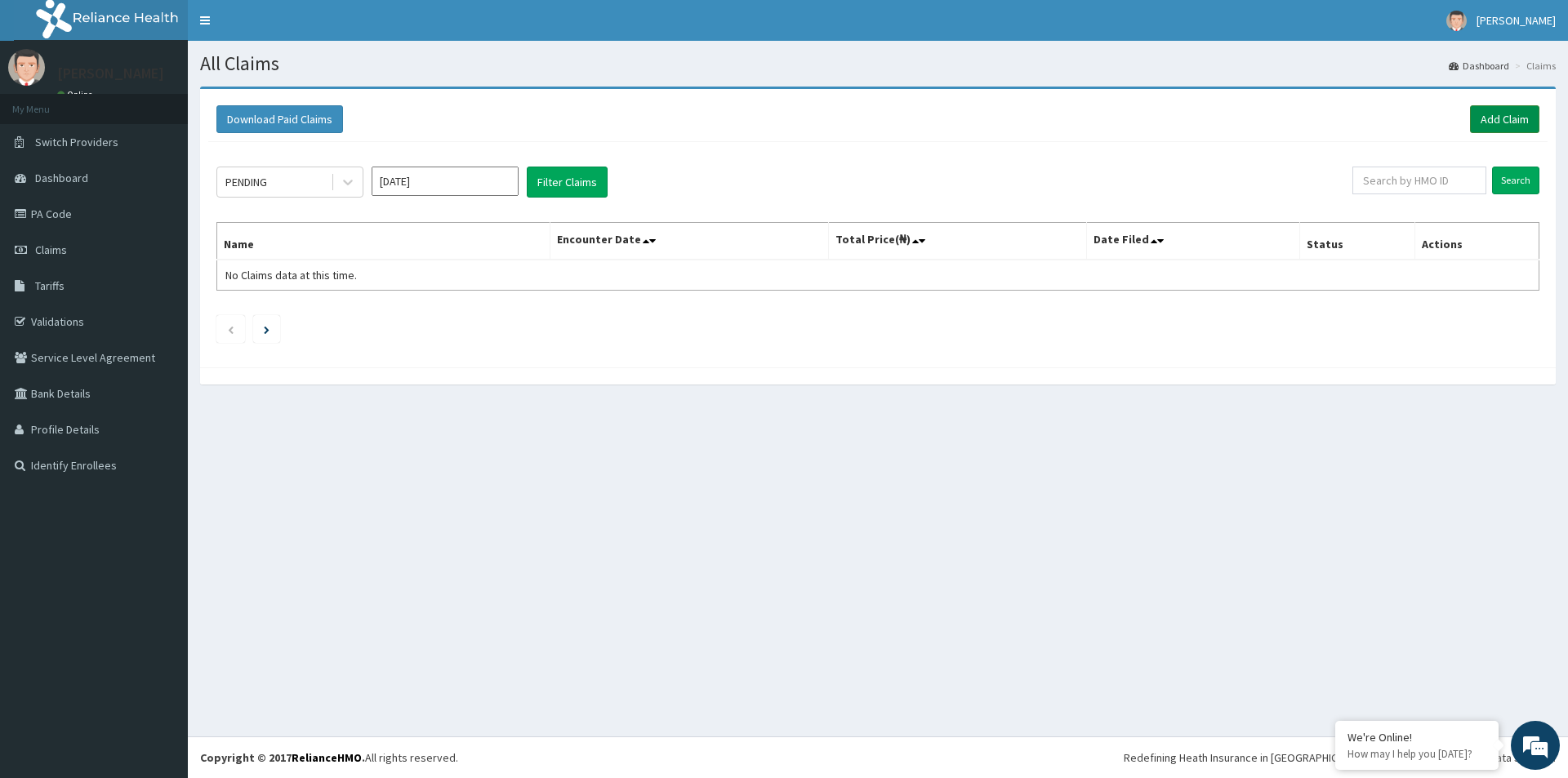
click at [1497, 125] on link "Add Claim" at bounding box center [1504, 119] width 69 height 28
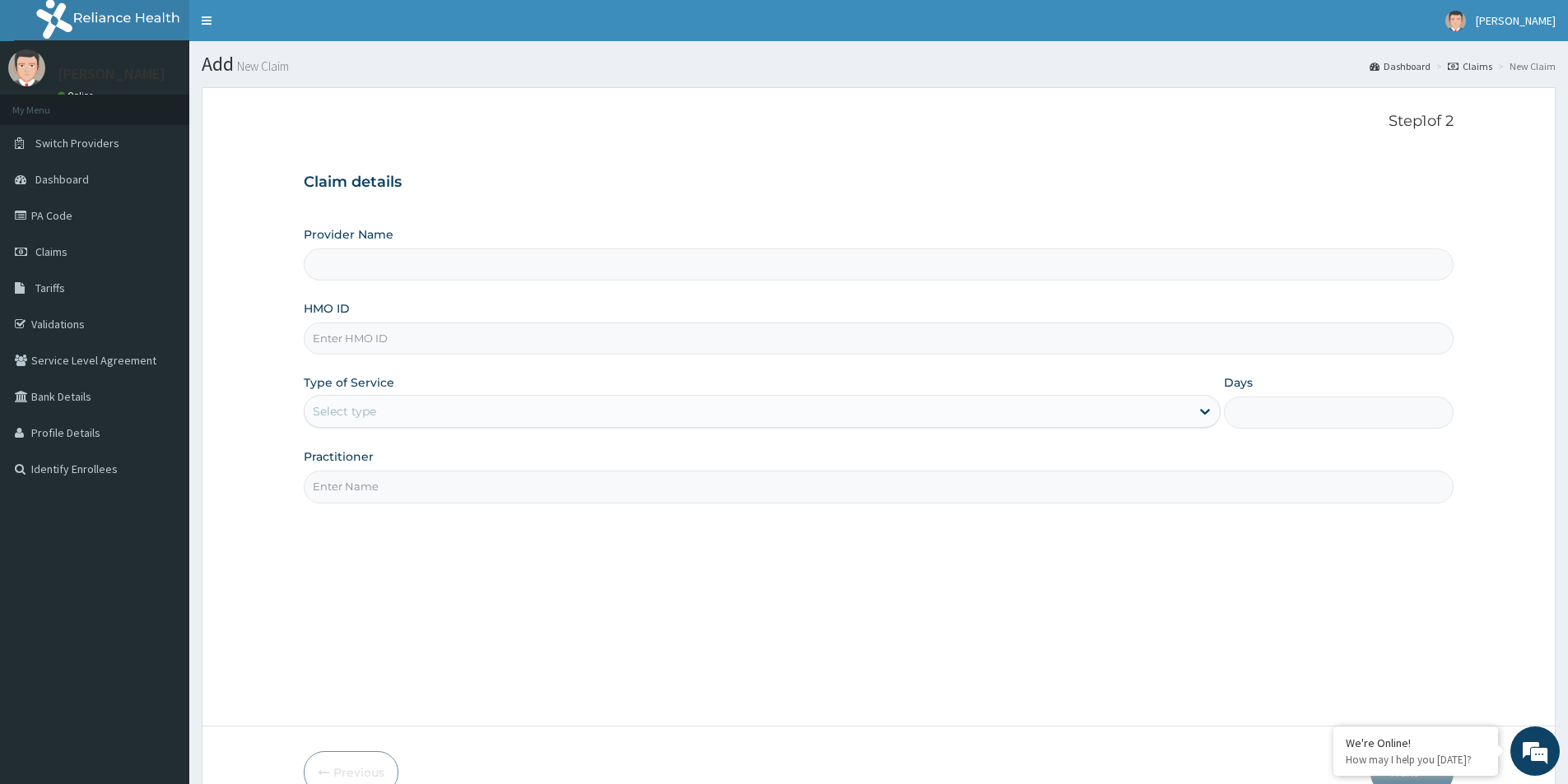
click at [406, 339] on input "HMO ID" at bounding box center [879, 338] width 1150 height 32
type input "Evercare Hospital"
paste input "BIG/10008/A"
type input "BIG/10008/A"
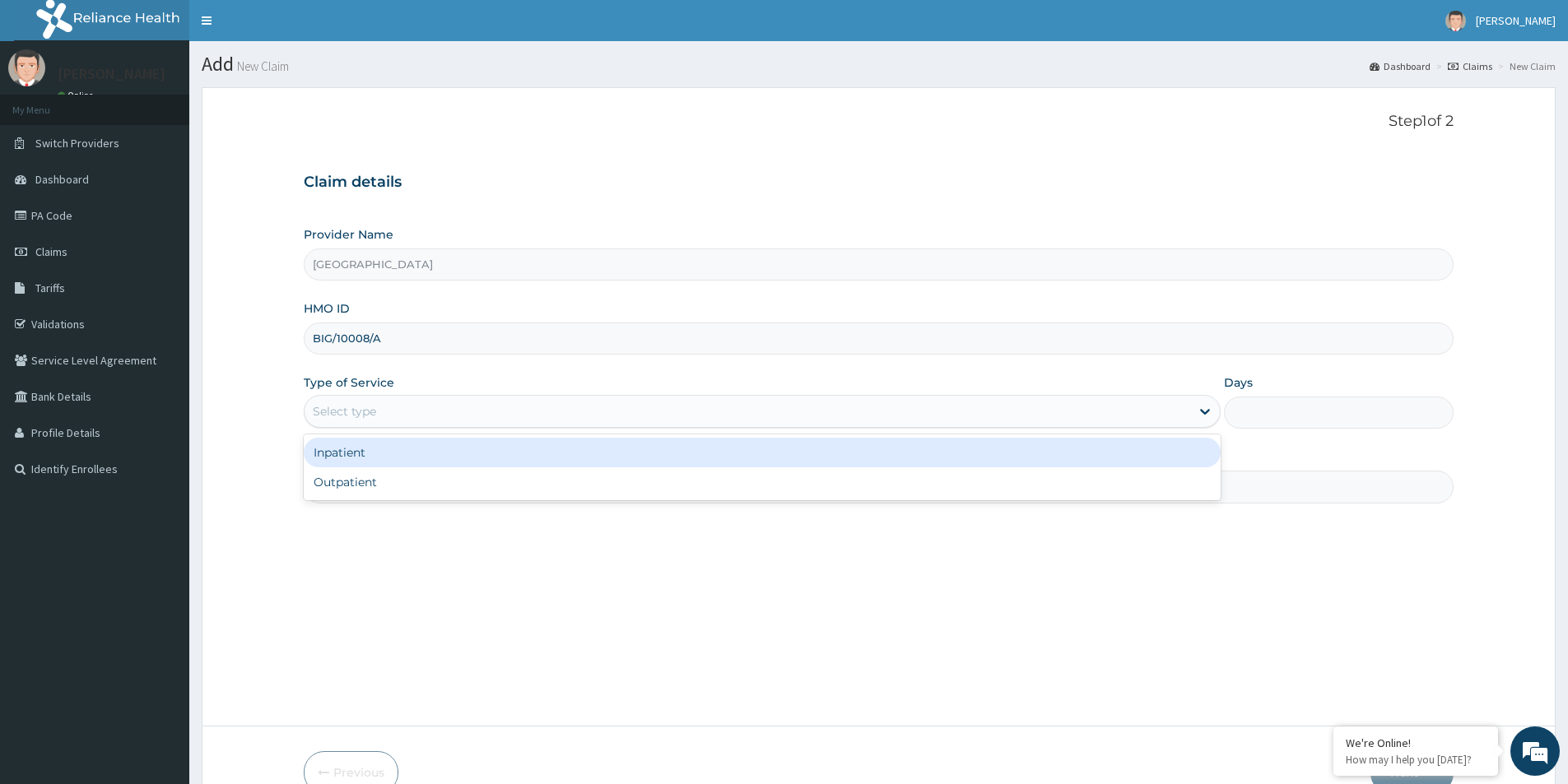
click at [435, 399] on div "Select type" at bounding box center [747, 411] width 886 height 26
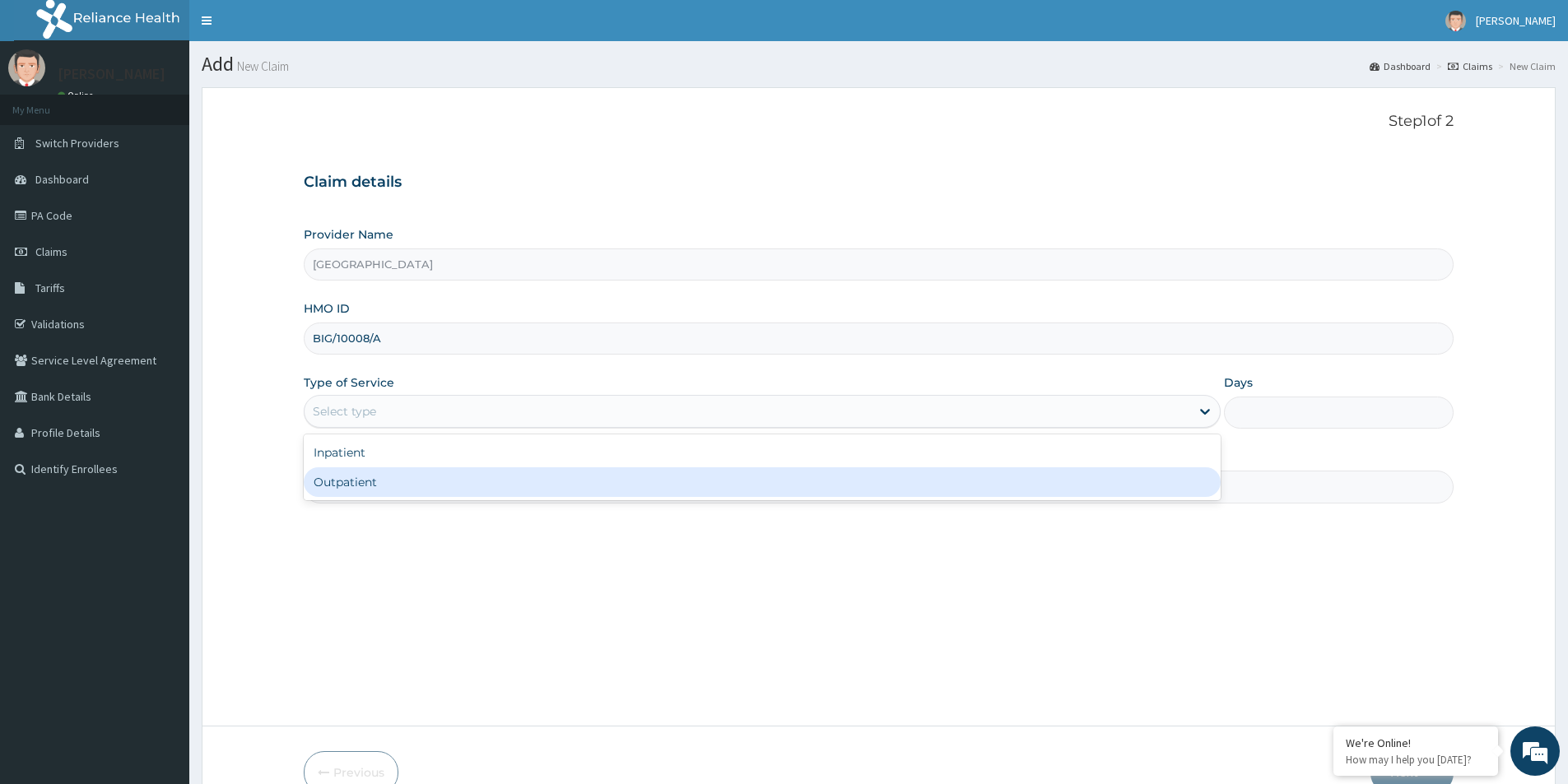
click at [446, 468] on div "Outpatient" at bounding box center [762, 482] width 917 height 29
type input "1"
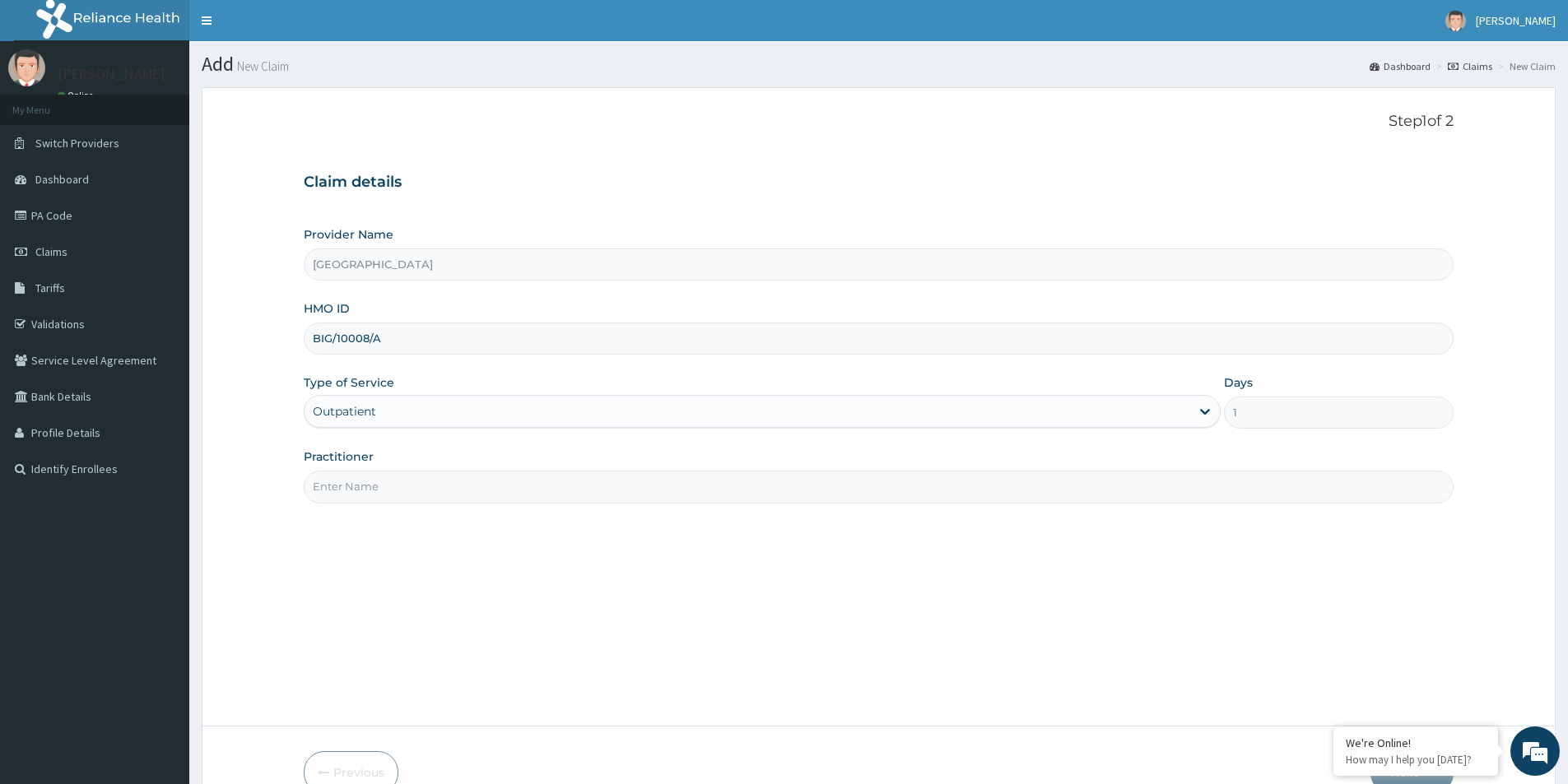
click at [443, 476] on input "Practitioner" at bounding box center [879, 486] width 1150 height 32
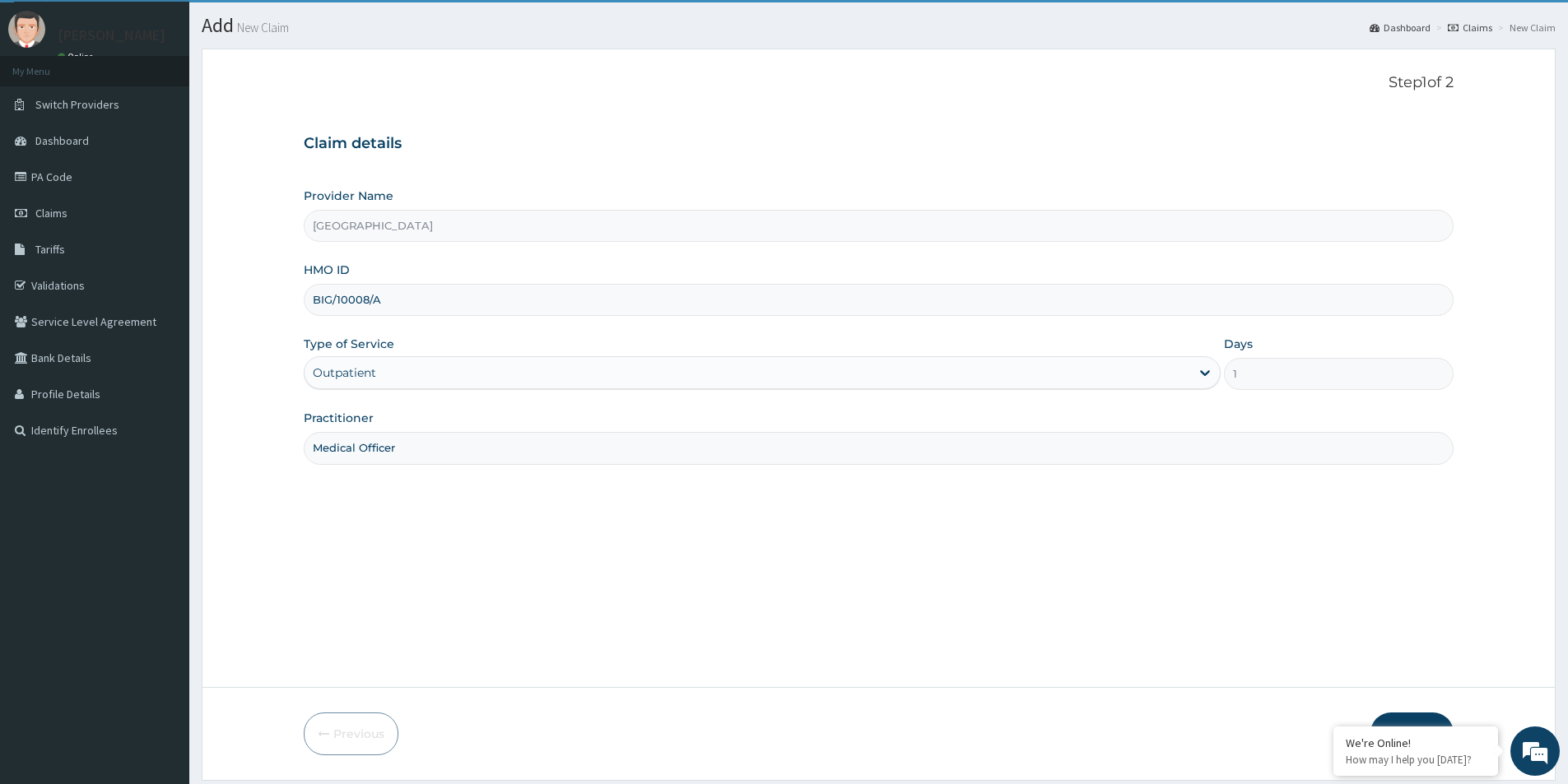
scroll to position [89, 0]
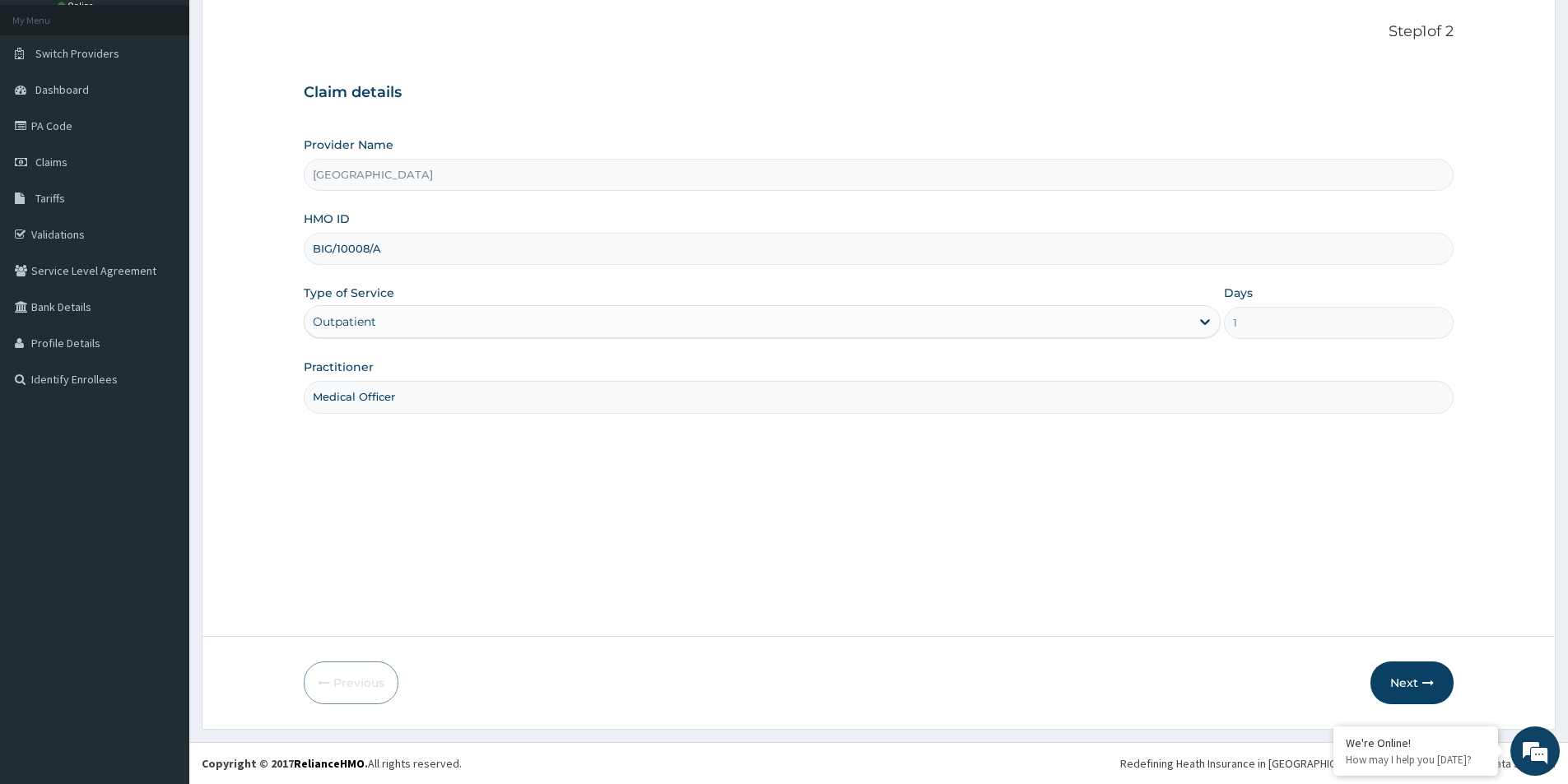
type input "Medical Officer"
drag, startPoint x: 540, startPoint y: 459, endPoint x: 902, endPoint y: 552, distance: 373.8
click at [540, 460] on div "Step 1 of 2 Claim details Provider Name Evercare Hospital HMO ID BIG/10008/A Ty…" at bounding box center [879, 318] width 1150 height 589
click at [1416, 690] on button "Next" at bounding box center [1412, 683] width 84 height 43
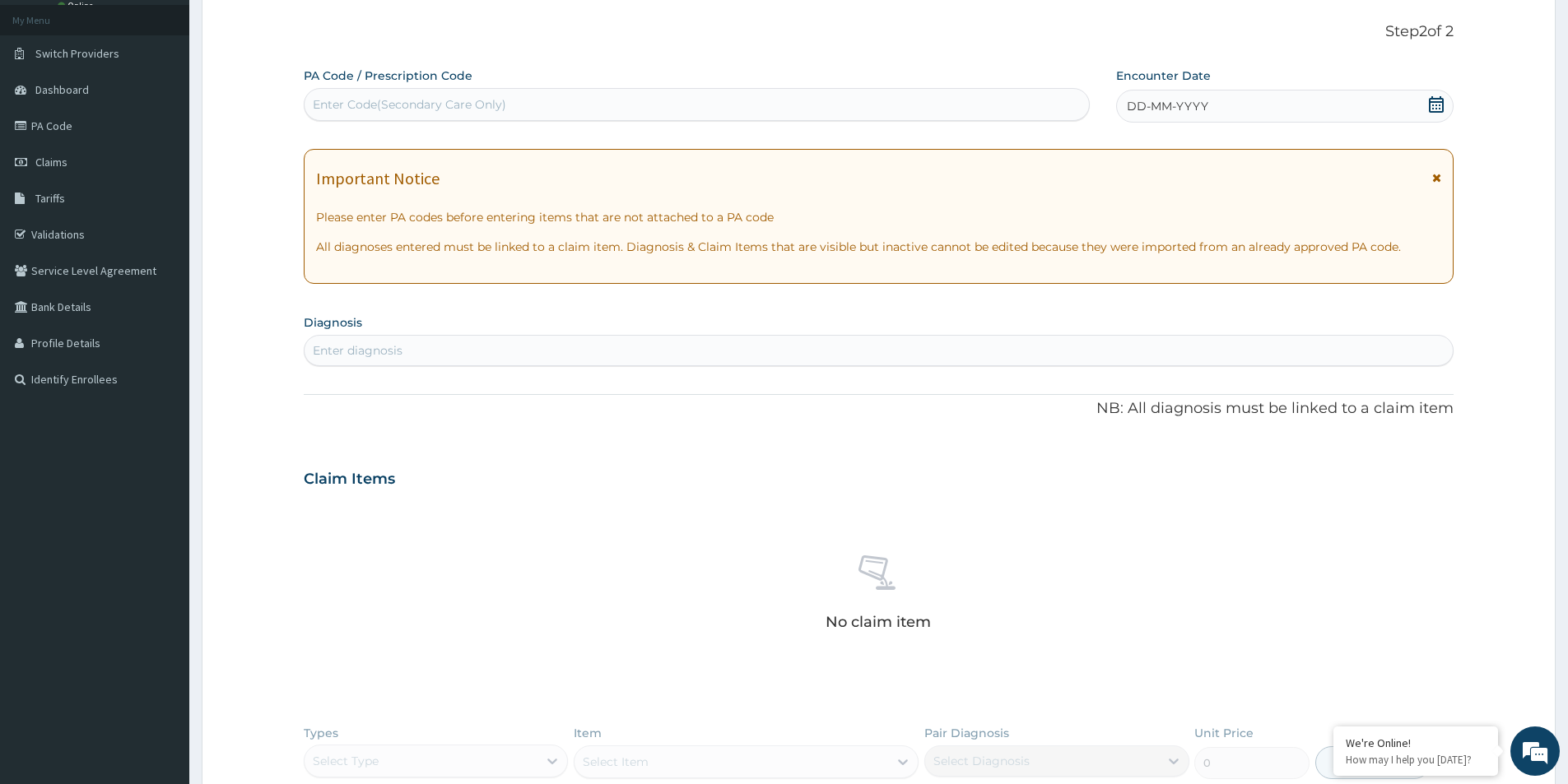
click at [1438, 102] on icon at bounding box center [1436, 104] width 15 height 17
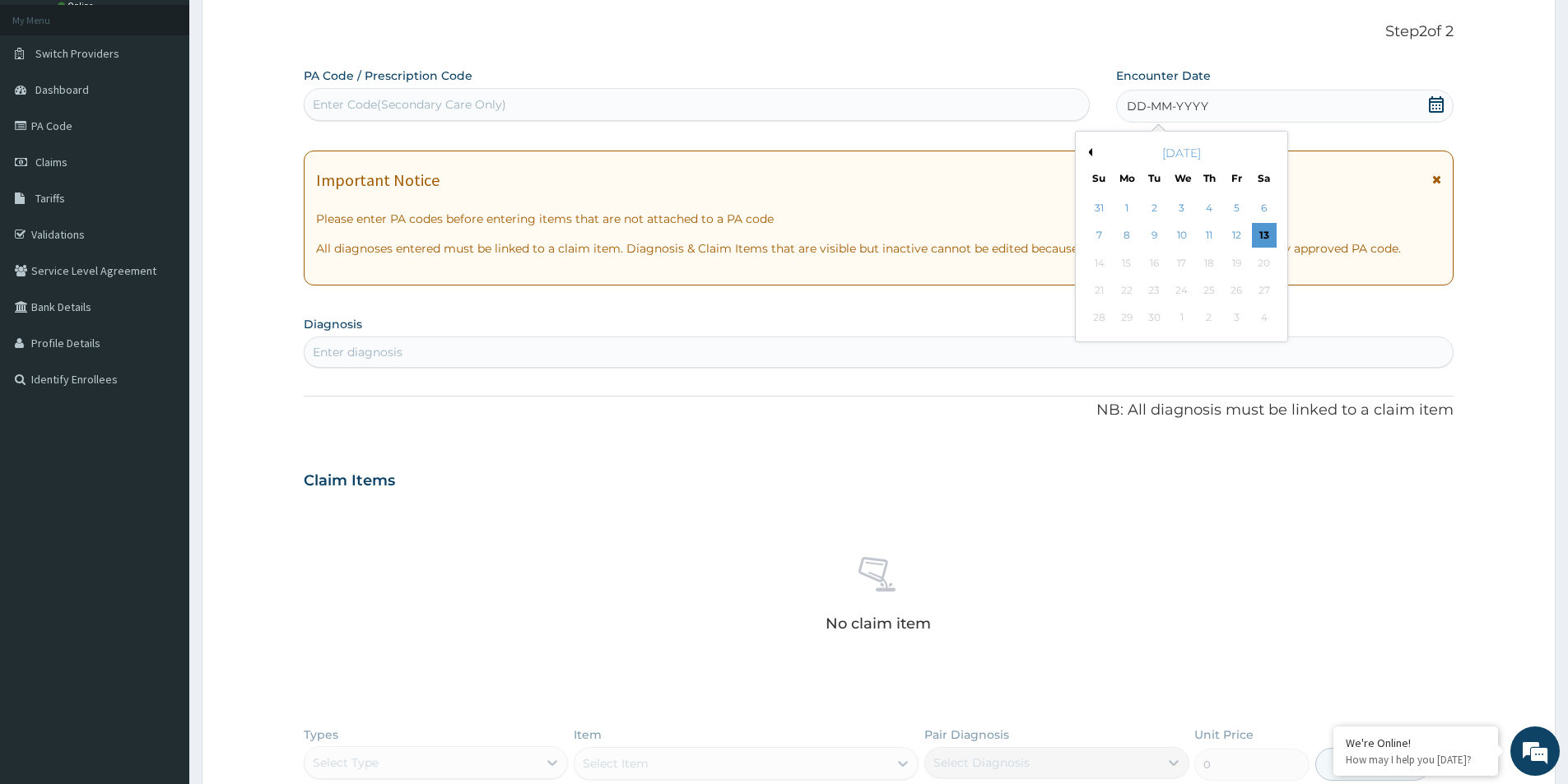
click at [1091, 151] on button "Previous Month" at bounding box center [1088, 152] width 8 height 8
click at [1160, 319] on div "26" at bounding box center [1155, 318] width 24 height 24
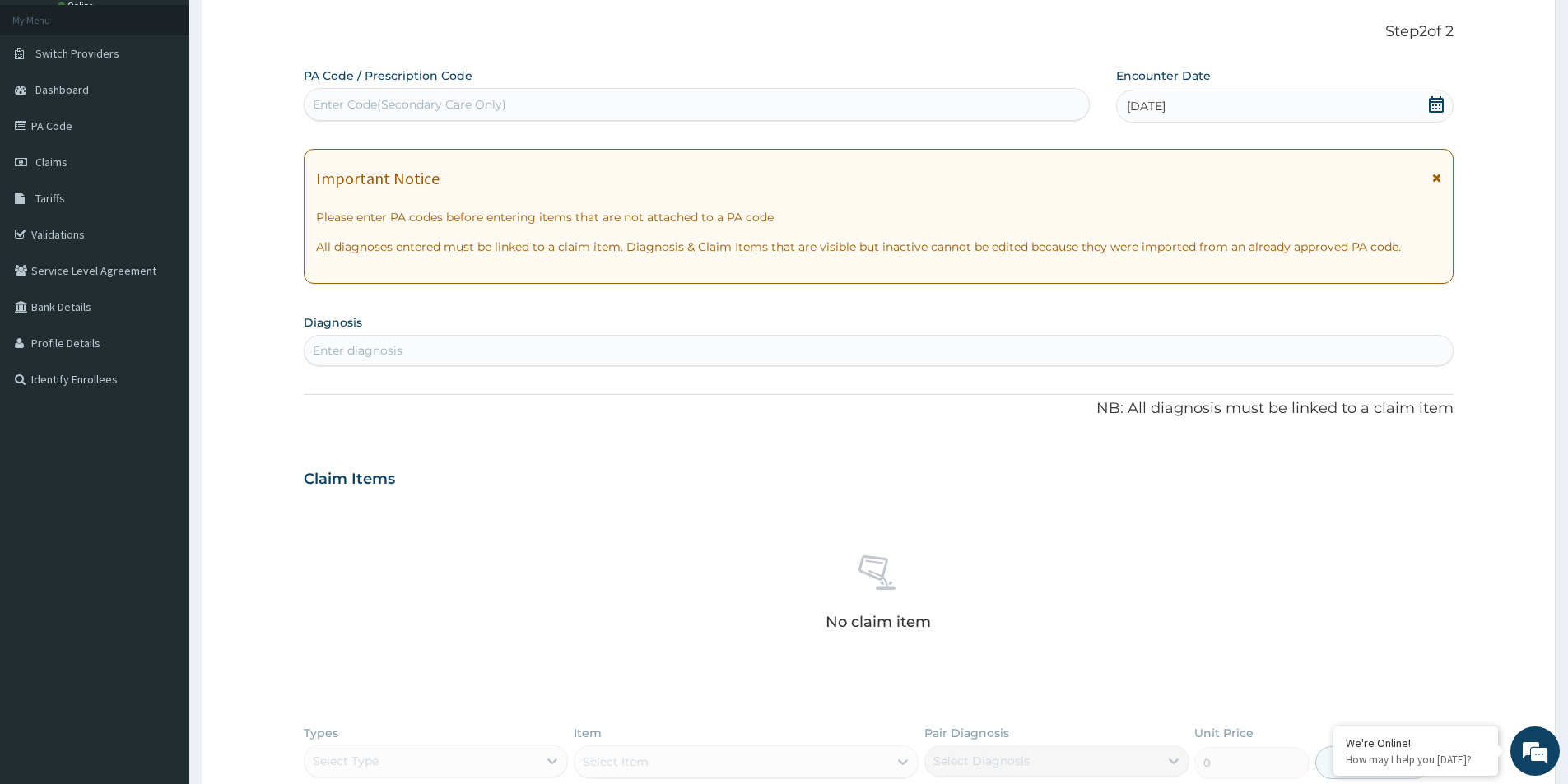
click at [889, 494] on div "Claim Items" at bounding box center [879, 475] width 1150 height 43
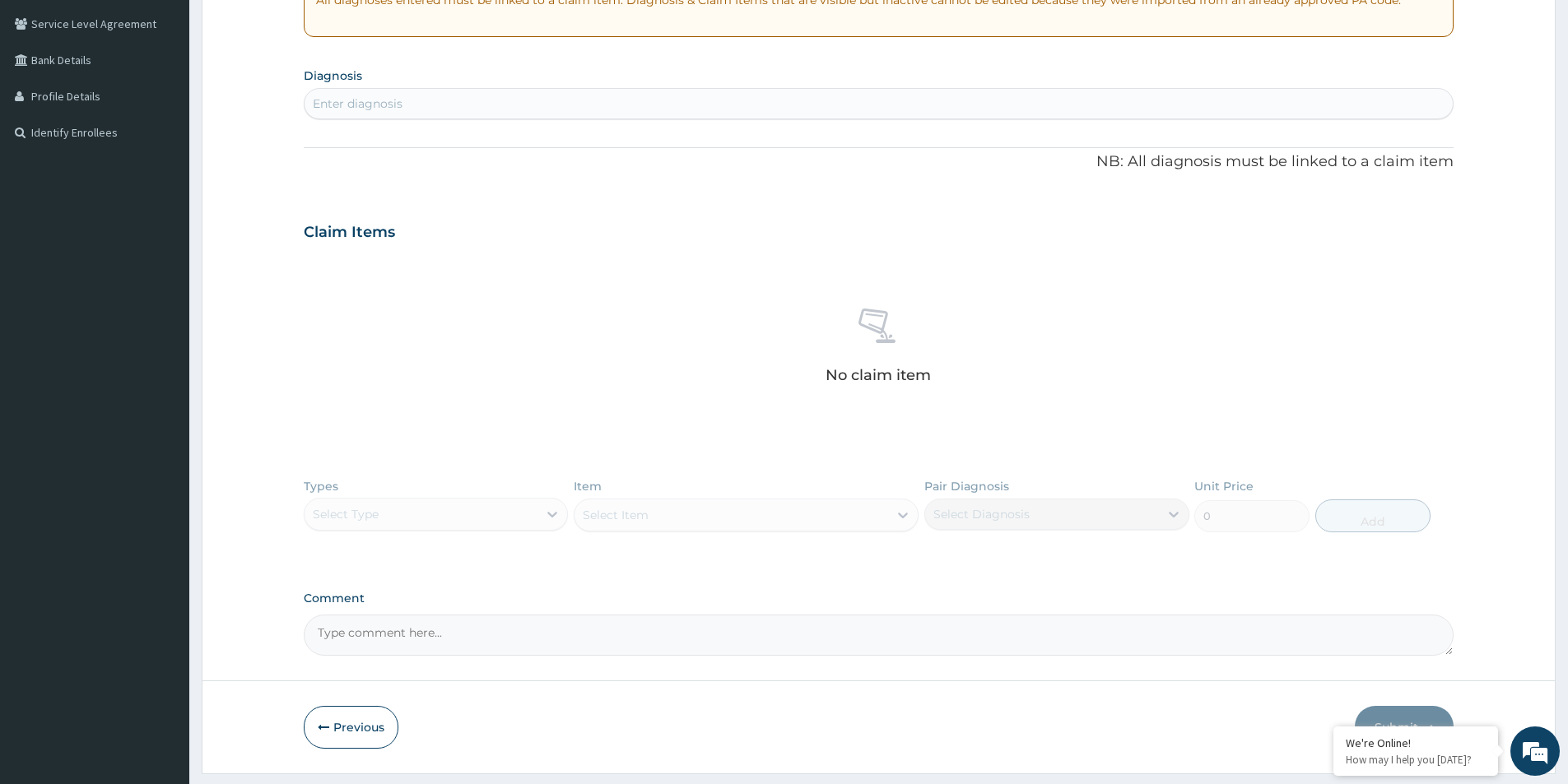
scroll to position [298, 0]
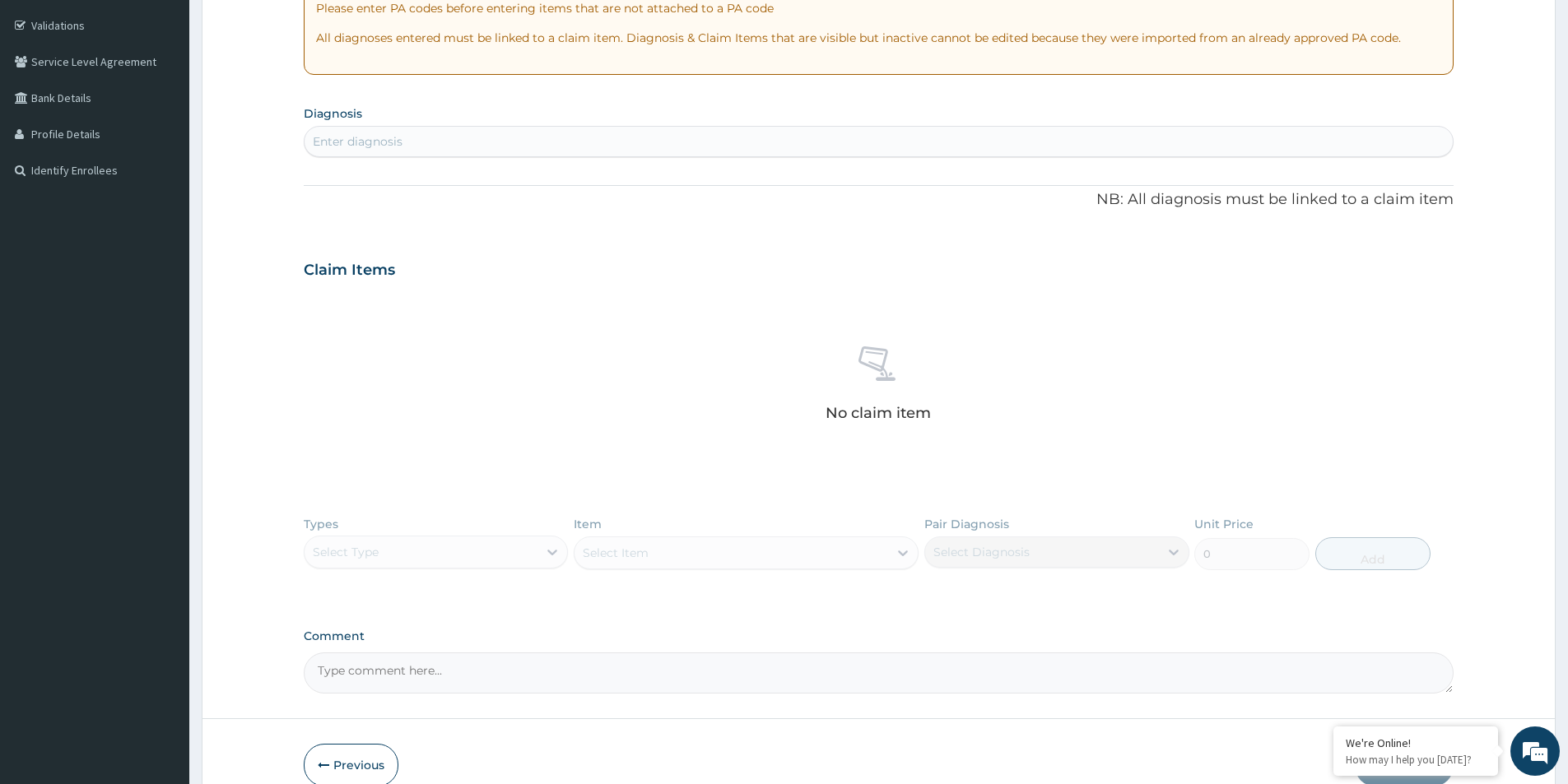
click at [498, 150] on div "Enter diagnosis" at bounding box center [878, 141] width 1148 height 26
type input "heo"
type input "hemo"
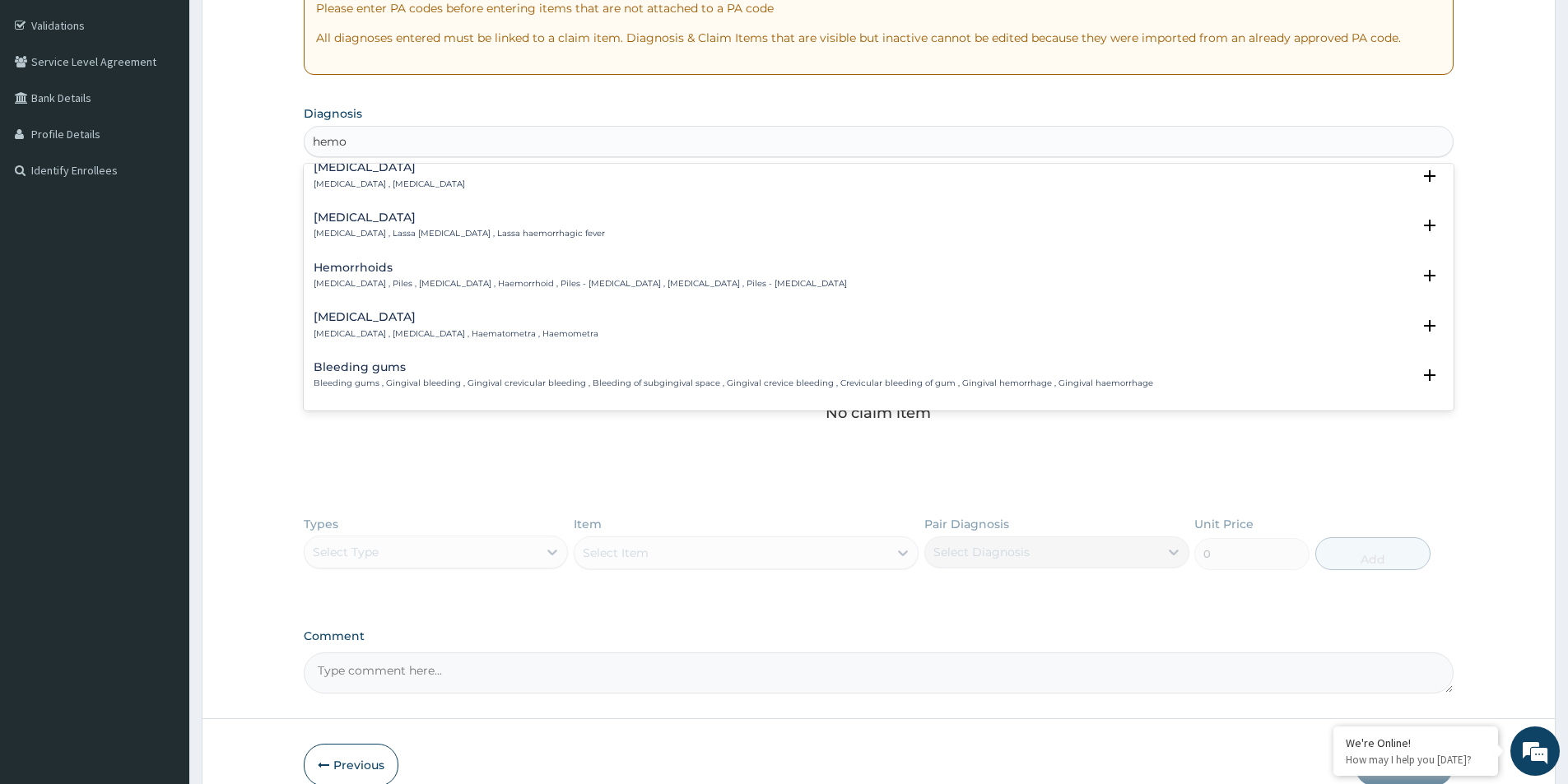
scroll to position [329, 0]
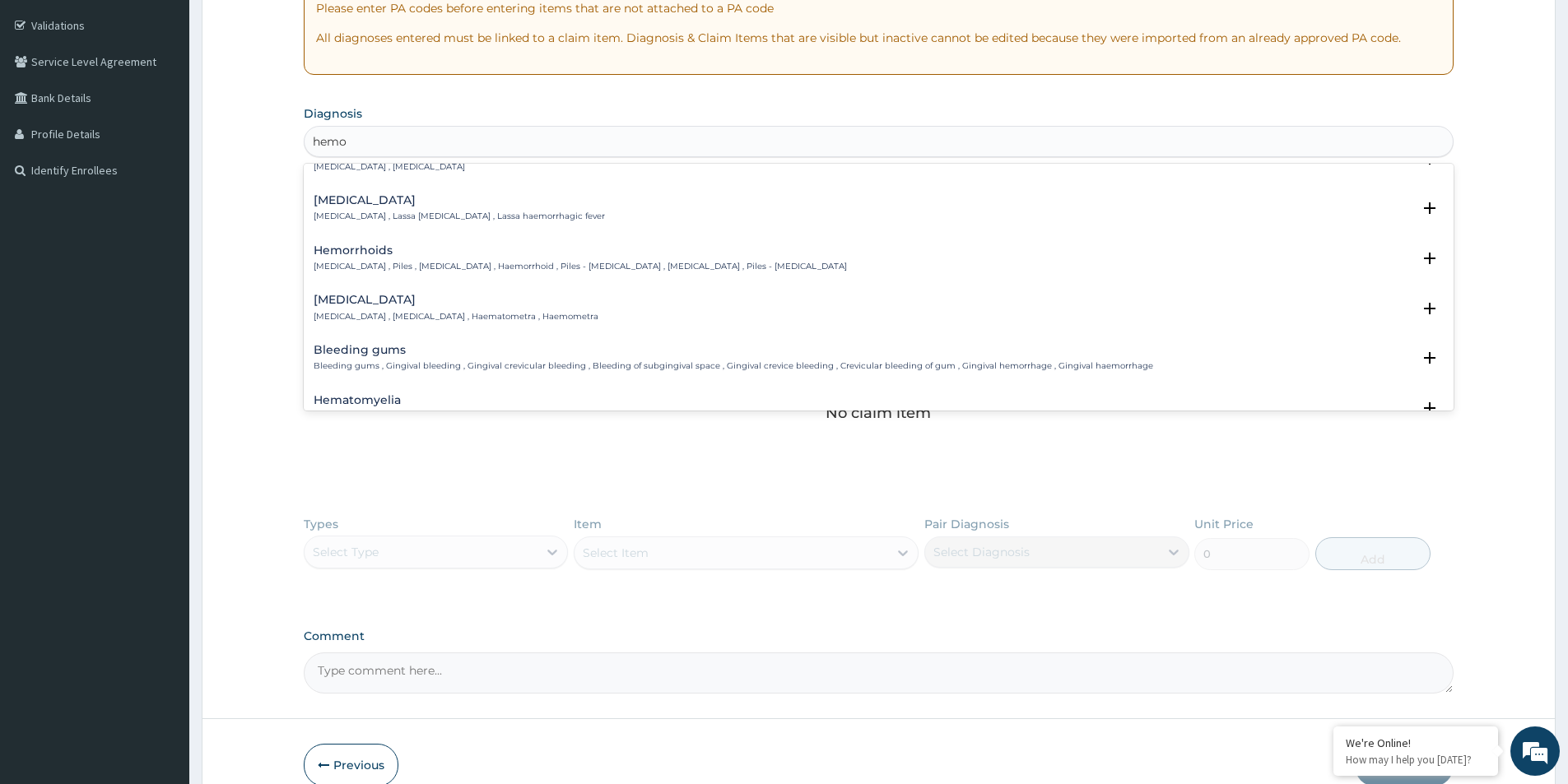
click at [436, 260] on p "Hemorrhoids , Piles , Haemorrhoids , Haemorrhoid , Piles - haemorrhoids , Hemor…" at bounding box center [580, 266] width 534 height 12
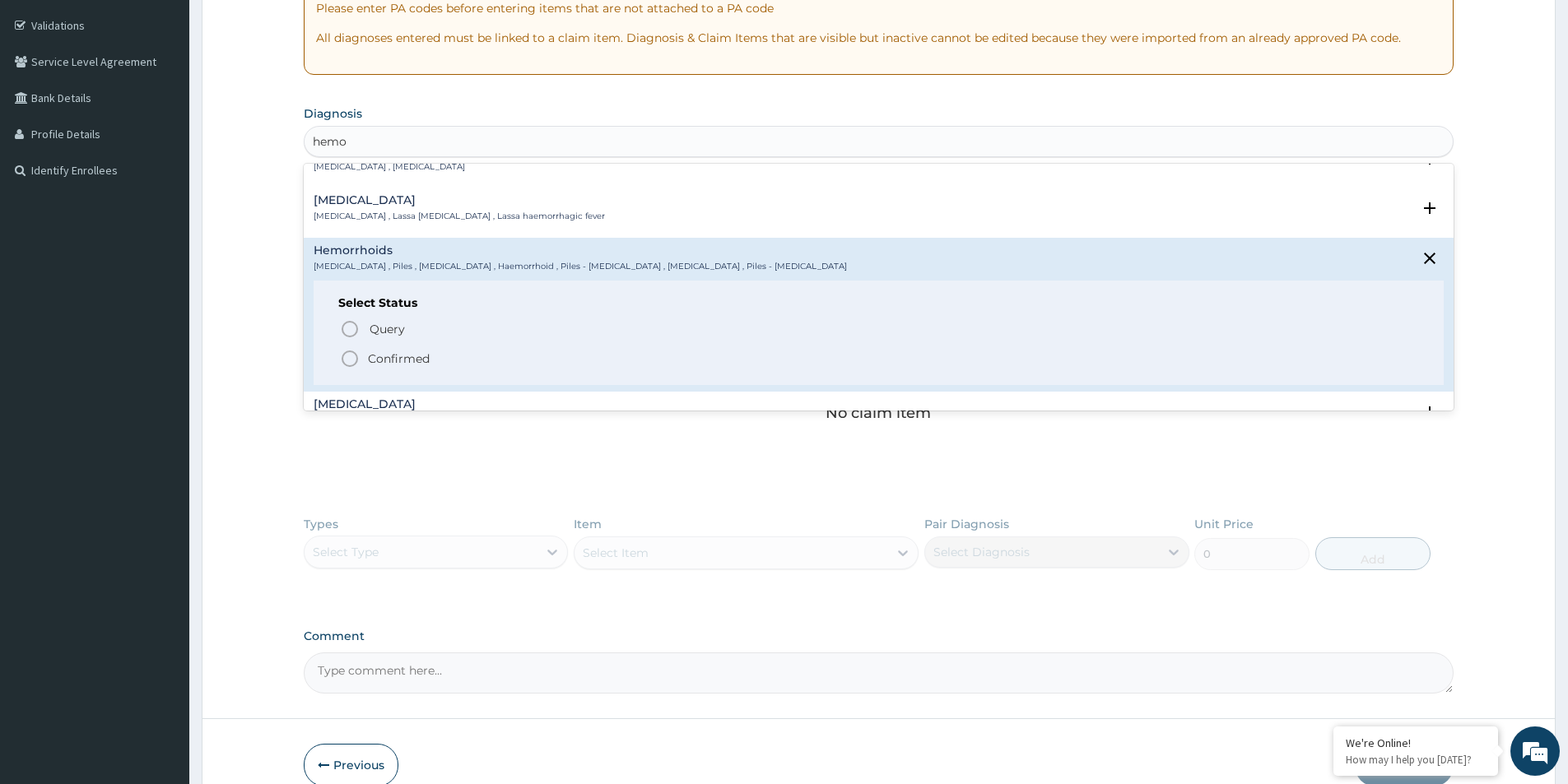
click at [406, 358] on p "Confirmed" at bounding box center [400, 358] width 62 height 17
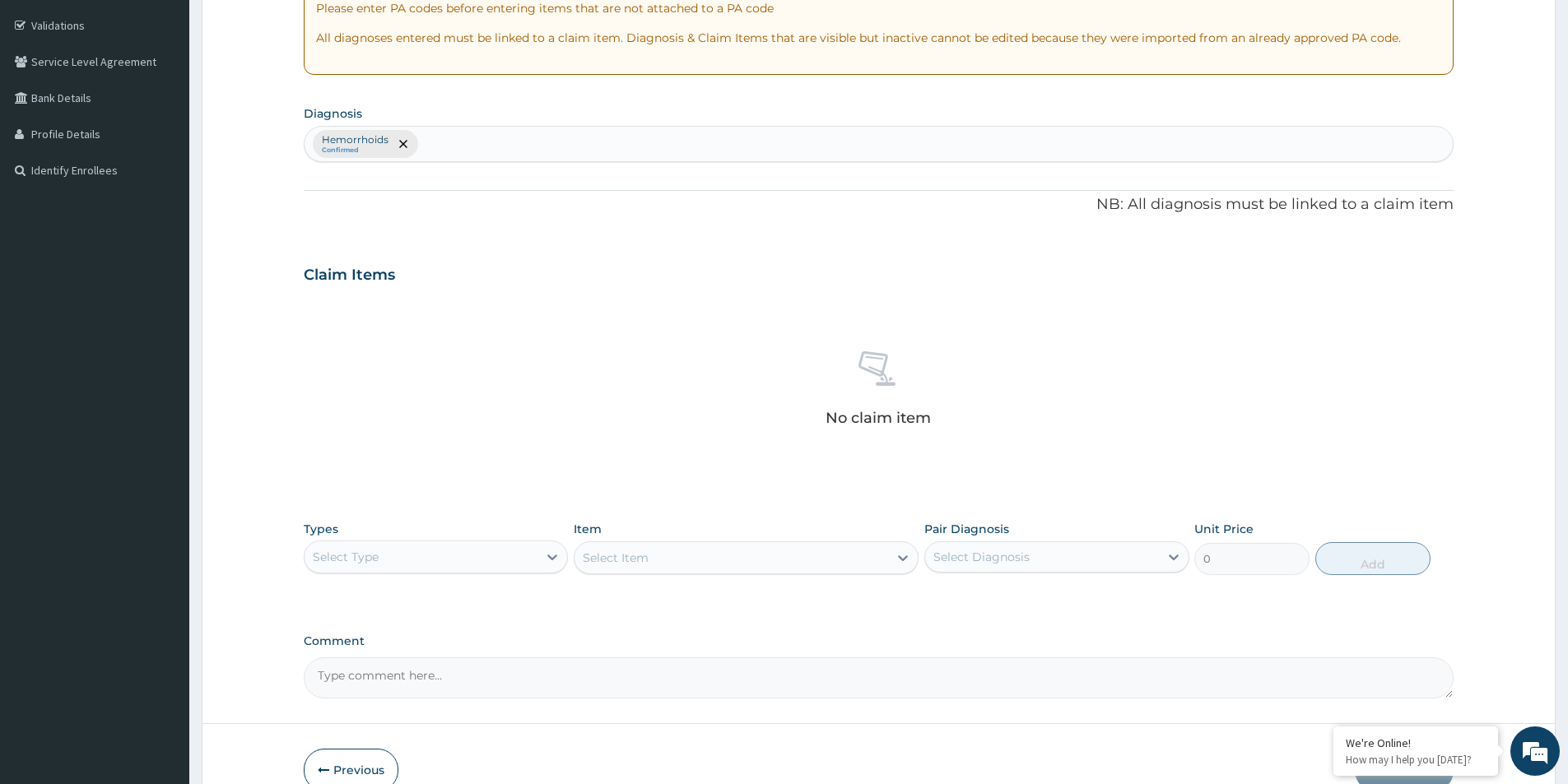
click at [528, 568] on div "Select Type" at bounding box center [421, 557] width 233 height 26
click at [432, 652] on div "Procedures" at bounding box center [436, 657] width 264 height 29
click at [974, 563] on div "Select Diagnosis" at bounding box center [981, 557] width 96 height 17
click at [933, 601] on div "Hemorrhoids" at bounding box center [1057, 599] width 264 height 34
checkbox input "true"
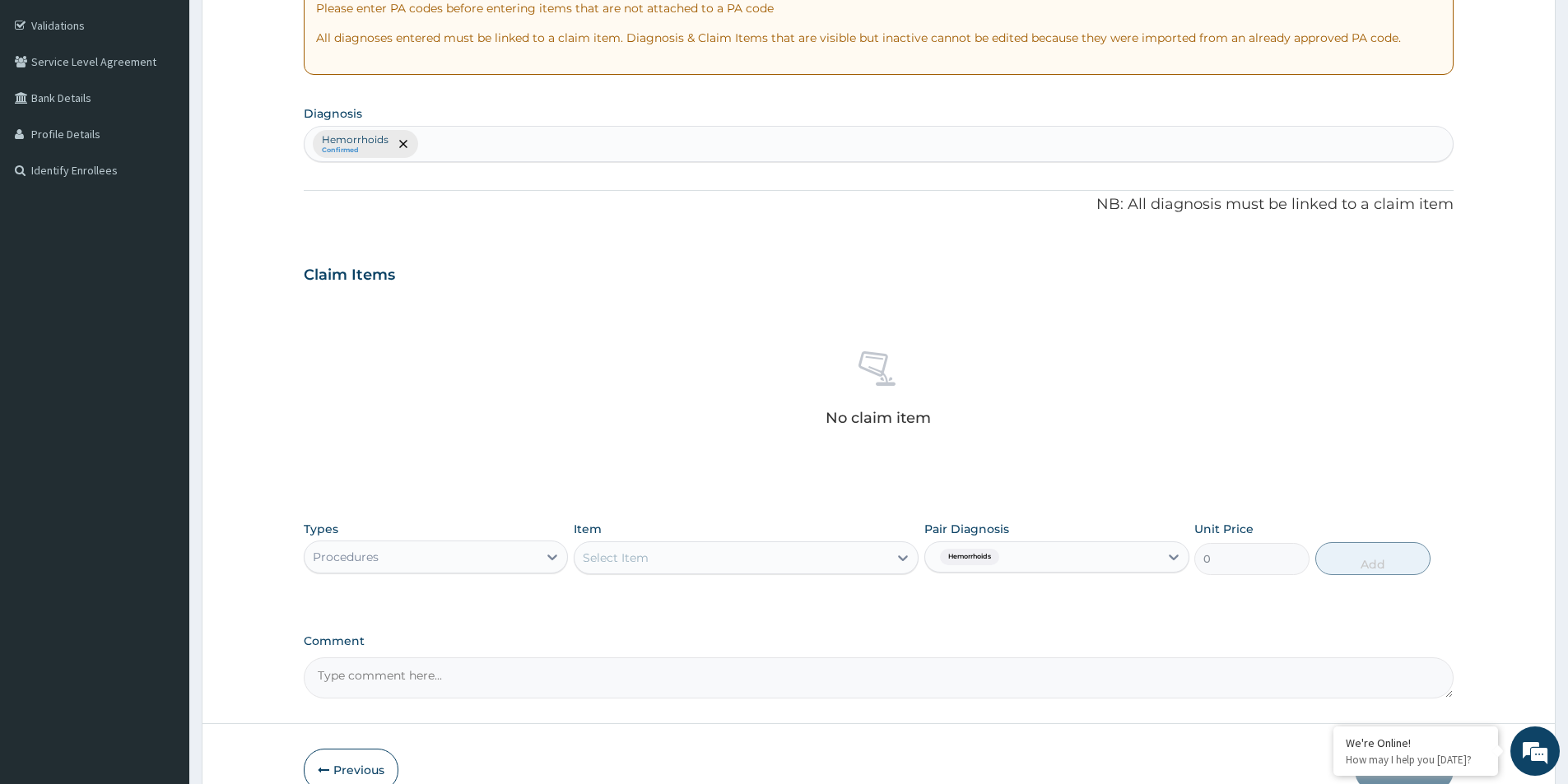
click at [712, 562] on div "Select Item" at bounding box center [731, 558] width 314 height 26
type input "ana"
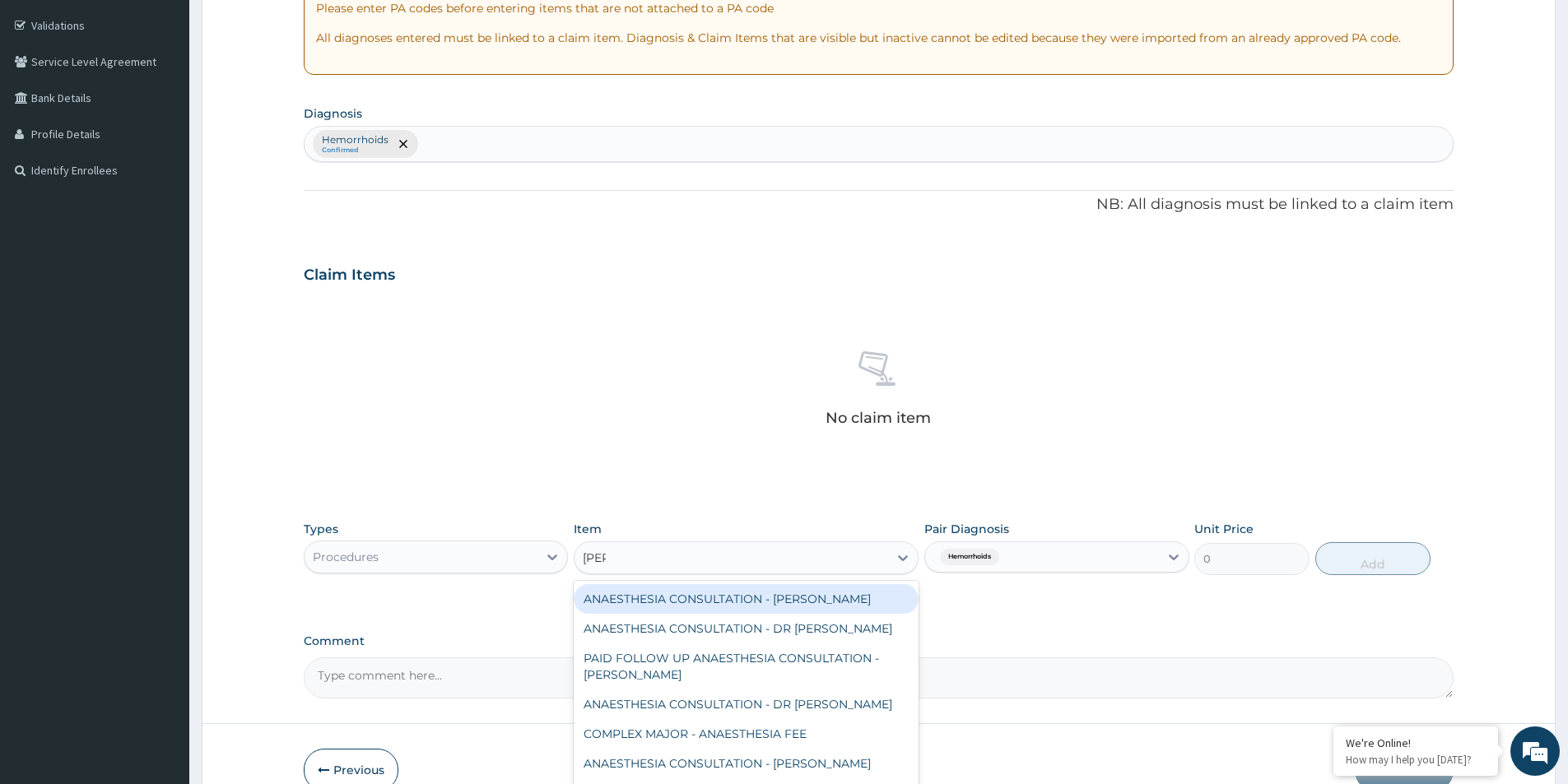
click at [725, 594] on div "ANAESTHESIA CONSULTATION - DR ADEBAYO" at bounding box center [746, 598] width 345 height 29
type input "22000"
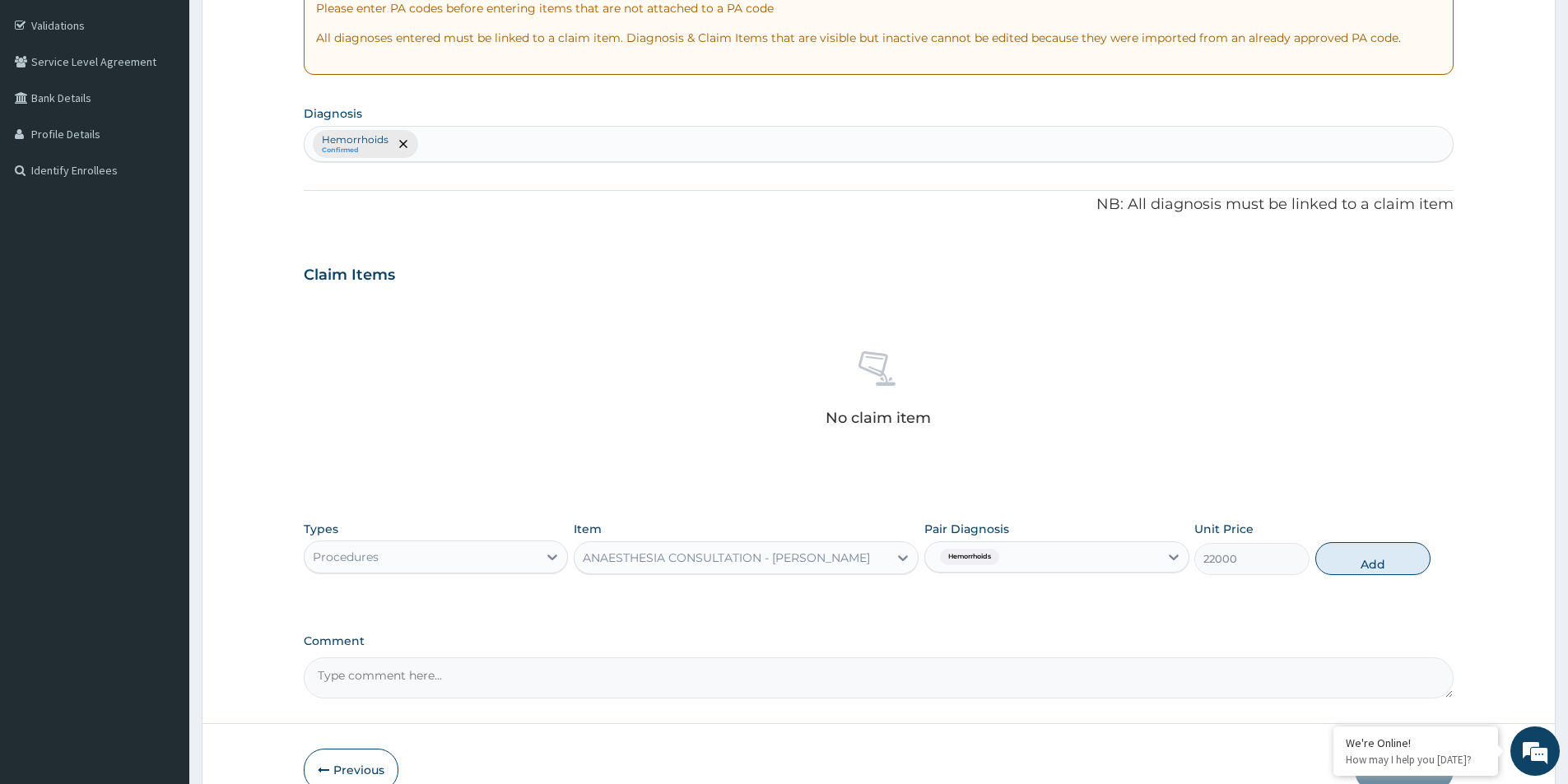
click at [685, 564] on div "ANAESTHESIA CONSULTATION - DR ADEBAYO" at bounding box center [727, 558] width 288 height 17
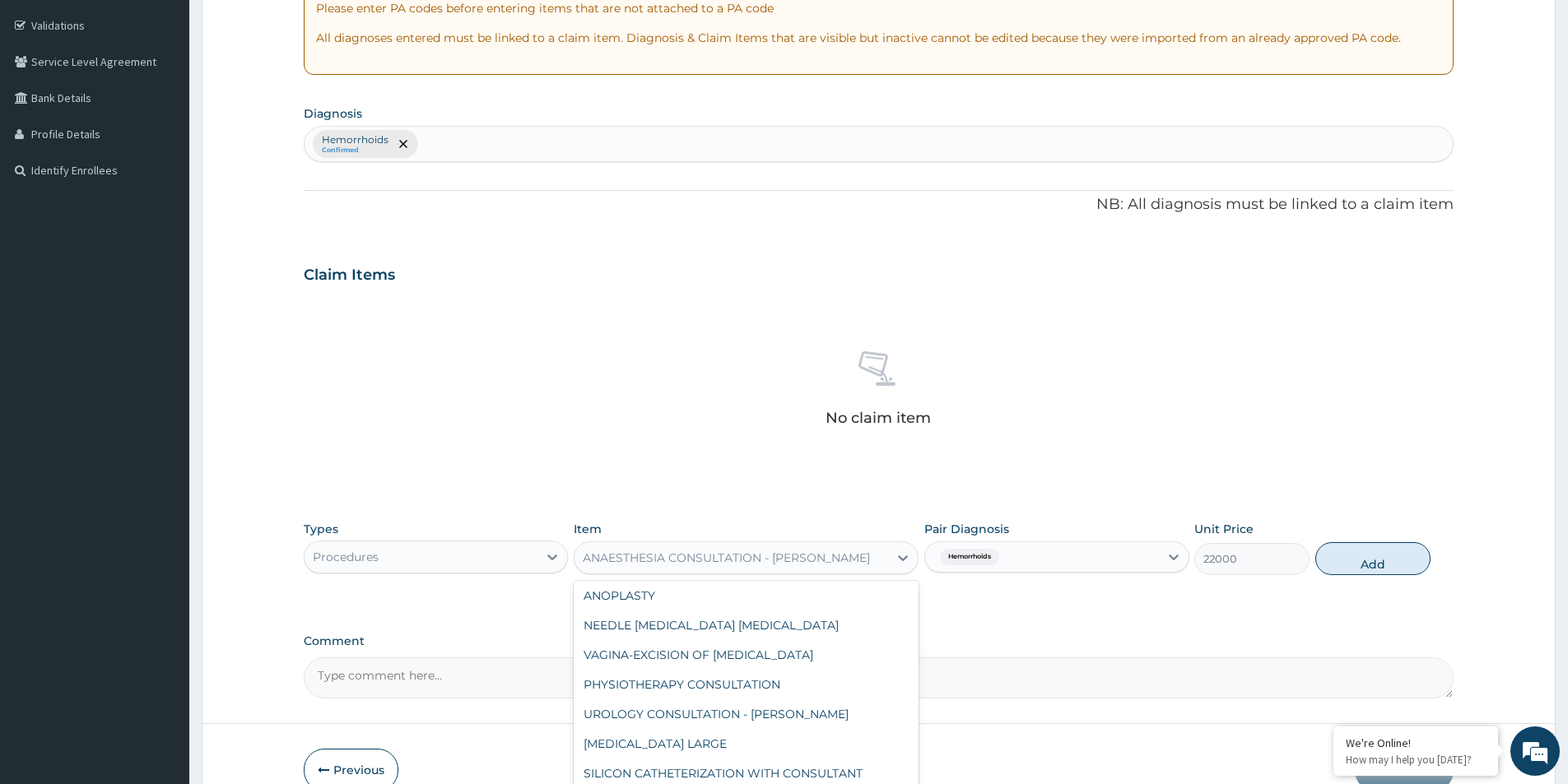
scroll to position [381, 0]
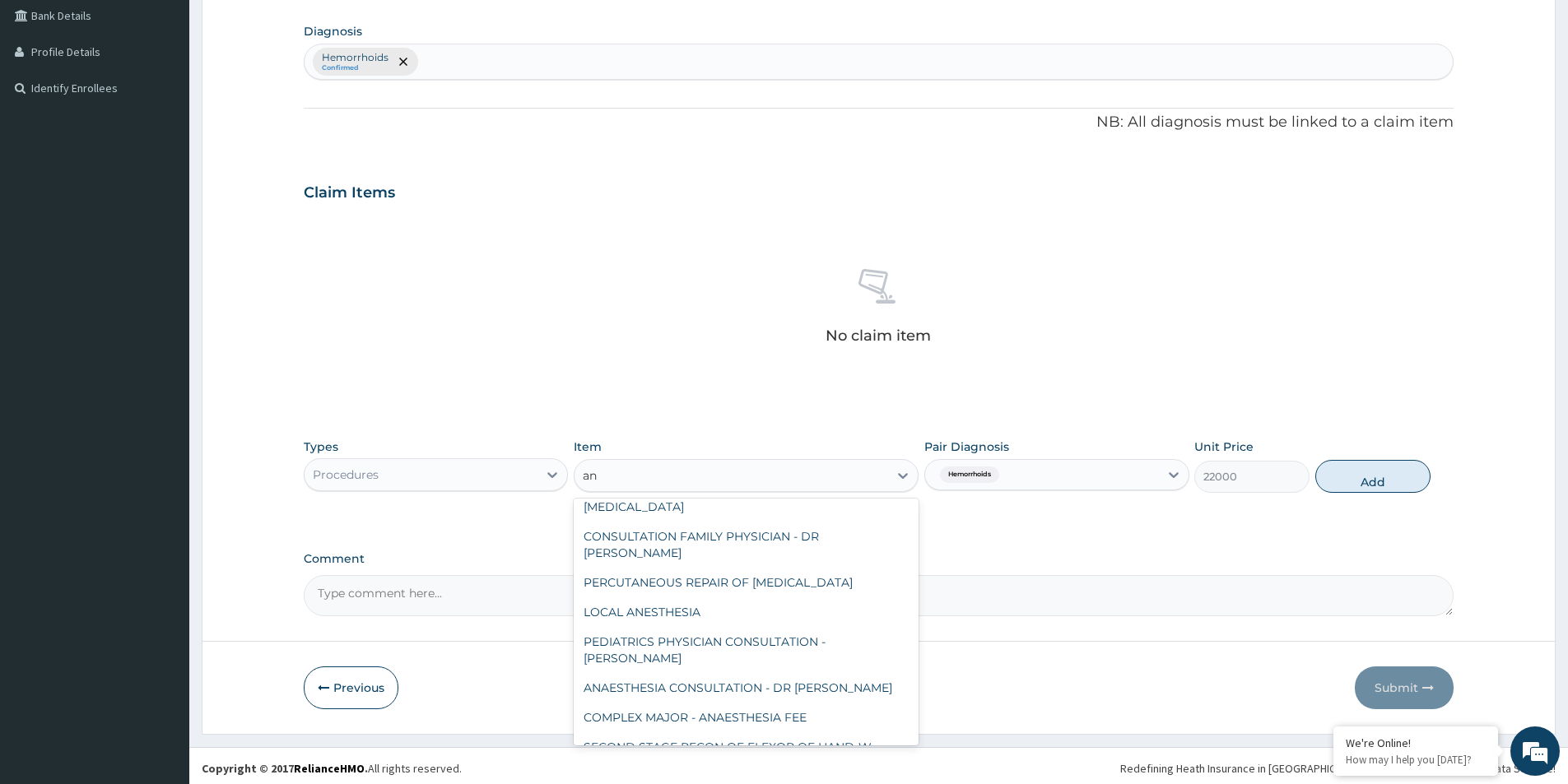
type input "ana"
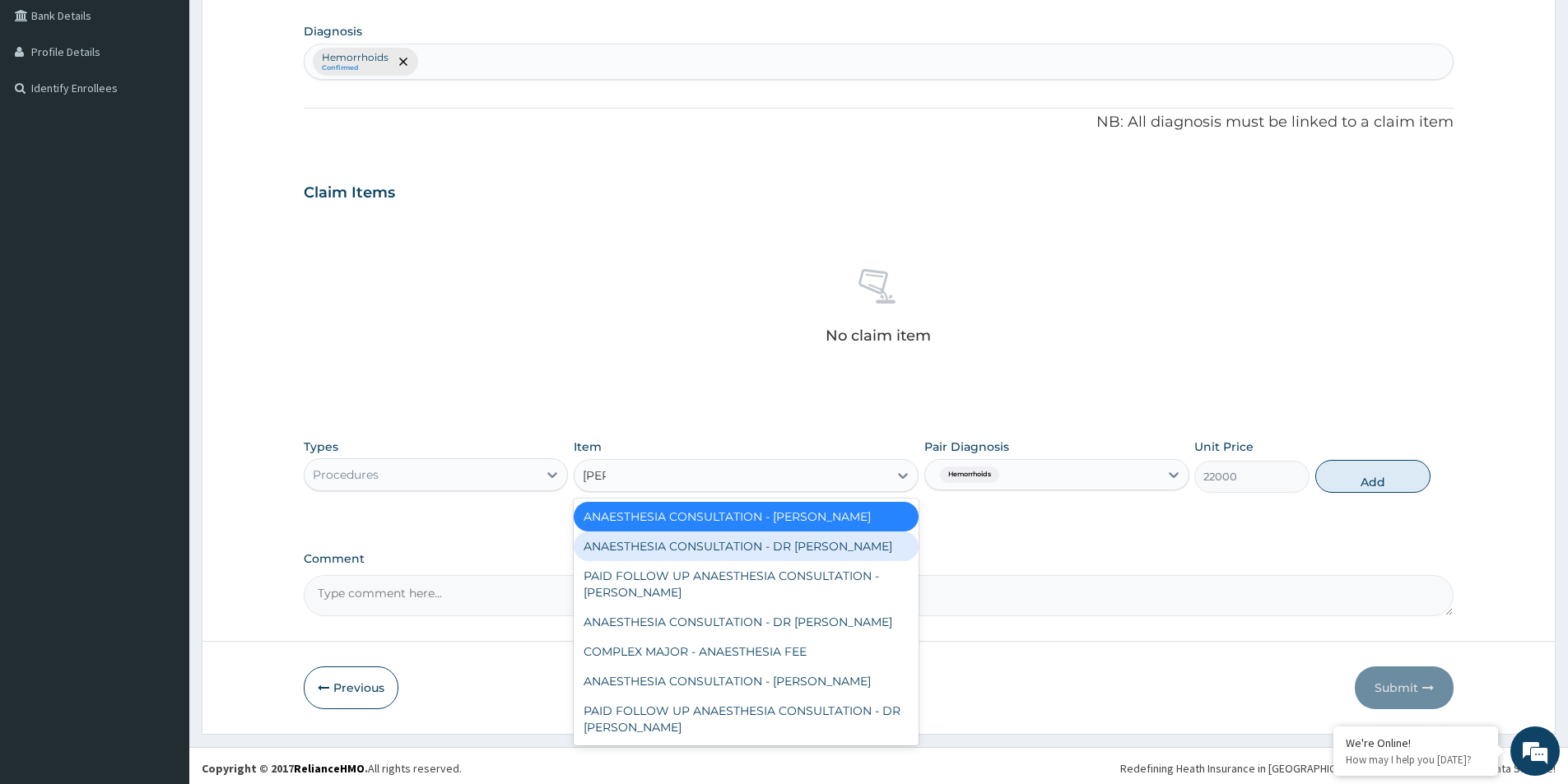
click at [842, 547] on div "ANAESTHESIA CONSULTATION - DR PRIYA" at bounding box center [746, 546] width 345 height 29
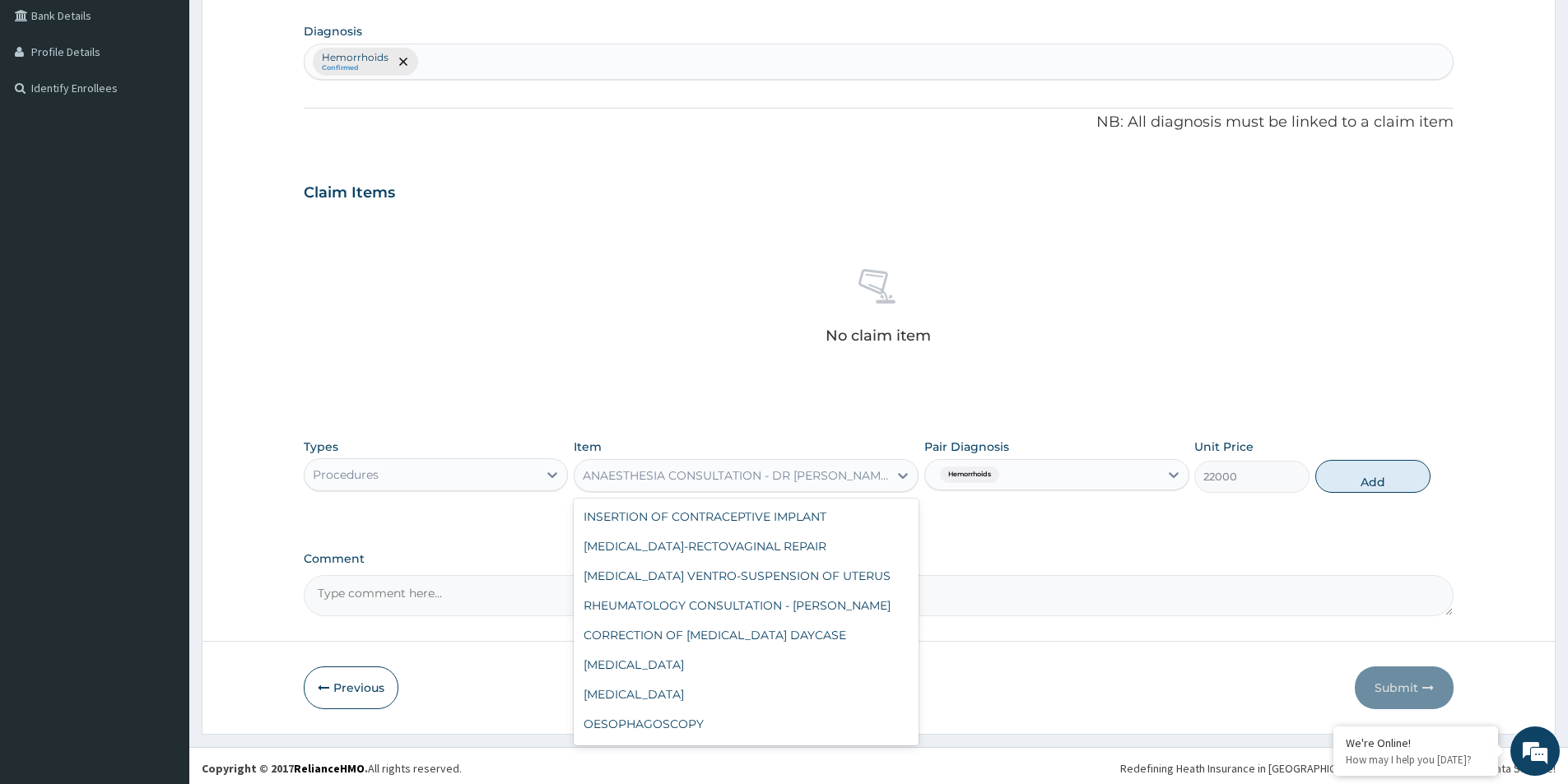
click at [810, 476] on div "ANAESTHESIA CONSULTATION - DR PRIYA" at bounding box center [737, 475] width 307 height 17
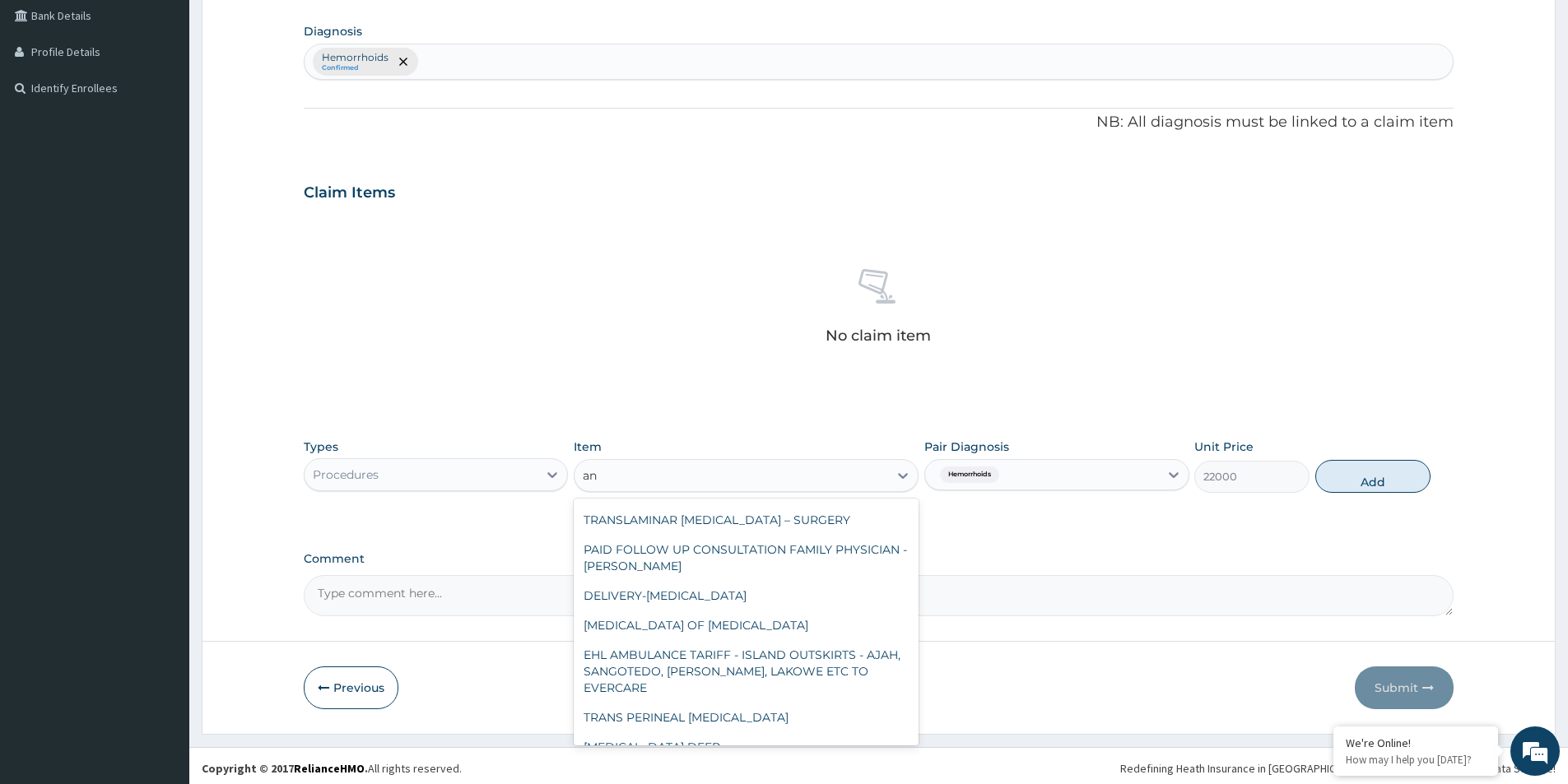
type input "ana"
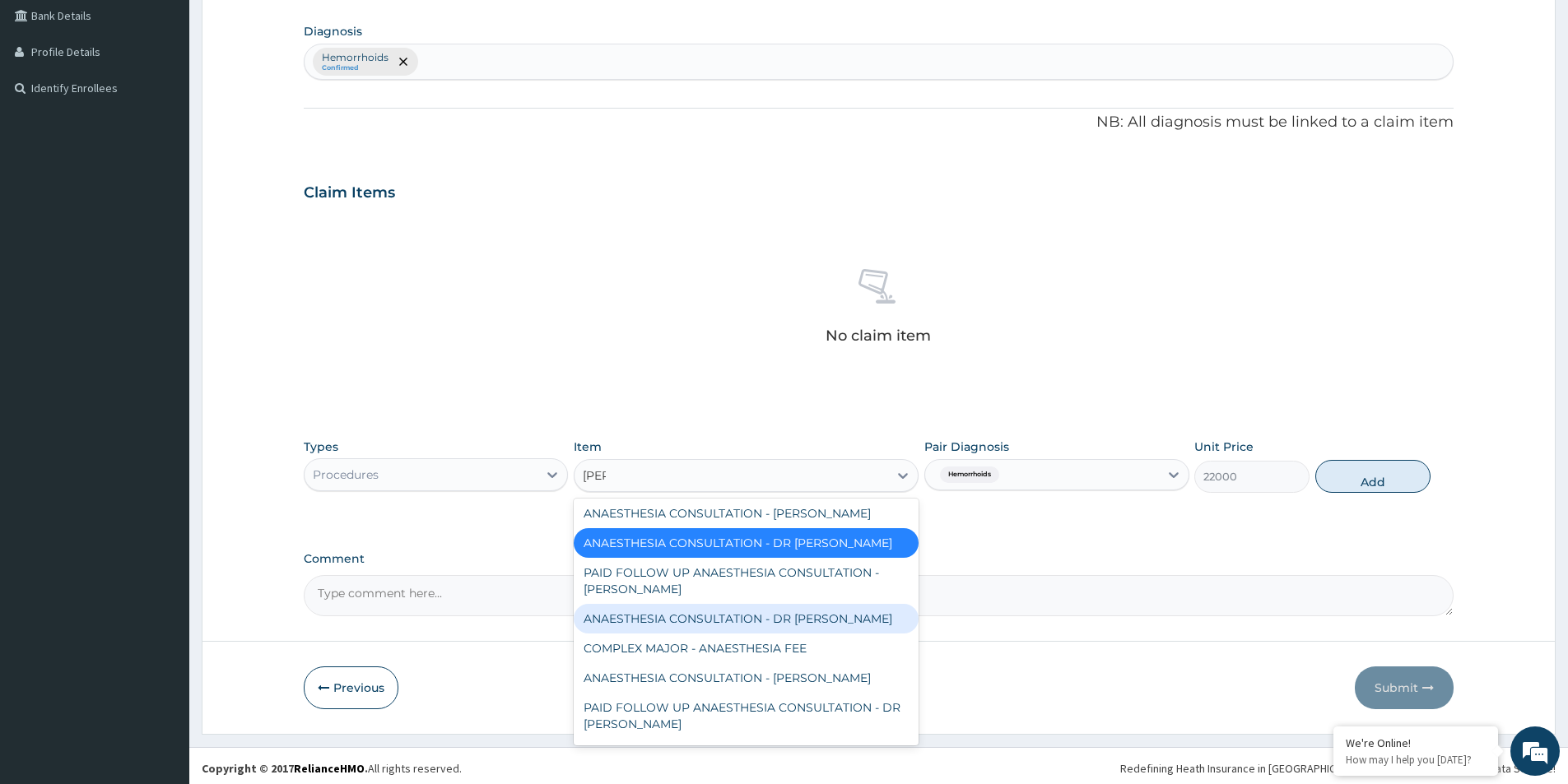
click at [755, 609] on div "ANAESTHESIA CONSULTATION - DR VINI" at bounding box center [746, 619] width 345 height 29
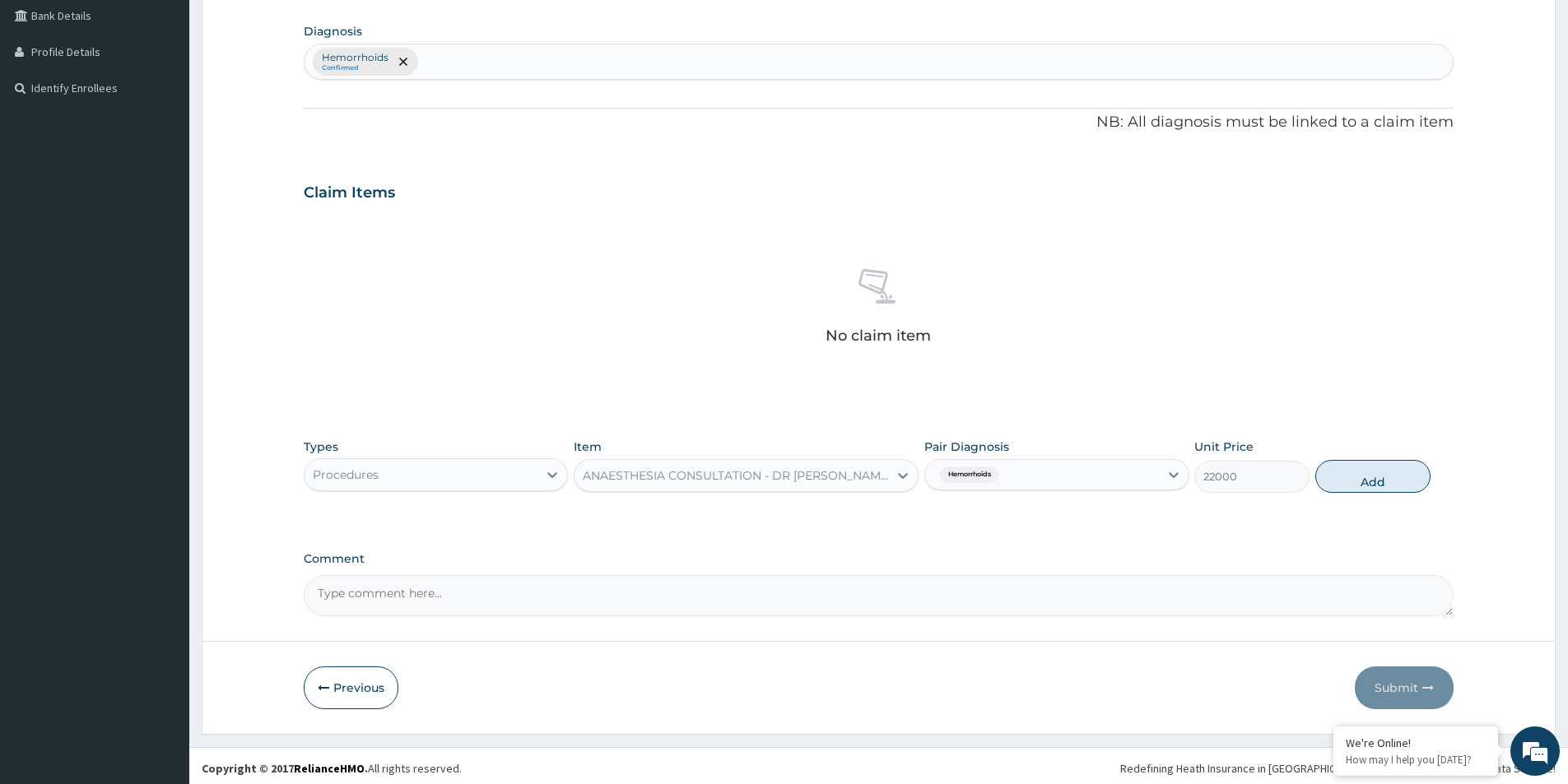
click at [992, 520] on div "Types Procedures Item option ANAESTHESIA CONSULTATION - DR VINI, selected. Sele…" at bounding box center [879, 478] width 1150 height 95
click at [865, 478] on div "ANAESTHESIA CONSULTATION - DR VINI" at bounding box center [731, 475] width 314 height 26
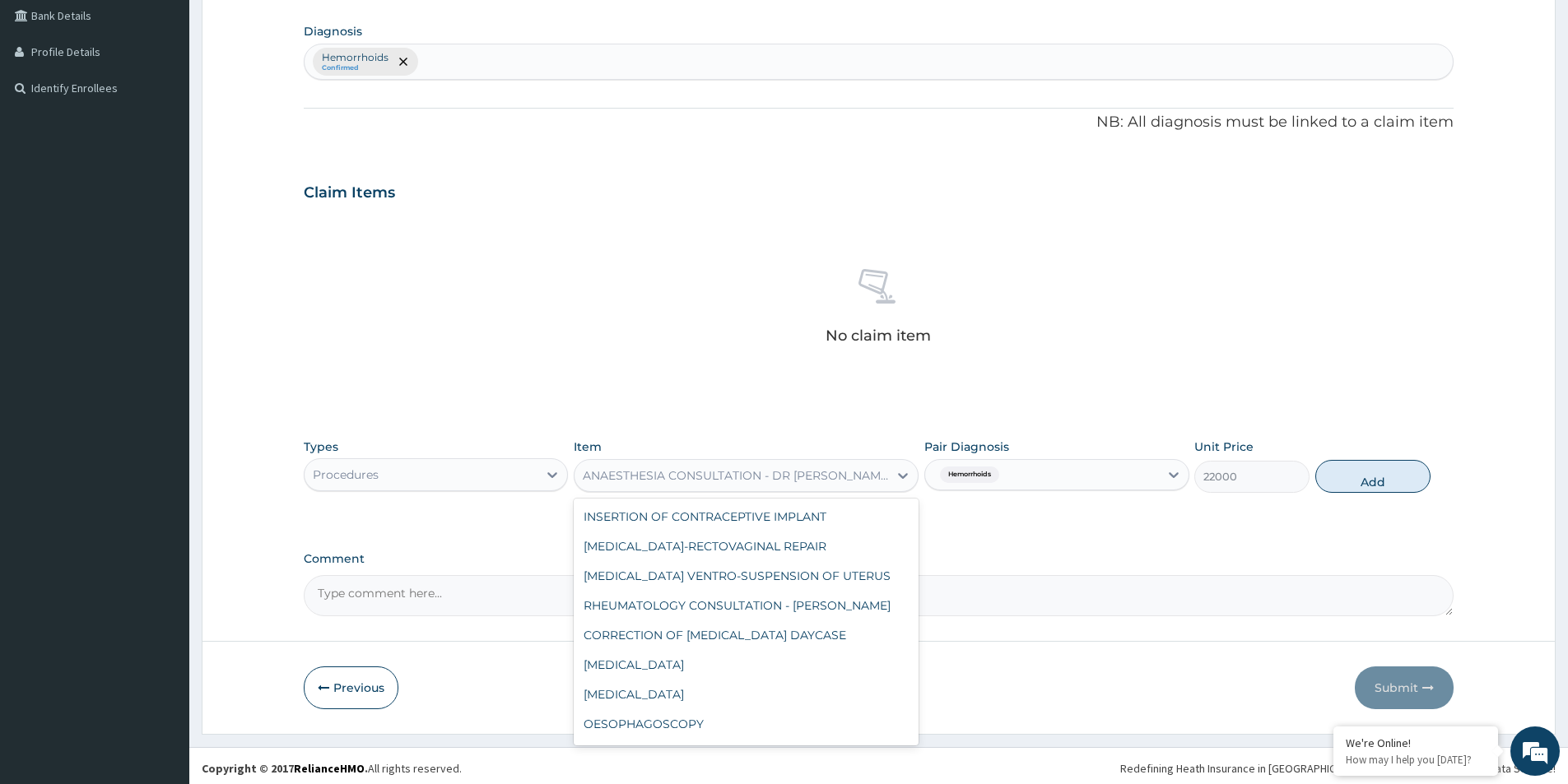
scroll to position [2725, 0]
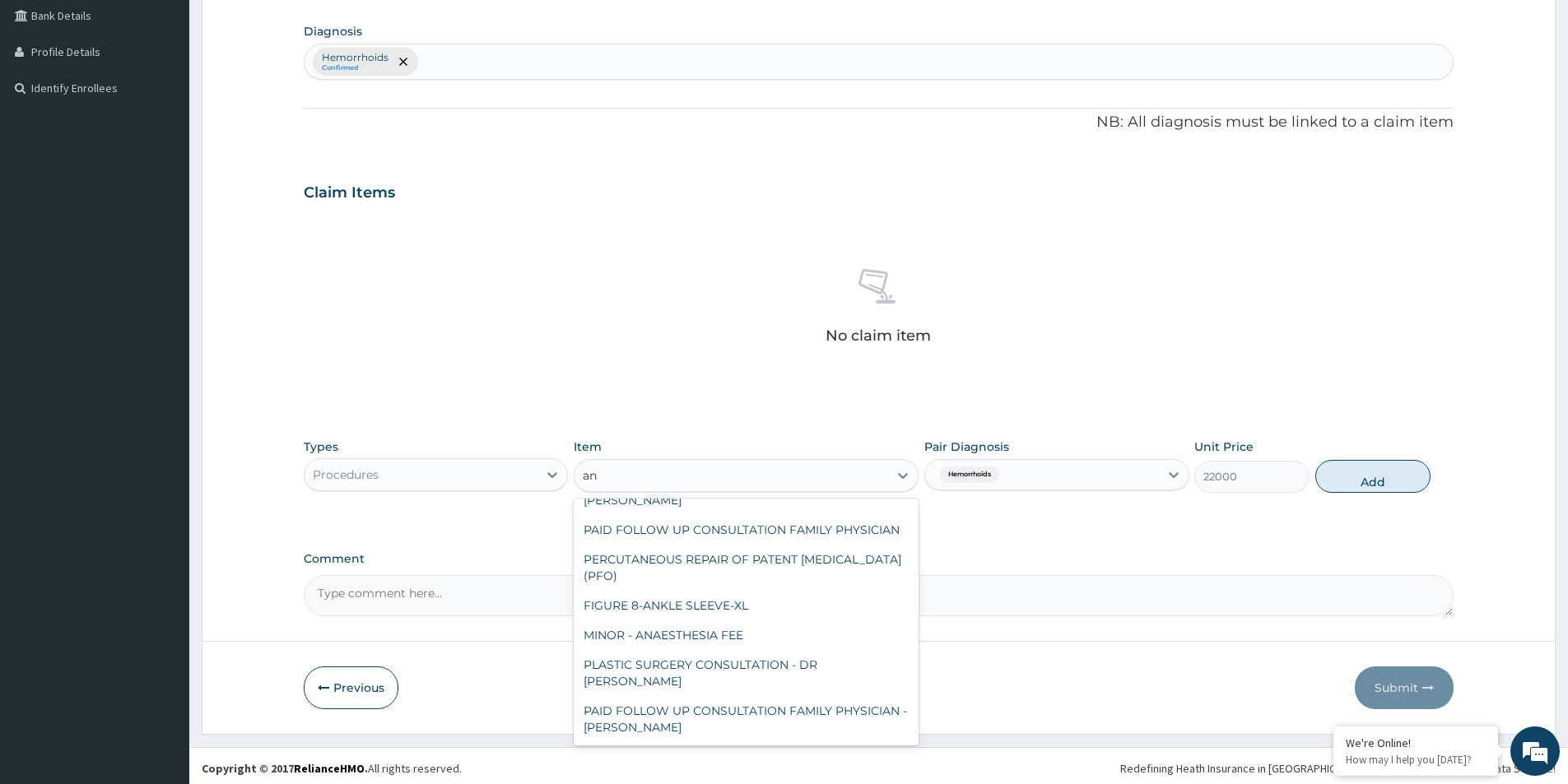
type input "ana"
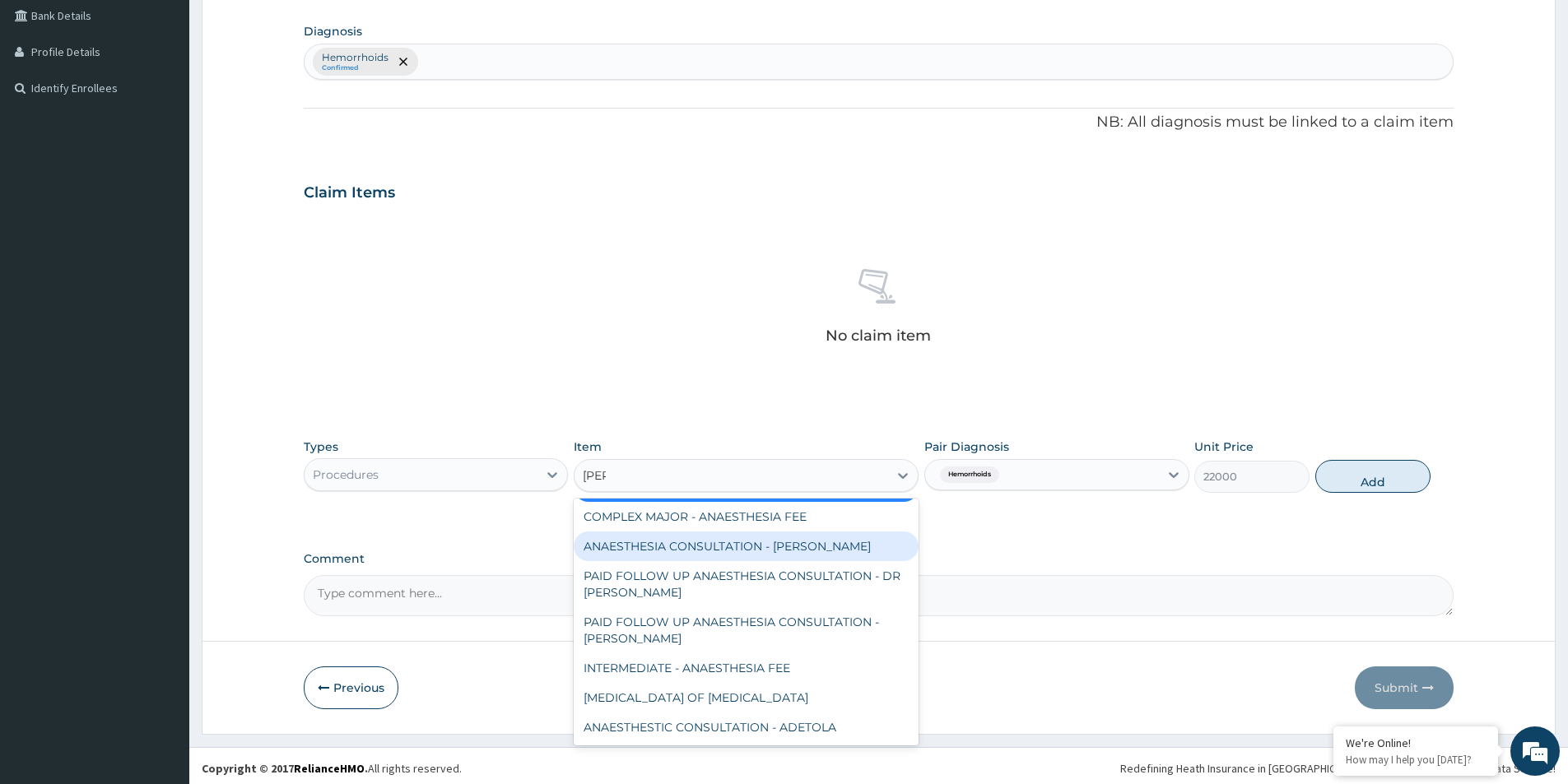
scroll to position [211, 0]
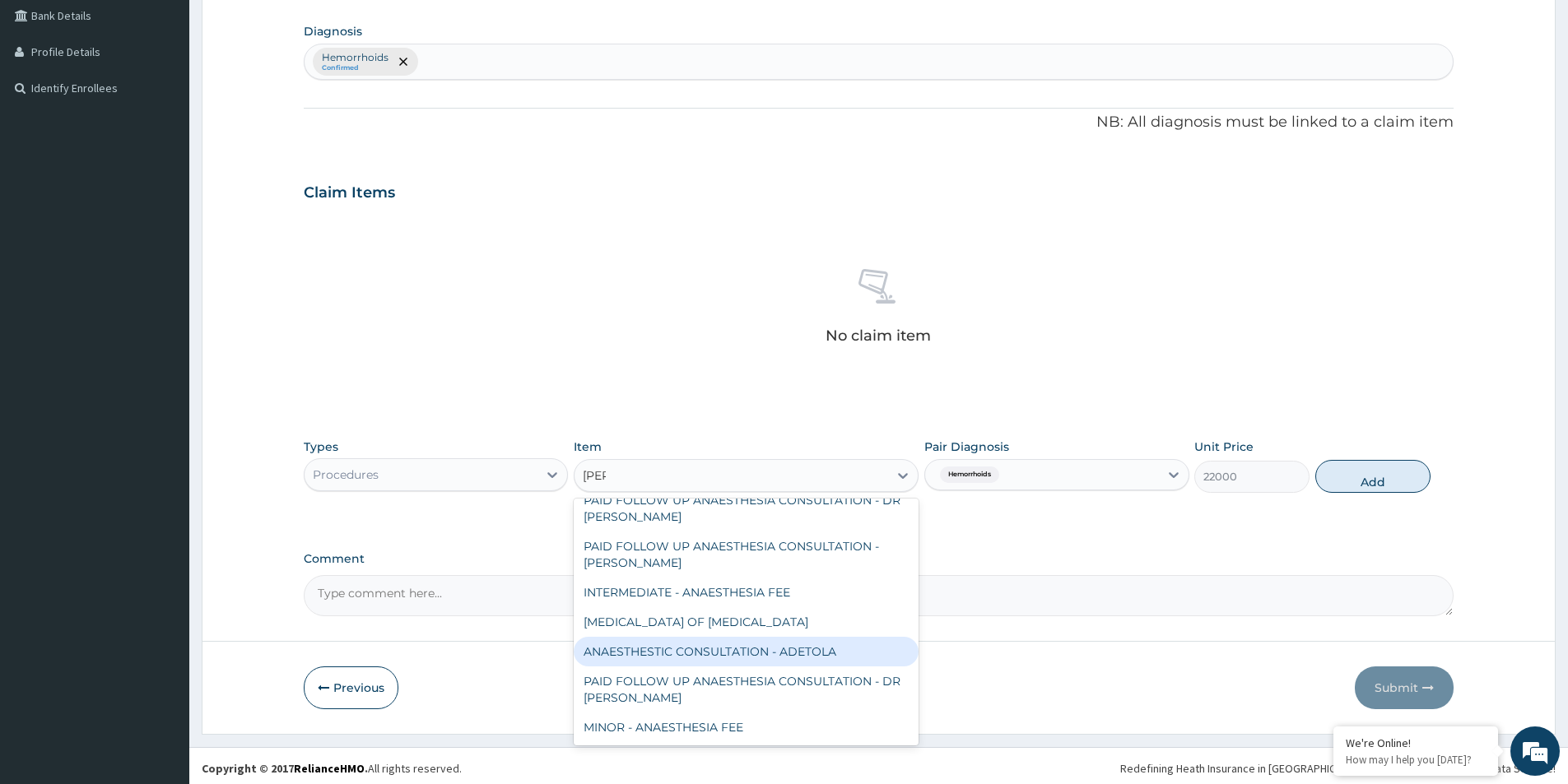
click at [733, 656] on div "ANAESTHESTIC CONSULTATION - ADETOLA" at bounding box center [746, 652] width 345 height 29
type input "55000"
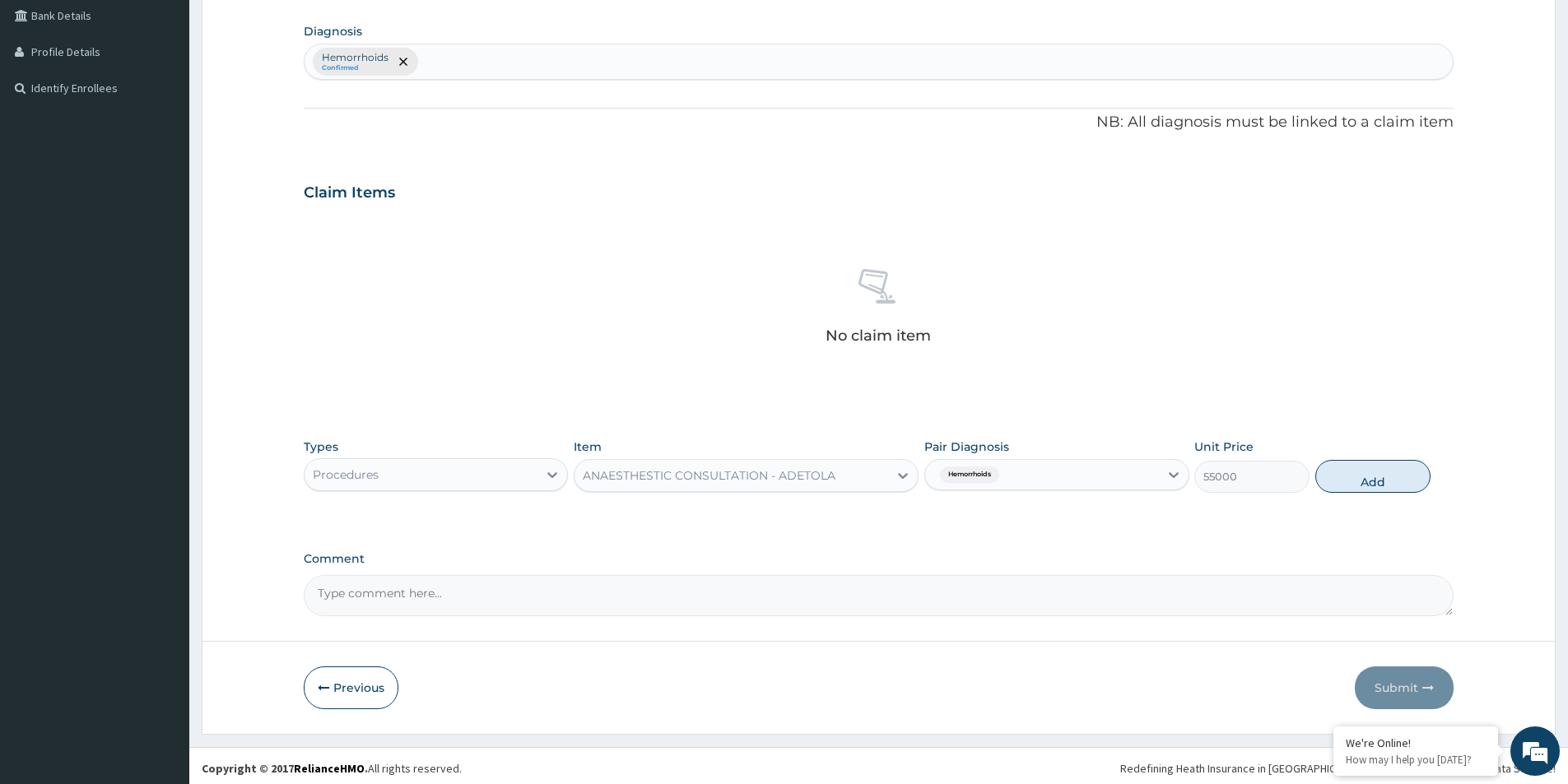
click at [741, 470] on div "ANAESTHESTIC CONSULTATION - ADETOLA" at bounding box center [710, 475] width 253 height 17
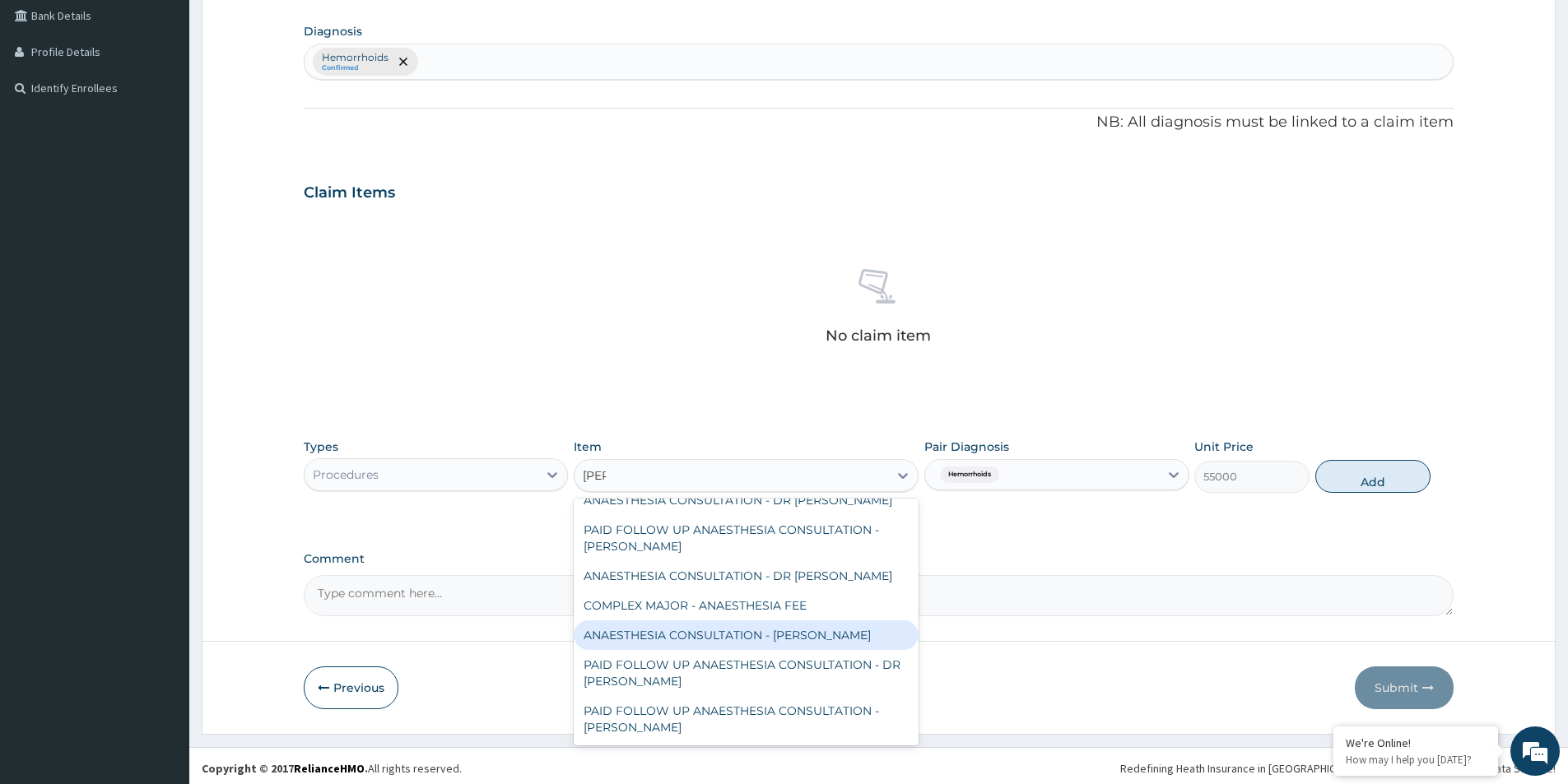
scroll to position [0, 0]
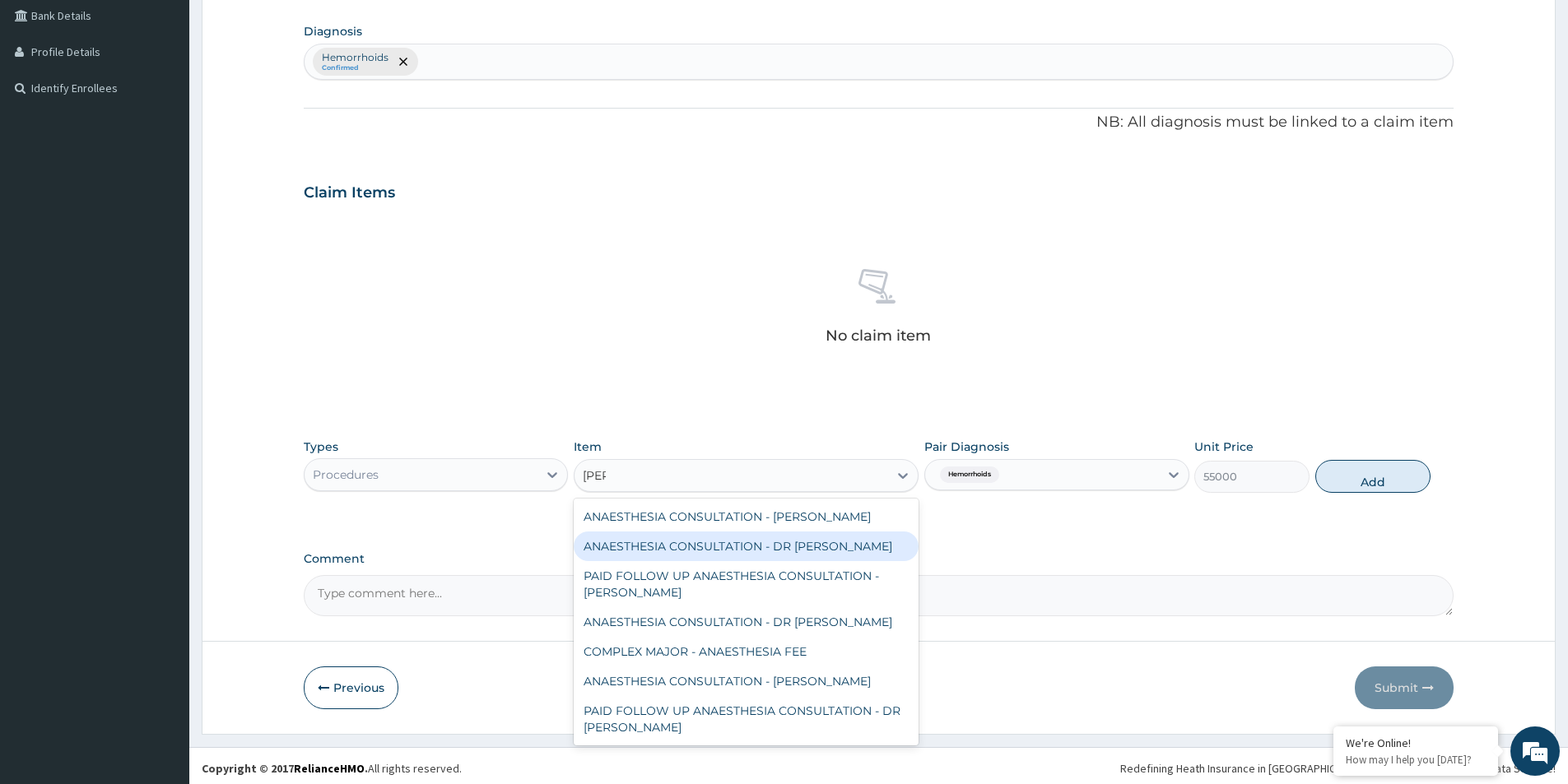
type input "ana"
click at [978, 368] on div "No claim item" at bounding box center [879, 309] width 1150 height 189
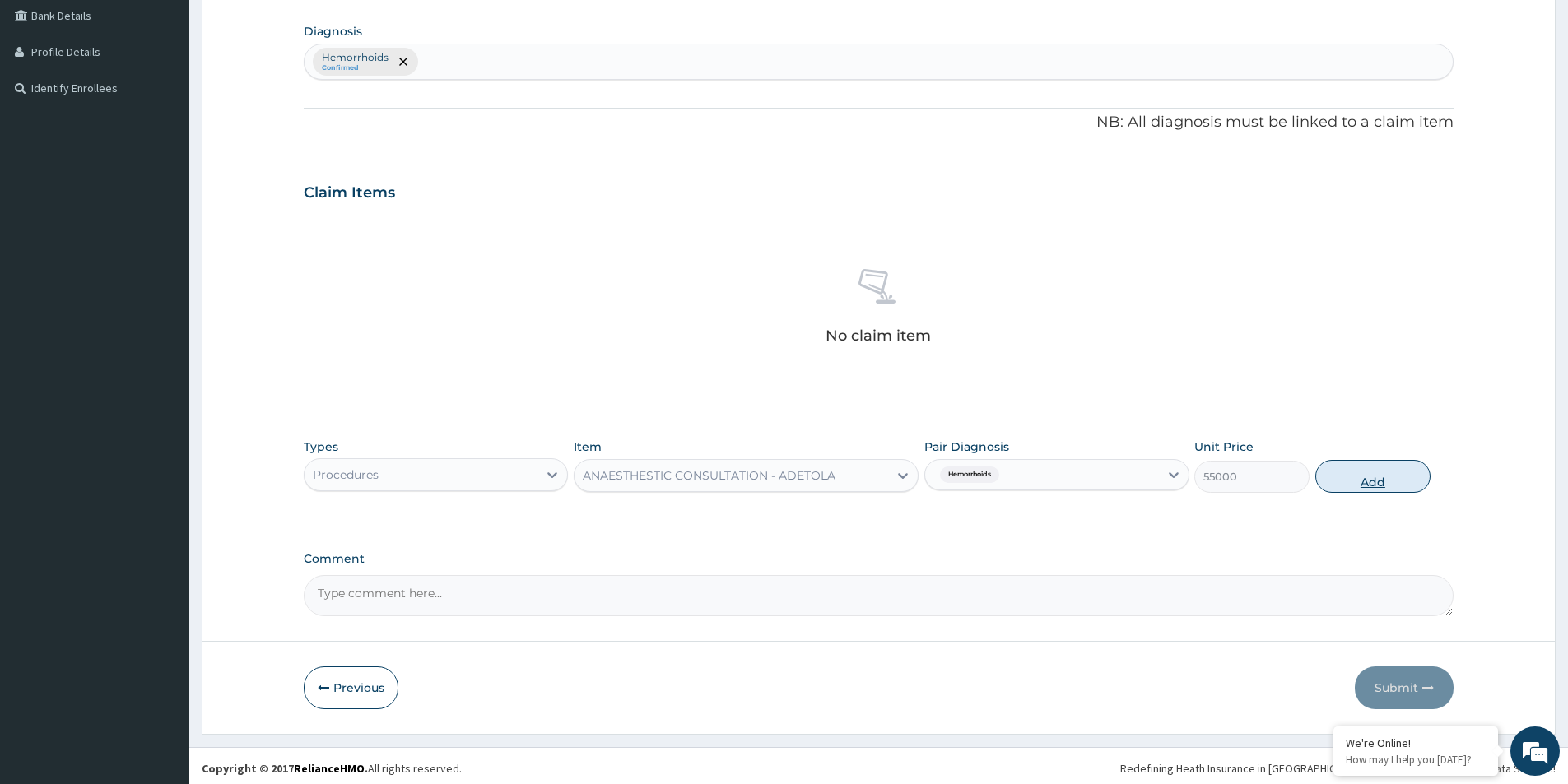
click at [1344, 482] on button "Add" at bounding box center [1373, 476] width 116 height 33
type input "0"
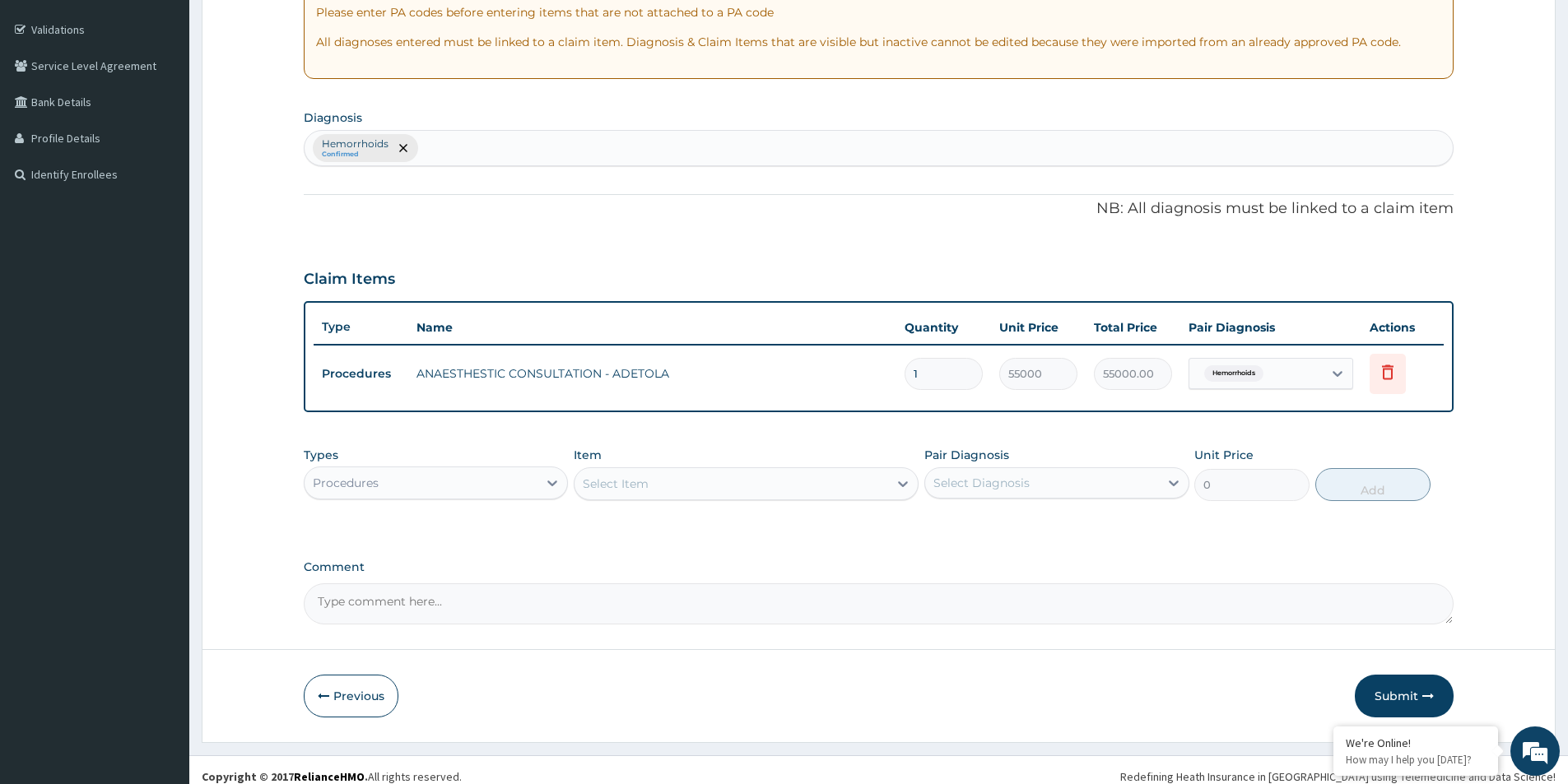
scroll to position [308, 0]
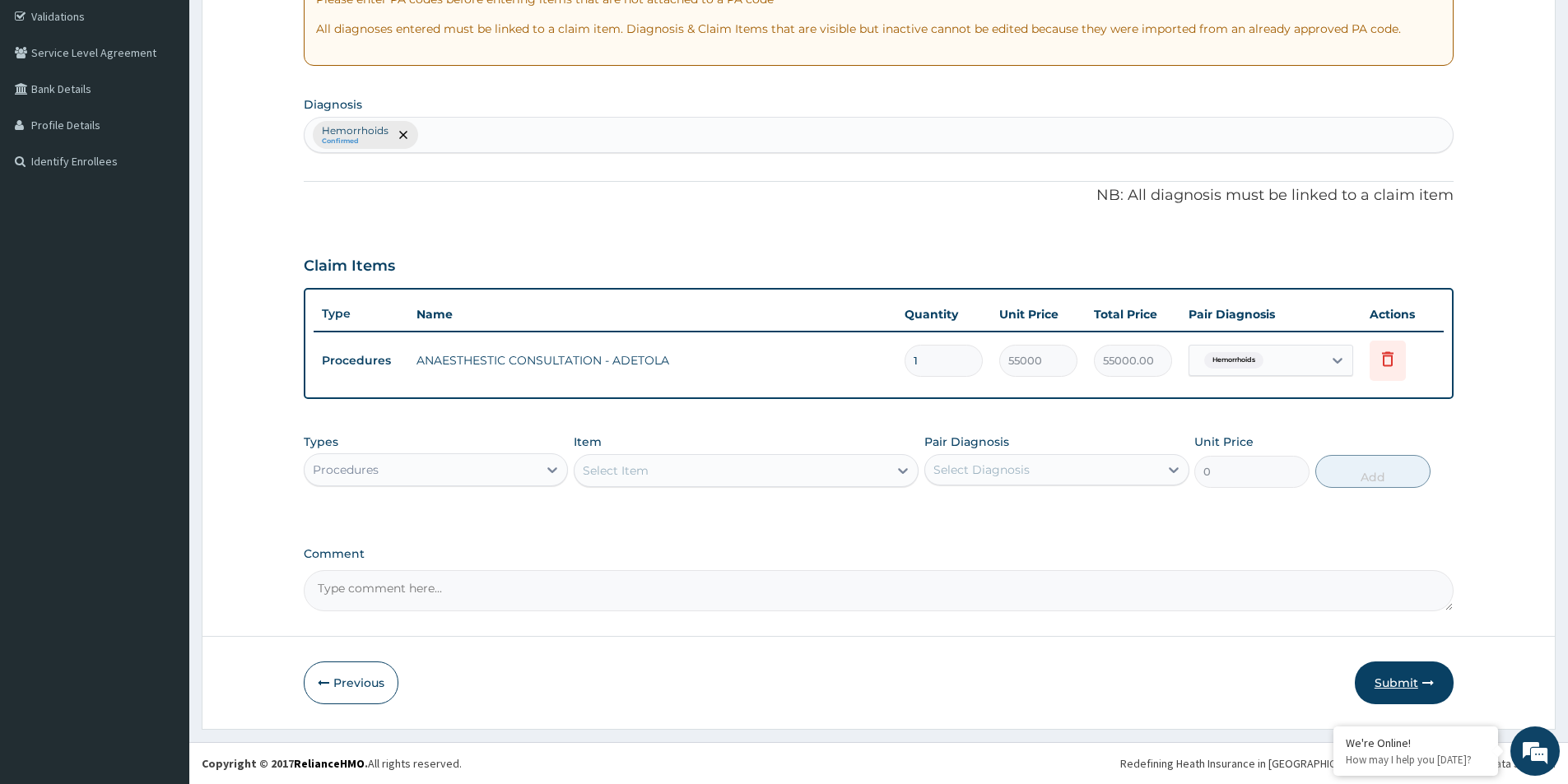
drag, startPoint x: 1384, startPoint y: 677, endPoint x: 1397, endPoint y: 700, distance: 26.4
click at [1397, 700] on button "Submit" at bounding box center [1405, 683] width 99 height 43
